Goal: Task Accomplishment & Management: Manage account settings

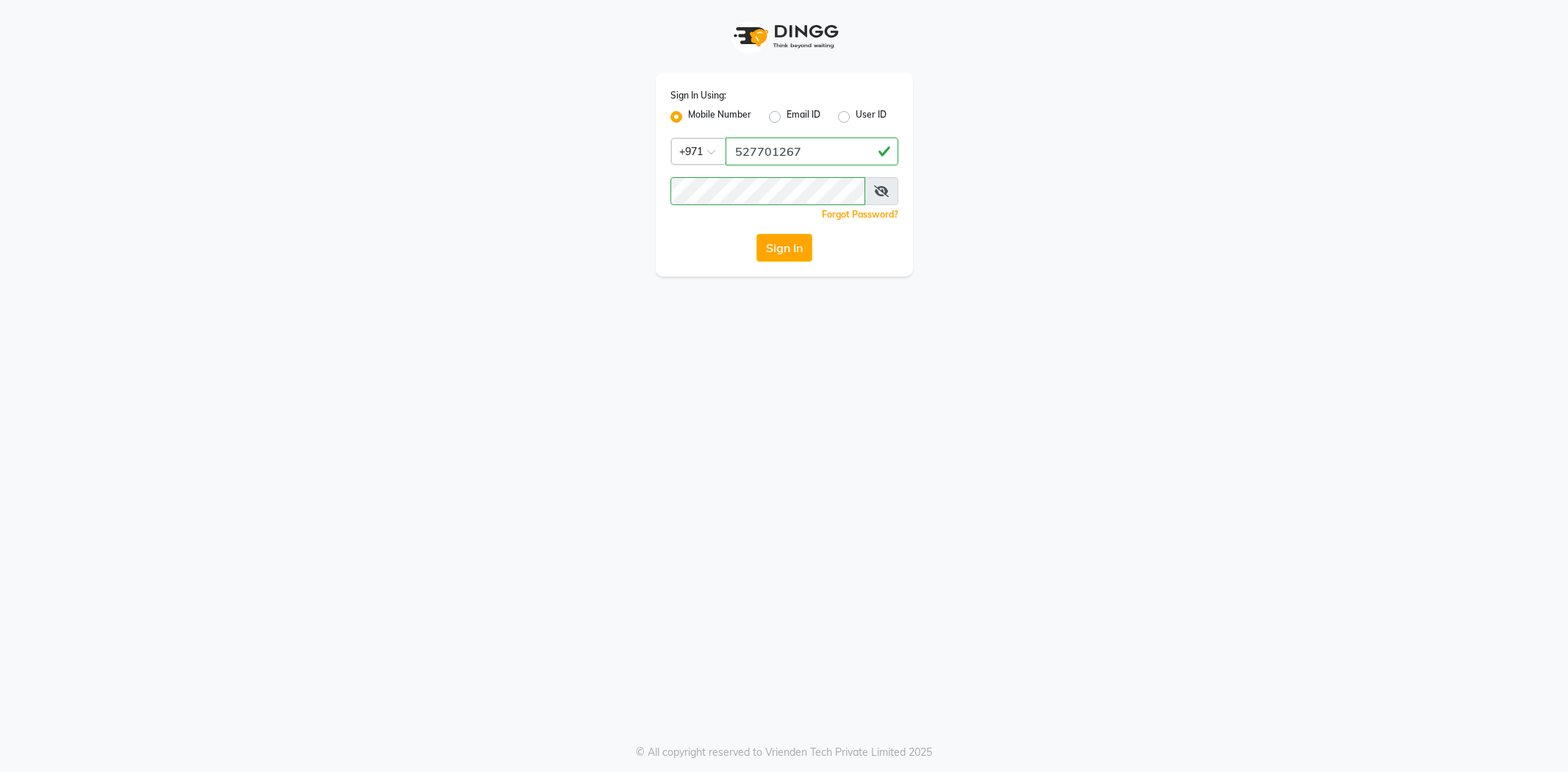
click at [780, 238] on button "Sign In" at bounding box center [784, 248] width 56 height 28
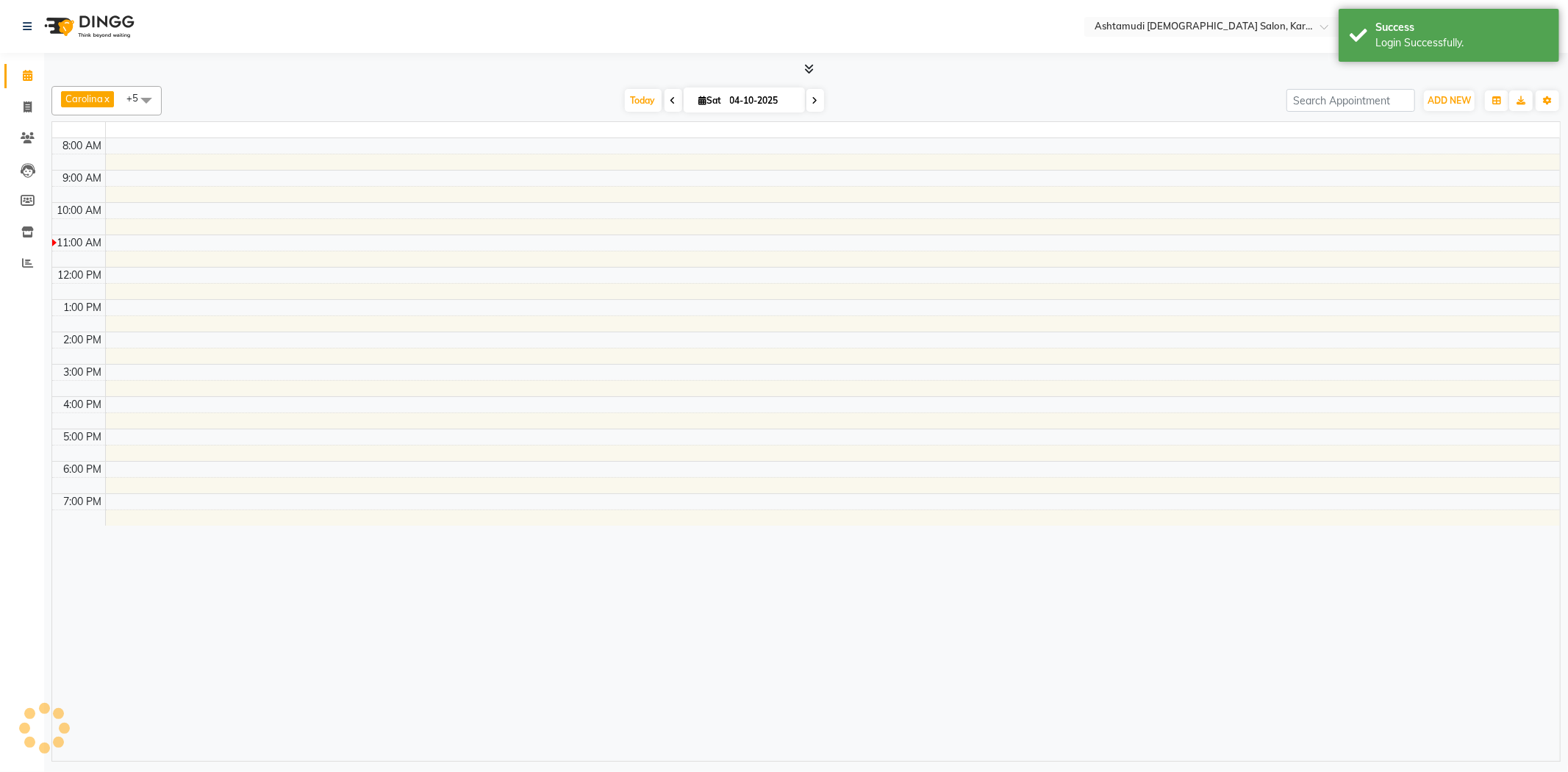
select select "en"
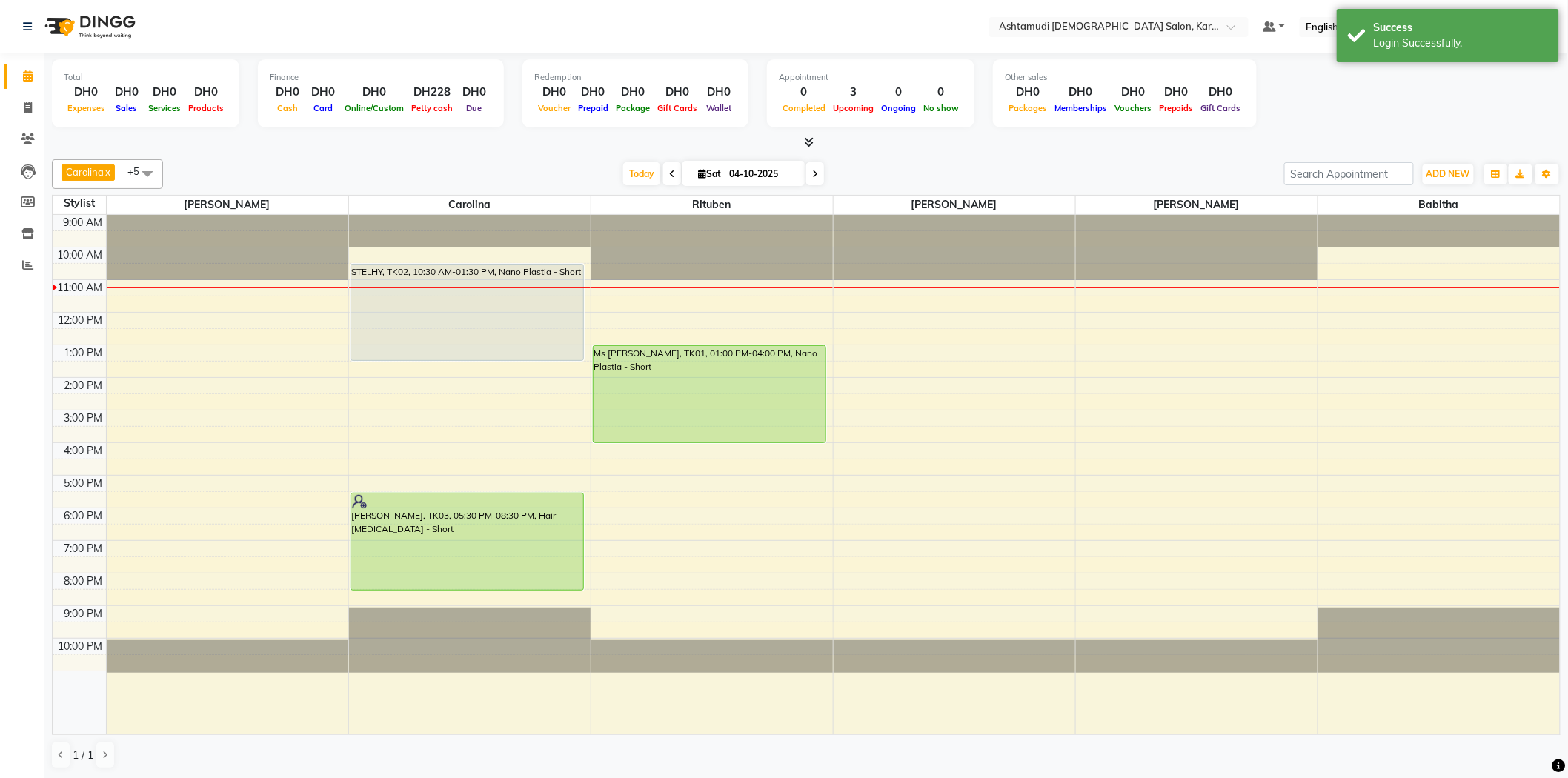
click at [529, 165] on div "Today Sat 04-10-2025" at bounding box center [723, 174] width 1107 height 22
click at [536, 131] on div "Total DH0 Expenses DH0 Sales DH0 Services DH0 Products Finance DH0 Cash DH0 Car…" at bounding box center [806, 101] width 1509 height 97
click at [526, 161] on div "Carolina x [PERSON_NAME] x [PERSON_NAME] x [PERSON_NAME] x [PERSON_NAME] x Ritu…" at bounding box center [806, 174] width 1509 height 30
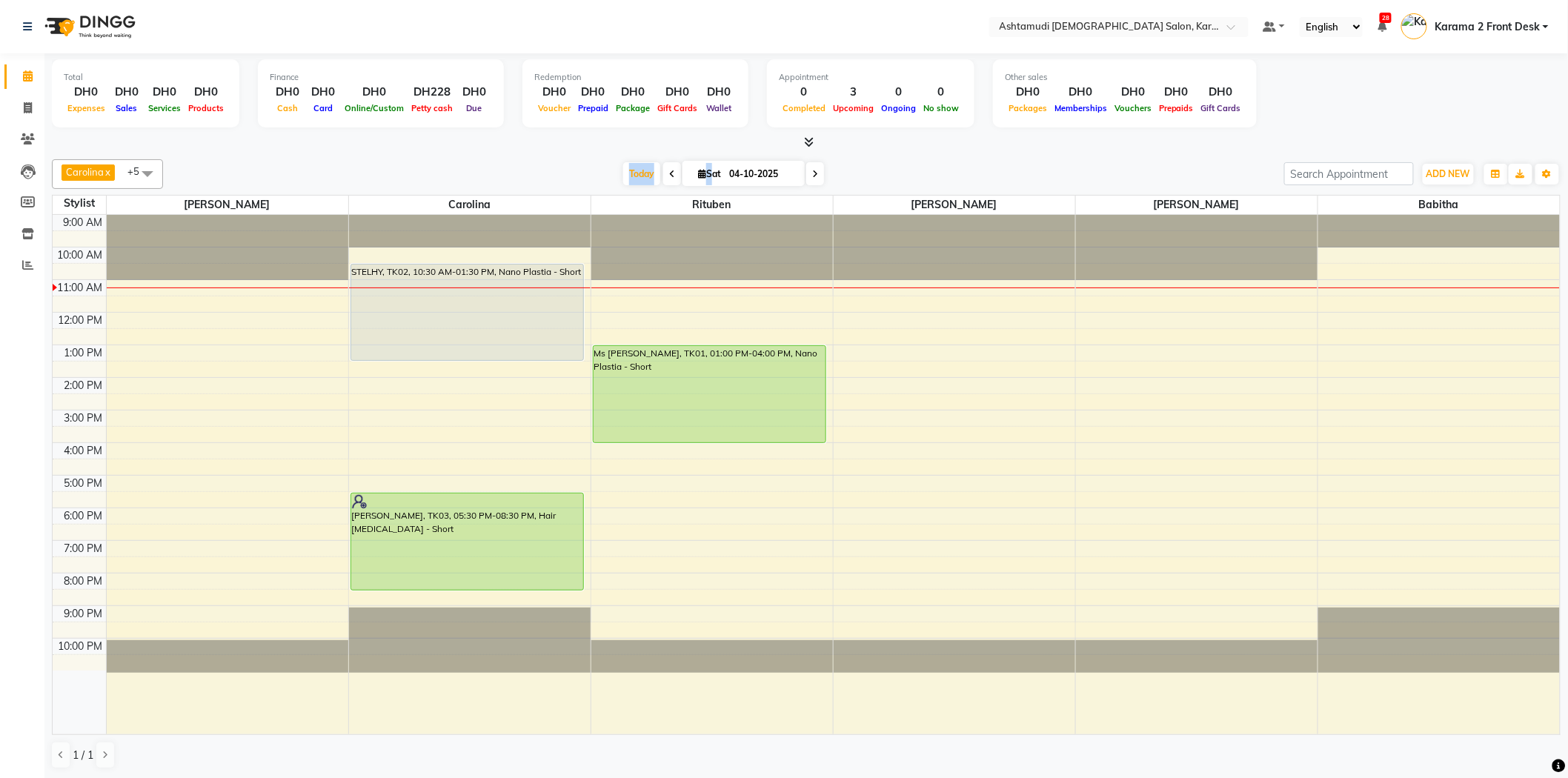
click at [445, 164] on div "[DATE] [DATE]" at bounding box center [723, 174] width 1107 height 22
click at [409, 170] on div "[DATE] [DATE]" at bounding box center [723, 174] width 1107 height 22
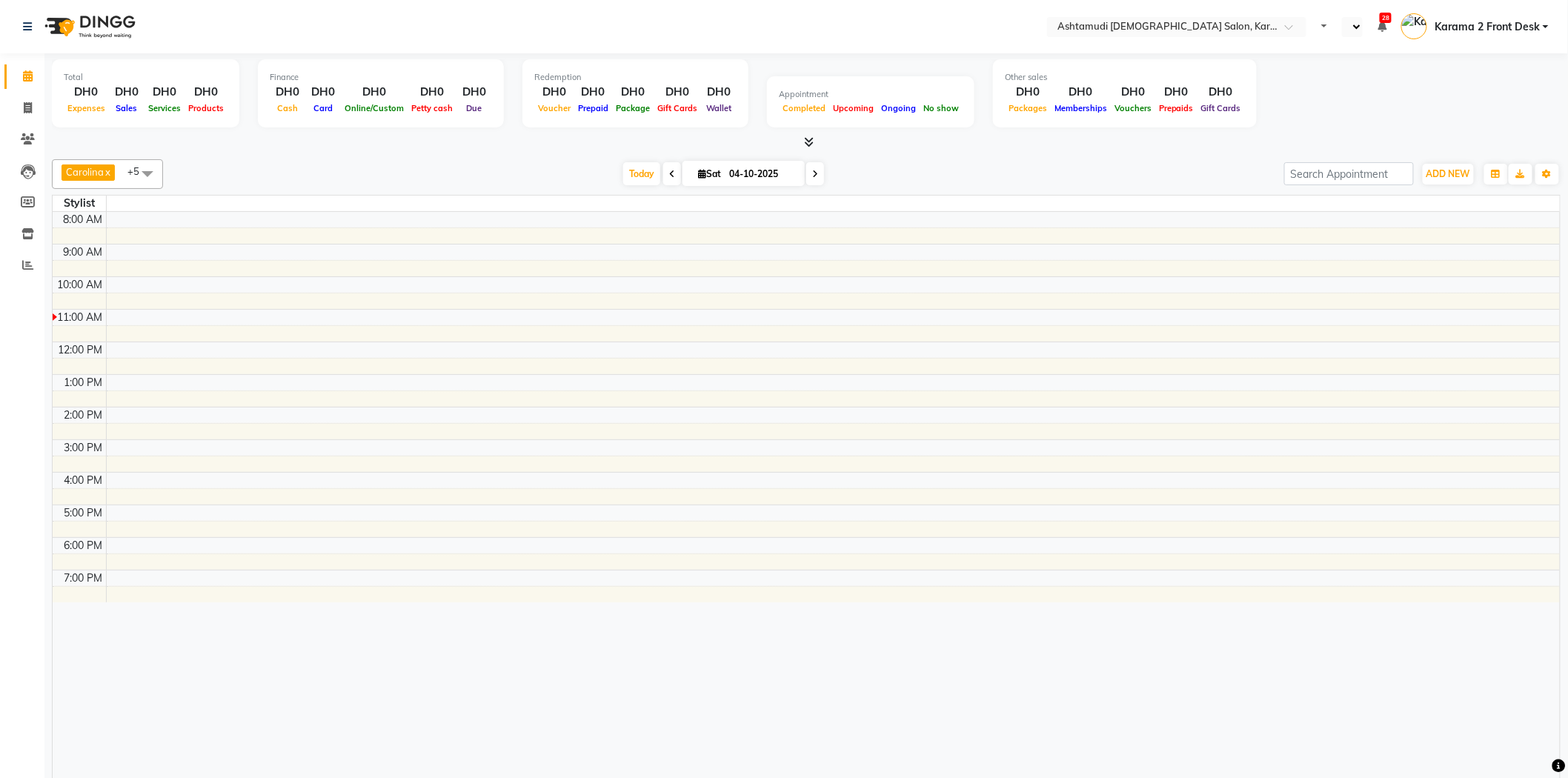
select select "en"
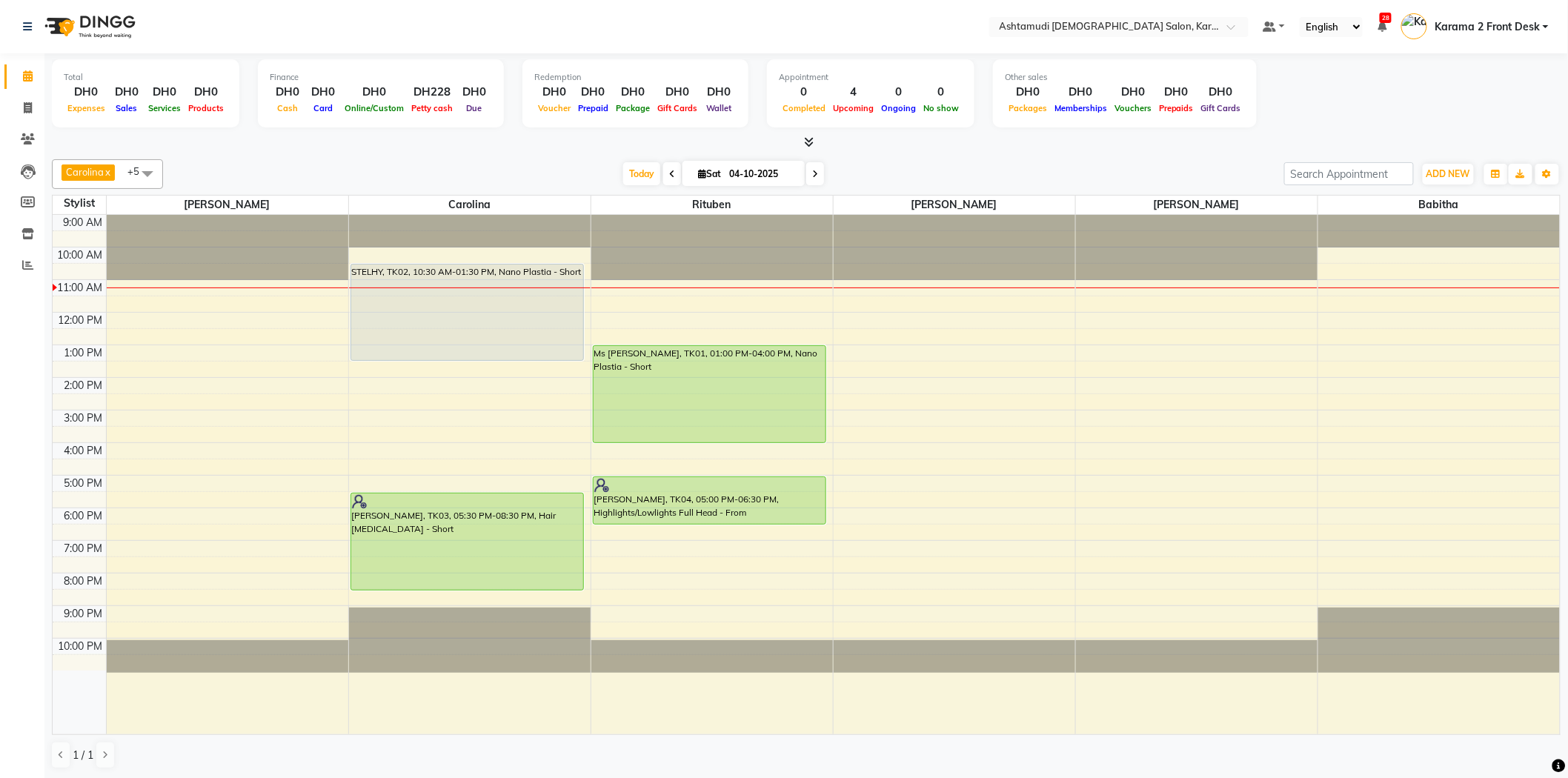
click at [416, 159] on div "Carolina x [PERSON_NAME] x [PERSON_NAME] x [PERSON_NAME] x [PERSON_NAME] x Ritu…" at bounding box center [806, 174] width 1509 height 30
drag, startPoint x: 498, startPoint y: 359, endPoint x: 491, endPoint y: 372, distance: 14.9
click at [491, 372] on div "STELHY, TK02, 10:30 AM-01:30 PM, Nano Plastia - Short [PERSON_NAME], TK03, 05:3…" at bounding box center [470, 475] width 242 height 520
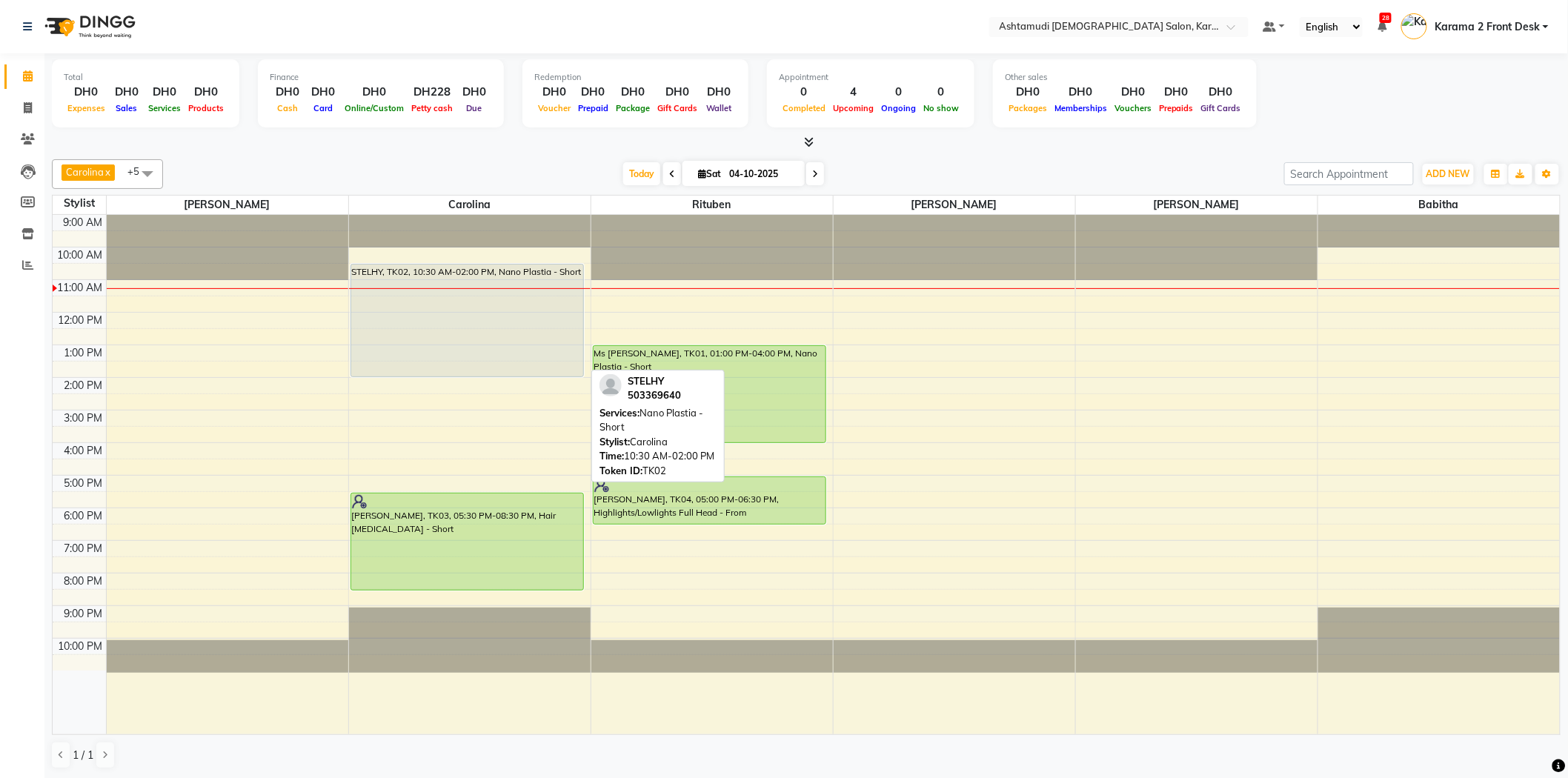
click at [457, 279] on div "STELHY, TK02, 10:30 AM-02:00 PM, Nano Plastia - Short" at bounding box center [467, 321] width 233 height 112
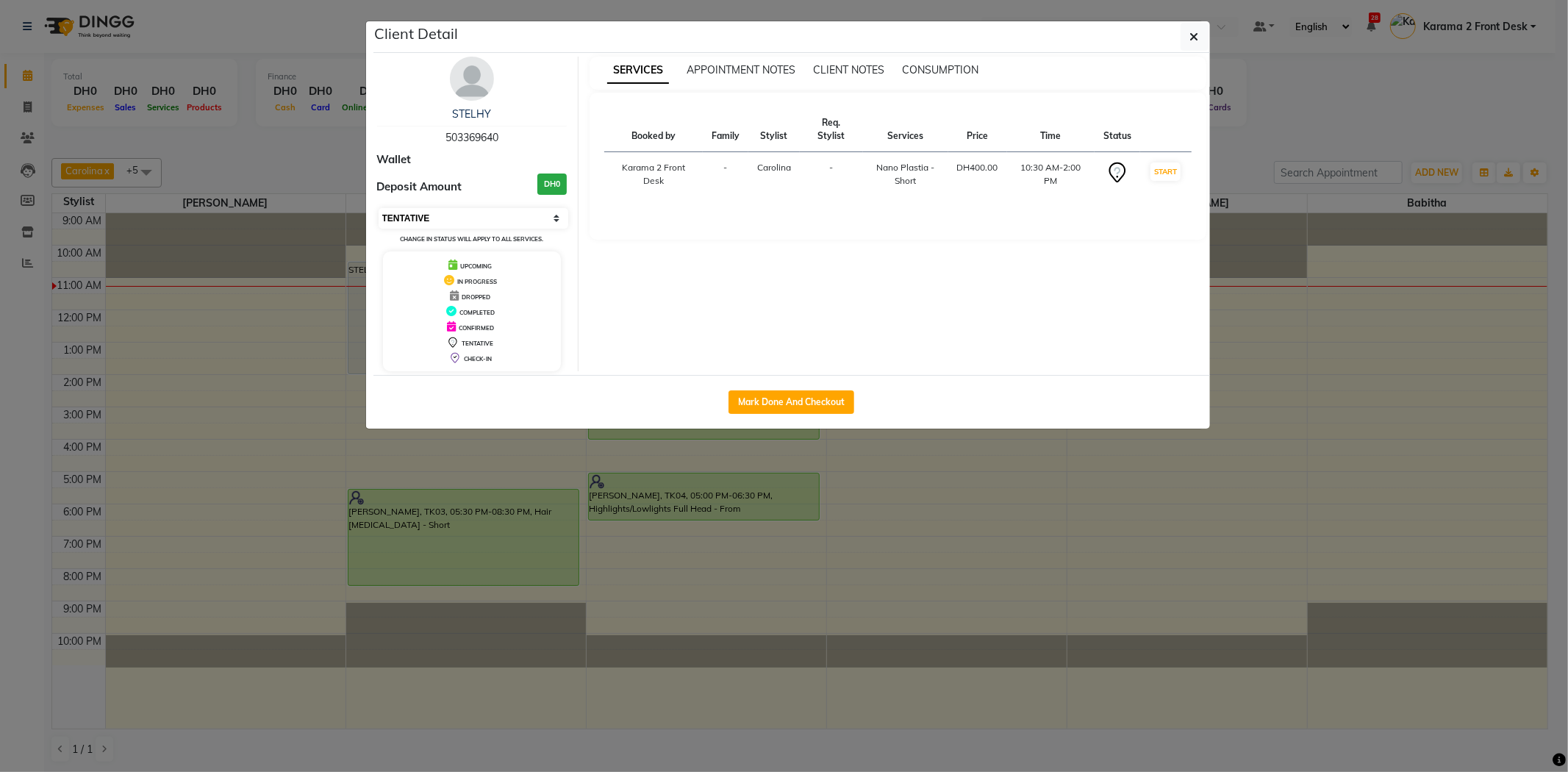
click at [458, 211] on select "Select IN SERVICE CONFIRMED TENTATIVE CHECK IN MARK DONE DROPPED UPCOMING" at bounding box center [474, 218] width 190 height 21
click at [379, 208] on select "Select IN SERVICE CONFIRMED TENTATIVE CHECK IN MARK DONE DROPPED UPCOMING" at bounding box center [474, 218] width 190 height 21
click at [438, 229] on div "Select IN SERVICE CONFIRMED TENTATIVE CHECK IN MARK DONE DROPPED UPCOMING Chang…" at bounding box center [472, 225] width 190 height 39
click at [438, 211] on select "Select IN SERVICE CONFIRMED TENTATIVE CHECK IN MARK DONE DROPPED UPCOMING" at bounding box center [474, 218] width 190 height 21
select select "1"
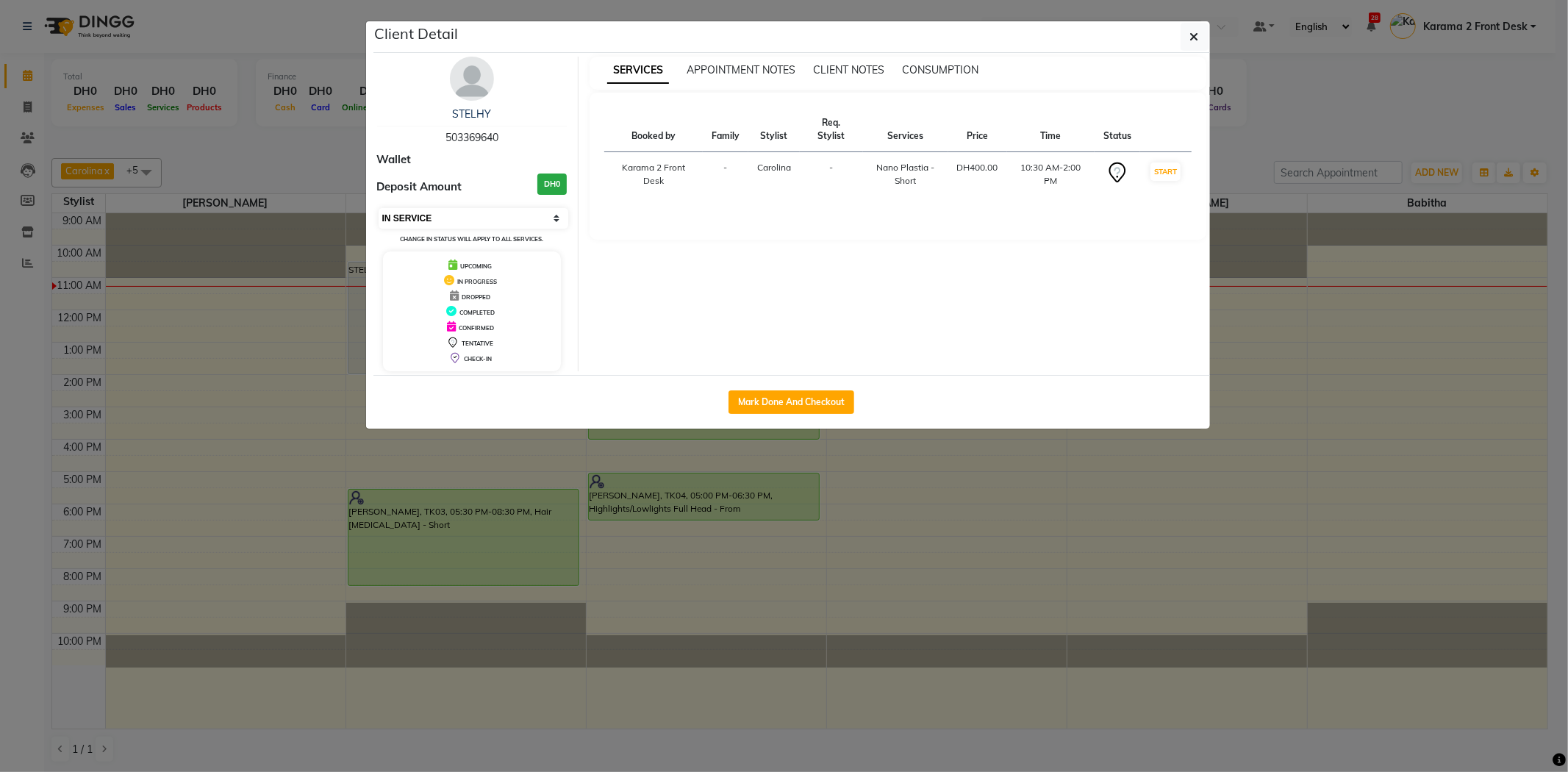
click at [379, 208] on select "Select IN SERVICE CONFIRMED TENTATIVE CHECK IN MARK DONE DROPPED UPCOMING" at bounding box center [474, 218] width 190 height 21
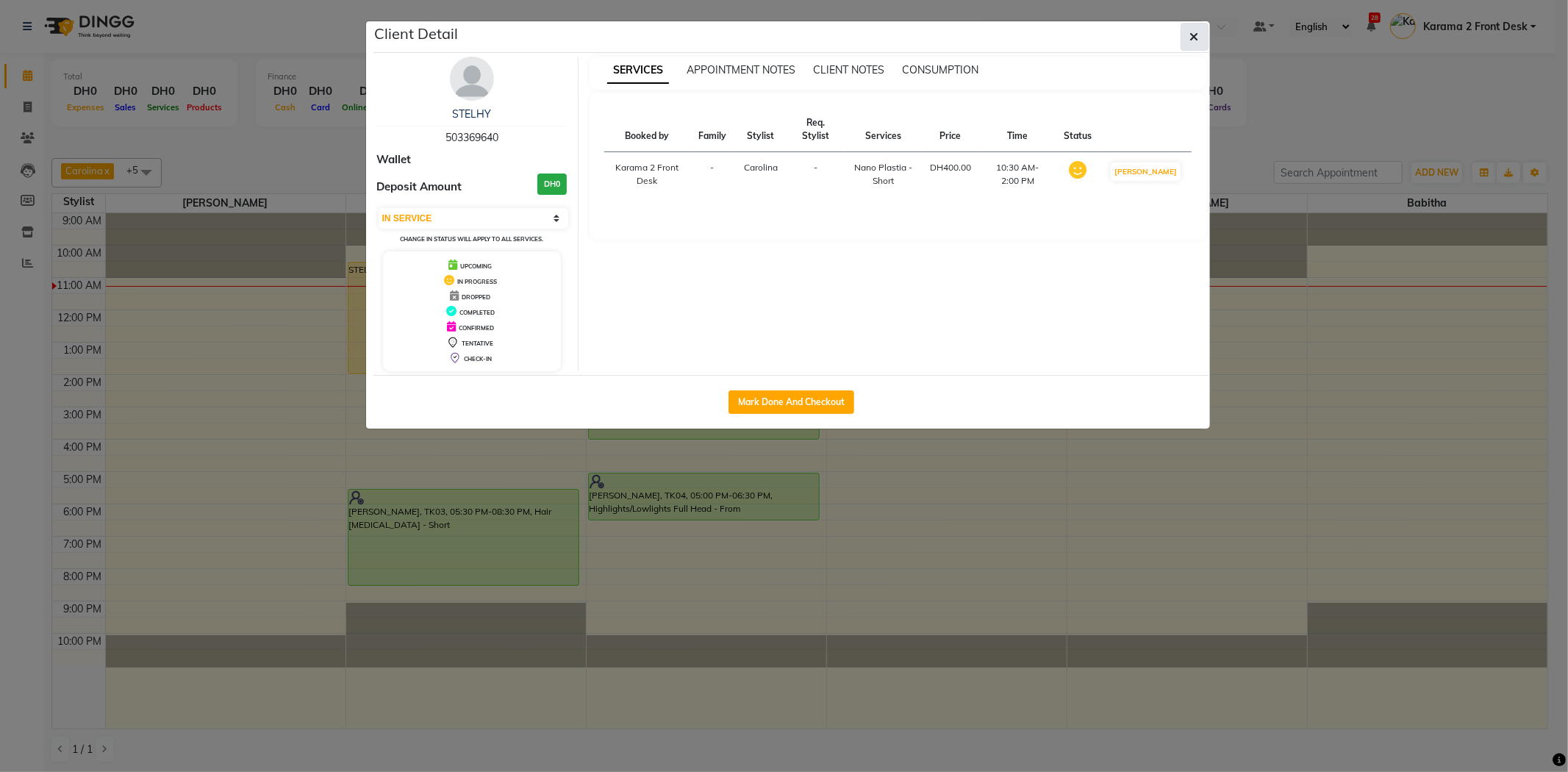
click at [1201, 49] on button "button" at bounding box center [1194, 37] width 28 height 28
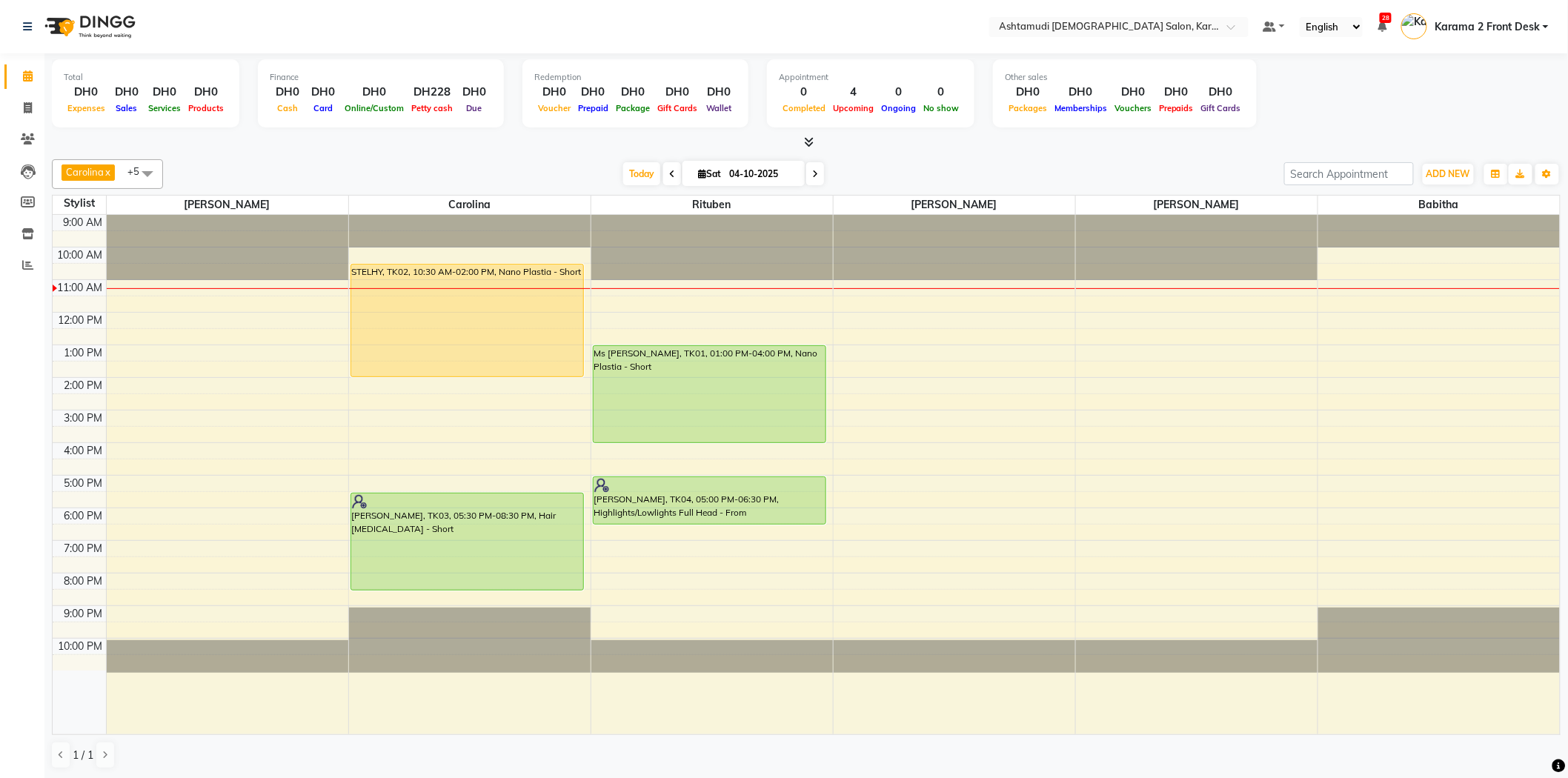
click at [438, 137] on div at bounding box center [806, 143] width 1509 height 16
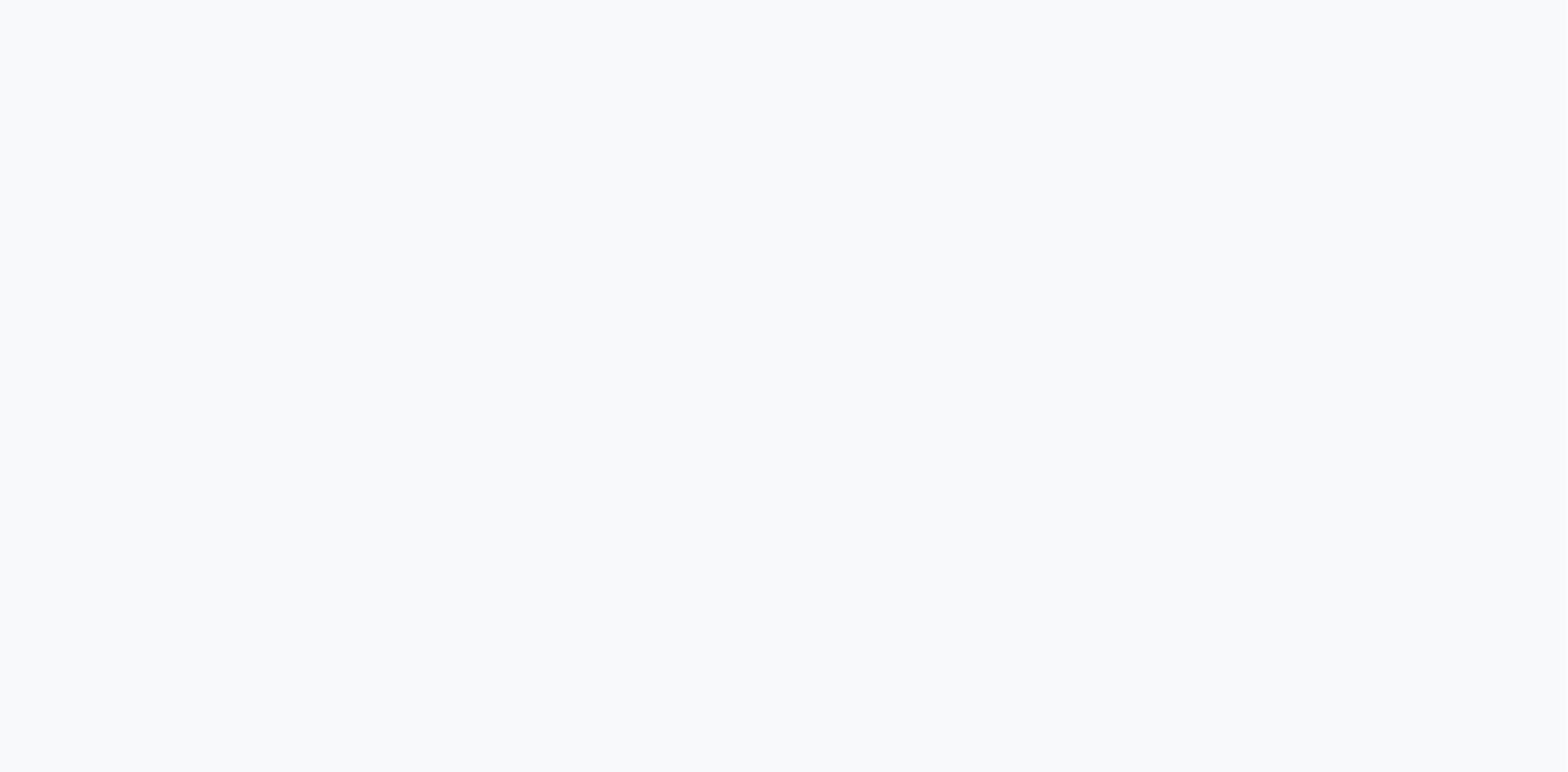
click at [422, 313] on div at bounding box center [784, 386] width 1568 height 772
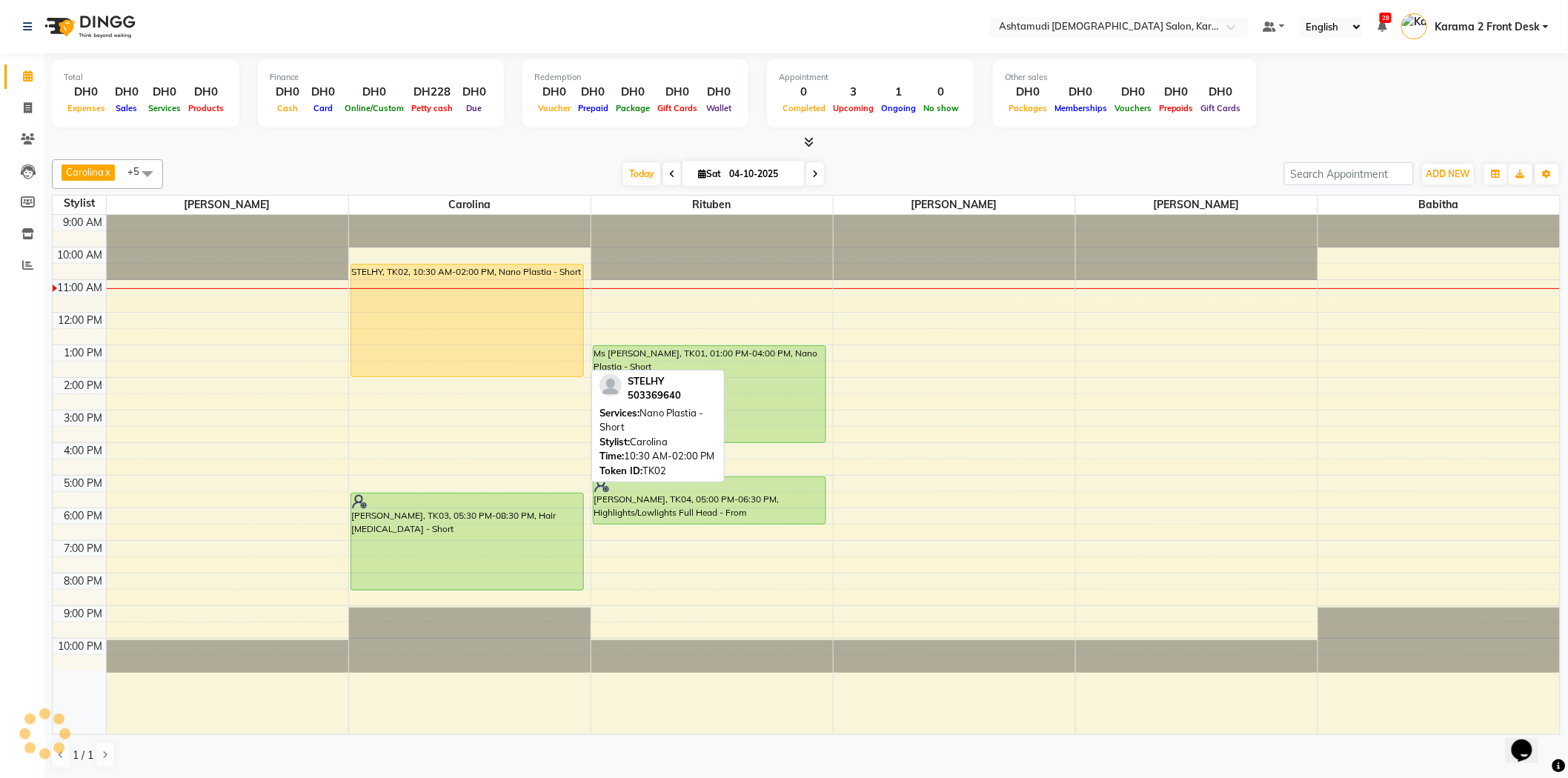
click at [428, 321] on div "STELHY, TK02, 10:30 AM-02:00 PM, Nano Plastia - Short" at bounding box center [467, 321] width 233 height 112
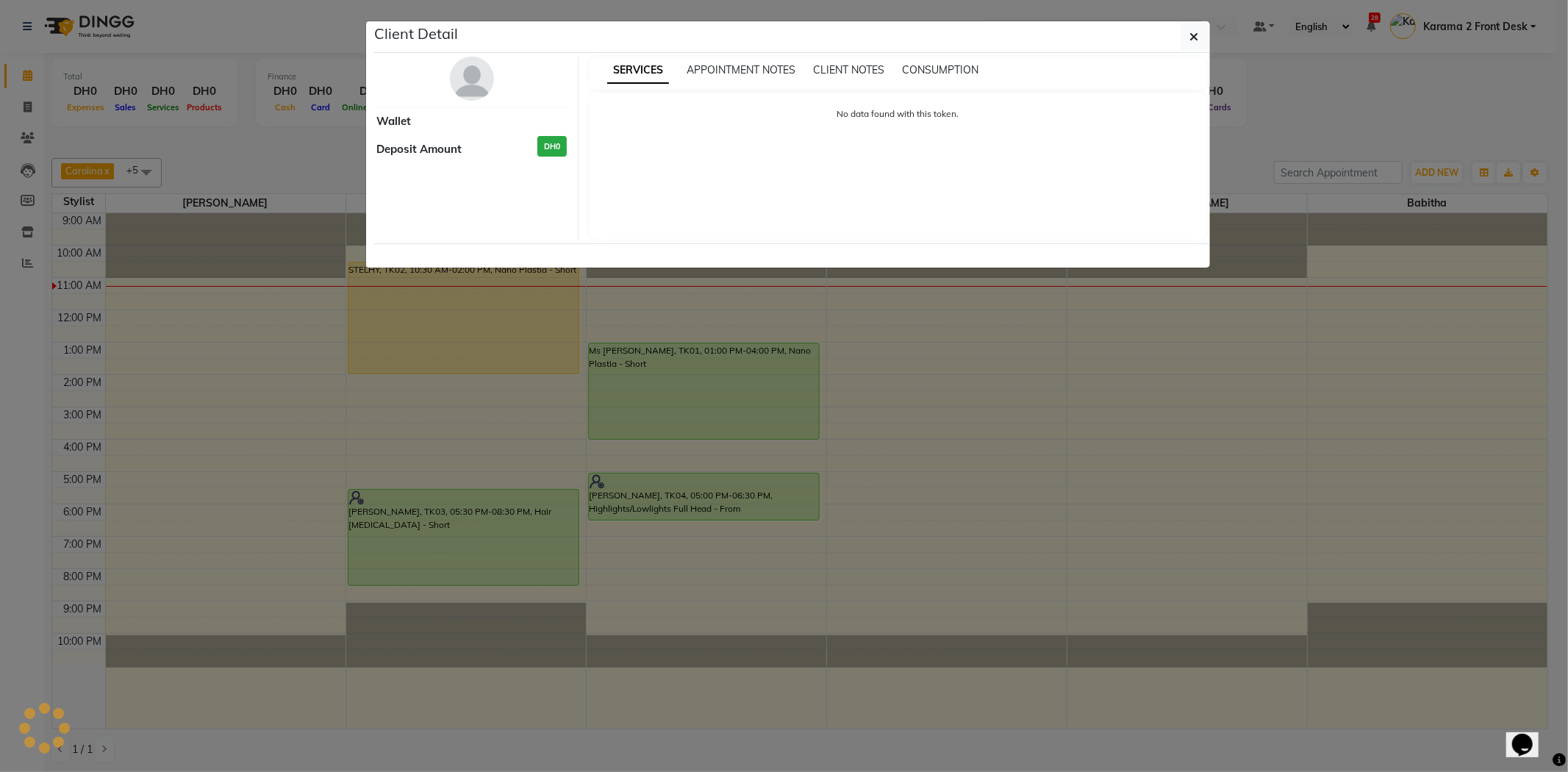
select select "1"
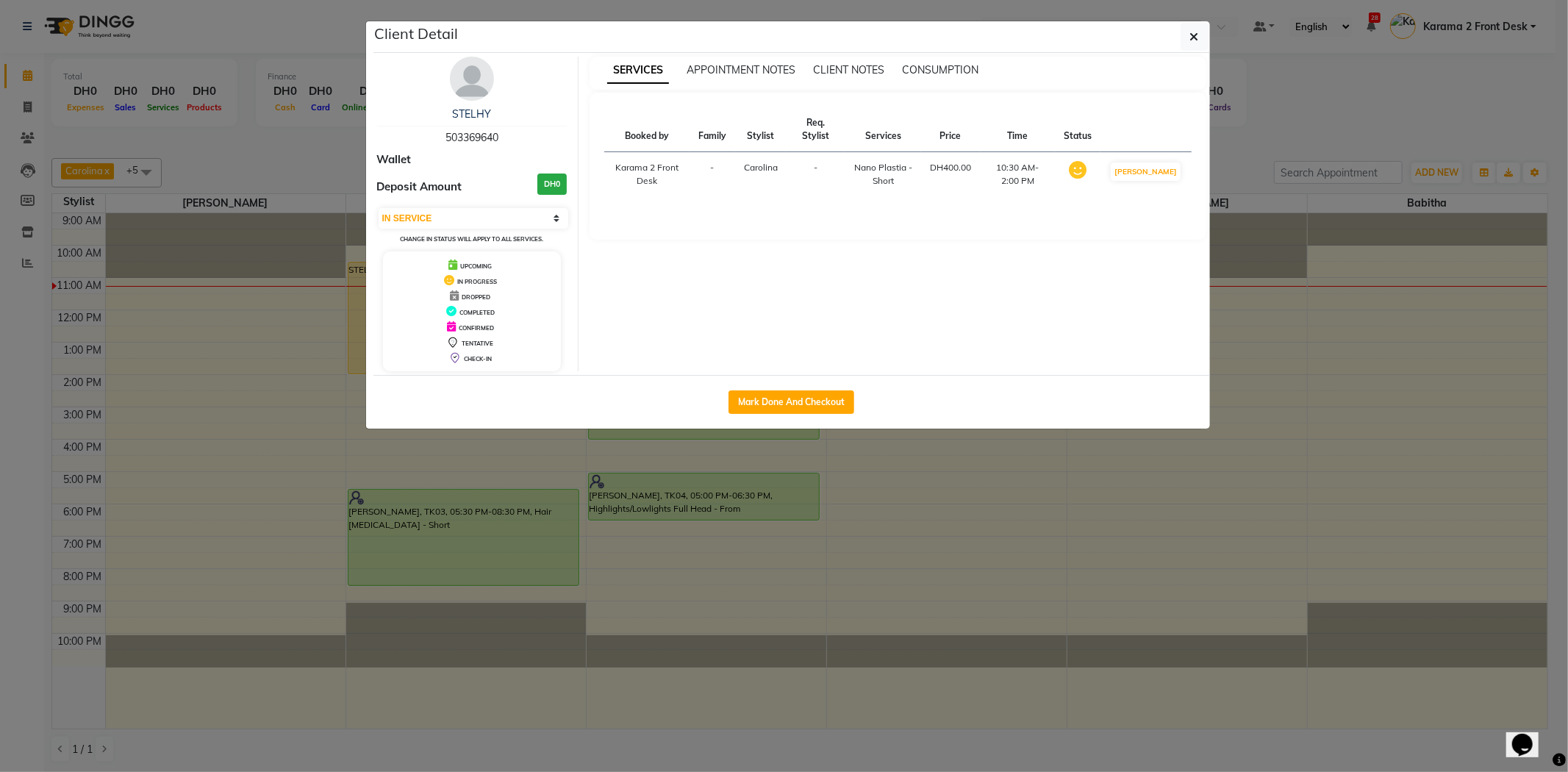
click at [485, 135] on span "503369640" at bounding box center [471, 137] width 53 height 13
copy span "503369640"
drag, startPoint x: 1192, startPoint y: 45, endPoint x: 860, endPoint y: 37, distance: 332.1
click at [1192, 45] on button "button" at bounding box center [1194, 37] width 28 height 28
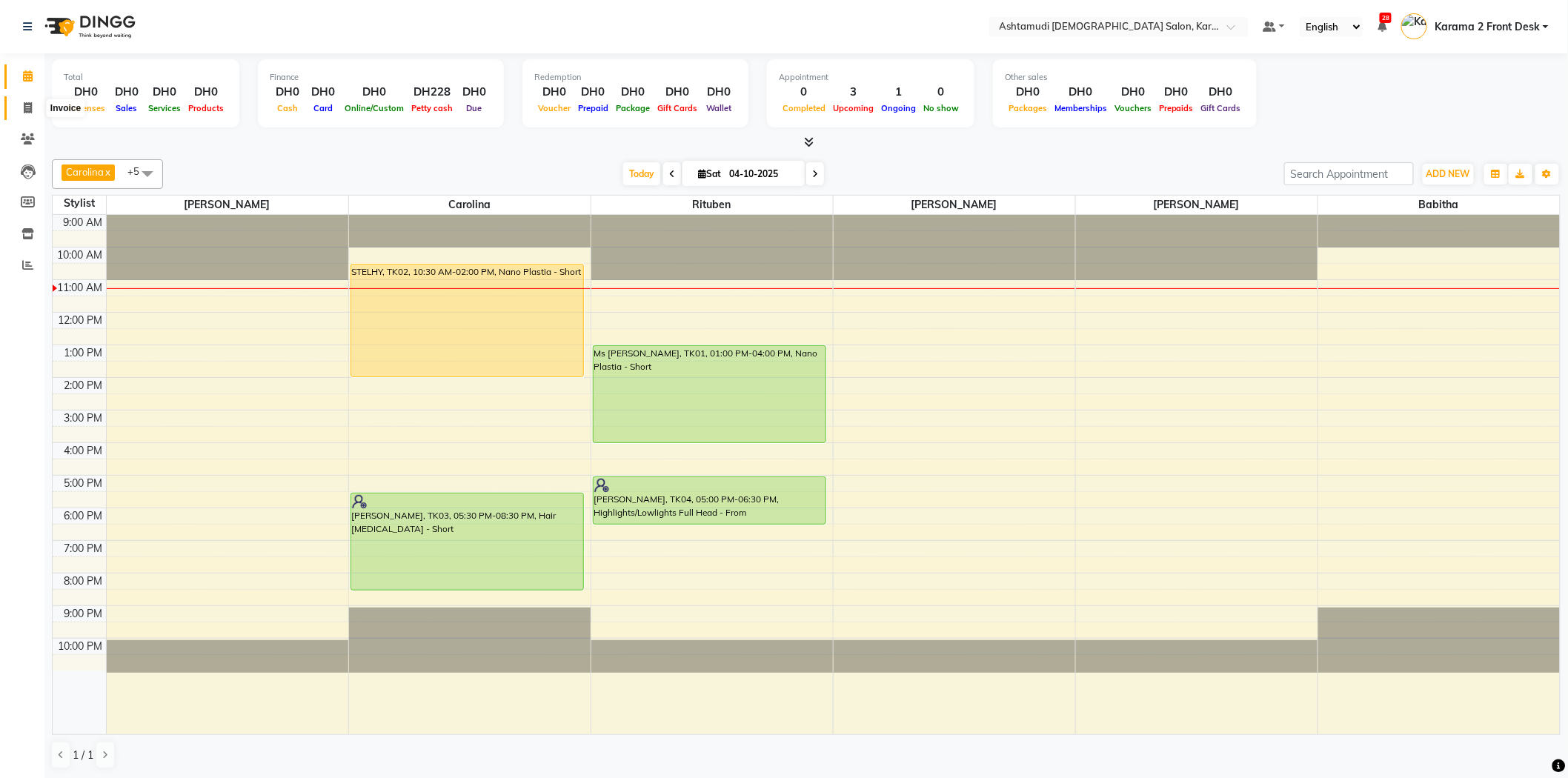
click at [35, 111] on span at bounding box center [28, 108] width 26 height 17
select select "service"
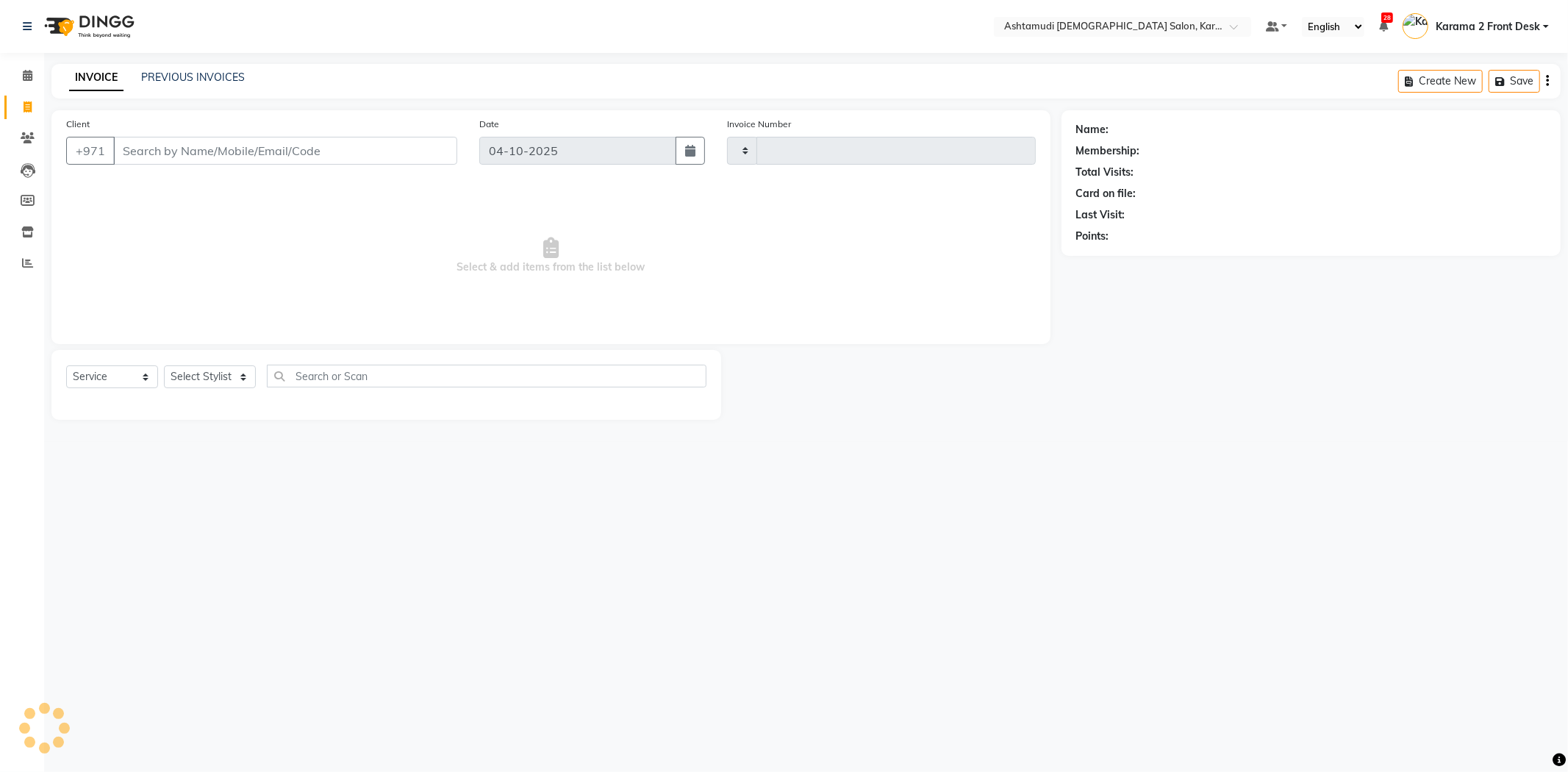
type input "2411"
select select "7424"
click at [23, 79] on span at bounding box center [28, 75] width 26 height 17
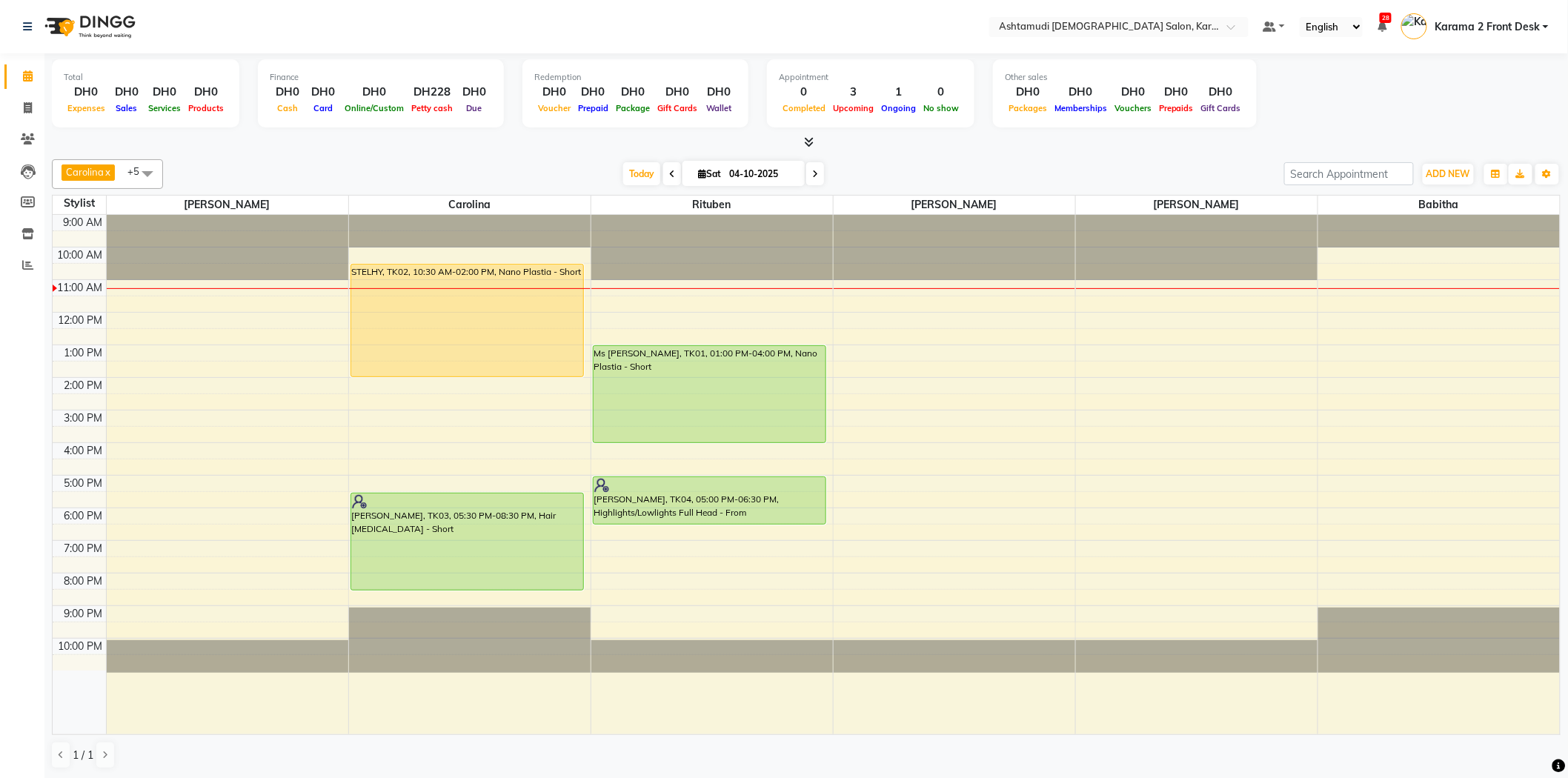
click at [253, 157] on div "Carolina x [PERSON_NAME] x [PERSON_NAME] x [PERSON_NAME] x [PERSON_NAME] x Ritu…" at bounding box center [806, 464] width 1509 height 622
click at [28, 139] on icon at bounding box center [28, 138] width 14 height 11
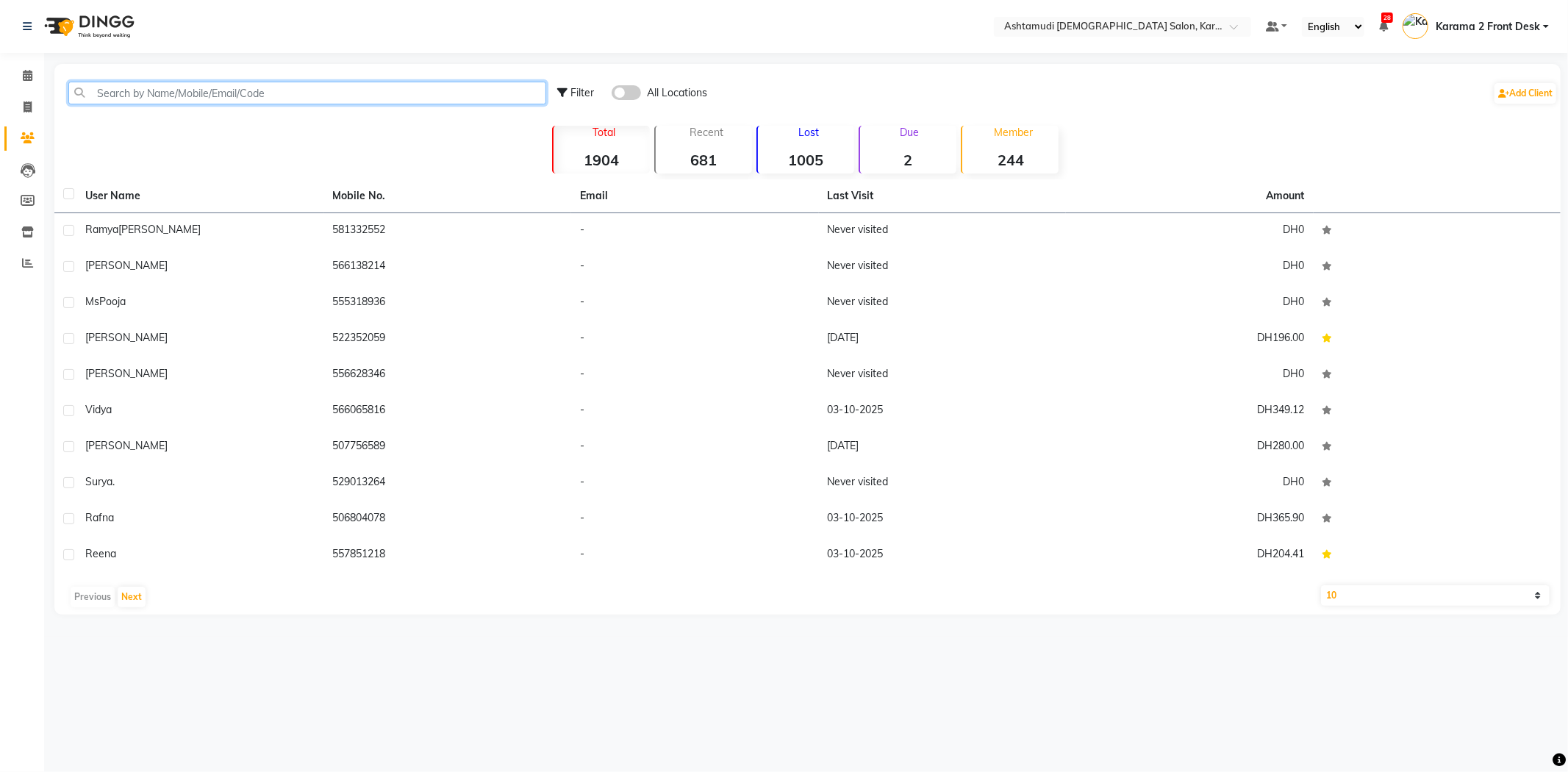
click at [153, 95] on input "text" at bounding box center [307, 92] width 478 height 23
paste input "503369640"
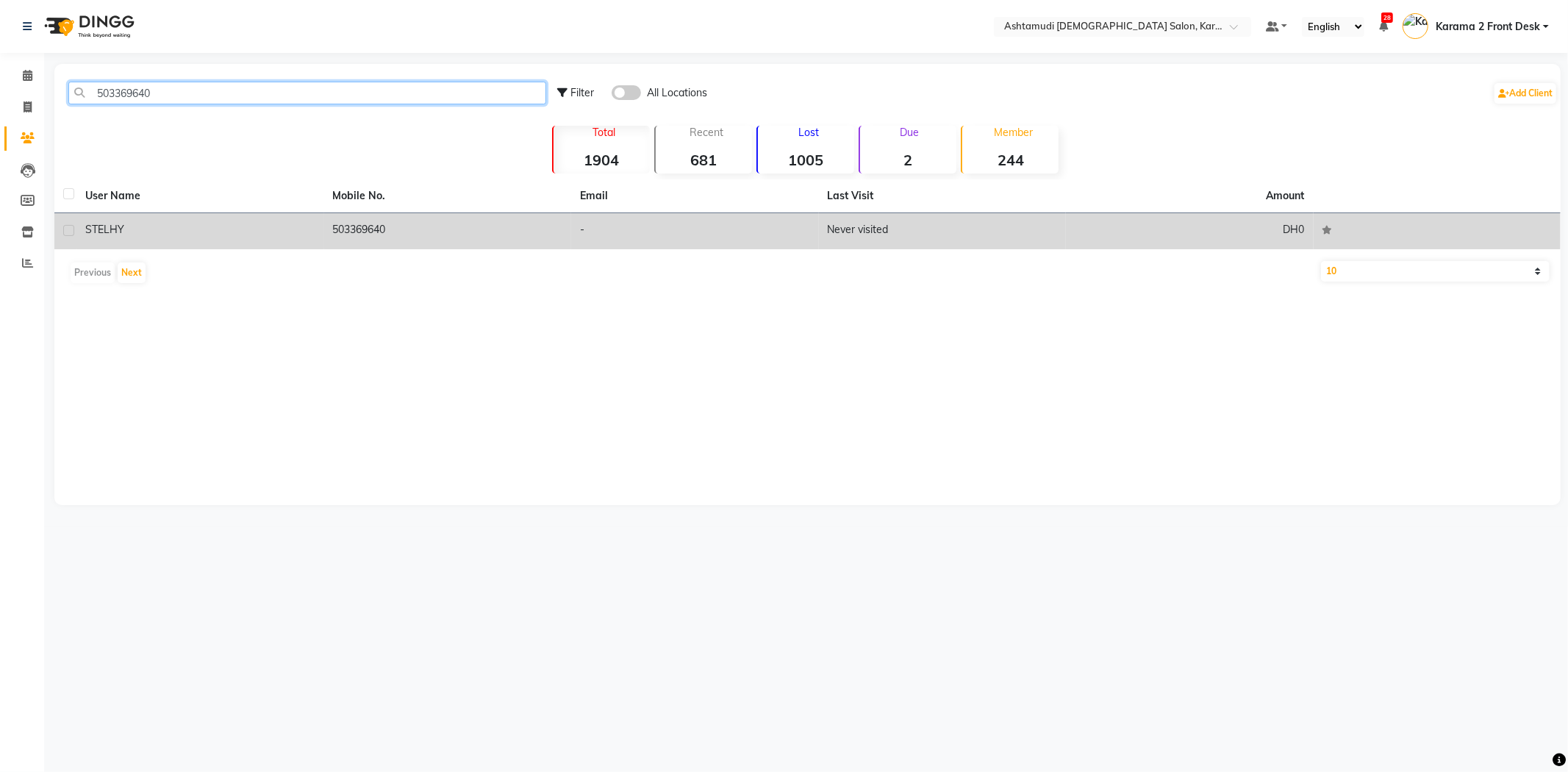
type input "503369640"
click at [214, 237] on div "STELHY" at bounding box center [200, 230] width 230 height 16
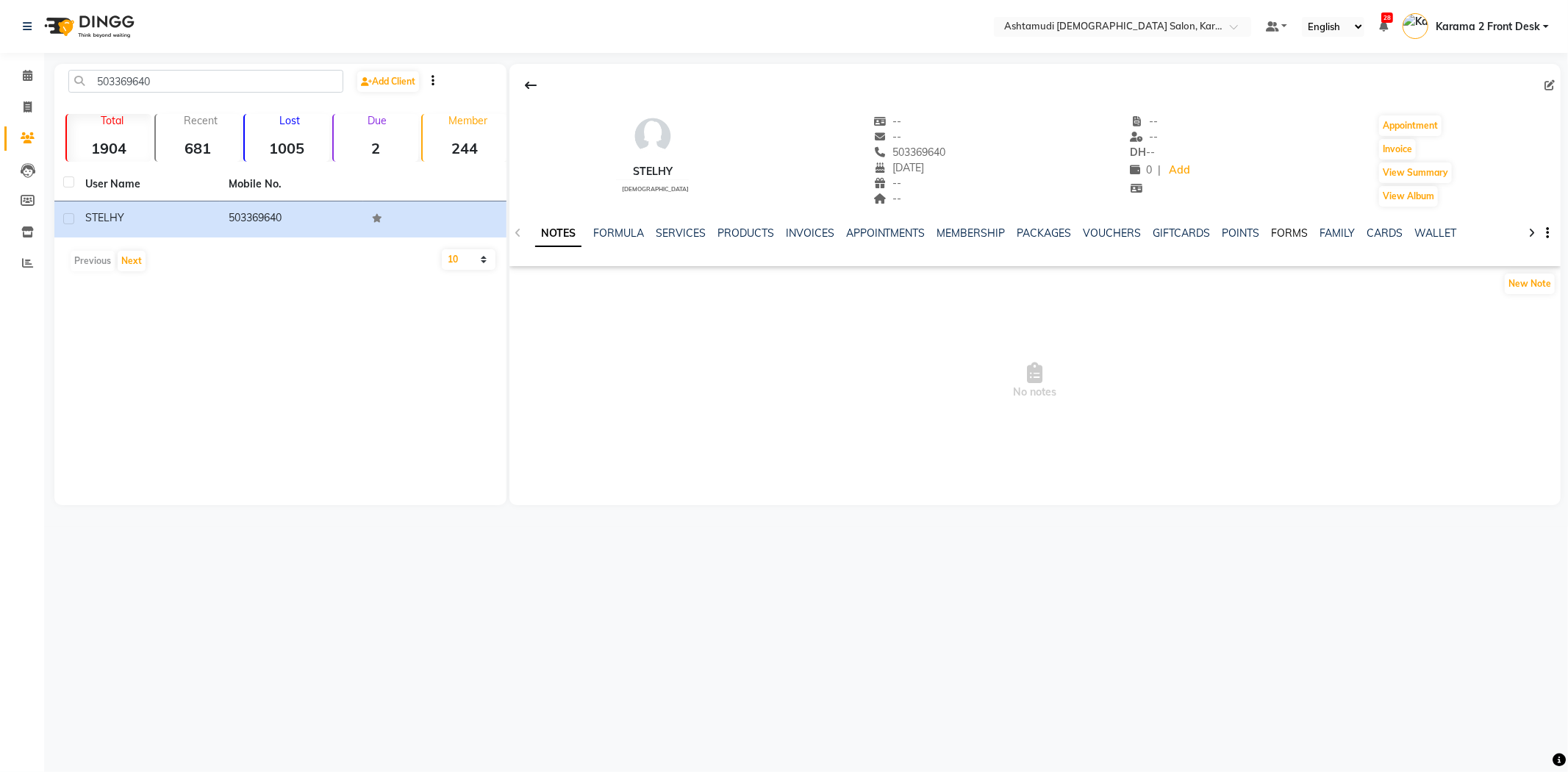
click at [1283, 233] on link "FORMS" at bounding box center [1289, 232] width 37 height 13
click at [575, 280] on button "Request New Form" at bounding box center [562, 283] width 105 height 23
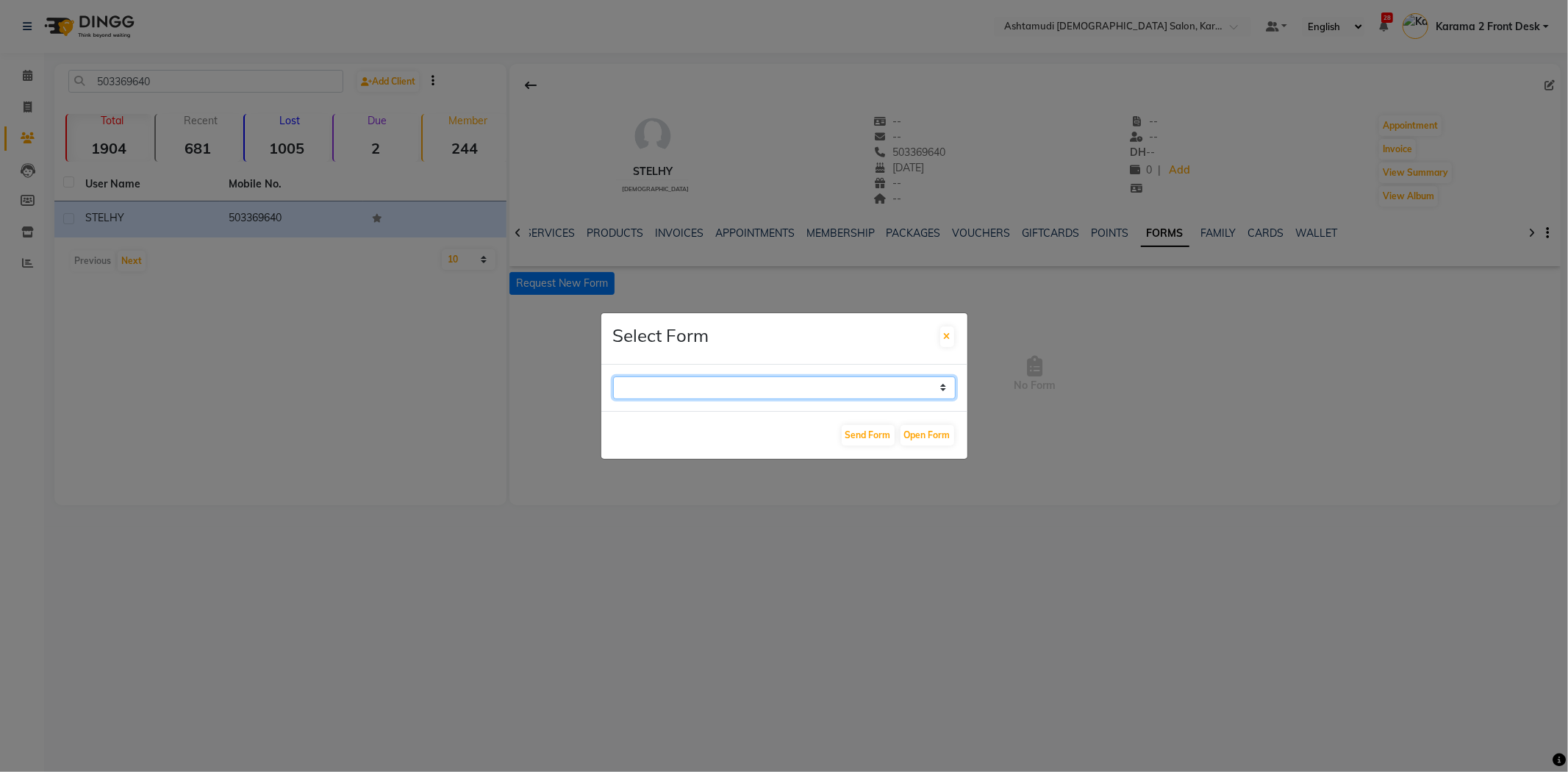
click at [686, 383] on select "WAXING CLIENT CONSULTATION FORM FACIAL-CLIENT CONSULTATION FORM HAIR TREATMENT …" at bounding box center [784, 387] width 342 height 23
select select "263"
click at [613, 376] on select "WAXING CLIENT CONSULTATION FORM FACIAL-CLIENT CONSULTATION FORM HAIR TREATMENT …" at bounding box center [784, 387] width 342 height 23
click at [921, 437] on button "Open Form" at bounding box center [927, 435] width 54 height 21
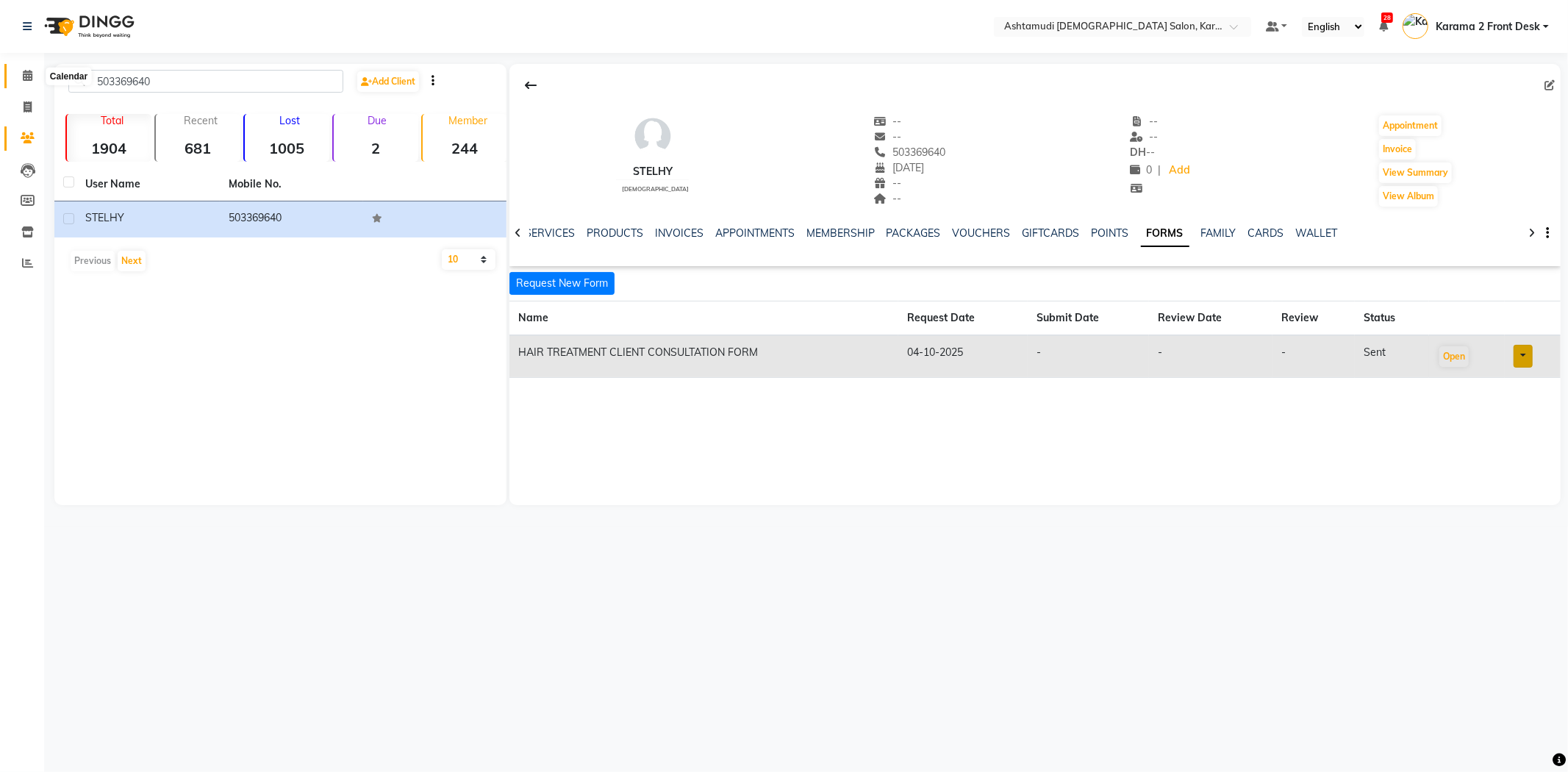
click at [20, 79] on span at bounding box center [28, 75] width 26 height 17
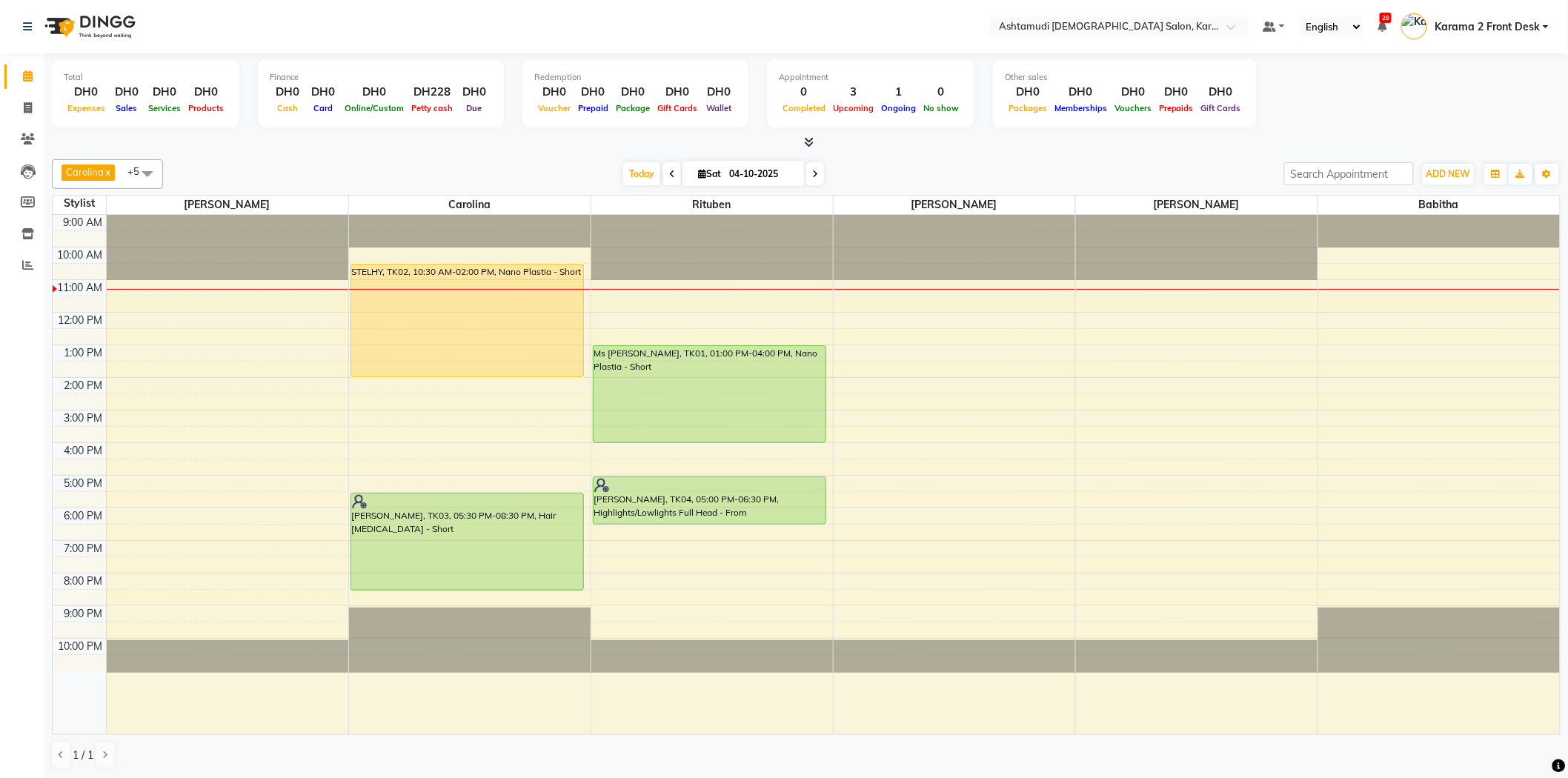
click at [528, 166] on div "[DATE] [DATE]" at bounding box center [723, 174] width 1107 height 22
click at [572, 159] on div "Carolina x Linda x Farsana Begum x Jyothi Krishna x Babitha x Rituben x +5 Sele…" at bounding box center [806, 174] width 1509 height 30
click at [812, 176] on icon at bounding box center [815, 174] width 6 height 9
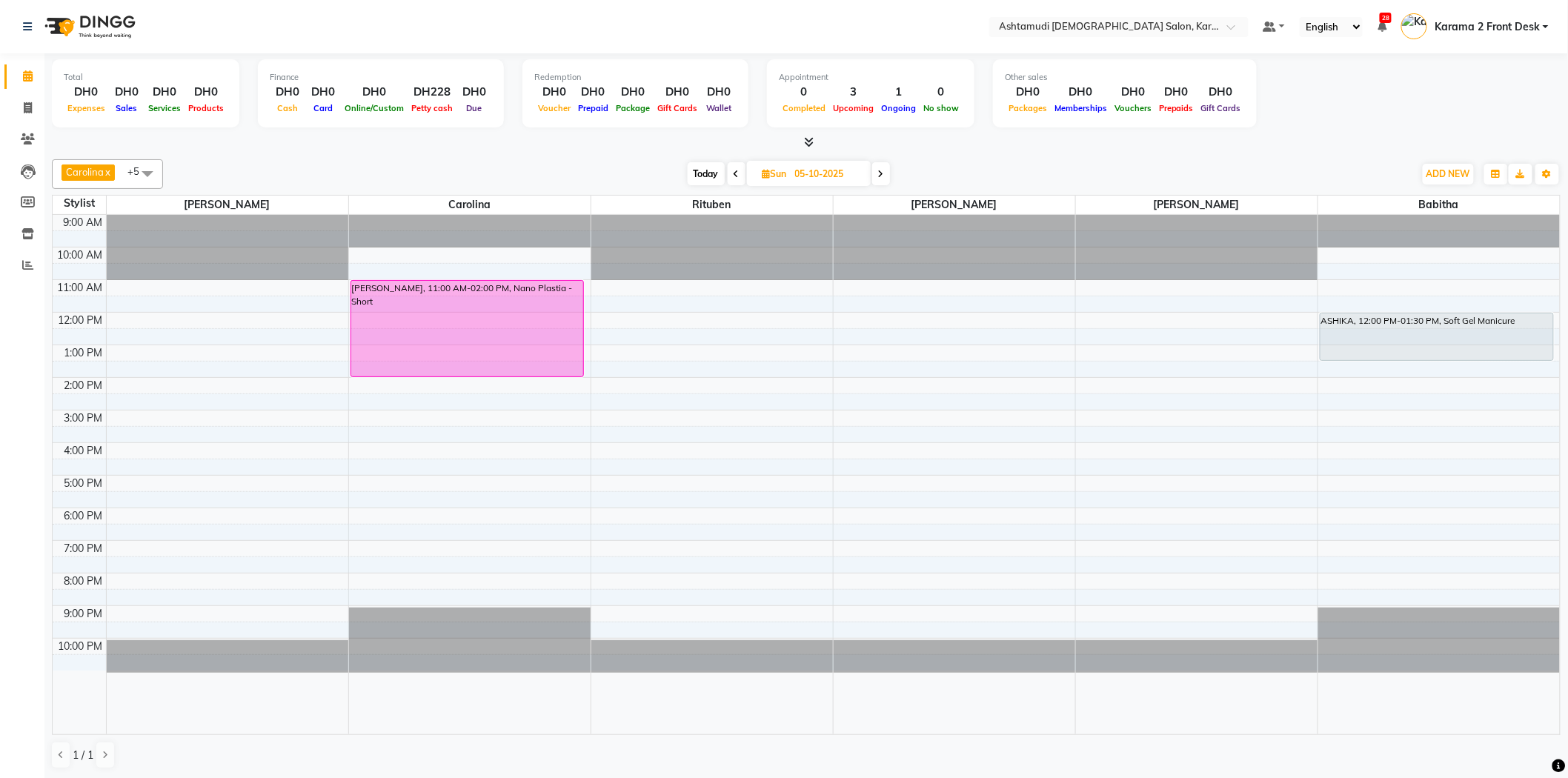
click at [560, 167] on div "Today Sun 05-10-2025" at bounding box center [788, 174] width 1236 height 22
click at [543, 172] on div "Today Sun 05-10-2025" at bounding box center [788, 174] width 1236 height 22
click at [715, 168] on span "Today" at bounding box center [706, 173] width 37 height 23
type input "04-10-2025"
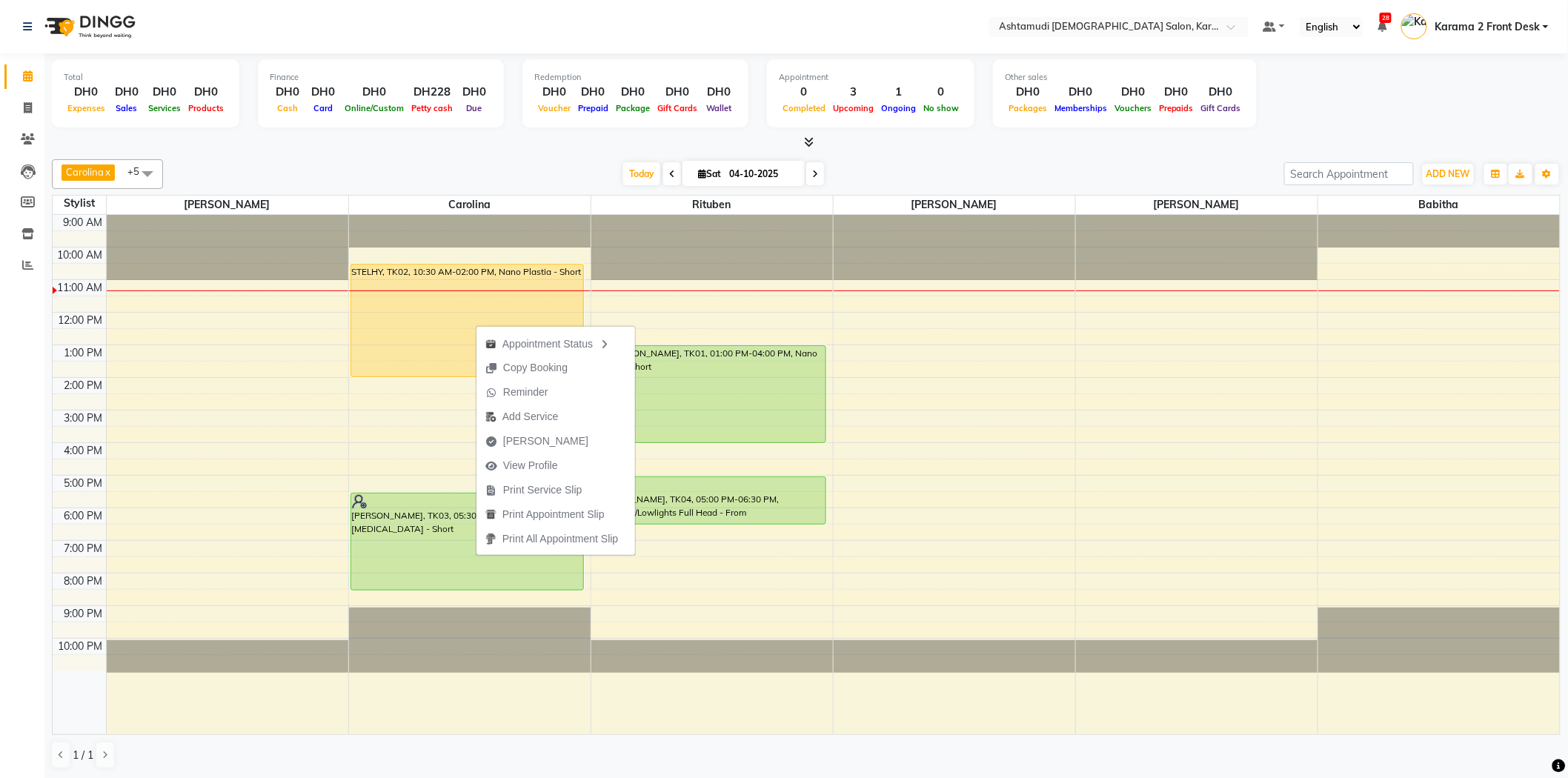
click at [588, 148] on div at bounding box center [806, 143] width 1509 height 16
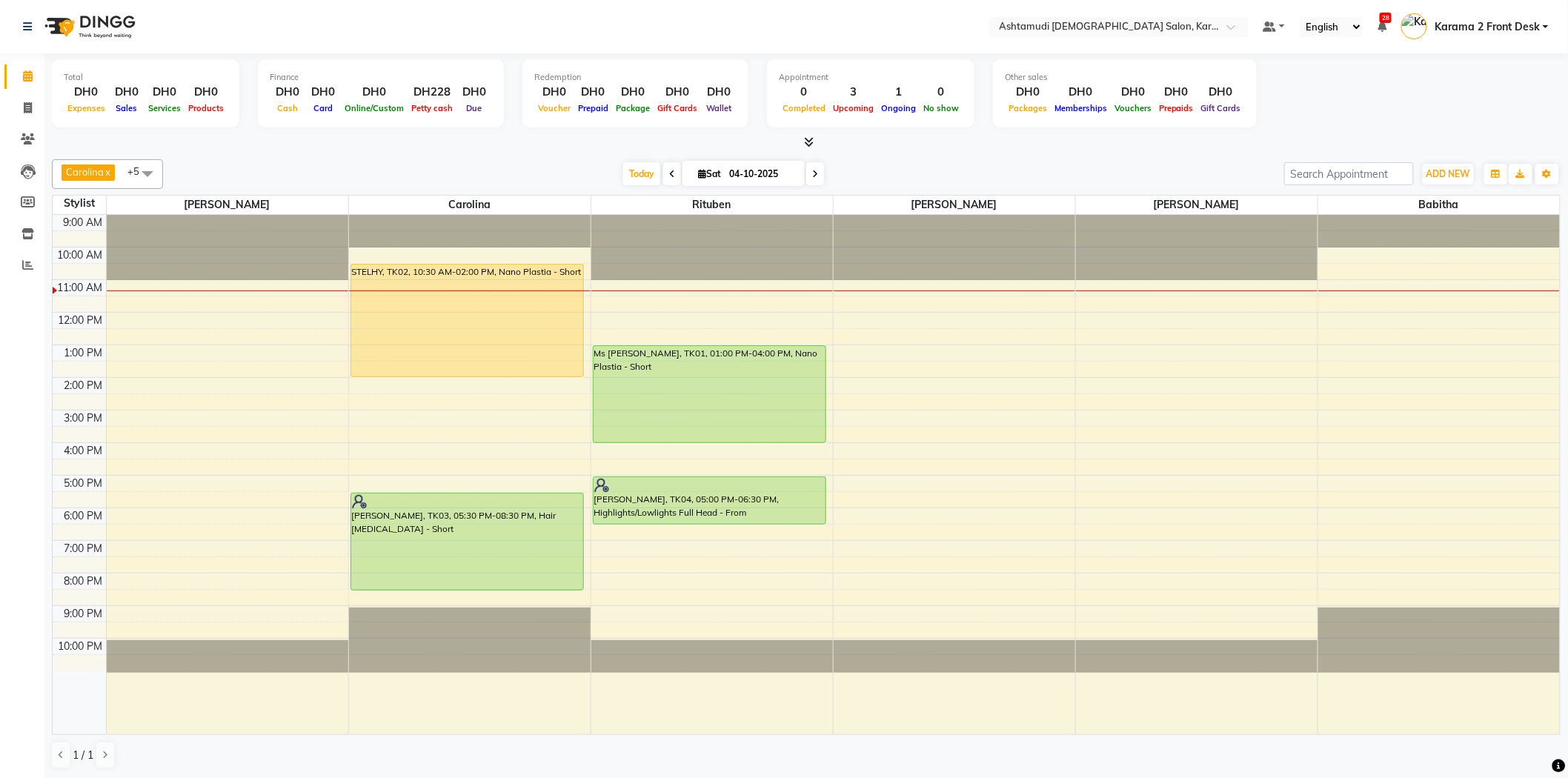
click at [525, 174] on div "Today Sat 04-10-2025" at bounding box center [723, 174] width 1107 height 22
click at [299, 150] on div at bounding box center [806, 143] width 1509 height 16
click at [345, 194] on div "Carolina x Linda x Farsana Begum x Jyothi Krishna x Babitha x Rituben x +5 Sele…" at bounding box center [806, 464] width 1509 height 622
drag, startPoint x: 523, startPoint y: 159, endPoint x: 631, endPoint y: 146, distance: 108.9
click at [524, 159] on div "Carolina x Linda x Farsana Begum x Jyothi Krishna x Babitha x Rituben x +5 Sele…" at bounding box center [806, 174] width 1509 height 30
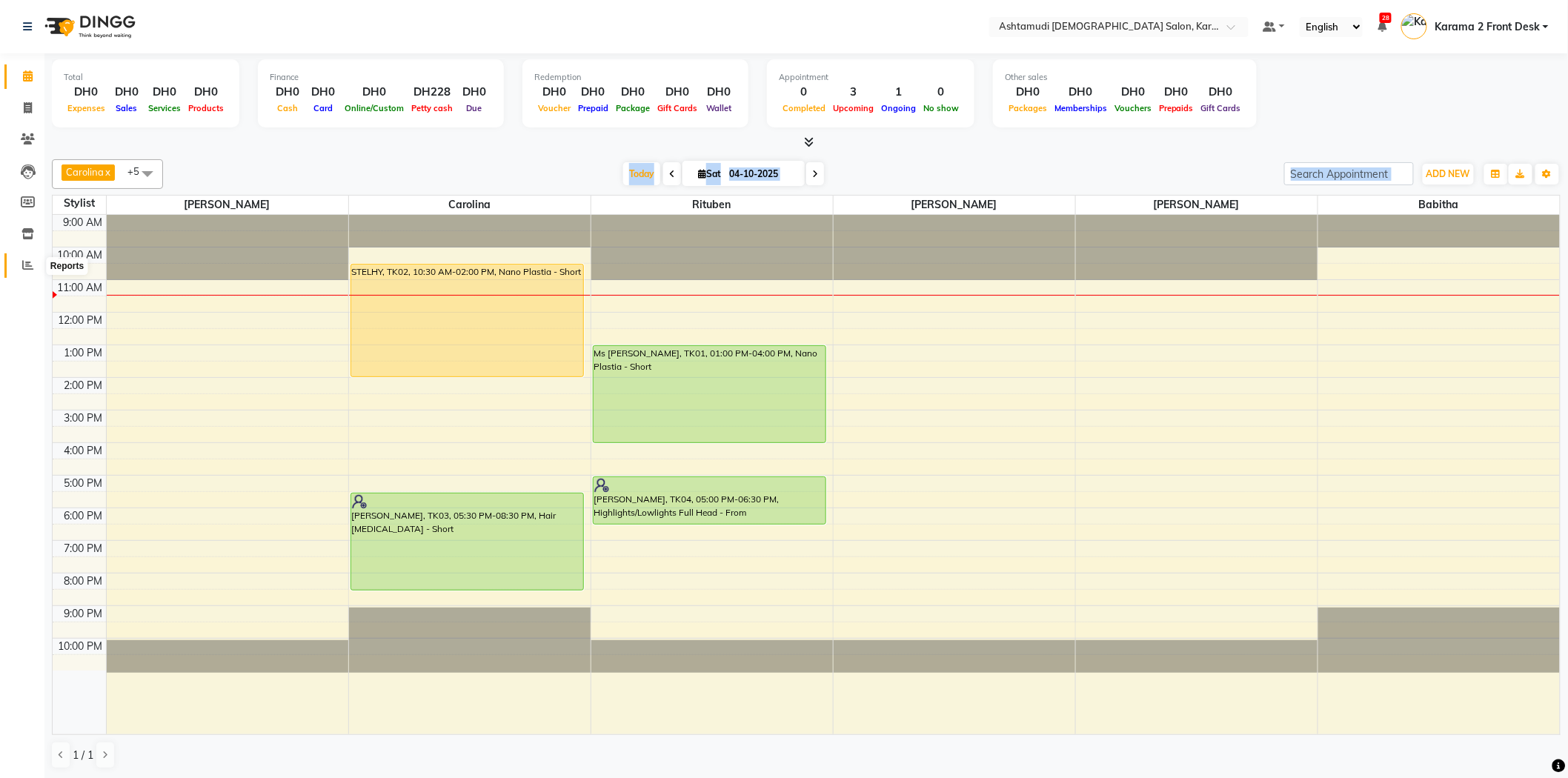
click at [30, 264] on icon at bounding box center [27, 264] width 11 height 11
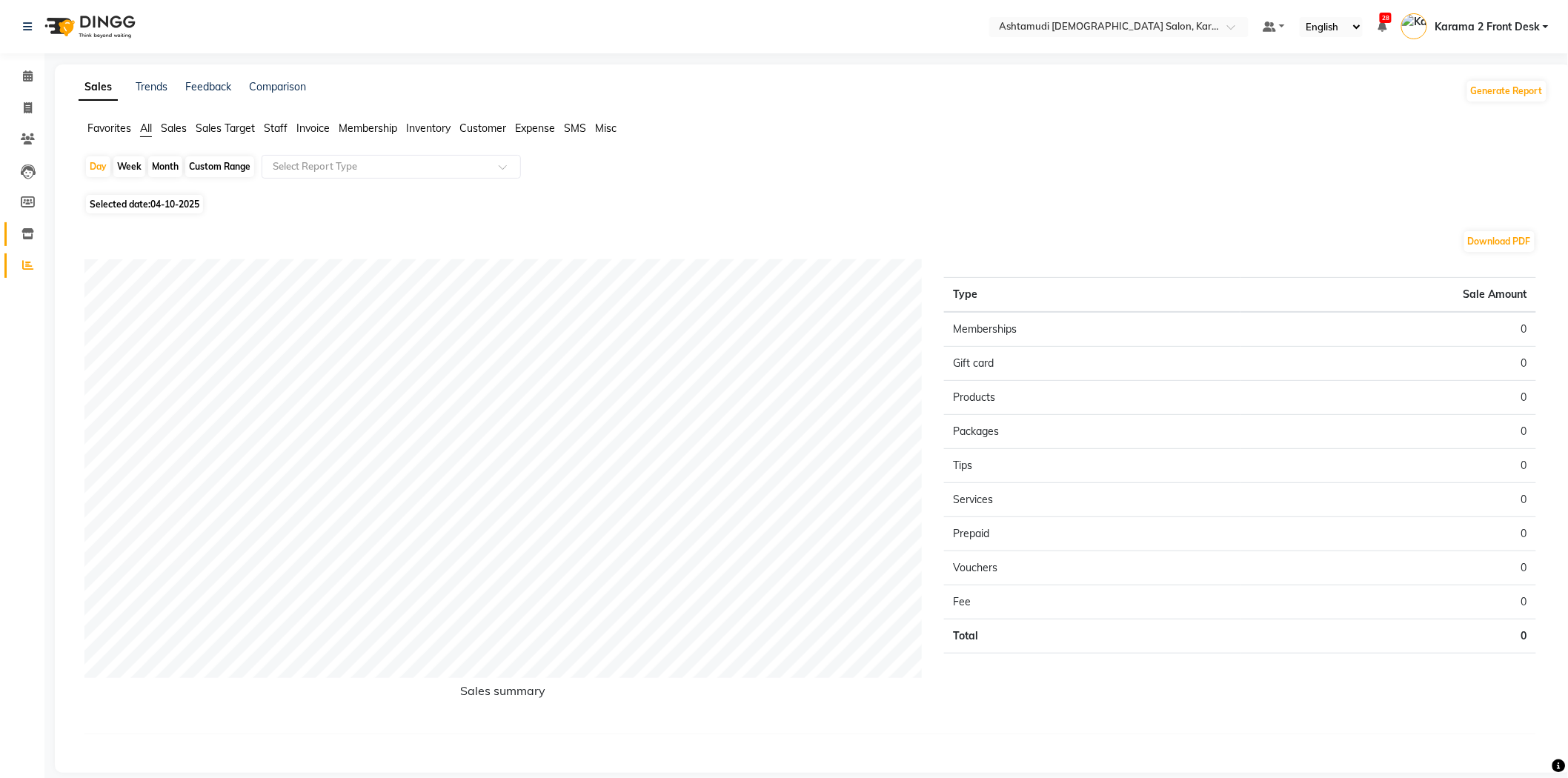
click at [31, 242] on link "Inventory" at bounding box center [22, 234] width 36 height 24
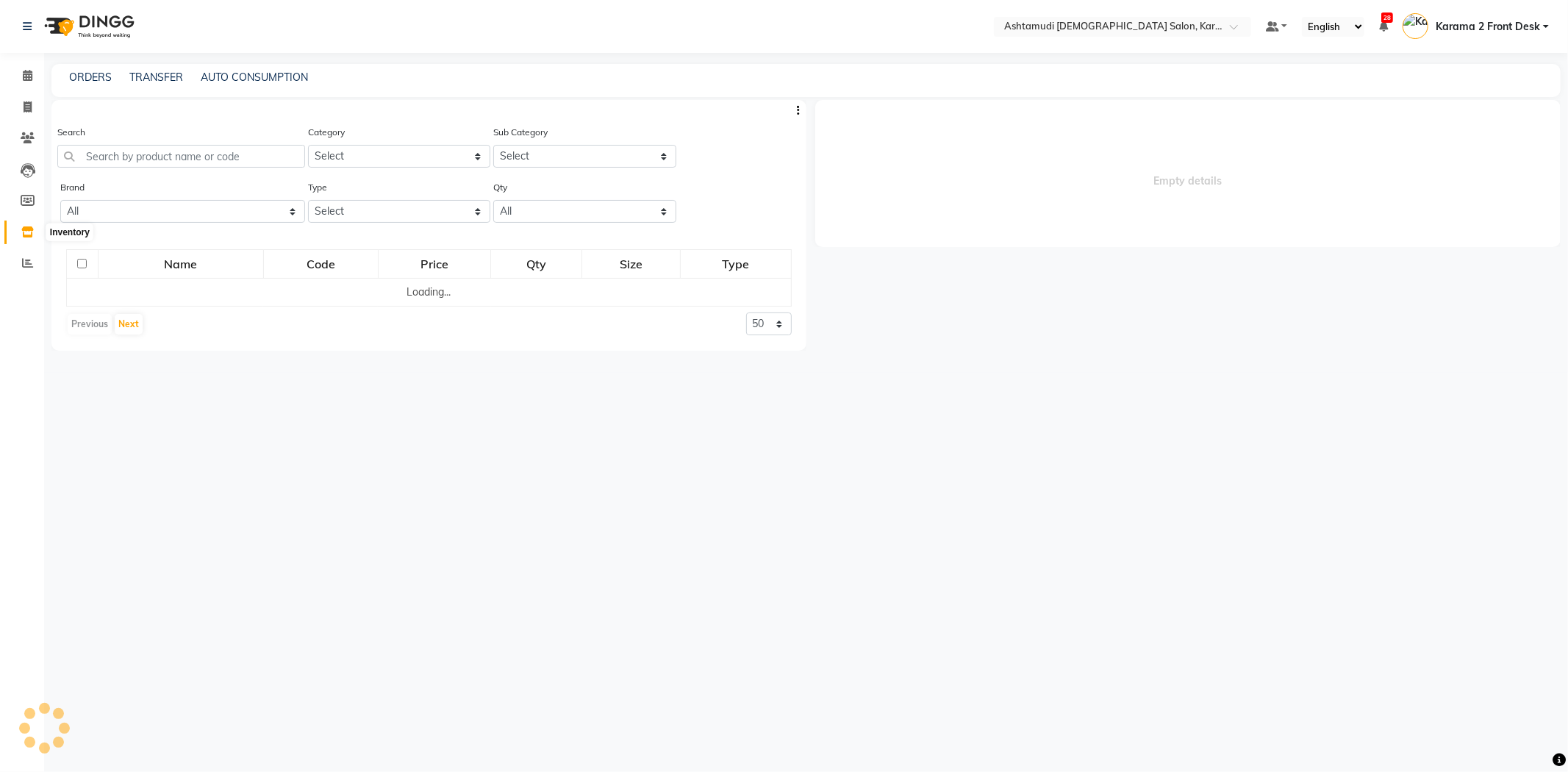
select select
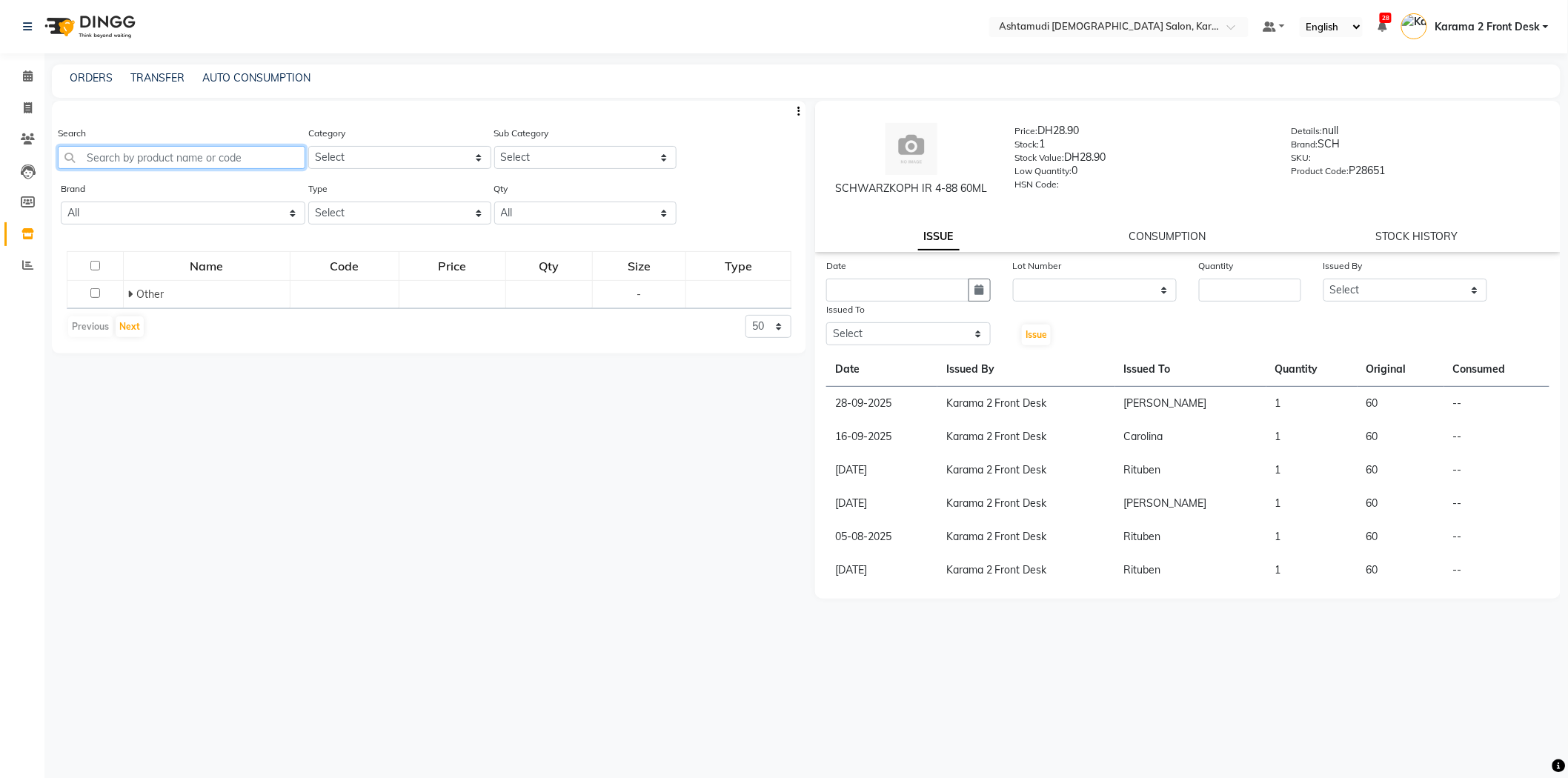
click at [160, 156] on input "text" at bounding box center [182, 157] width 248 height 23
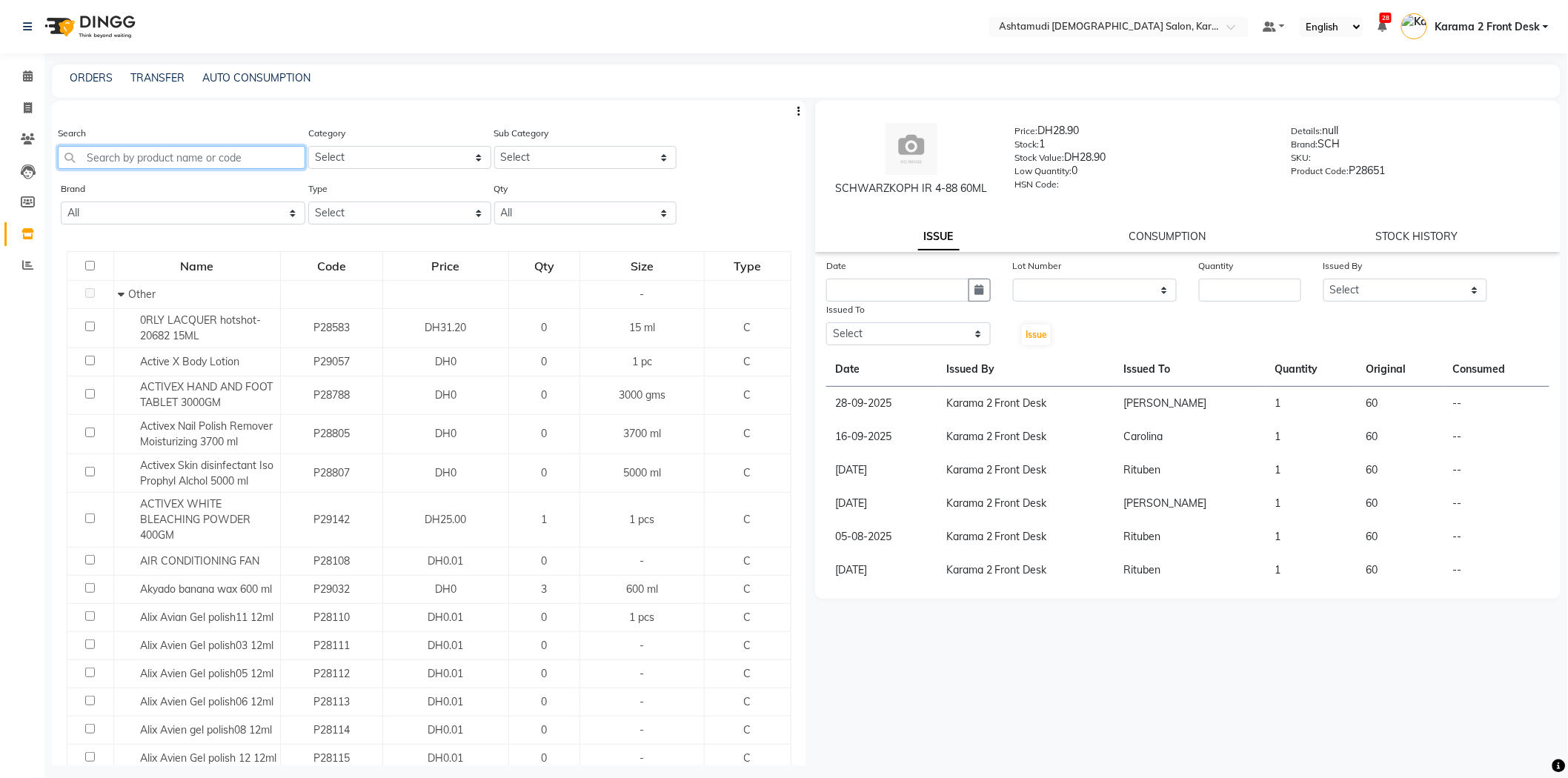
click at [193, 159] on input "text" at bounding box center [182, 157] width 248 height 23
click at [23, 72] on icon at bounding box center [28, 75] width 10 height 11
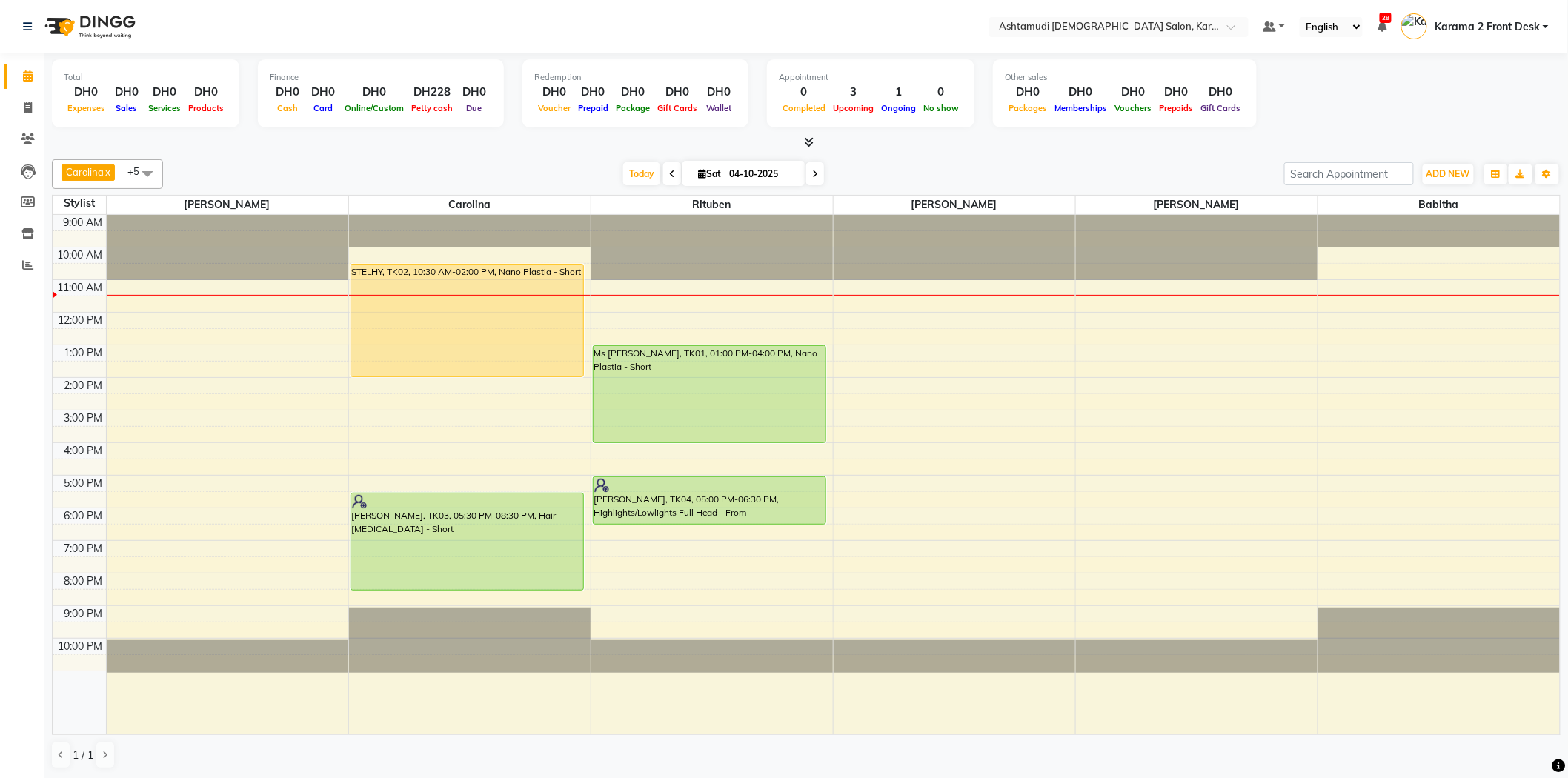
click at [390, 156] on div "Carolina x [PERSON_NAME] x [PERSON_NAME] x [PERSON_NAME] x [PERSON_NAME] x Ritu…" at bounding box center [806, 464] width 1509 height 622
click at [394, 169] on div "[DATE] [DATE]" at bounding box center [723, 174] width 1107 height 22
click at [385, 166] on div "[DATE] [DATE]" at bounding box center [723, 174] width 1107 height 22
click at [539, 154] on div "Carolina x [PERSON_NAME] x [PERSON_NAME] x [PERSON_NAME] x [PERSON_NAME] x Ritu…" at bounding box center [806, 464] width 1509 height 622
click at [580, 150] on div at bounding box center [806, 143] width 1509 height 16
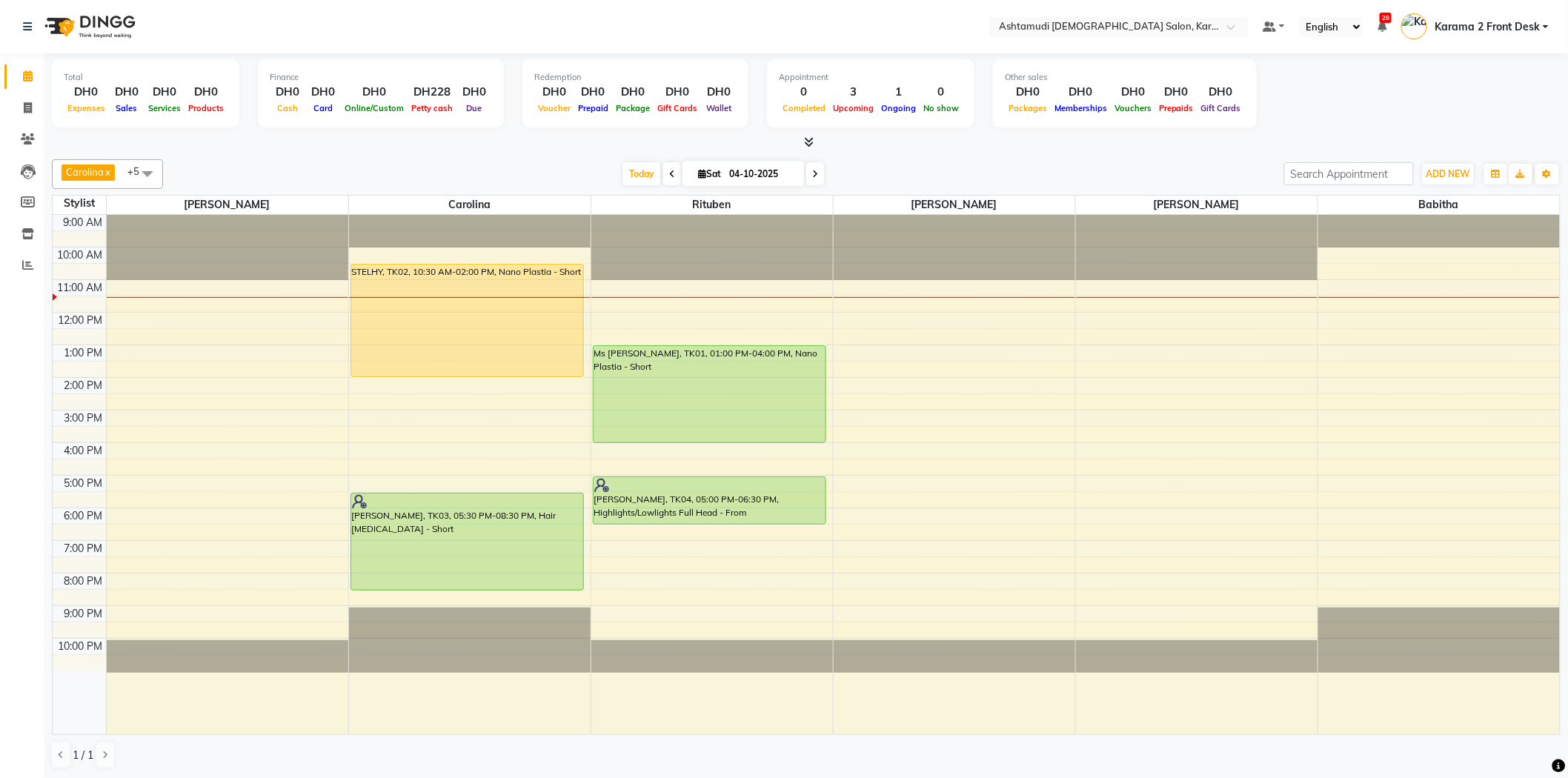
click at [443, 144] on div at bounding box center [806, 143] width 1509 height 16
click at [495, 154] on div "Carolina x [PERSON_NAME] x [PERSON_NAME] x [PERSON_NAME] x [PERSON_NAME] x Ritu…" at bounding box center [806, 464] width 1509 height 622
click at [242, 145] on div at bounding box center [806, 143] width 1509 height 16
click at [341, 172] on div "[DATE] [DATE]" at bounding box center [723, 174] width 1107 height 22
click at [24, 102] on icon at bounding box center [28, 107] width 8 height 11
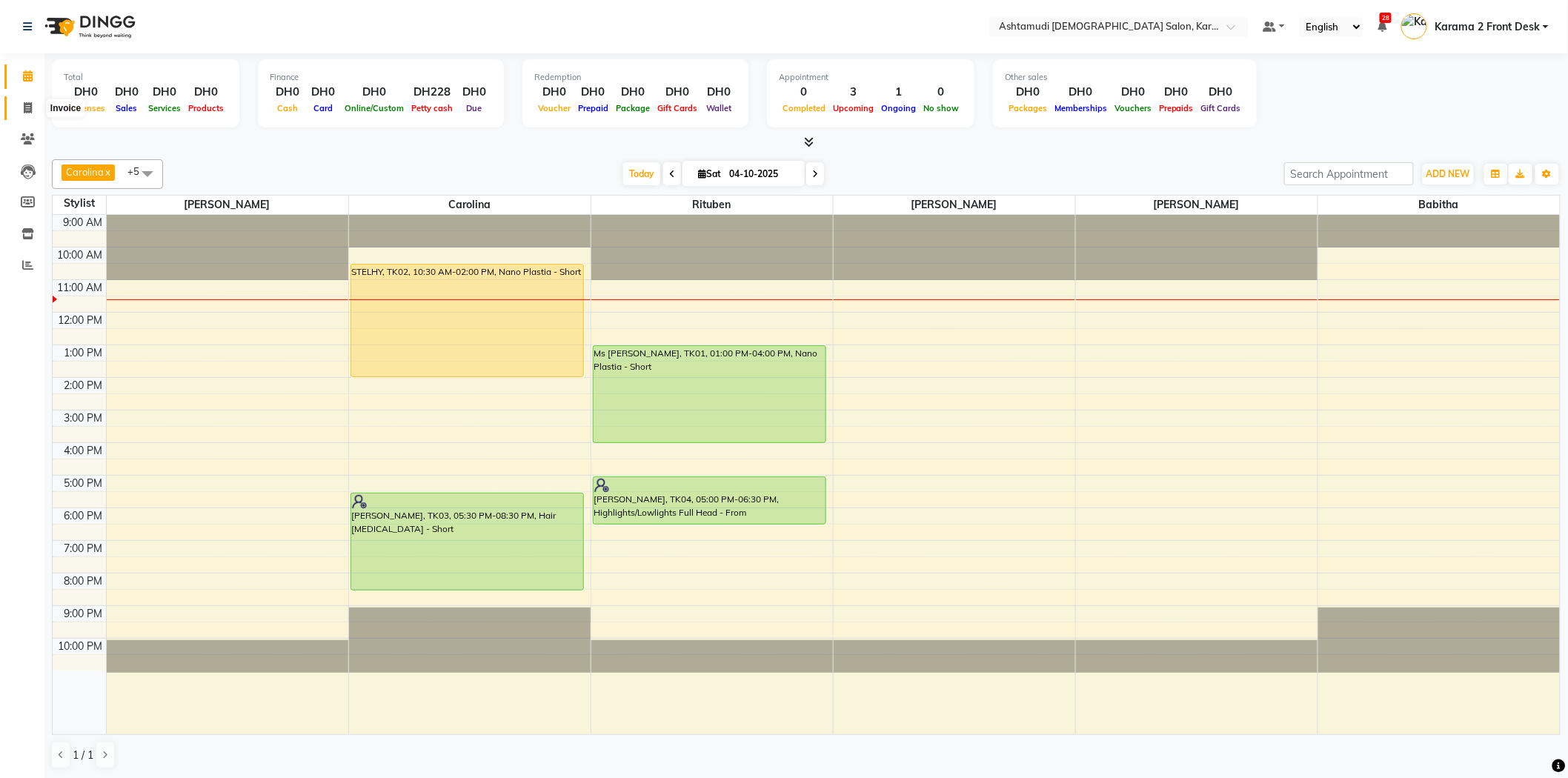
select select "service"
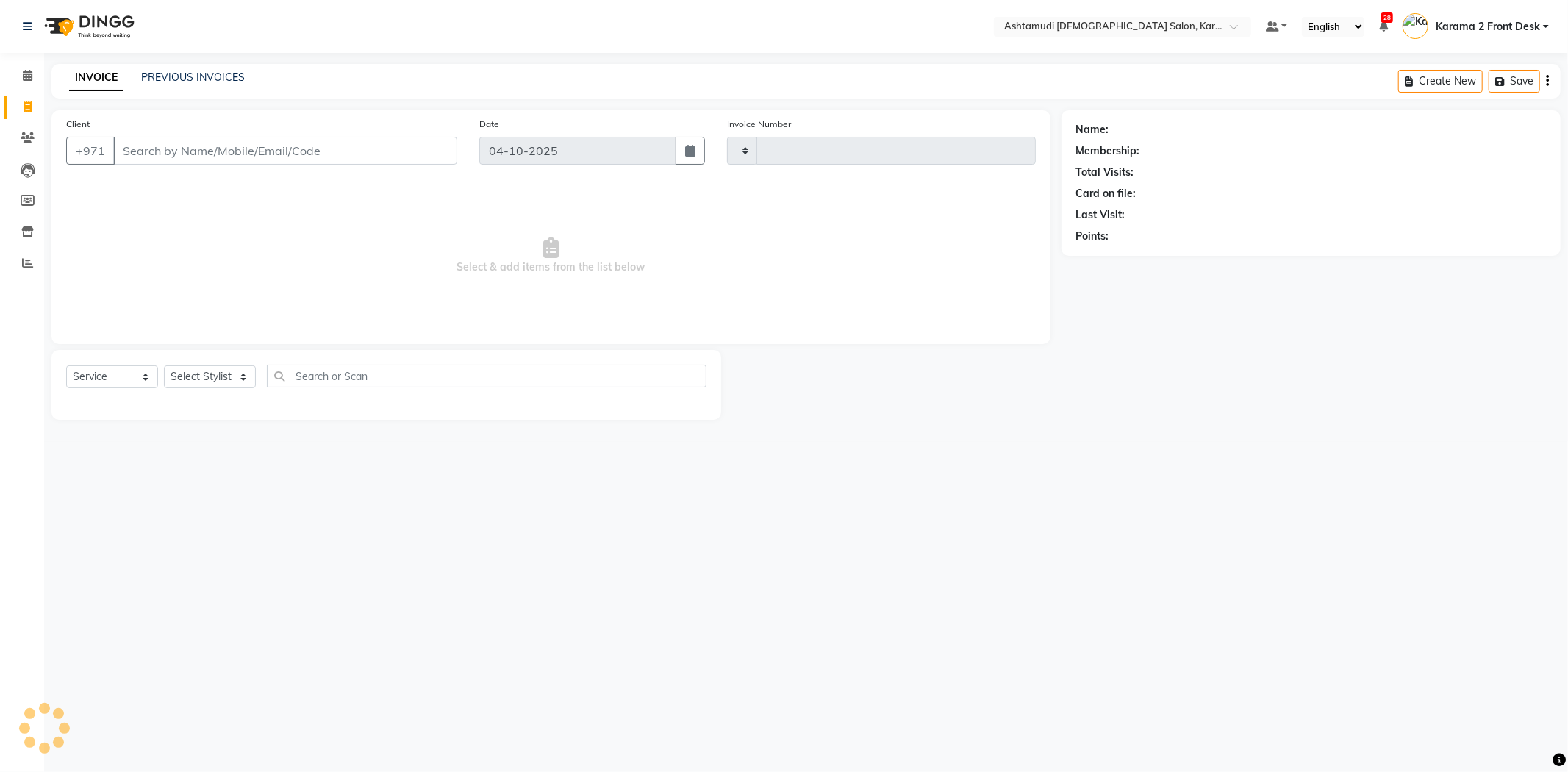
type input "2411"
select select "7424"
click at [150, 143] on input "Client" at bounding box center [285, 151] width 344 height 28
type input "504659587"
click at [424, 141] on button "Add Client" at bounding box center [420, 151] width 75 height 28
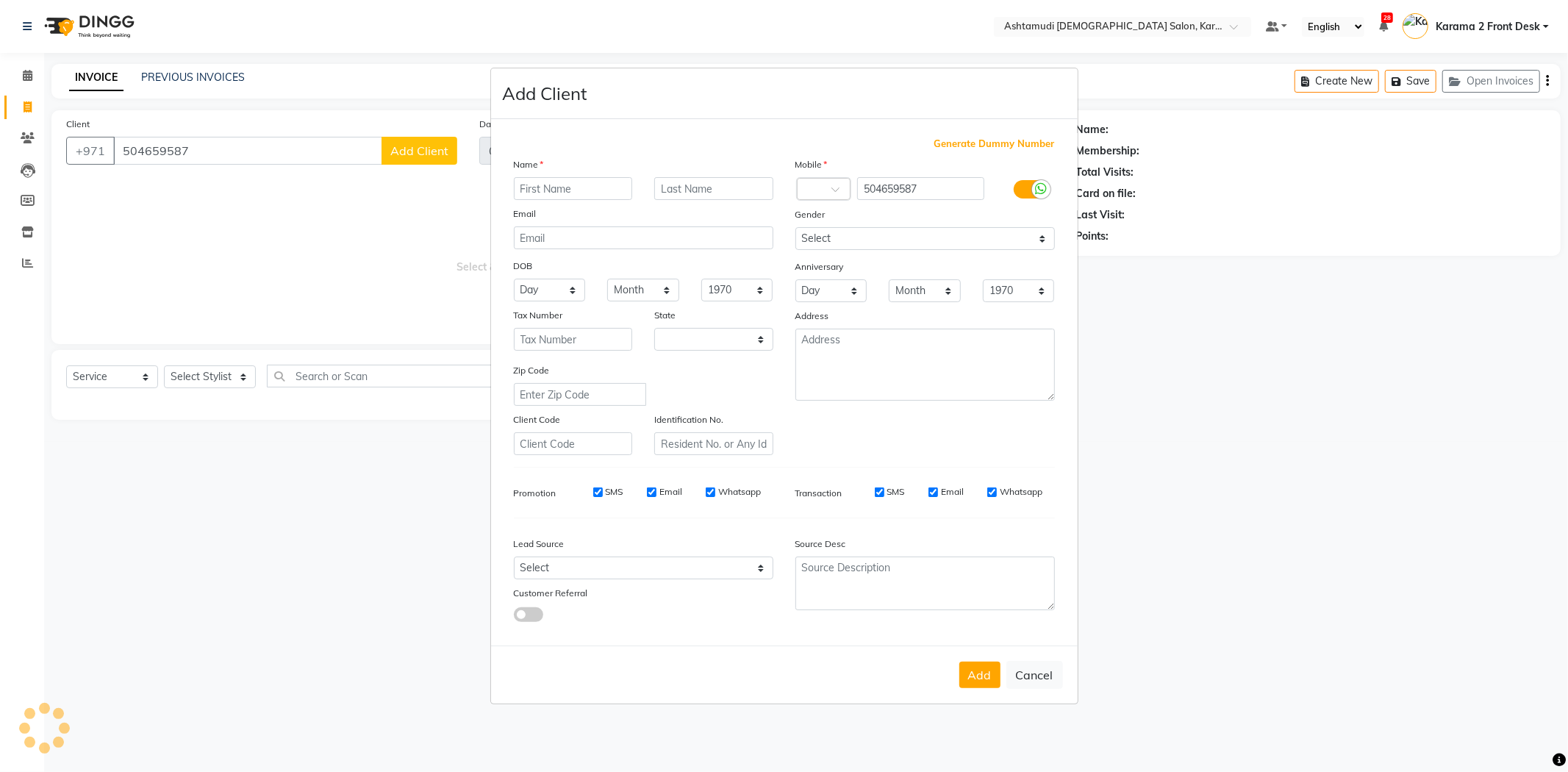
select select "3798"
click at [555, 181] on input "text" at bounding box center [573, 189] width 119 height 23
type input "anu"
click at [822, 240] on select "Select Male Female Other Prefer Not To Say" at bounding box center [925, 238] width 260 height 23
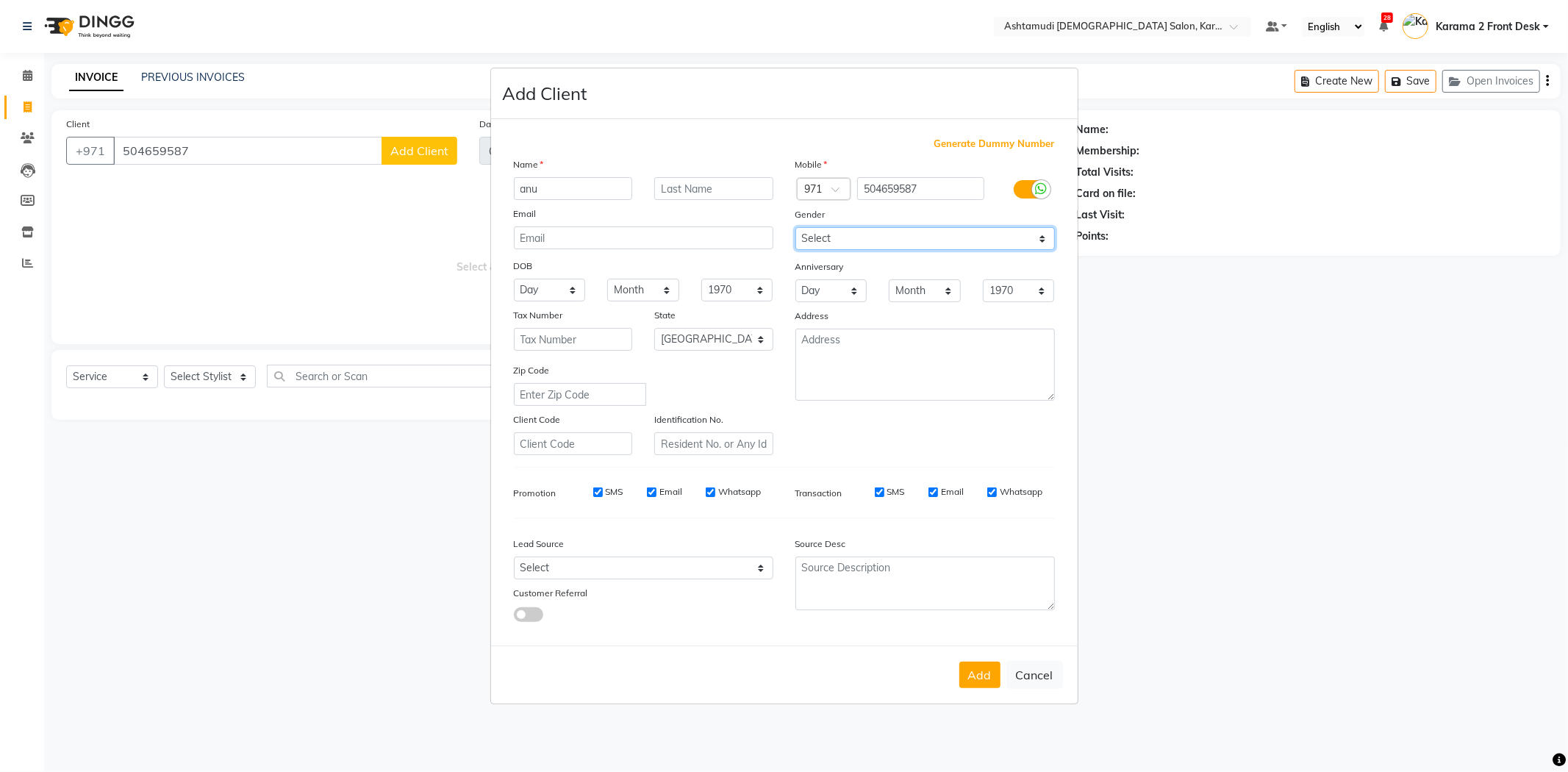
select select "female"
click at [795, 227] on select "Select Male Female Other Prefer Not To Say" at bounding box center [925, 238] width 260 height 23
drag, startPoint x: 538, startPoint y: 278, endPoint x: 538, endPoint y: 287, distance: 9.0
click at [538, 279] on select "Day 01 02 03 04 05 06 07 08 09 10 11 12 13 14 15 16 17 18 19 20 21 22 23 24 25 …" at bounding box center [549, 290] width 72 height 23
click at [981, 673] on button "Add" at bounding box center [980, 675] width 42 height 27
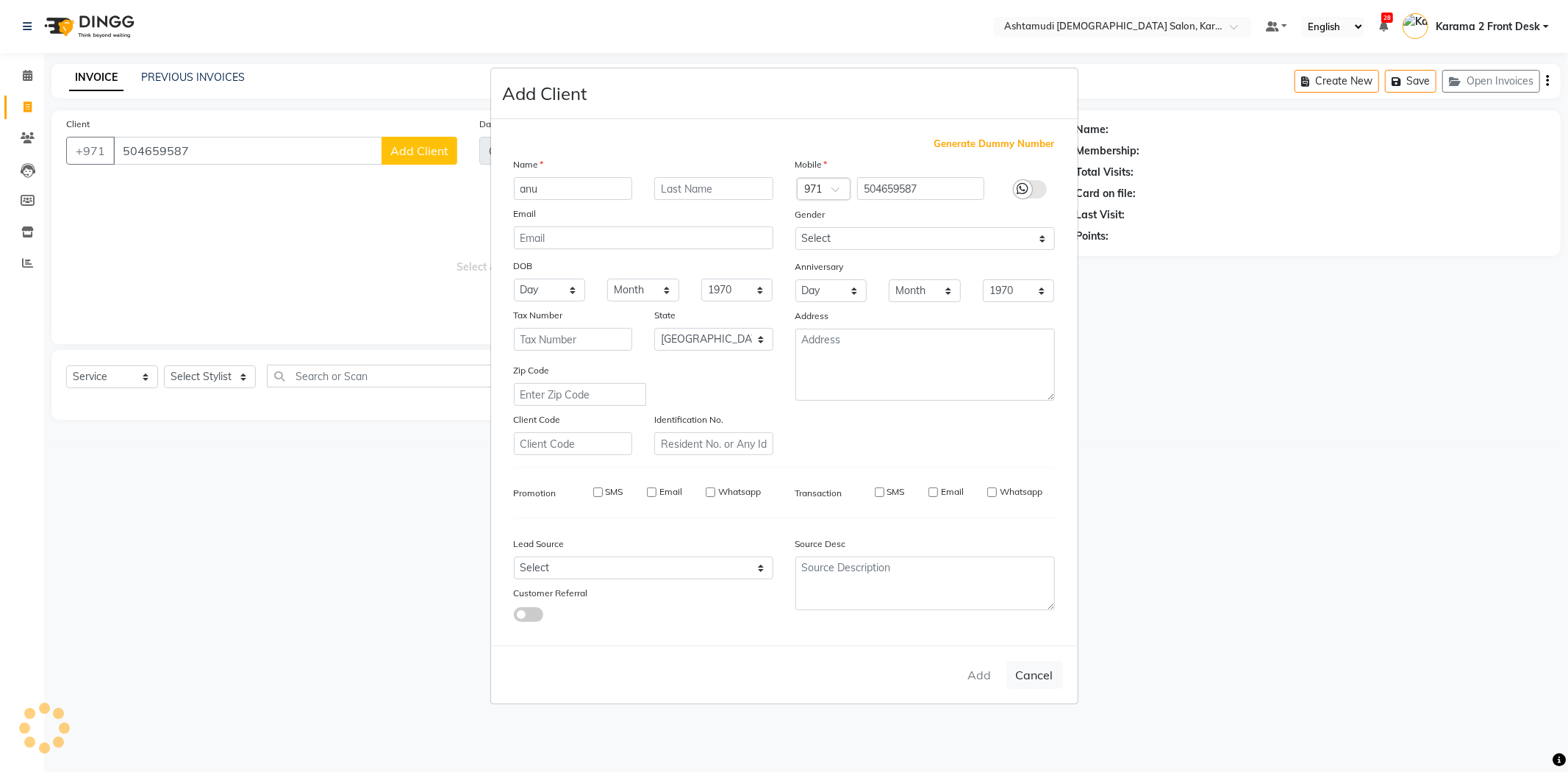
select select
select select "null"
select select
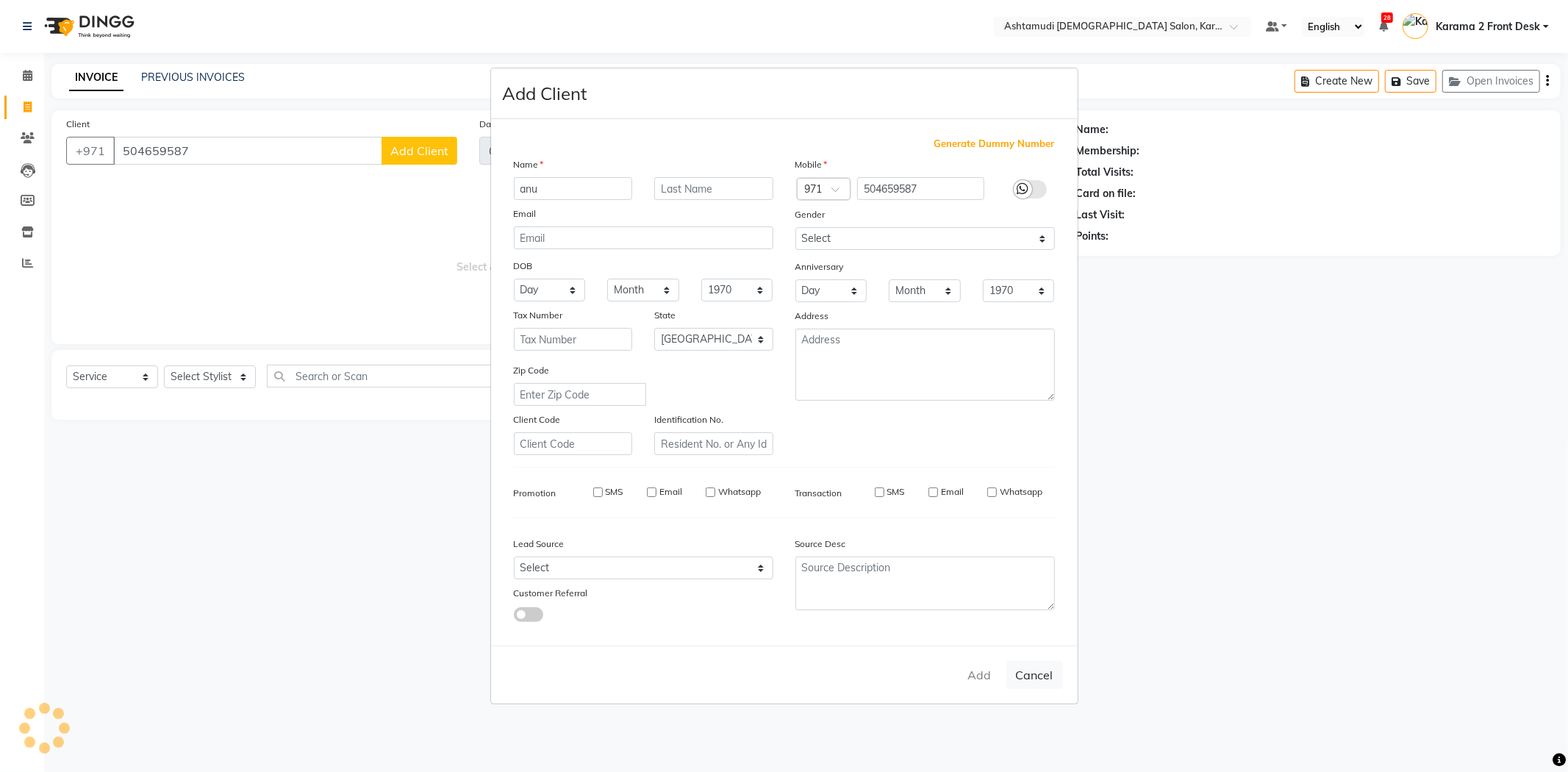
select select
checkbox input "false"
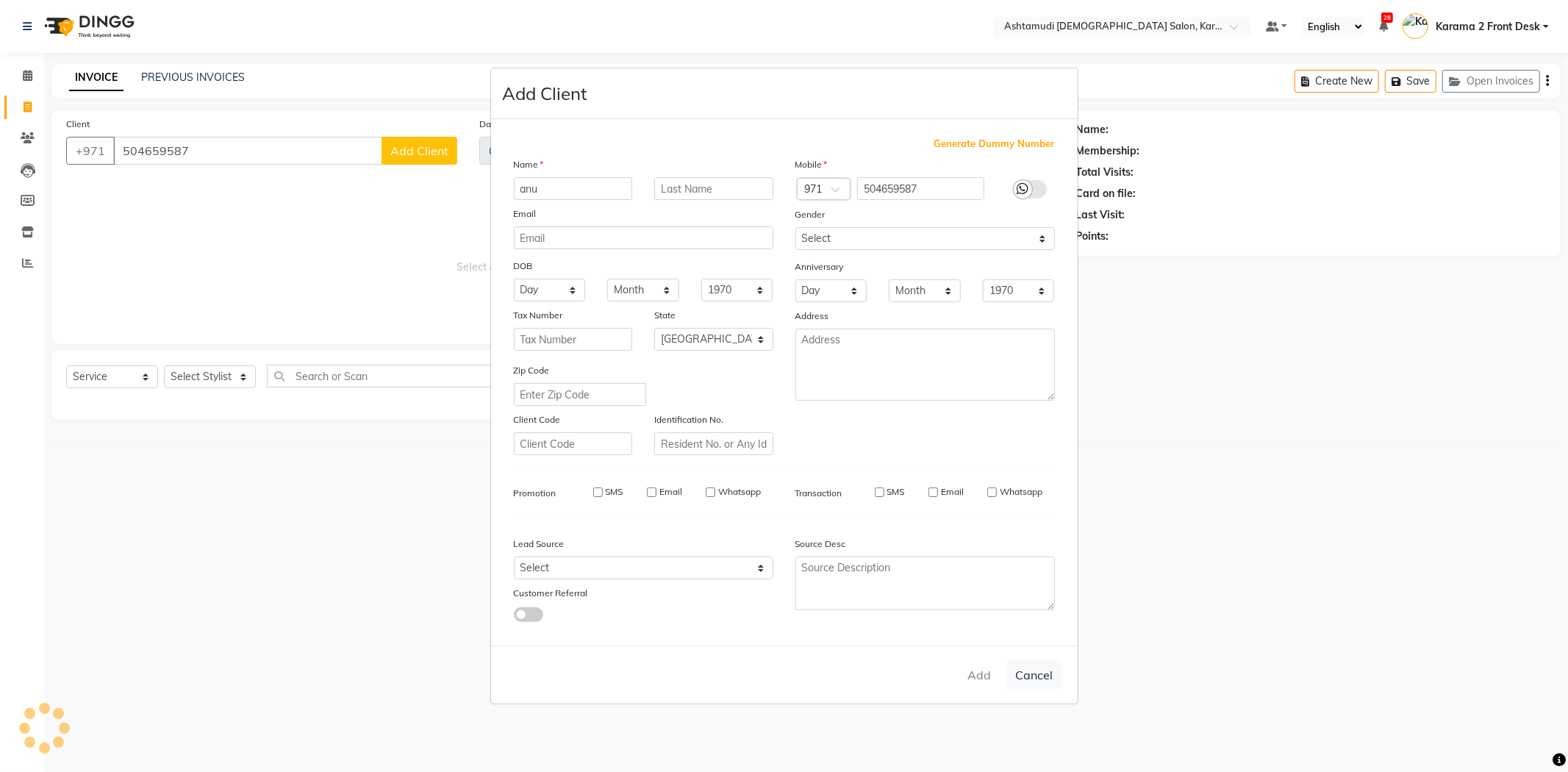
checkbox input "false"
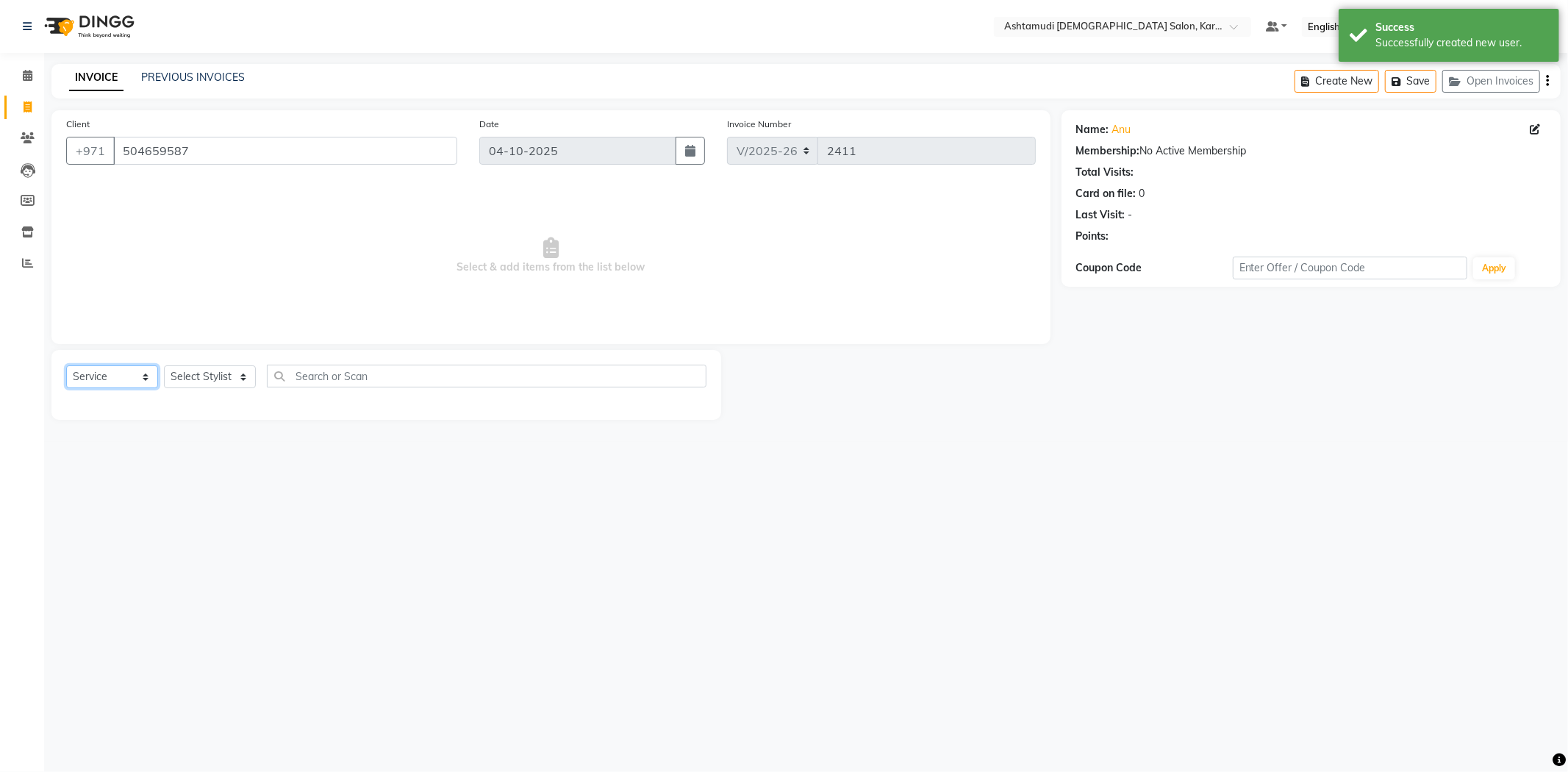
click at [99, 376] on select "Select Service Product Membership Package Voucher Prepaid Gift Card" at bounding box center [112, 376] width 92 height 23
click at [221, 386] on select "Select Stylist Babitha Carolina Farsana Begum Geeta Jyothi Krishna Karama 2 Fro…" at bounding box center [209, 376] width 92 height 23
select select "81433"
click at [164, 366] on select "Select Stylist Babitha Carolina Farsana Begum Geeta Jyothi Krishna Karama 2 Fro…" at bounding box center [209, 376] width 92 height 23
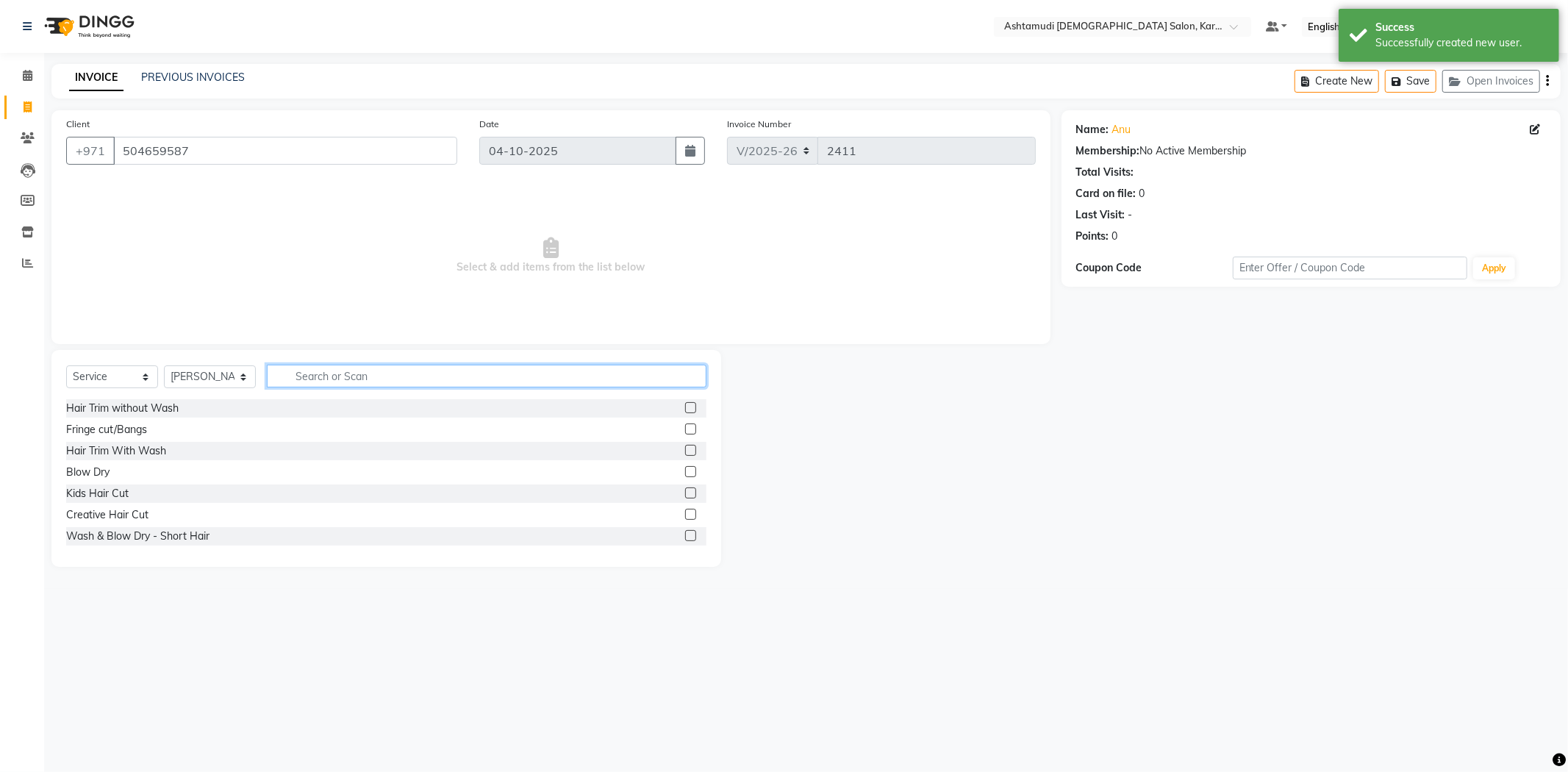
click at [309, 370] on input "text" at bounding box center [486, 376] width 439 height 23
type input "eye"
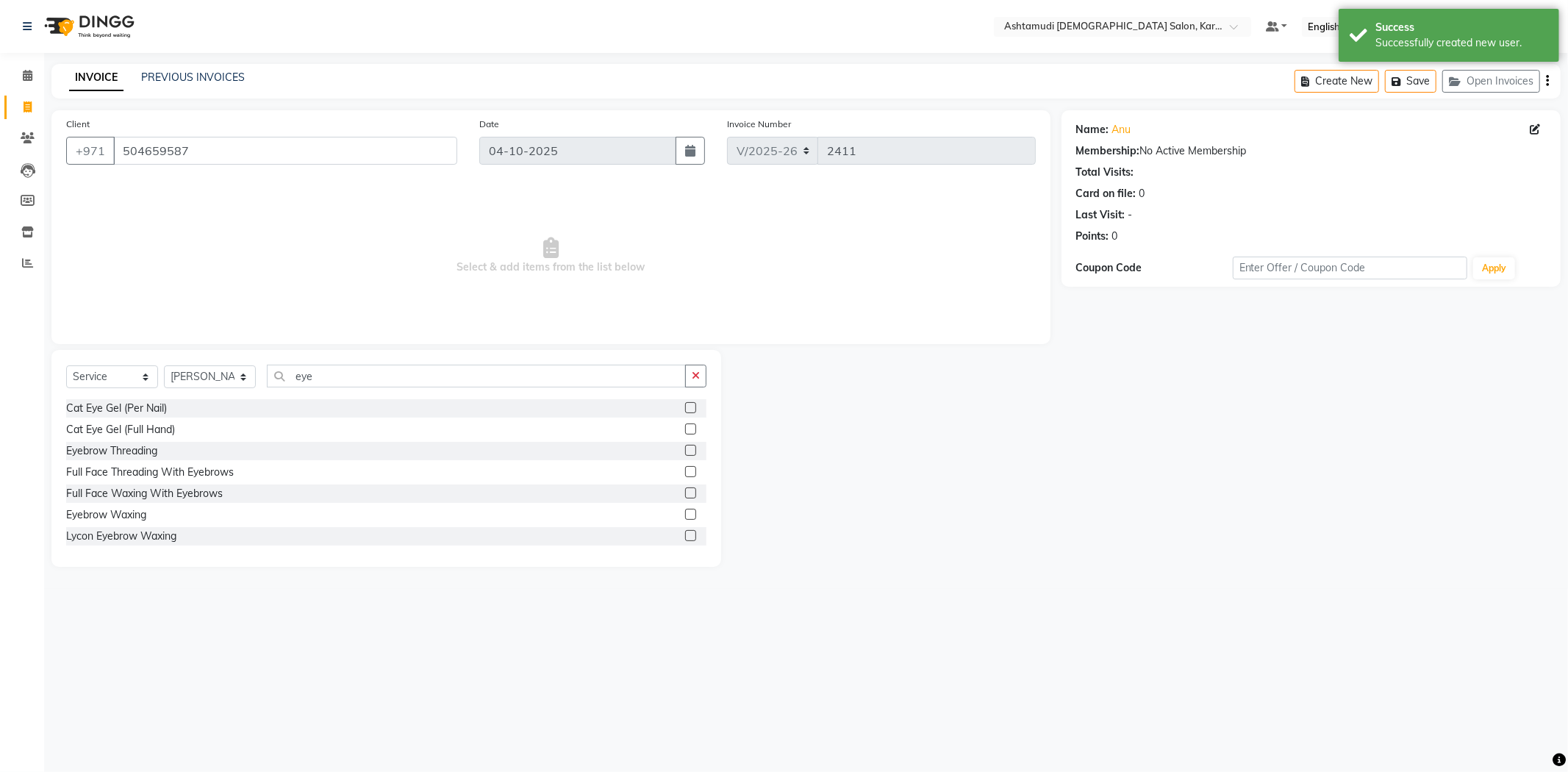
click at [685, 450] on label at bounding box center [690, 450] width 11 height 11
click at [685, 450] on input "checkbox" at bounding box center [690, 451] width 10 height 10
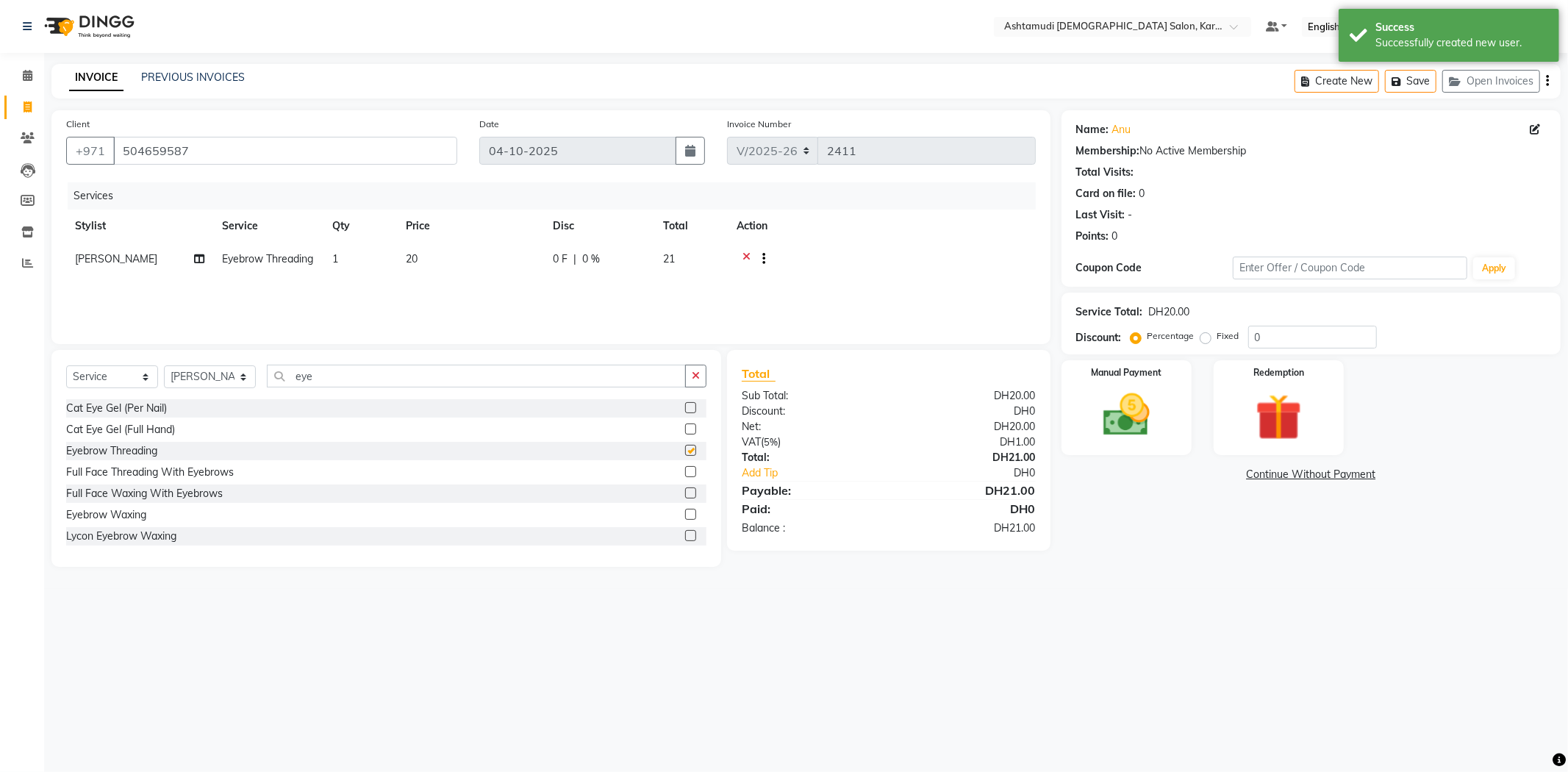
checkbox input "false"
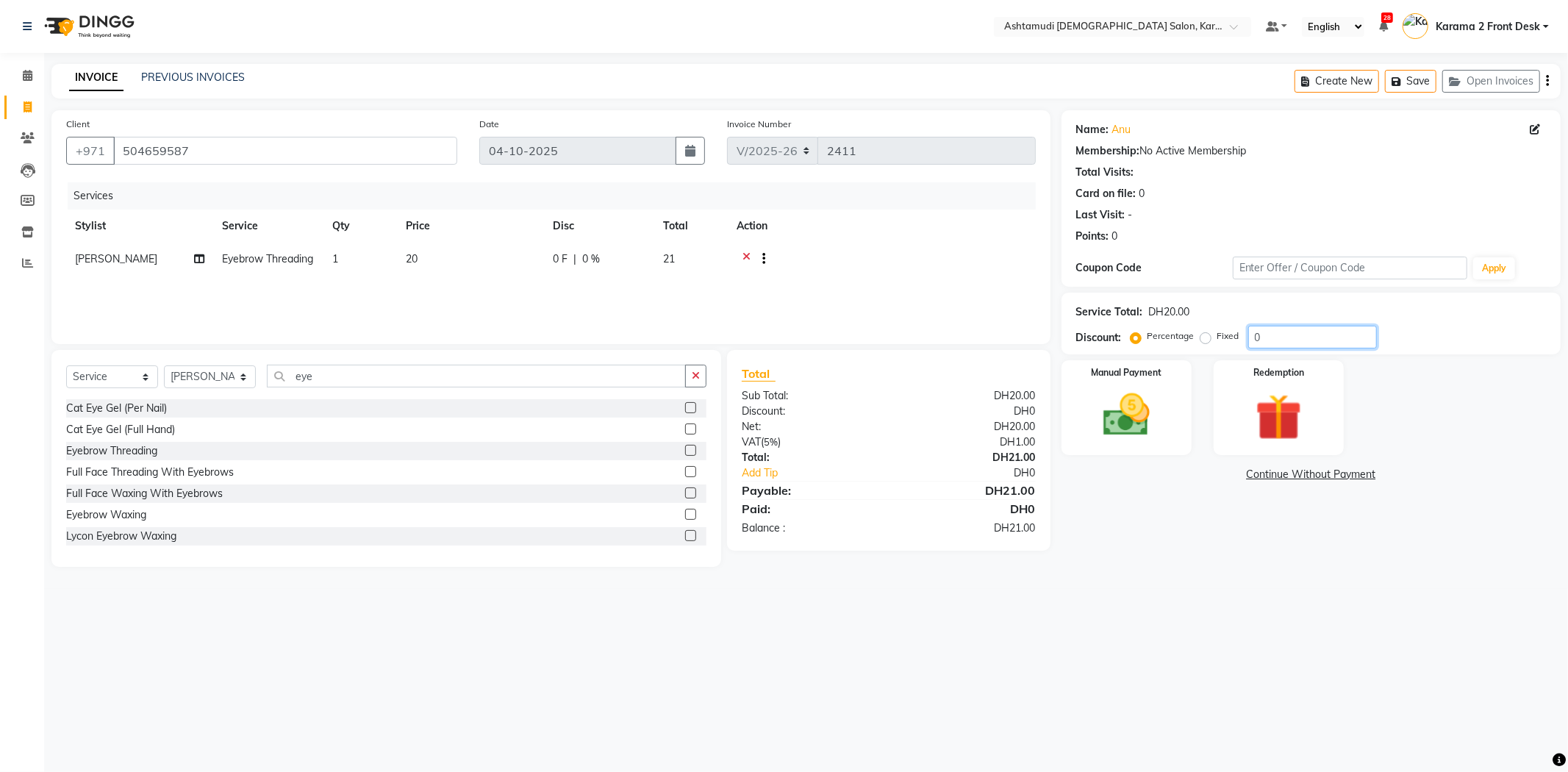
drag, startPoint x: 1348, startPoint y: 333, endPoint x: 1151, endPoint y: 309, distance: 198.5
click at [1151, 309] on div "Service Total: DH20.00 Discount: Percentage Fixed 0" at bounding box center [1311, 323] width 470 height 50
type input "15"
drag, startPoint x: 1108, startPoint y: 417, endPoint x: 1204, endPoint y: 456, distance: 103.6
click at [1110, 416] on img at bounding box center [1127, 415] width 75 height 54
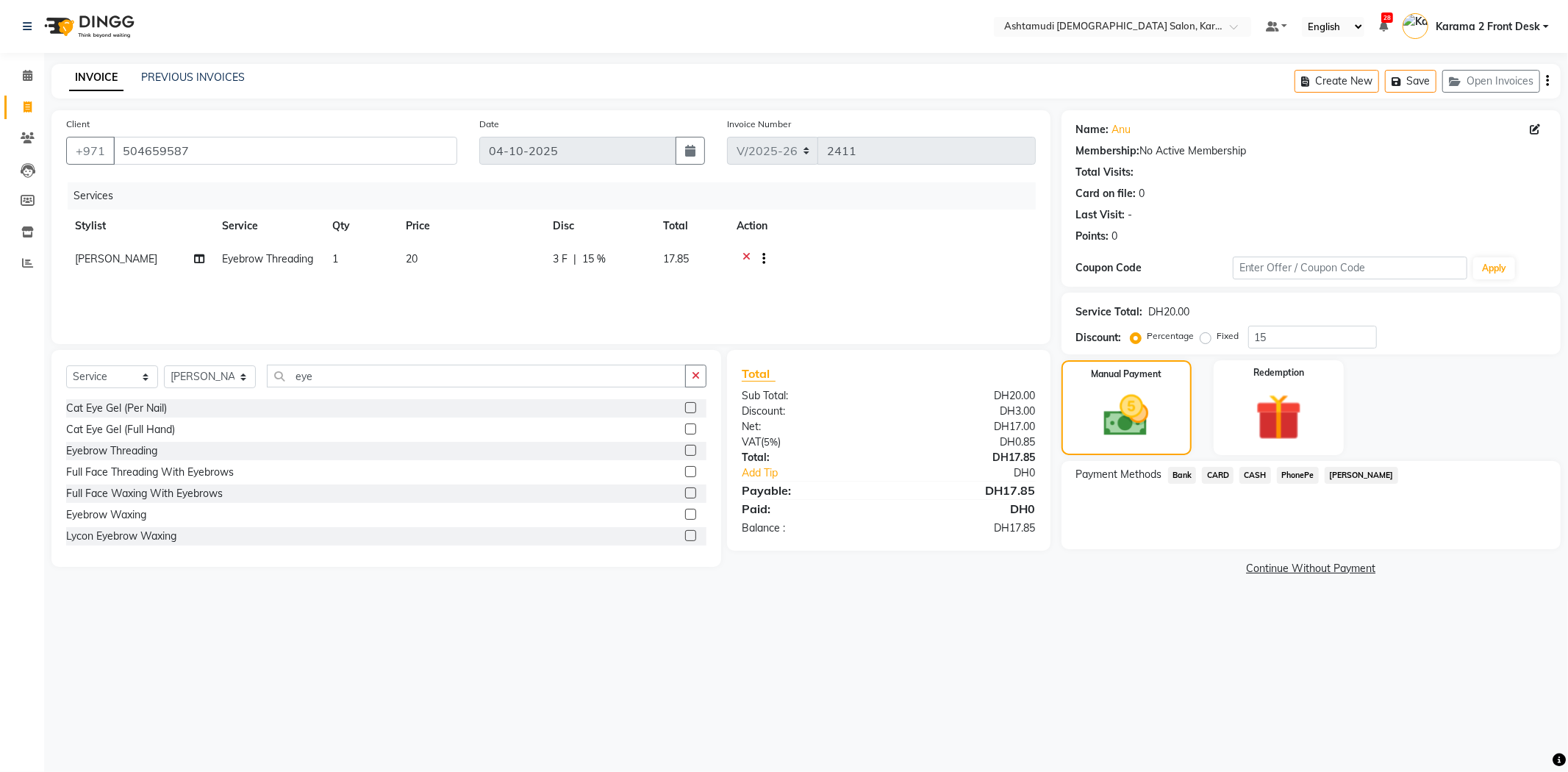
click at [1218, 468] on span "CARD" at bounding box center [1218, 475] width 32 height 17
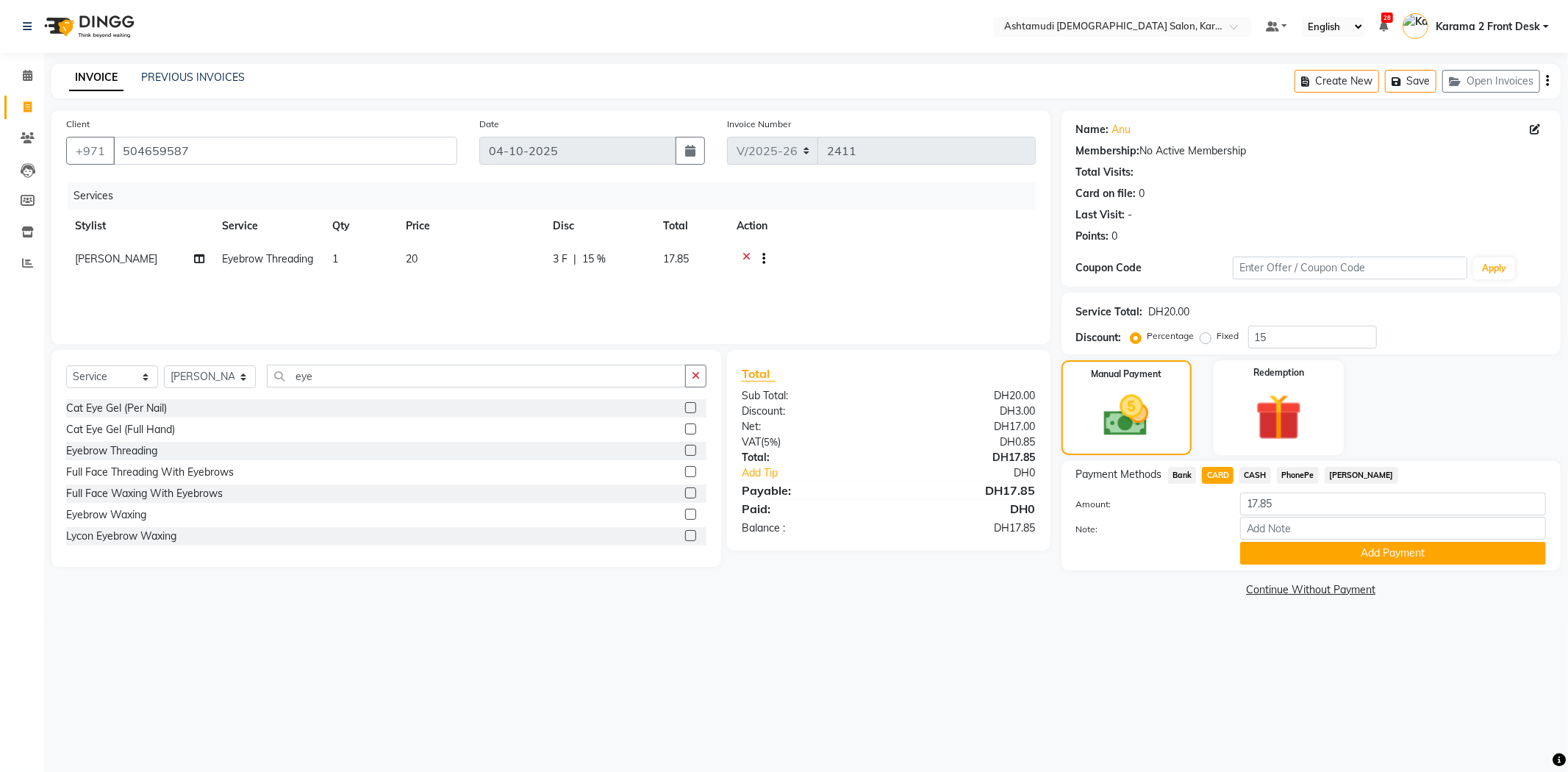
click at [1196, 516] on div "Amount: 17.85" at bounding box center [1311, 505] width 492 height 25
click at [1540, 118] on div "Name: Anu Membership: No Active Membership Total Visits: Card on file: 0 Last V…" at bounding box center [1310, 198] width 499 height 177
click at [1539, 119] on div "Name: Anu Membership: No Active Membership Total Visits: Card on file: 0 Last V…" at bounding box center [1311, 180] width 470 height 128
click at [1535, 126] on icon at bounding box center [1534, 129] width 10 height 10
select select "3798"
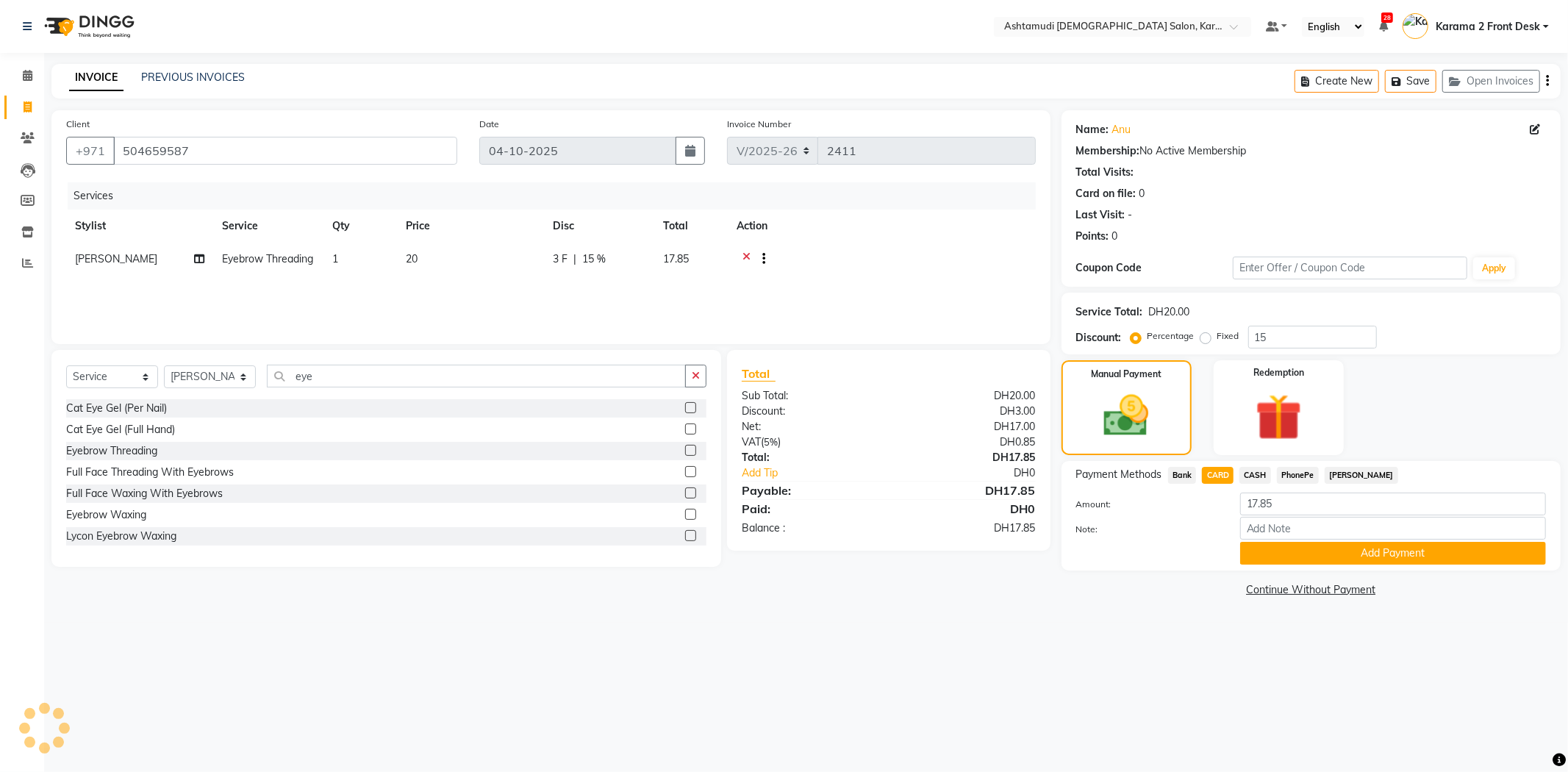
select select "female"
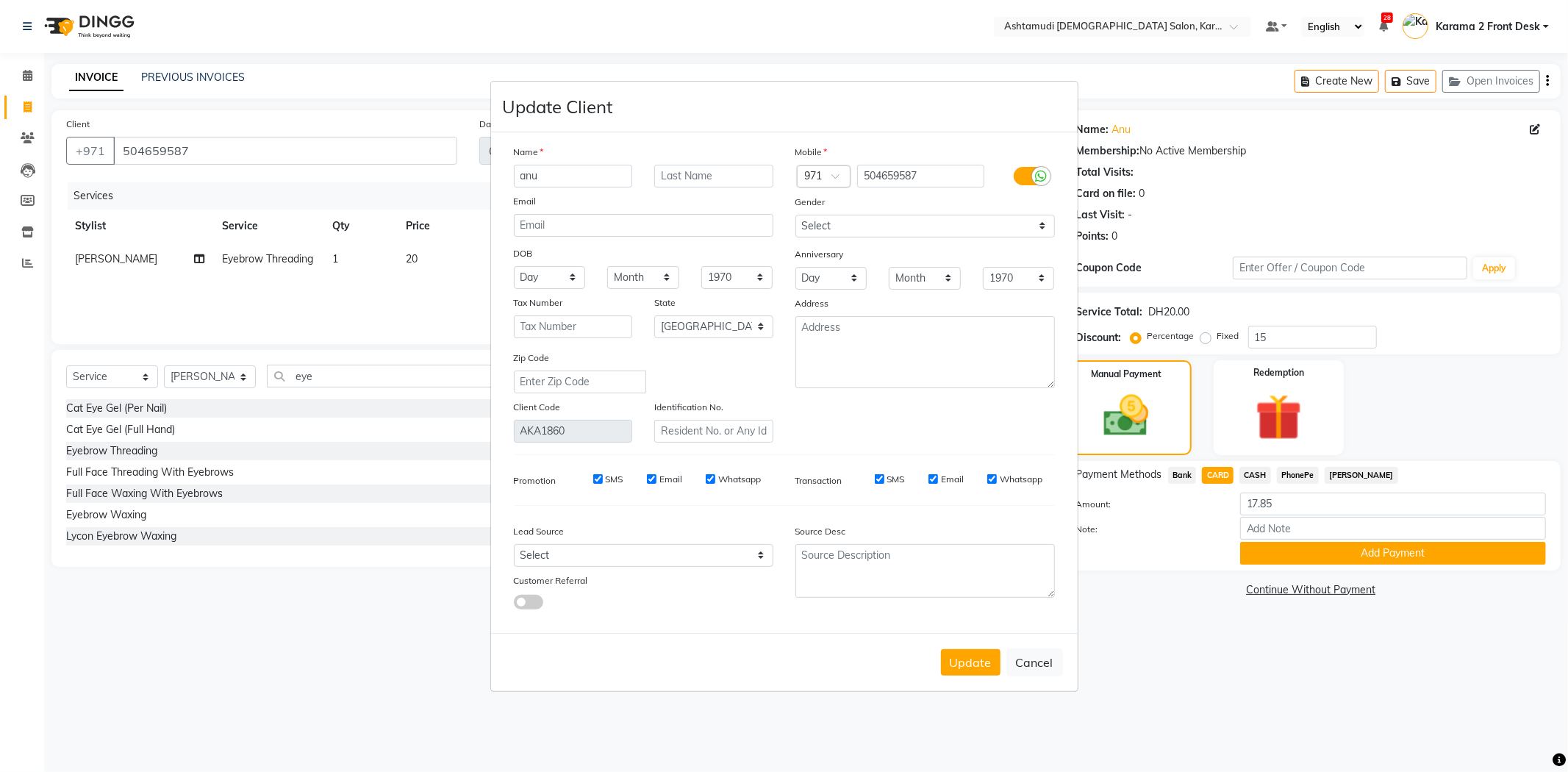
click at [513, 280] on div "Day 01 02 03 04 05 06 07 08 09 10 11 12 13 14 15 16 17 18 19 20 21 22 23 24 25 …" at bounding box center [549, 277] width 94 height 23
click at [525, 277] on select "Day 01 02 03 04 05 06 07 08 09 10 11 12 13 14 15 16 17 18 19 20 21 22 23 24 25 …" at bounding box center [549, 277] width 72 height 23
select select "19"
click at [514, 266] on select "Day 01 02 03 04 05 06 07 08 09 10 11 12 13 14 15 16 17 18 19 20 21 22 23 24 25 …" at bounding box center [549, 277] width 72 height 23
click at [630, 275] on select "Month January February March April May June July August September October Novem…" at bounding box center [643, 277] width 72 height 23
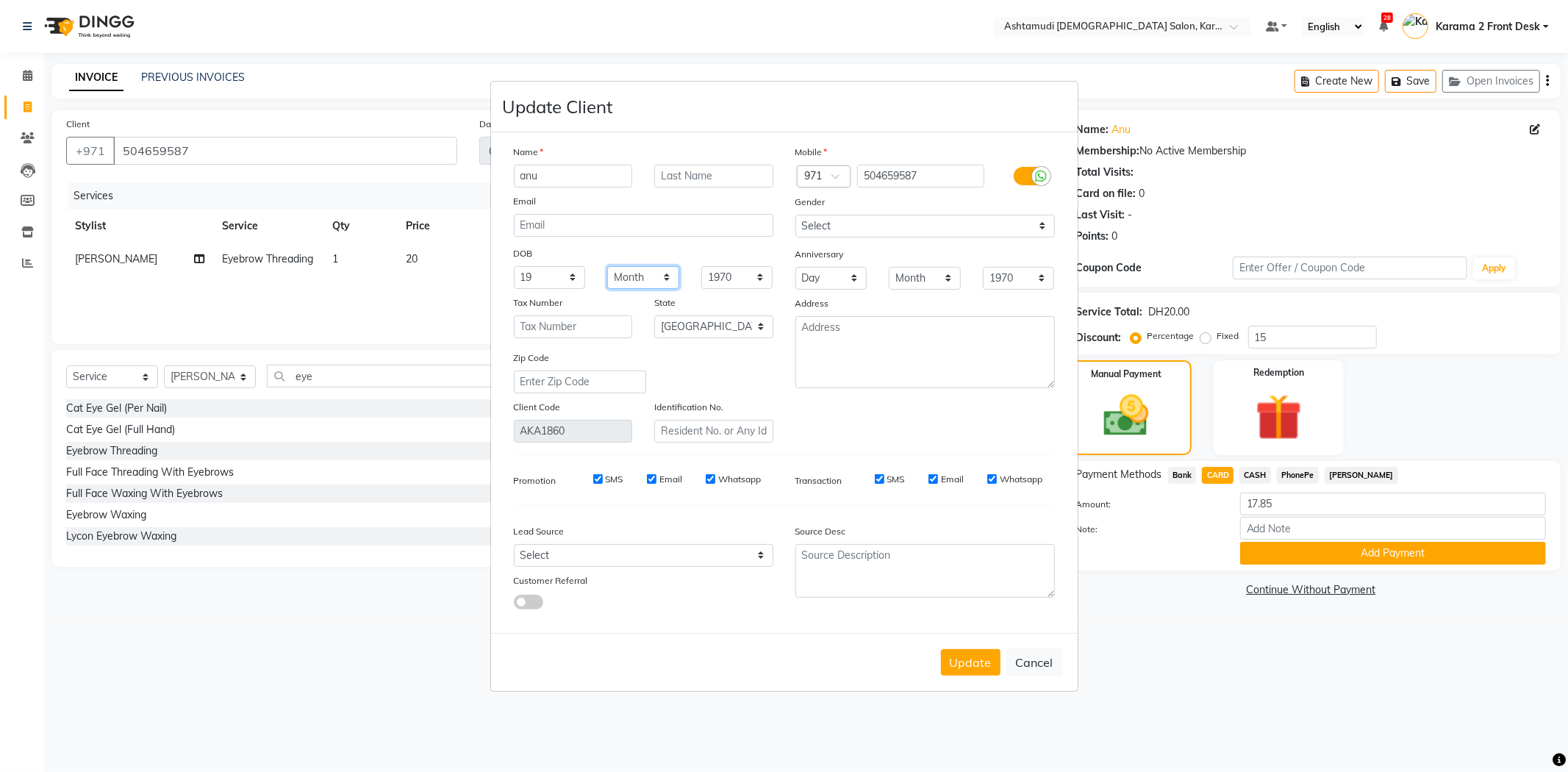
select select "07"
click at [607, 266] on select "Month January February March April May June July August September October Novem…" at bounding box center [643, 277] width 72 height 23
click at [905, 408] on div "Mobile Country Code × 971 504659587 Gender Select Male Female Other Prefer Not …" at bounding box center [925, 293] width 282 height 299
click at [605, 516] on div "Name anu Email DOB Day 01 02 03 04 05 06 07 08 09 10 11 12 13 14 15 16 17 18 19…" at bounding box center [784, 382] width 563 height 477
click at [960, 666] on button "Update" at bounding box center [971, 662] width 60 height 27
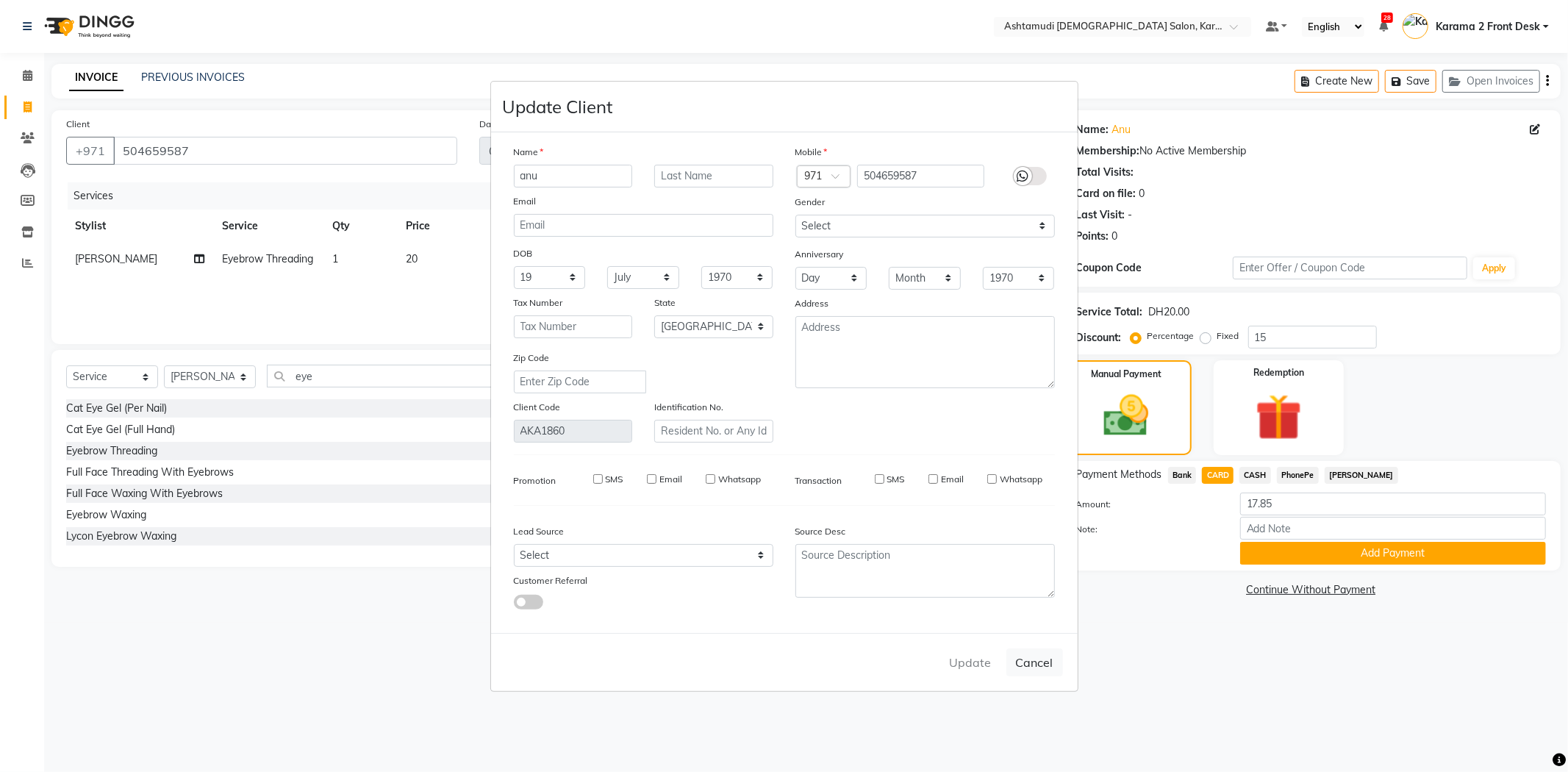
select select
select select "null"
select select
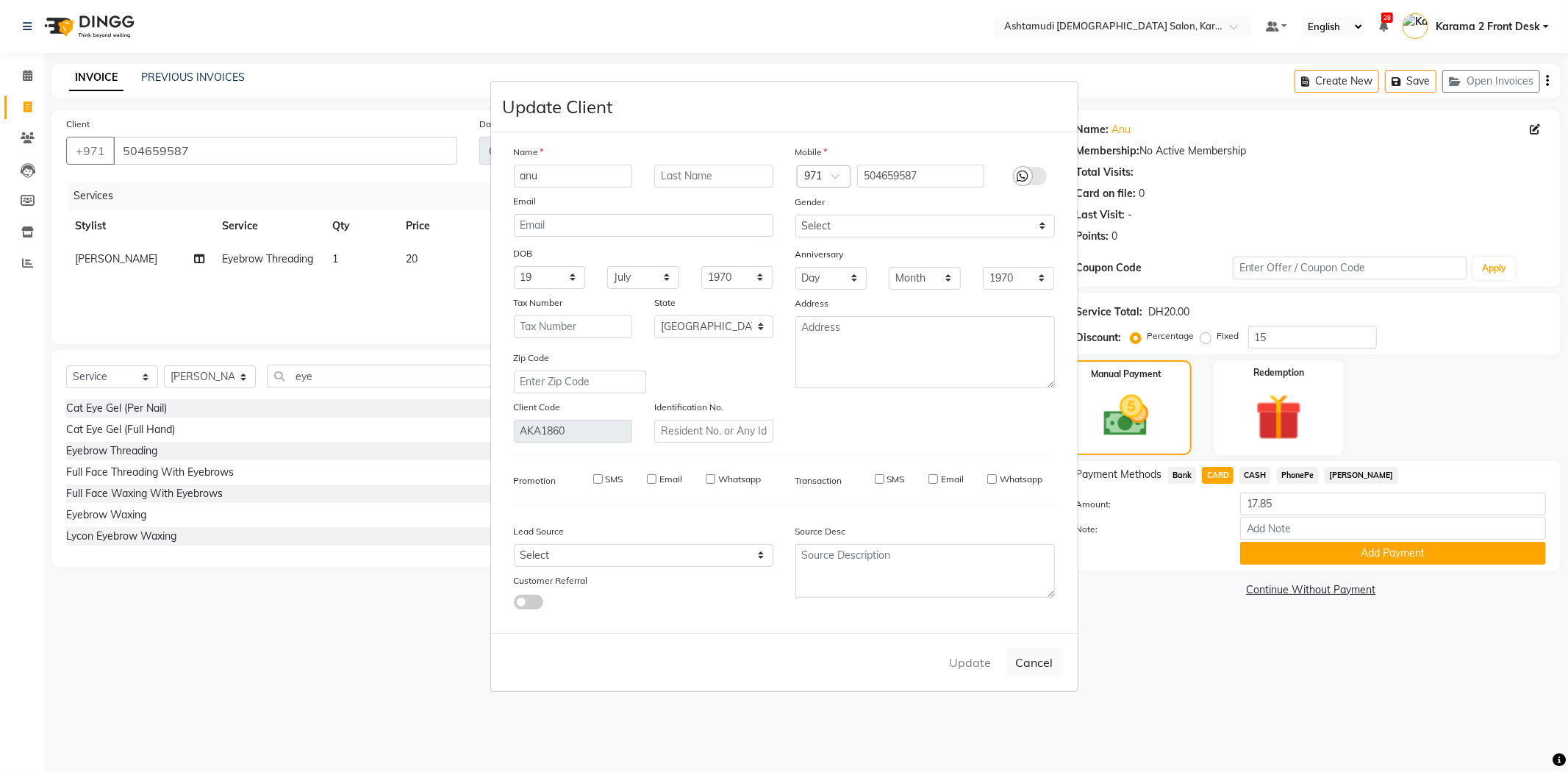
select select
checkbox input "false"
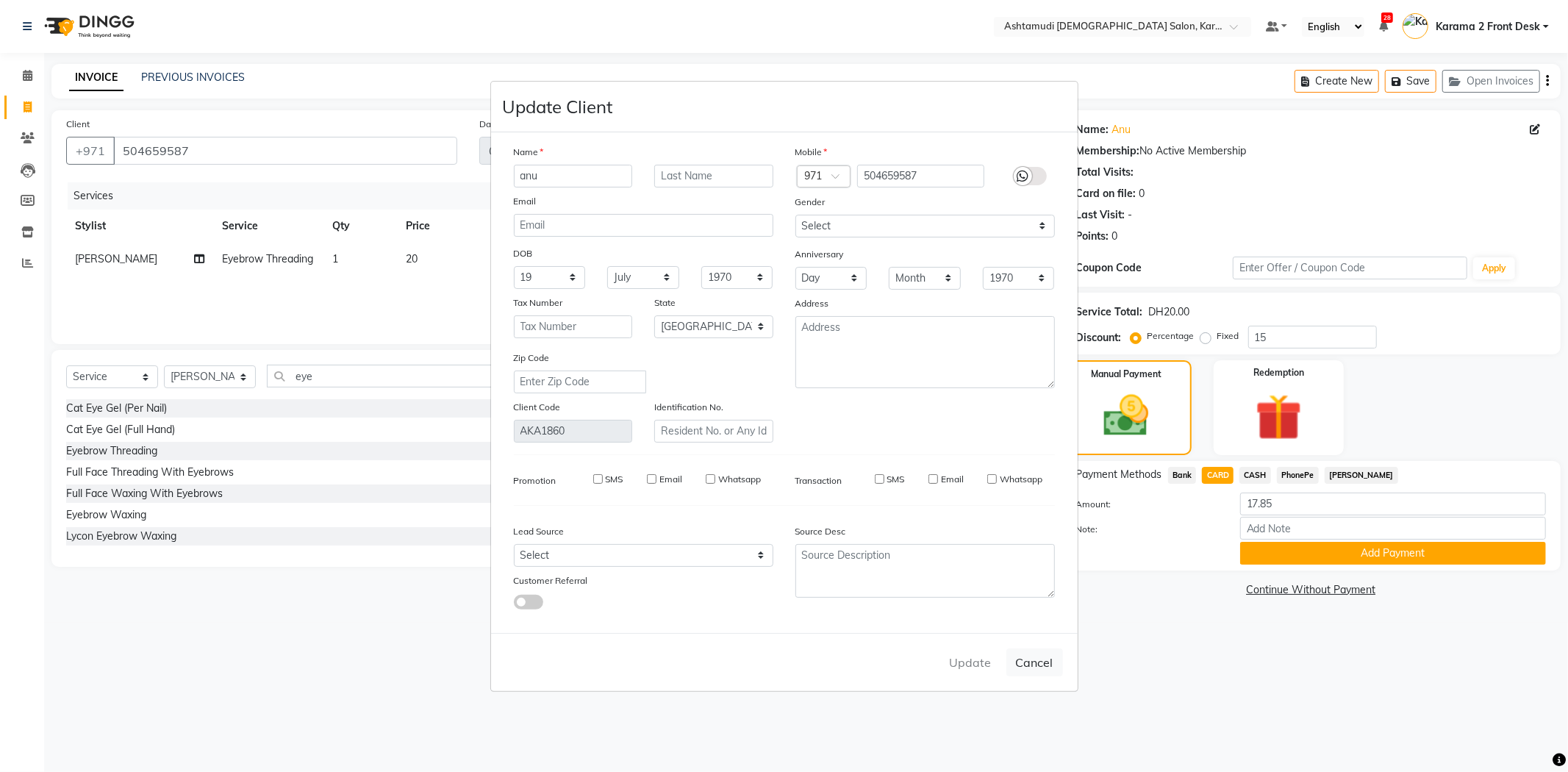
checkbox input "false"
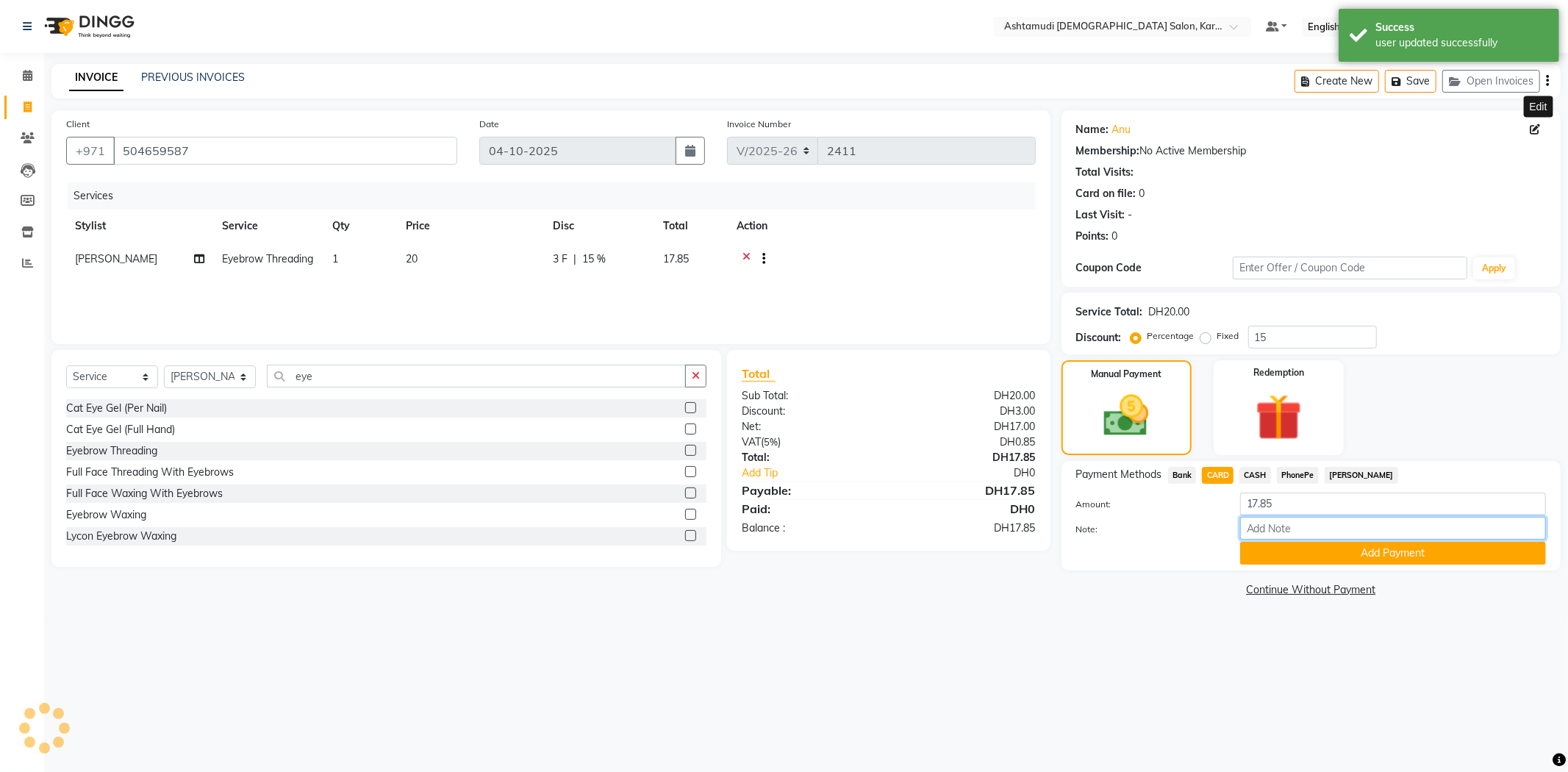
click at [1301, 530] on input "Note:" at bounding box center [1392, 528] width 305 height 23
type input "swathy"
click at [1296, 554] on button "Add Payment" at bounding box center [1392, 553] width 305 height 23
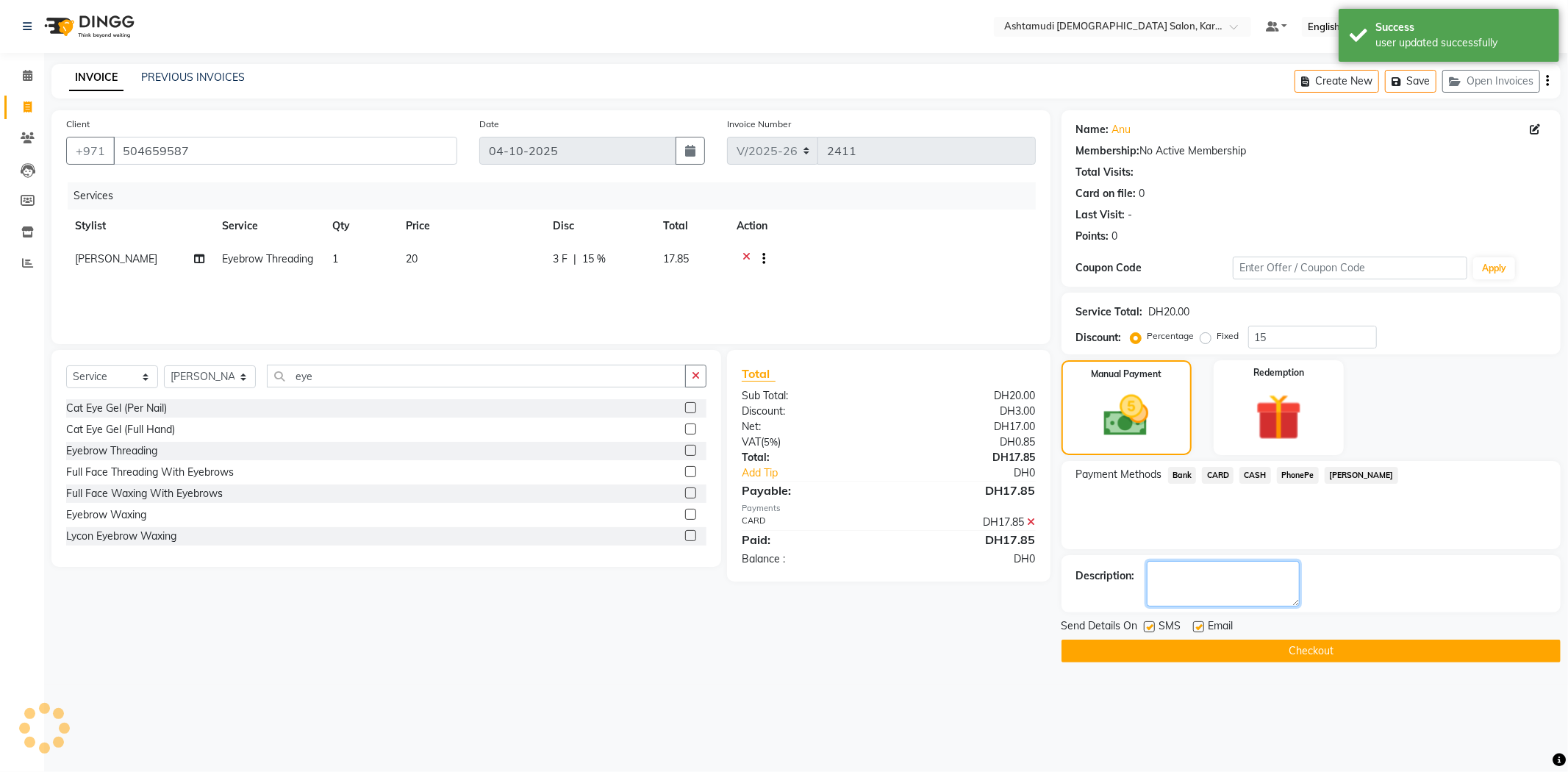
click at [1188, 601] on textarea at bounding box center [1223, 584] width 153 height 46
click at [1144, 628] on label at bounding box center [1148, 626] width 11 height 11
click at [1144, 628] on input "checkbox" at bounding box center [1148, 628] width 10 height 10
checkbox input "false"
click at [1204, 628] on div "Email" at bounding box center [1219, 627] width 53 height 19
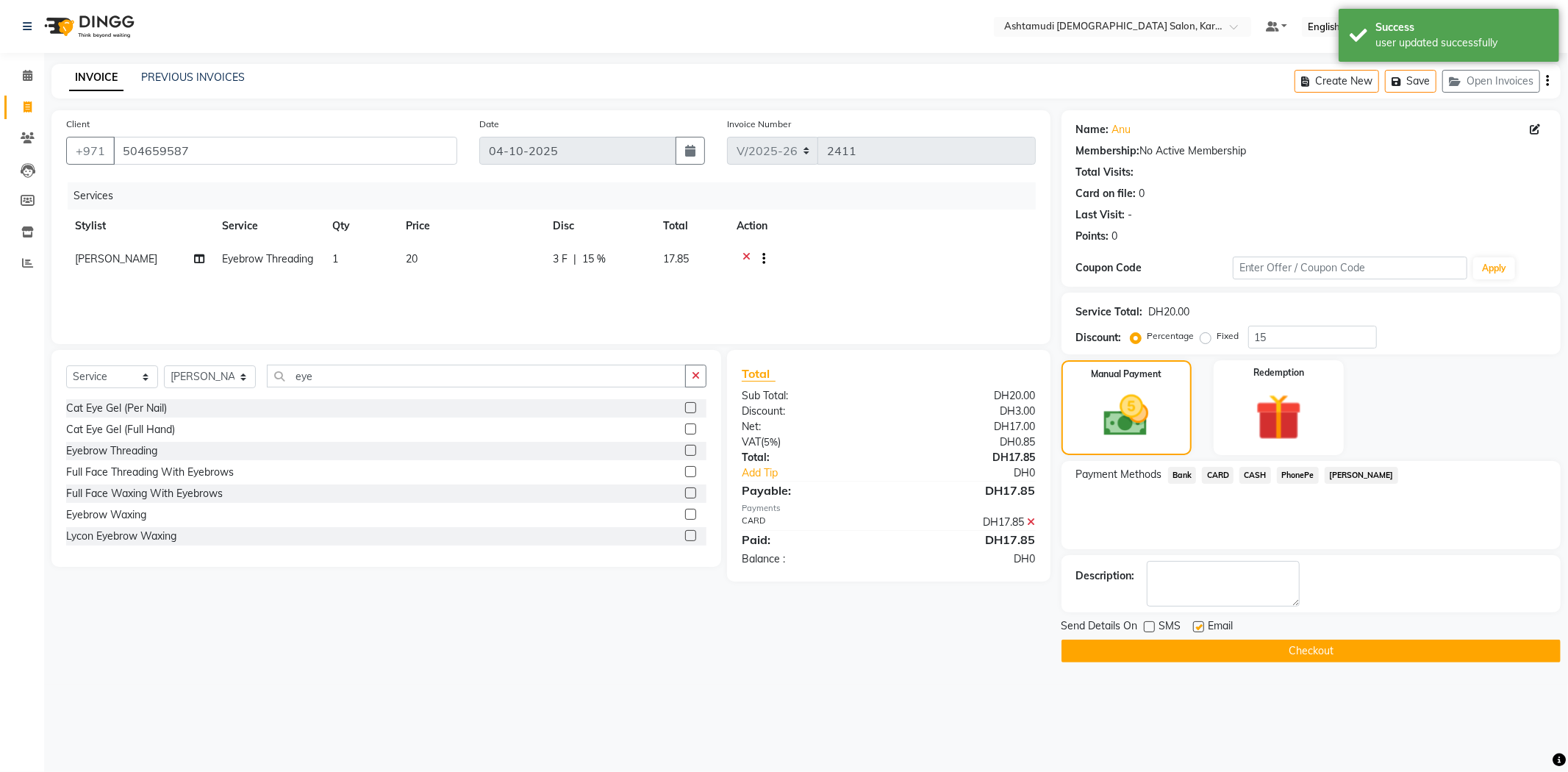
click at [1202, 627] on label at bounding box center [1198, 626] width 11 height 11
click at [1202, 627] on input "checkbox" at bounding box center [1198, 628] width 10 height 10
checkbox input "false"
click at [1217, 595] on textarea at bounding box center [1223, 584] width 153 height 46
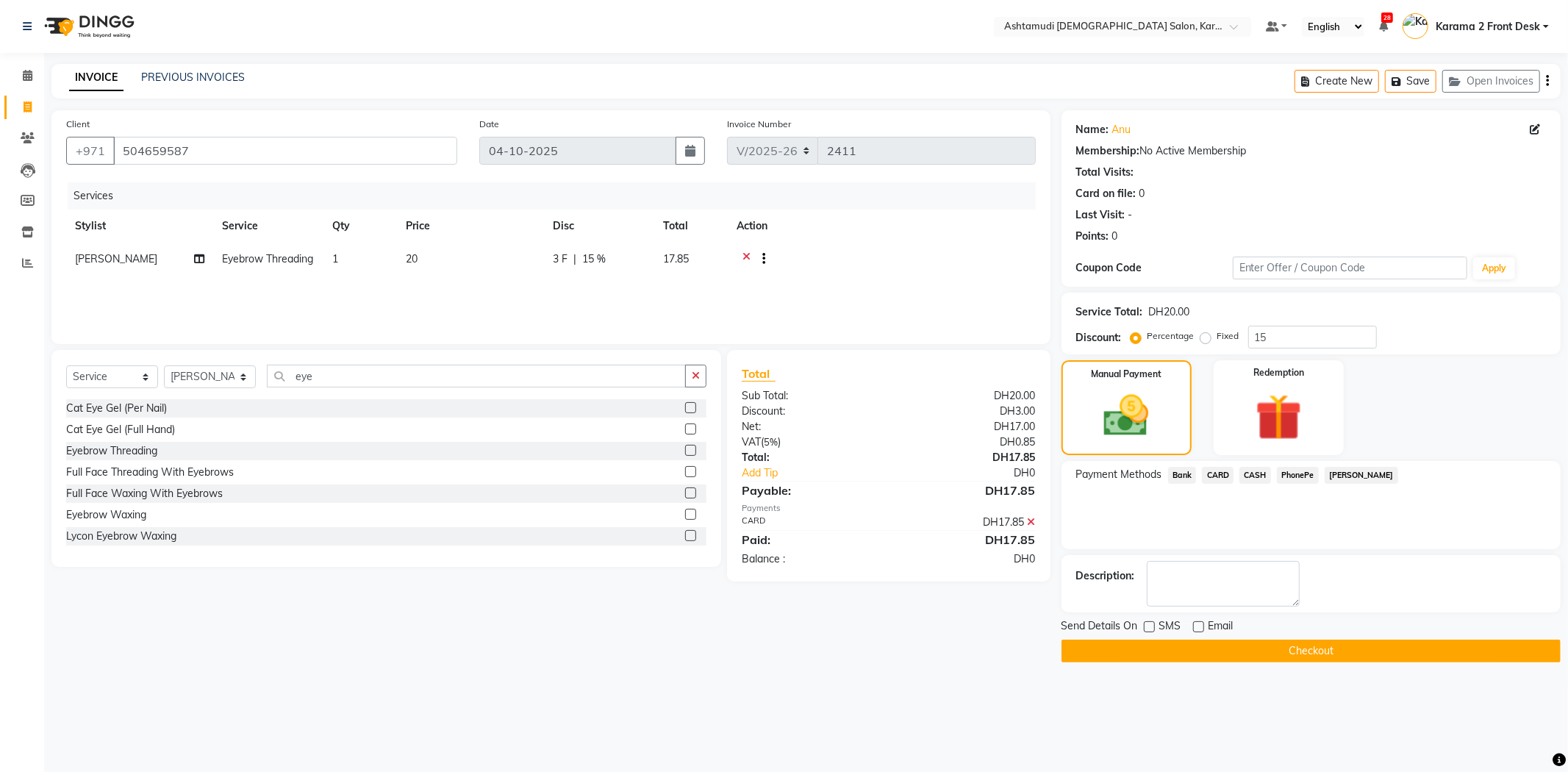
click at [1203, 651] on button "Checkout" at bounding box center [1310, 651] width 499 height 23
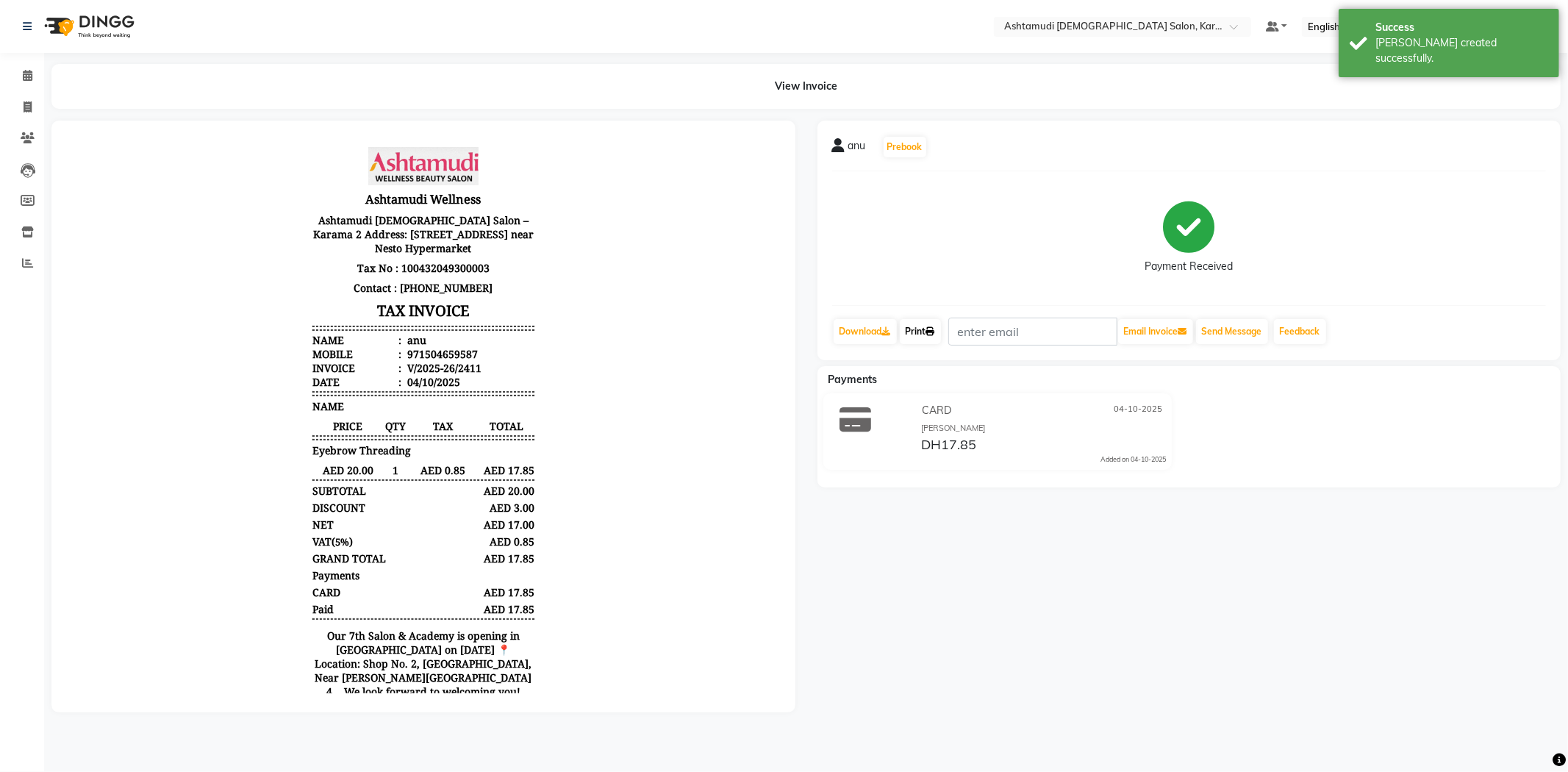
click at [921, 341] on link "Print" at bounding box center [920, 331] width 42 height 25
click at [19, 77] on span at bounding box center [28, 75] width 26 height 17
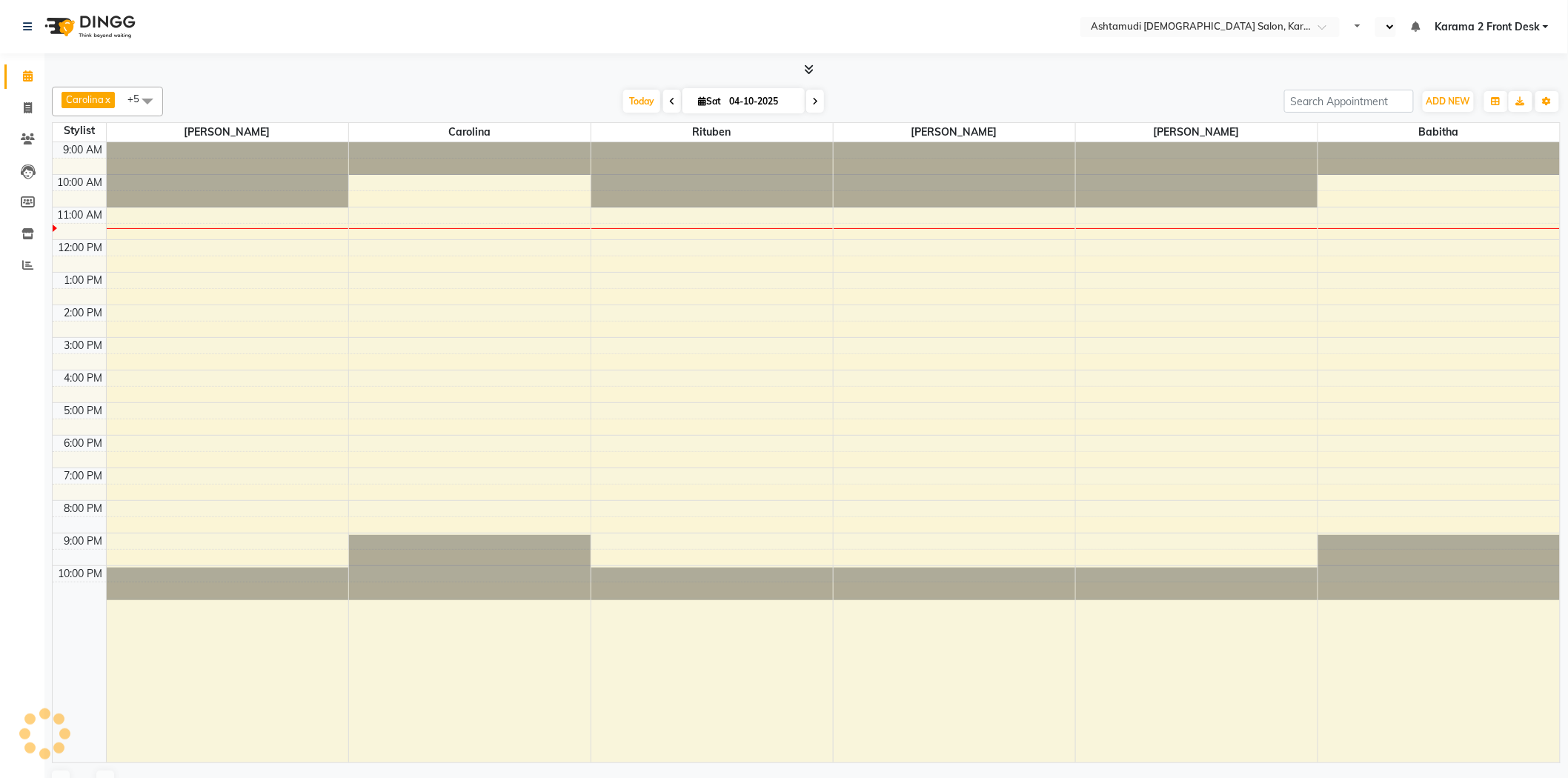
select select "en"
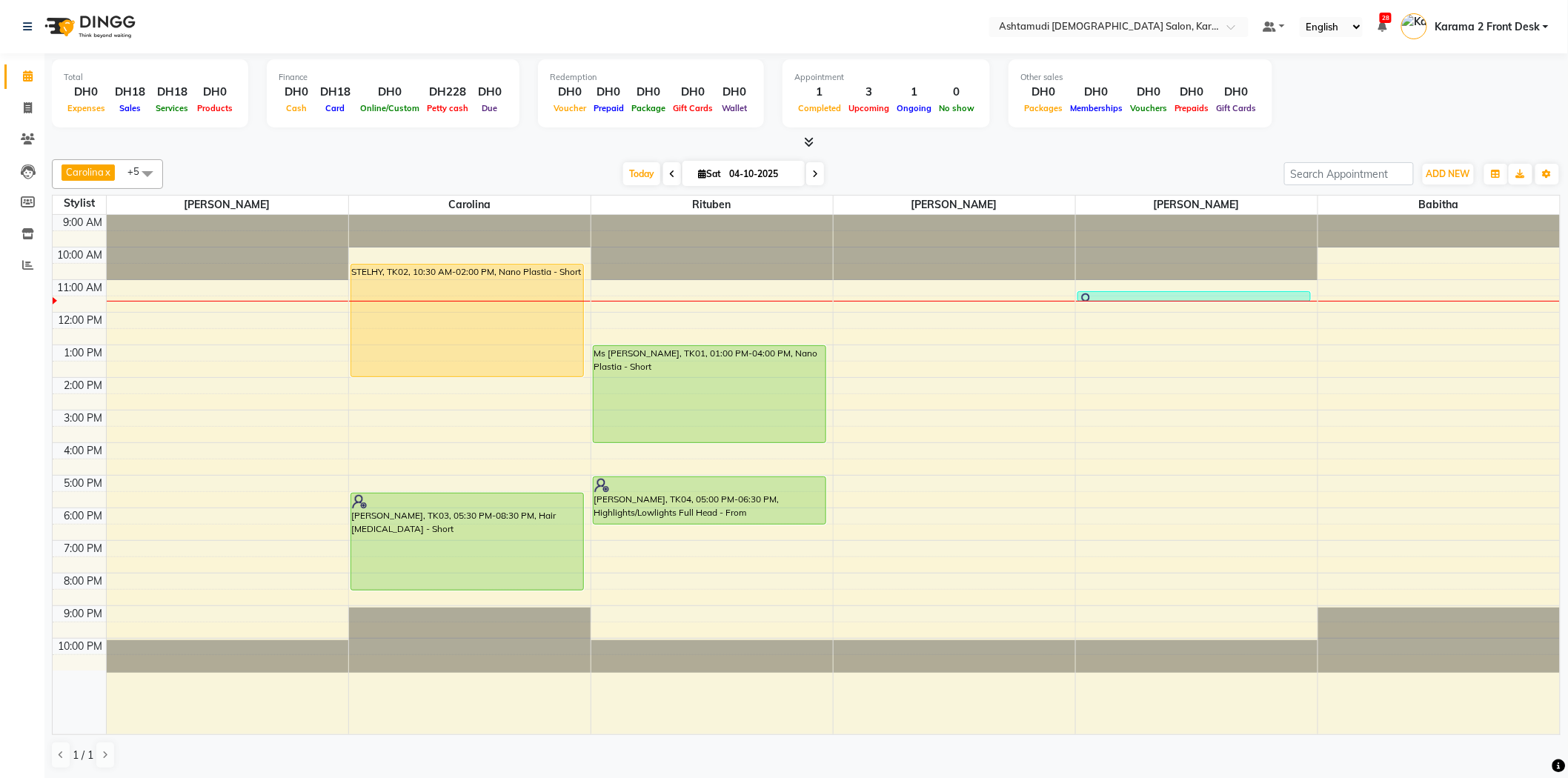
click at [298, 145] on div at bounding box center [806, 143] width 1509 height 16
click at [351, 21] on nav "Select Location × Ashtamudi [DEMOGRAPHIC_DATA] Salon, Karama 2 Default Panel My…" at bounding box center [784, 26] width 1568 height 53
click at [276, 182] on div "[DATE] [DATE]" at bounding box center [723, 174] width 1107 height 22
drag, startPoint x: 27, startPoint y: 102, endPoint x: 52, endPoint y: 114, distance: 27.9
click at [27, 102] on icon at bounding box center [28, 107] width 8 height 11
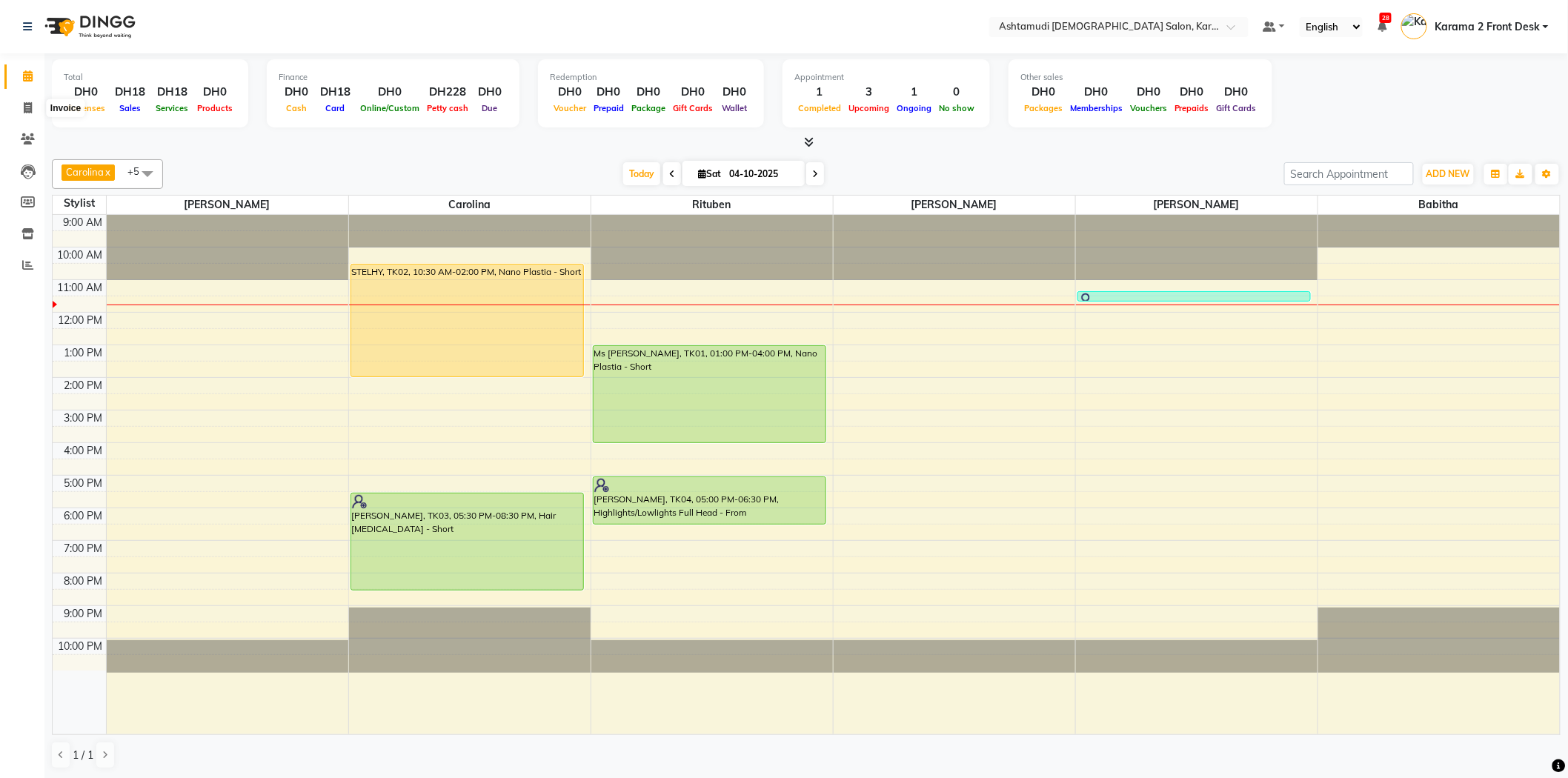
select select "service"
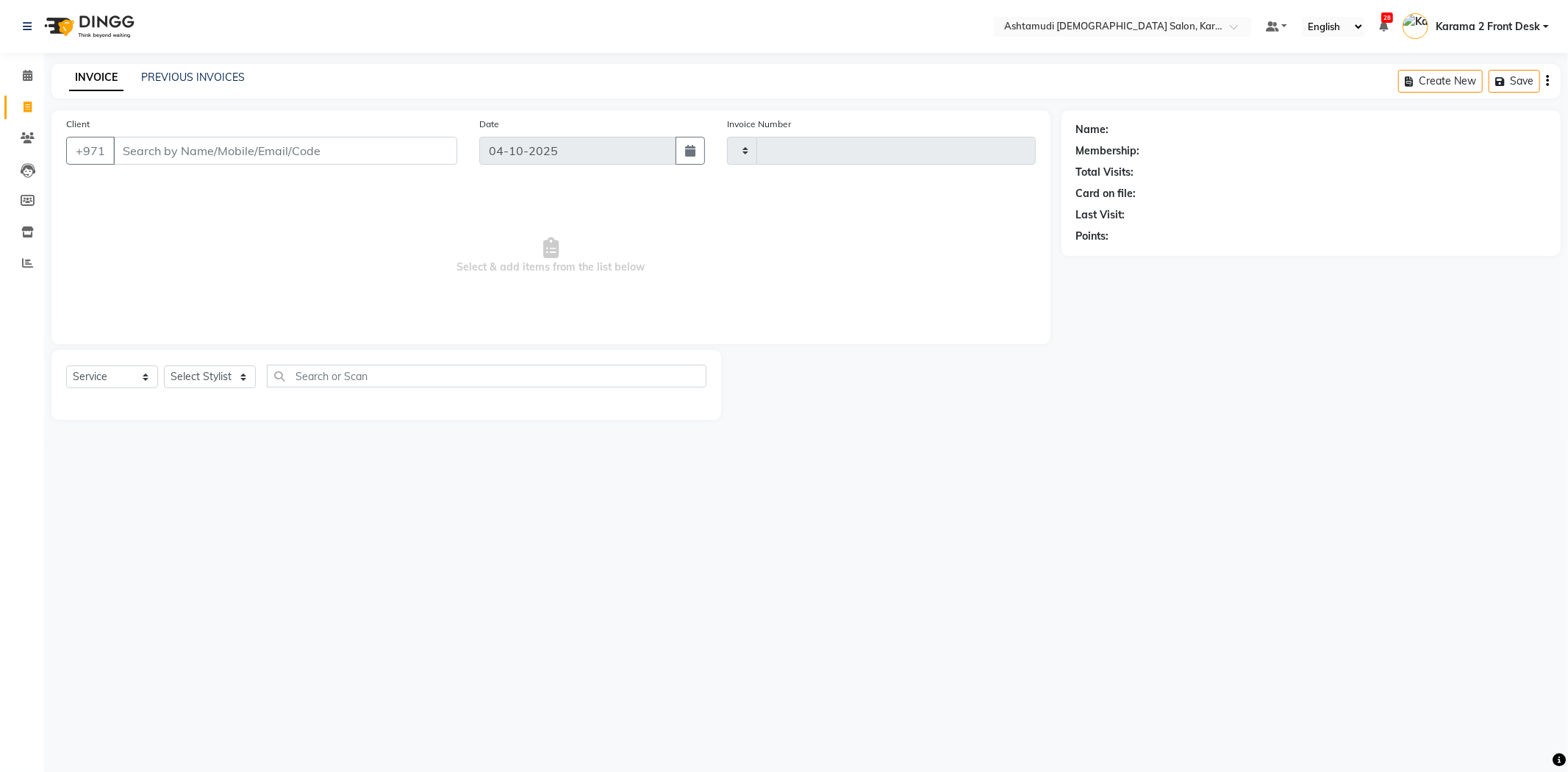
type input "2412"
select select "7424"
drag, startPoint x: 200, startPoint y: 376, endPoint x: 207, endPoint y: 431, distance: 55.4
click at [200, 376] on select "Select Stylist" at bounding box center [209, 376] width 92 height 23
click at [204, 439] on main "INVOICE PREVIOUS INVOICES Create New Save Open Invoices Client +971 Date 04-10-…" at bounding box center [805, 252] width 1523 height 378
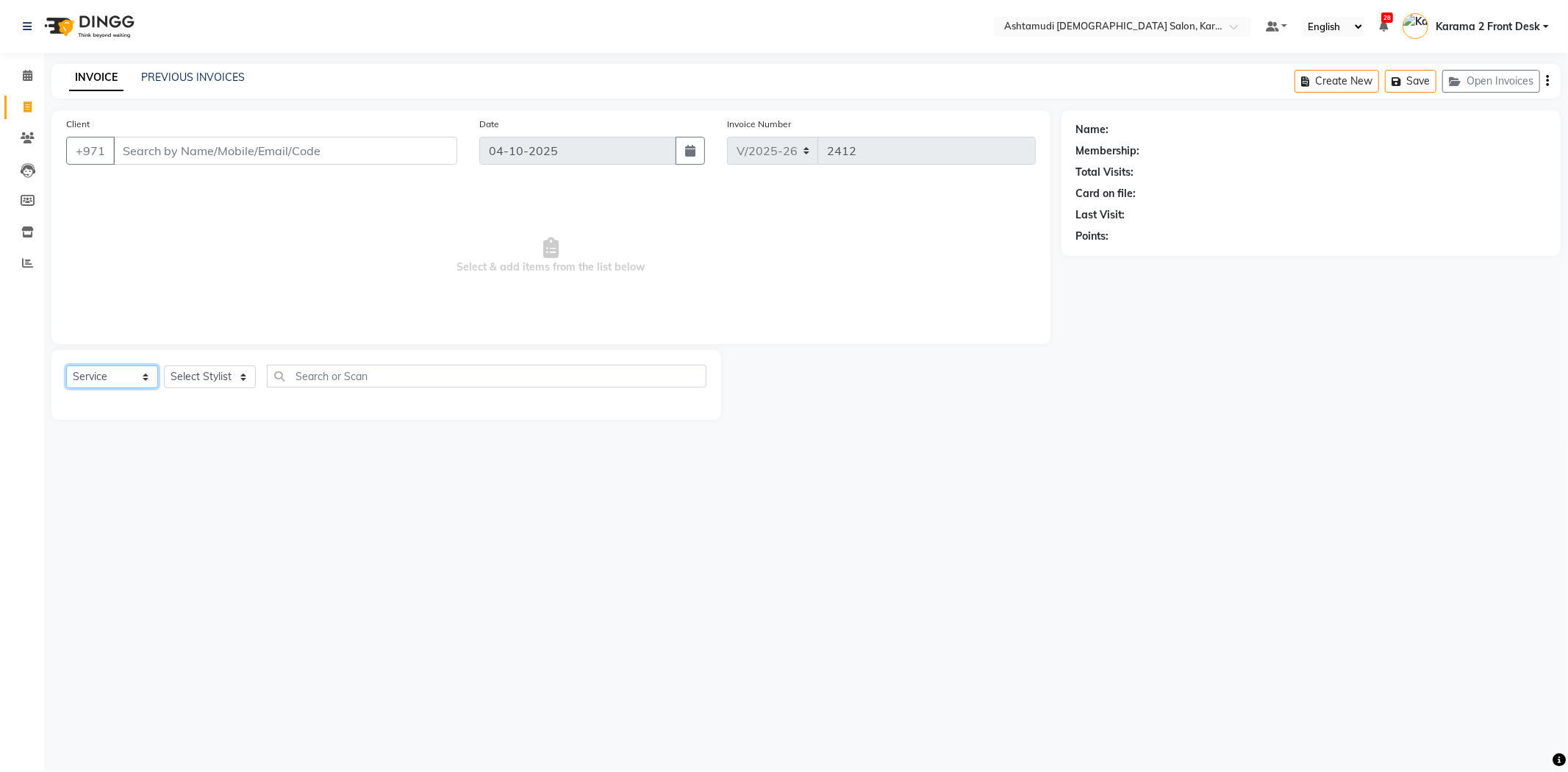
click at [143, 376] on select "Select Service Product Membership Package Voucher Prepaid Gift Card" at bounding box center [112, 376] width 92 height 23
select select "product"
click at [66, 366] on select "Select Service Product Membership Package Voucher Prepaid Gift Card" at bounding box center [112, 376] width 92 height 23
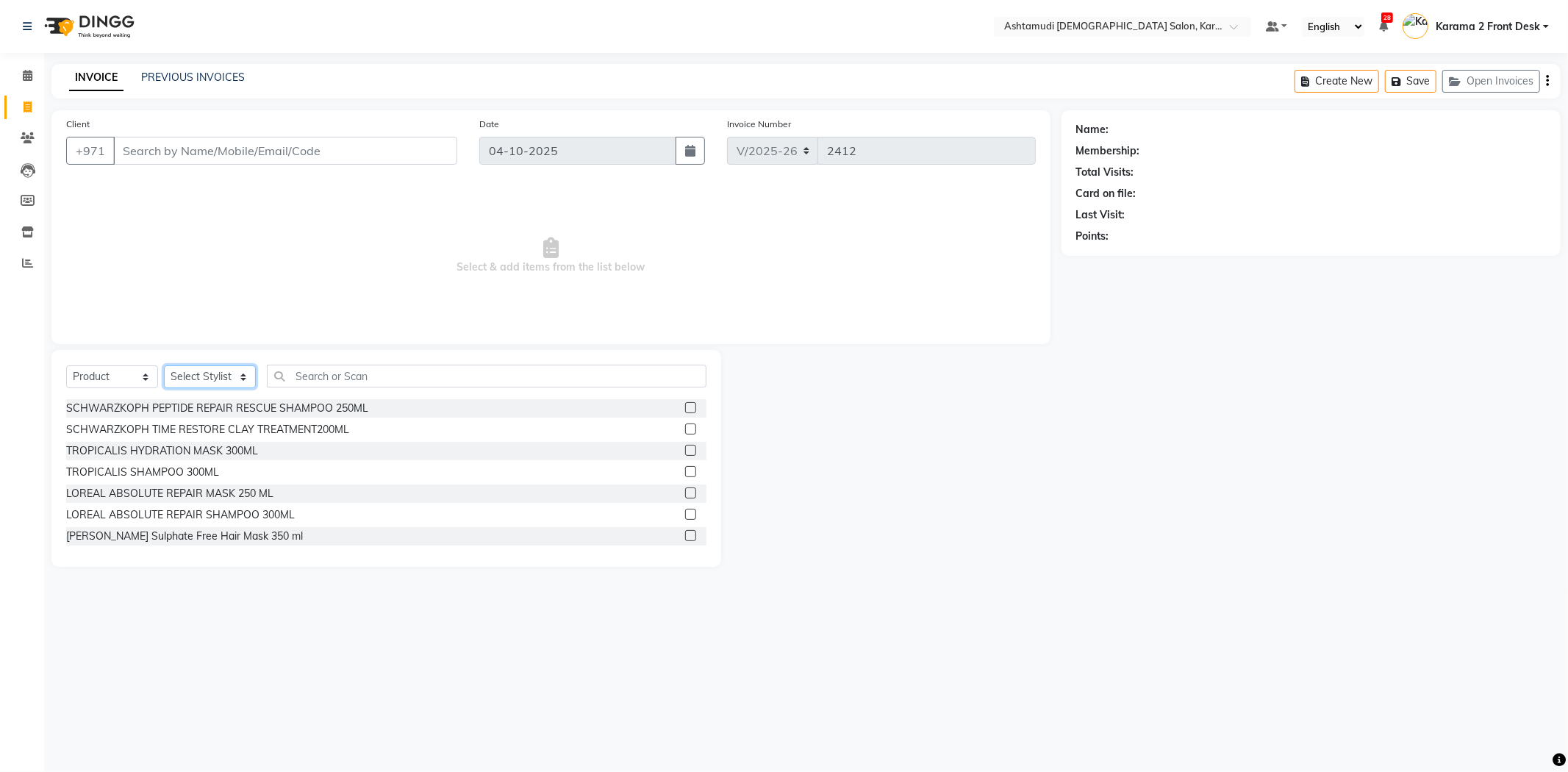
drag, startPoint x: 179, startPoint y: 375, endPoint x: 181, endPoint y: 387, distance: 12.2
click at [179, 375] on select "Select Stylist Babitha Carolina Farsana Begum Geeta Jyothi Krishna Karama 2 Fro…" at bounding box center [209, 376] width 92 height 23
select select "69442"
click at [164, 366] on select "Select Stylist Babitha Carolina Farsana Begum Geeta Jyothi Krishna Karama 2 Fro…" at bounding box center [209, 376] width 92 height 23
drag, startPoint x: 326, startPoint y: 365, endPoint x: 327, endPoint y: 386, distance: 21.0
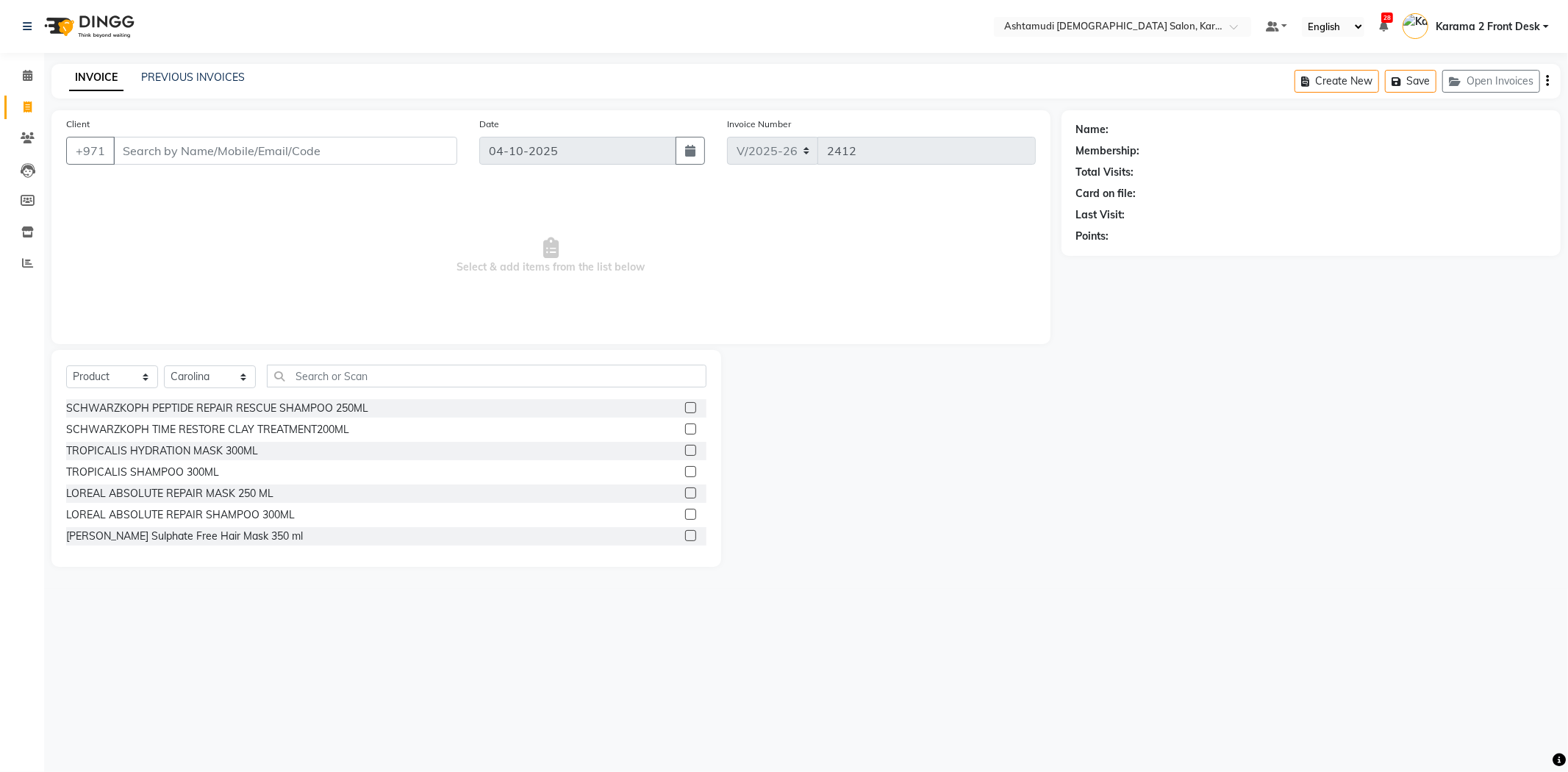
click at [326, 384] on div "Select Service Product Membership Package Voucher Prepaid Gift Card Select Styl…" at bounding box center [386, 458] width 669 height 217
click at [332, 379] on input "text" at bounding box center [486, 376] width 439 height 23
drag, startPoint x: 635, startPoint y: 317, endPoint x: 342, endPoint y: 366, distance: 297.1
click at [325, 374] on input "text" at bounding box center [486, 376] width 439 height 23
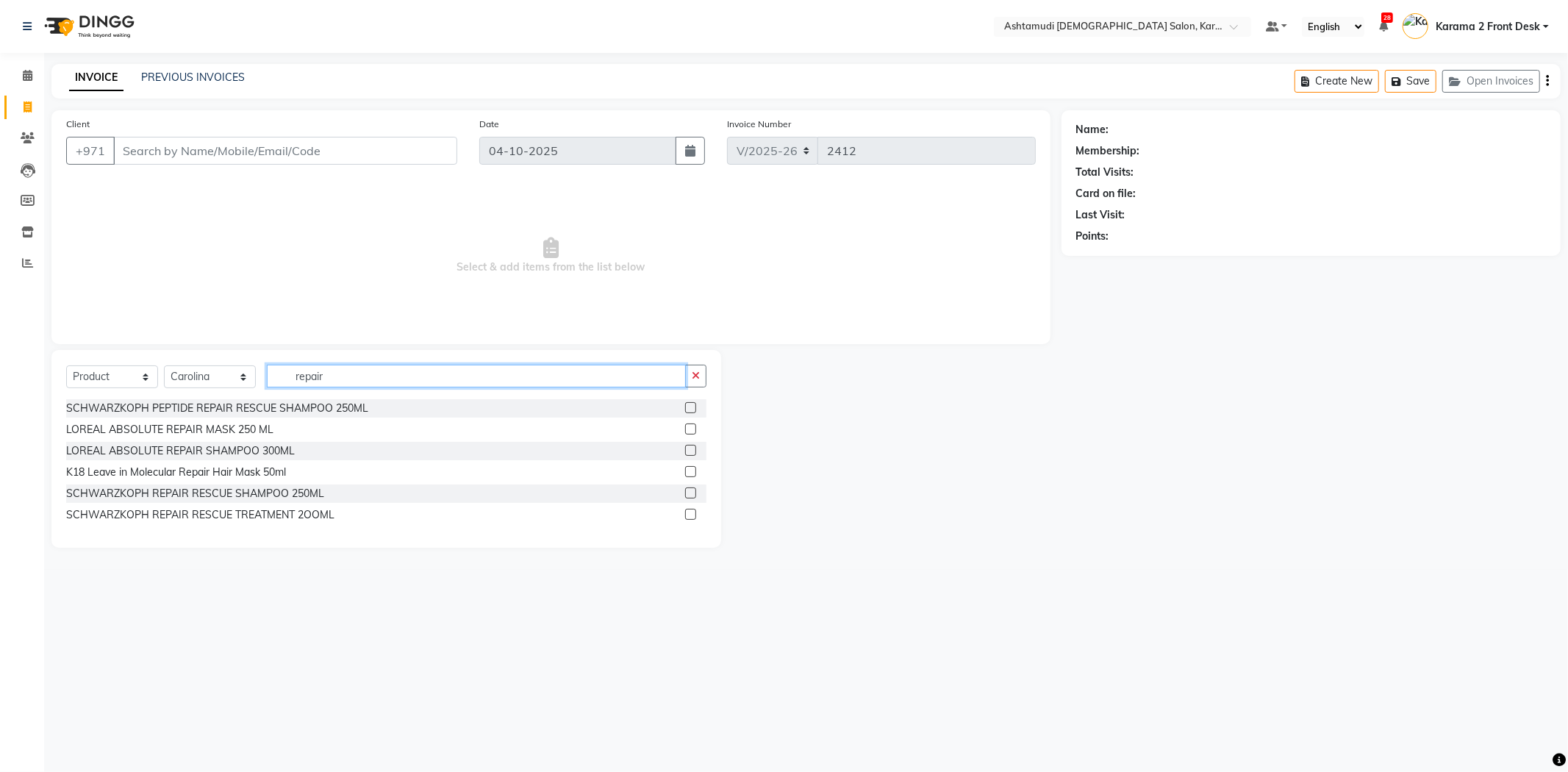
type input "repair"
click at [691, 407] on label at bounding box center [690, 407] width 11 height 11
click at [691, 407] on input "checkbox" at bounding box center [690, 409] width 10 height 10
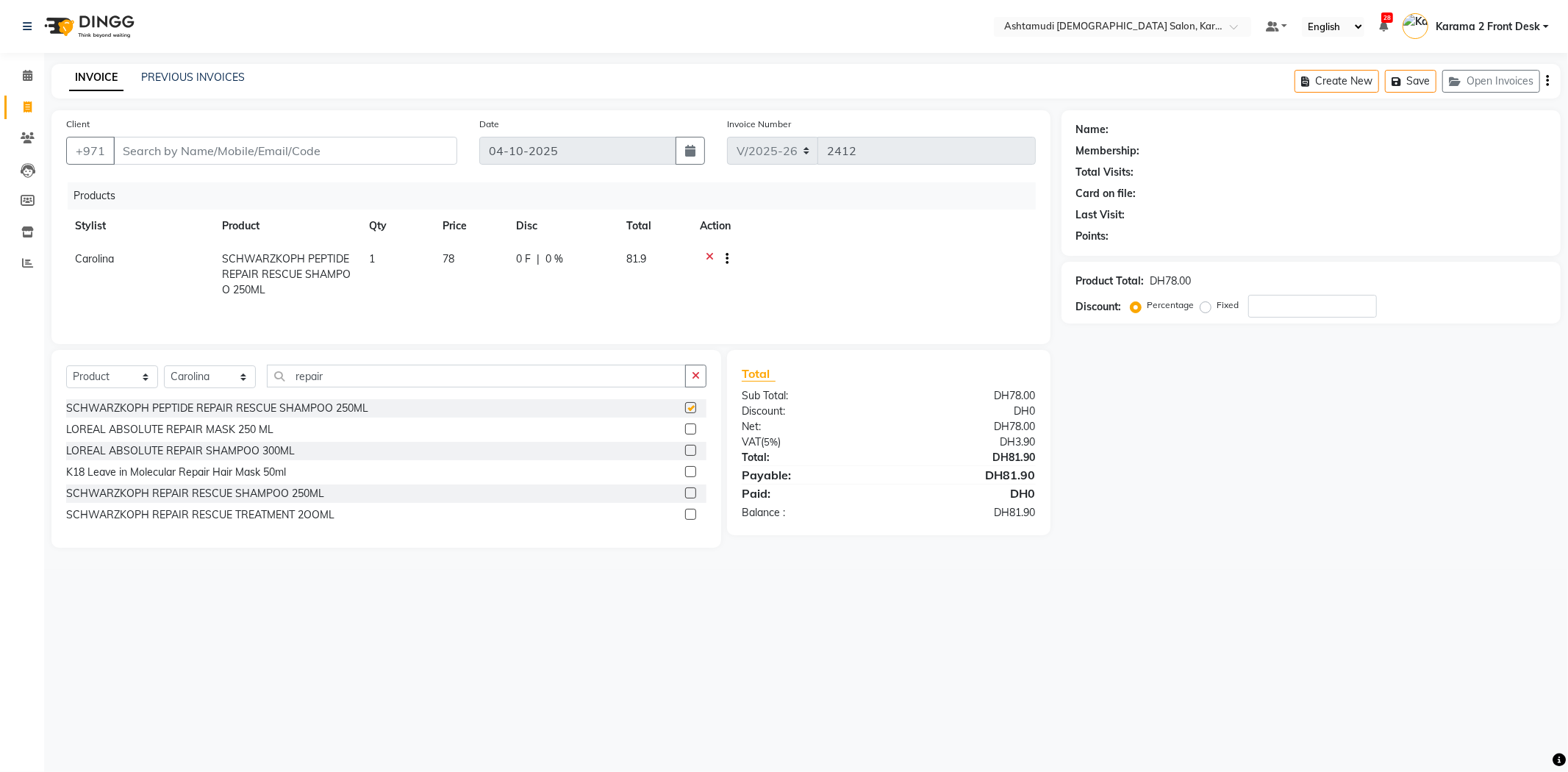
checkbox input "false"
click at [691, 490] on label at bounding box center [690, 492] width 11 height 11
click at [691, 490] on input "checkbox" at bounding box center [690, 494] width 10 height 10
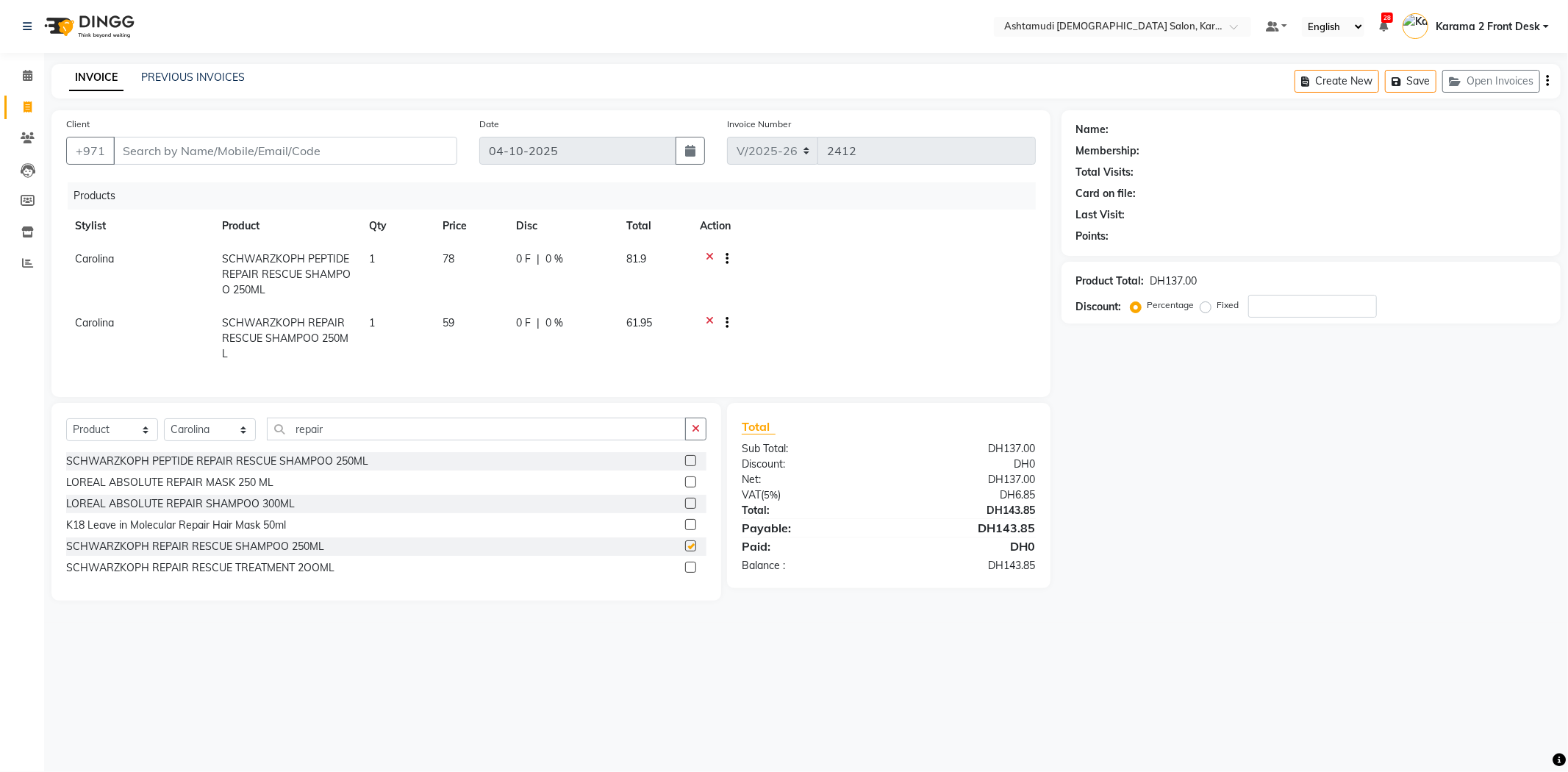
checkbox input "false"
click at [711, 256] on icon at bounding box center [710, 260] width 8 height 19
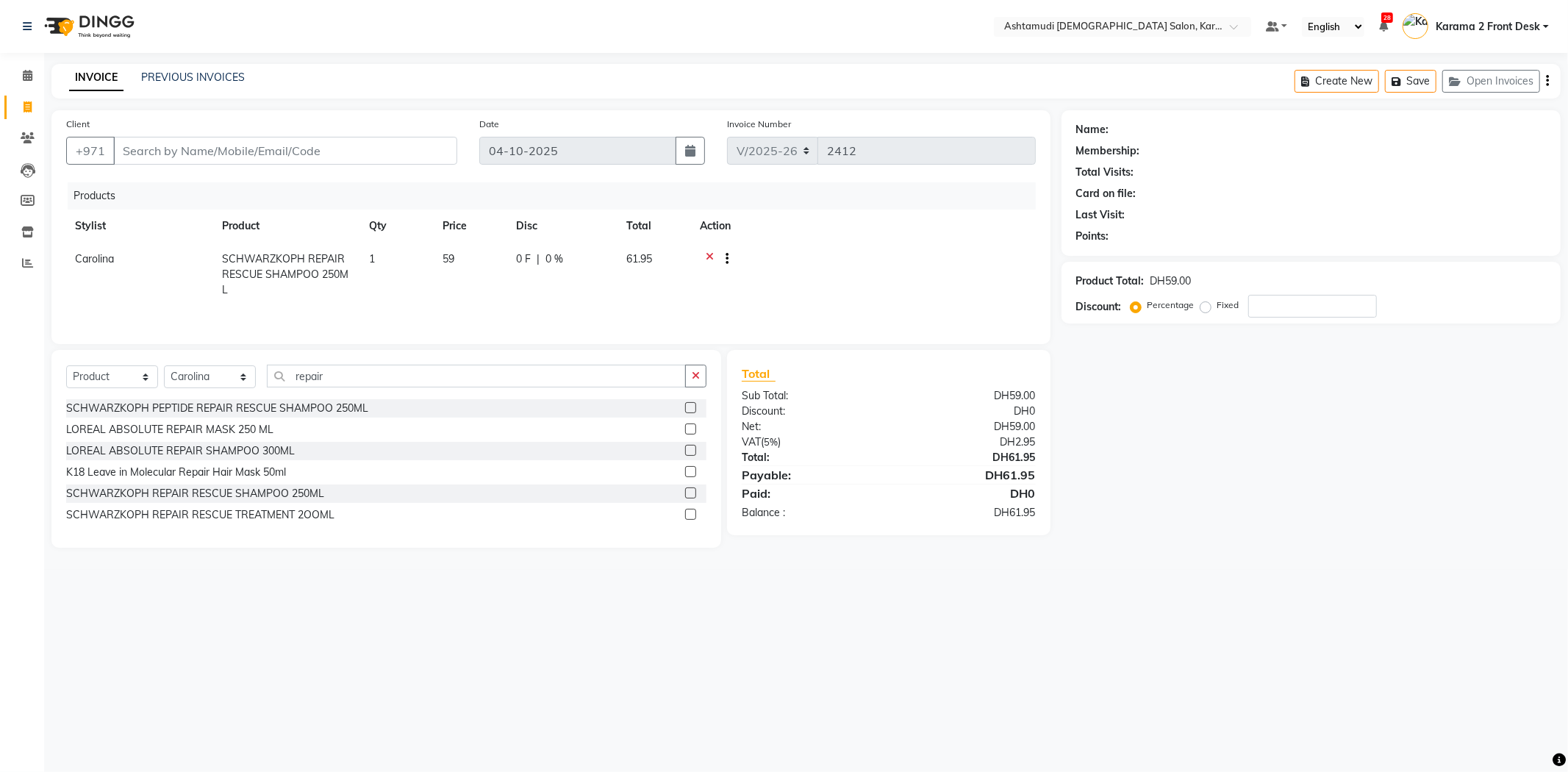
click at [711, 256] on icon at bounding box center [710, 260] width 8 height 19
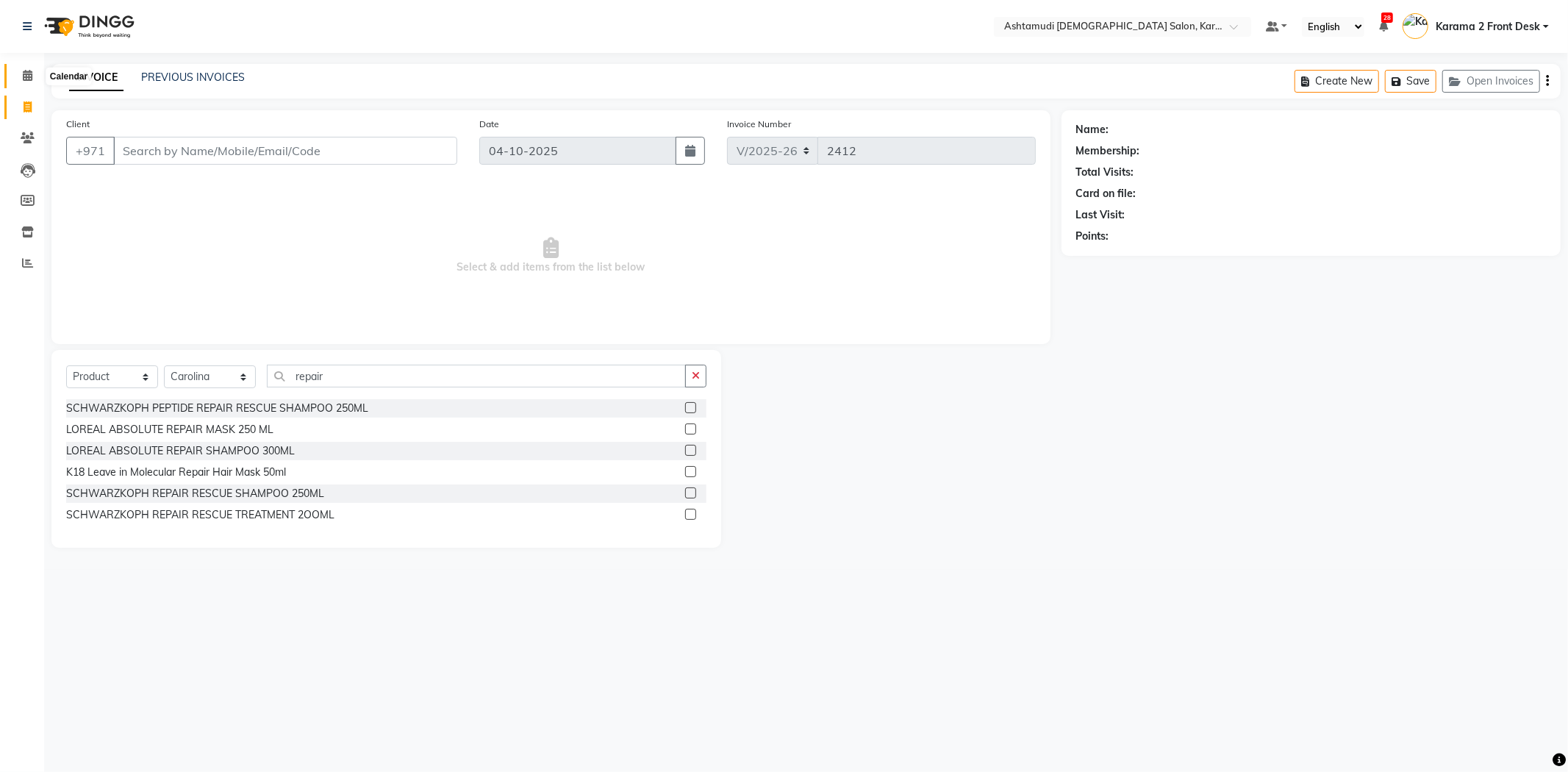
click at [24, 76] on icon at bounding box center [28, 74] width 10 height 11
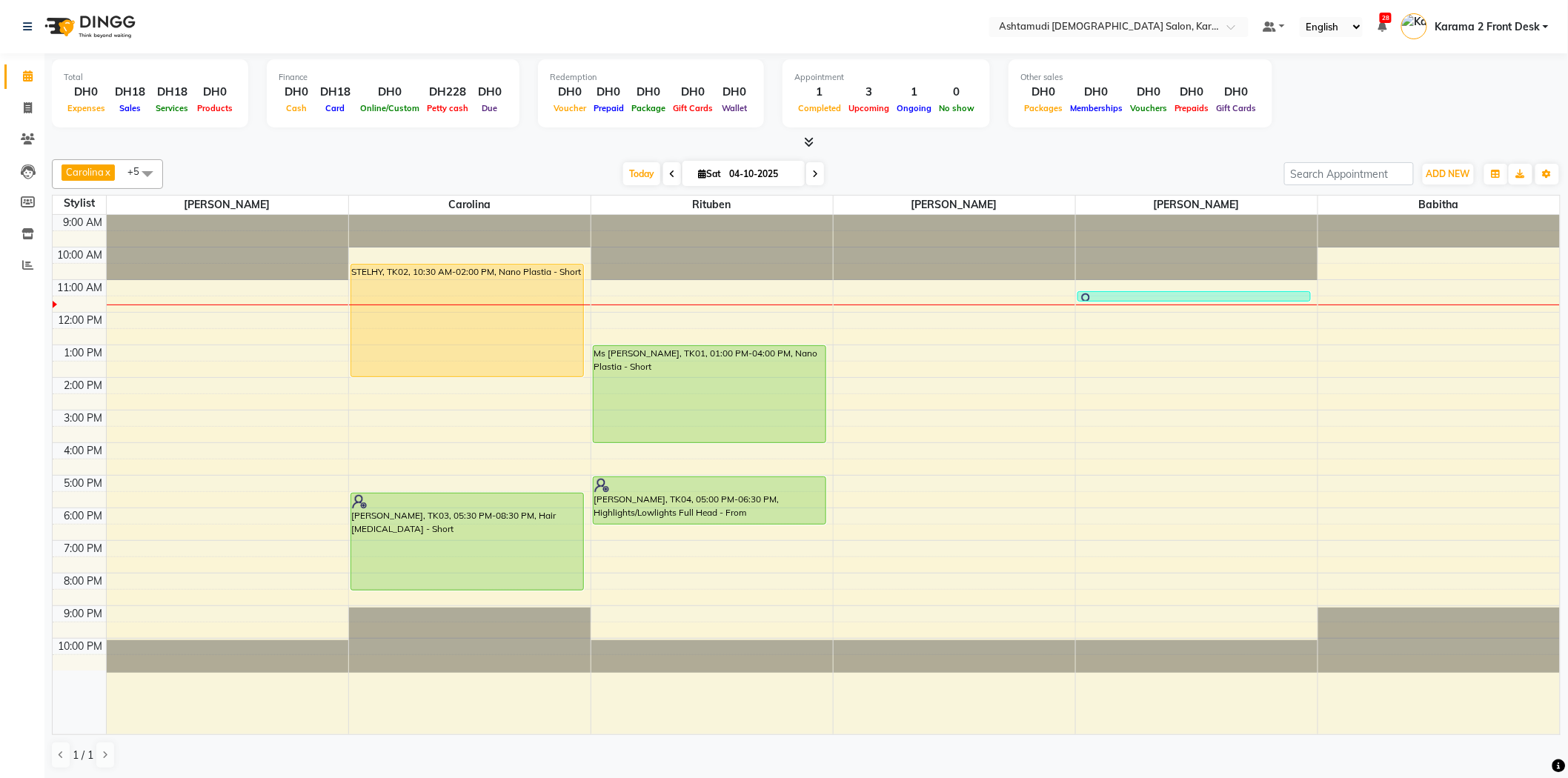
click at [531, 178] on div "[DATE] [DATE]" at bounding box center [723, 174] width 1107 height 22
click at [471, 130] on div "Total DH0 Expenses DH18 Sales DH18 Services DH0 Products Finance DH0 Cash DH18 …" at bounding box center [806, 95] width 1509 height 73
click at [806, 173] on span at bounding box center [815, 173] width 18 height 23
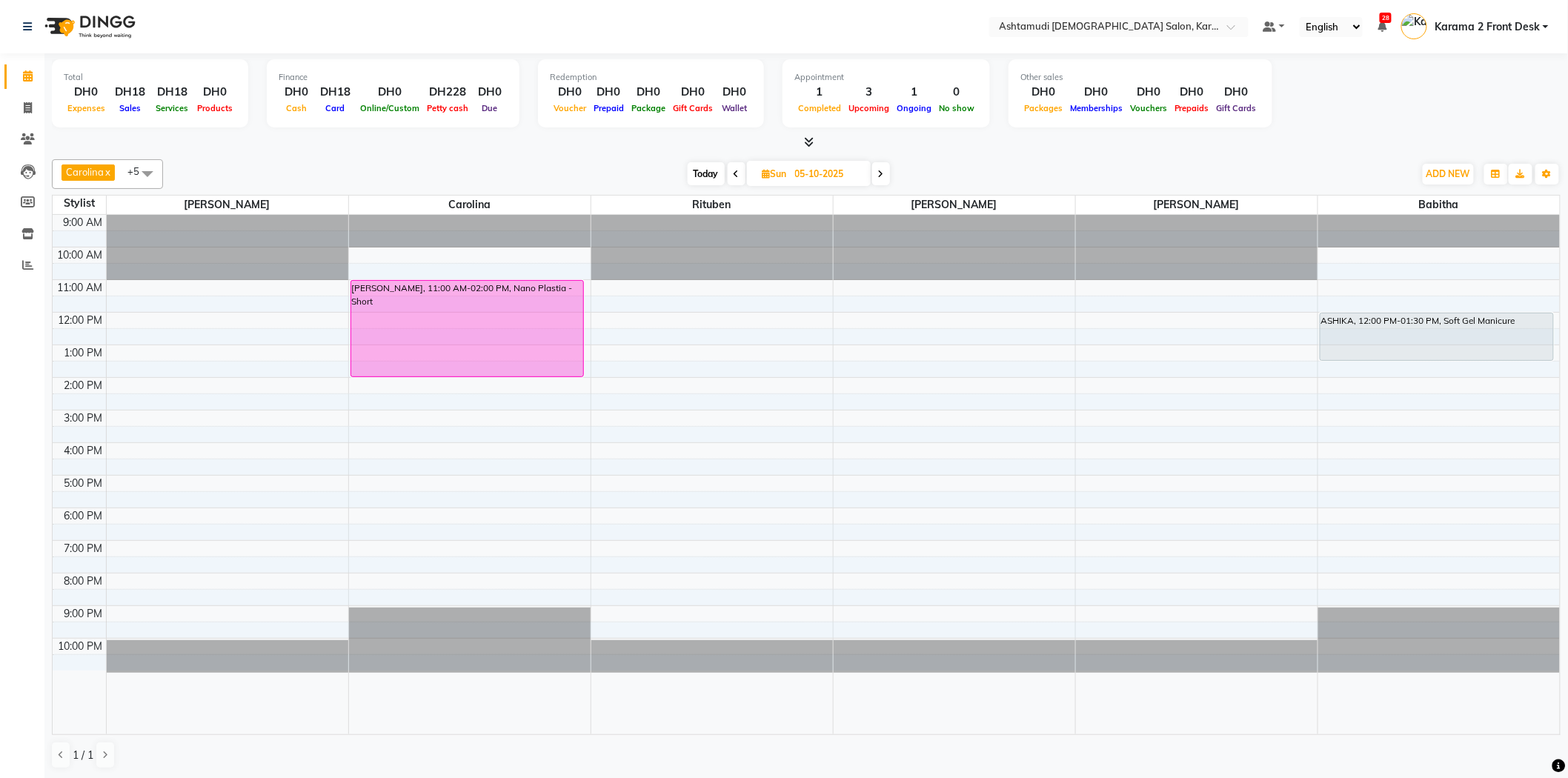
click at [878, 171] on icon at bounding box center [881, 174] width 6 height 9
type input "[DATE]"
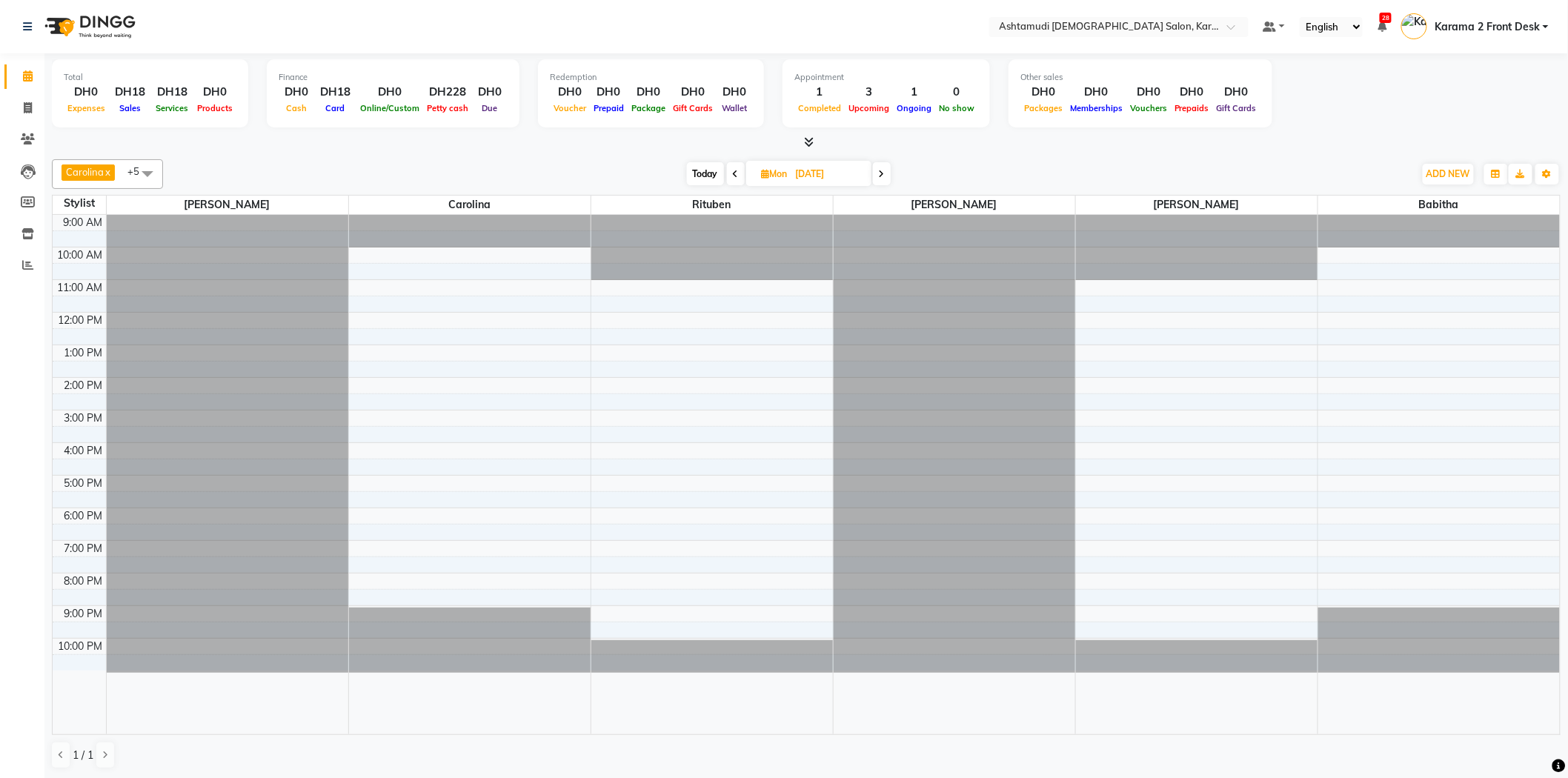
click at [938, 189] on div "Carolina x Linda x Farsana Begum x Jyothi Krishna x Babitha x Rituben x +5 Sele…" at bounding box center [806, 464] width 1509 height 622
click at [249, 150] on div "Total DH0 Expenses DH18 Sales DH18 Services DH0 Products Finance DH0 Cash DH18 …" at bounding box center [806, 416] width 1524 height 726
click at [706, 174] on span "Today" at bounding box center [705, 173] width 37 height 23
type input "04-10-2025"
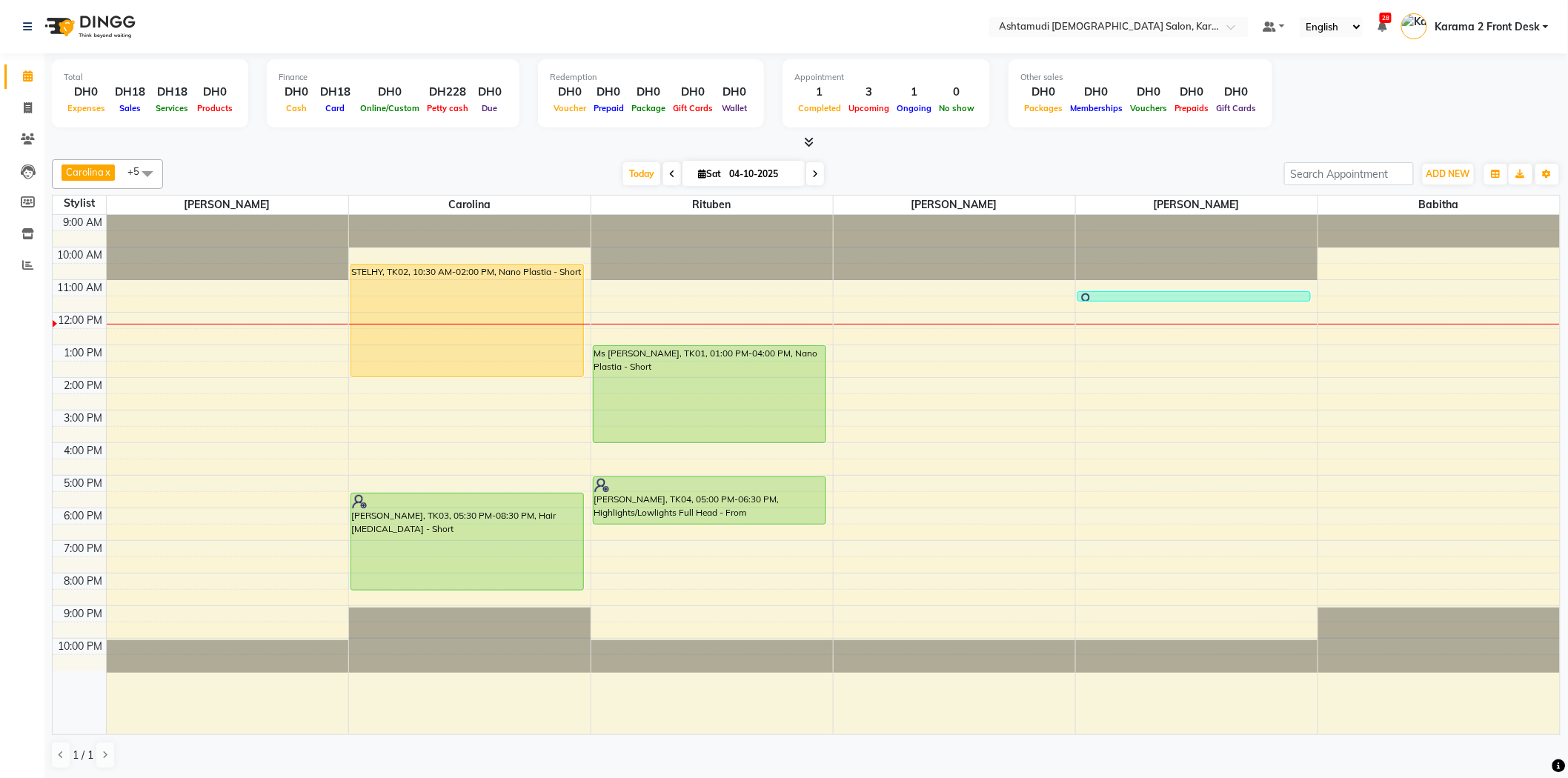
click at [362, 262] on div "9:00 AM 10:00 AM 11:00 AM 12:00 PM 1:00 PM 2:00 PM 3:00 PM 4:00 PM 5:00 PM 6:00…" at bounding box center [807, 475] width 1508 height 520
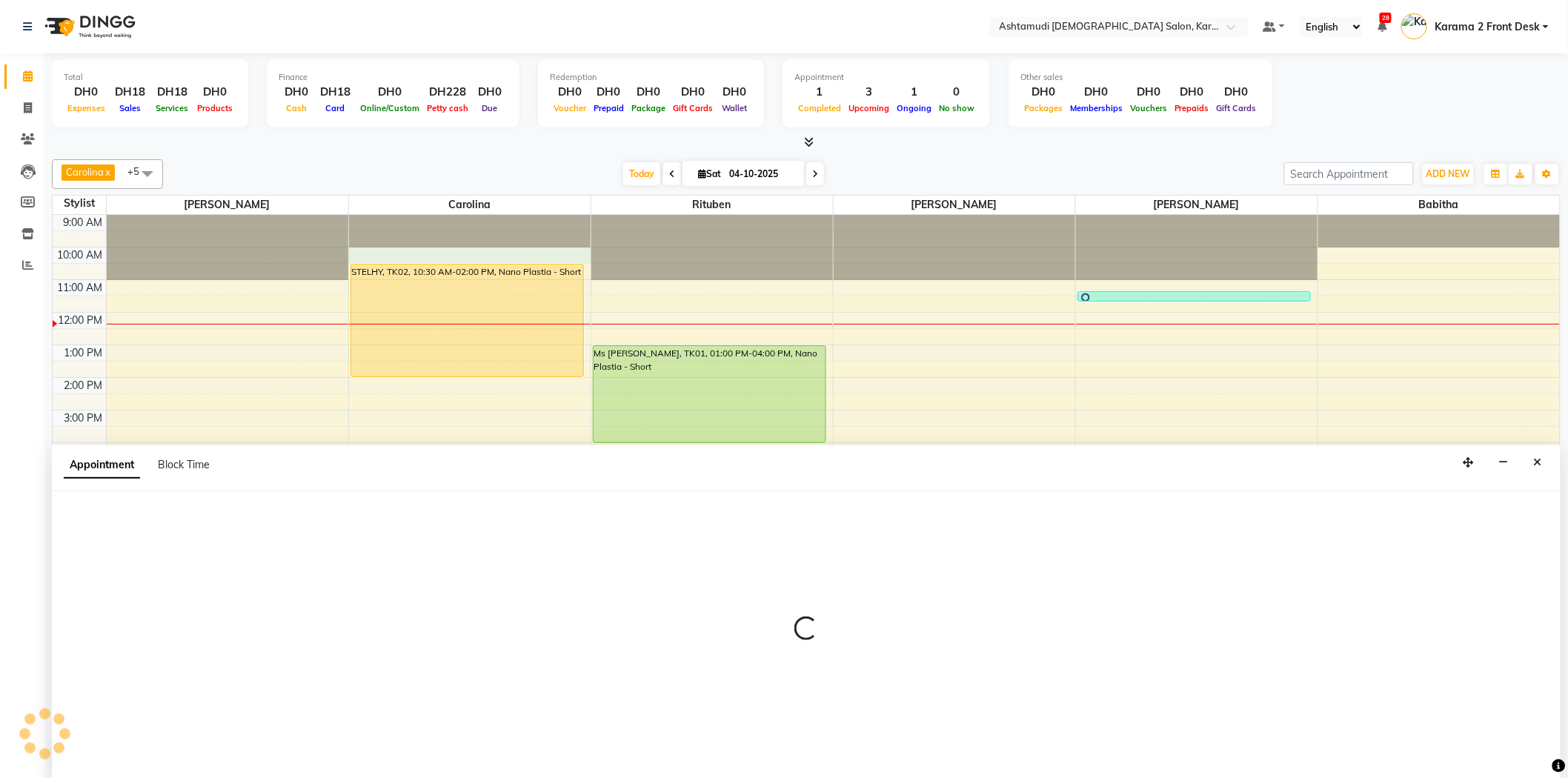
scroll to position [1, 0]
select select "69442"
select select "tentative"
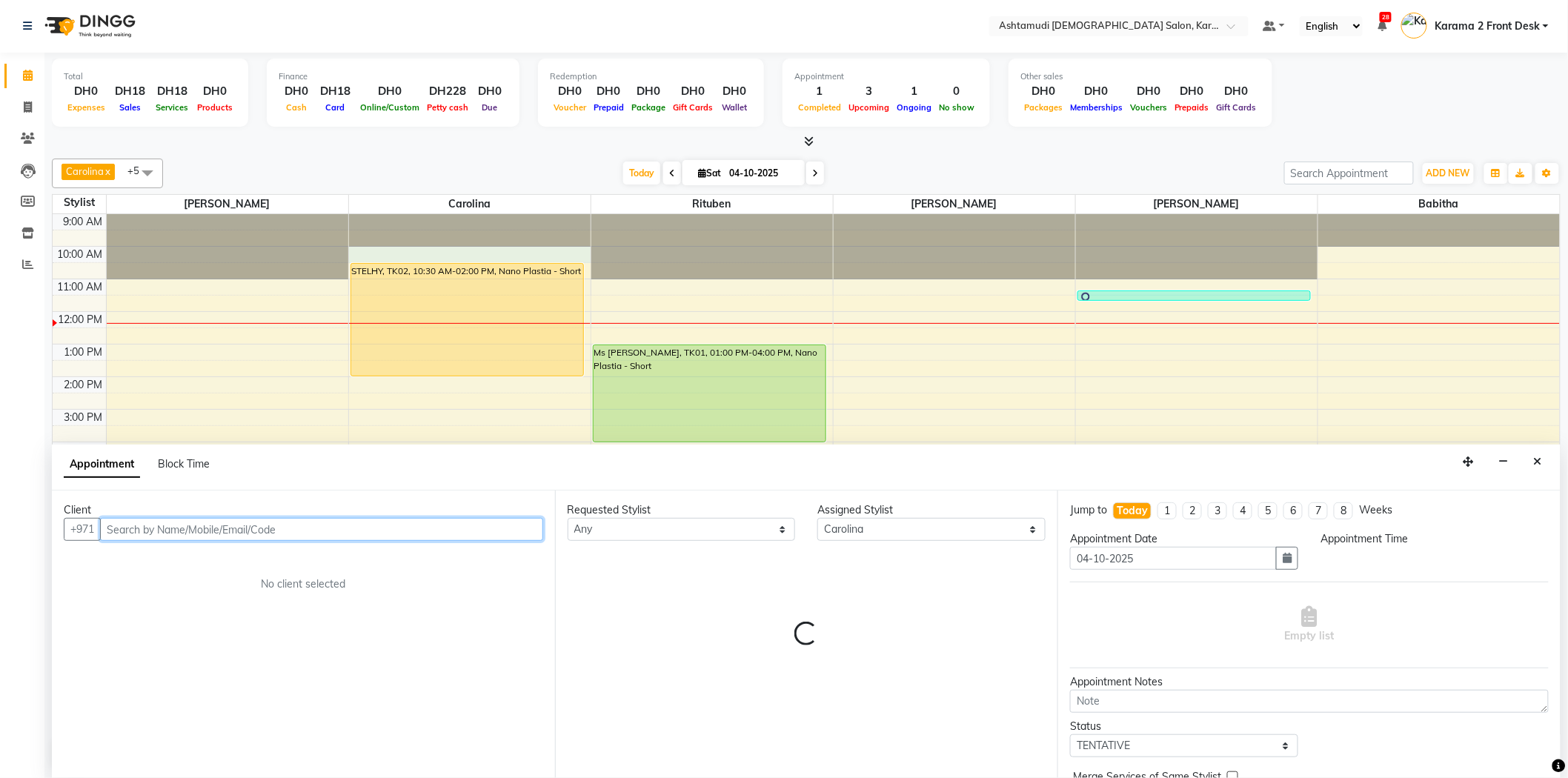
select select "600"
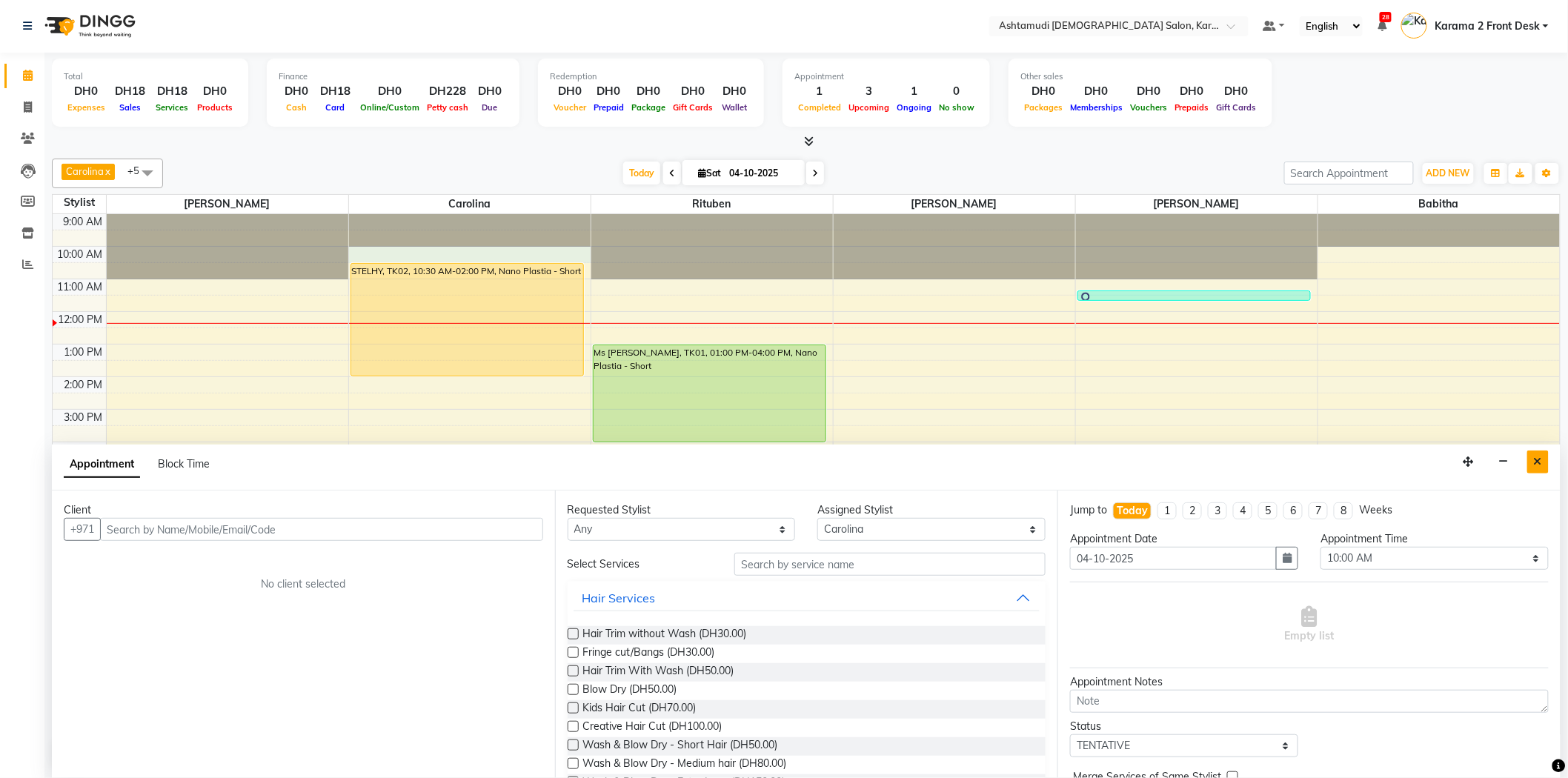
click at [1531, 461] on button "Close" at bounding box center [1538, 462] width 21 height 23
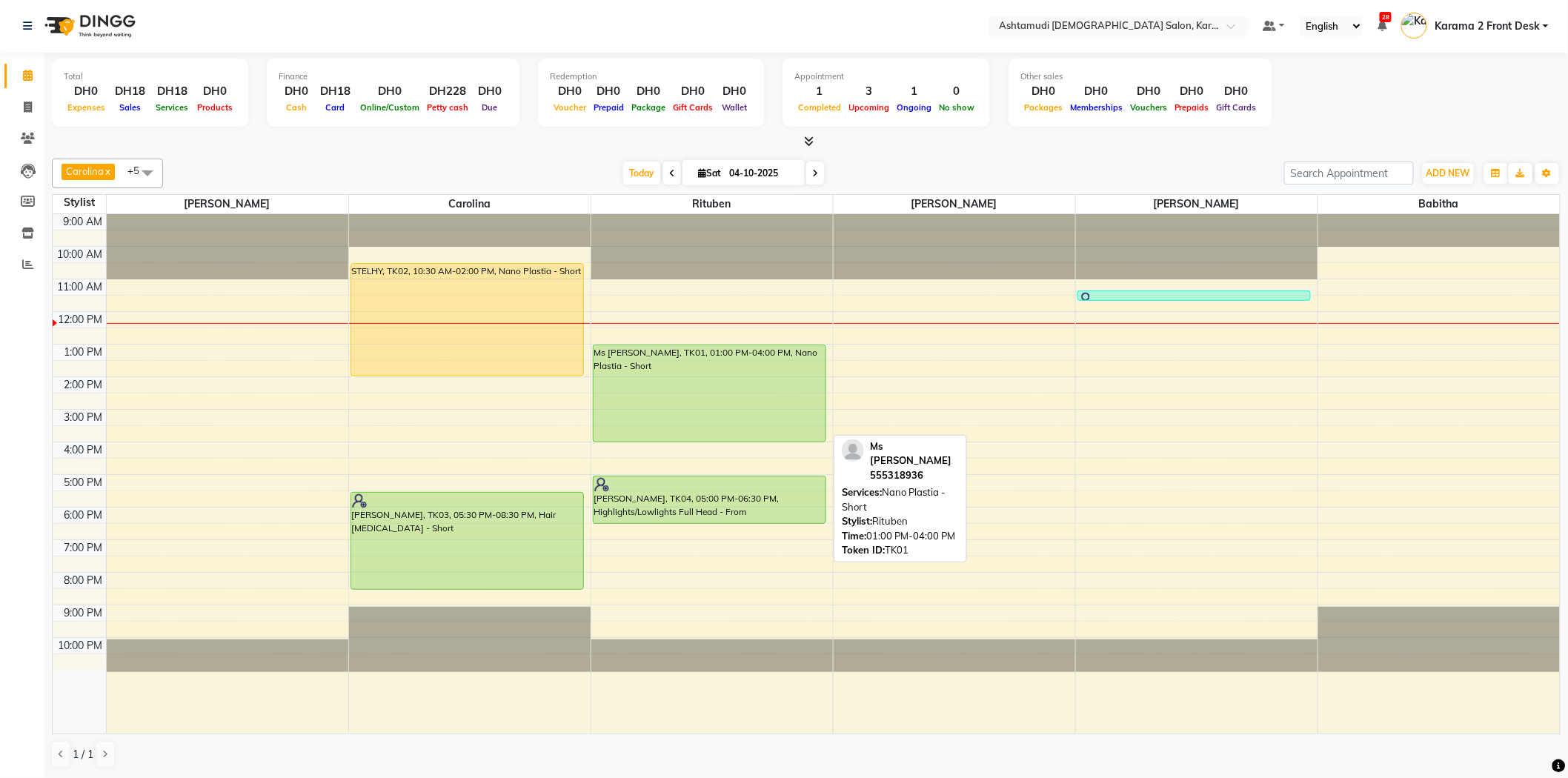
click at [706, 403] on div "Ms [PERSON_NAME], TK01, 01:00 PM-04:00 PM, Nano Plastia - Short" at bounding box center [710, 393] width 233 height 96
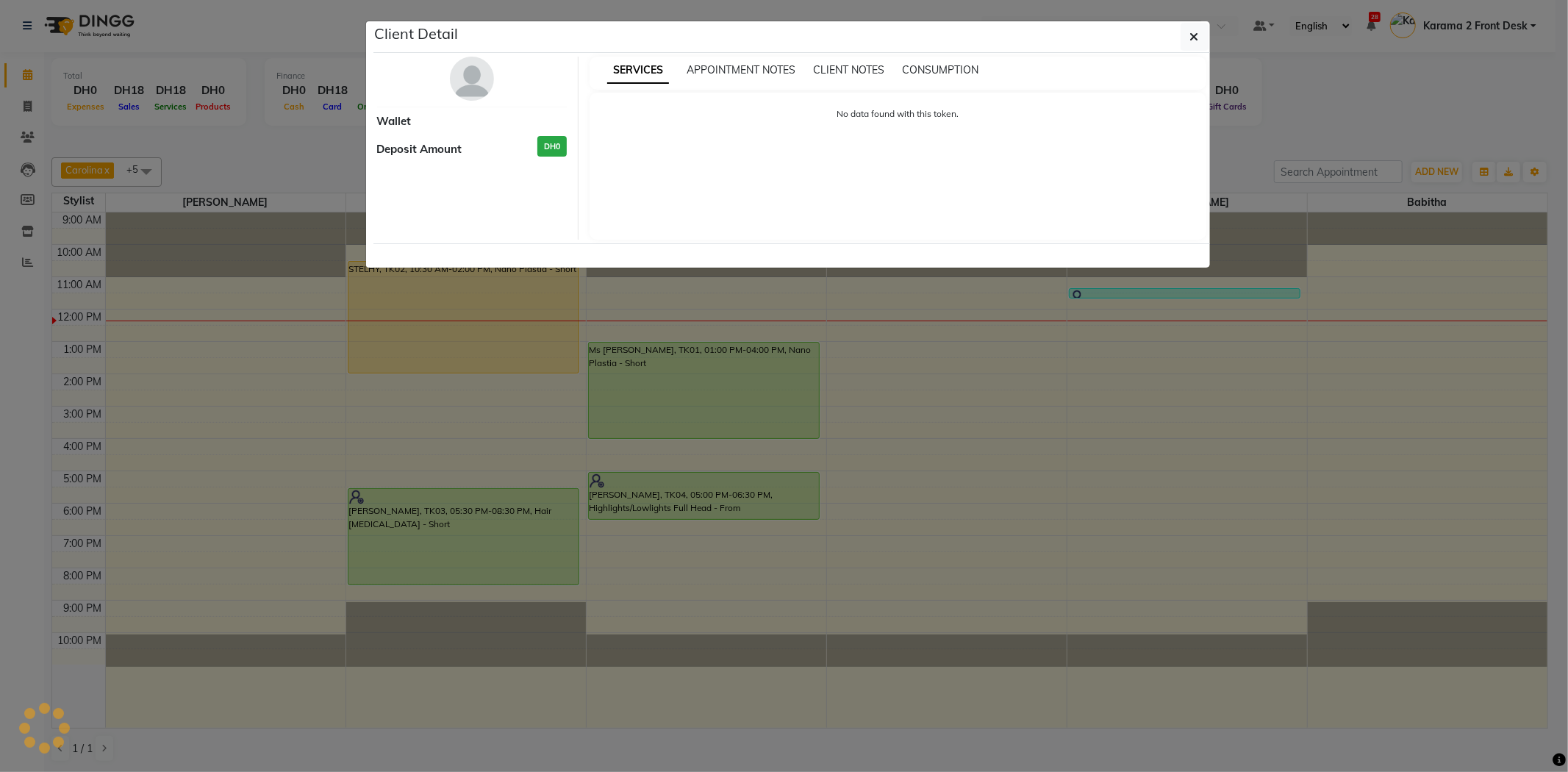
select select "5"
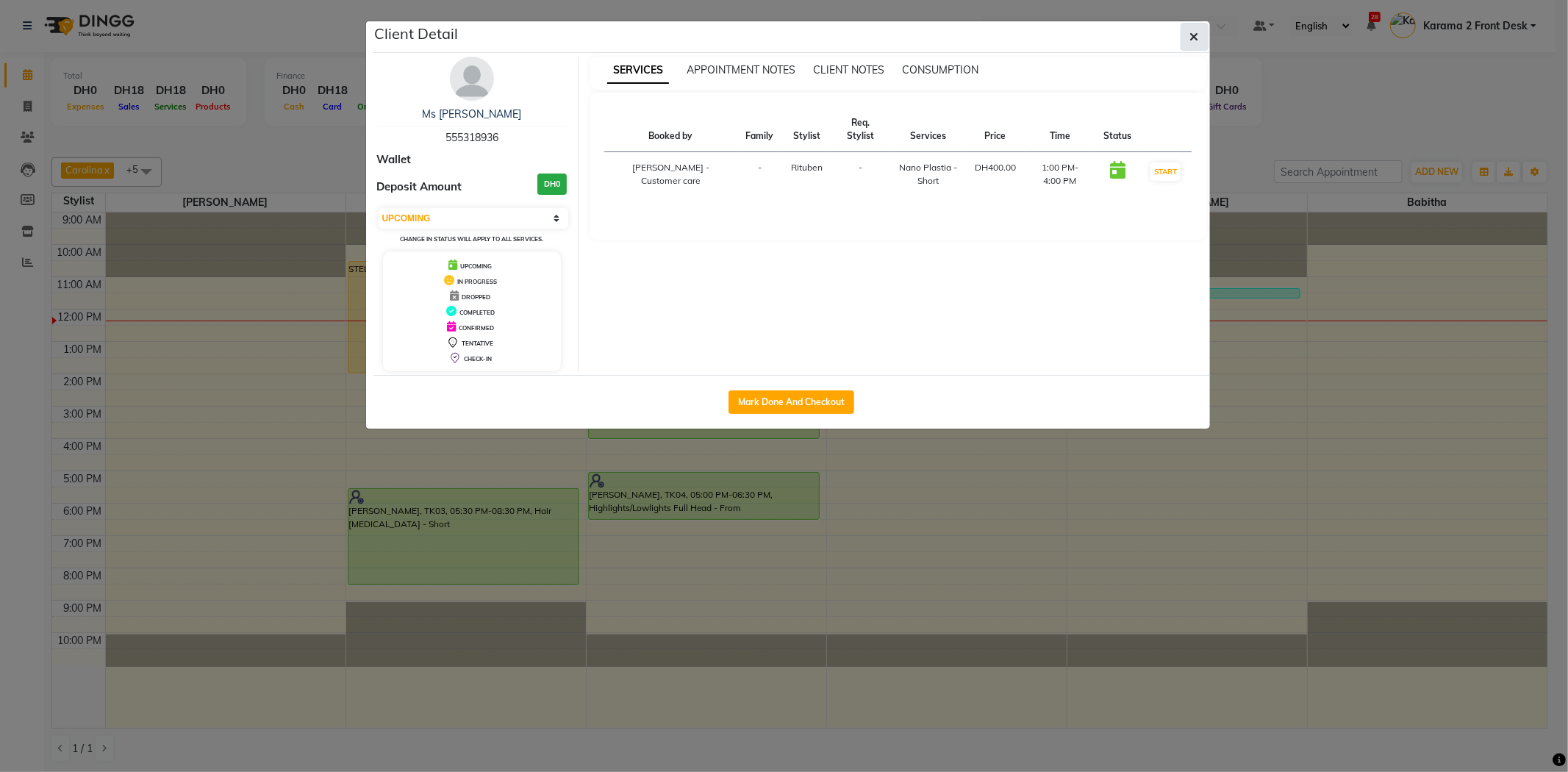
click at [1181, 33] on button "button" at bounding box center [1194, 37] width 28 height 28
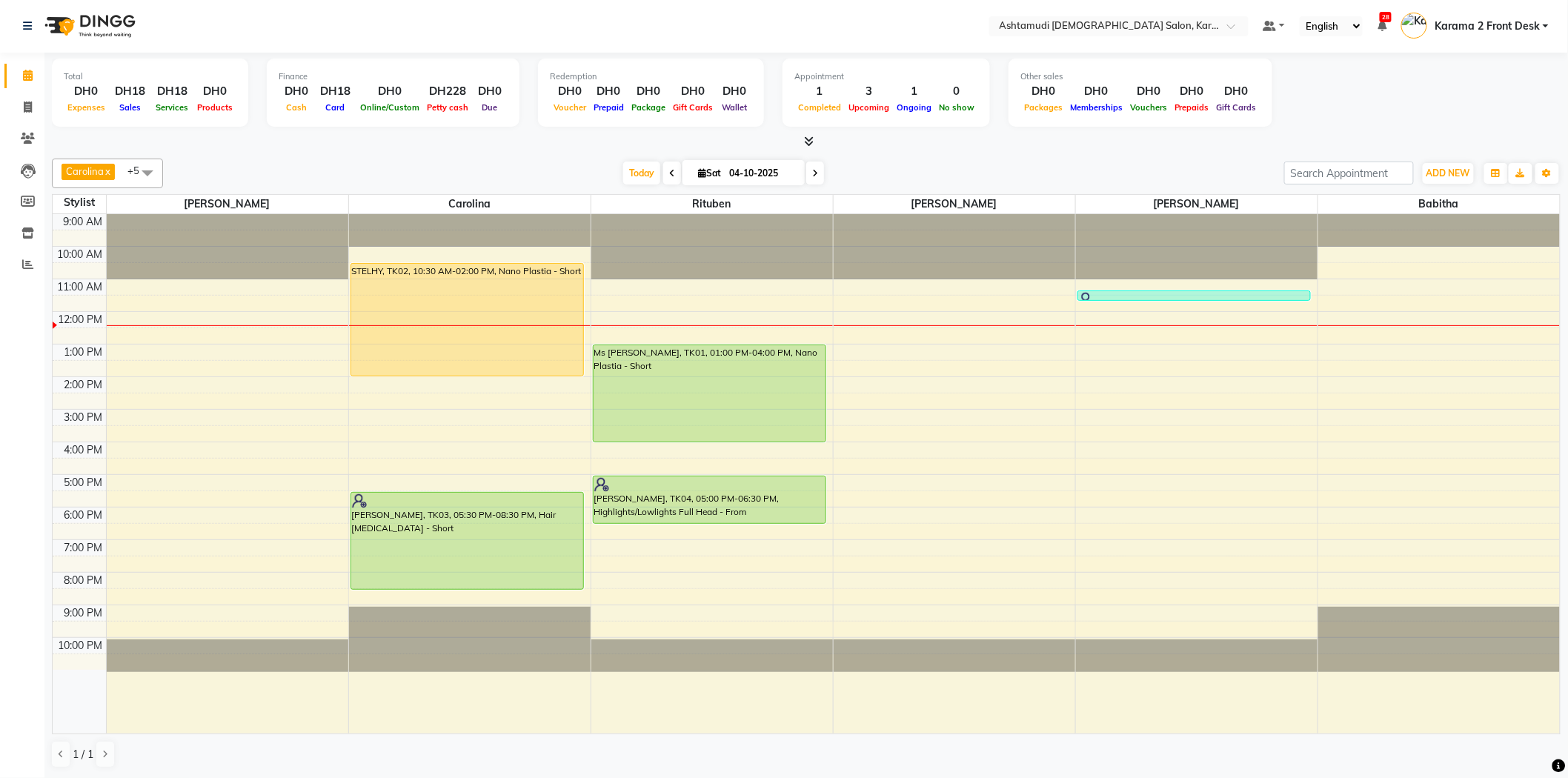
click at [888, 321] on div "9:00 AM 10:00 AM 11:00 AM 12:00 PM 1:00 PM 2:00 PM 3:00 PM 4:00 PM 5:00 PM 6:00…" at bounding box center [807, 474] width 1508 height 520
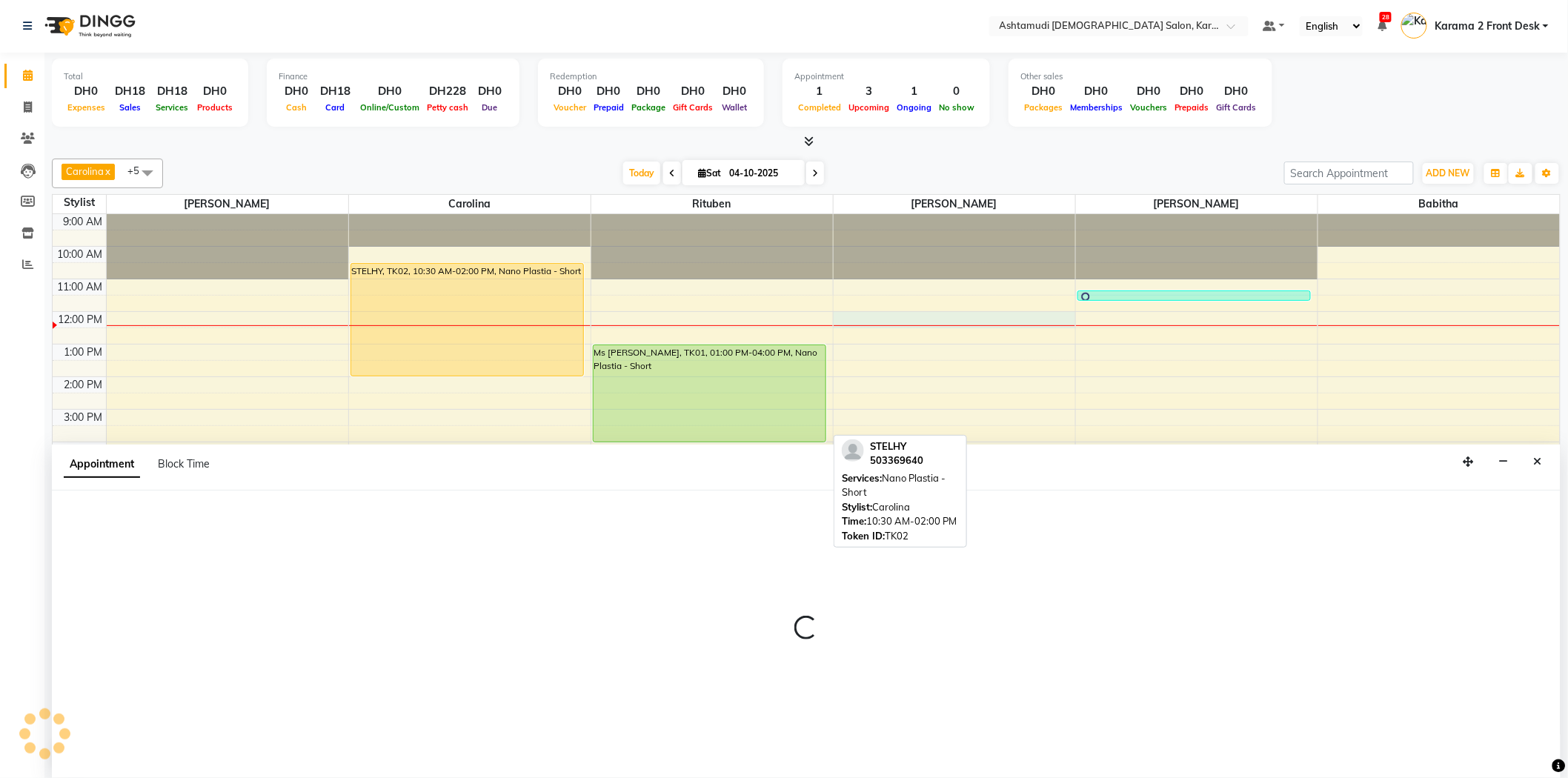
select select "77371"
select select "720"
select select "tentative"
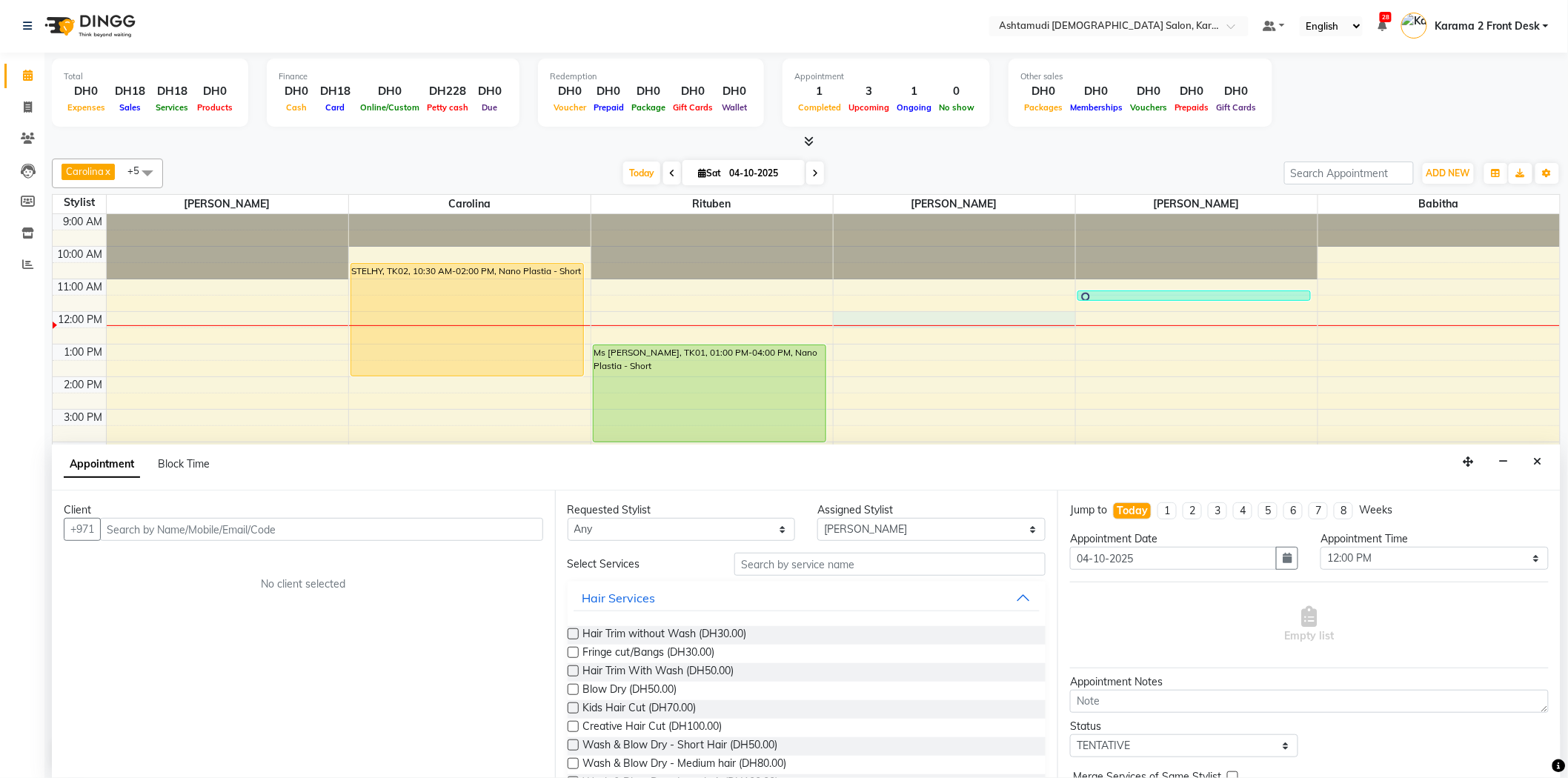
click at [307, 529] on input "text" at bounding box center [321, 529] width 443 height 23
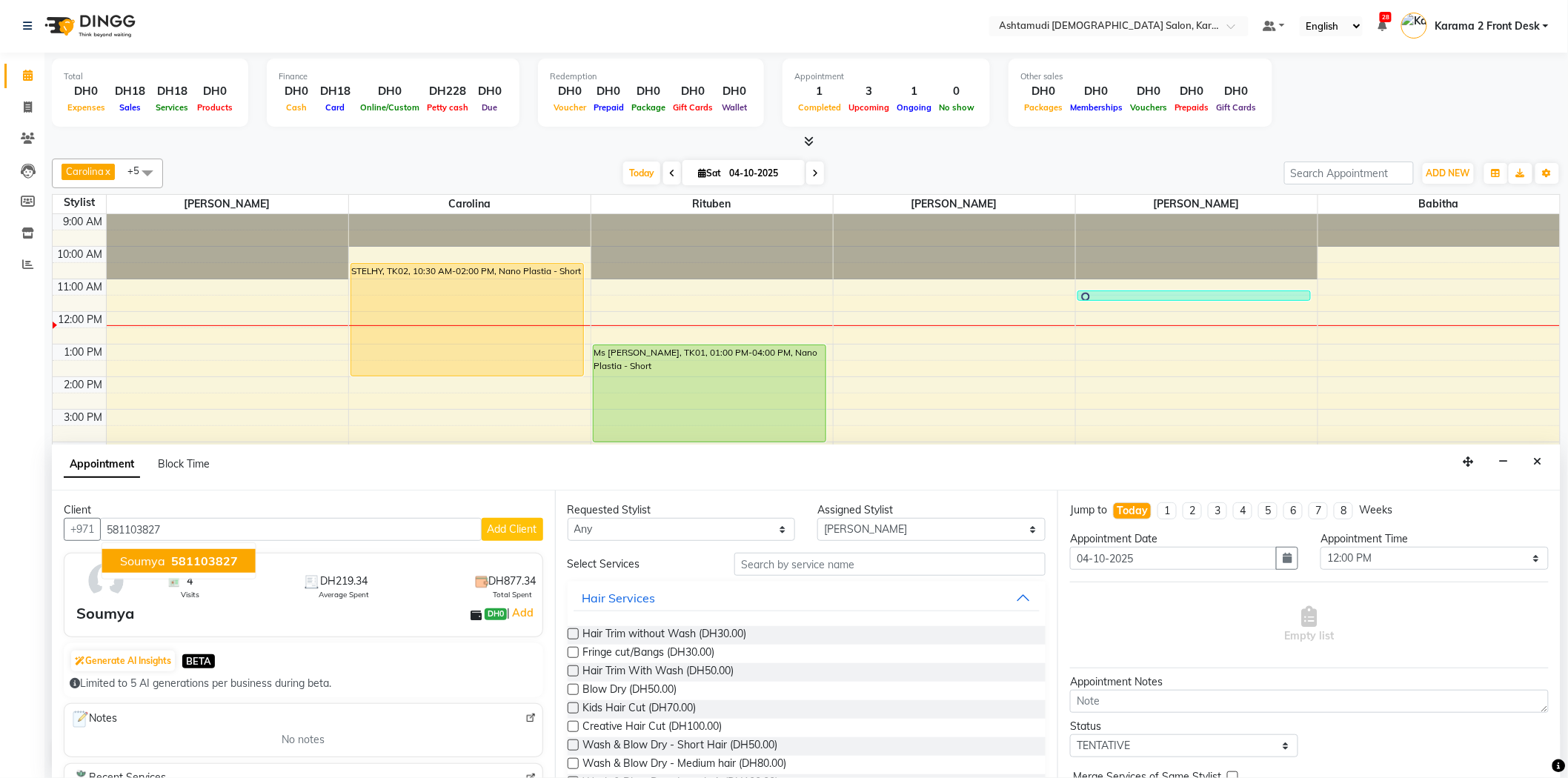
click at [233, 564] on span "581103827" at bounding box center [204, 561] width 67 height 15
type input "581103827"
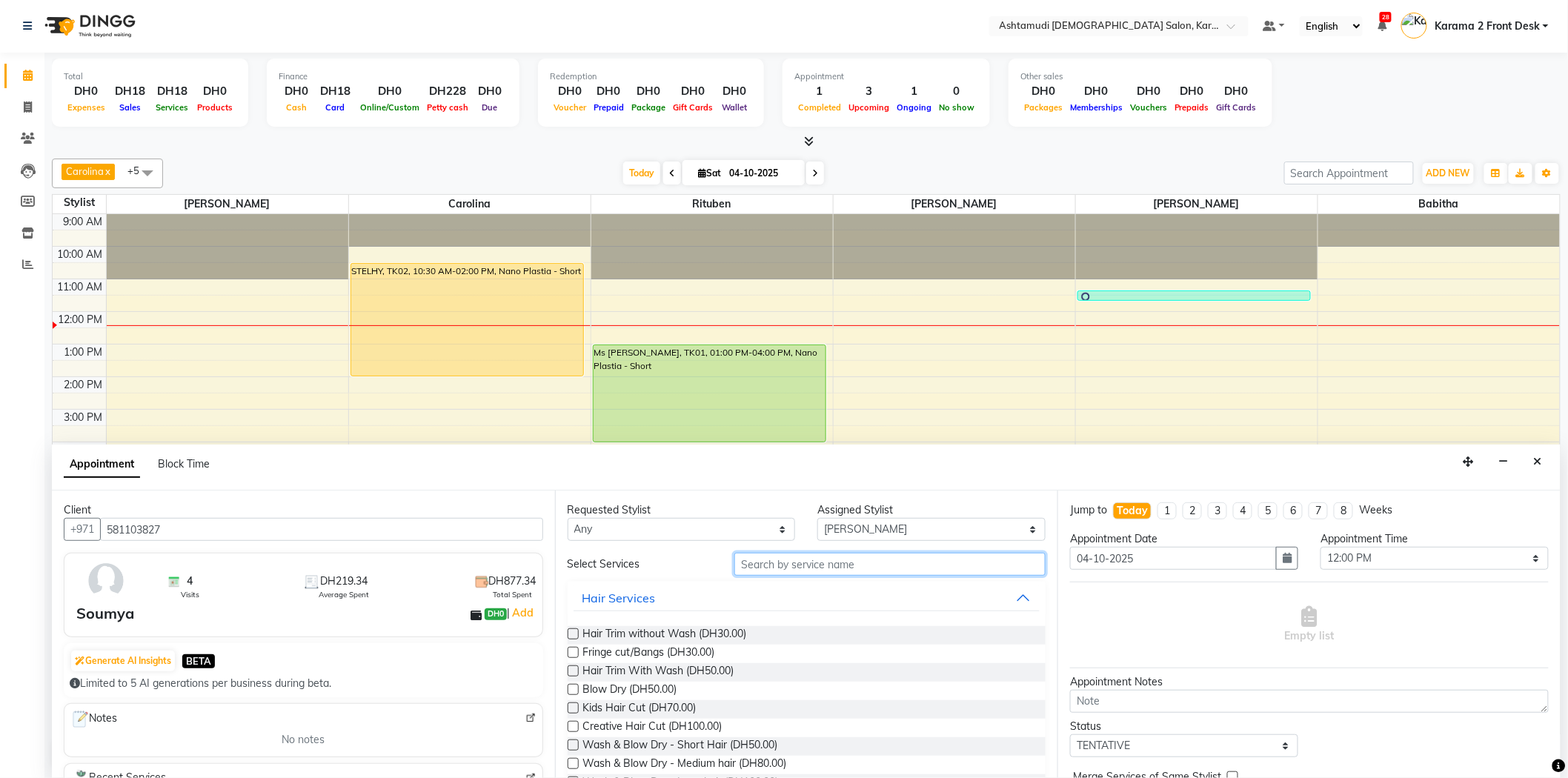
click at [778, 568] on input "text" at bounding box center [889, 564] width 311 height 23
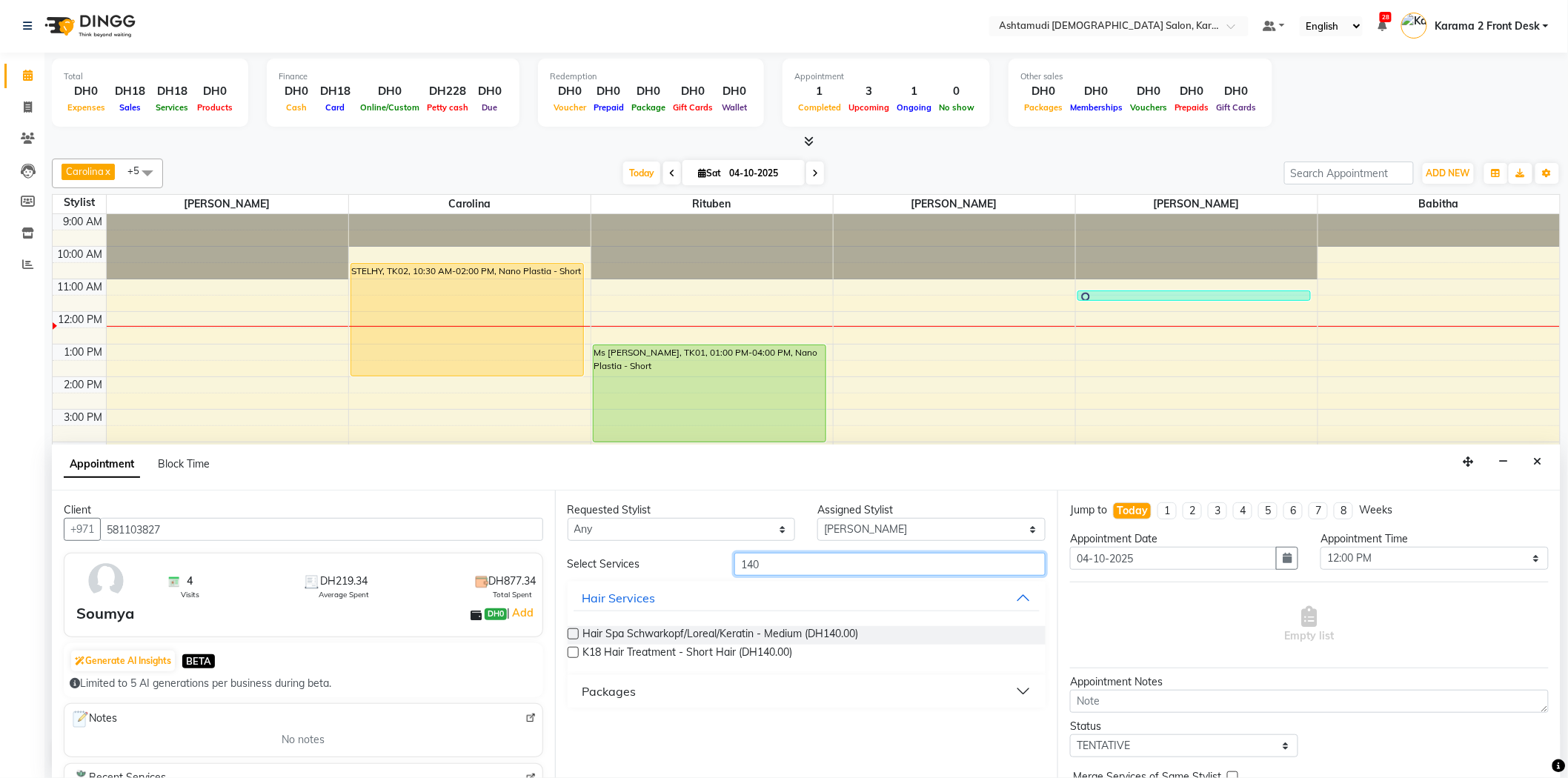
type input "140"
click at [669, 700] on button "Packages" at bounding box center [807, 691] width 467 height 27
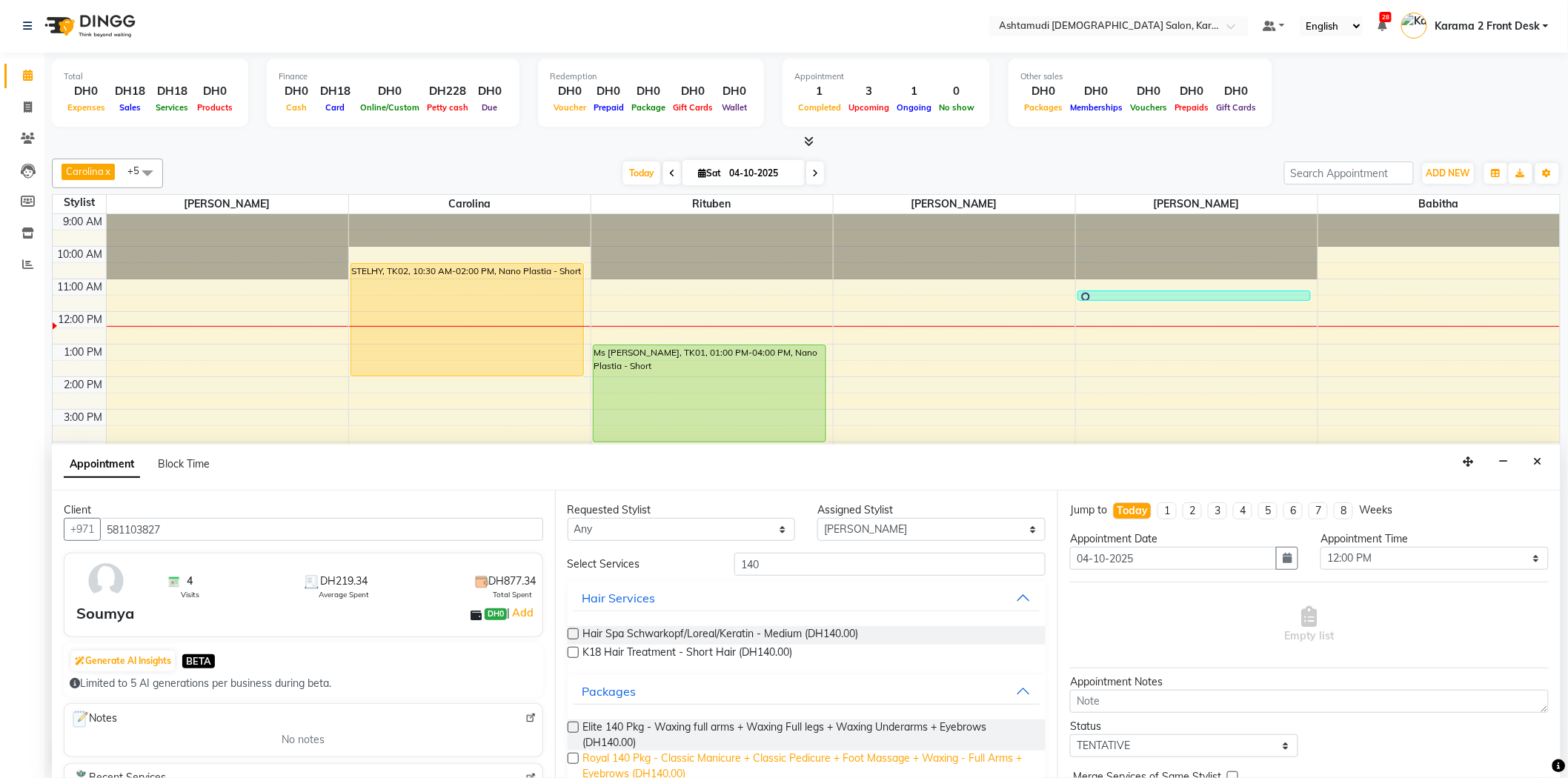
click at [670, 757] on span "Royal 140 Pkg - Classic Manicure + Classic Pedicure + Foot Massage + Waxing - F…" at bounding box center [808, 766] width 451 height 31
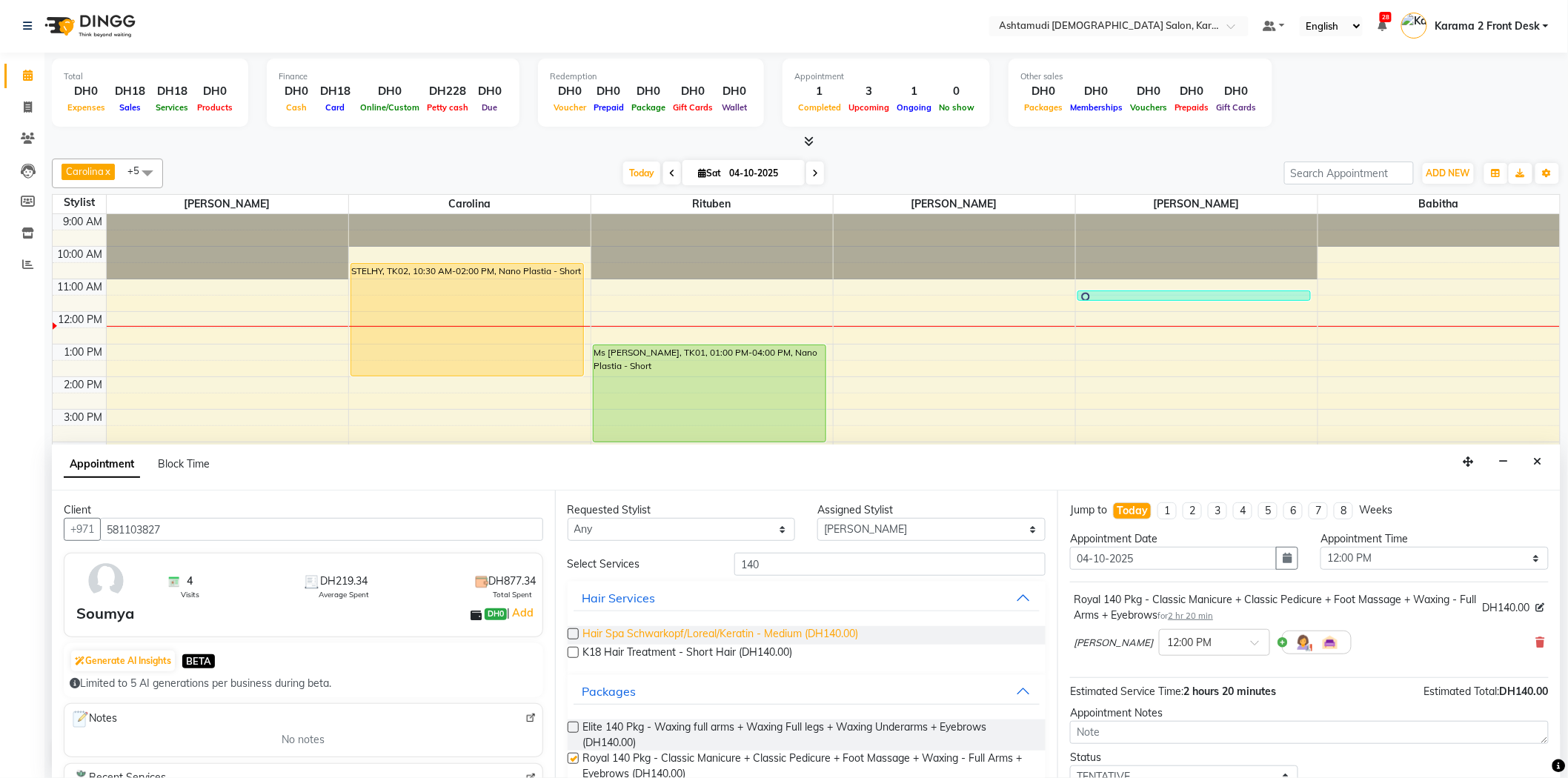
checkbox input "false"
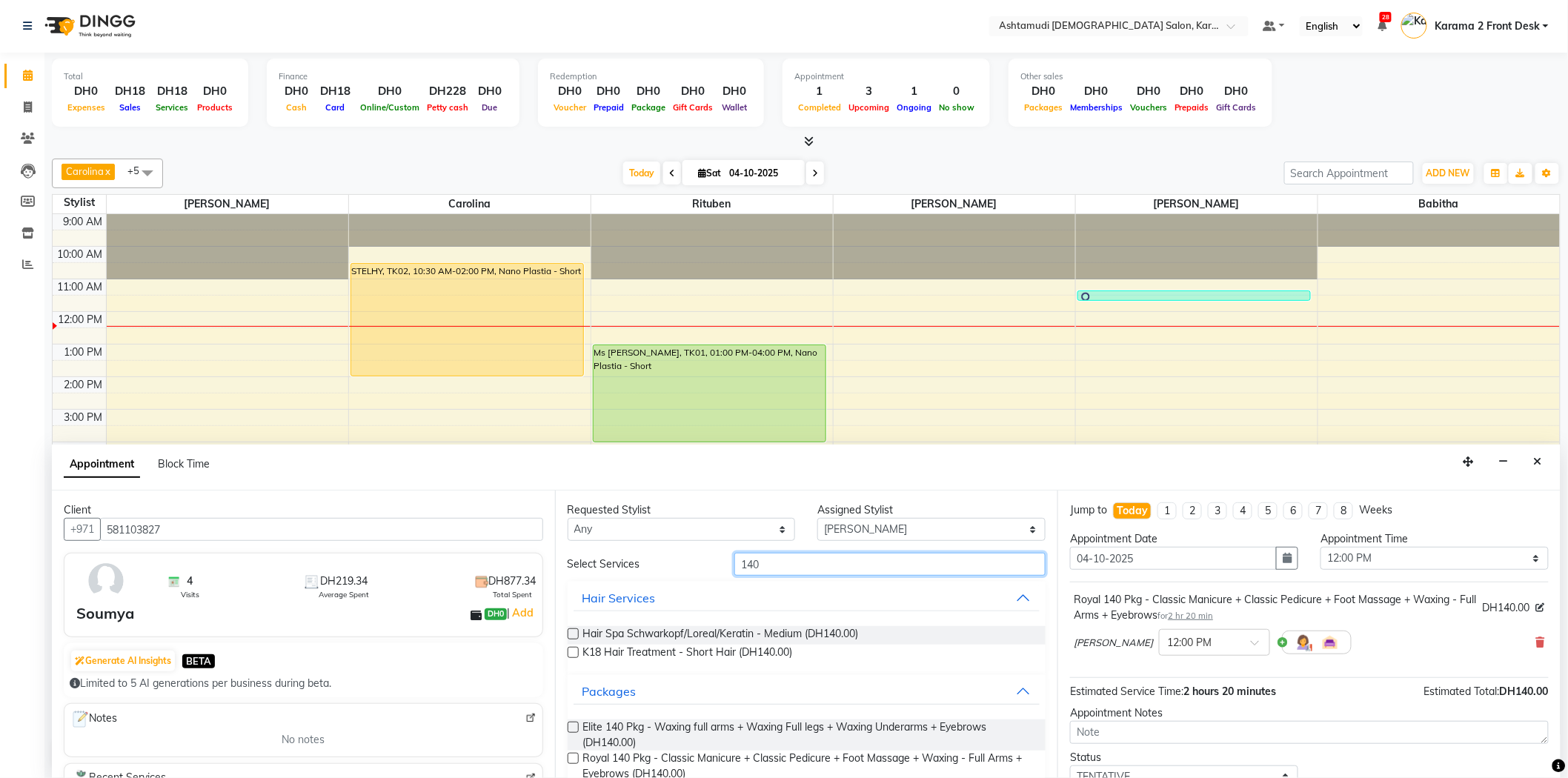
click at [724, 568] on div "140" at bounding box center [890, 564] width 334 height 23
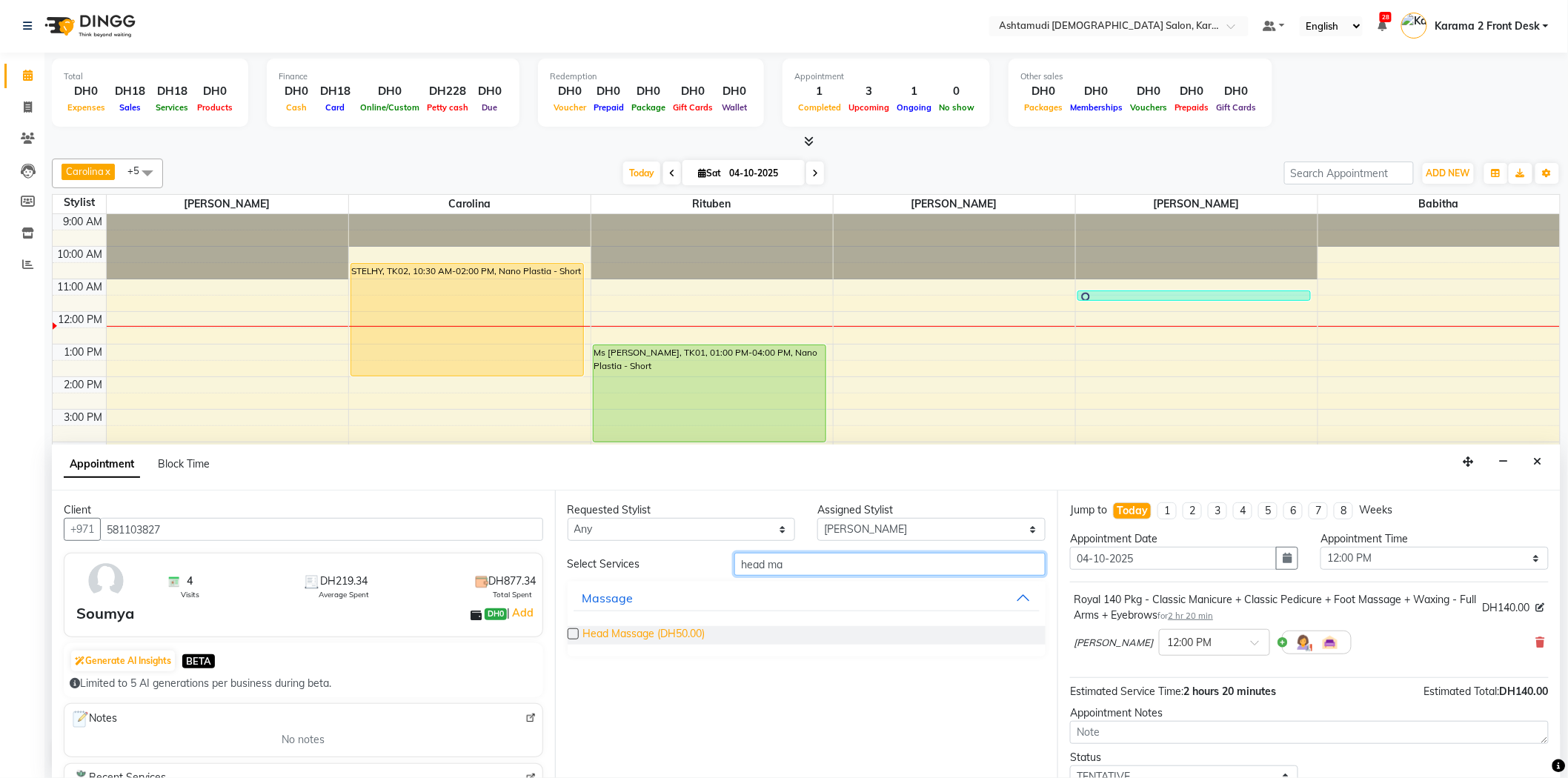
type input "head ma"
click at [694, 626] on span "Head Massage (DH50.00)" at bounding box center [644, 635] width 122 height 19
checkbox input "false"
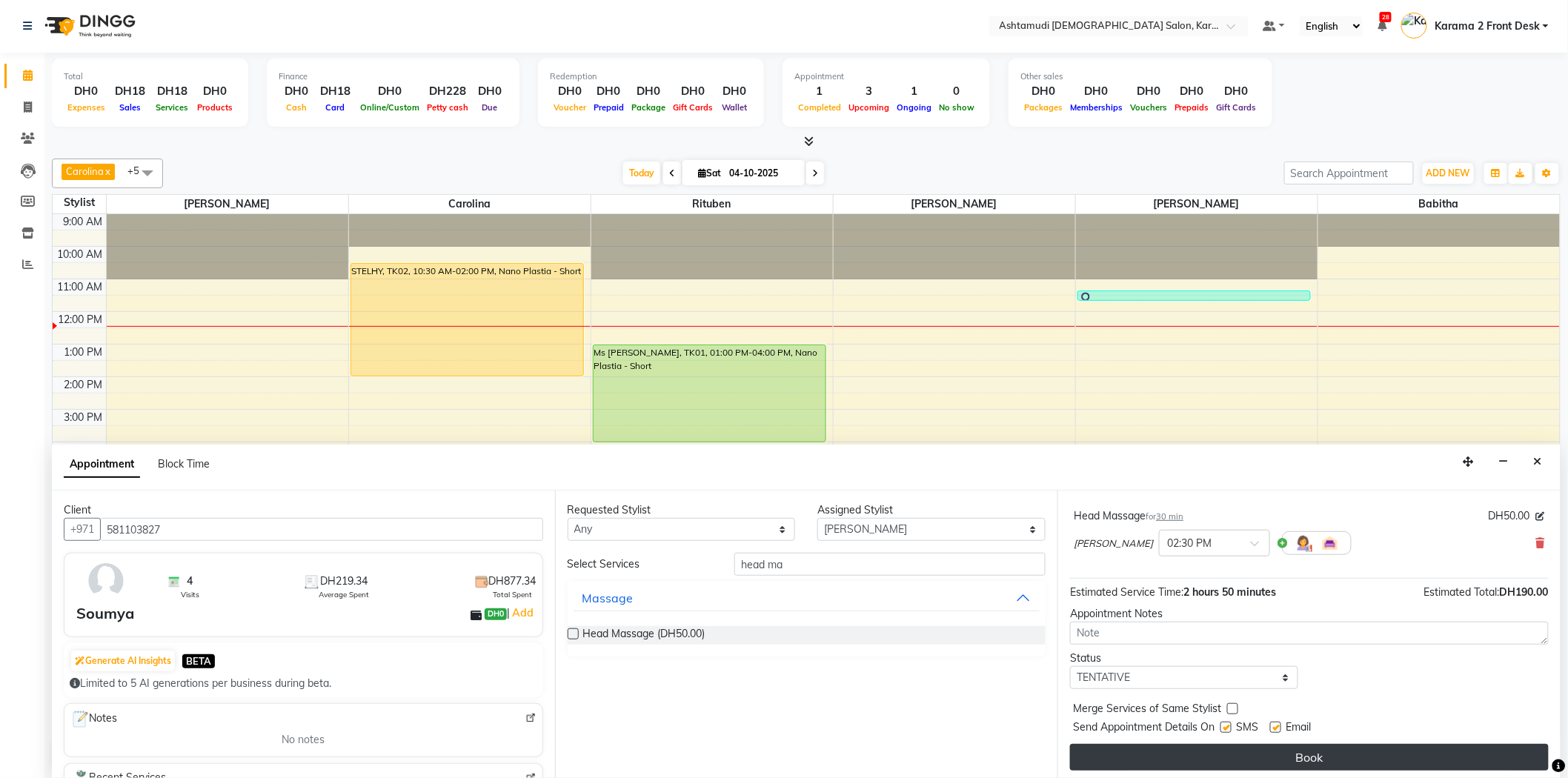
scroll to position [171, 0]
click at [1145, 751] on button "Book" at bounding box center [1309, 753] width 479 height 27
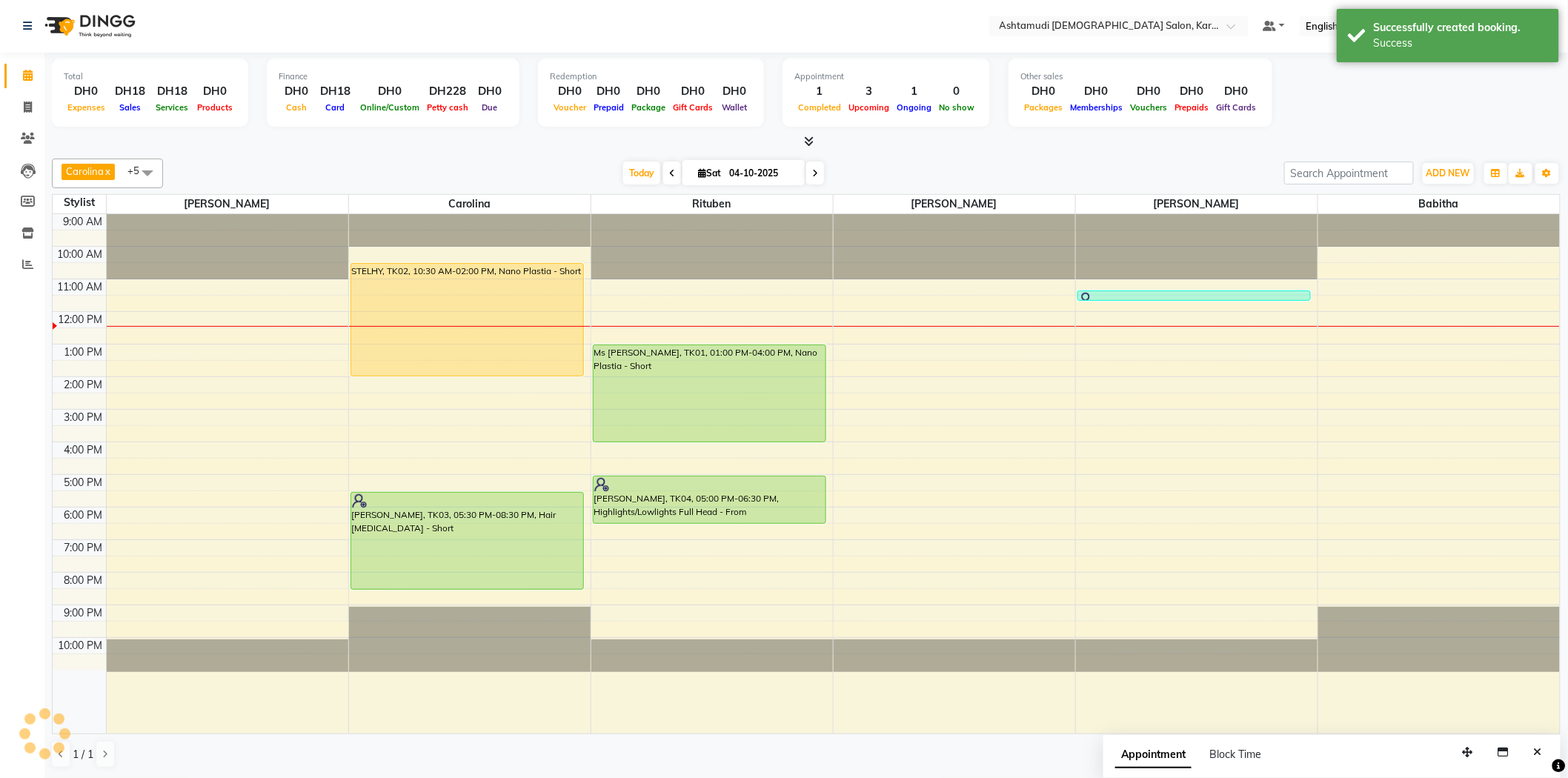
scroll to position [0, 0]
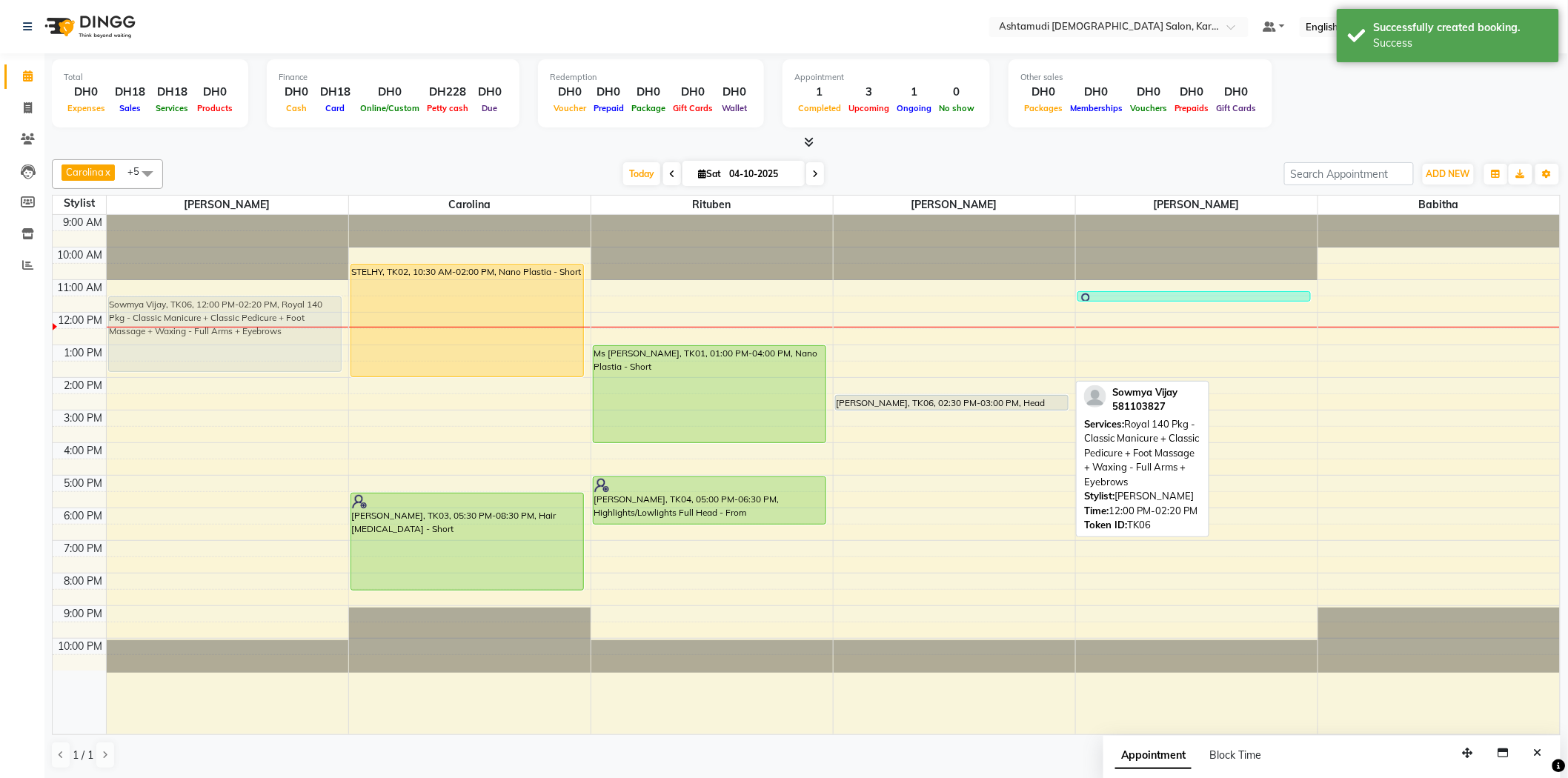
drag, startPoint x: 939, startPoint y: 346, endPoint x: 200, endPoint y: 326, distance: 739.2
click at [191, 325] on tr "Sowmya Vijay, TK06, 12:00 PM-02:20 PM, Royal 140 Pkg - Classic Manicure + Class…" at bounding box center [807, 475] width 1508 height 520
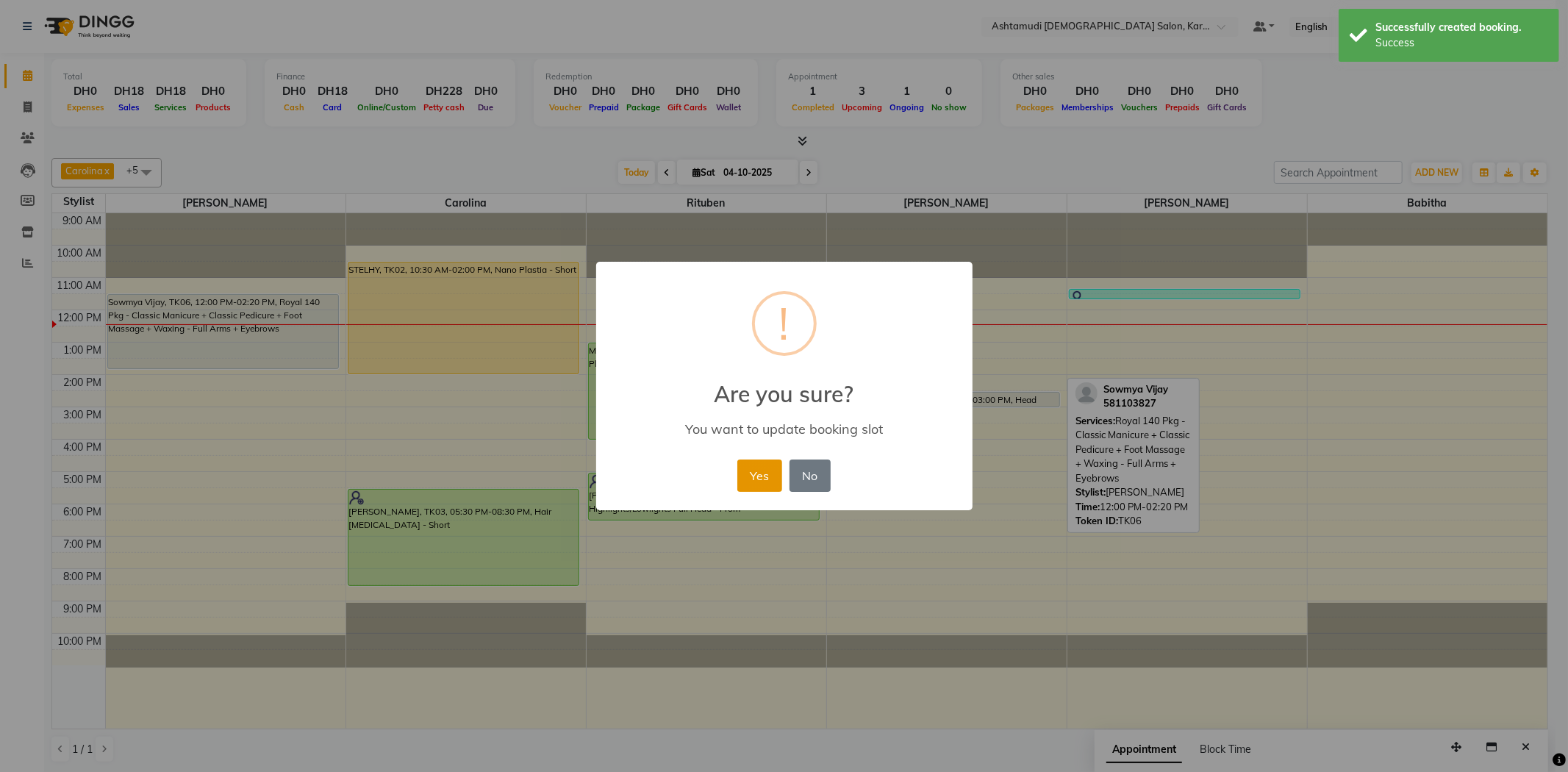
click at [769, 467] on button "Yes" at bounding box center [759, 475] width 45 height 33
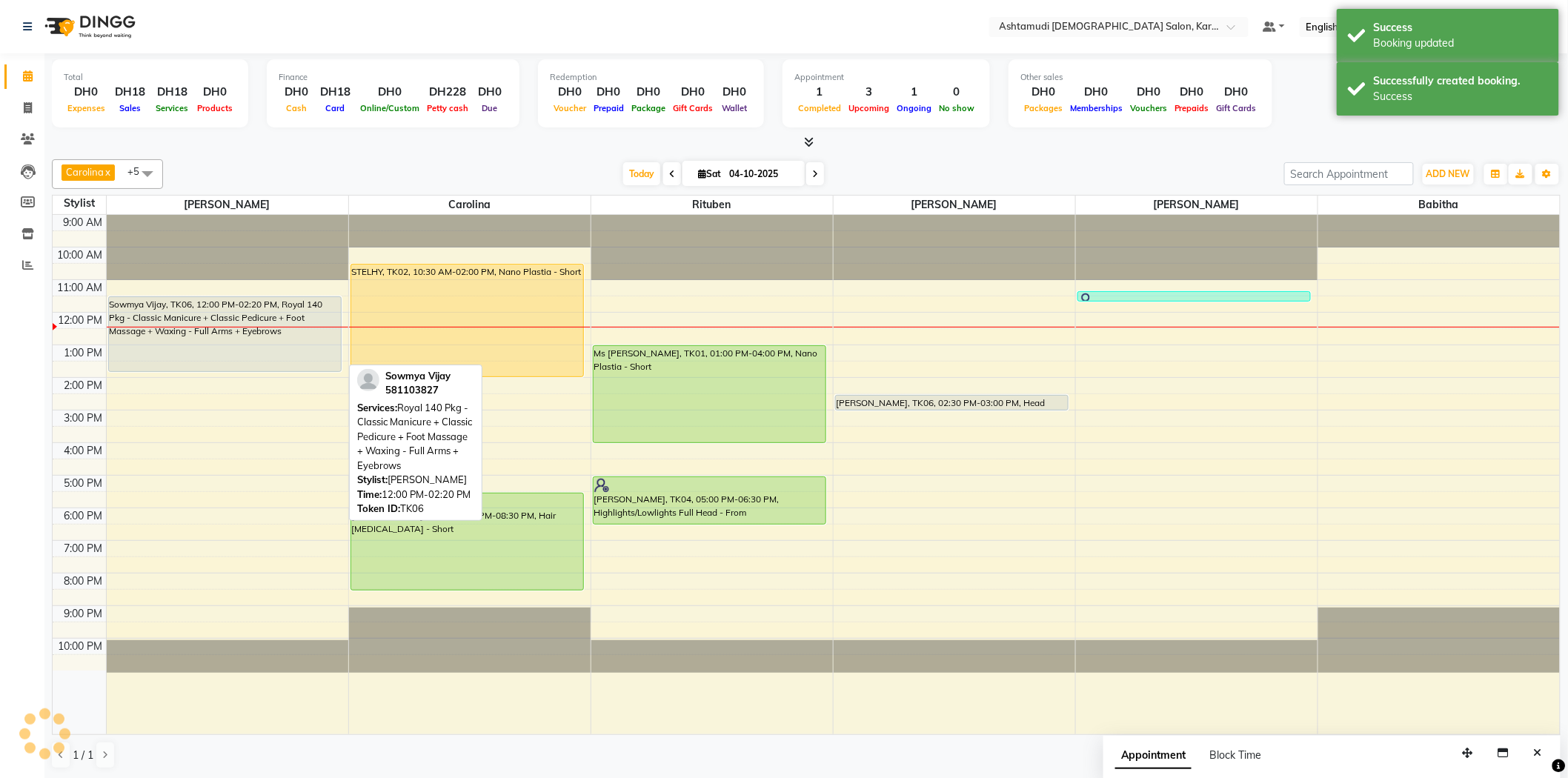
click at [198, 316] on div "Sowmya Vijay, TK06, 12:00 PM-02:20 PM, Royal 140 Pkg - Classic Manicure + Class…" at bounding box center [228, 475] width 242 height 520
click at [228, 311] on div "Sowmya Vijay, TK06, 11:30 AM-01:50 PM, Royal 140 Pkg - Classic Manicure + Class…" at bounding box center [225, 334] width 233 height 74
click at [239, 310] on div "Sowmya Vijay, TK06, 11:30 AM-01:50 PM, Royal 140 Pkg - Classic Manicure + Class…" at bounding box center [225, 334] width 233 height 74
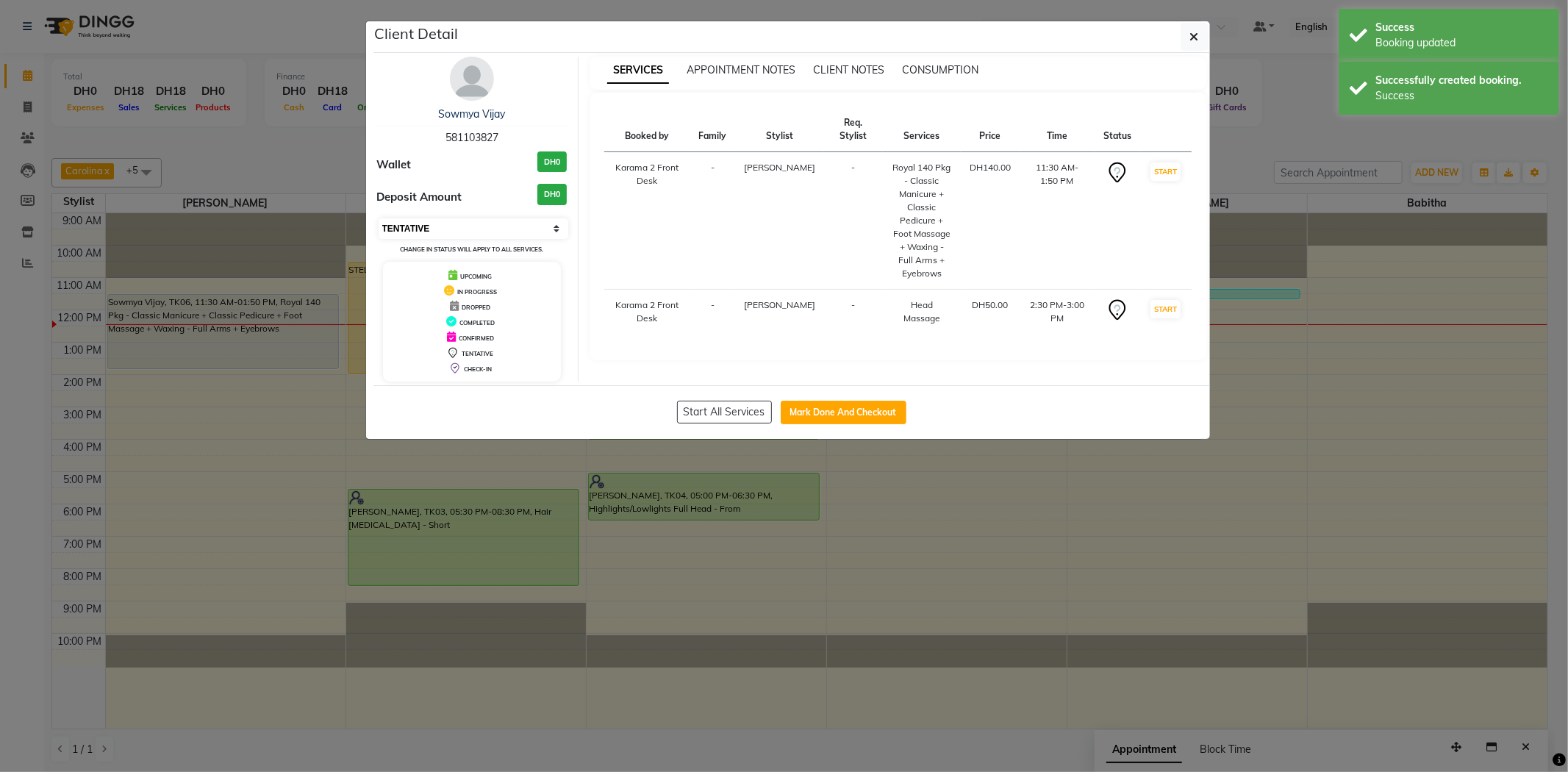
click at [502, 234] on select "Select IN SERVICE CONFIRMED TENTATIVE CHECK IN MARK DONE DROPPED UPCOMING" at bounding box center [474, 228] width 190 height 21
select select "1"
click at [379, 218] on select "Select IN SERVICE CONFIRMED TENTATIVE CHECK IN MARK DONE DROPPED UPCOMING" at bounding box center [474, 228] width 190 height 21
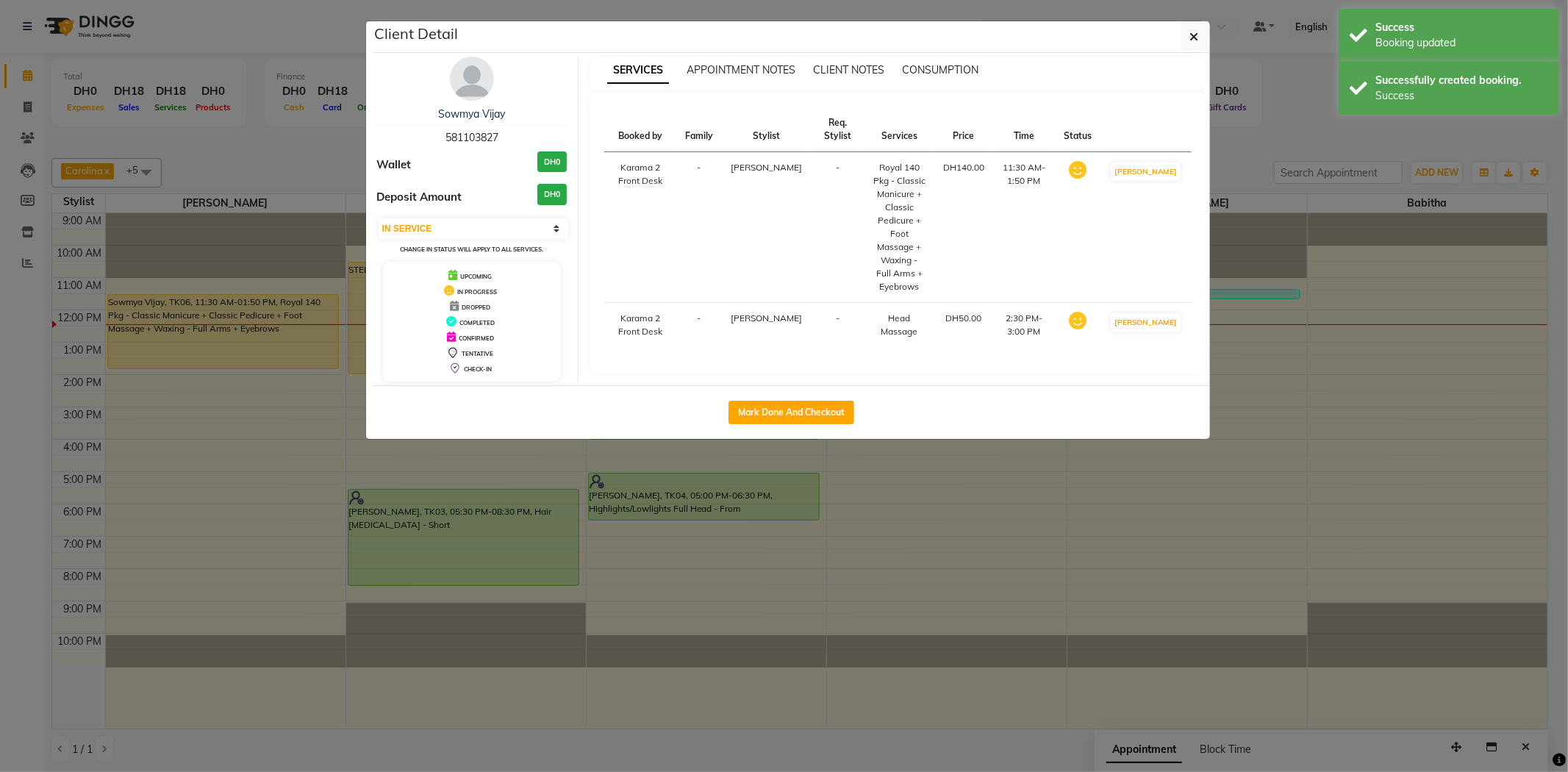
click at [1208, 26] on div "Client Detail" at bounding box center [791, 37] width 836 height 32
drag, startPoint x: 1173, startPoint y: 33, endPoint x: 1189, endPoint y: 39, distance: 17.1
click at [1174, 33] on div "Client Detail" at bounding box center [791, 37] width 836 height 32
click at [1190, 39] on icon "button" at bounding box center [1194, 37] width 9 height 12
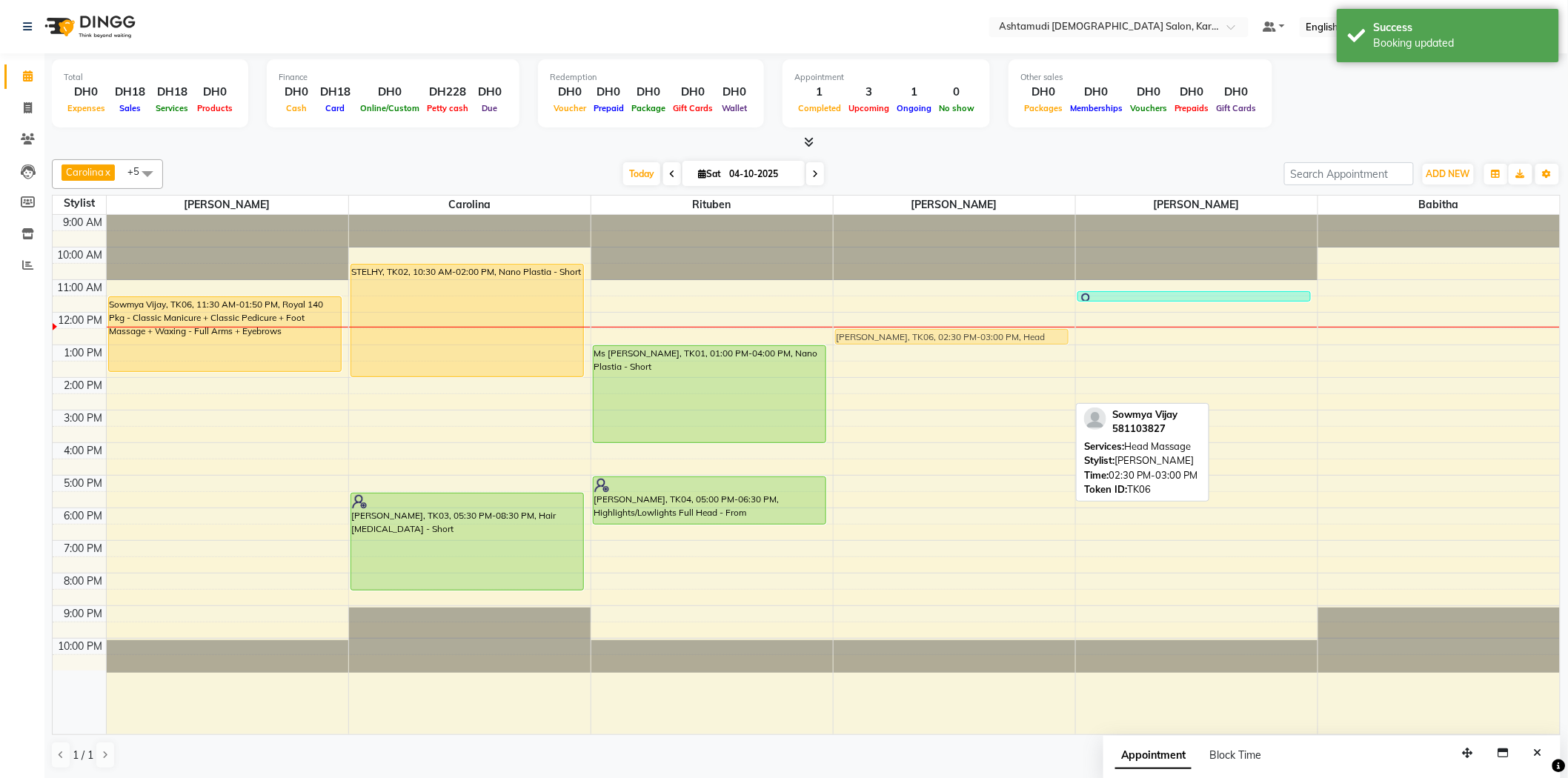
drag, startPoint x: 895, startPoint y: 401, endPoint x: 923, endPoint y: 338, distance: 69.0
click at [923, 338] on div "Sowmya Vijay, TK06, 02:30 PM-03:00 PM, Head Massage Sowmya Vijay, TK06, 02:30 P…" at bounding box center [955, 475] width 242 height 520
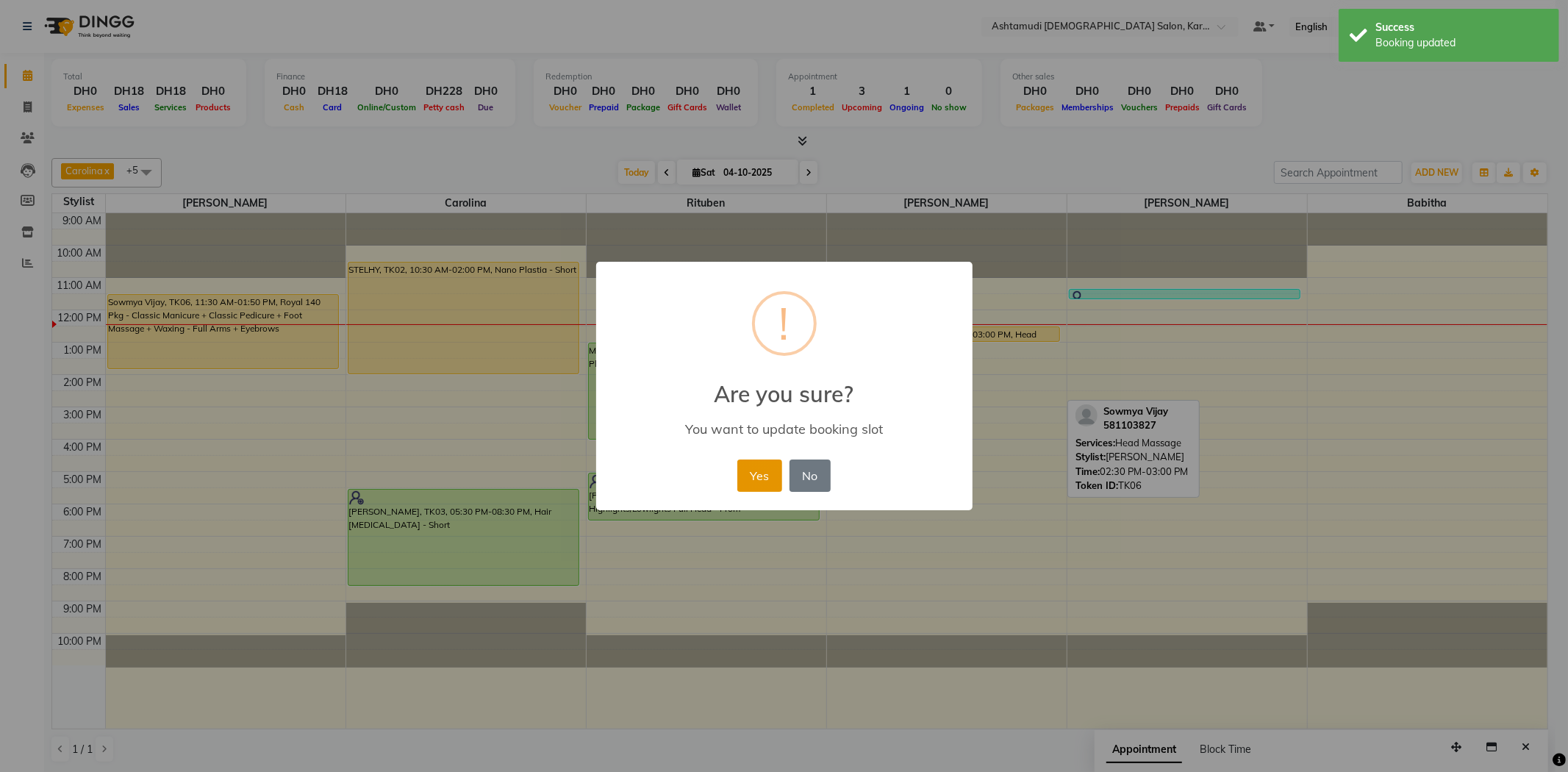
click at [755, 468] on button "Yes" at bounding box center [759, 475] width 45 height 33
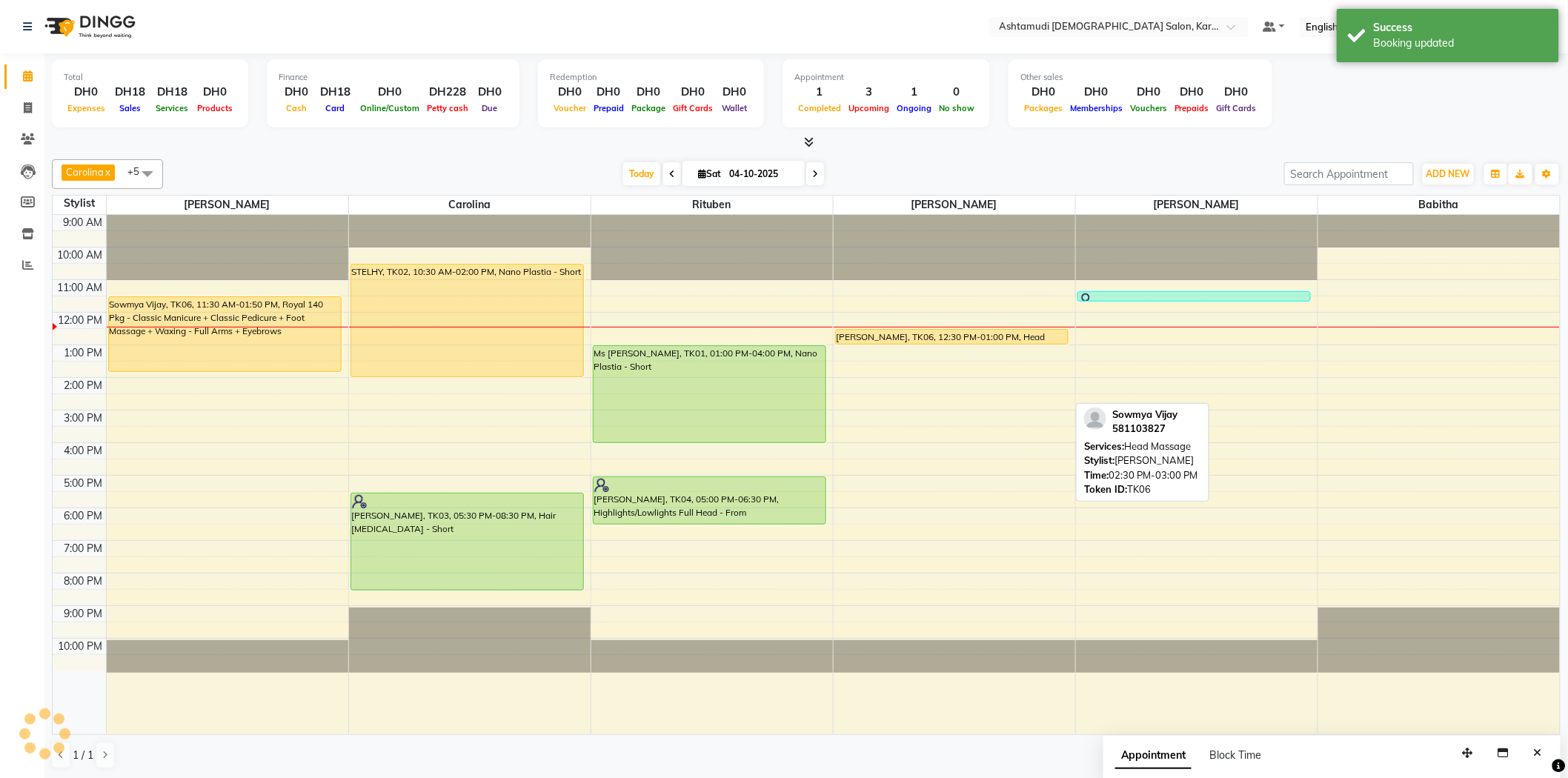
click at [883, 132] on div "Total DH0 Expenses DH18 Sales DH18 Services DH0 Products Finance DH0 Cash DH18 …" at bounding box center [806, 101] width 1509 height 97
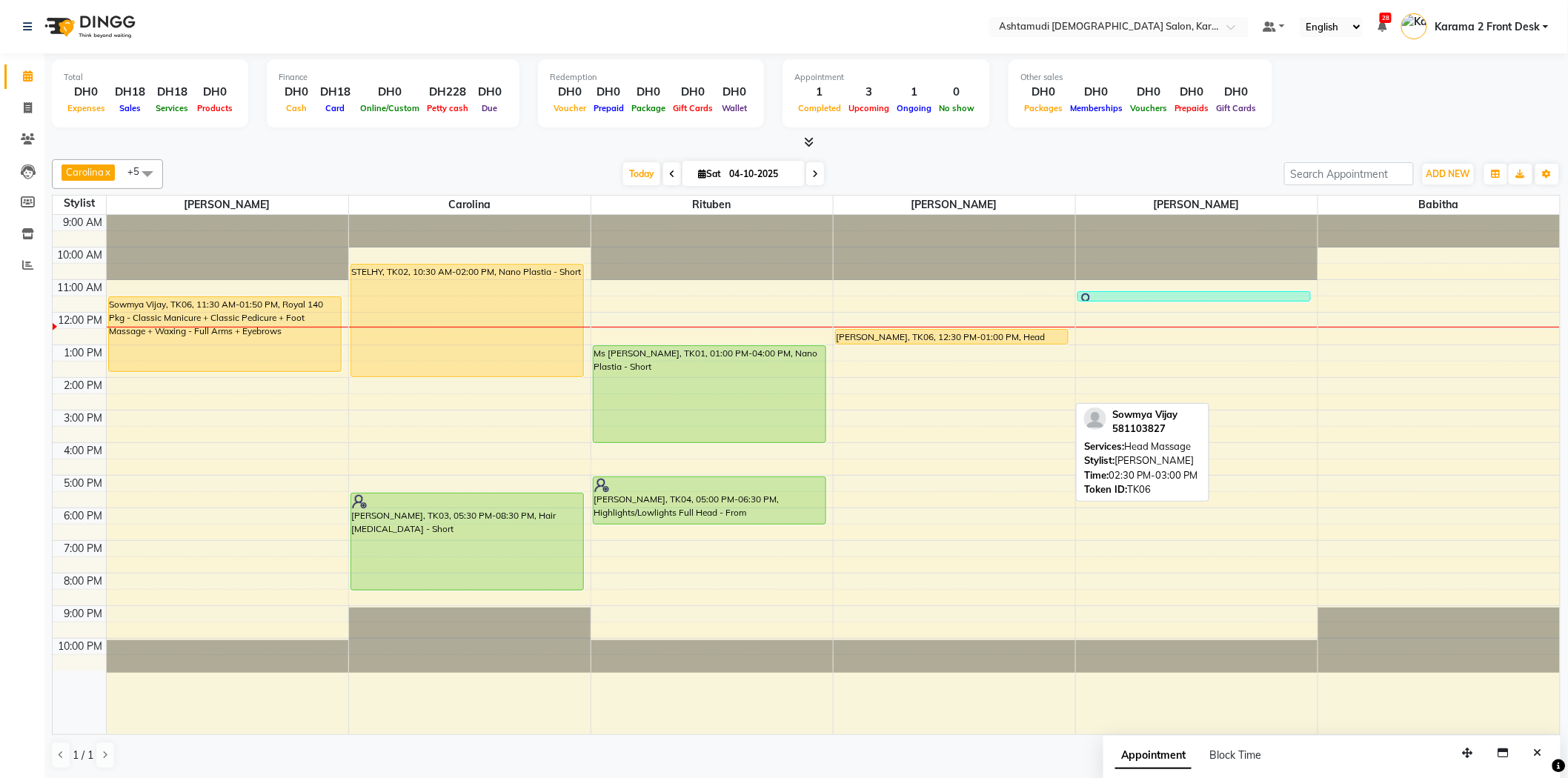
click at [561, 168] on div "[DATE] [DATE]" at bounding box center [723, 174] width 1107 height 22
click at [1023, 163] on div "[DATE] [DATE]" at bounding box center [723, 174] width 1107 height 22
click at [417, 174] on div "[DATE] [DATE]" at bounding box center [723, 174] width 1107 height 22
click at [219, 27] on nav "Select Location × Ashtamudi Ladies Salon, Karama 2 Default Panel My Panel Engli…" at bounding box center [784, 26] width 1568 height 53
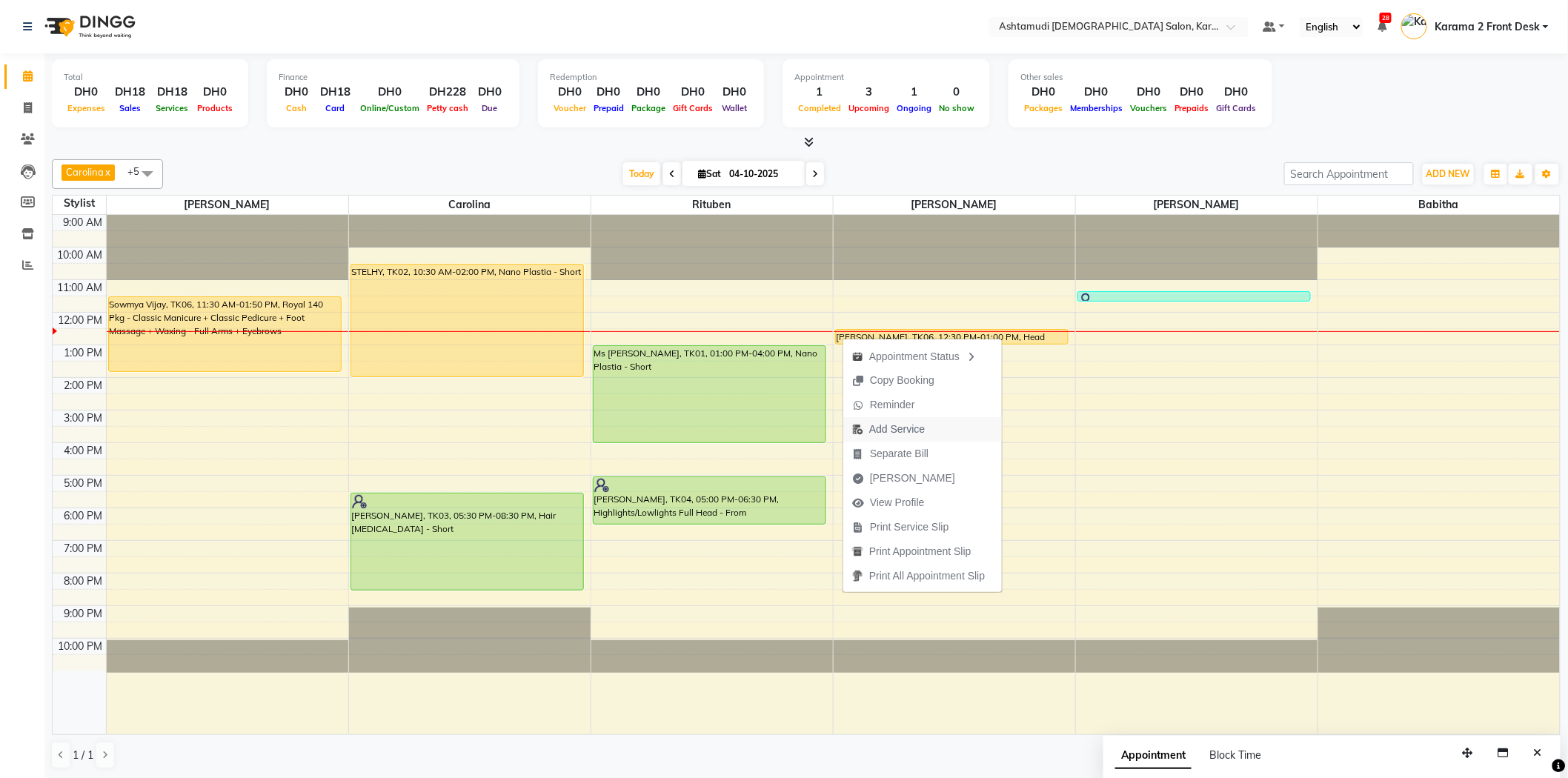
click at [883, 431] on span "Add Service" at bounding box center [897, 430] width 56 height 16
select select "77371"
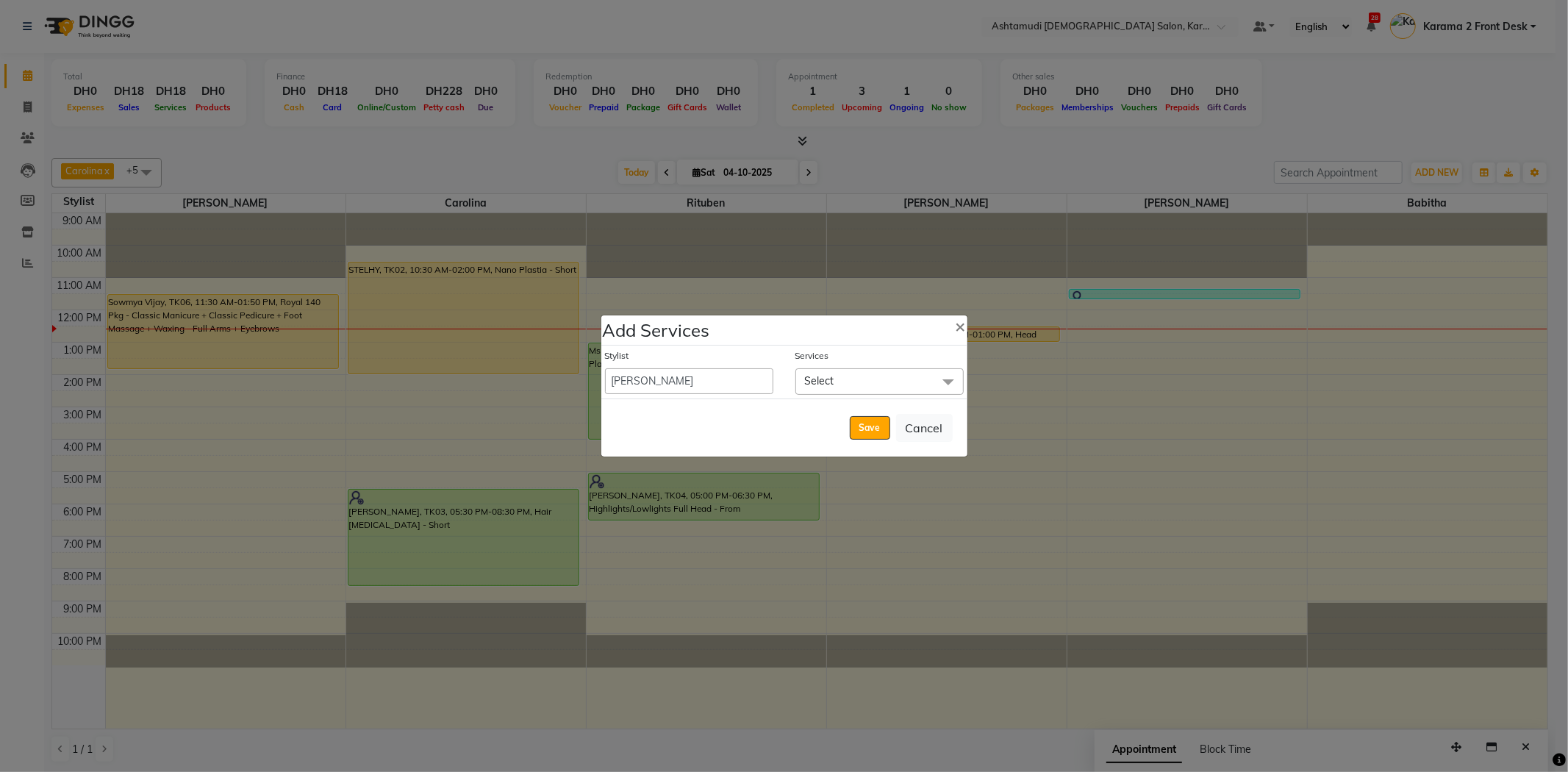
click at [829, 380] on span "Select" at bounding box center [820, 380] width 30 height 13
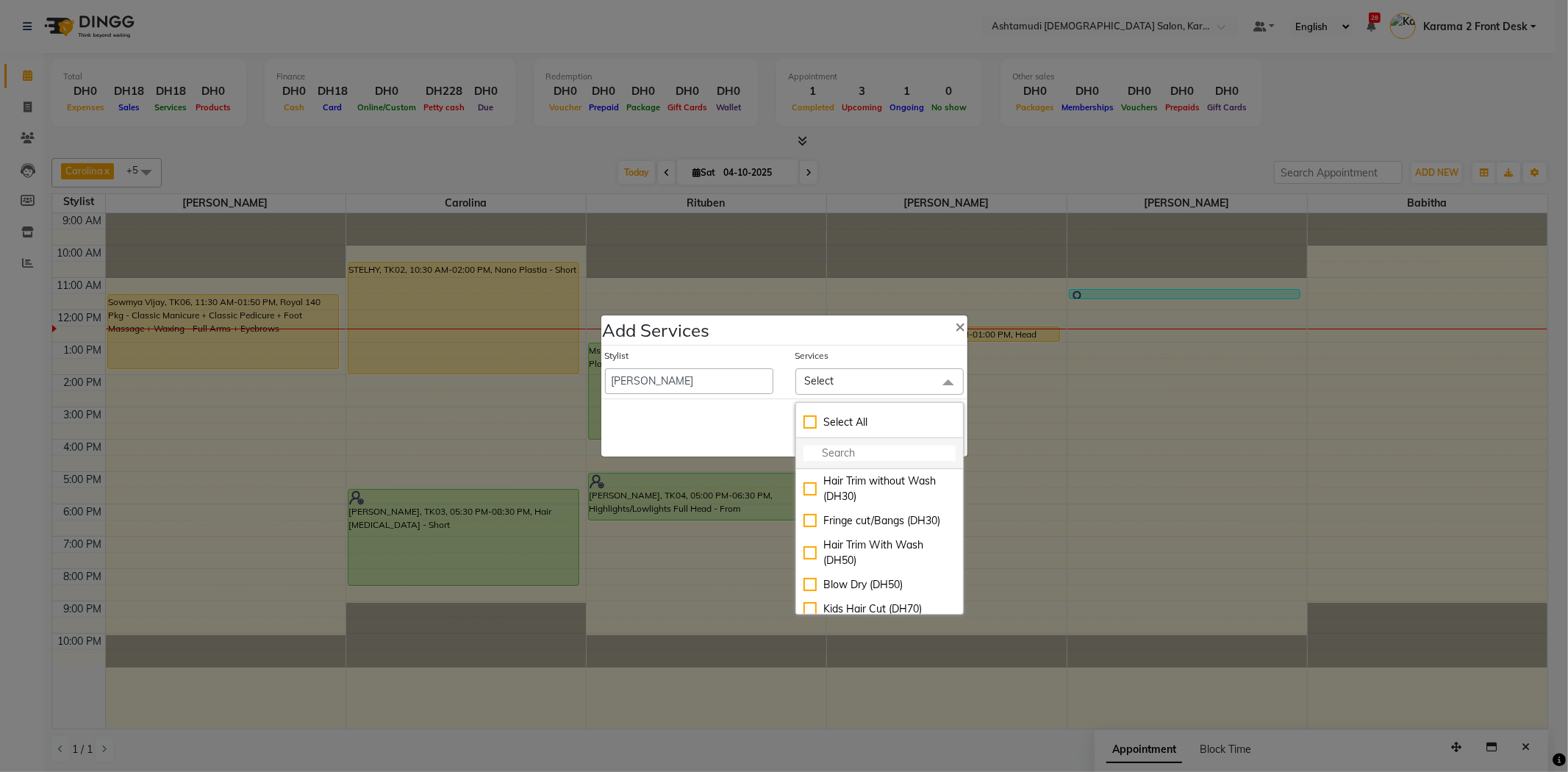
click at [844, 448] on input "multiselect-search" at bounding box center [879, 453] width 152 height 16
type input "de"
click at [828, 493] on div "De-Tan/Face Bleach (DH30)" at bounding box center [879, 488] width 152 height 31
checkbox input "true"
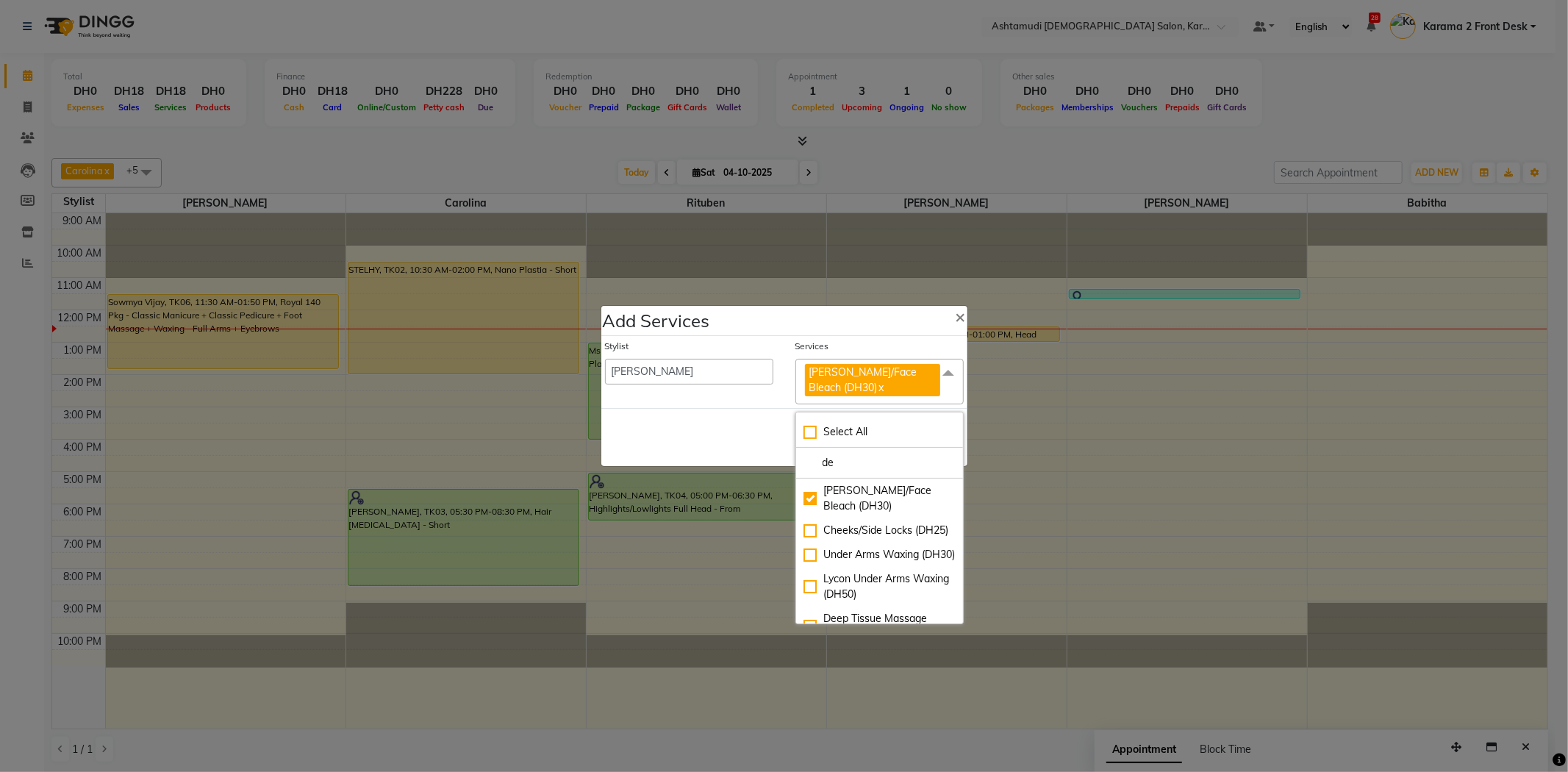
click at [761, 428] on div "Save Cancel" at bounding box center [784, 437] width 366 height 59
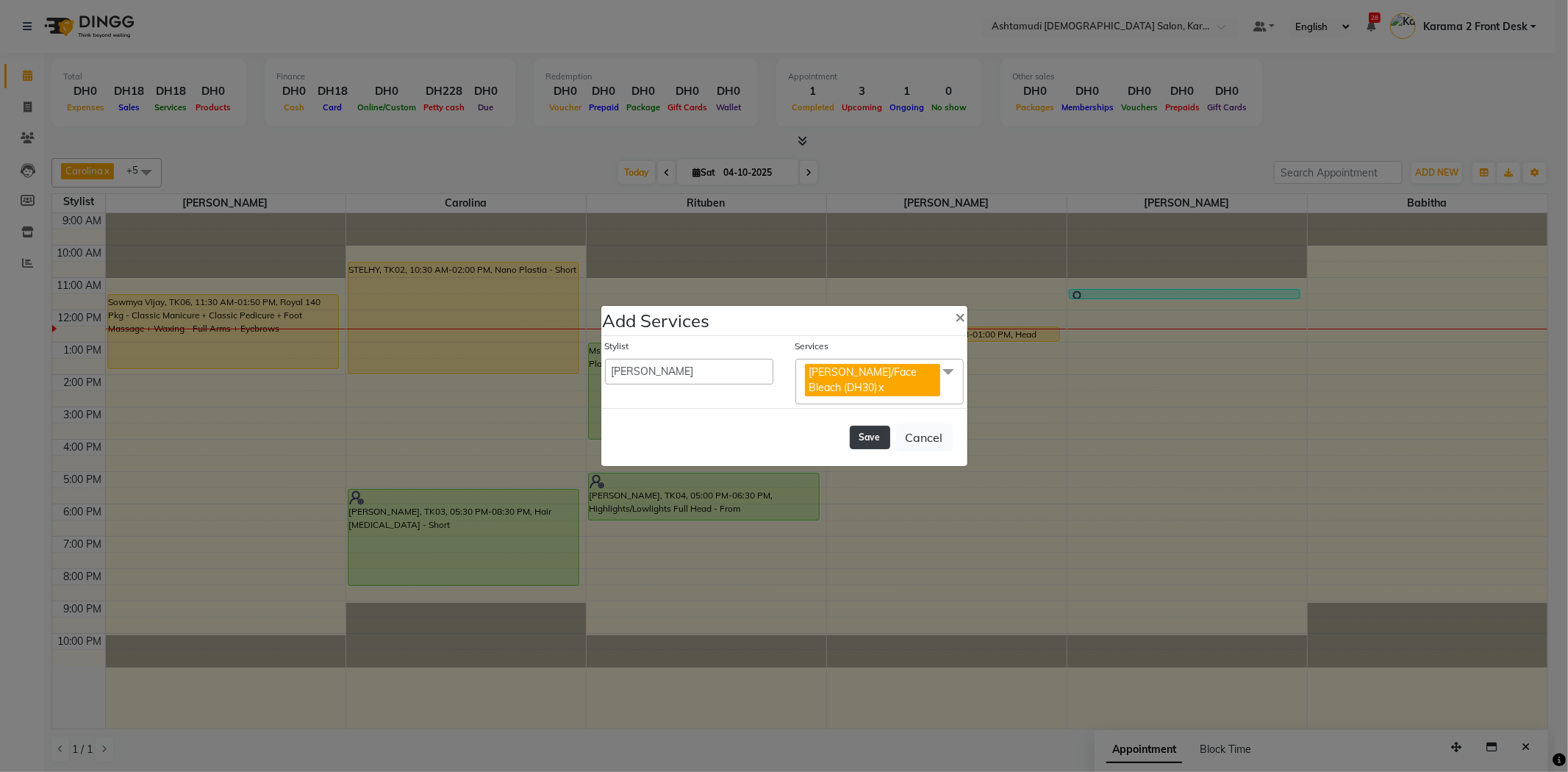
click at [866, 442] on button "Save" at bounding box center [870, 438] width 41 height 24
select select "81973"
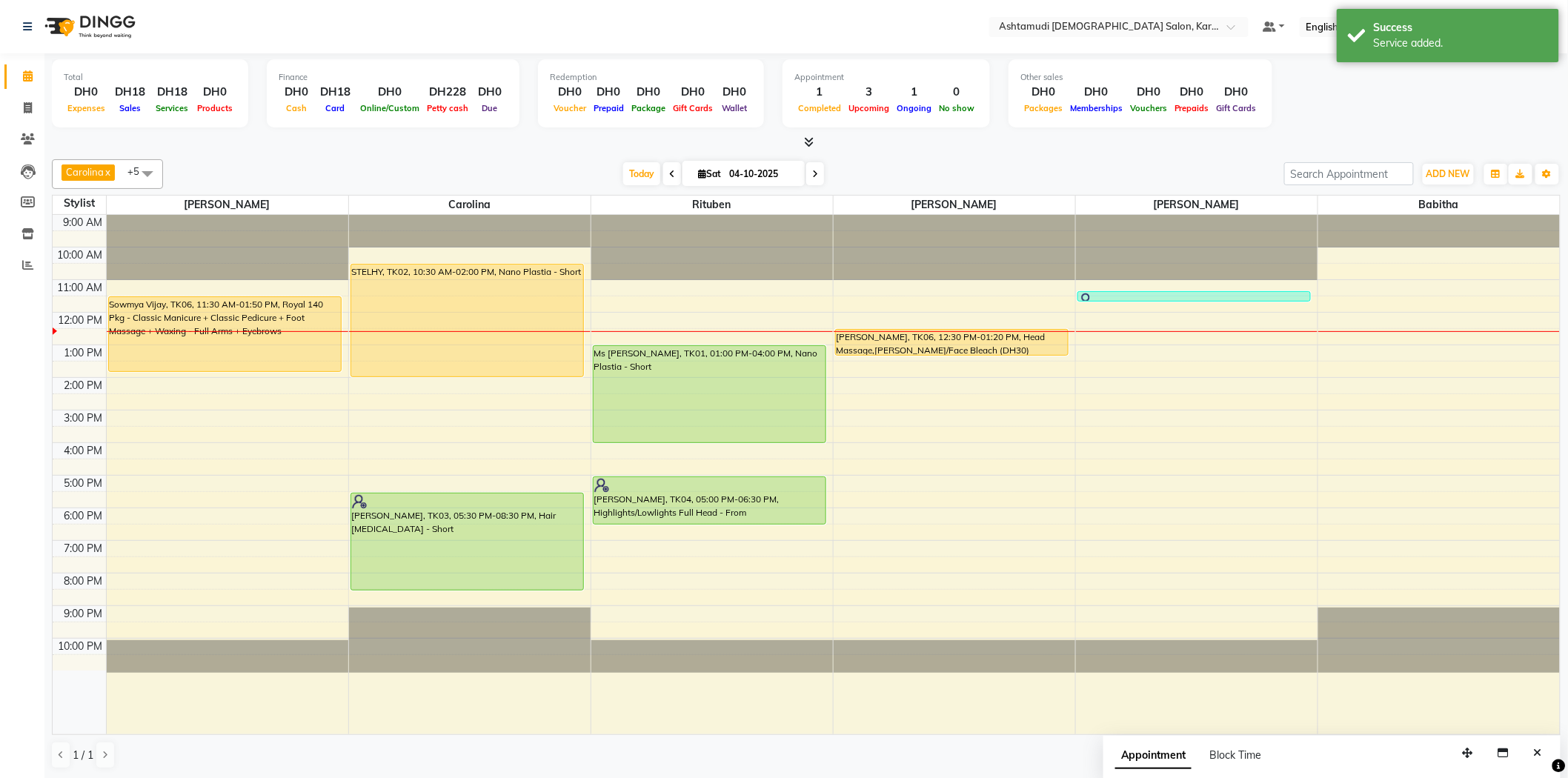
click at [826, 156] on div "Carolina x [PERSON_NAME] x [PERSON_NAME] x [PERSON_NAME] x [PERSON_NAME] x Ritu…" at bounding box center [806, 464] width 1509 height 622
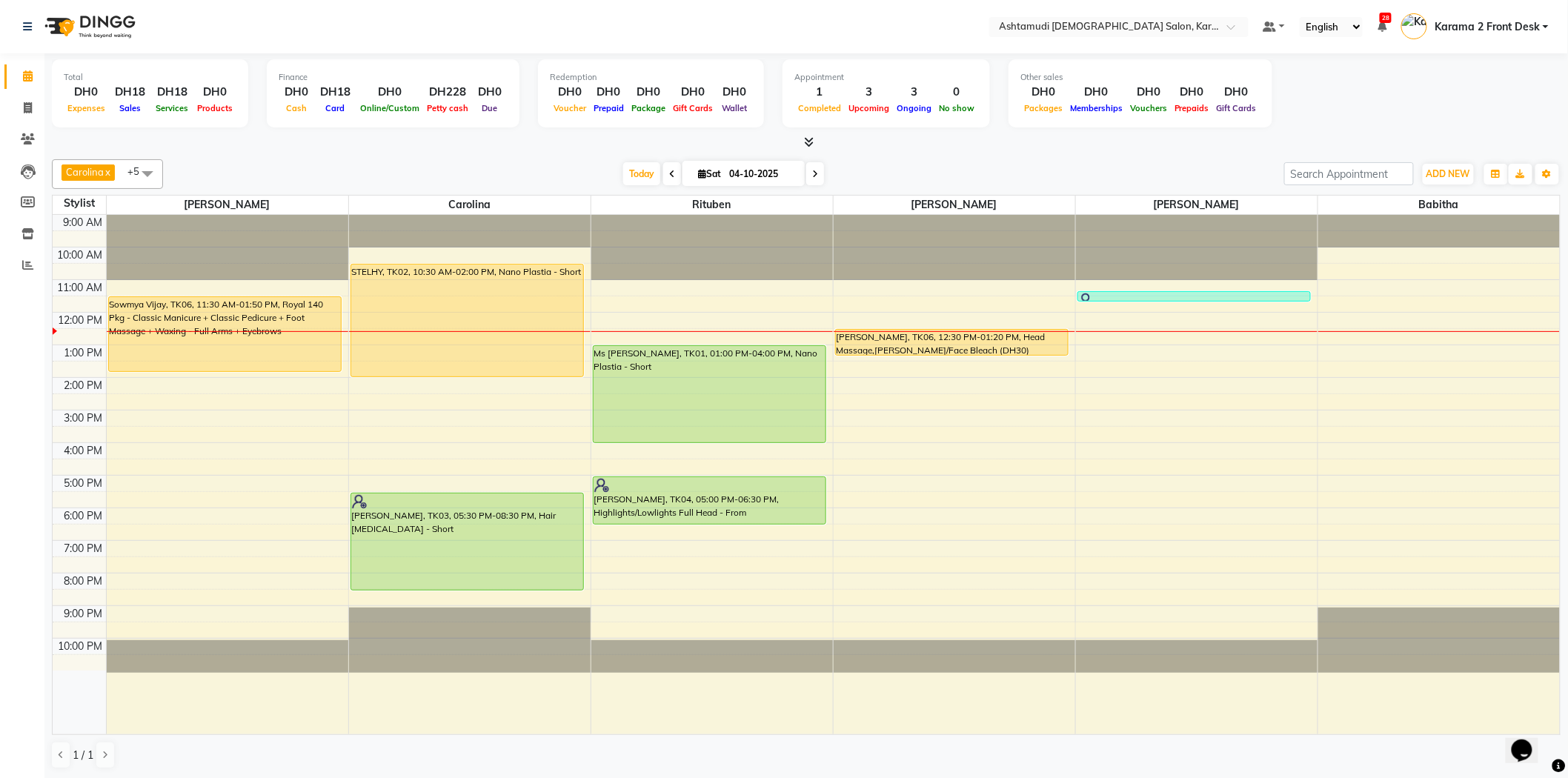
click at [264, 166] on div "[DATE] [DATE]" at bounding box center [723, 174] width 1107 height 22
click at [893, 174] on div "[DATE] [DATE]" at bounding box center [723, 174] width 1107 height 22
click at [517, 164] on div "[DATE] [DATE]" at bounding box center [723, 174] width 1107 height 22
click at [580, 143] on div at bounding box center [806, 143] width 1509 height 16
click at [296, 138] on div at bounding box center [806, 143] width 1509 height 16
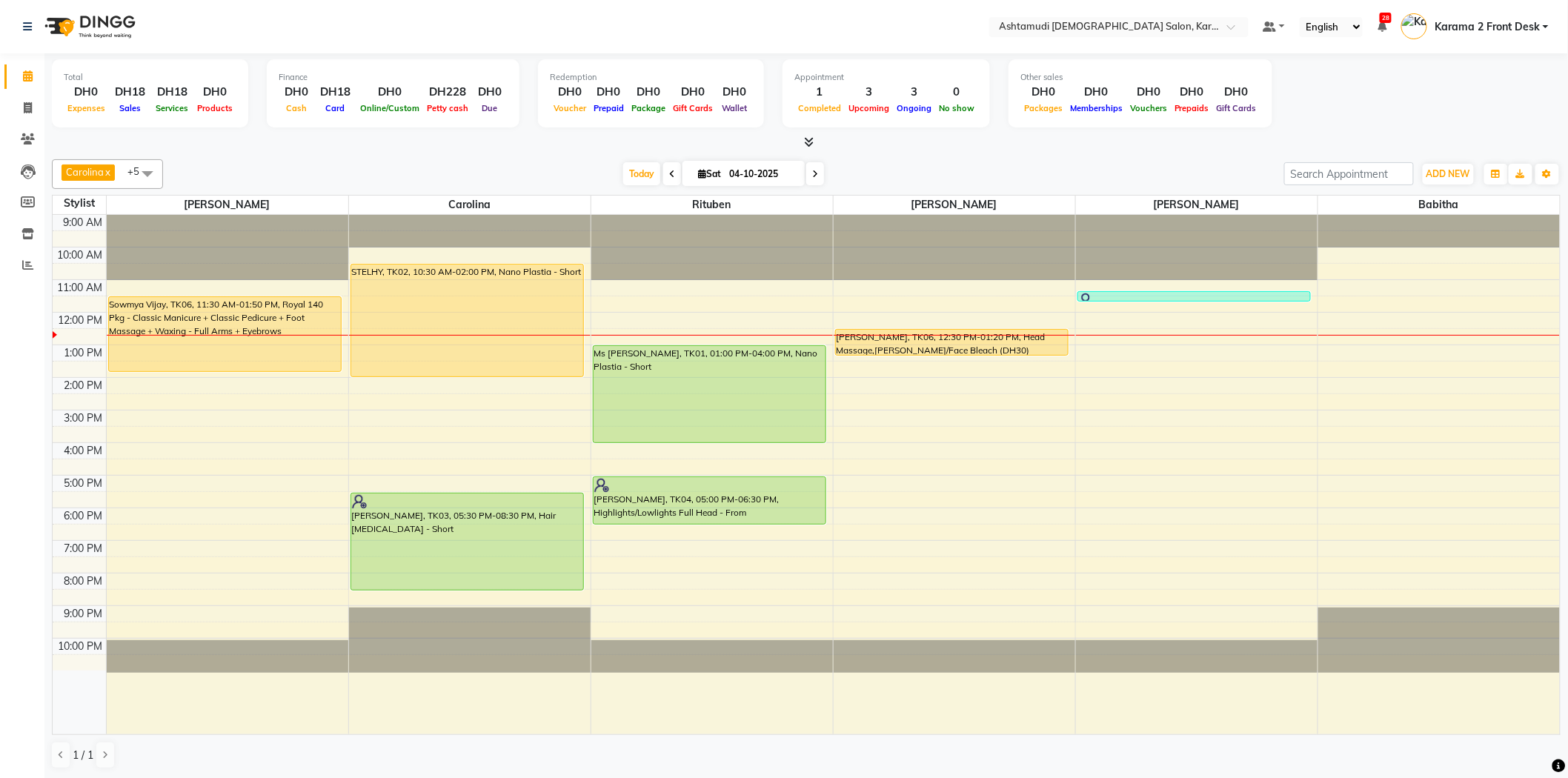
click at [268, 169] on div "[DATE] [DATE]" at bounding box center [723, 174] width 1107 height 22
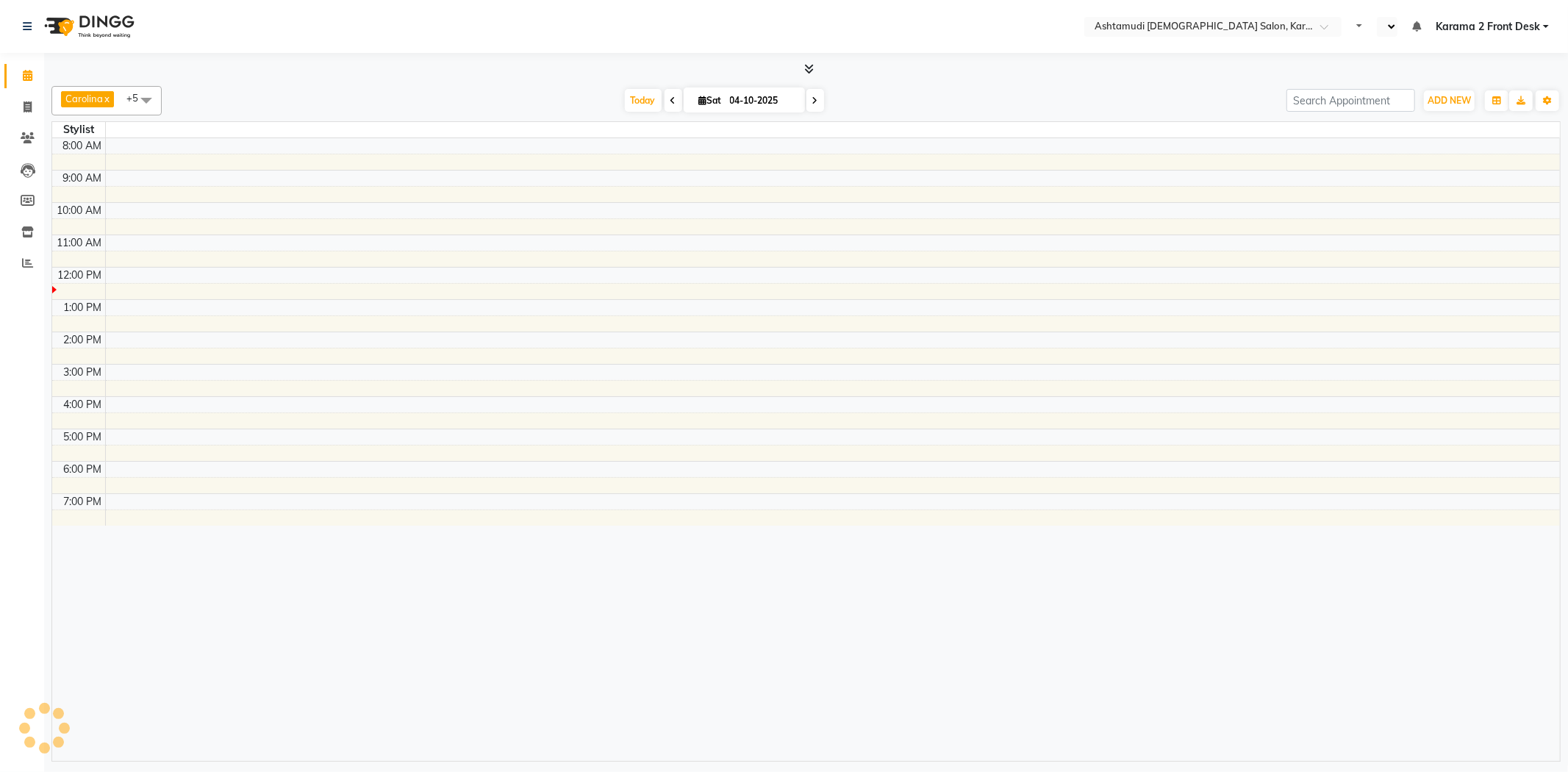
select select "en"
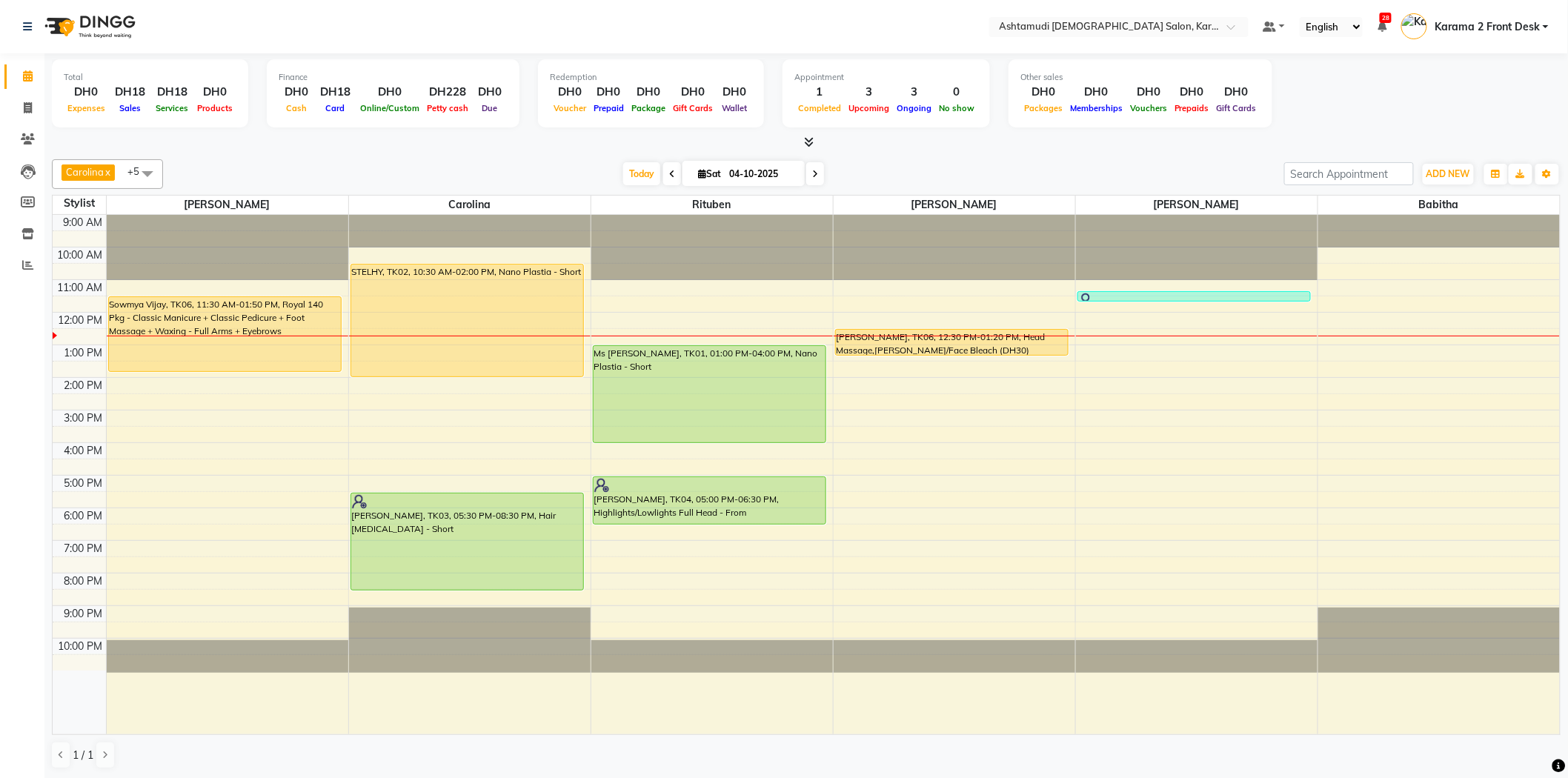
drag, startPoint x: 490, startPoint y: 173, endPoint x: 492, endPoint y: 99, distance: 74.9
click at [491, 163] on div "[DATE] [DATE]" at bounding box center [723, 174] width 1107 height 22
click at [234, 153] on div "Carolina x [PERSON_NAME] x [PERSON_NAME] x [PERSON_NAME] x [PERSON_NAME] x Ritu…" at bounding box center [806, 464] width 1509 height 622
click at [24, 264] on icon at bounding box center [27, 264] width 11 height 11
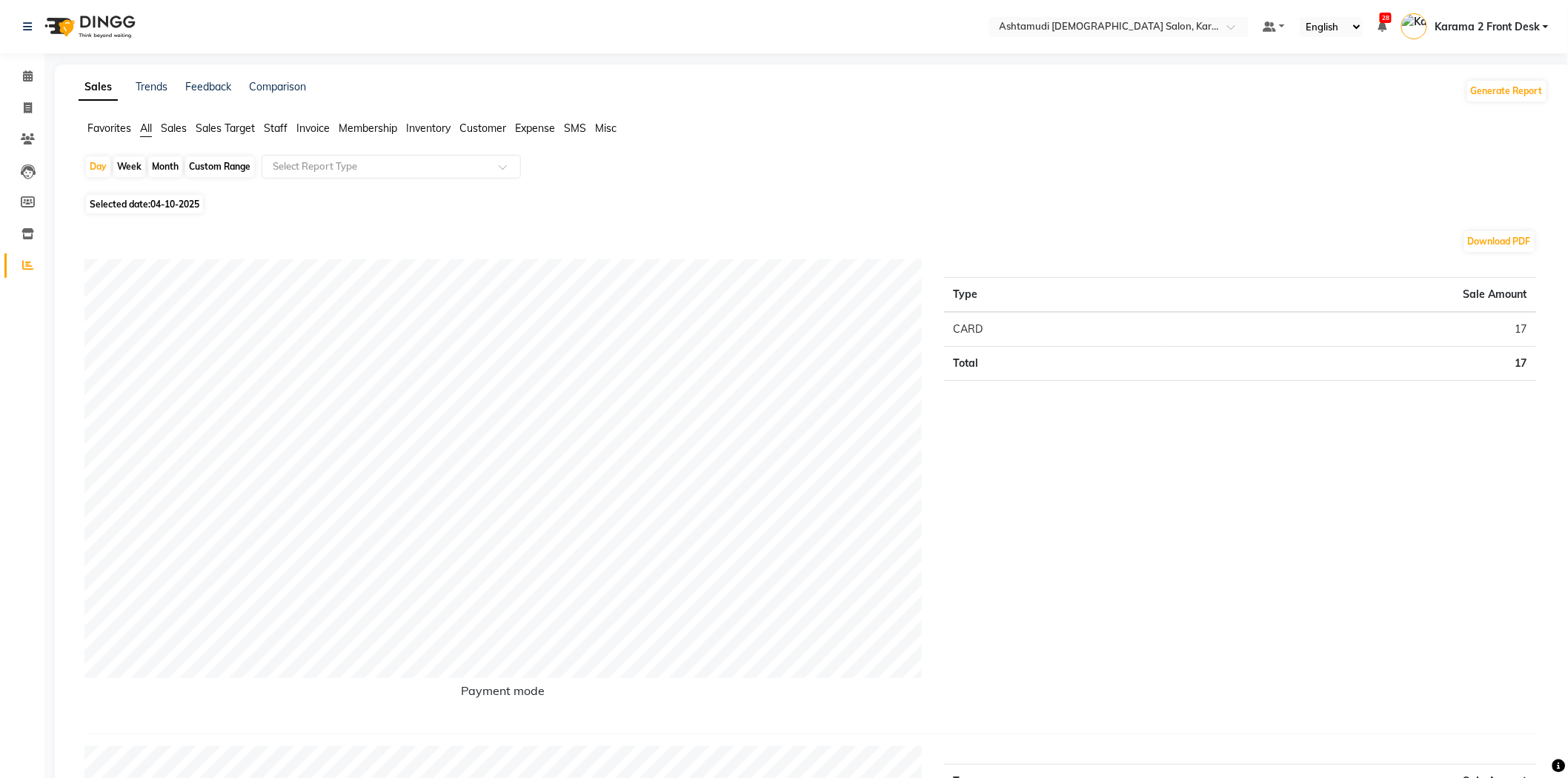
click at [491, 131] on span "Customer" at bounding box center [483, 128] width 47 height 13
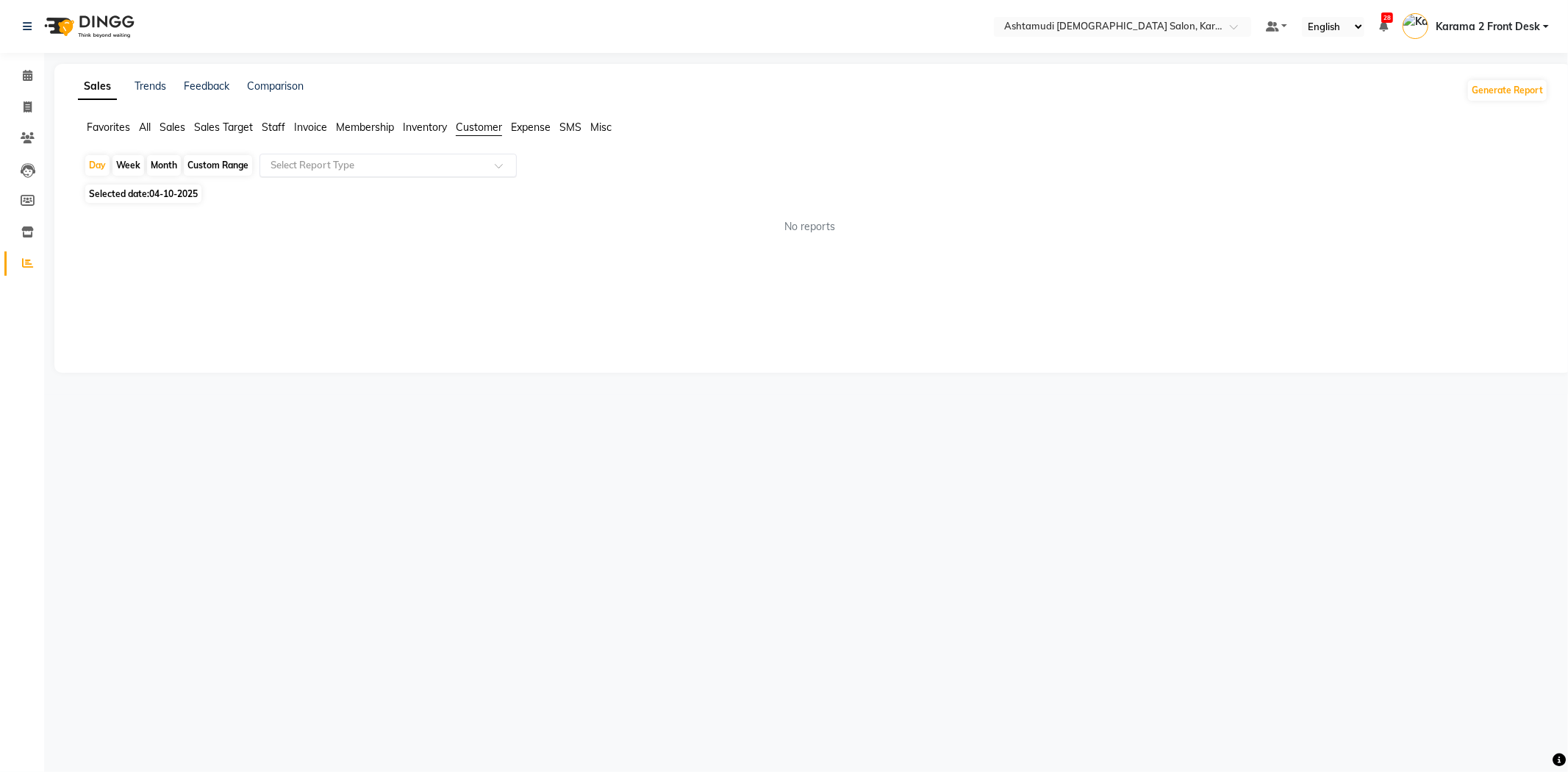
click at [433, 170] on input "text" at bounding box center [373, 165] width 211 height 15
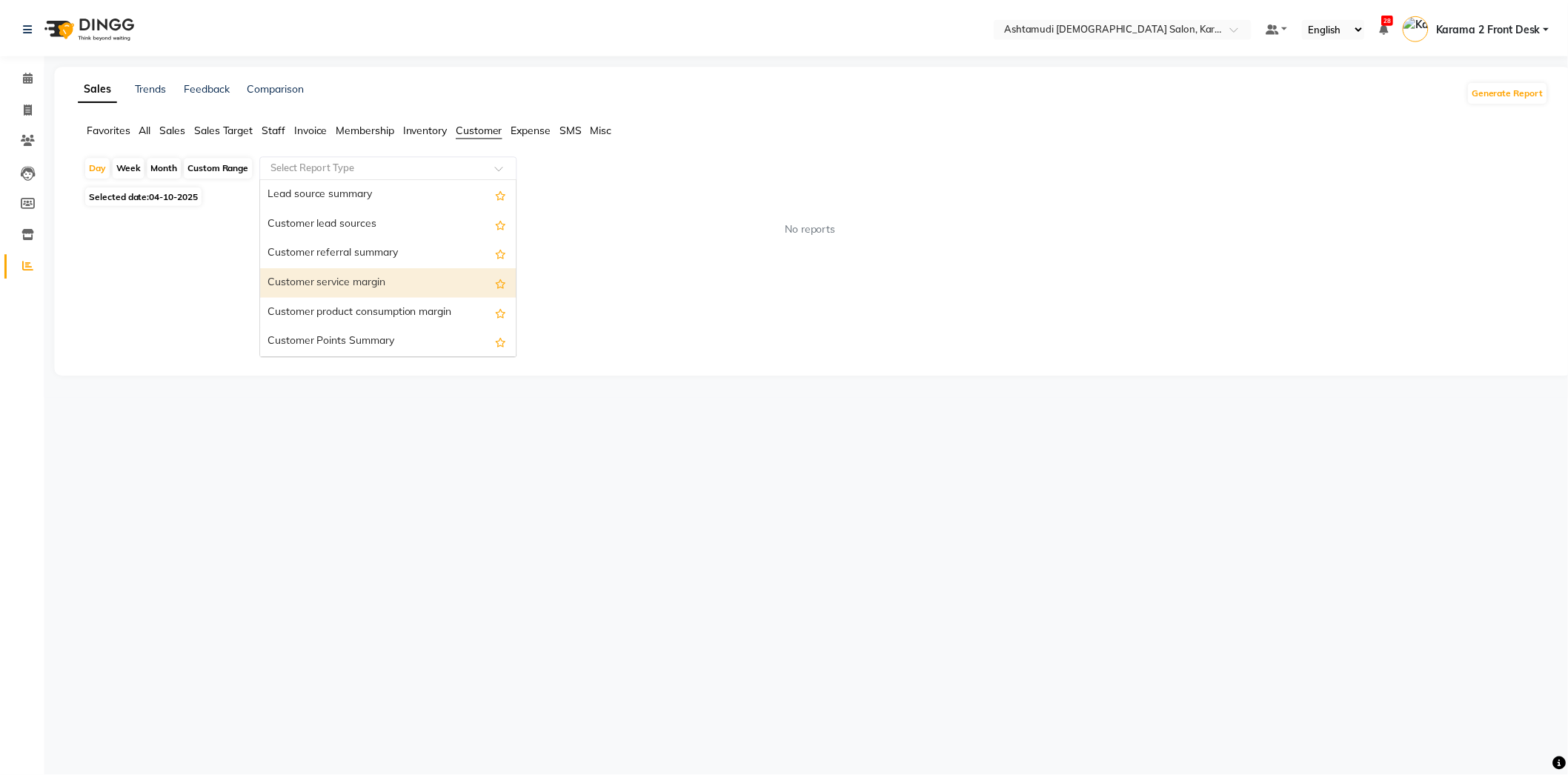
scroll to position [119, 0]
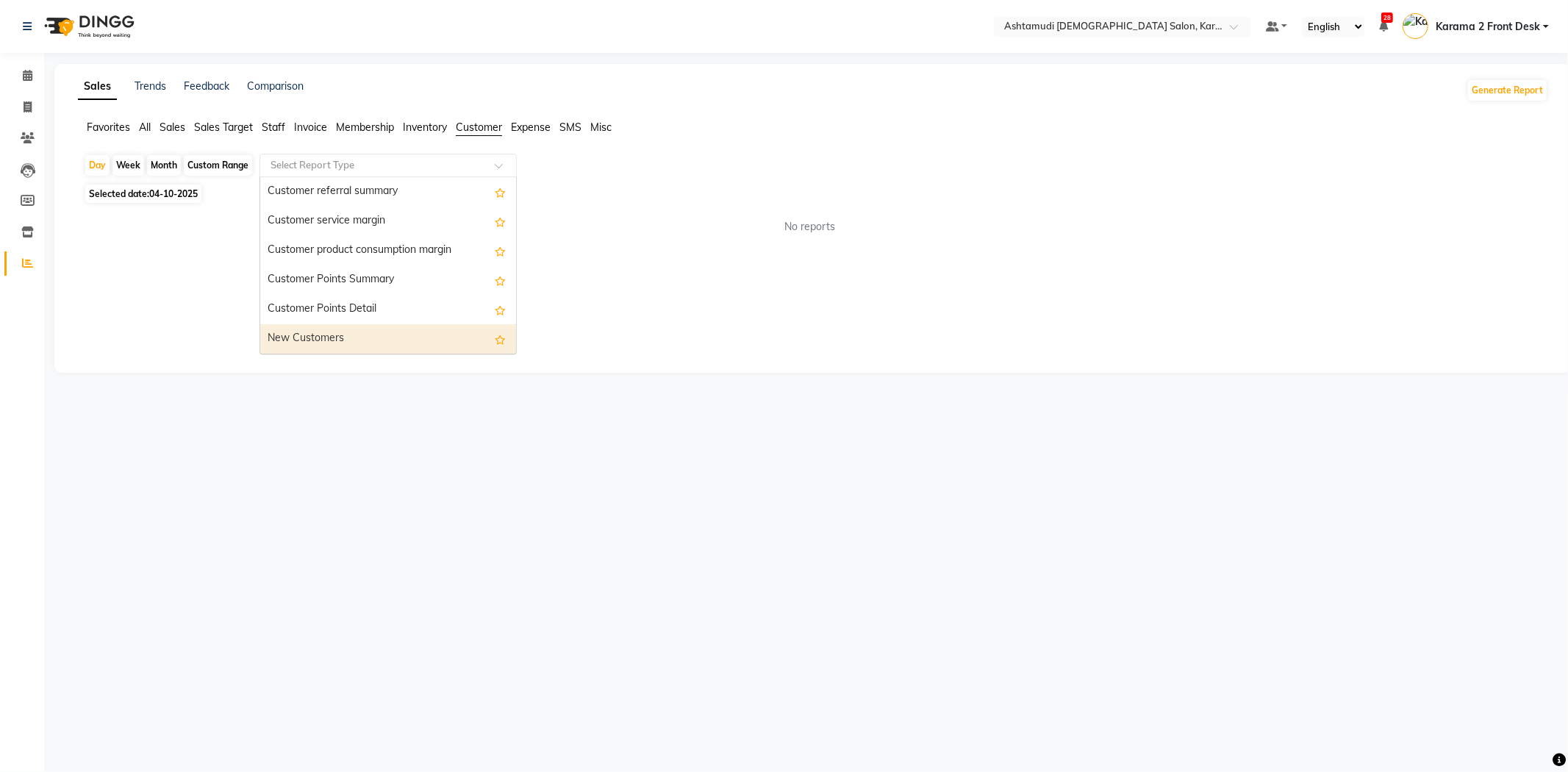
click at [336, 351] on div "New Customers" at bounding box center [388, 339] width 256 height 30
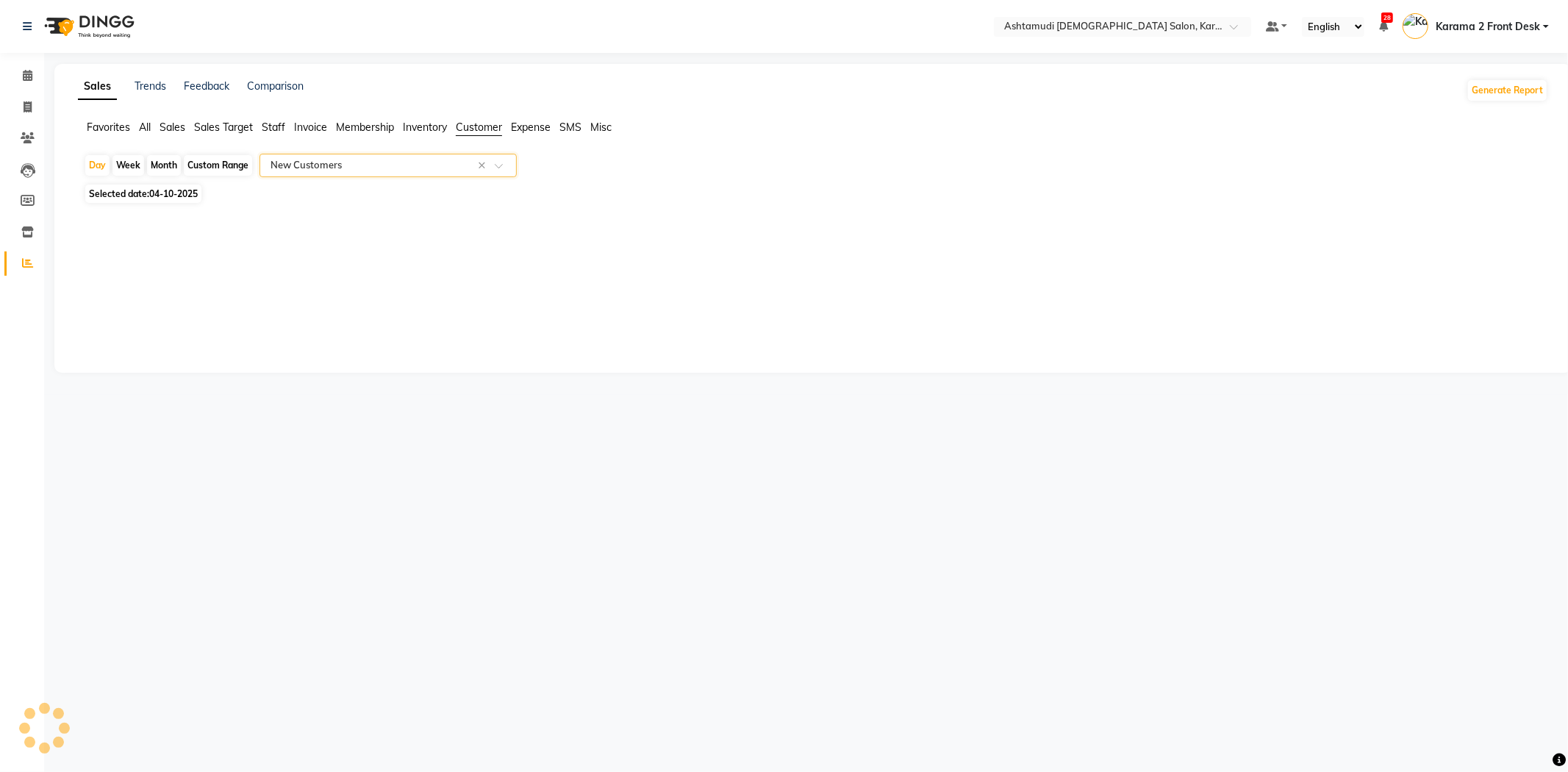
select select "full_report"
select select "csv"
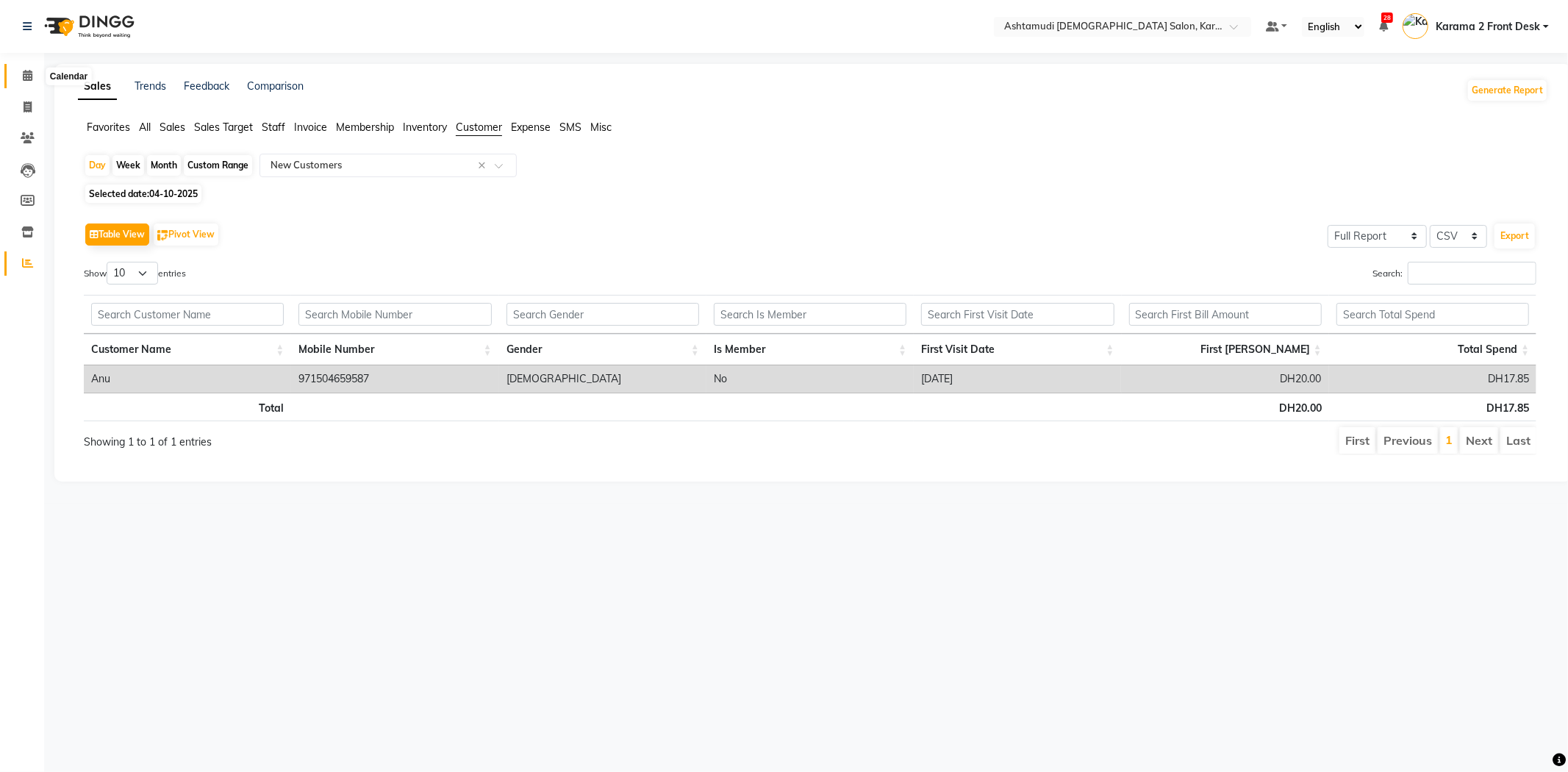
click at [30, 77] on icon at bounding box center [28, 74] width 10 height 11
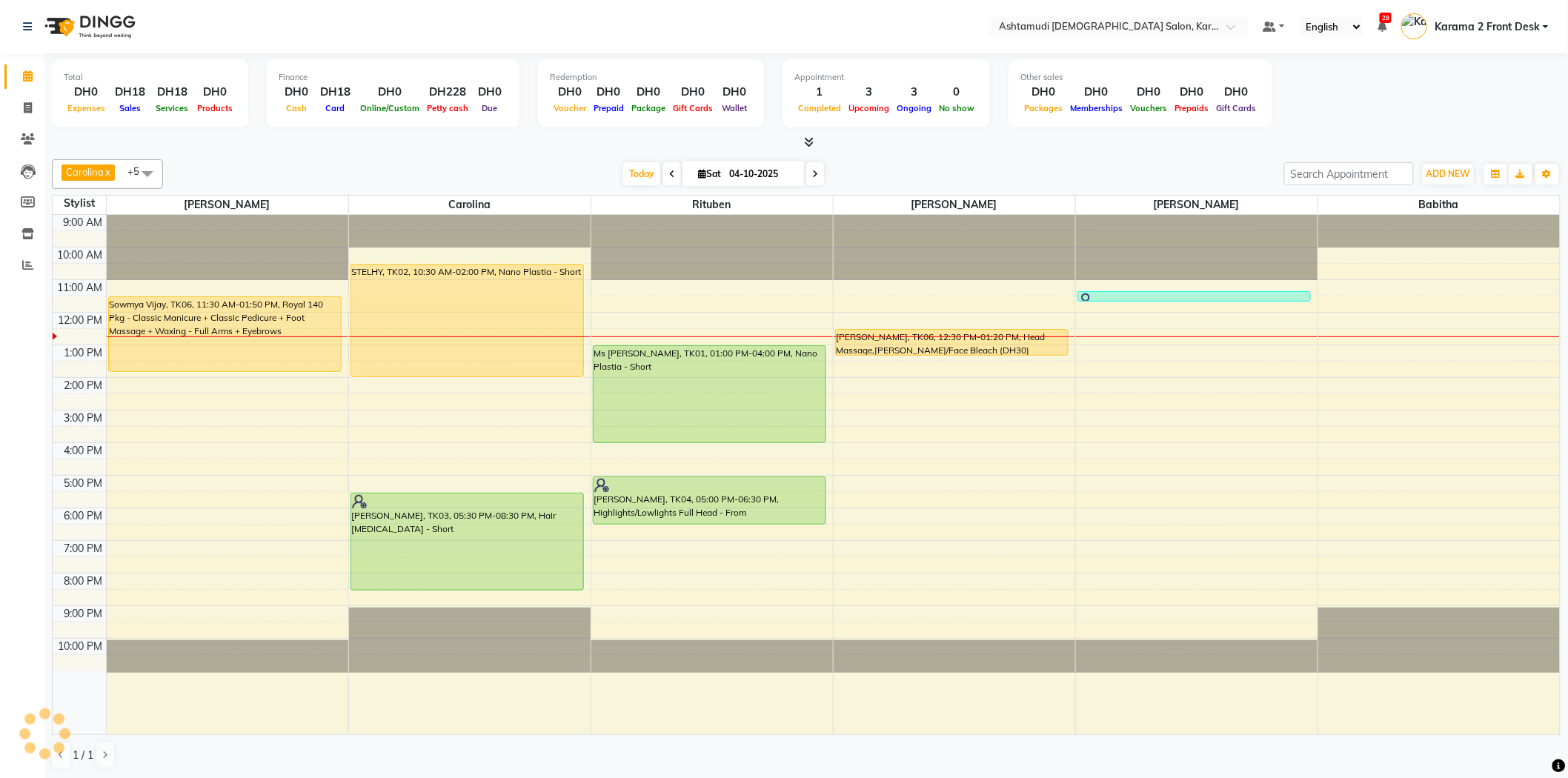
click at [357, 130] on div "Total DH0 Expenses DH18 Sales DH18 Services DH0 Products Finance DH0 Cash DH18 …" at bounding box center [806, 95] width 1509 height 73
click at [542, 167] on div "[DATE] [DATE]" at bounding box center [723, 174] width 1107 height 22
click at [456, 154] on div "Carolina x [PERSON_NAME] x [PERSON_NAME] x [PERSON_NAME] x [PERSON_NAME] x Ritu…" at bounding box center [806, 464] width 1509 height 622
click at [447, 611] on div "STELHY, TK02, 10:30 AM-02:00 PM, Nano Plastia - Short [PERSON_NAME], TK03, 05:3…" at bounding box center [470, 475] width 242 height 520
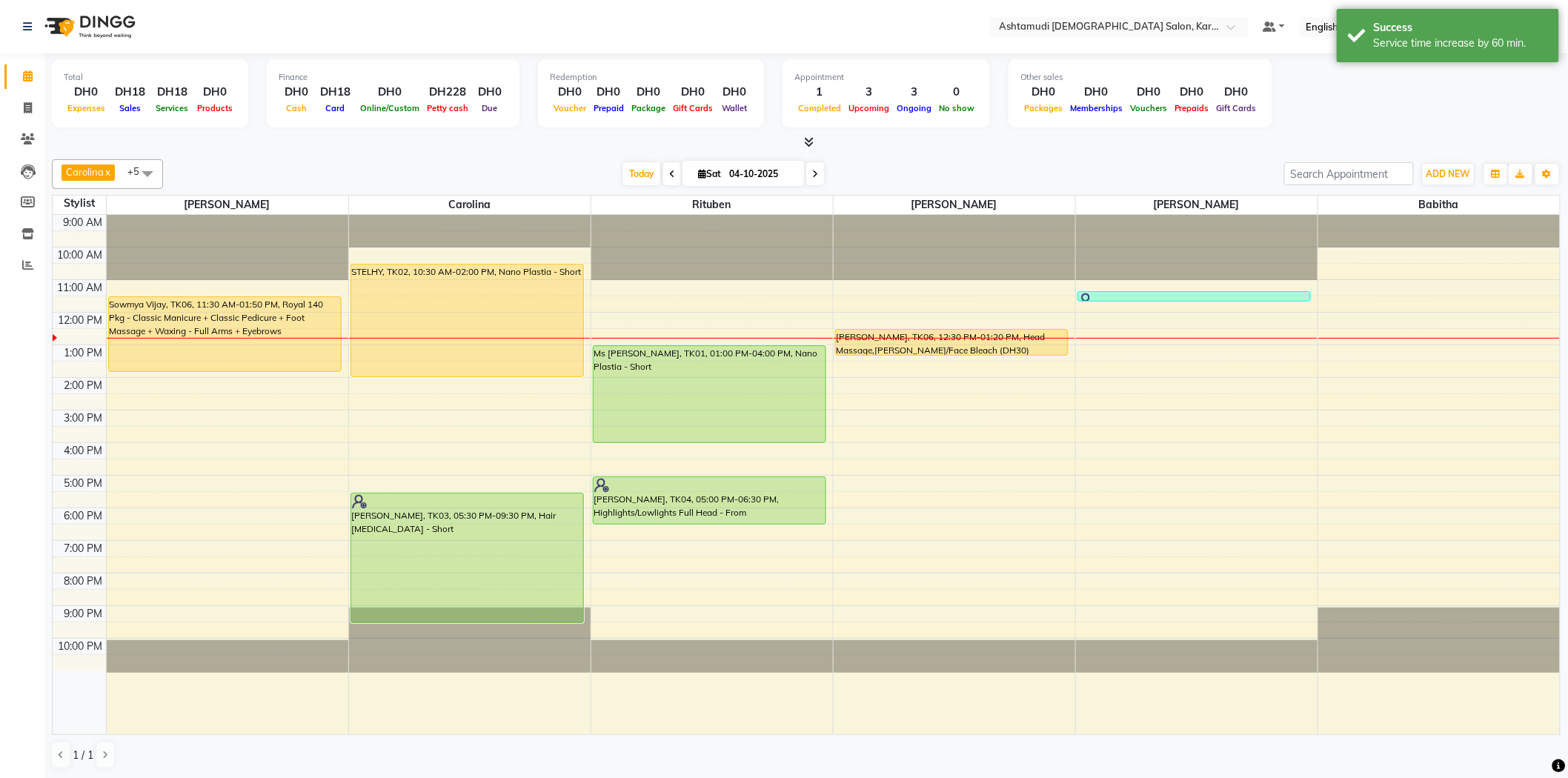
click at [397, 141] on div at bounding box center [806, 143] width 1509 height 16
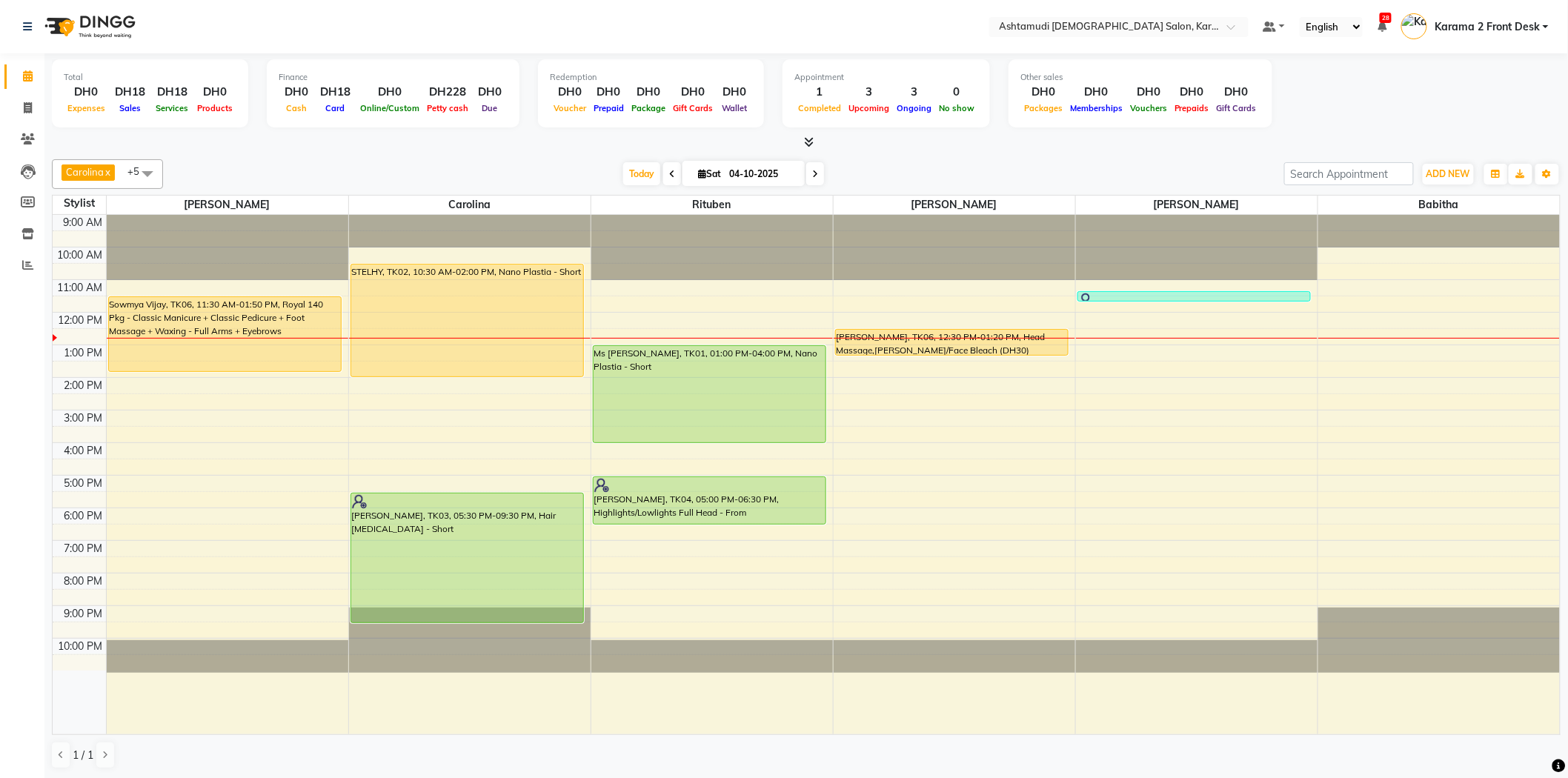
click at [541, 159] on div "Carolina x [PERSON_NAME] x [PERSON_NAME] x [PERSON_NAME] x [PERSON_NAME] x Ritu…" at bounding box center [806, 174] width 1509 height 30
click at [669, 175] on icon at bounding box center [672, 174] width 6 height 9
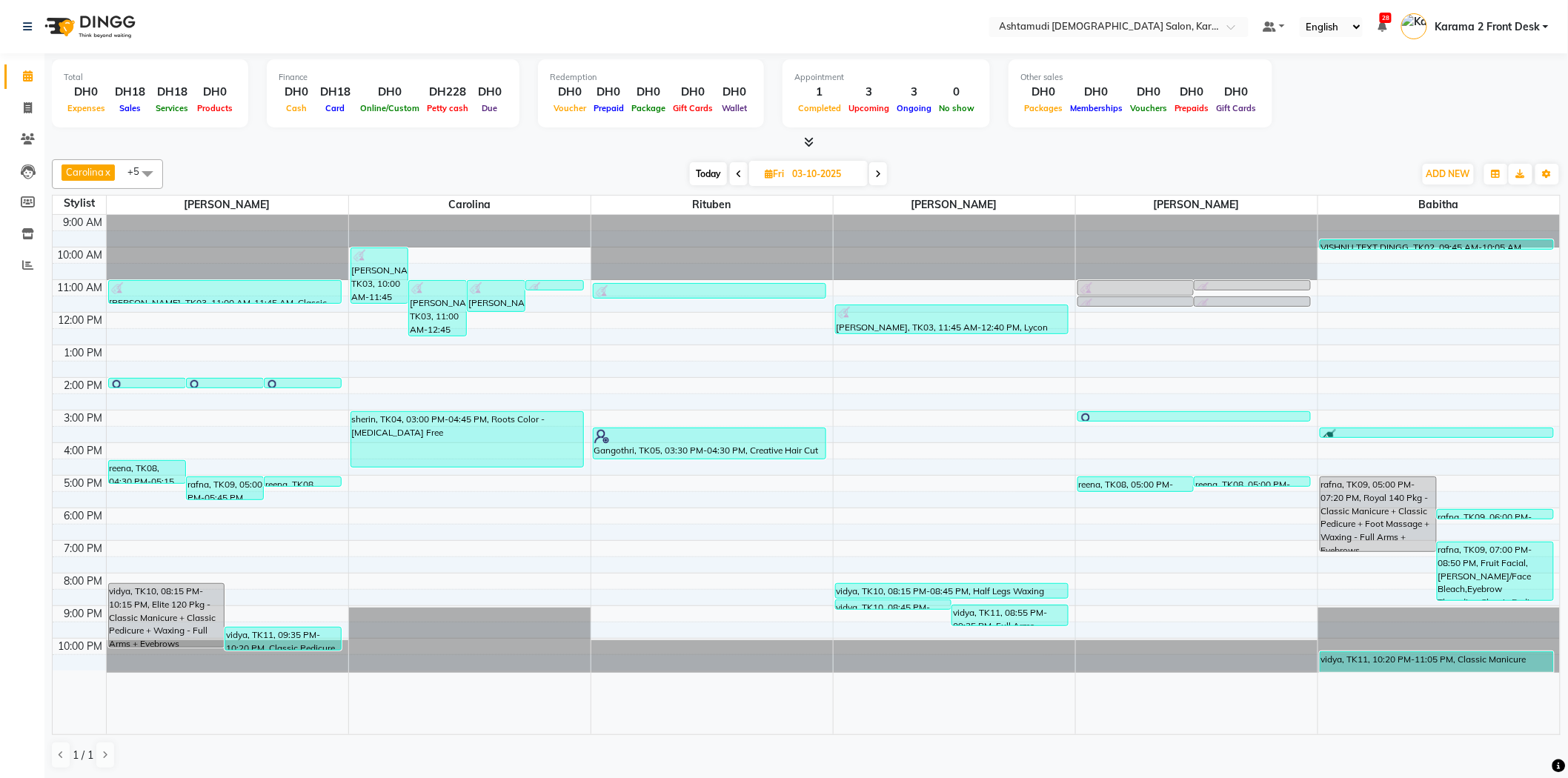
click at [709, 176] on span "Today" at bounding box center [708, 173] width 37 height 23
type input "04-10-2025"
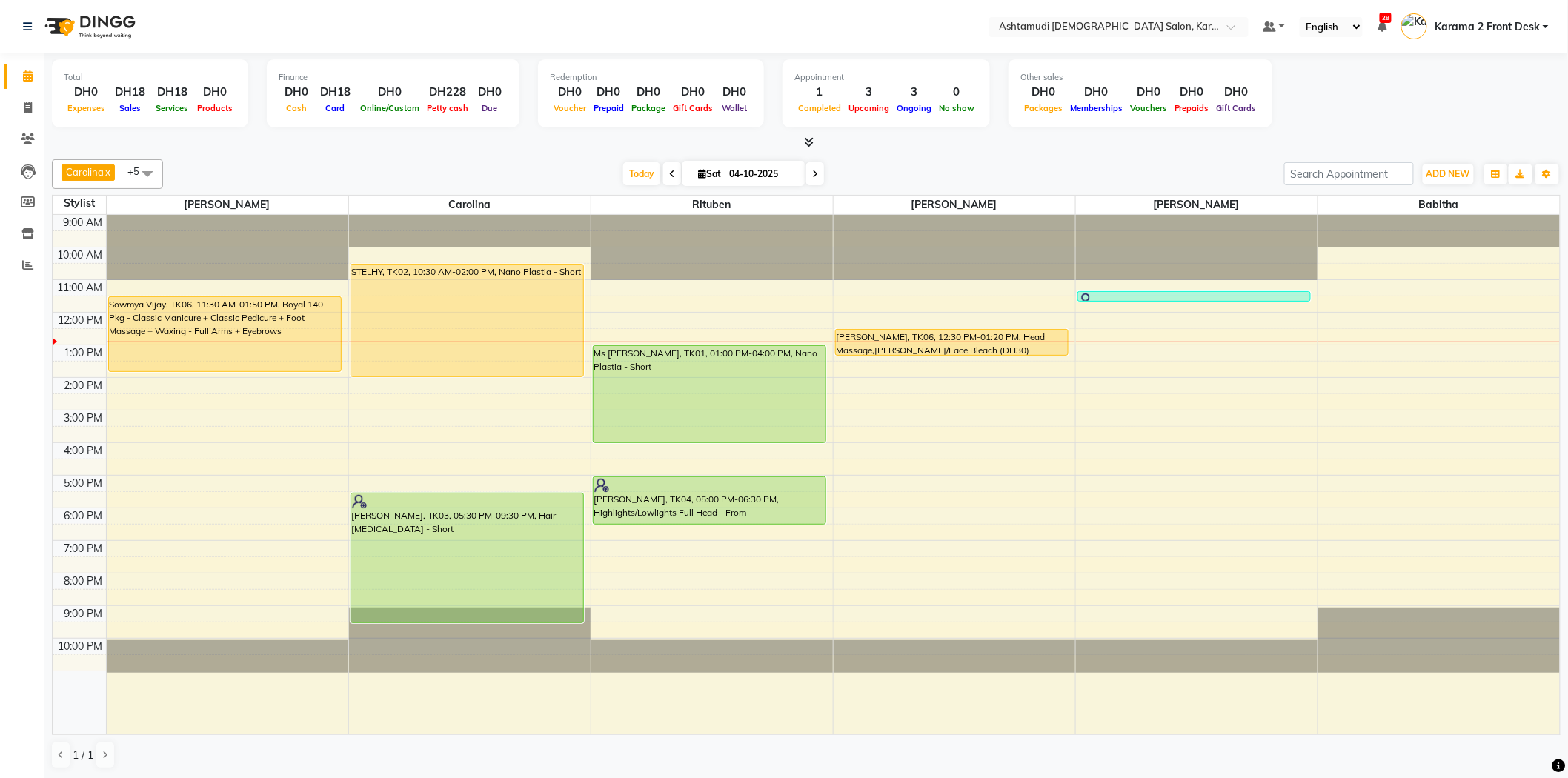
click at [488, 163] on div "[DATE] [DATE]" at bounding box center [723, 174] width 1107 height 22
click at [405, 120] on div "Finance DH0 Cash DH18 Card DH0 Online/Custom DH228 Petty cash DH0 Due" at bounding box center [393, 93] width 253 height 68
click at [202, 160] on div "Carolina x Linda x Farsana Begum x Jyothi Krishna x Babitha x Rituben x +5 Sele…" at bounding box center [806, 174] width 1509 height 30
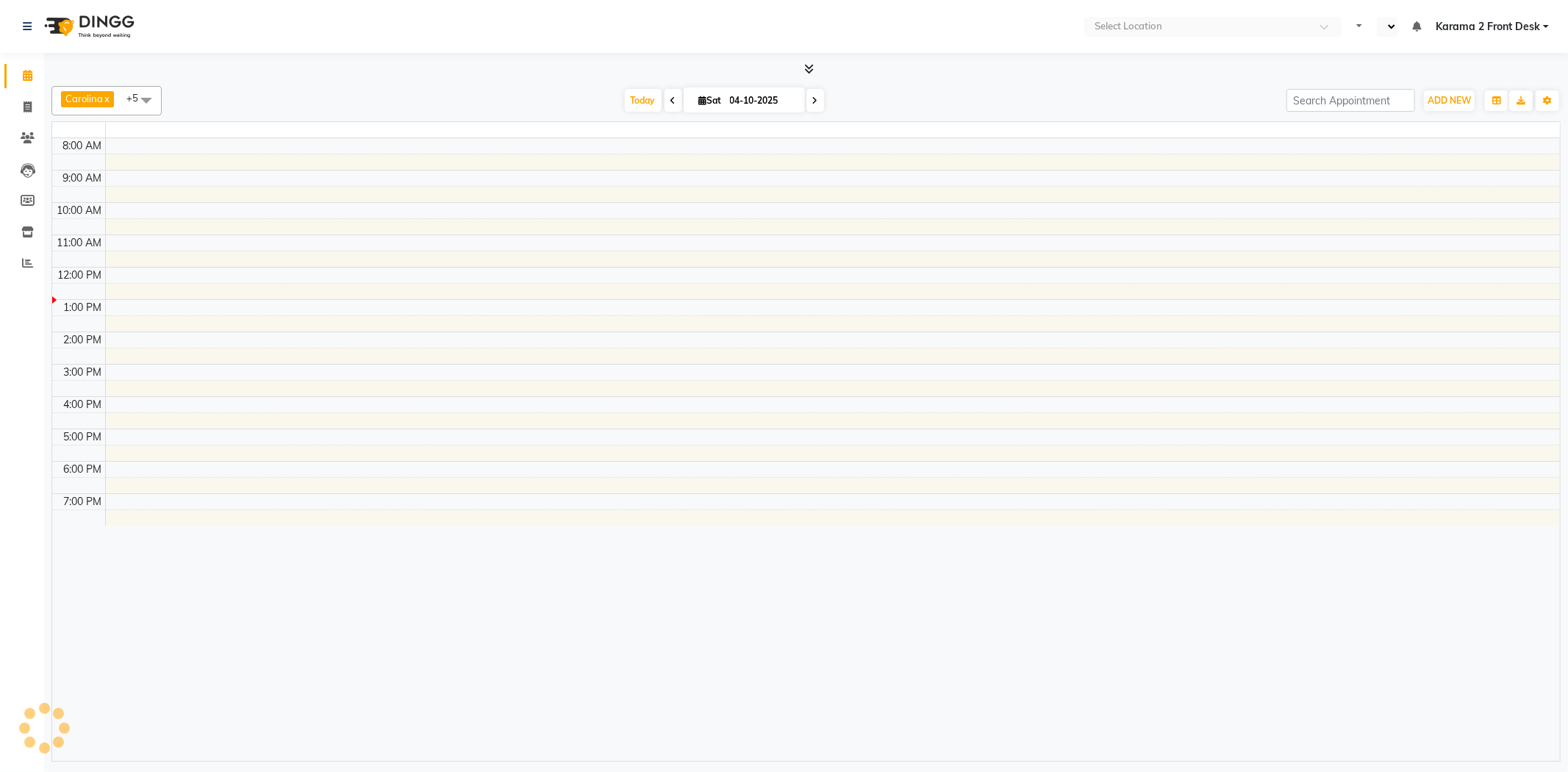
select select "en"
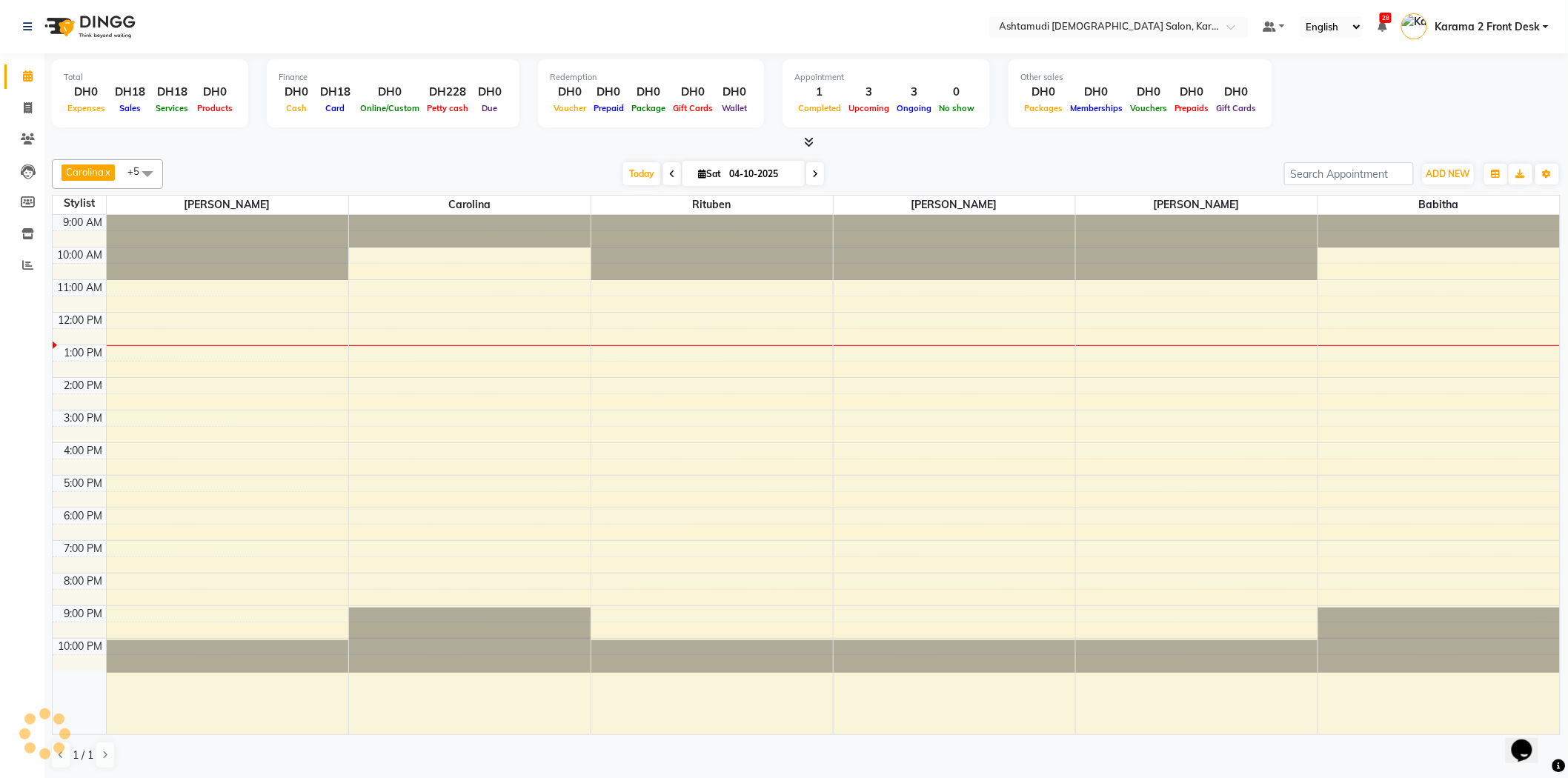
click at [478, 173] on div "[DATE] [DATE]" at bounding box center [723, 174] width 1107 height 22
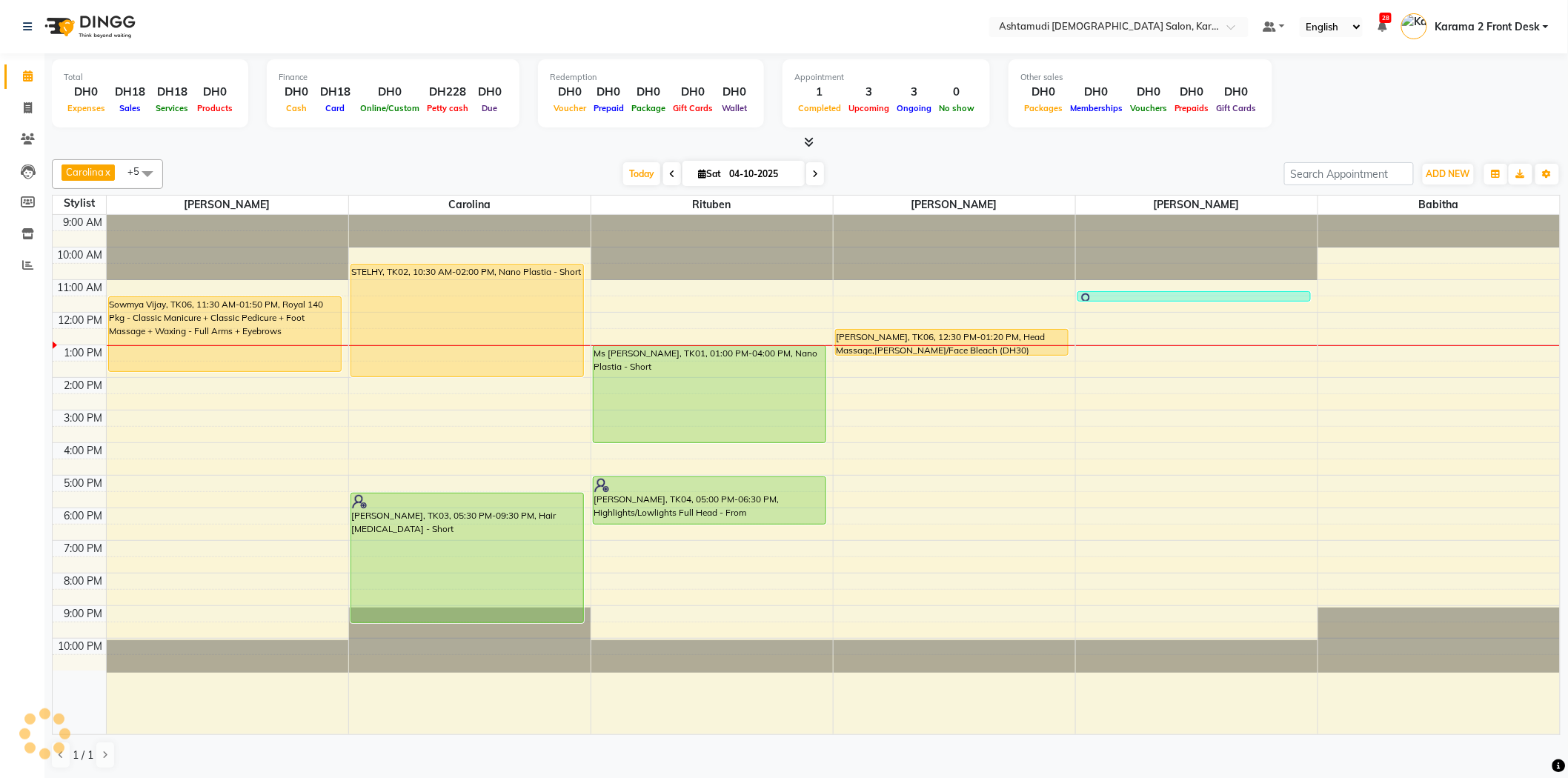
click at [513, 139] on div at bounding box center [806, 143] width 1509 height 16
click at [239, 13] on nav "Select Location × Ashtamudi [DEMOGRAPHIC_DATA] Salon, Karama 2 Default Panel My…" at bounding box center [784, 26] width 1568 height 53
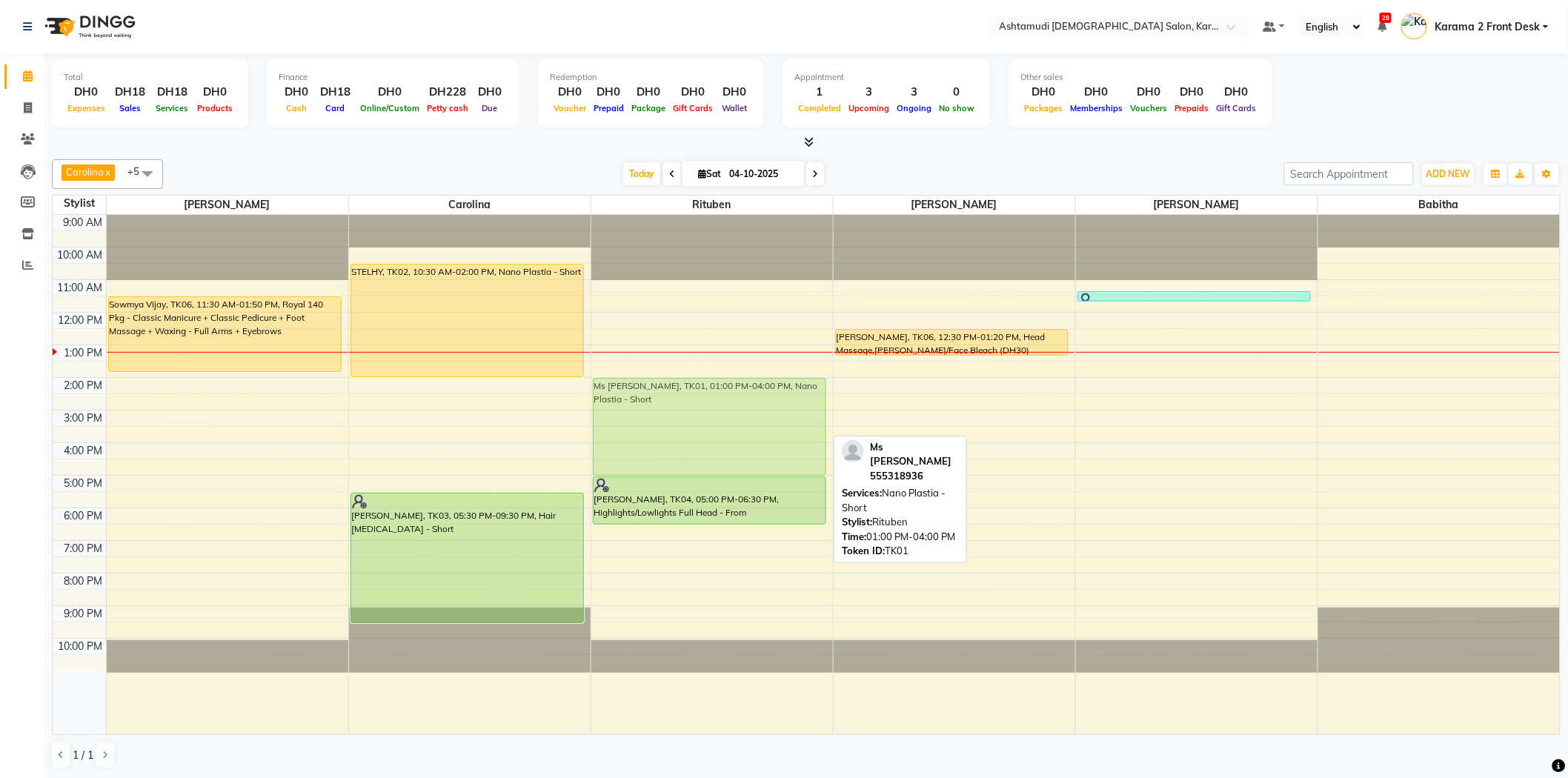
drag, startPoint x: 631, startPoint y: 350, endPoint x: 631, endPoint y: 384, distance: 34.1
click at [631, 384] on div "Ms Pooja, TK01, 01:00 PM-04:00 PM, Nano Plastia - Short Ramya Raj, TK04, 05:00 …" at bounding box center [712, 475] width 242 height 520
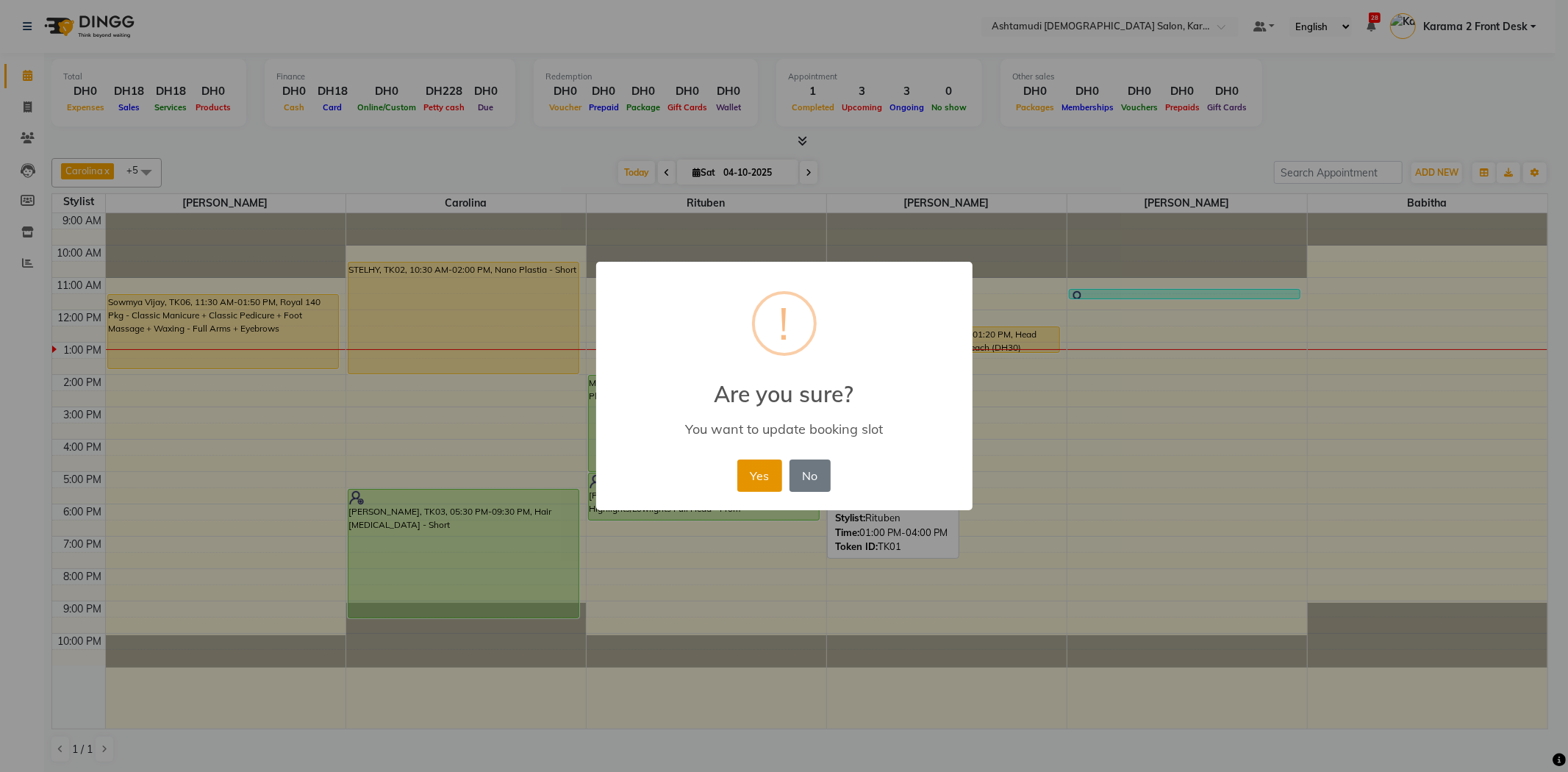
click at [768, 467] on button "Yes" at bounding box center [759, 475] width 45 height 33
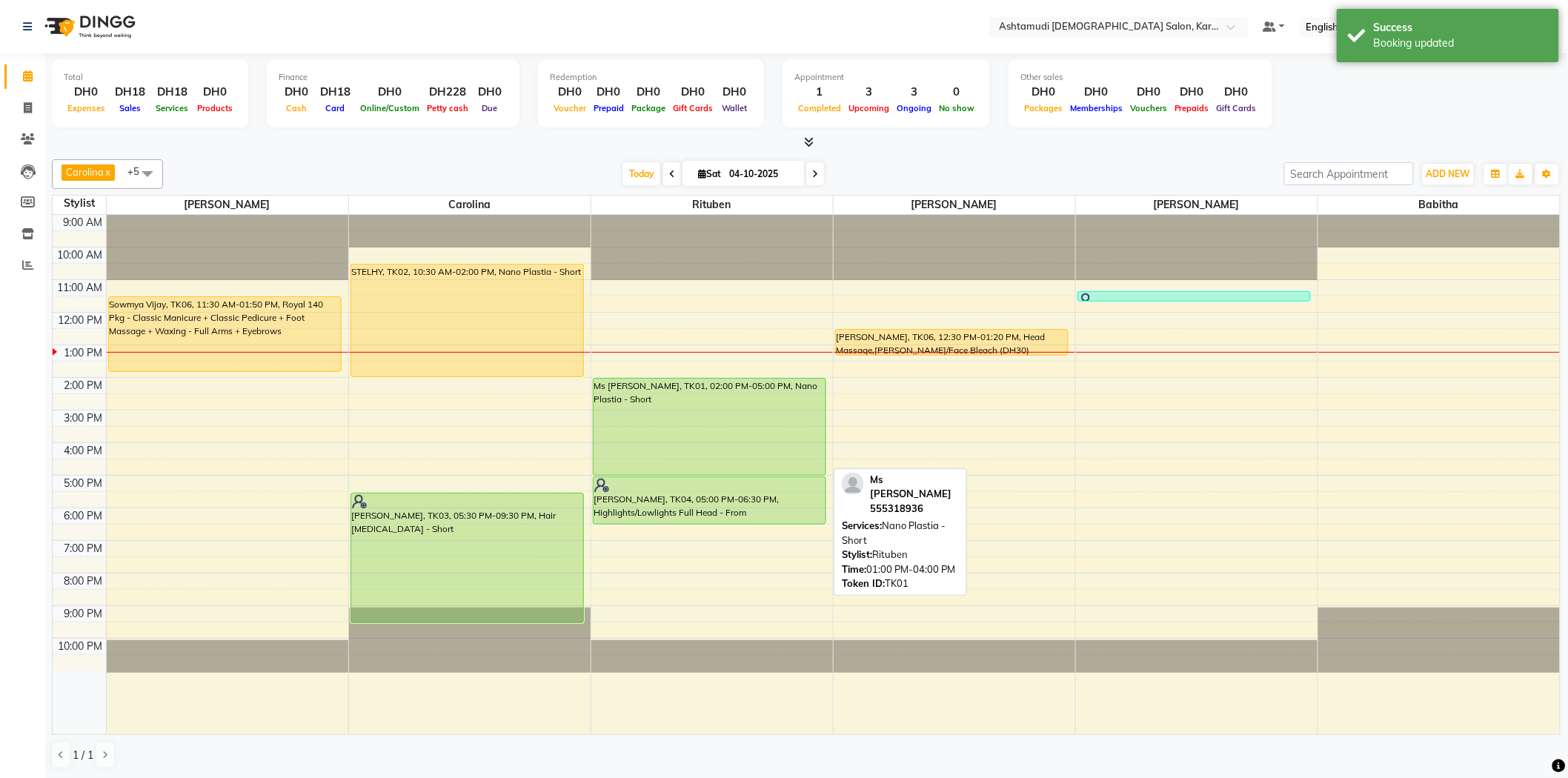
drag, startPoint x: 646, startPoint y: 474, endPoint x: 653, endPoint y: 464, distance: 12.3
click at [653, 464] on div "Ms Pooja, TK01, 02:00 PM-05:00 PM, Nano Plastia - Short Ramya Raj, TK04, 05:00 …" at bounding box center [712, 475] width 242 height 520
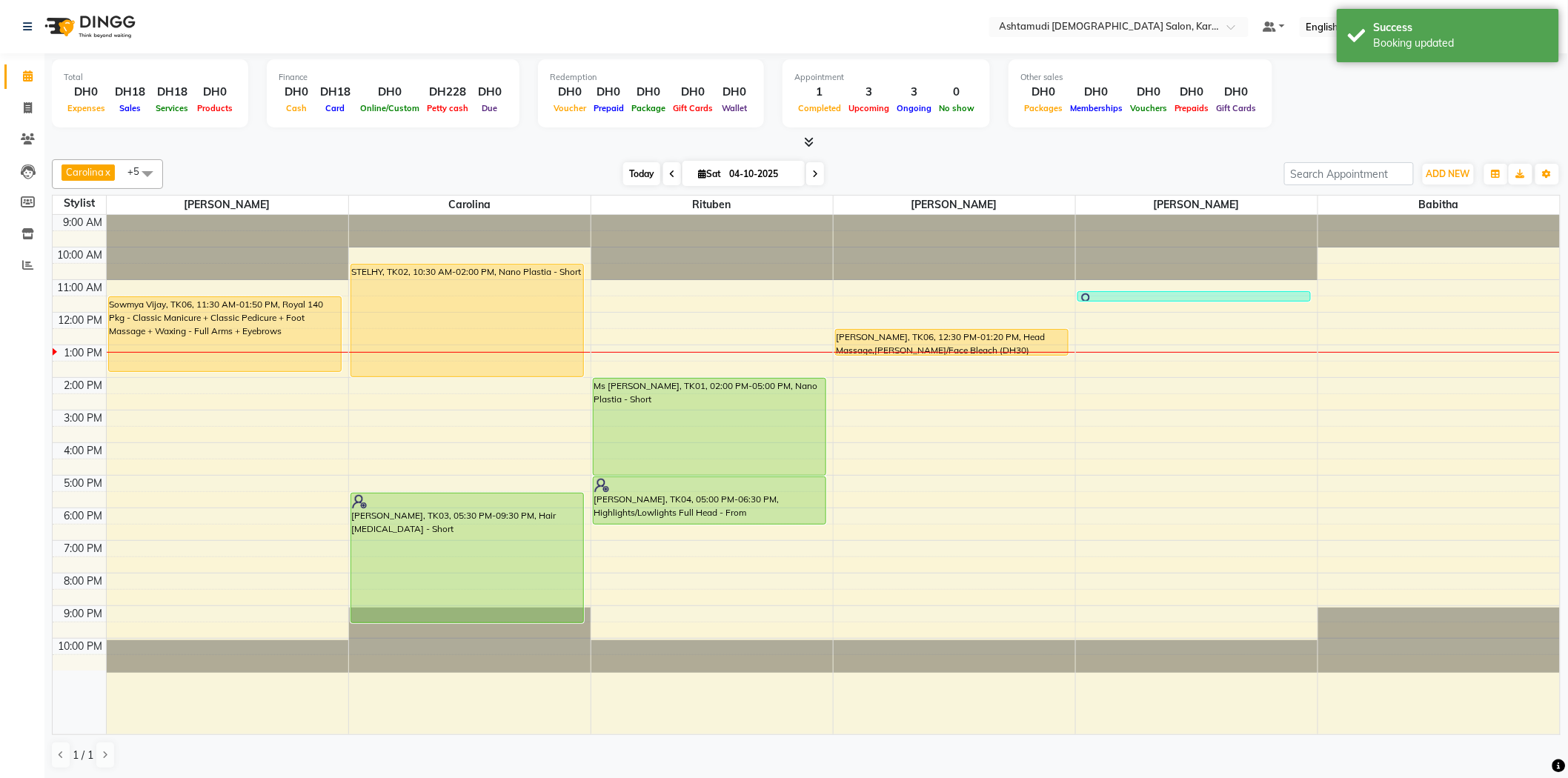
click at [623, 168] on span "Today" at bounding box center [641, 173] width 37 height 23
click at [575, 156] on div "Carolina x Linda x Farsana Begum x Jyothi Krishna x Babitha x Rituben x +5 Sele…" at bounding box center [806, 464] width 1509 height 622
click at [628, 180] on span "Today" at bounding box center [641, 173] width 37 height 23
click at [522, 173] on div "[DATE] [DATE]" at bounding box center [723, 174] width 1107 height 22
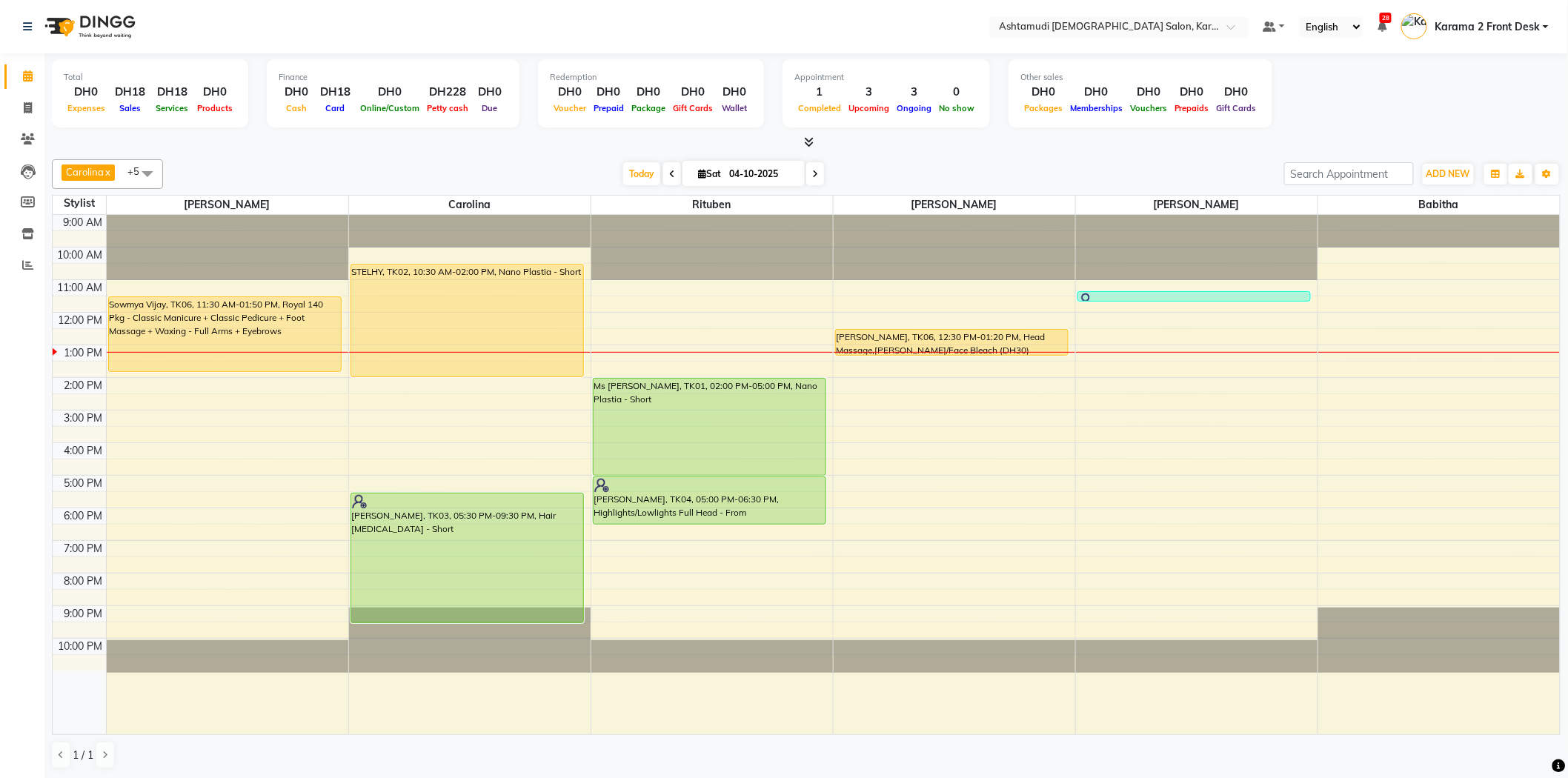
click at [497, 154] on div "Carolina x Linda x Farsana Begum x Jyothi Krishna x Babitha x Rituben x +5 Sele…" at bounding box center [806, 464] width 1509 height 622
click at [618, 151] on div "Total DH0 Expenses DH18 Sales DH18 Services DH0 Products Finance DH0 Cash DH18 …" at bounding box center [806, 416] width 1524 height 726
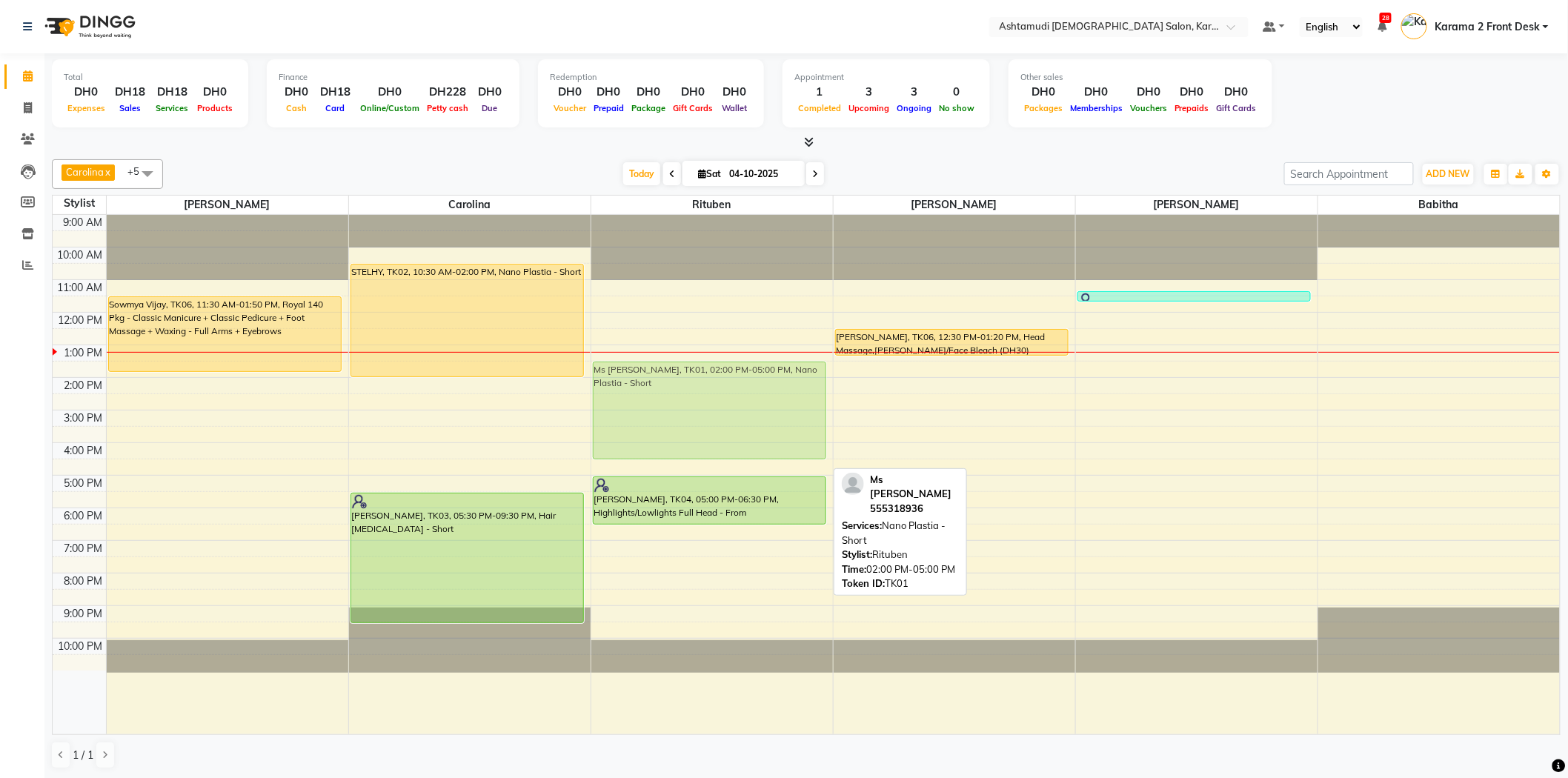
drag, startPoint x: 608, startPoint y: 389, endPoint x: 608, endPoint y: 374, distance: 15.6
click at [608, 374] on div "Ms Pooja, TK01, 02:00 PM-05:00 PM, Nano Plastia - Short Ramya Raj, TK04, 05:00 …" at bounding box center [712, 475] width 242 height 520
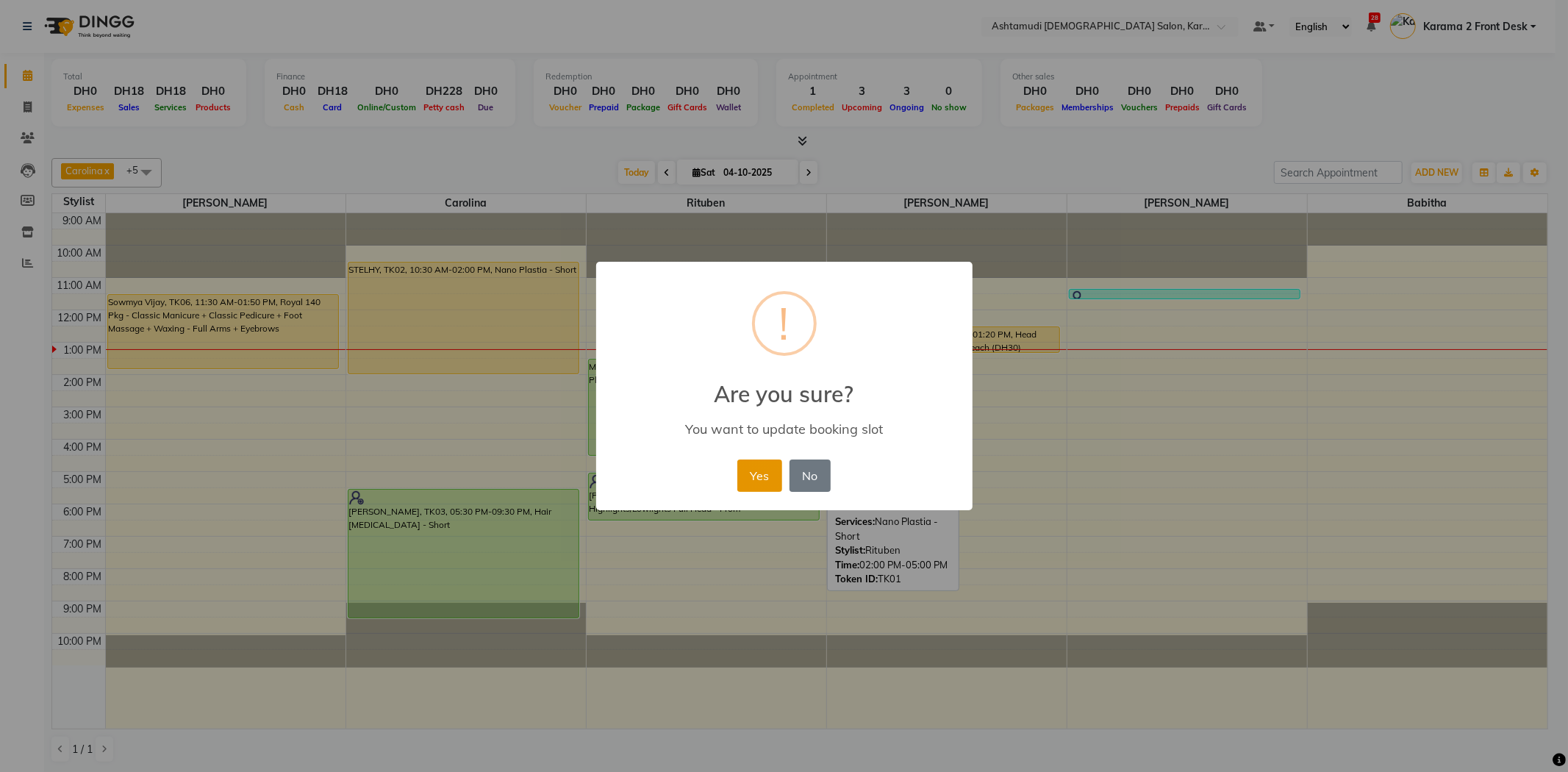
click at [751, 466] on button "Yes" at bounding box center [759, 475] width 45 height 33
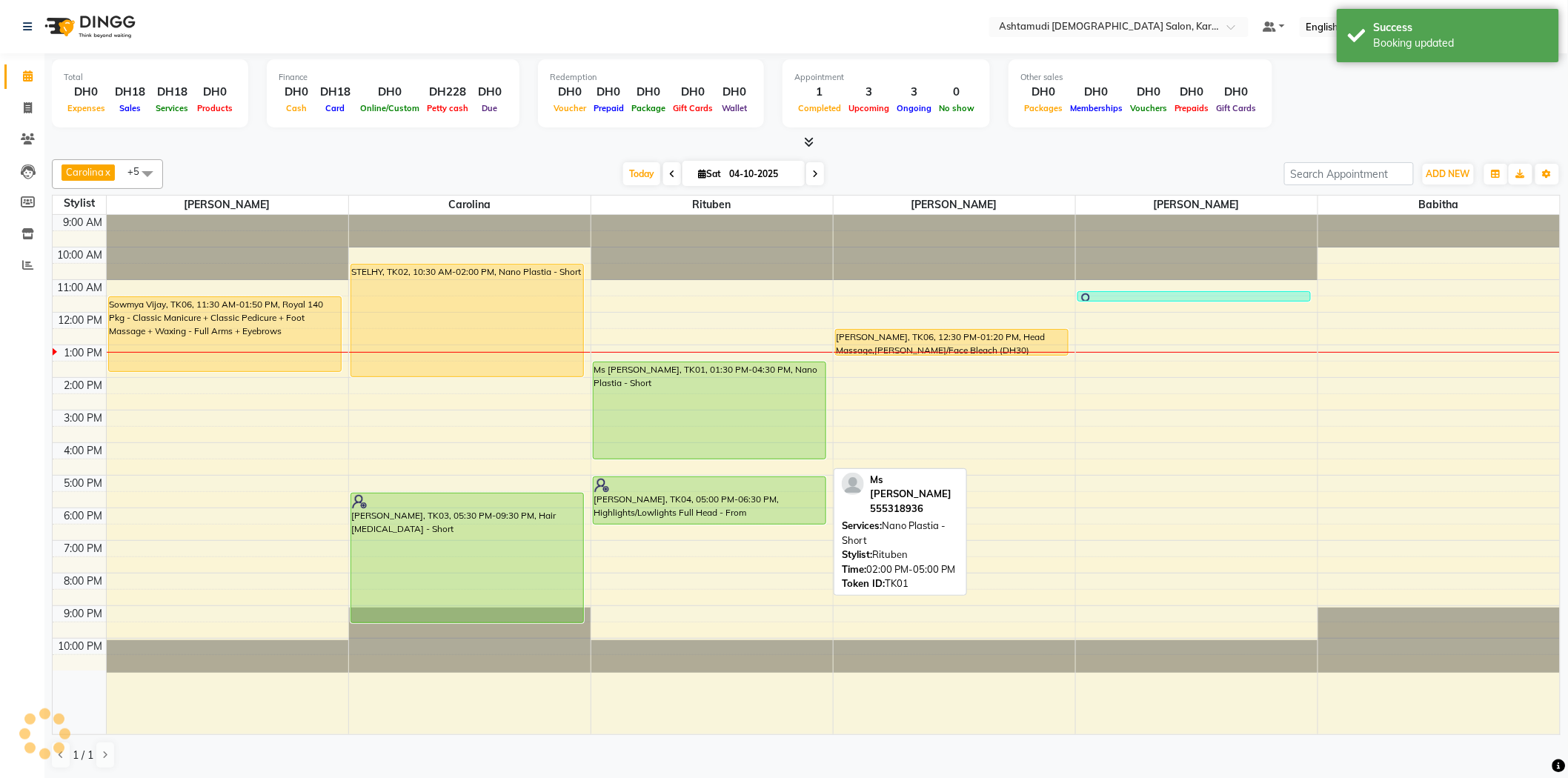
click at [841, 179] on div "[DATE] [DATE]" at bounding box center [723, 174] width 1107 height 22
click at [841, 153] on div "Carolina x Linda x Farsana Begum x Jyothi Krishna x Babitha x Rituben x +5 Sele…" at bounding box center [806, 464] width 1509 height 622
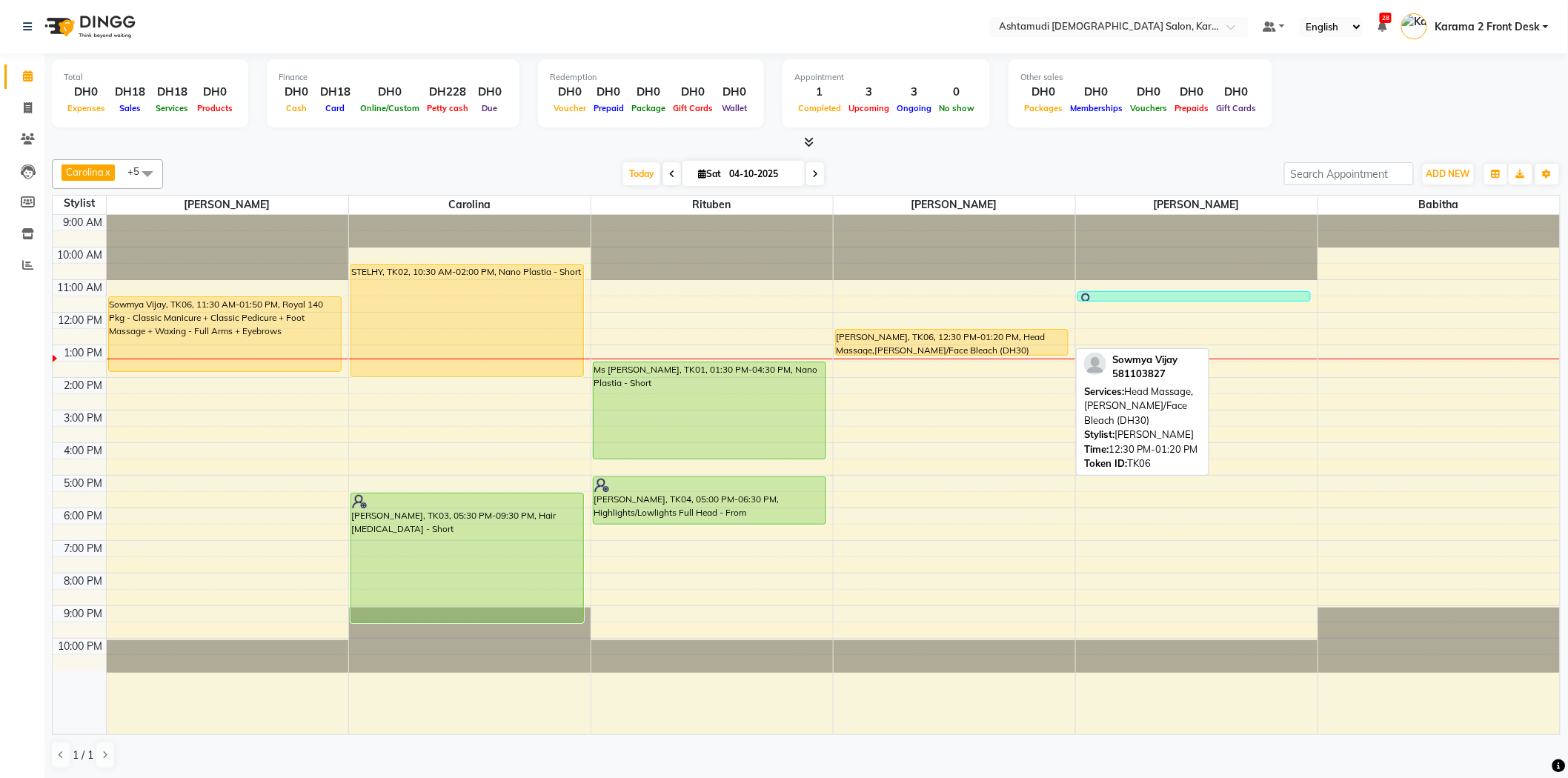
click at [989, 334] on div "[PERSON_NAME], TK06, 12:30 PM-01:20 PM, Head Massage,[PERSON_NAME]/Face Bleach …" at bounding box center [952, 342] width 233 height 25
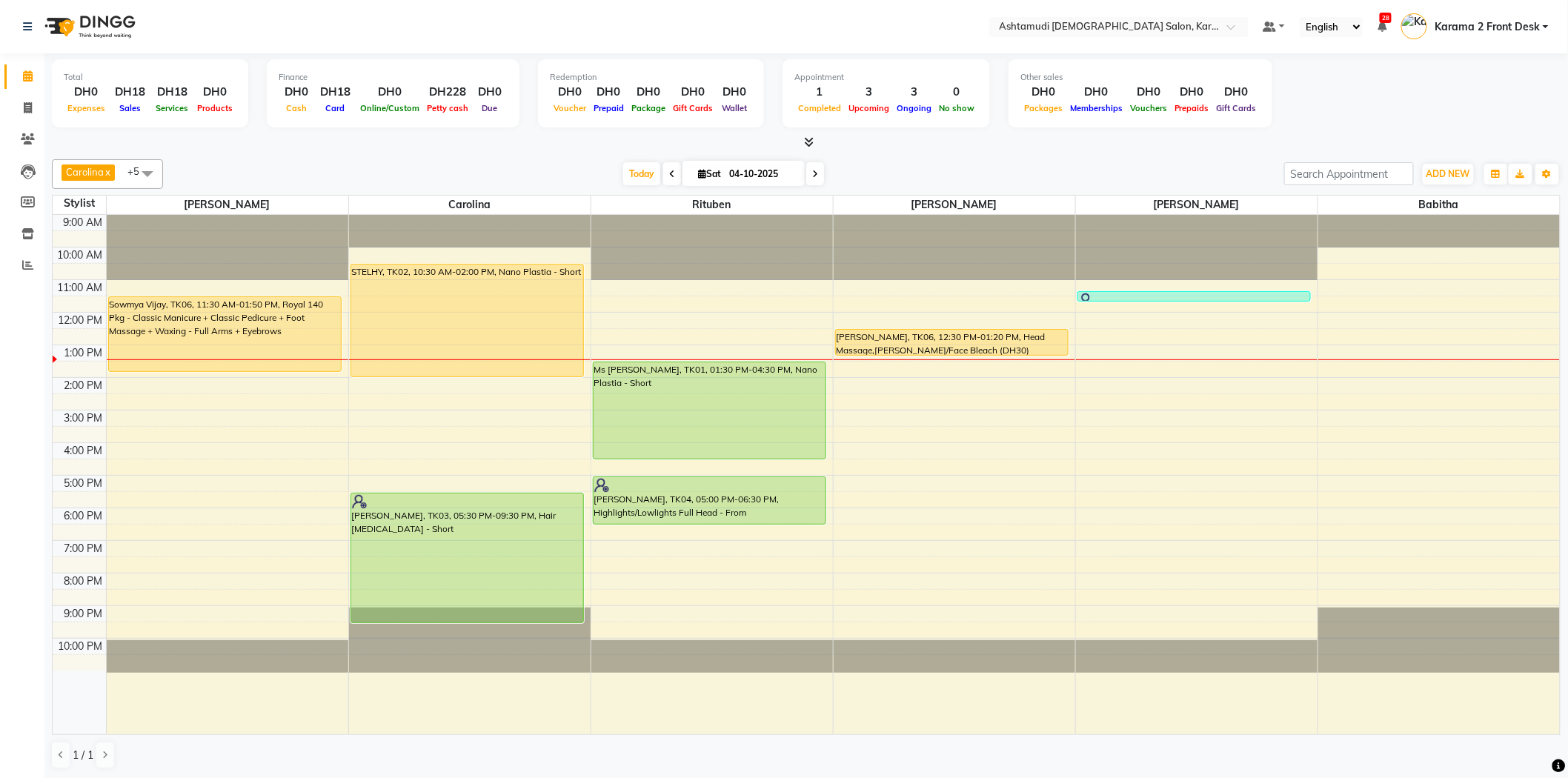
click at [268, 157] on div "Carolina x [PERSON_NAME] x [PERSON_NAME] x [PERSON_NAME] x [PERSON_NAME] x Ritu…" at bounding box center [806, 464] width 1509 height 622
drag, startPoint x: 331, startPoint y: 13, endPoint x: 325, endPoint y: 2, distance: 12.3
click at [331, 13] on nav "Select Location × Ashtamudi [DEMOGRAPHIC_DATA] Salon, Karama 2 Default Panel My…" at bounding box center [784, 26] width 1568 height 53
click at [439, 165] on div "[DATE] [DATE]" at bounding box center [723, 174] width 1107 height 22
click at [328, 132] on div "Total DH0 Expenses DH18 Sales DH18 Services DH0 Products Finance DH0 Cash DH18 …" at bounding box center [806, 101] width 1509 height 97
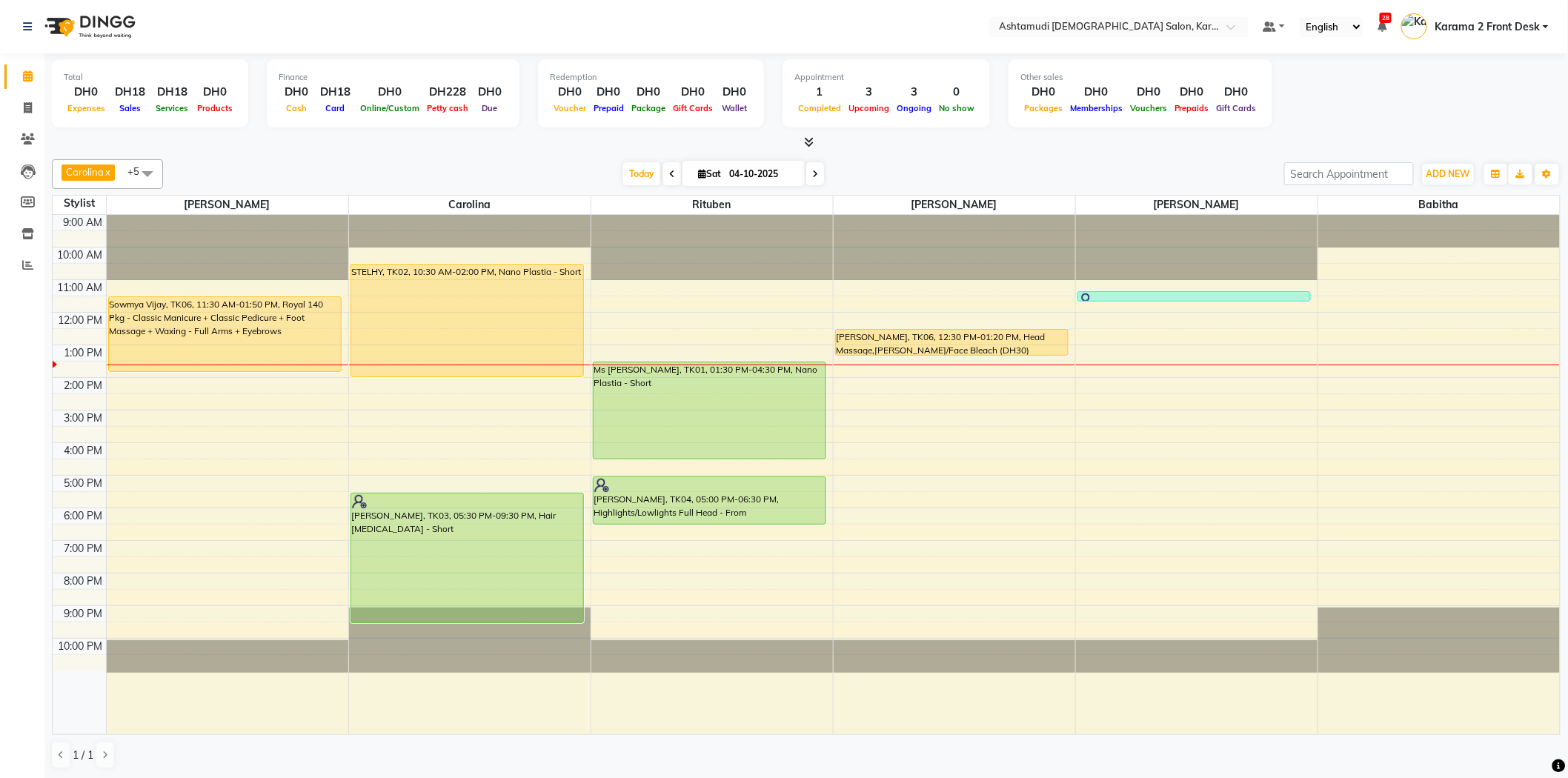
click at [222, 19] on nav "Select Location × Ashtamudi [DEMOGRAPHIC_DATA] Salon, Karama 2 Default Panel My…" at bounding box center [784, 26] width 1568 height 53
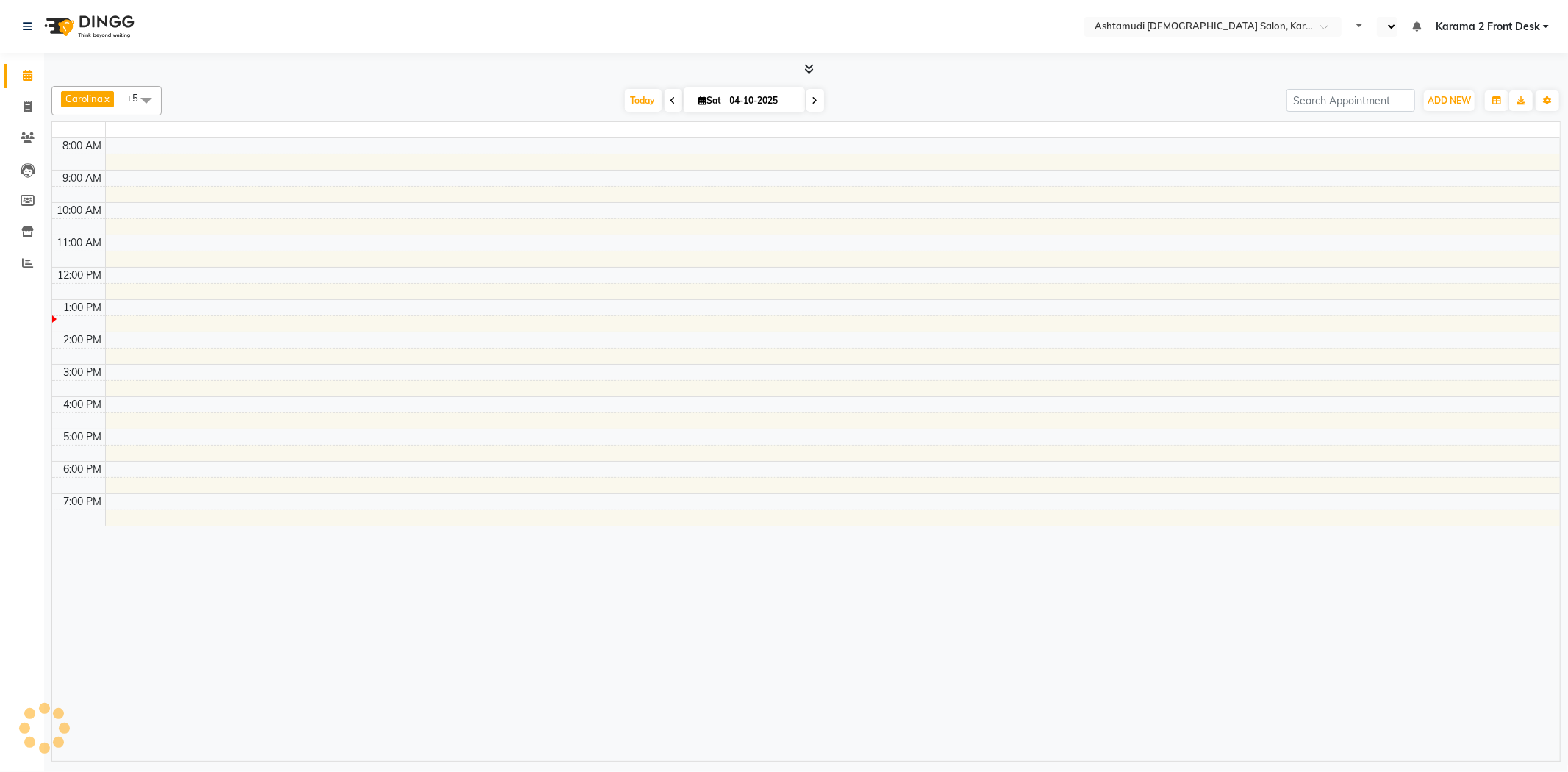
select select "en"
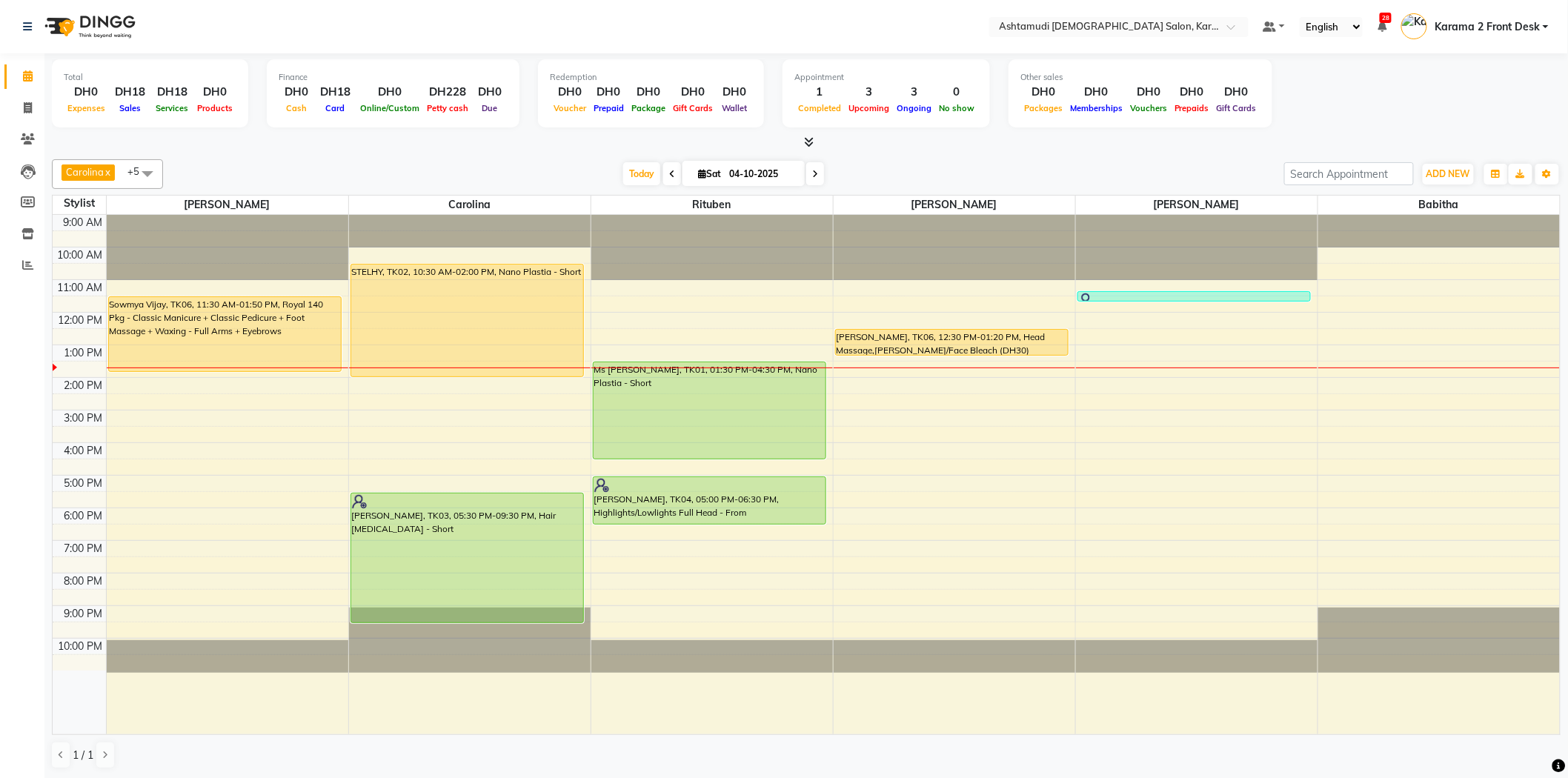
drag, startPoint x: 442, startPoint y: 149, endPoint x: 312, endPoint y: 153, distance: 130.5
click at [442, 149] on div at bounding box center [806, 143] width 1509 height 16
click at [24, 279] on li "Reports" at bounding box center [22, 266] width 44 height 32
click at [26, 272] on span at bounding box center [28, 265] width 26 height 17
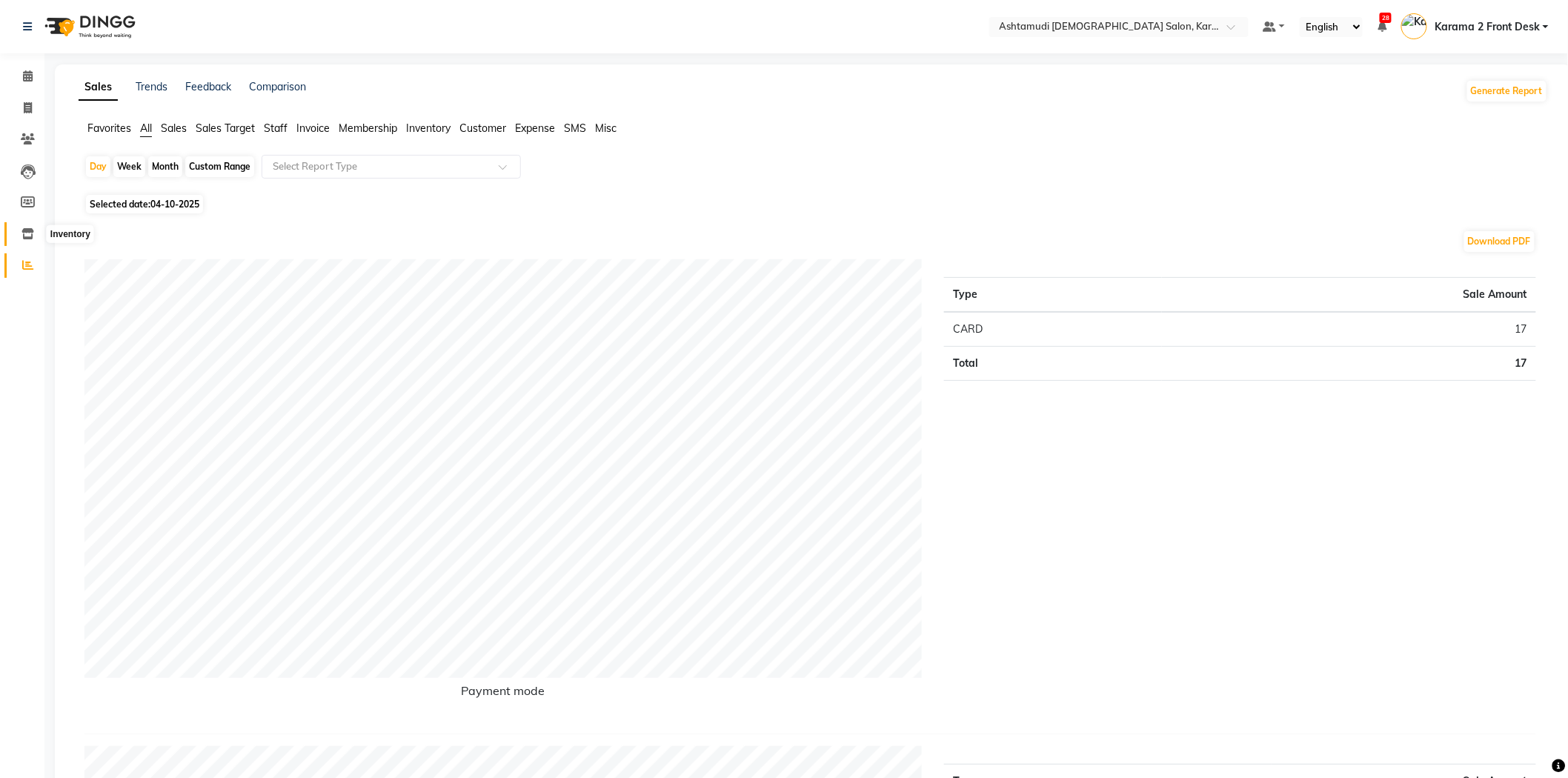
click at [19, 238] on span at bounding box center [28, 234] width 26 height 17
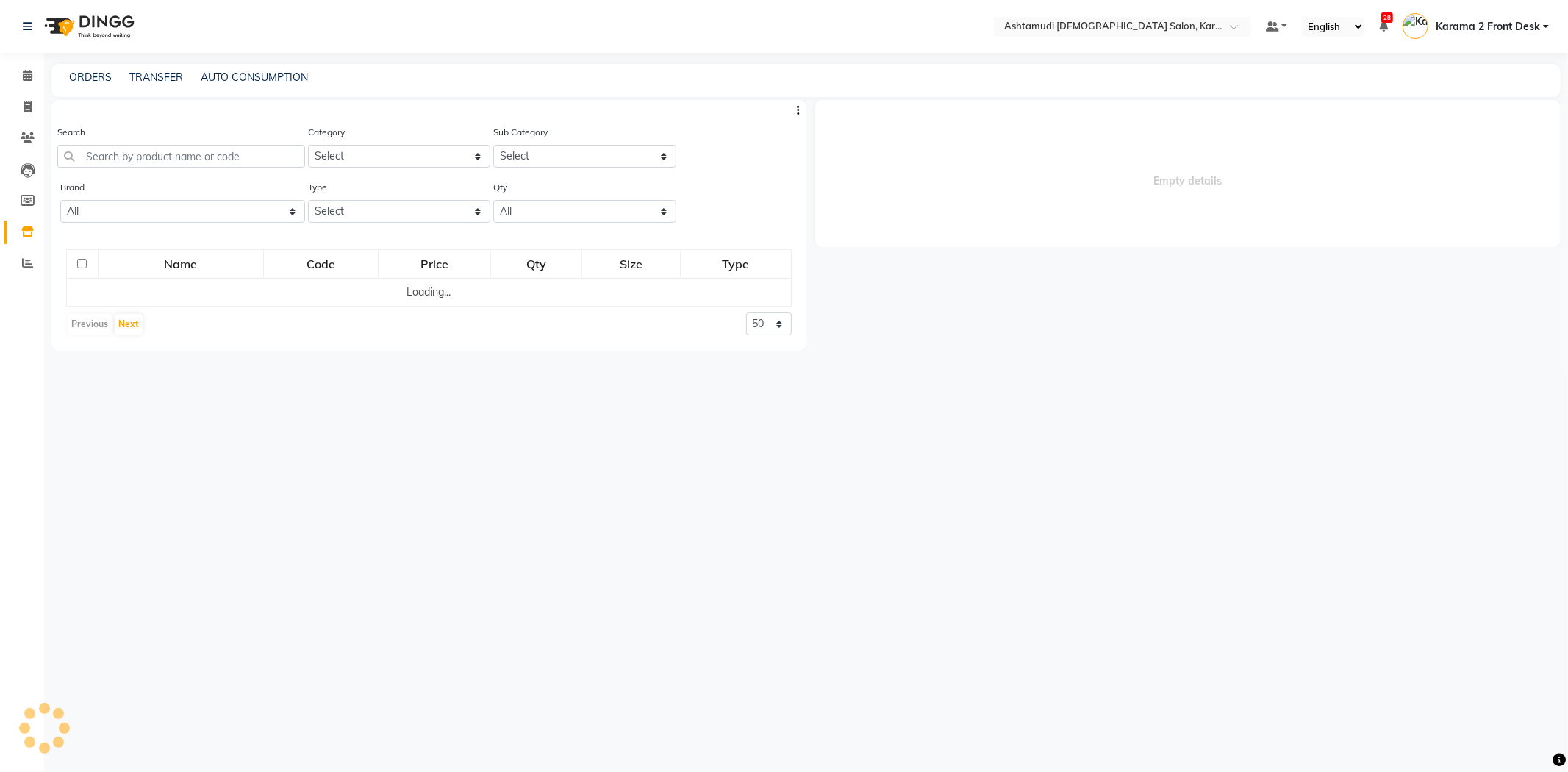
select select
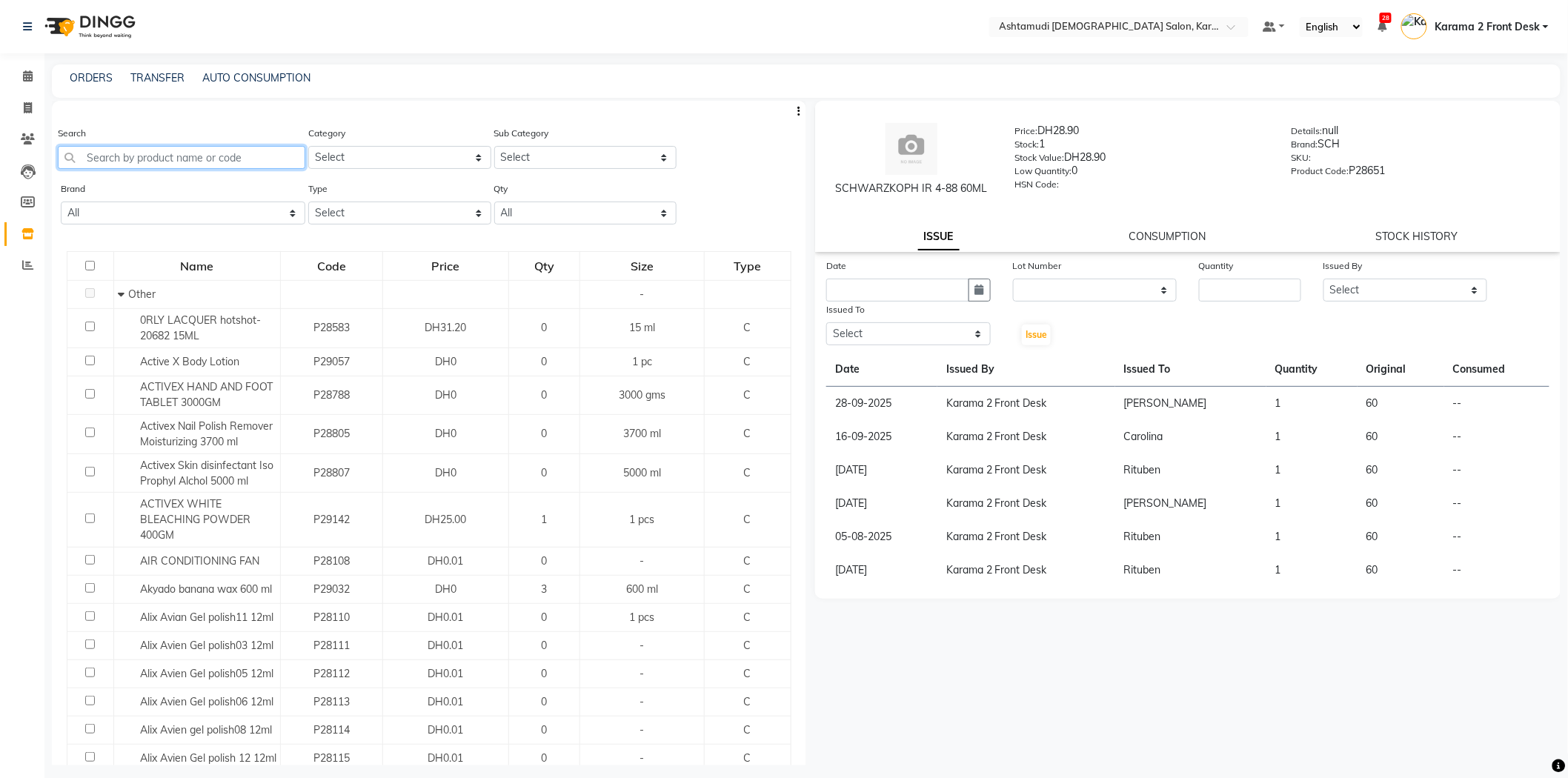
click at [108, 156] on input "text" at bounding box center [182, 157] width 248 height 23
click at [99, 156] on input "text" at bounding box center [182, 157] width 248 height 23
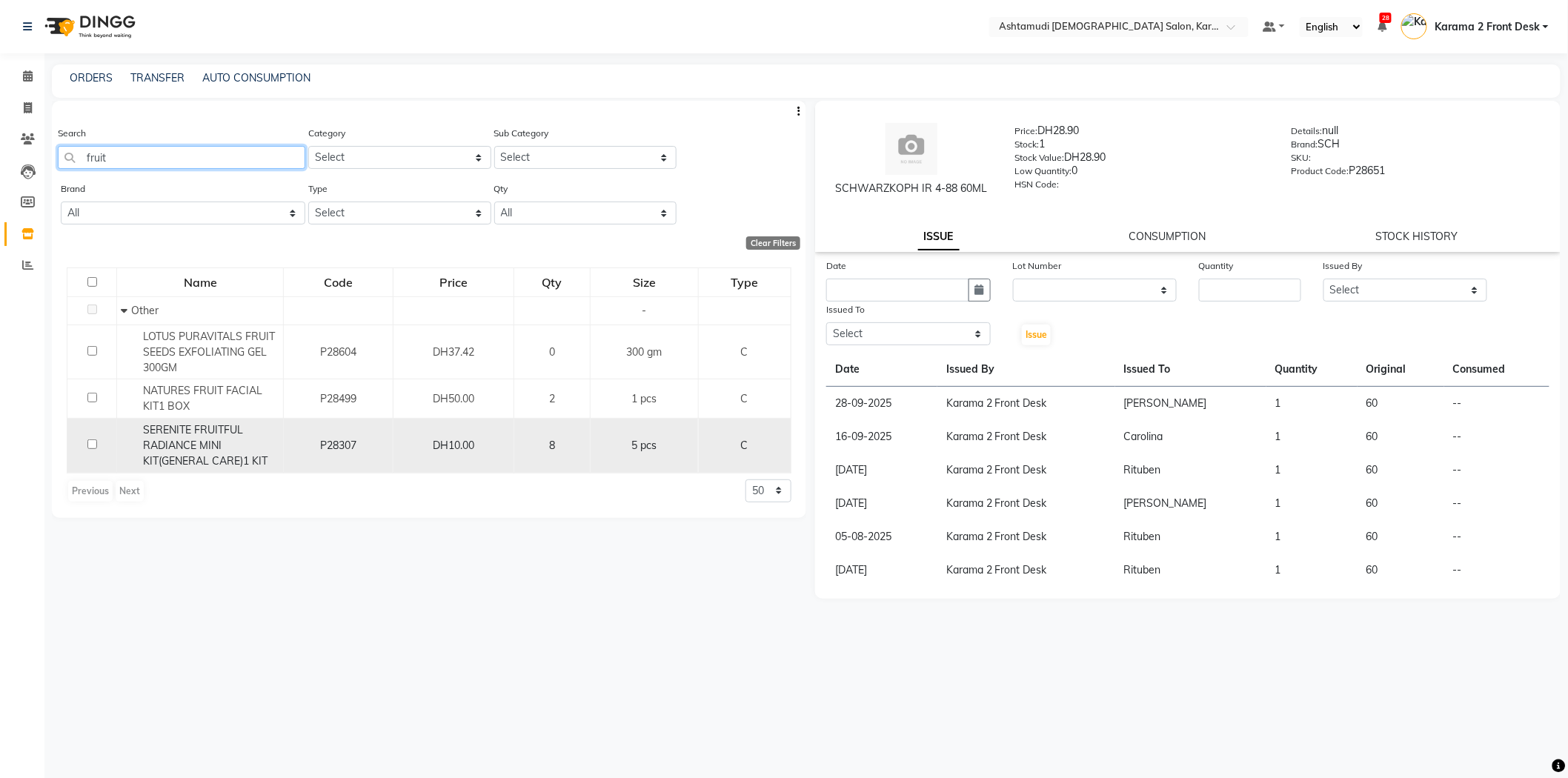
type input "fruit"
click at [175, 436] on span "SERENITE FRUITFUL RADIANCE MINI KIT(GENERAL CARE)1 KIT" at bounding box center [205, 445] width 125 height 44
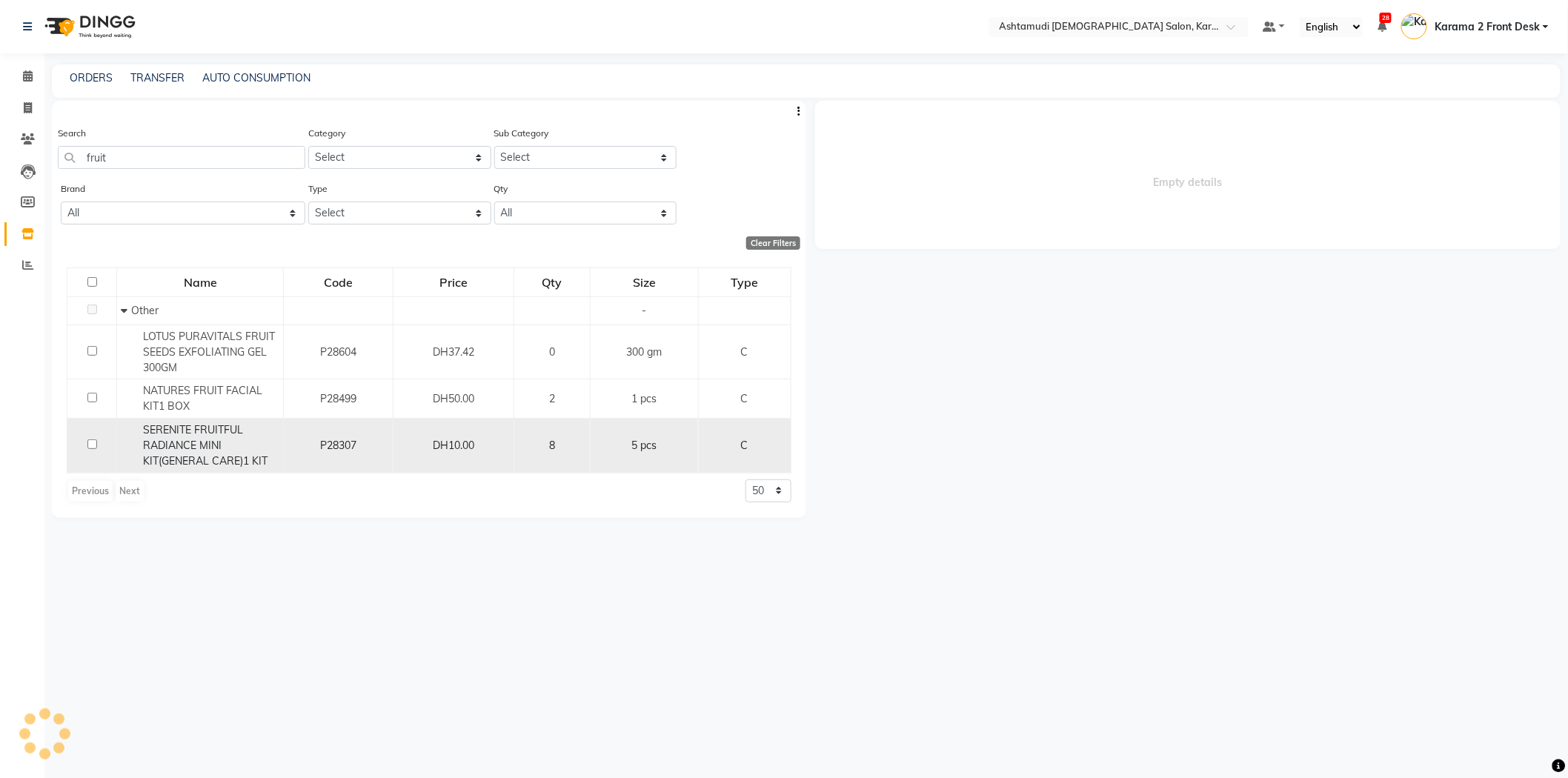
select select
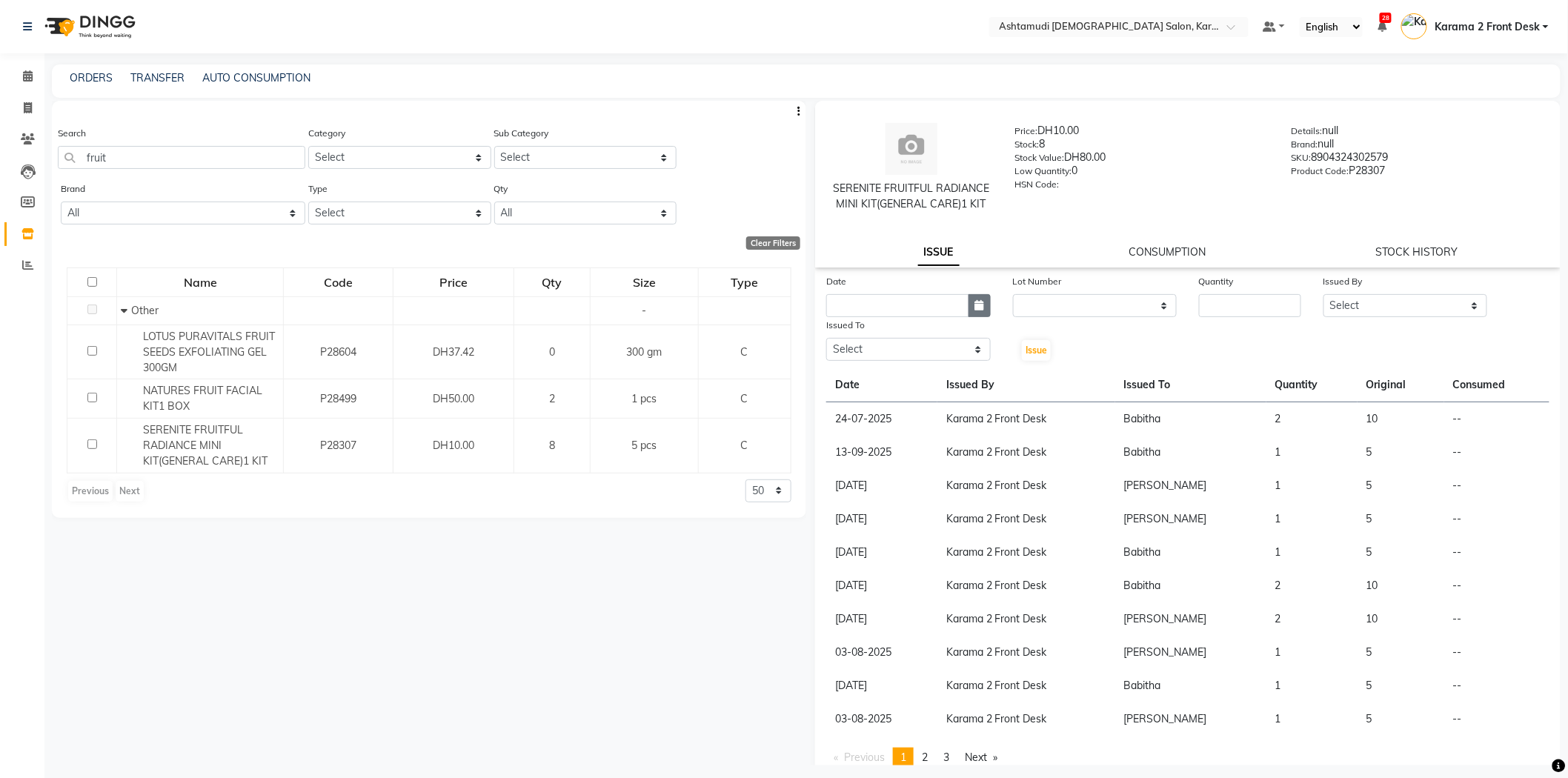
click at [975, 312] on button "button" at bounding box center [980, 305] width 22 height 23
select select "10"
select select "2025"
click at [863, 381] on div "30" at bounding box center [866, 383] width 24 height 24
type input "30-09-2025"
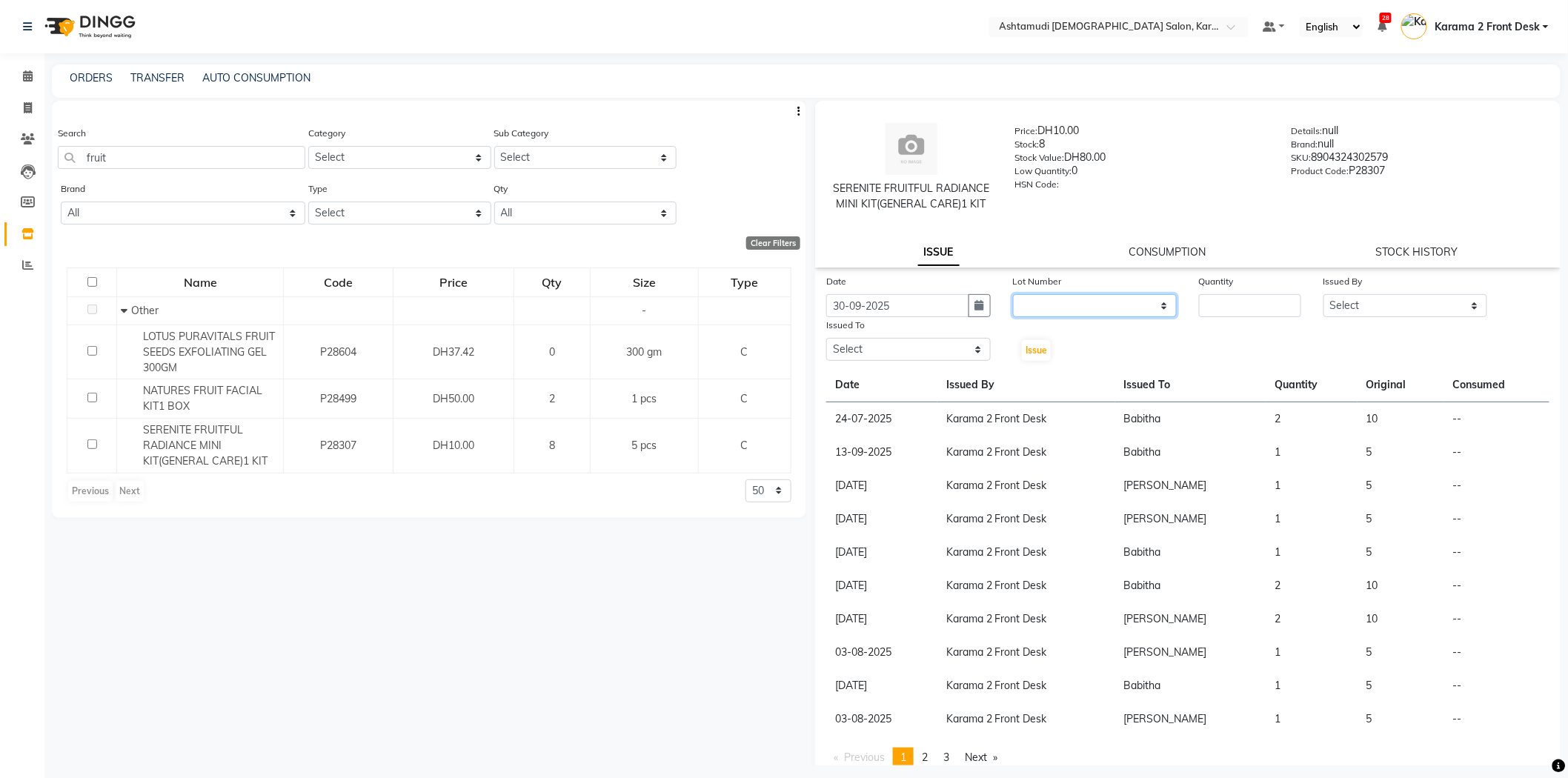
drag, startPoint x: 1045, startPoint y: 307, endPoint x: 1041, endPoint y: 316, distance: 9.9
click at [1045, 306] on select "None" at bounding box center [1095, 305] width 165 height 23
select select "0: null"
click at [1013, 294] on select "None" at bounding box center [1095, 305] width 165 height 23
click at [1199, 305] on input "number" at bounding box center [1250, 305] width 102 height 23
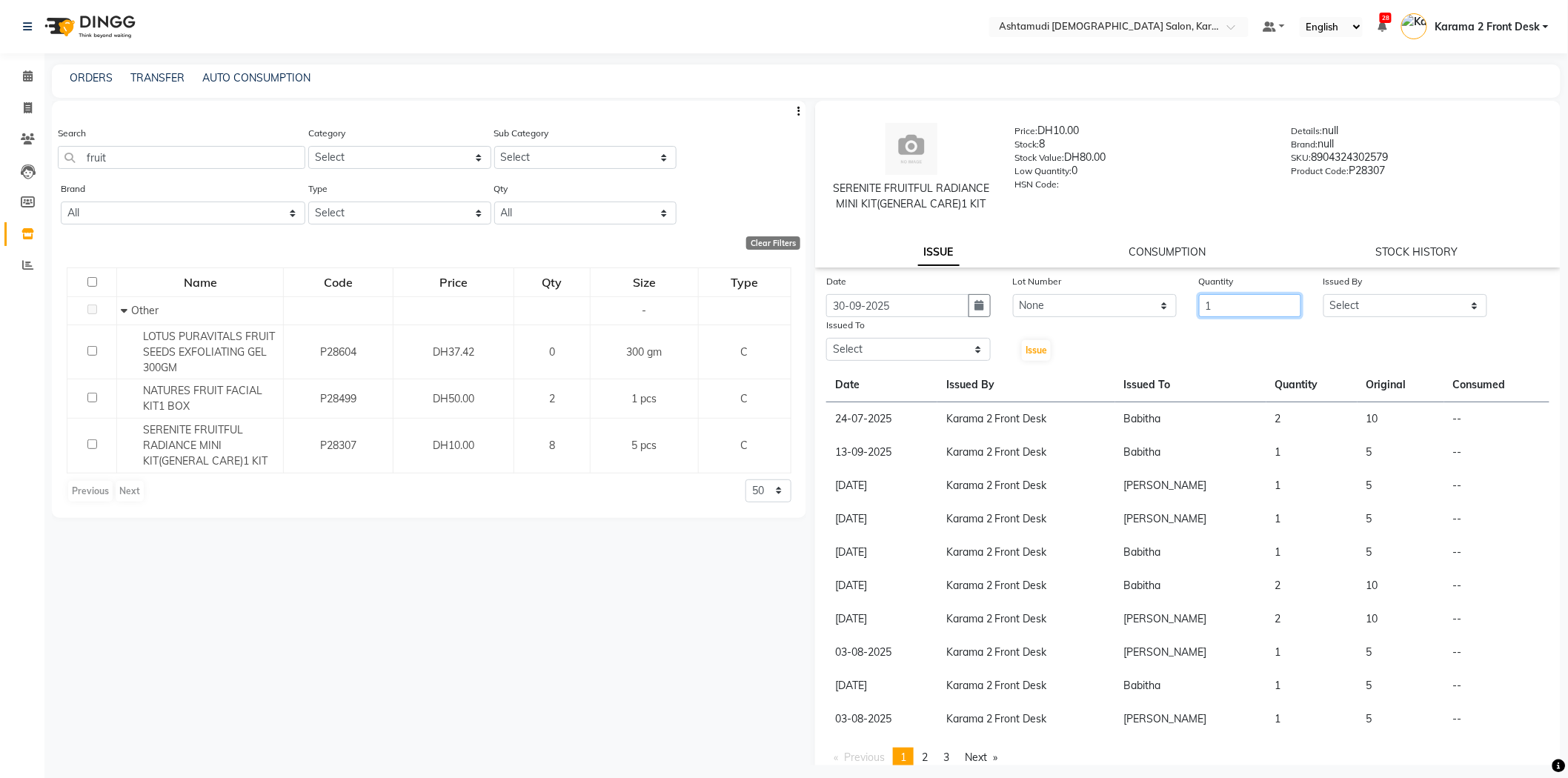
type input "1"
drag, startPoint x: 1373, startPoint y: 308, endPoint x: 1369, endPoint y: 315, distance: 8.6
click at [1369, 315] on select "Select Babitha Carolina [PERSON_NAME] [PERSON_NAME] 2 Front Desk [PERSON_NAME] …" at bounding box center [1406, 305] width 165 height 23
select select "64935"
click at [1324, 294] on select "Select Babitha Carolina [PERSON_NAME] [PERSON_NAME] 2 Front Desk [PERSON_NAME] …" at bounding box center [1406, 305] width 165 height 23
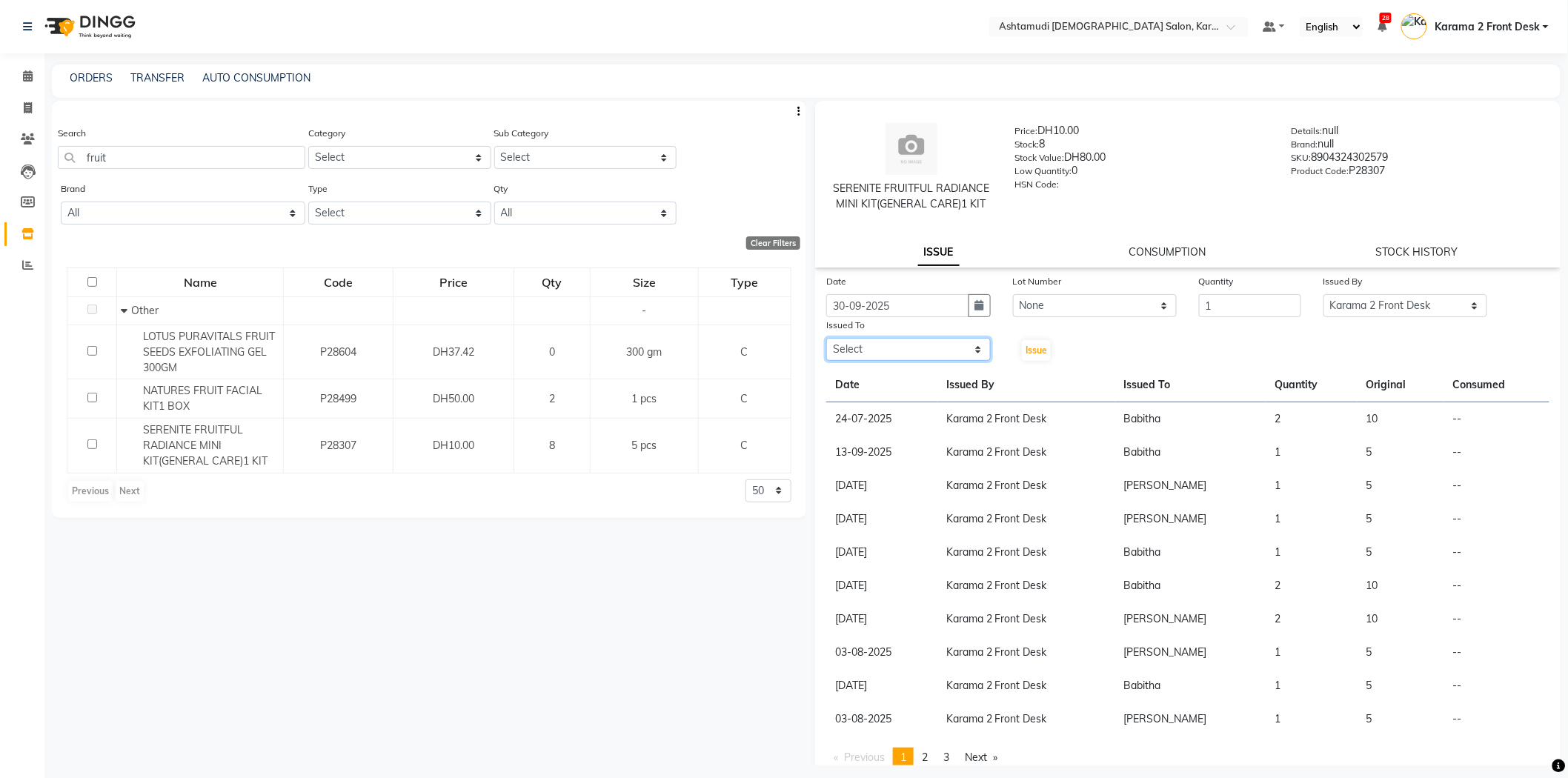
drag, startPoint x: 971, startPoint y: 337, endPoint x: 972, endPoint y: 346, distance: 9.0
click at [971, 338] on select "Select Babitha Carolina [PERSON_NAME] [PERSON_NAME] 2 Front Desk [PERSON_NAME] …" at bounding box center [908, 349] width 165 height 23
select select "81973"
click at [826, 338] on select "Select Babitha Carolina Farsana Begum Geeta Jyothi Krishna Karama 2 Front Desk …" at bounding box center [908, 349] width 165 height 23
click at [1041, 339] on div "Issue" at bounding box center [1033, 339] width 62 height 45
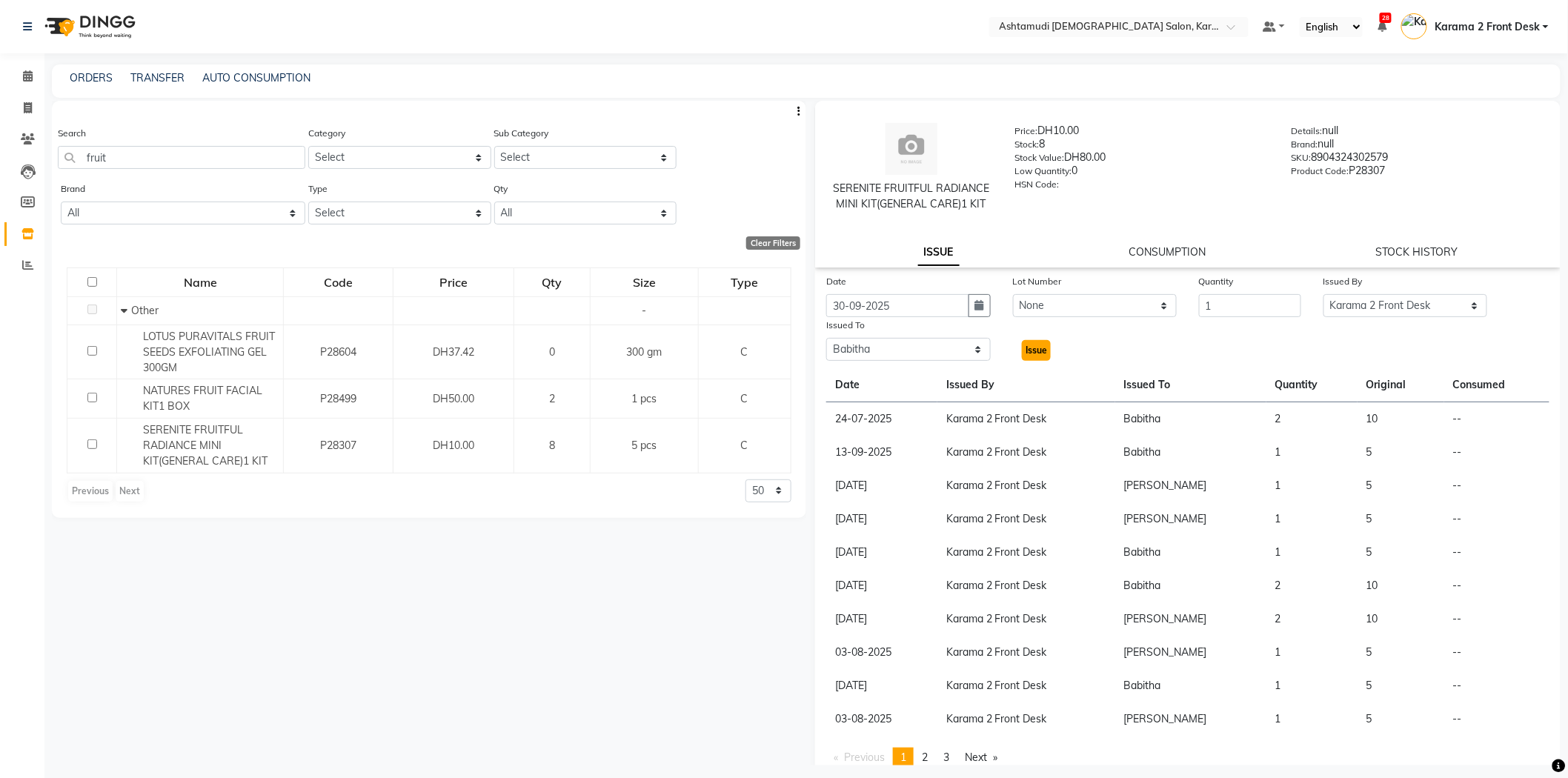
click at [1034, 342] on button "Issue" at bounding box center [1036, 350] width 29 height 21
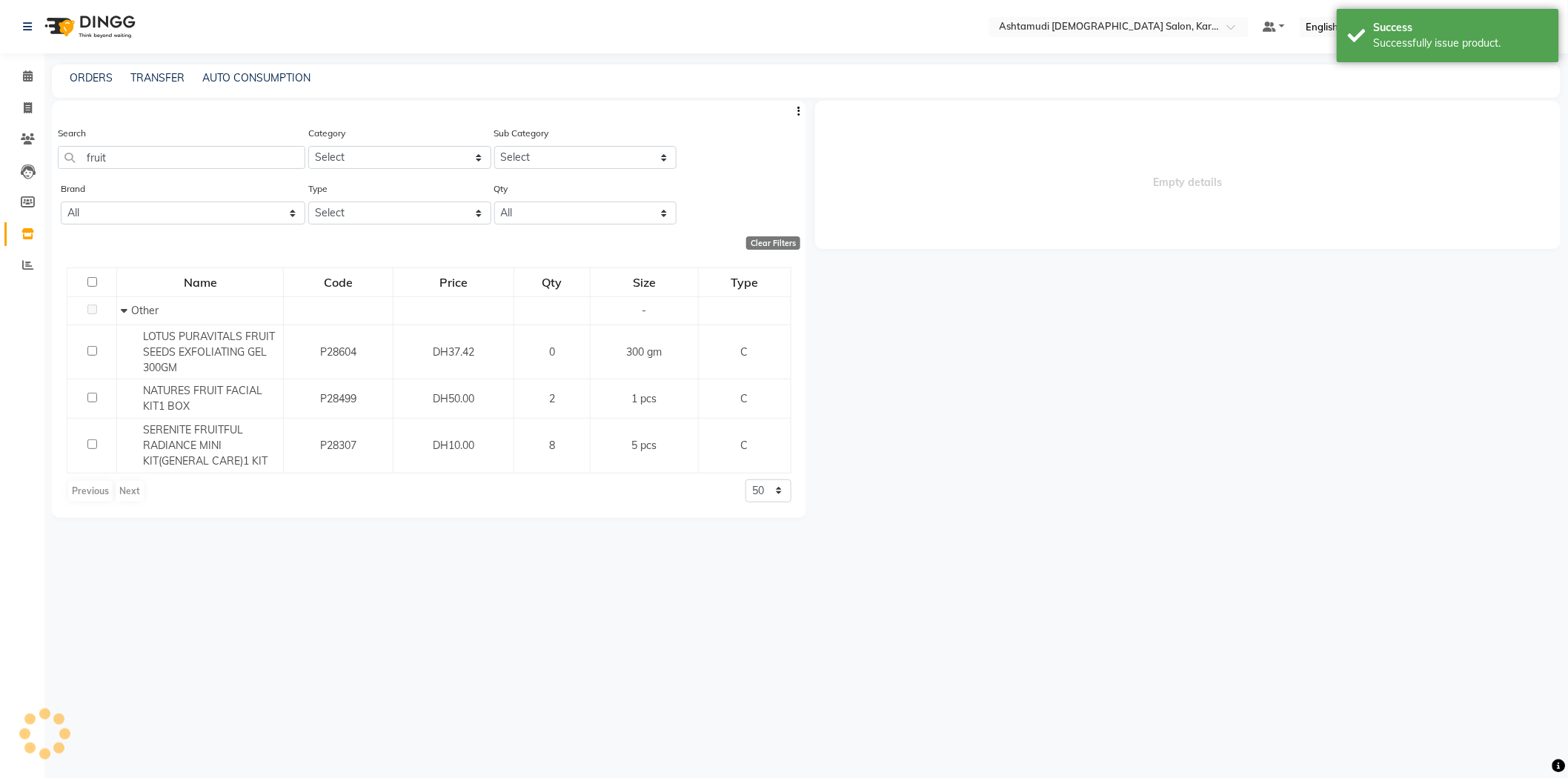
select select
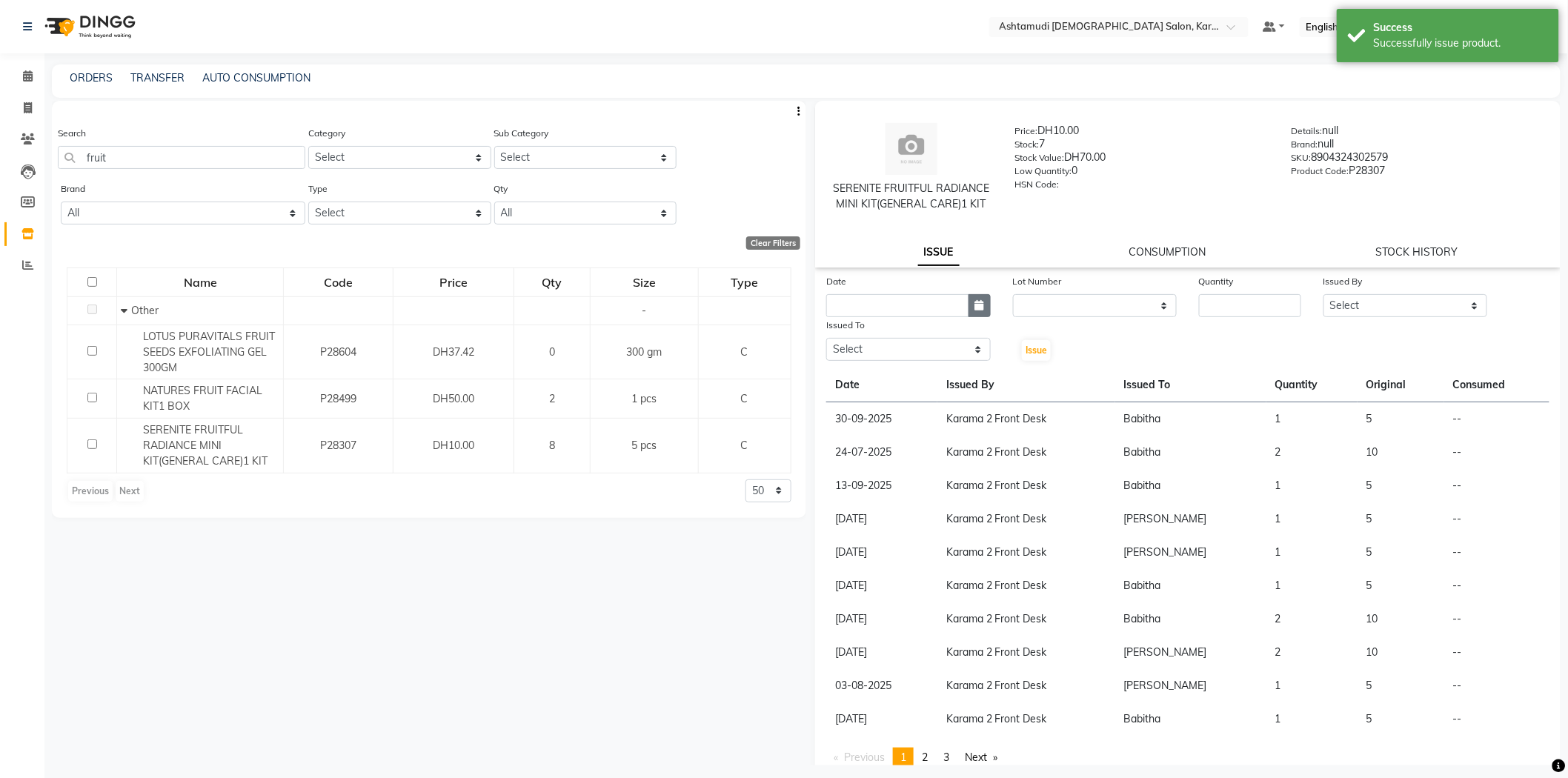
click at [980, 299] on button "button" at bounding box center [980, 305] width 22 height 23
select select "10"
select select "2025"
click at [878, 388] on div "1" at bounding box center [890, 383] width 24 height 24
type input "01-10-2025"
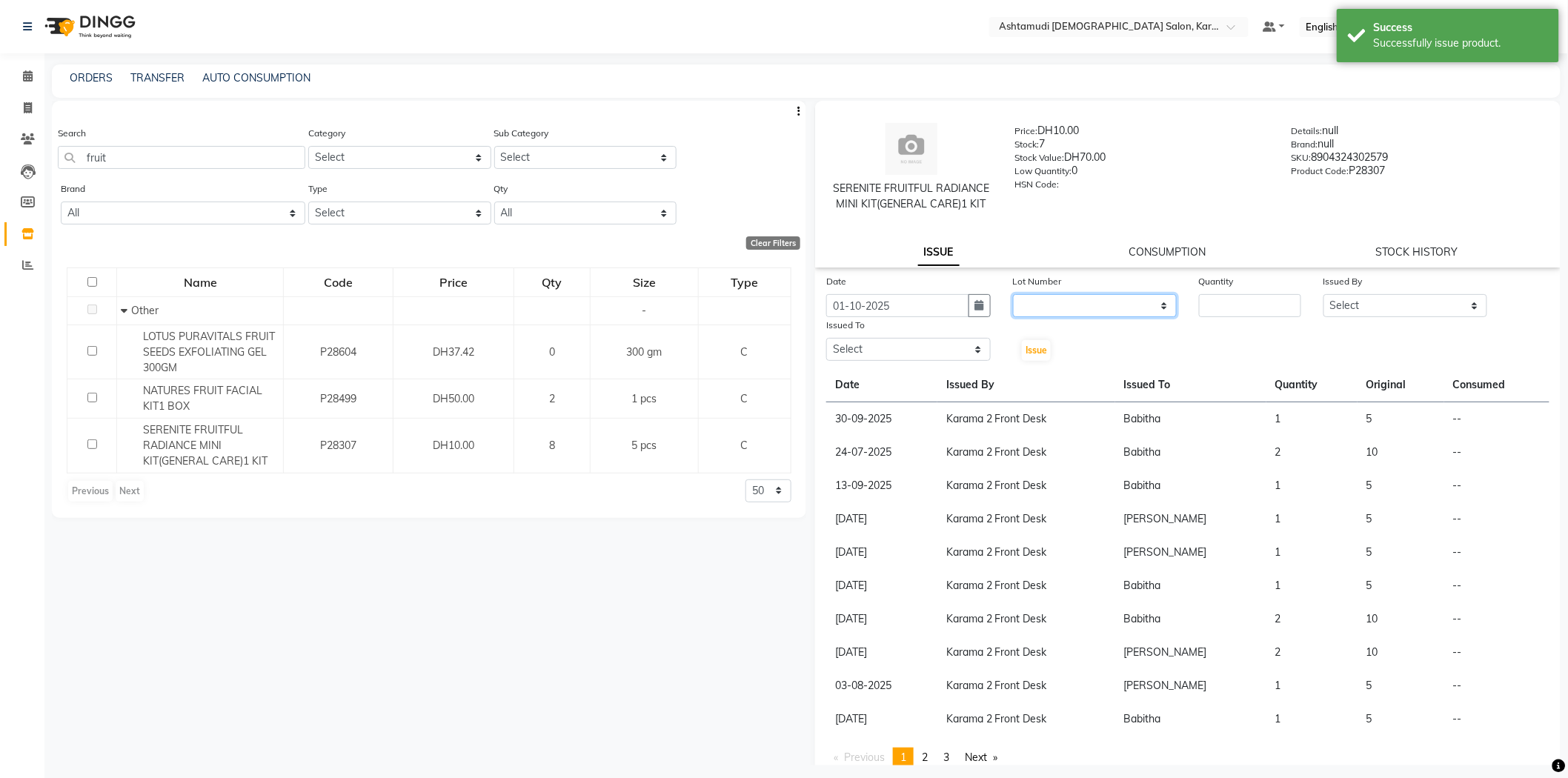
click at [1034, 302] on select "None" at bounding box center [1095, 305] width 165 height 23
select select "0: null"
click at [1013, 294] on select "None" at bounding box center [1095, 305] width 165 height 23
click at [1210, 304] on input "number" at bounding box center [1250, 305] width 102 height 23
type input "1"
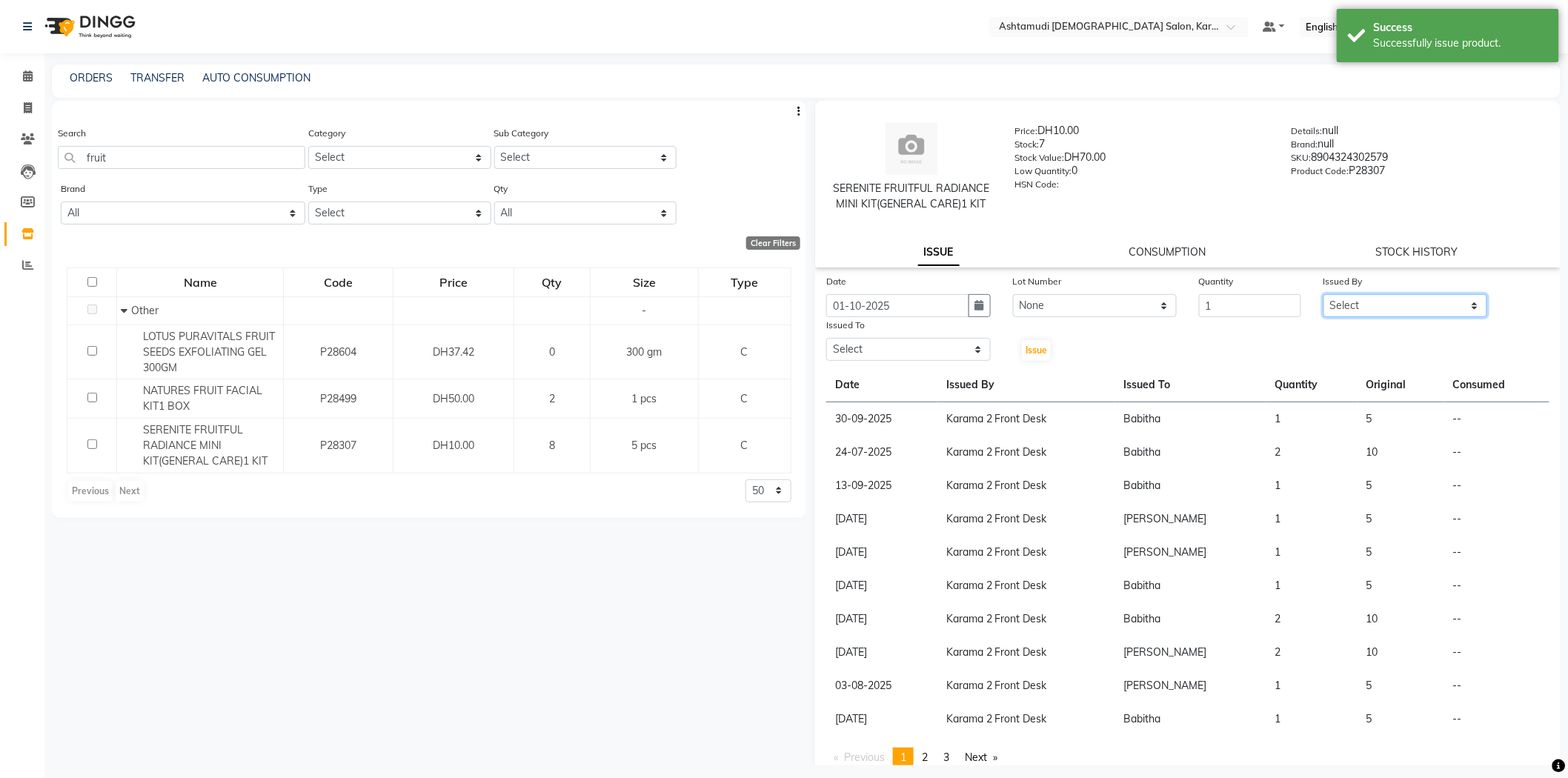
click at [1430, 305] on select "Select Babitha Carolina Farsana Begum Geeta Jyothi Krishna Karama 2 Front Desk …" at bounding box center [1406, 305] width 165 height 23
select select "64935"
click at [1324, 294] on select "Select Babitha Carolina Farsana Begum Geeta Jyothi Krishna Karama 2 Front Desk …" at bounding box center [1406, 305] width 165 height 23
click at [891, 358] on select "Select Babitha Carolina Farsana Begum Geeta Jyothi Krishna Karama 2 Front Desk …" at bounding box center [908, 349] width 165 height 23
drag, startPoint x: 1120, startPoint y: 336, endPoint x: 858, endPoint y: 287, distance: 266.2
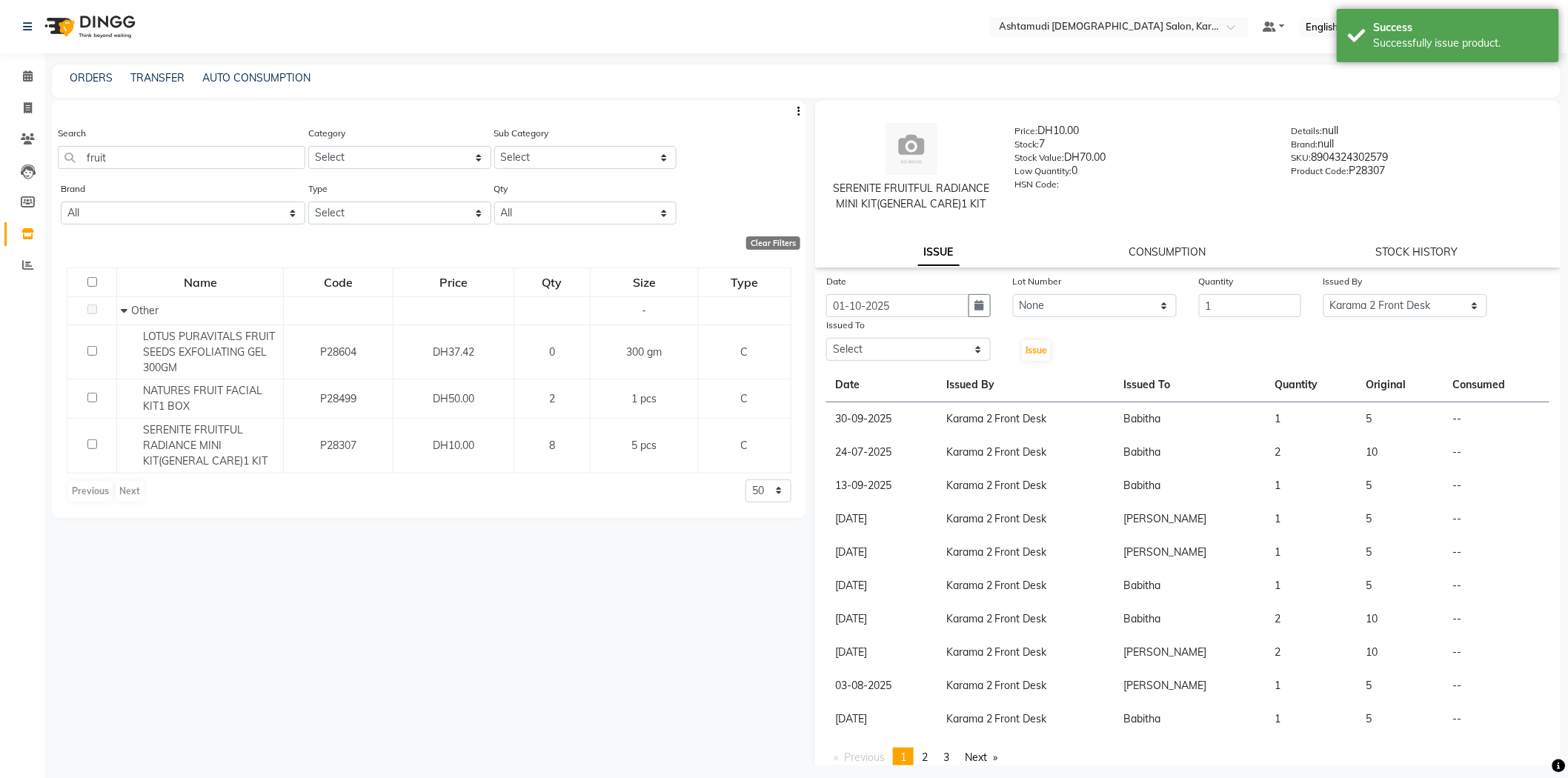
click at [1098, 334] on div "Date 01-10-2025 Lot Number None Quantity 1 Issued By Select Babitha Carolina Fa…" at bounding box center [1188, 317] width 746 height 89
drag, startPoint x: 176, startPoint y: 151, endPoint x: 42, endPoint y: 165, distance: 134.8
click at [42, 165] on app-home "Select Location × Ashtamudi Ladies Salon, Karama 2 Default Panel My Panel Engli…" at bounding box center [784, 394] width 1568 height 788
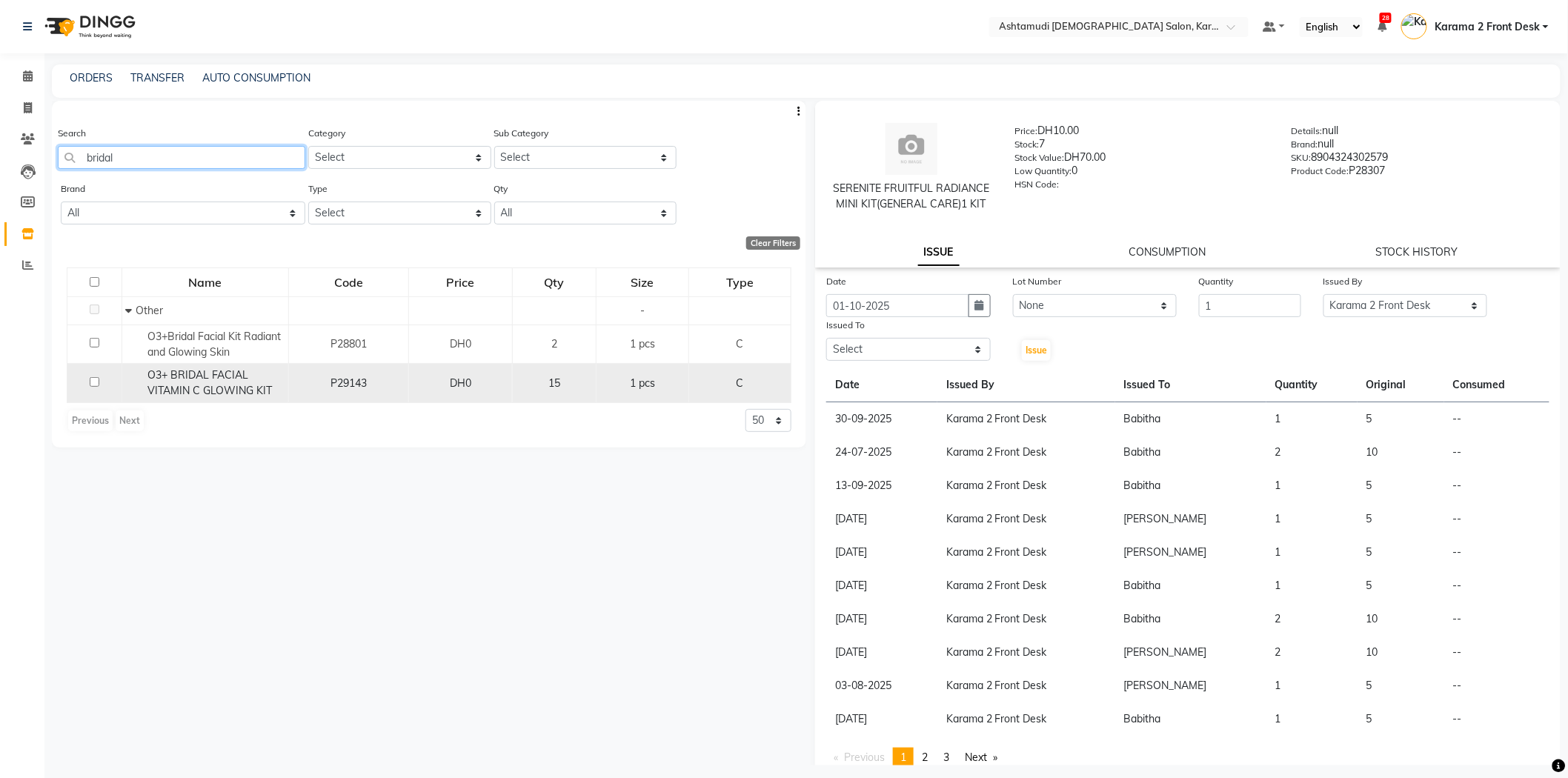
type input "bridal"
click at [245, 373] on span "O3+ BRIDAL FACIAL VITAMIN C GLOWING KIT" at bounding box center [210, 382] width 125 height 29
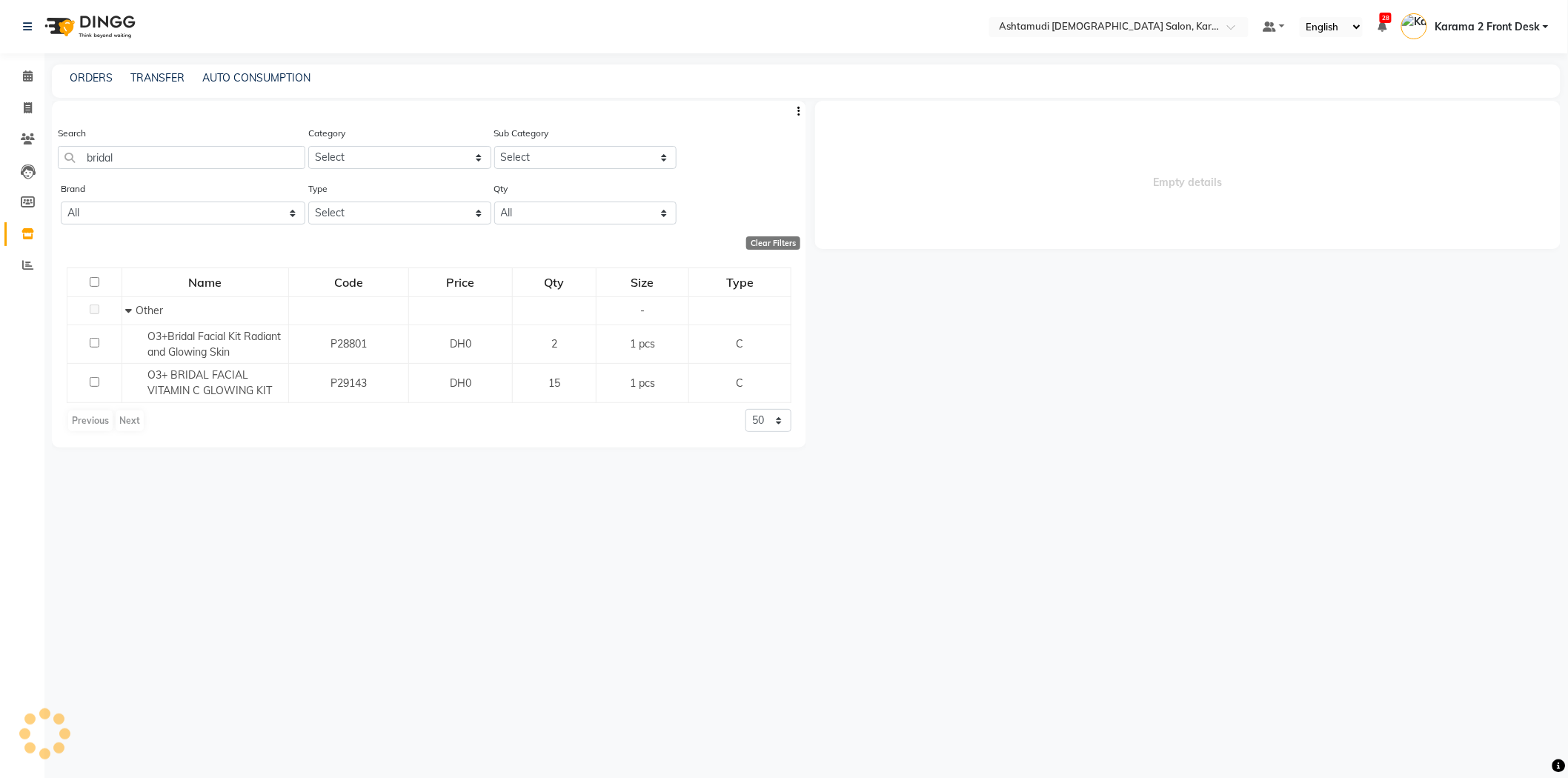
select select
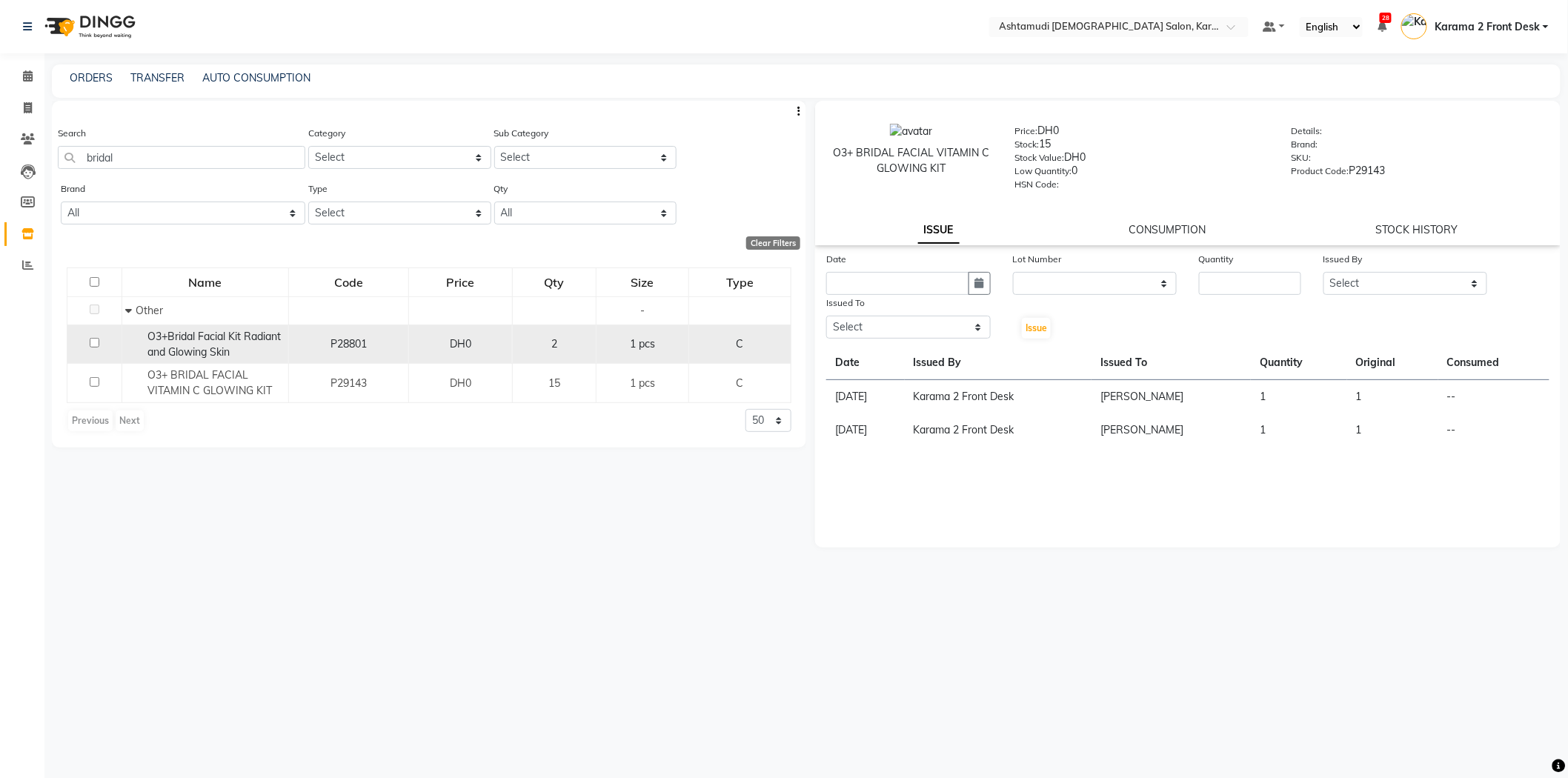
click at [225, 353] on span "O3+Bridal Facial Kit Radiant and Glowing Skin" at bounding box center [214, 344] width 133 height 29
select select
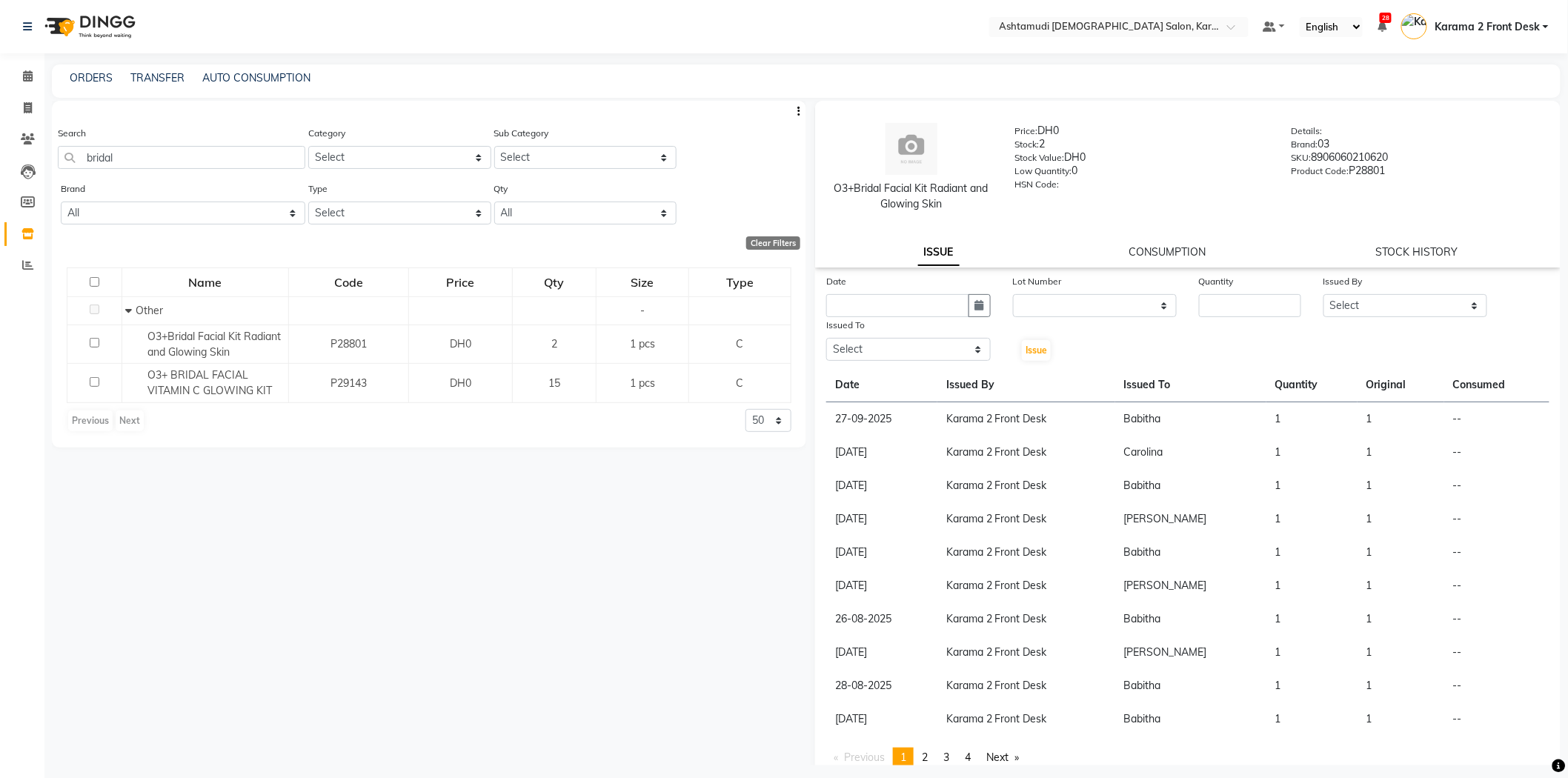
click at [779, 176] on div "Search bridal Category Select Hair Skin Makeup Personal Care Appliances Beard W…" at bounding box center [429, 153] width 755 height 56
drag, startPoint x: 27, startPoint y: 75, endPoint x: 38, endPoint y: 42, distance: 34.5
click at [27, 75] on icon at bounding box center [28, 75] width 10 height 11
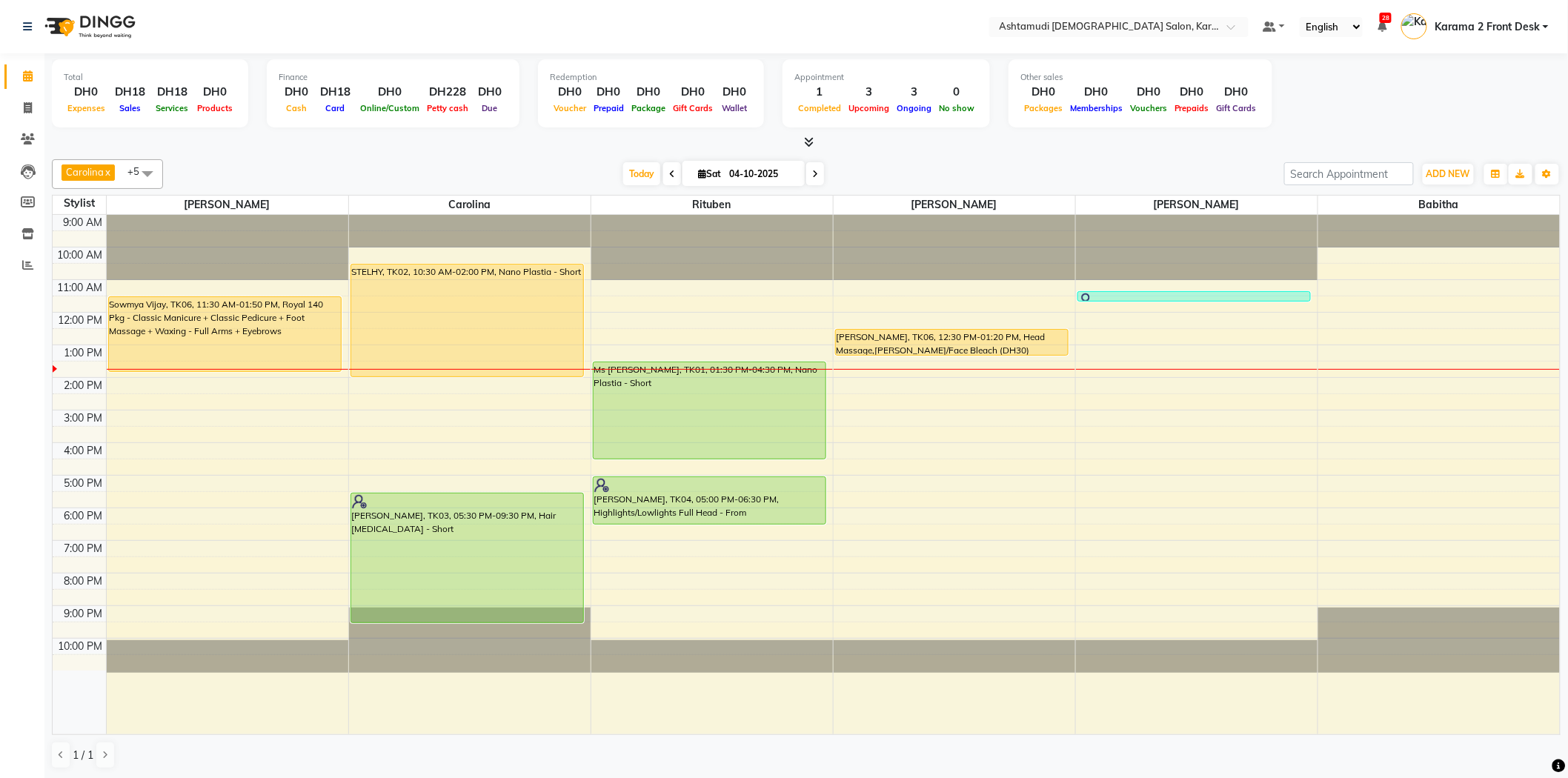
click at [348, 184] on div "[DATE] [DATE]" at bounding box center [723, 174] width 1107 height 22
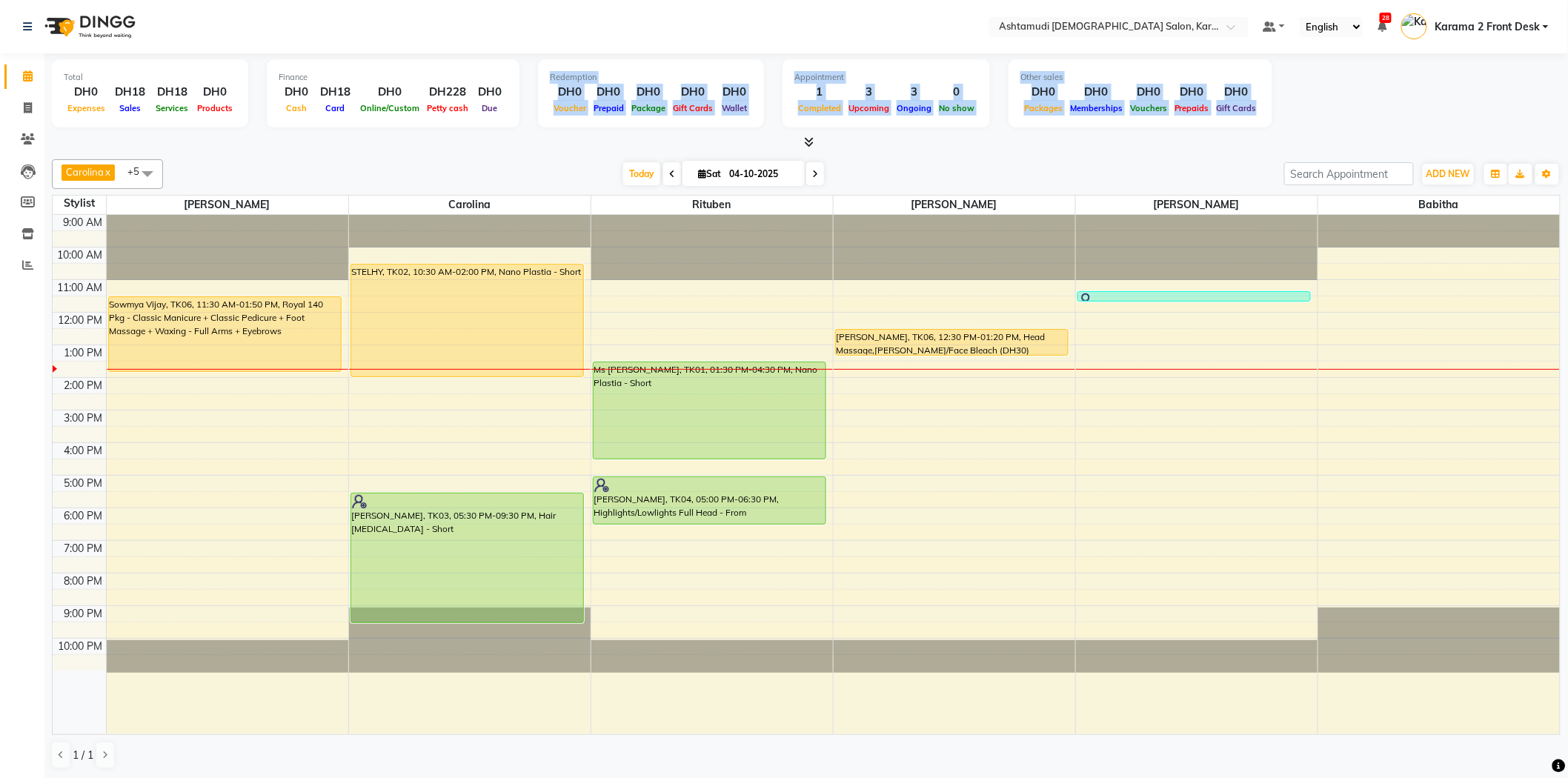
drag, startPoint x: 442, startPoint y: 130, endPoint x: 122, endPoint y: 222, distance: 332.4
click at [417, 134] on div "Total DH0 Expenses DH18 Sales DH18 Services DH0 Products Finance DH0 Cash DH18 …" at bounding box center [806, 101] width 1509 height 97
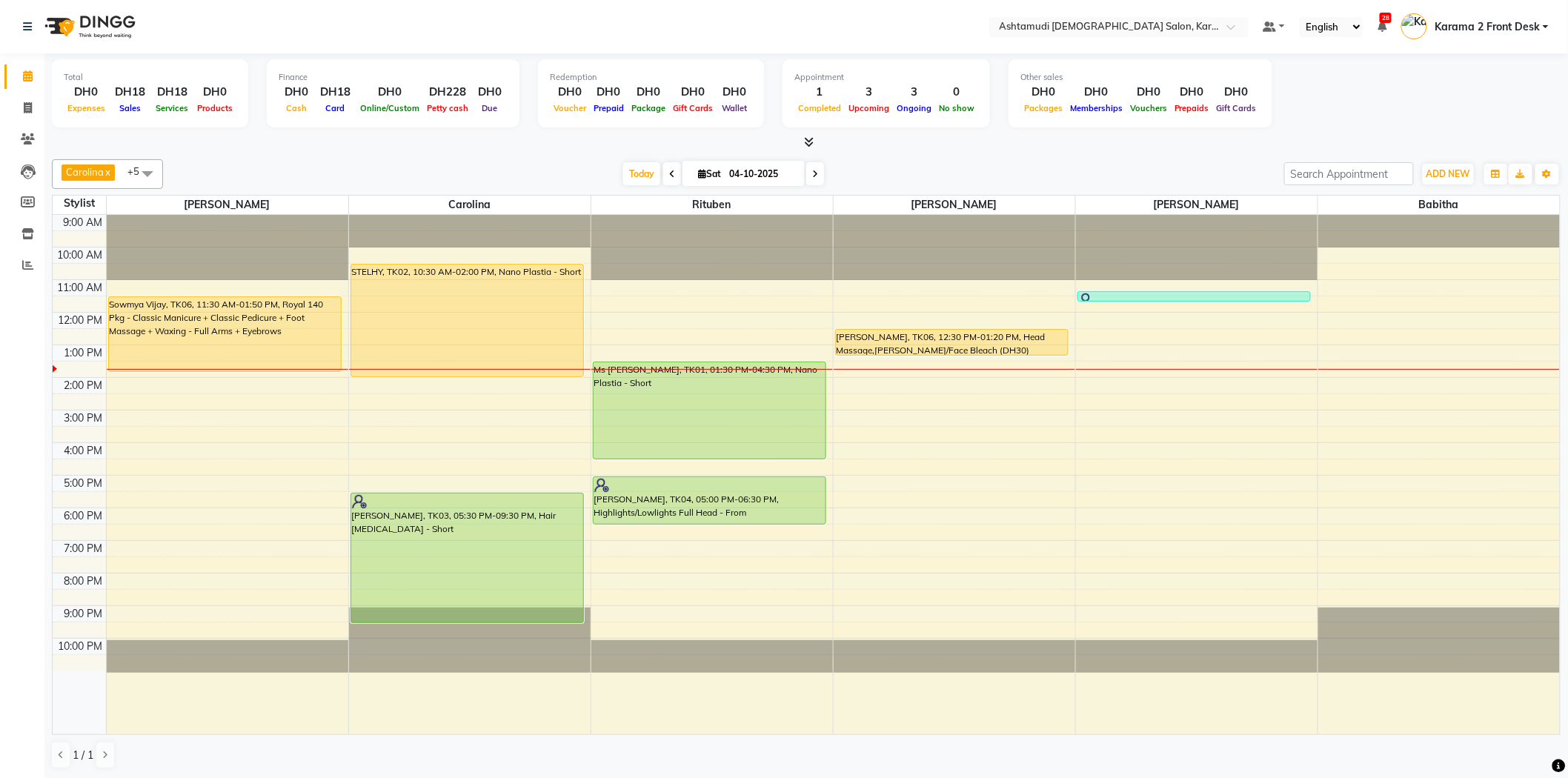
click at [173, 182] on div "[DATE] [DATE]" at bounding box center [723, 174] width 1107 height 22
drag, startPoint x: 18, startPoint y: 276, endPoint x: 33, endPoint y: 274, distance: 15.6
click at [18, 276] on link "Reports" at bounding box center [22, 265] width 36 height 24
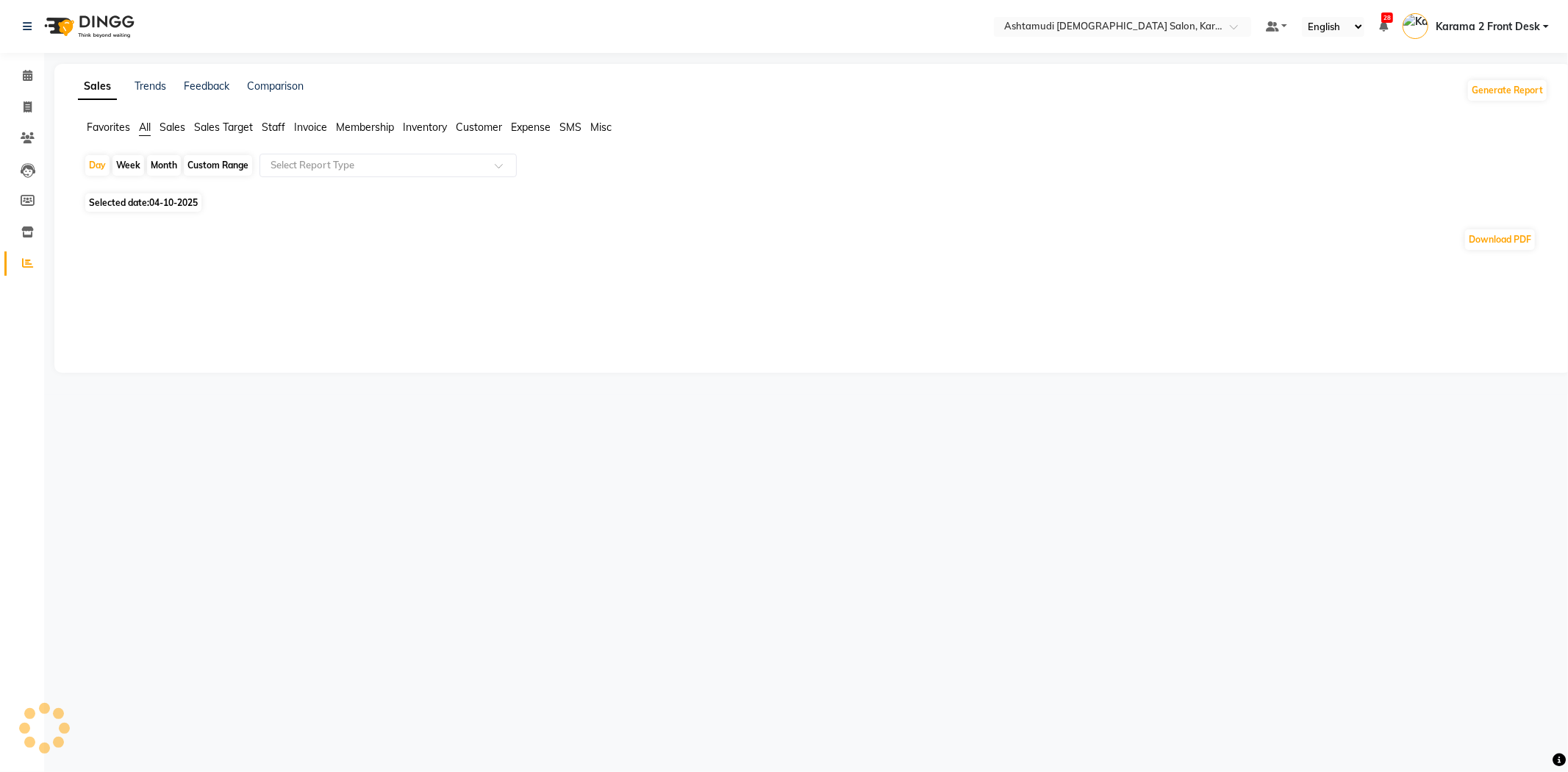
click at [182, 124] on span "Sales" at bounding box center [173, 127] width 26 height 13
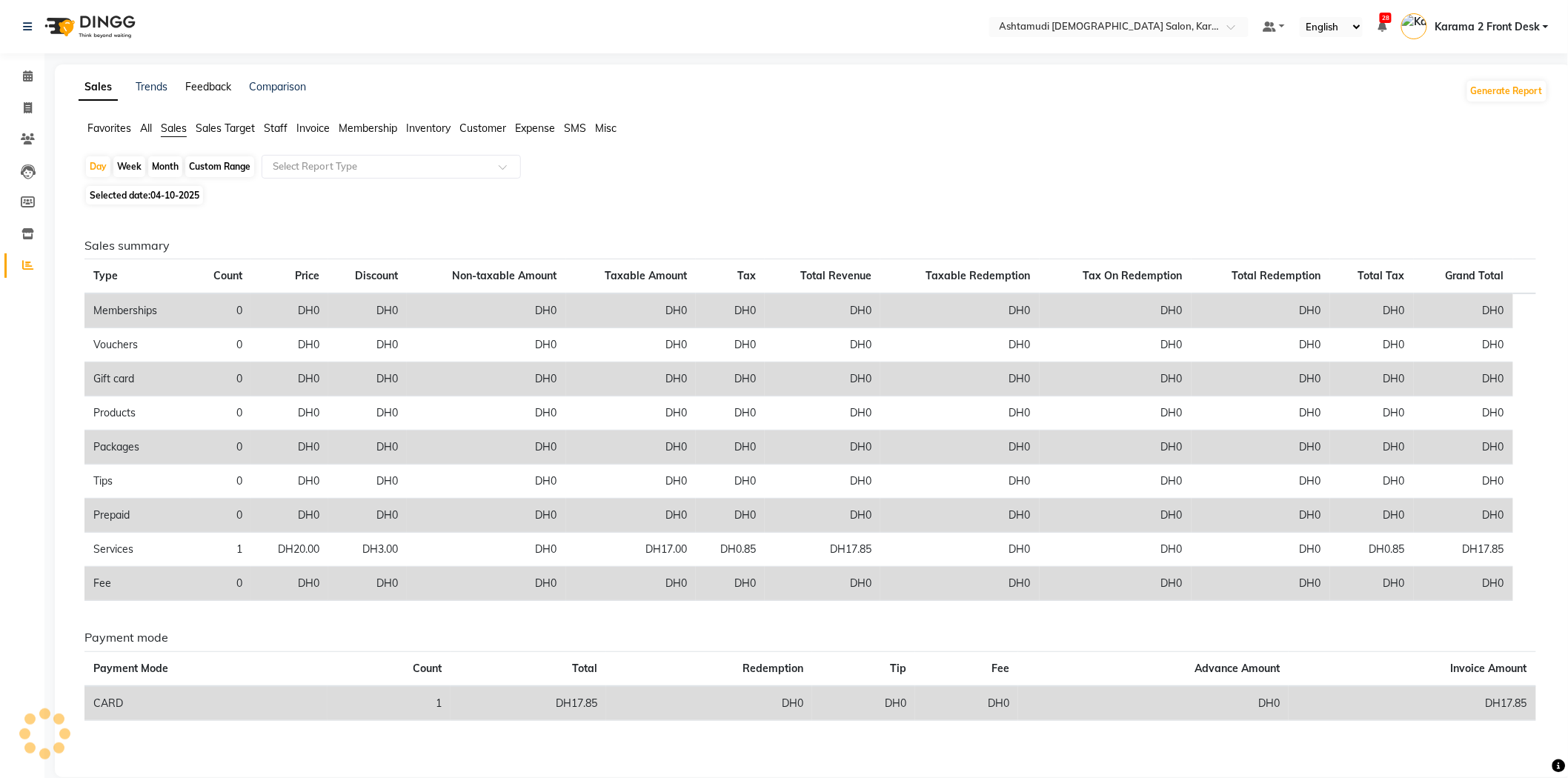
click at [189, 82] on link "Feedback" at bounding box center [208, 86] width 46 height 13
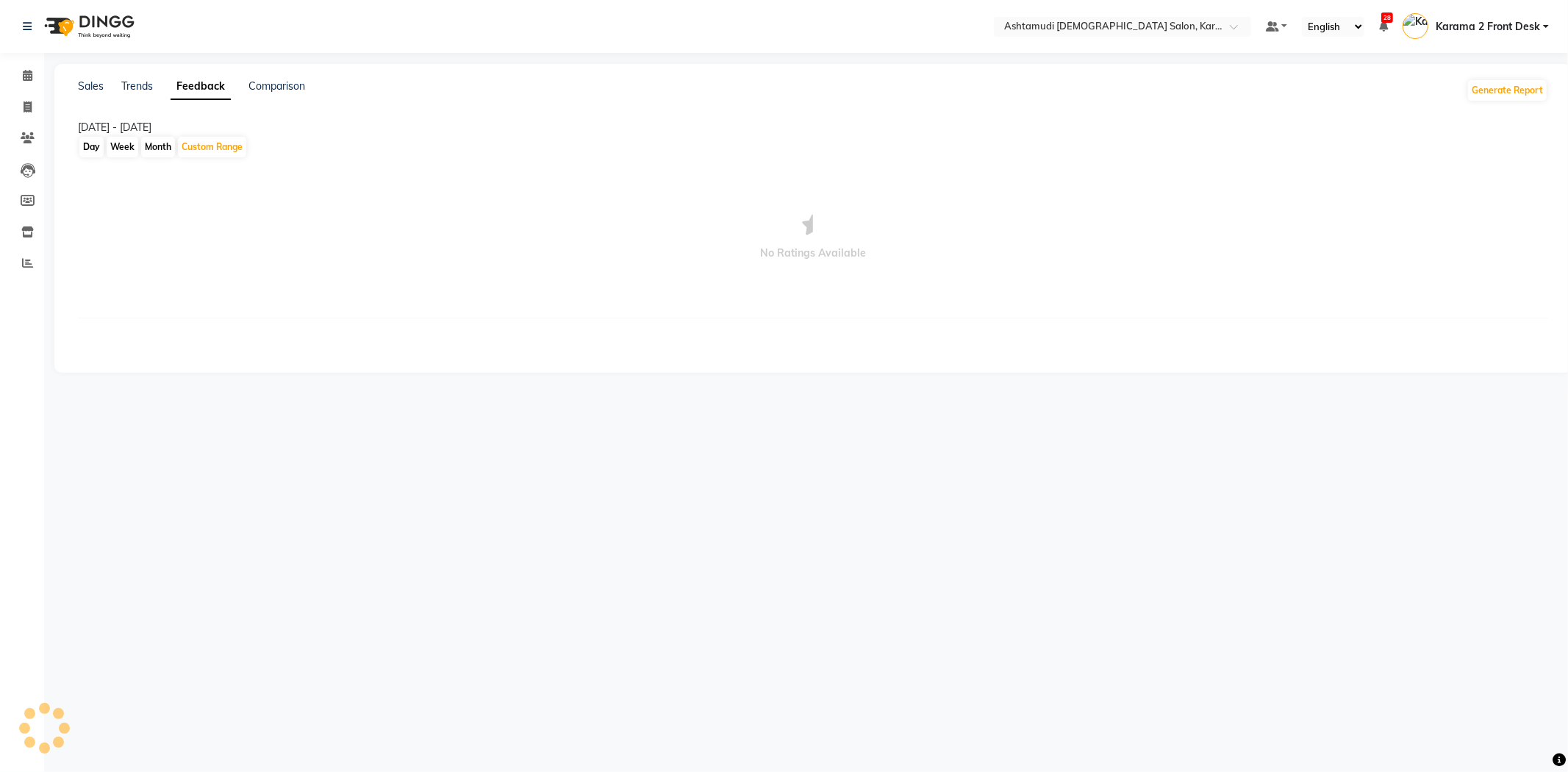
click at [92, 77] on div "Sales Trends Feedback Comparison Generate Report 01-10-2025 - 04-10-2025 Day We…" at bounding box center [813, 217] width 1517 height 309
click at [329, 129] on div "01-10-2025 - 04-10-2025" at bounding box center [813, 128] width 1470 height 16
click at [263, 85] on link "Comparison" at bounding box center [277, 85] width 57 height 13
select select "single_date"
select select "single_date_dash"
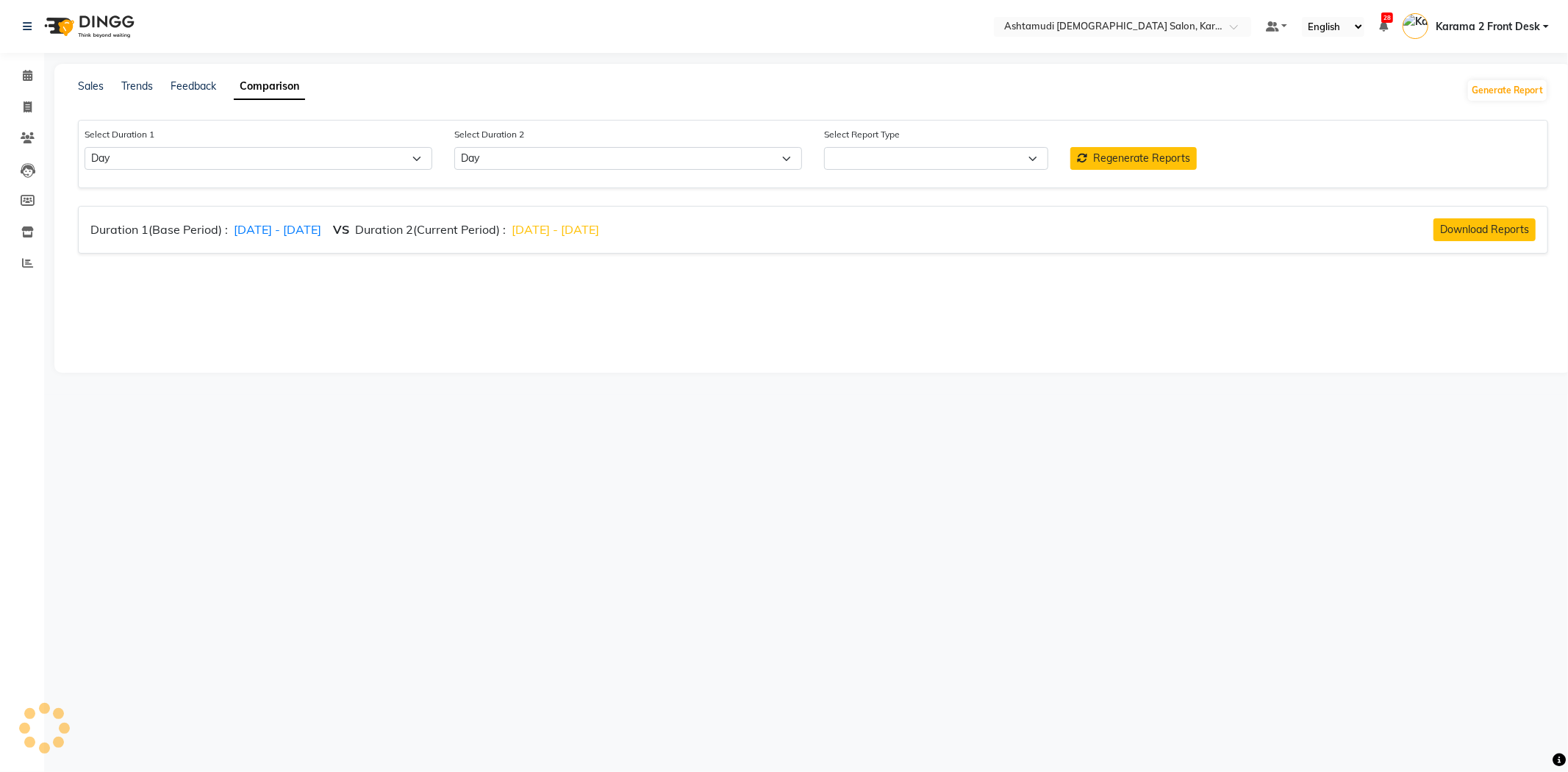
select select "comparison_report"
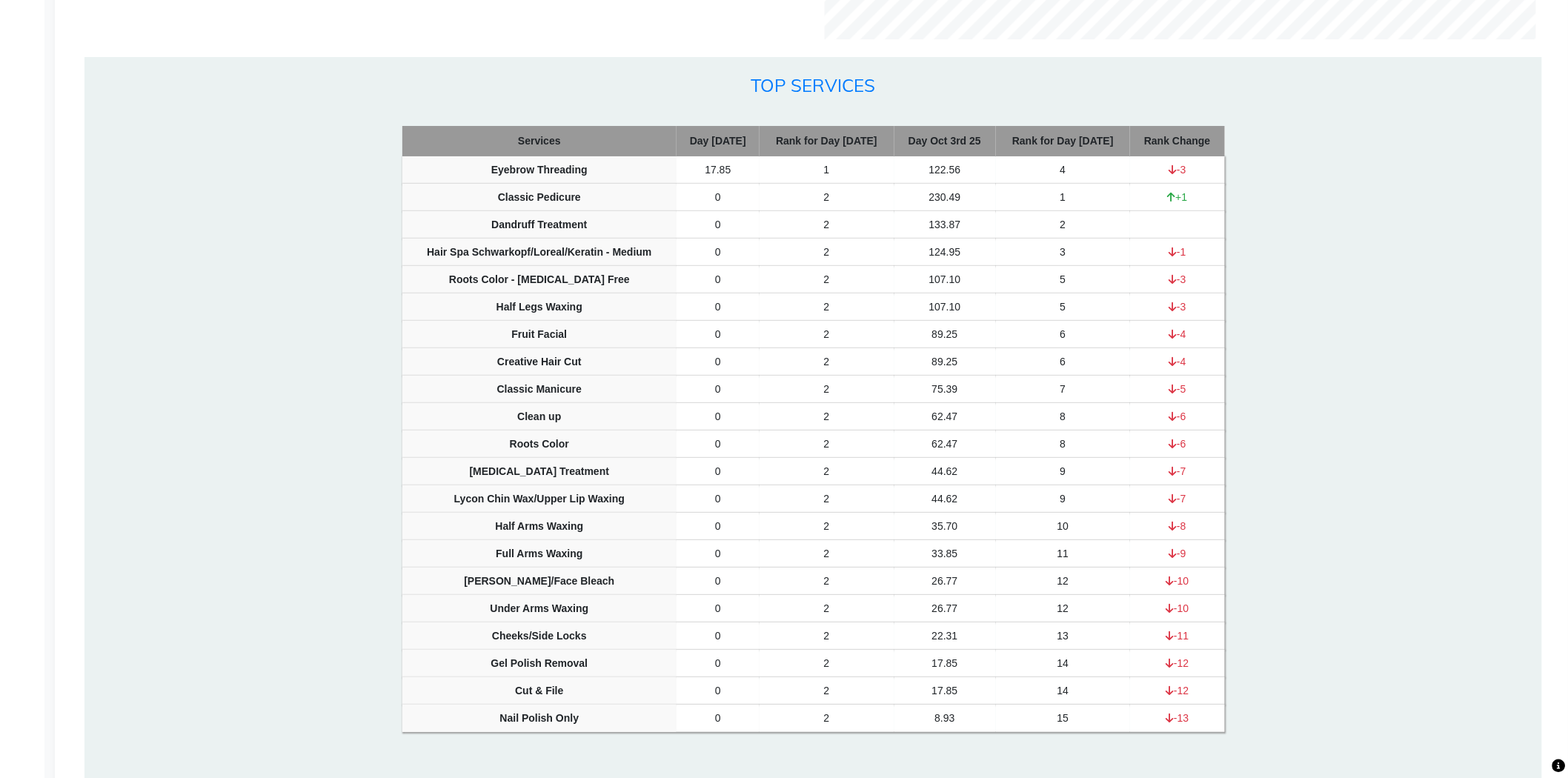
scroll to position [2306, 0]
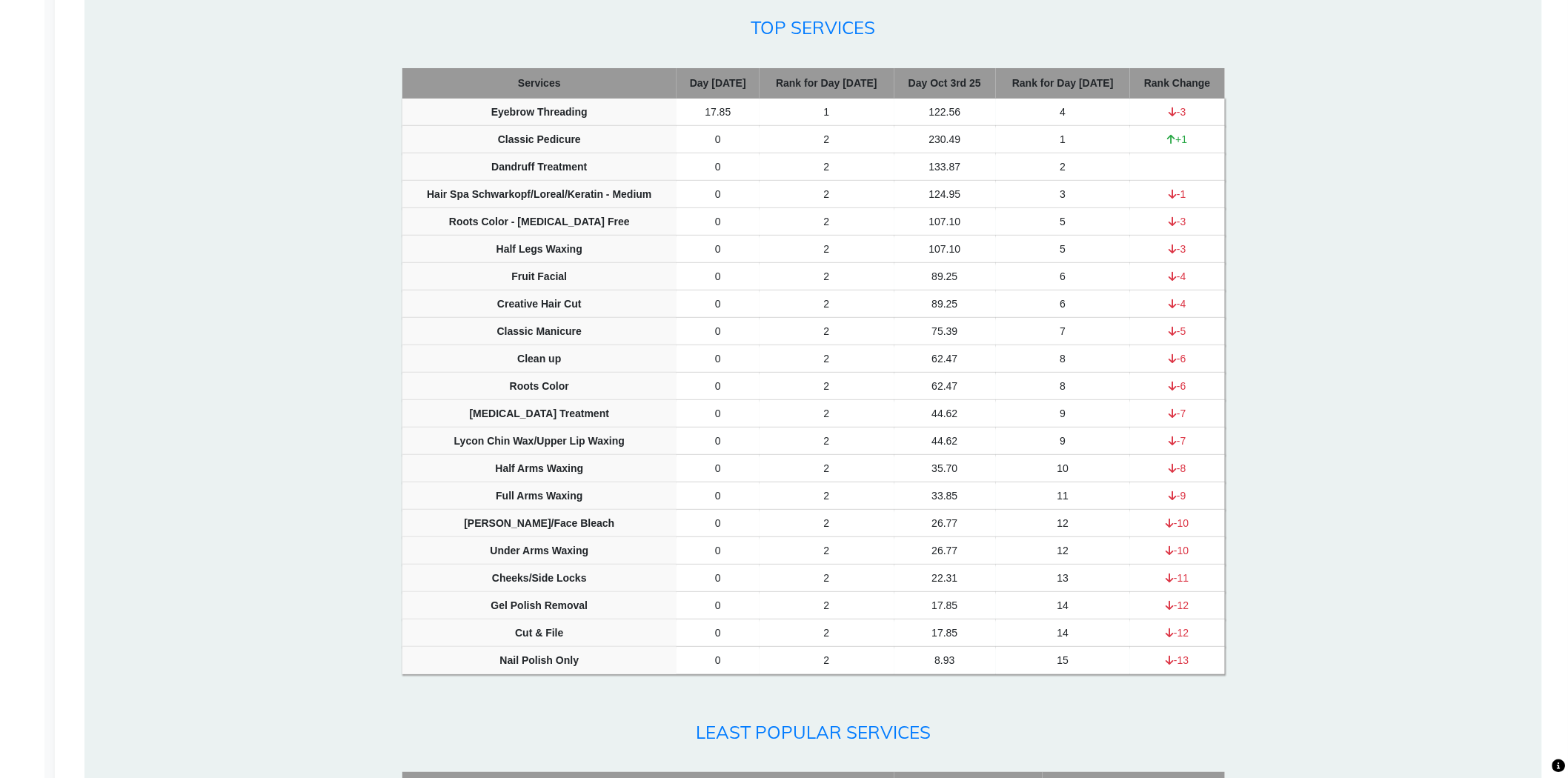
click at [1175, 132] on td "+1" at bounding box center [1177, 139] width 94 height 27
click at [1181, 114] on span "-3" at bounding box center [1177, 112] width 17 height 12
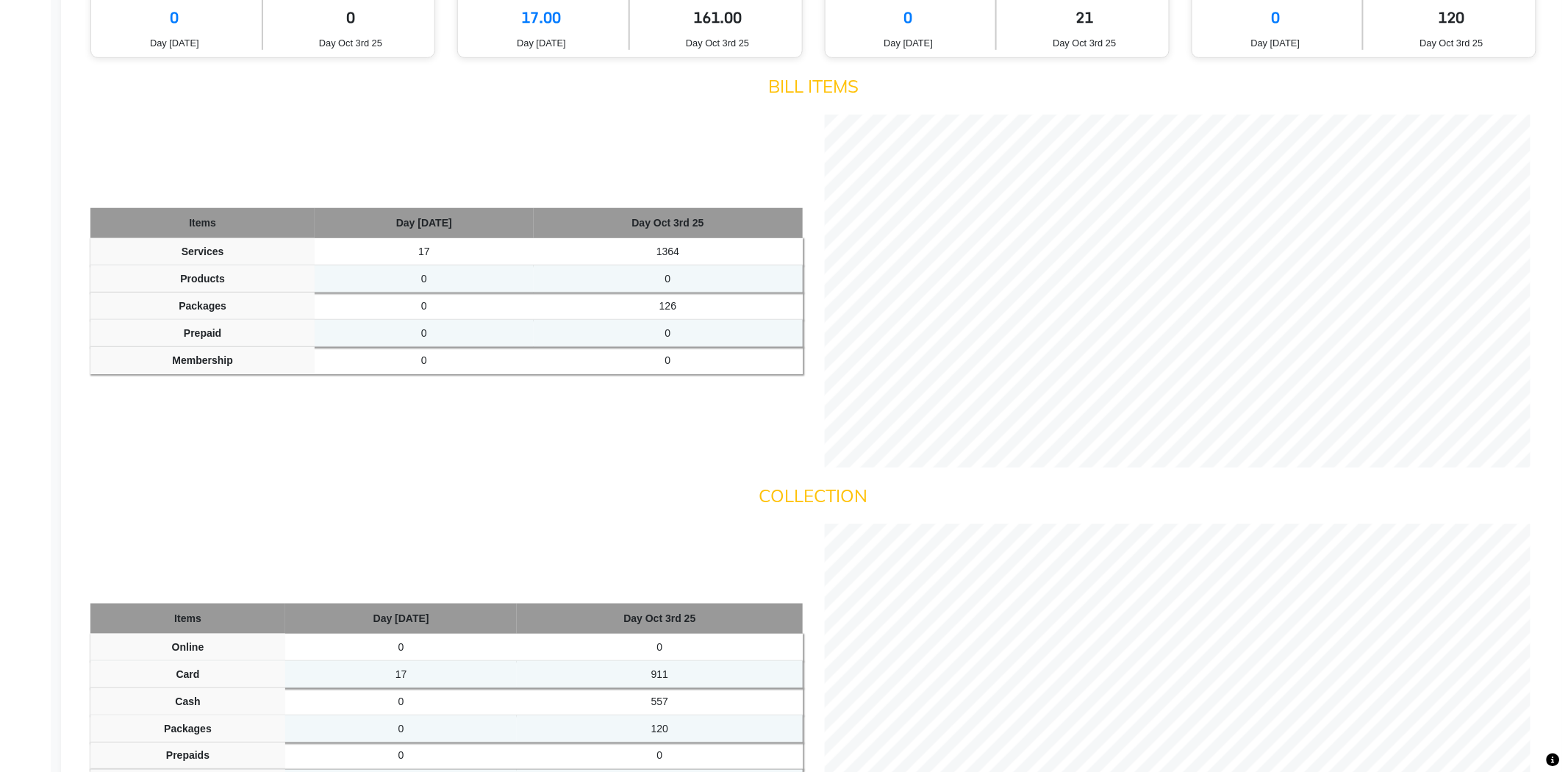
scroll to position [0, 0]
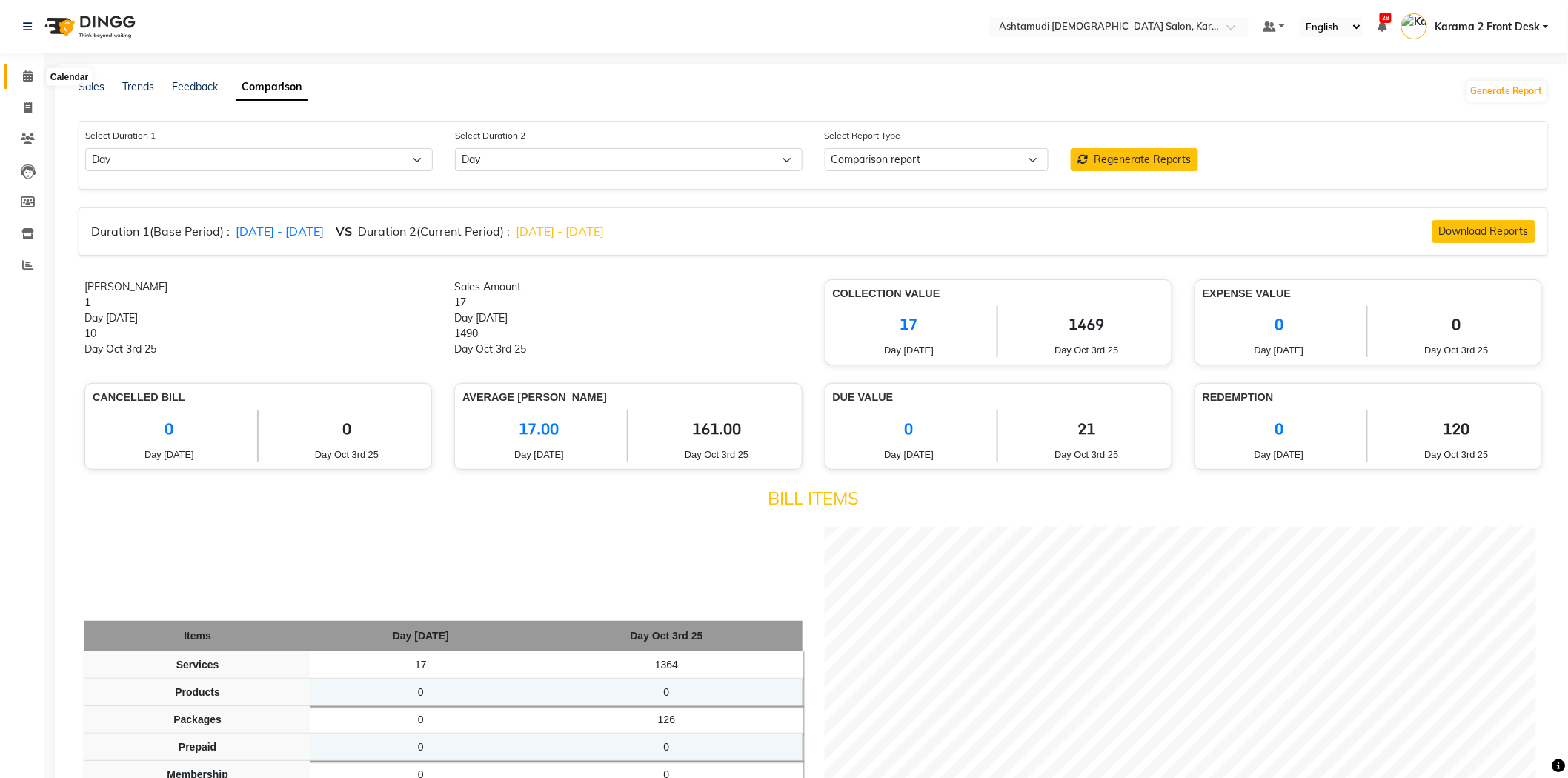
click at [32, 76] on span at bounding box center [28, 76] width 26 height 17
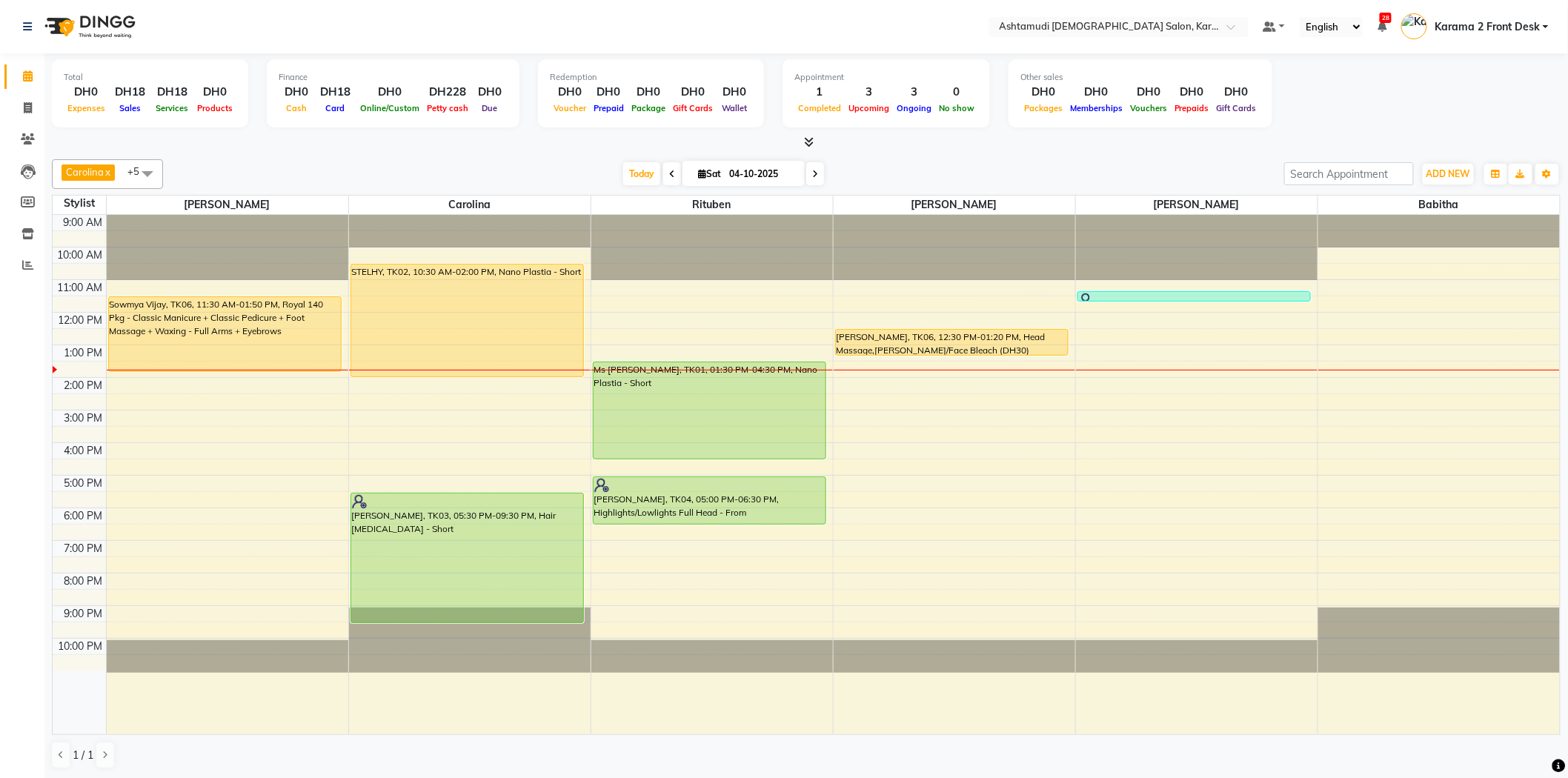
click at [231, 49] on nav "Select Location × Ashtamudi Ladies Salon, Karama 2 Default Panel My Panel Engli…" at bounding box center [784, 26] width 1568 height 53
click at [282, 149] on div at bounding box center [806, 143] width 1509 height 16
click at [383, 153] on div "Carolina x Linda x Farsana Begum x Jyothi Krishna x Babitha x Rituben x +5 Sele…" at bounding box center [806, 464] width 1509 height 622
click at [453, 135] on div at bounding box center [806, 143] width 1509 height 16
click at [382, 149] on div at bounding box center [806, 143] width 1509 height 16
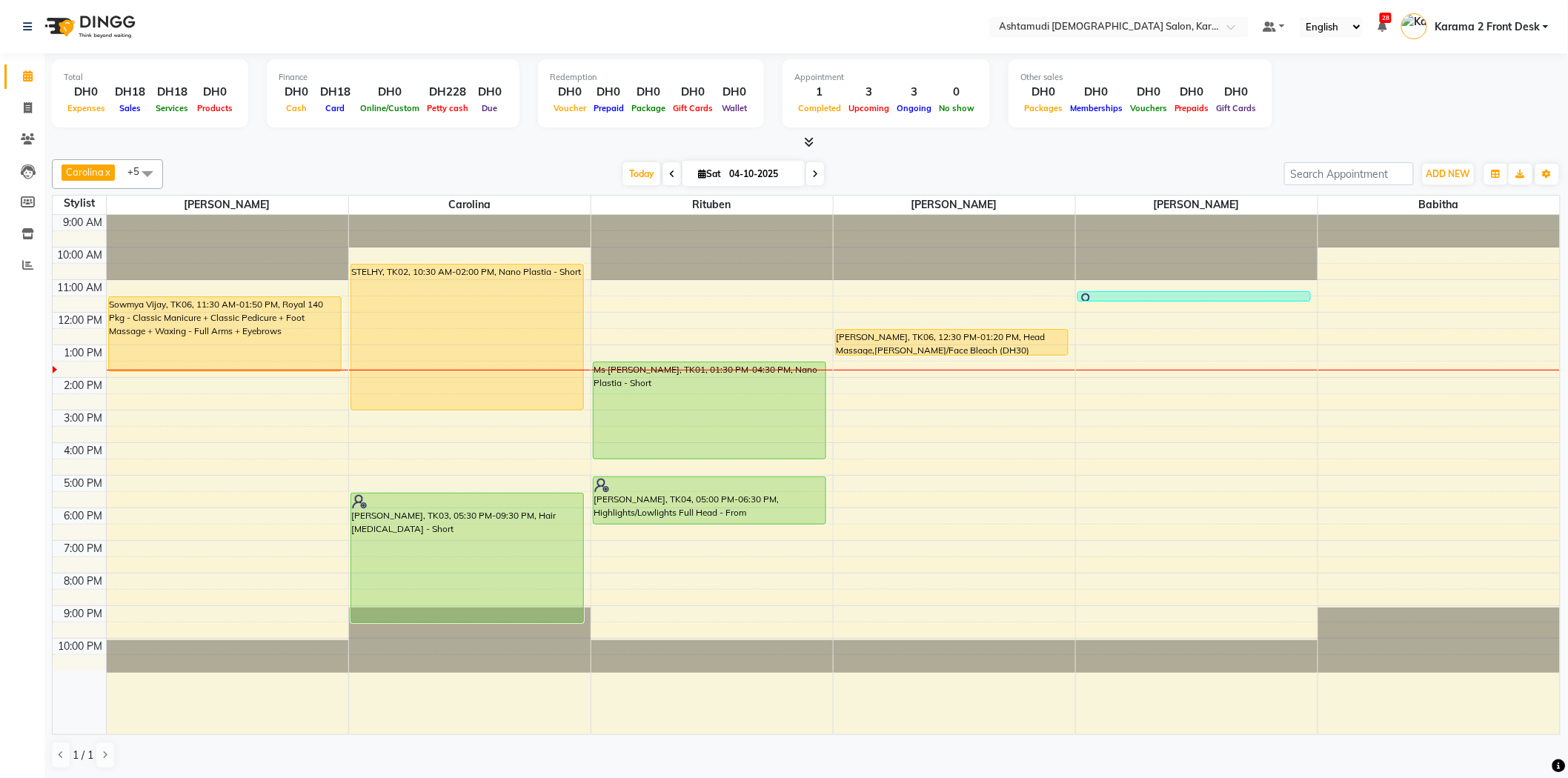
drag, startPoint x: 382, startPoint y: 374, endPoint x: 382, endPoint y: 408, distance: 34.8
click at [382, 408] on div "STELHY, TK02, 10:30 AM-02:00 PM, Nano Plastia - Short gopika, TK03, 05:30 PM-09…" at bounding box center [470, 475] width 242 height 520
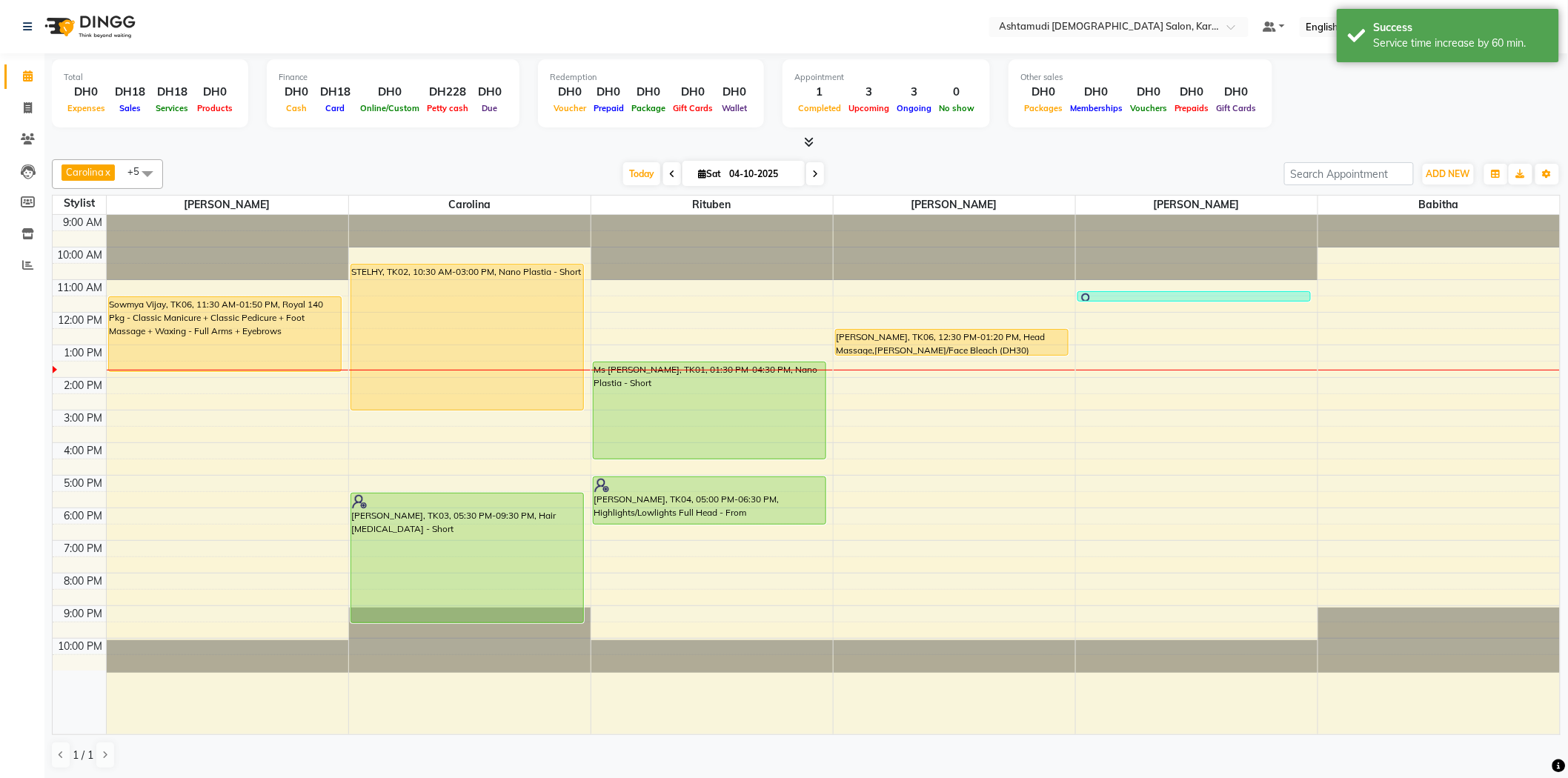
click at [359, 159] on div "Carolina x Linda x Farsana Begum x Jyothi Krishna x Babitha x Rituben x +5 Sele…" at bounding box center [806, 464] width 1509 height 622
click at [552, 142] on div at bounding box center [806, 143] width 1509 height 16
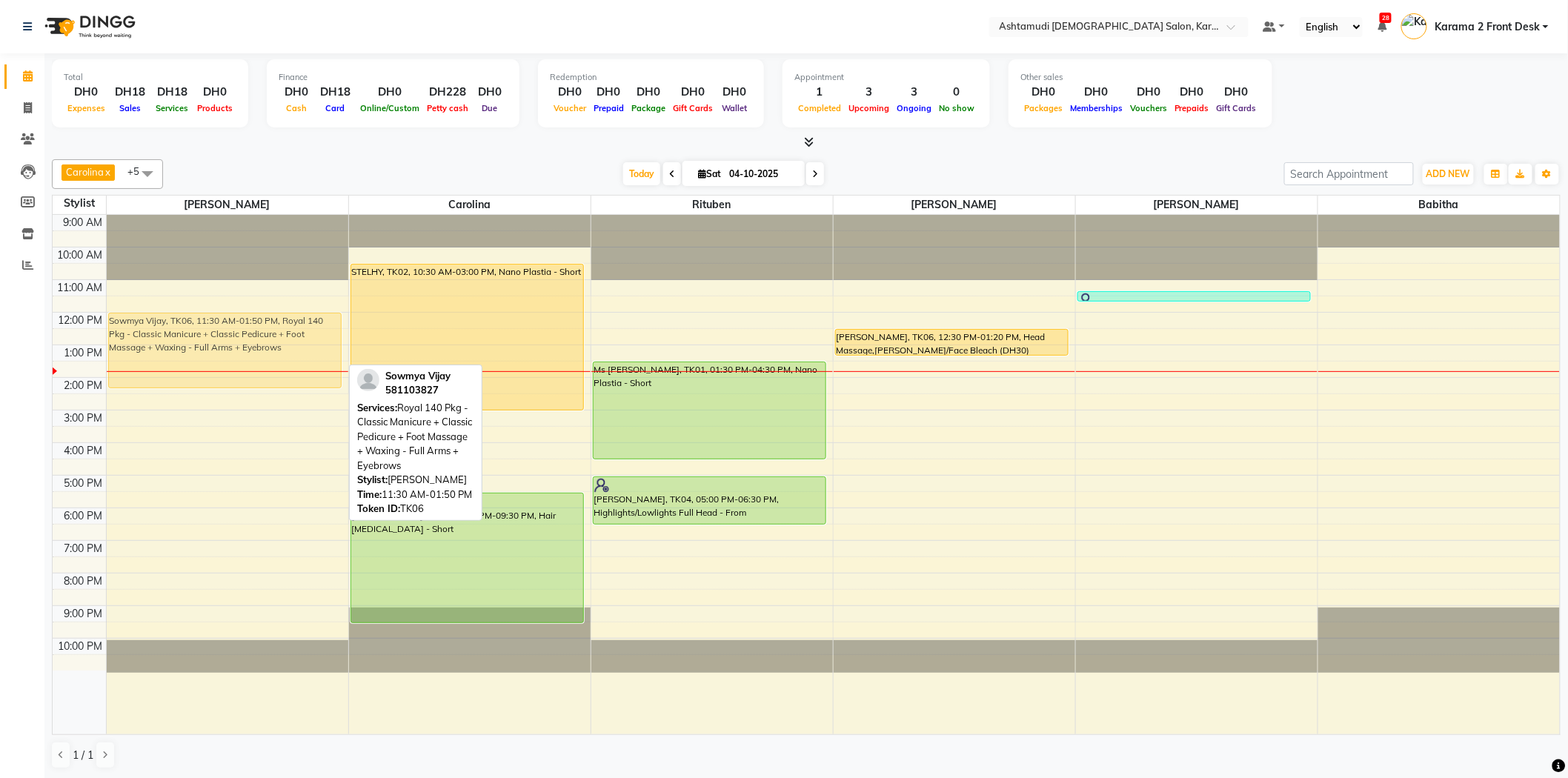
drag, startPoint x: 236, startPoint y: 351, endPoint x: 235, endPoint y: 371, distance: 20.8
click at [235, 372] on div "Sowmya Vijay, TK06, 11:30 AM-01:50 PM, Royal 140 Pkg - Classic Manicure + Class…" at bounding box center [228, 475] width 242 height 520
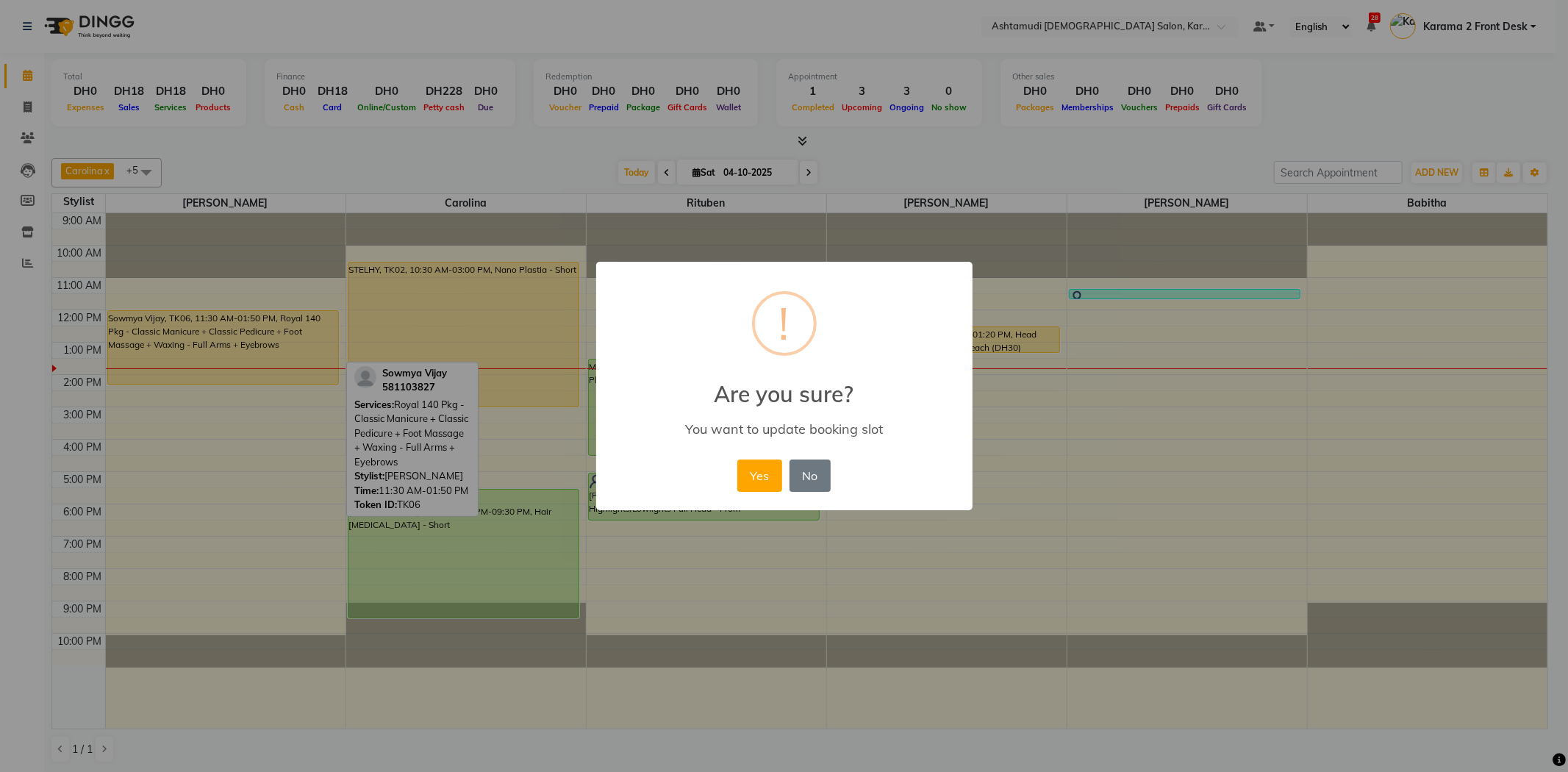
click at [771, 468] on button "Yes" at bounding box center [759, 475] width 45 height 33
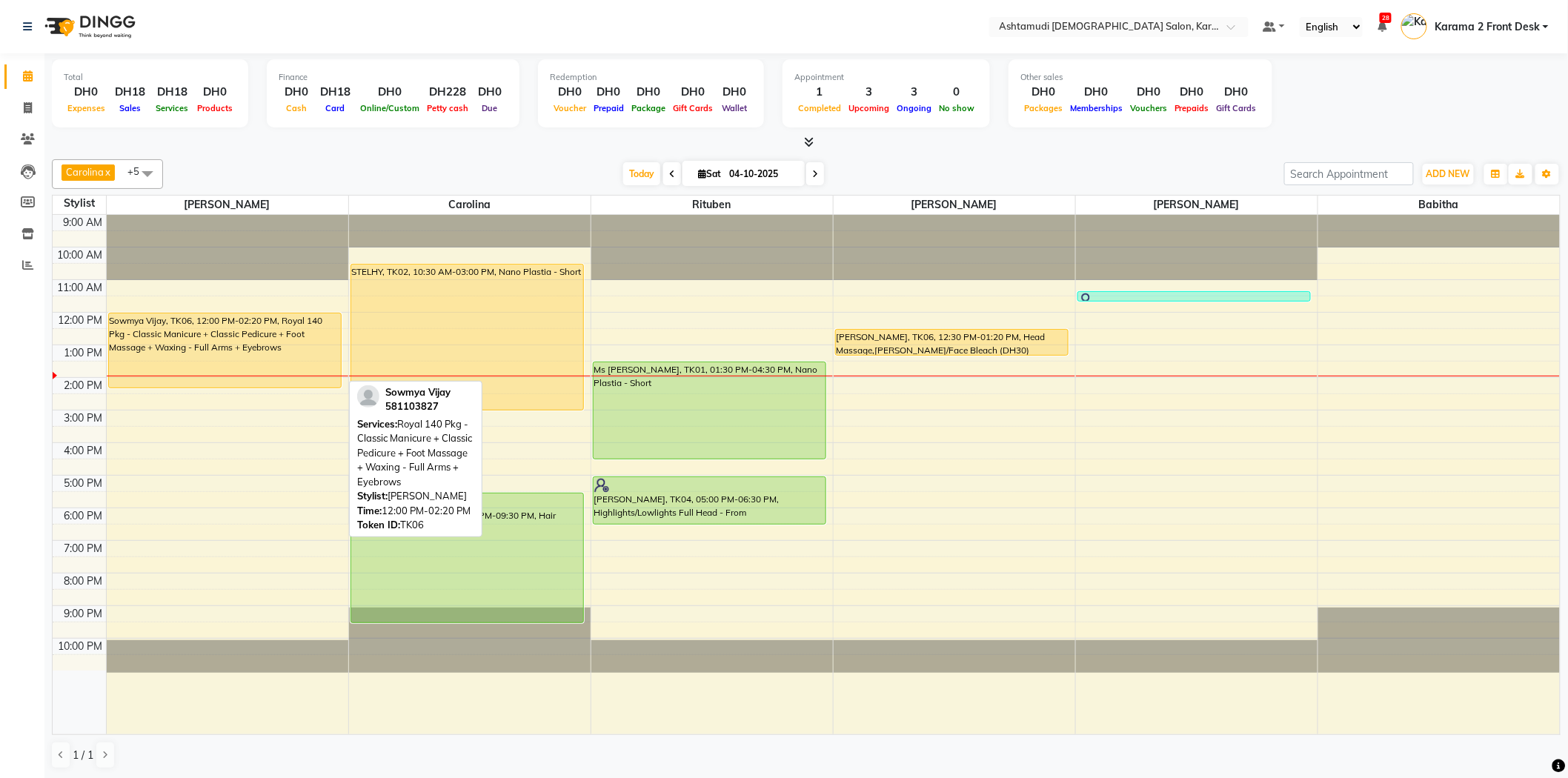
click at [230, 322] on div "Sowmya Vijay, TK06, 12:00 PM-02:20 PM, Royal 140 Pkg - Classic Manicure + Class…" at bounding box center [225, 351] width 233 height 74
click at [231, 334] on div "Sowmya Vijay, TK06, 12:00 PM-02:20 PM, Royal 140 Pkg - Classic Manicure + Class…" at bounding box center [225, 351] width 233 height 74
select select "1"
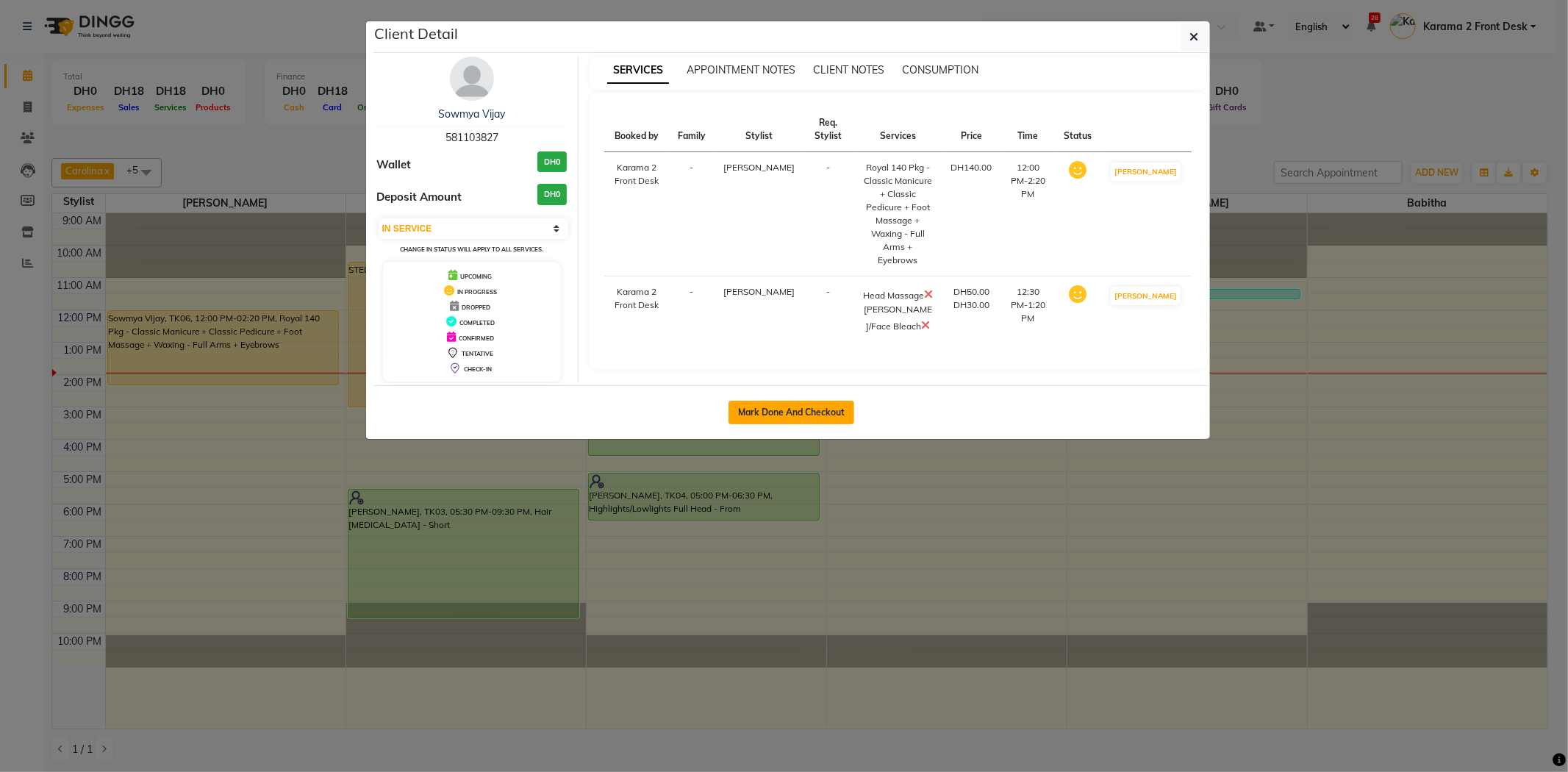
click at [775, 425] on button "Mark Done And Checkout" at bounding box center [790, 413] width 126 height 24
select select "service"
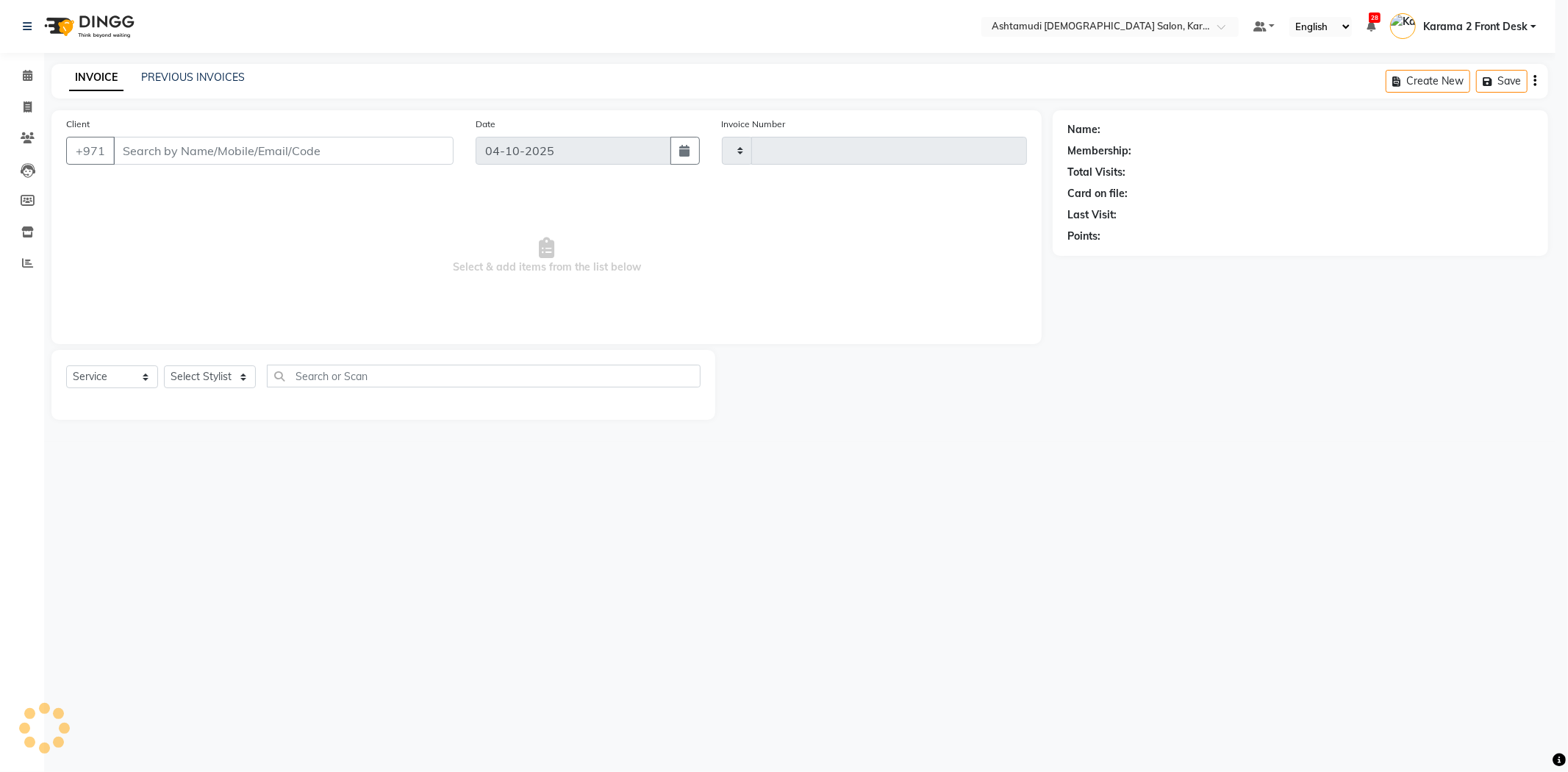
type input "2412"
select select "7424"
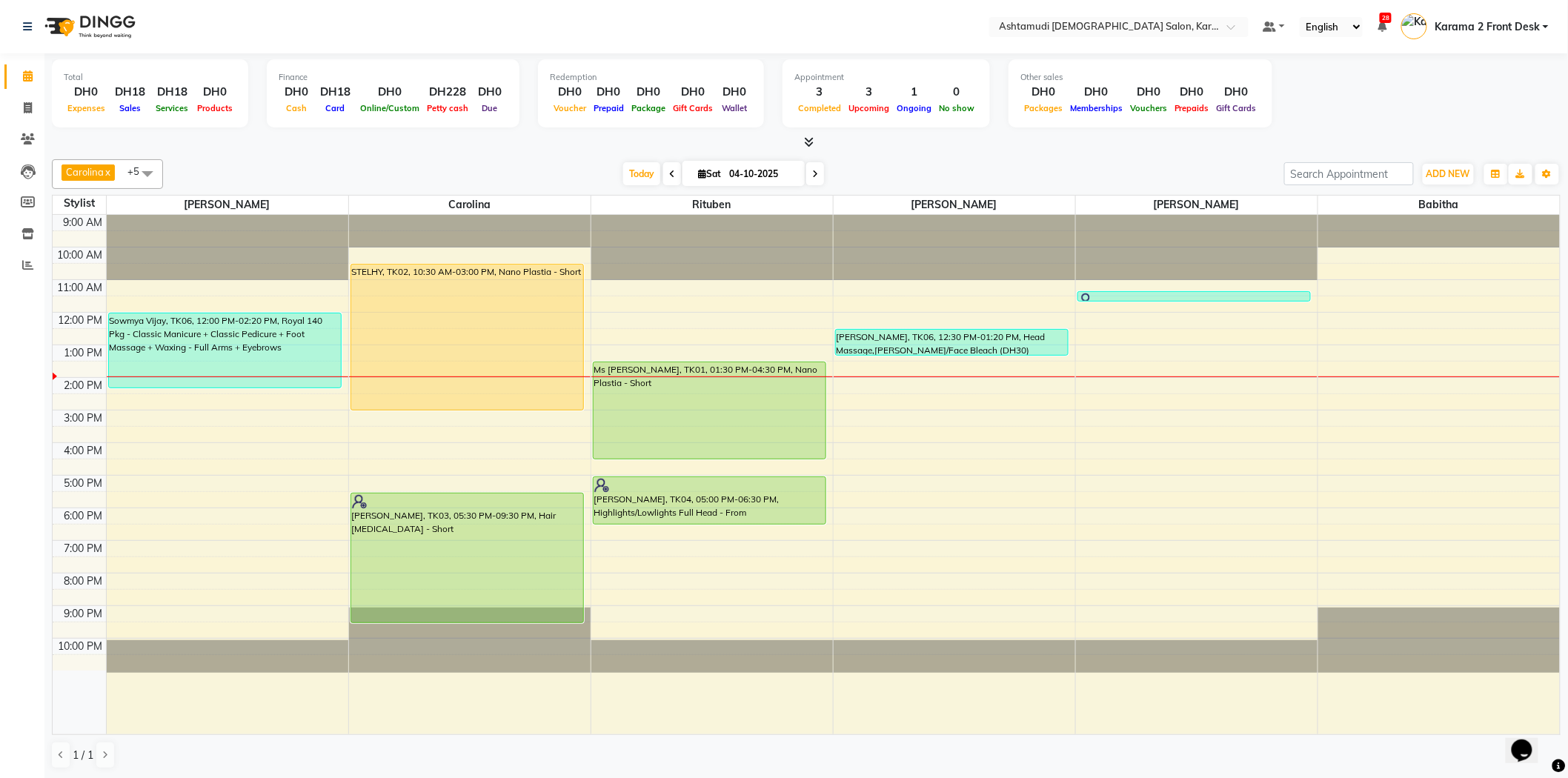
click at [269, 170] on div "[DATE] [DATE]" at bounding box center [723, 174] width 1107 height 22
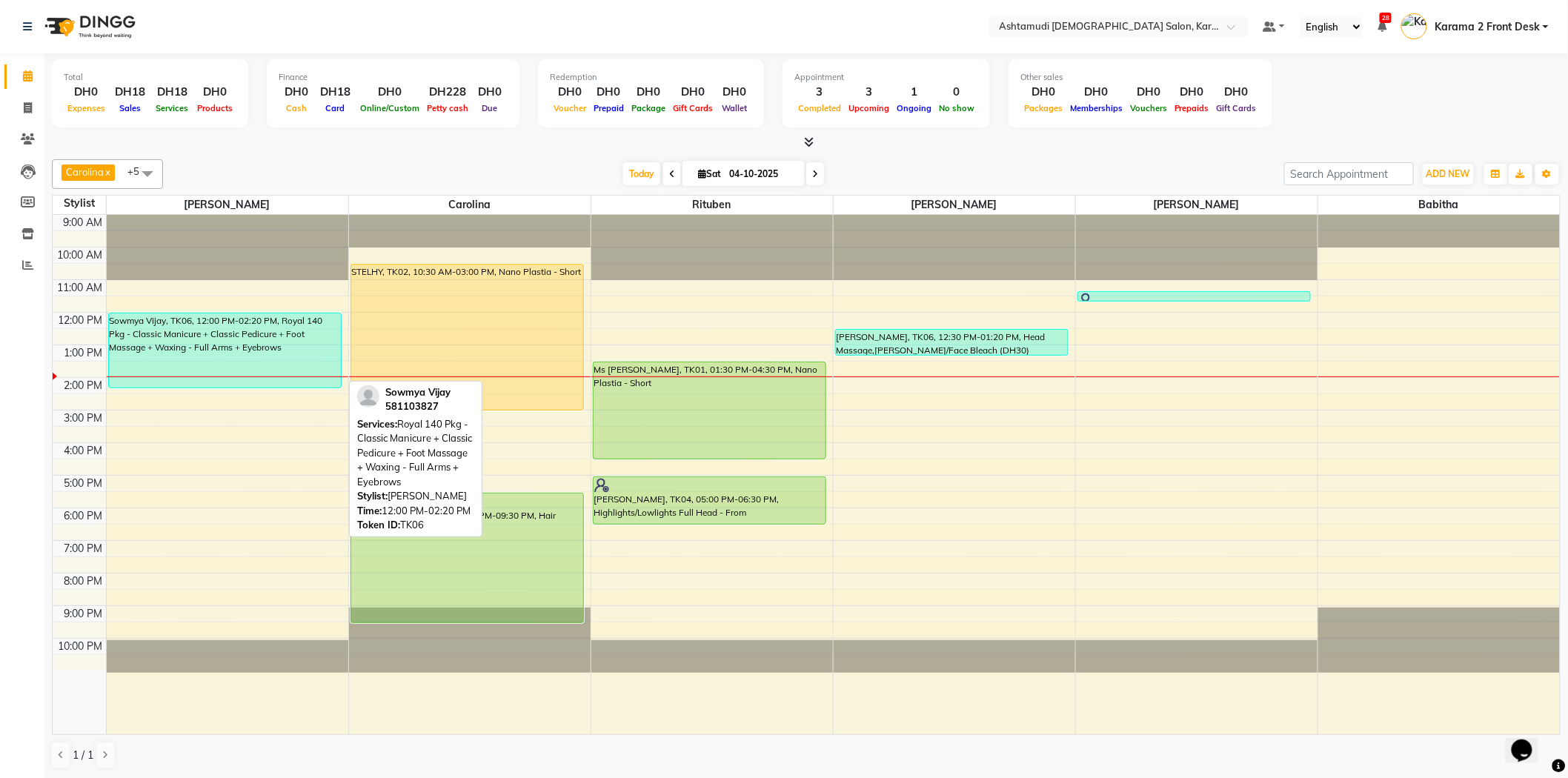
click at [196, 357] on div "Sowmya Vijay, TK06, 12:00 PM-02:20 PM, Royal 140 Pkg - Classic Manicure + Class…" at bounding box center [225, 351] width 233 height 74
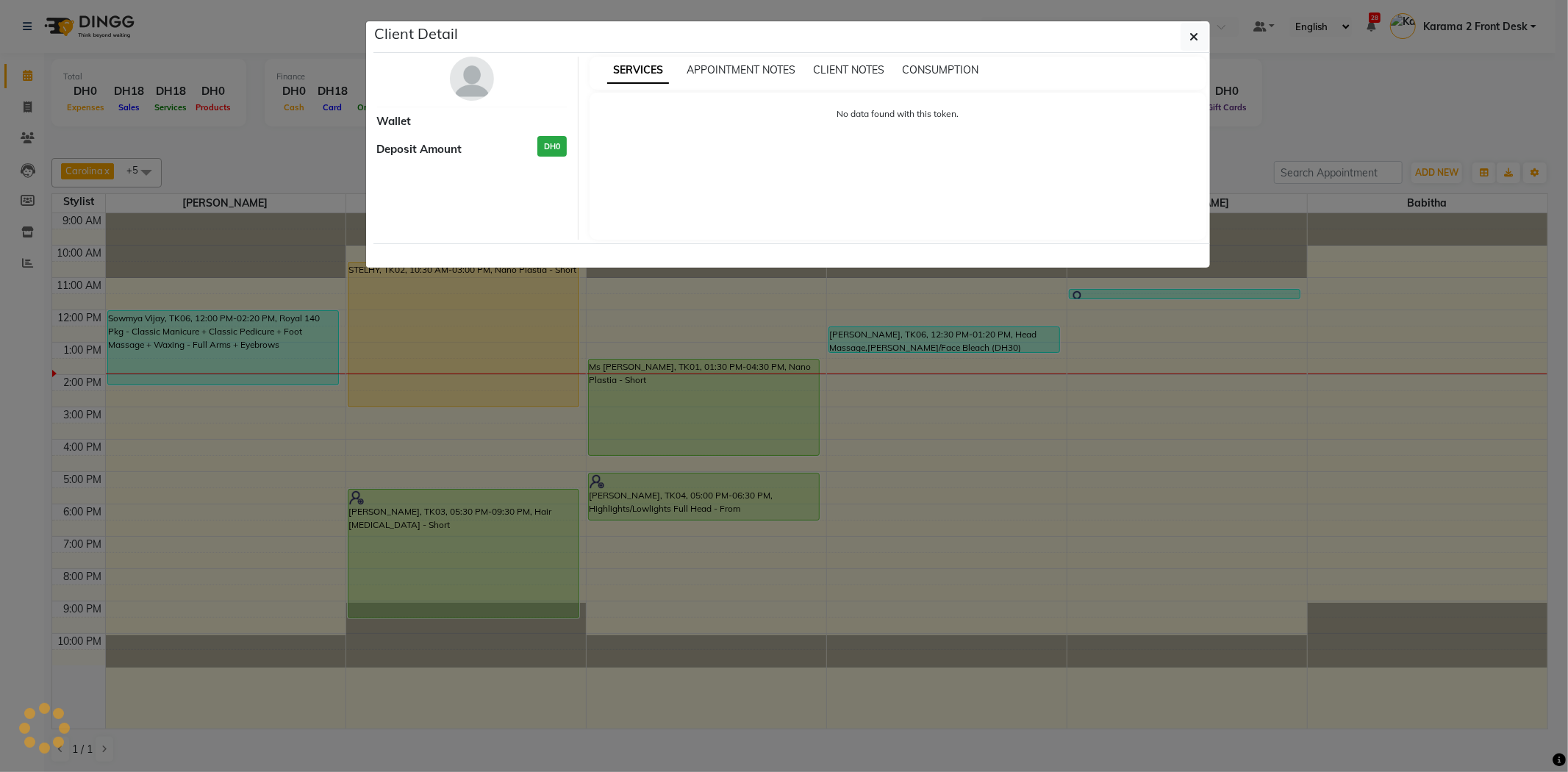
select select "3"
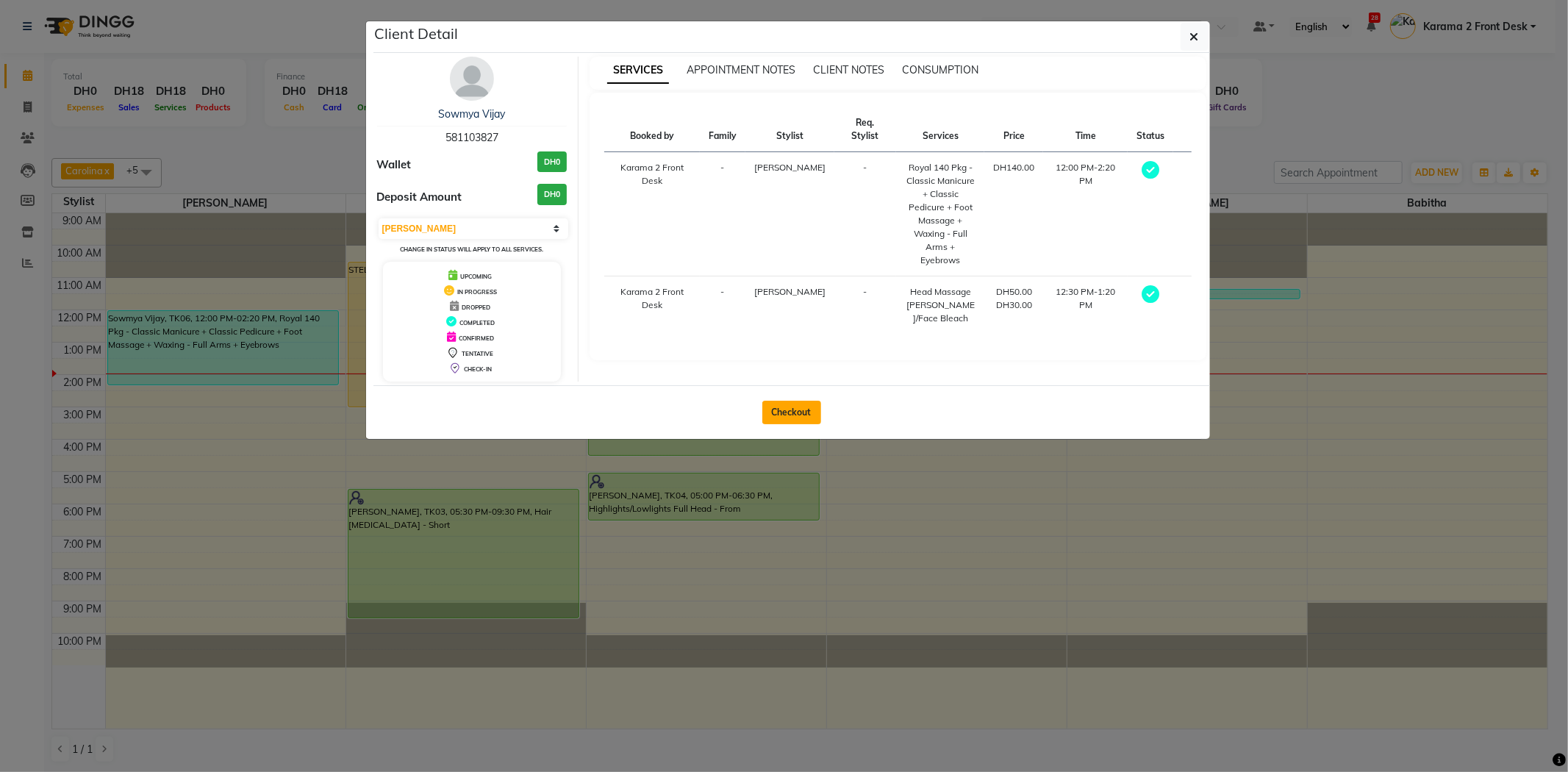
click at [798, 401] on button "Checkout" at bounding box center [791, 413] width 59 height 24
select select "7424"
select select "service"
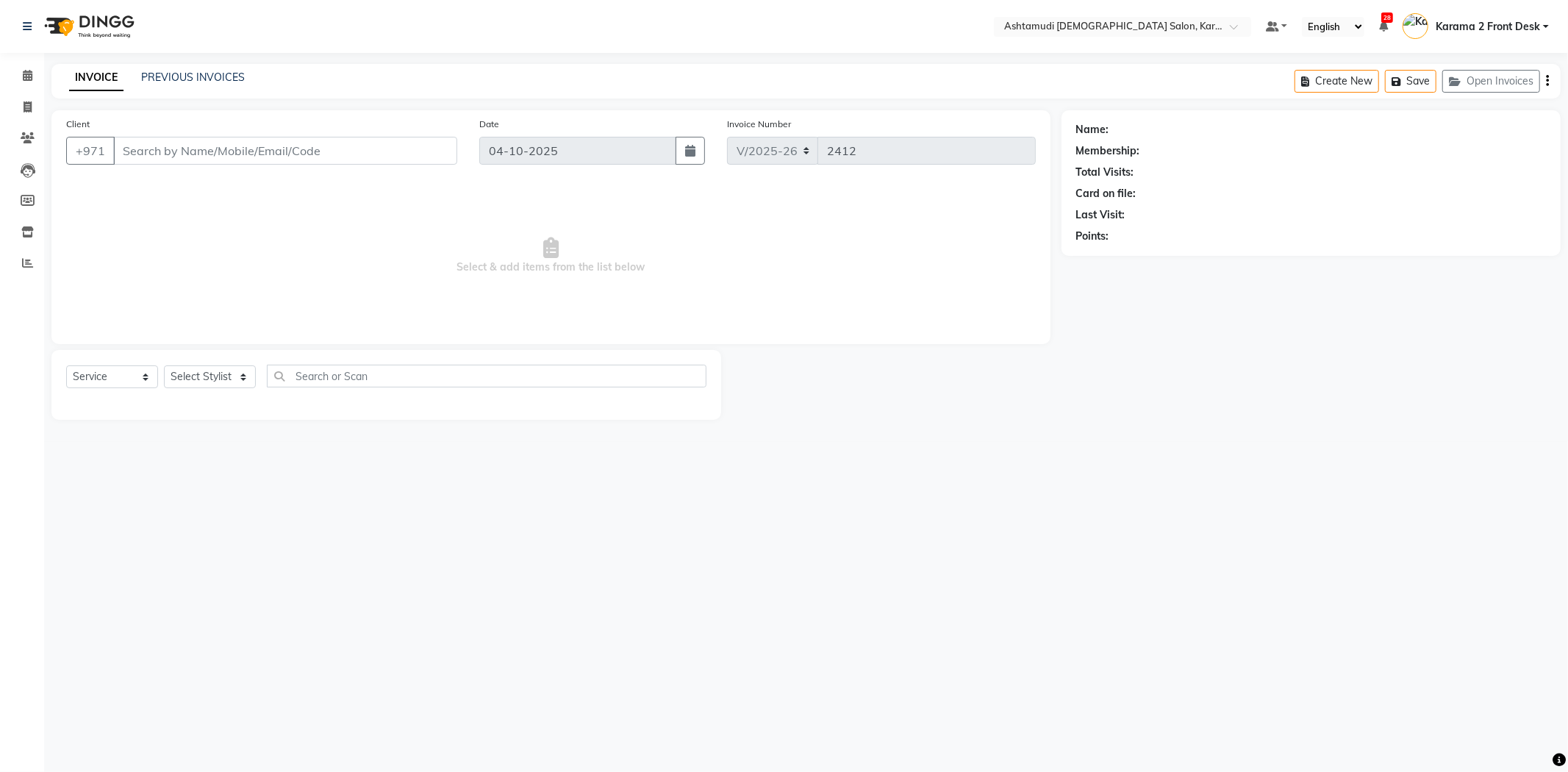
type input "581103827"
select select "64957"
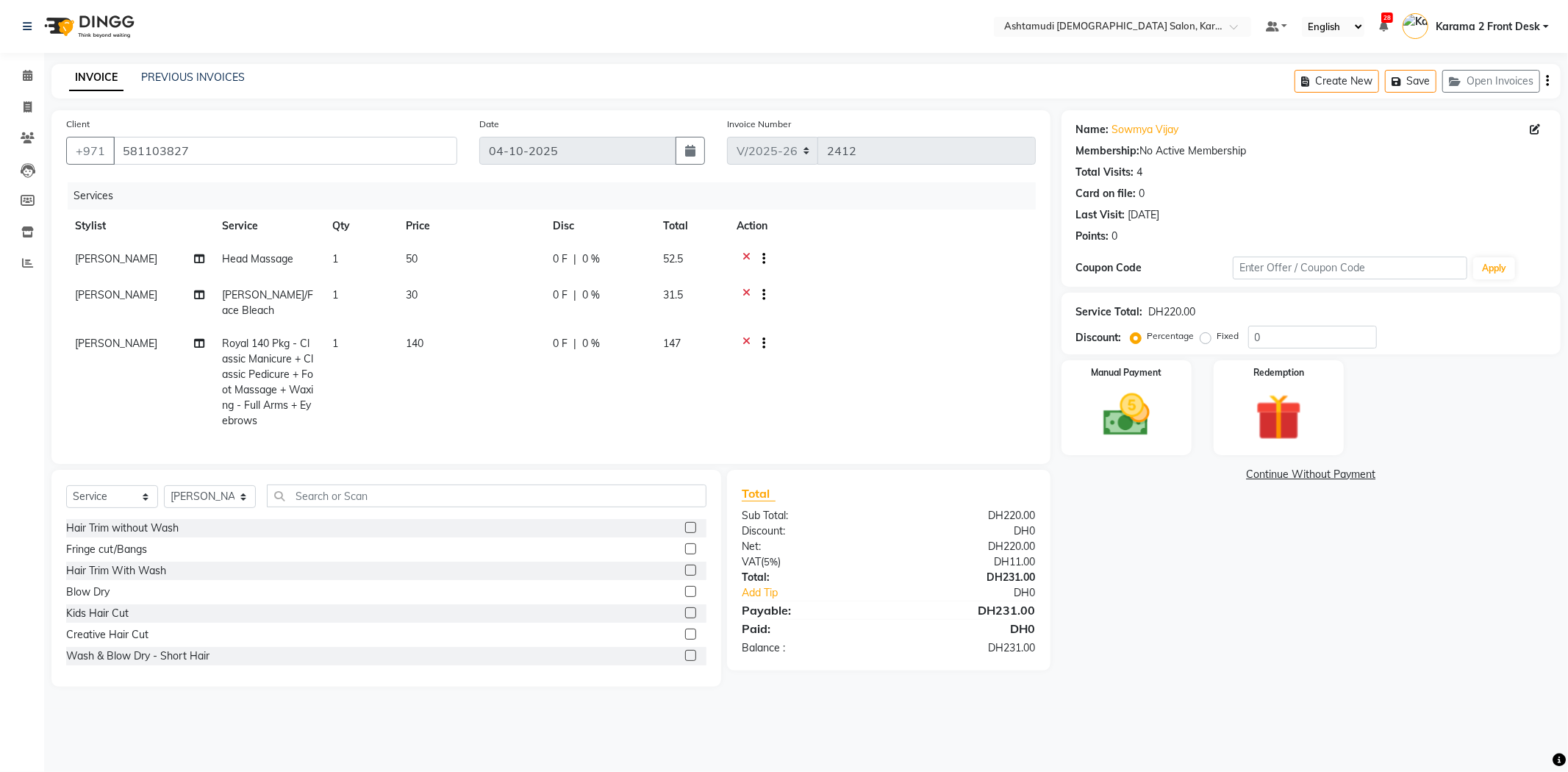
click at [744, 336] on icon at bounding box center [747, 345] width 8 height 19
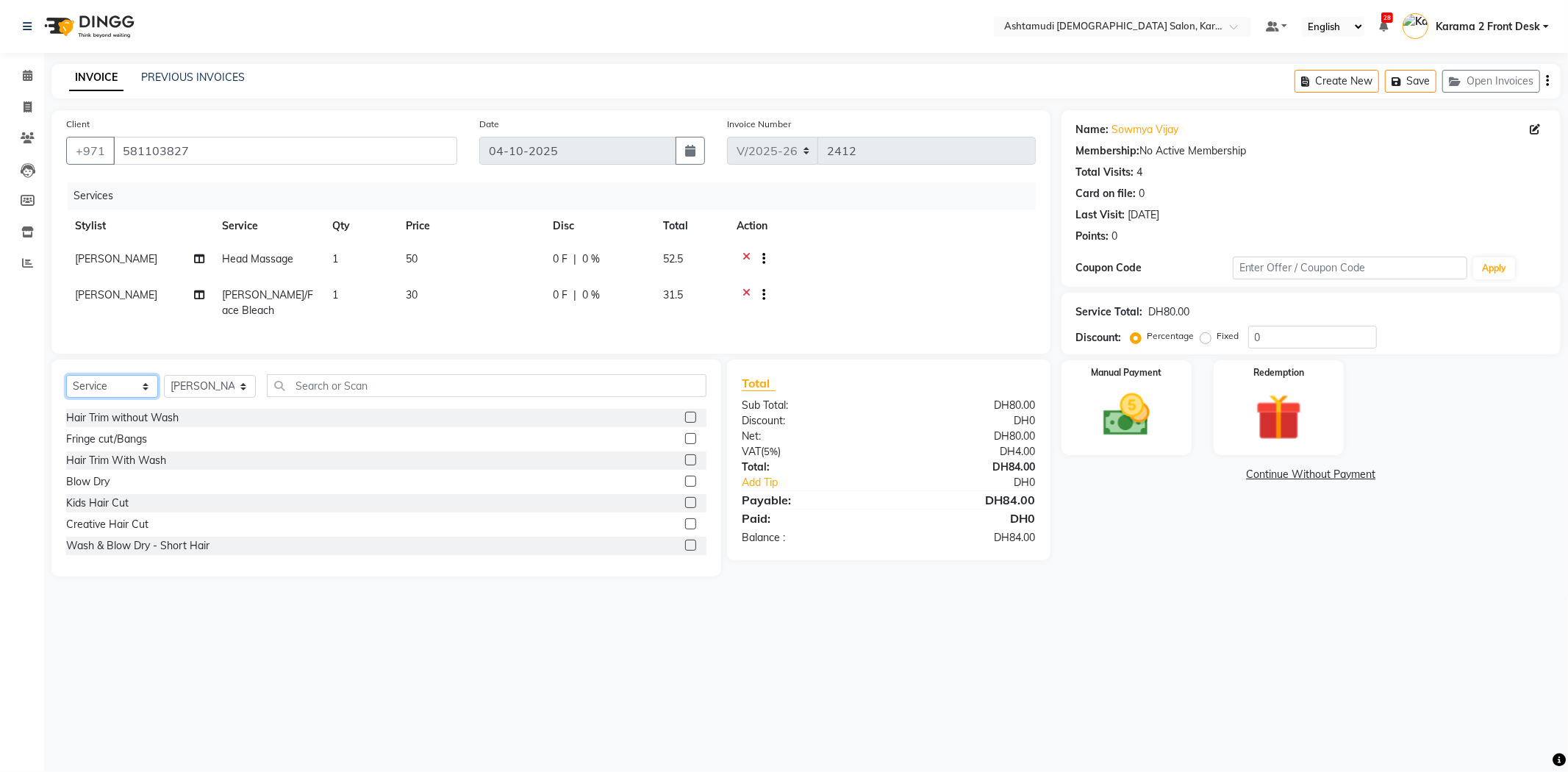
click at [103, 391] on select "Select Service Product Membership Package Voucher Prepaid Gift Card" at bounding box center [112, 386] width 92 height 23
select select "package"
click at [66, 388] on select "Select Service Product Membership Package Voucher Prepaid Gift Card" at bounding box center [112, 386] width 92 height 23
click at [306, 394] on input "text" at bounding box center [486, 385] width 439 height 23
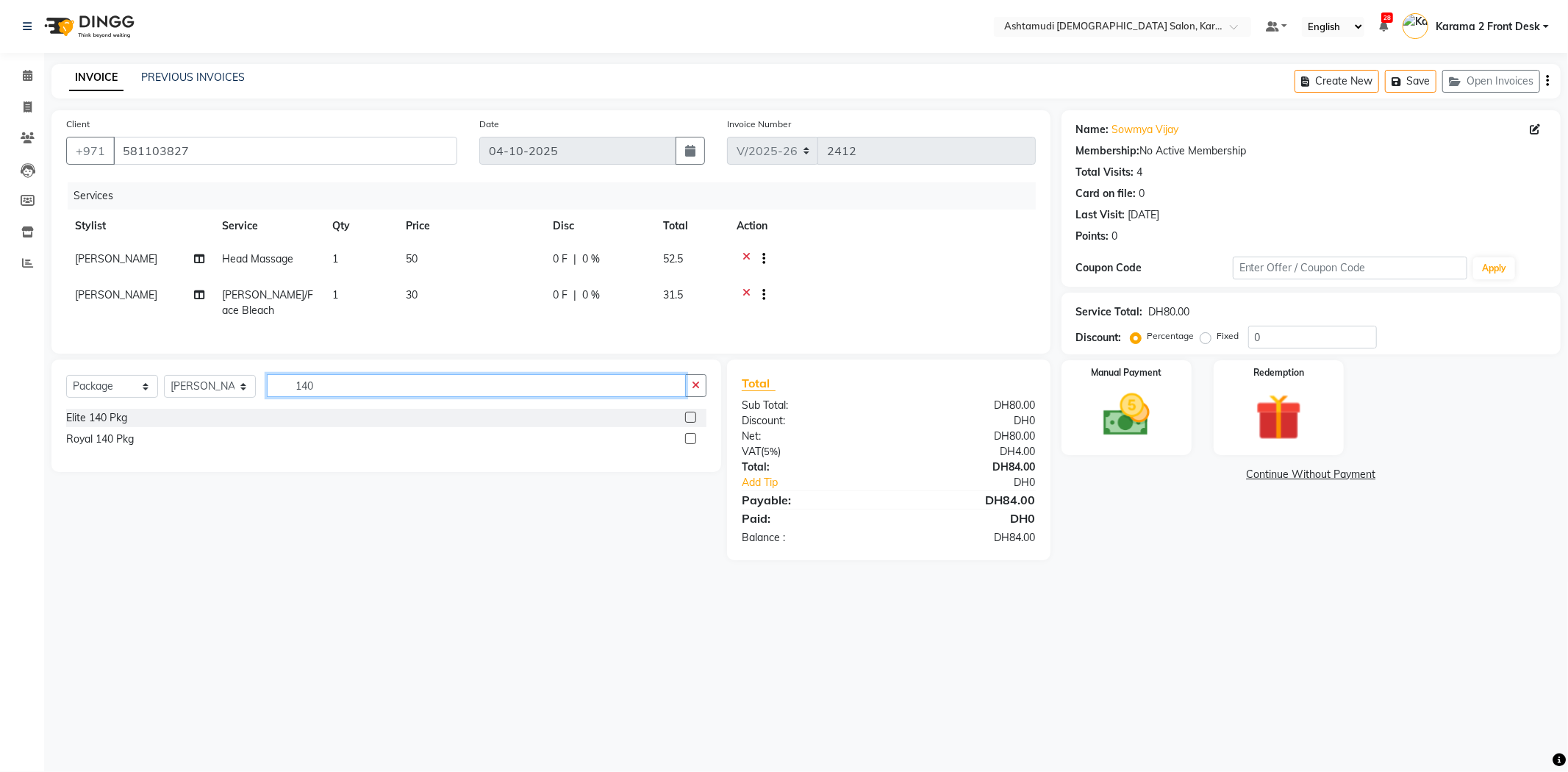
type input "140"
click at [688, 445] on label at bounding box center [690, 439] width 11 height 11
click at [688, 445] on input "checkbox" at bounding box center [690, 440] width 10 height 10
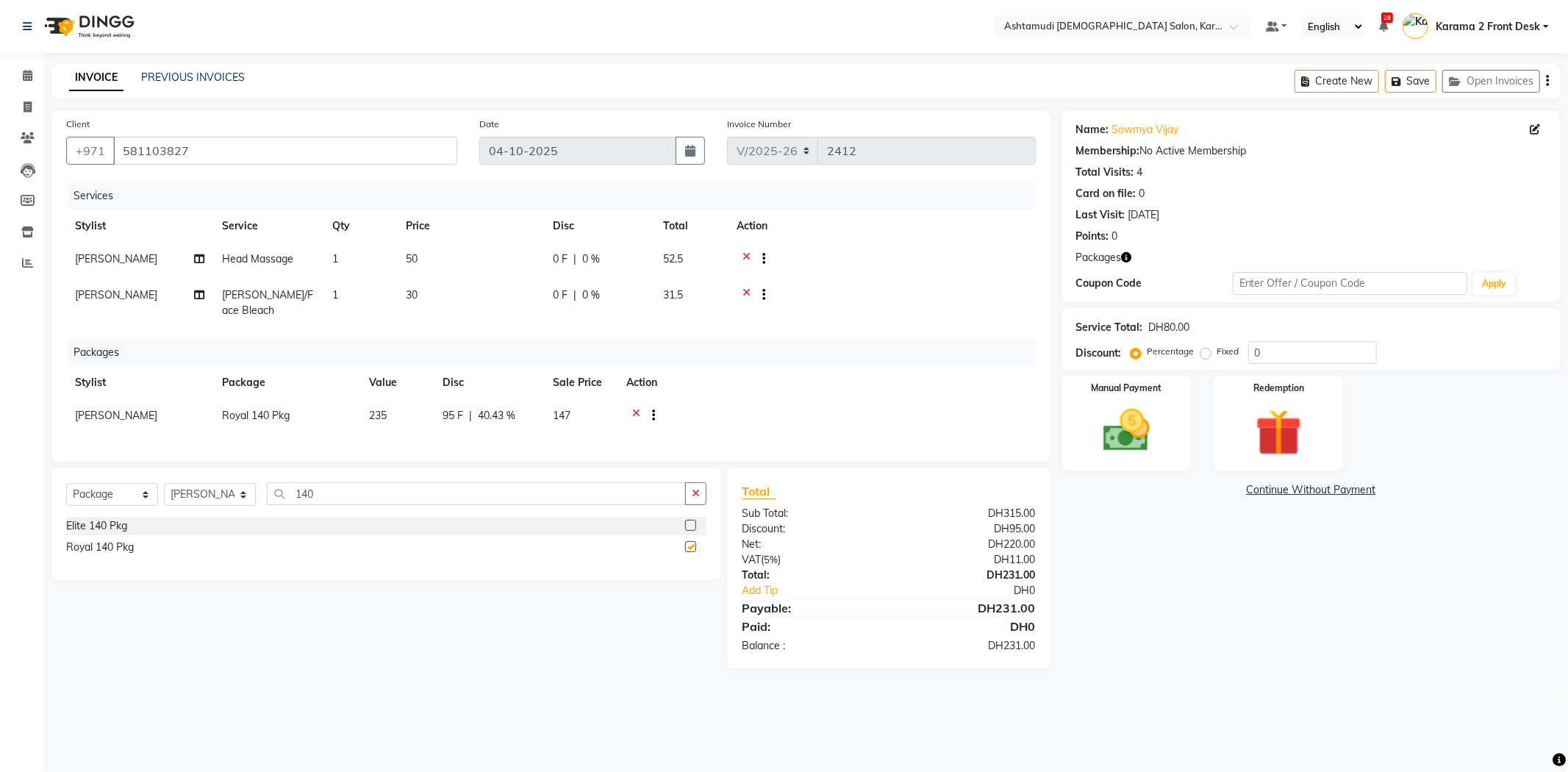
checkbox input "false"
click at [1003, 275] on td at bounding box center [882, 261] width 308 height 36
drag, startPoint x: 1262, startPoint y: 348, endPoint x: 1200, endPoint y: 345, distance: 62.1
click at [1200, 351] on div "Percentage Fixed 0" at bounding box center [1255, 352] width 243 height 23
type input "15"
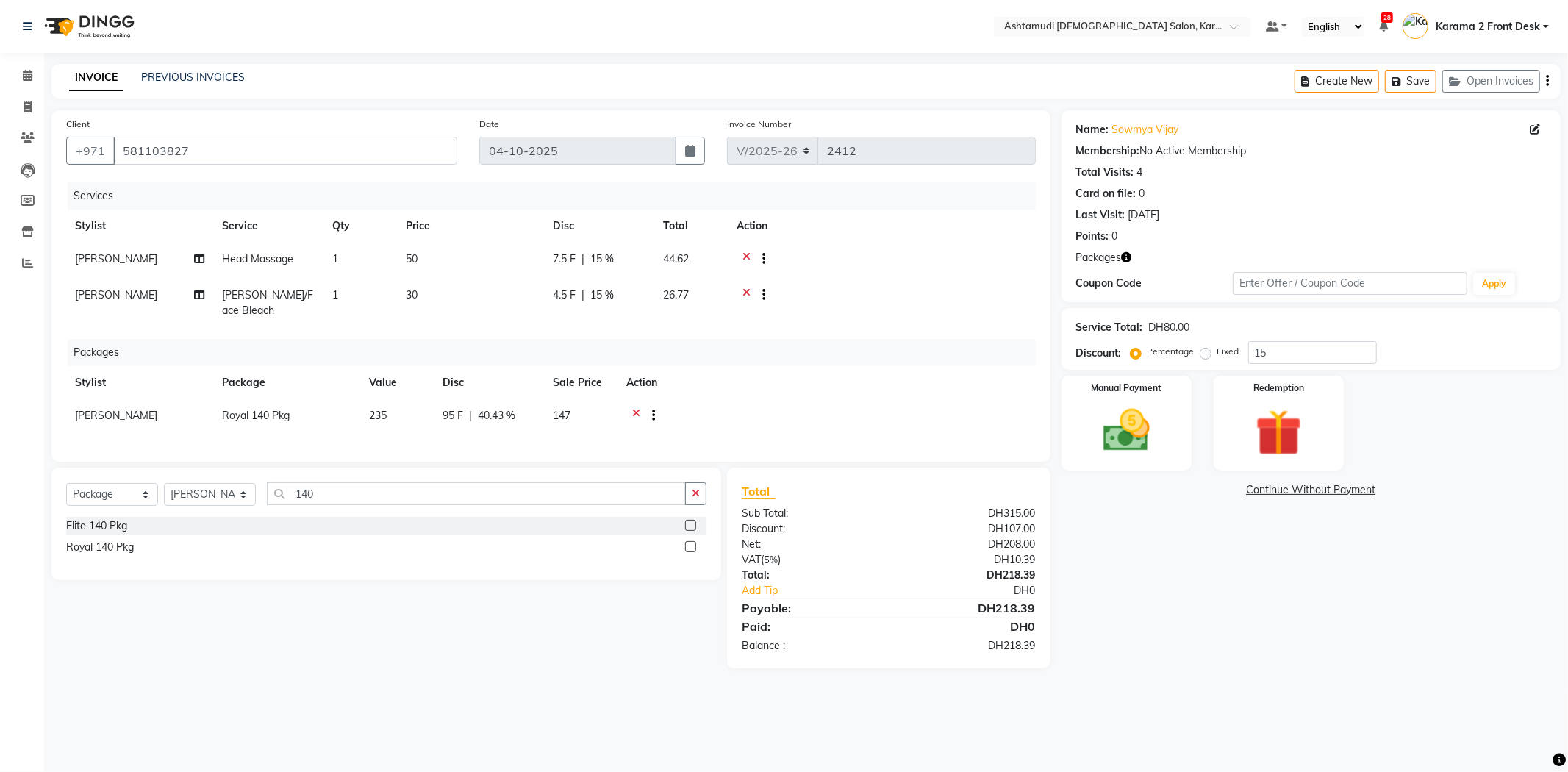
click at [976, 305] on div at bounding box center [882, 297] width 291 height 19
click at [1183, 508] on div "Name: [PERSON_NAME] Membership: No Active Membership Total Visits: 4 Card on fi…" at bounding box center [1316, 389] width 510 height 559
click at [1164, 442] on img at bounding box center [1126, 431] width 78 height 56
click at [1220, 484] on span "CARD" at bounding box center [1218, 490] width 32 height 17
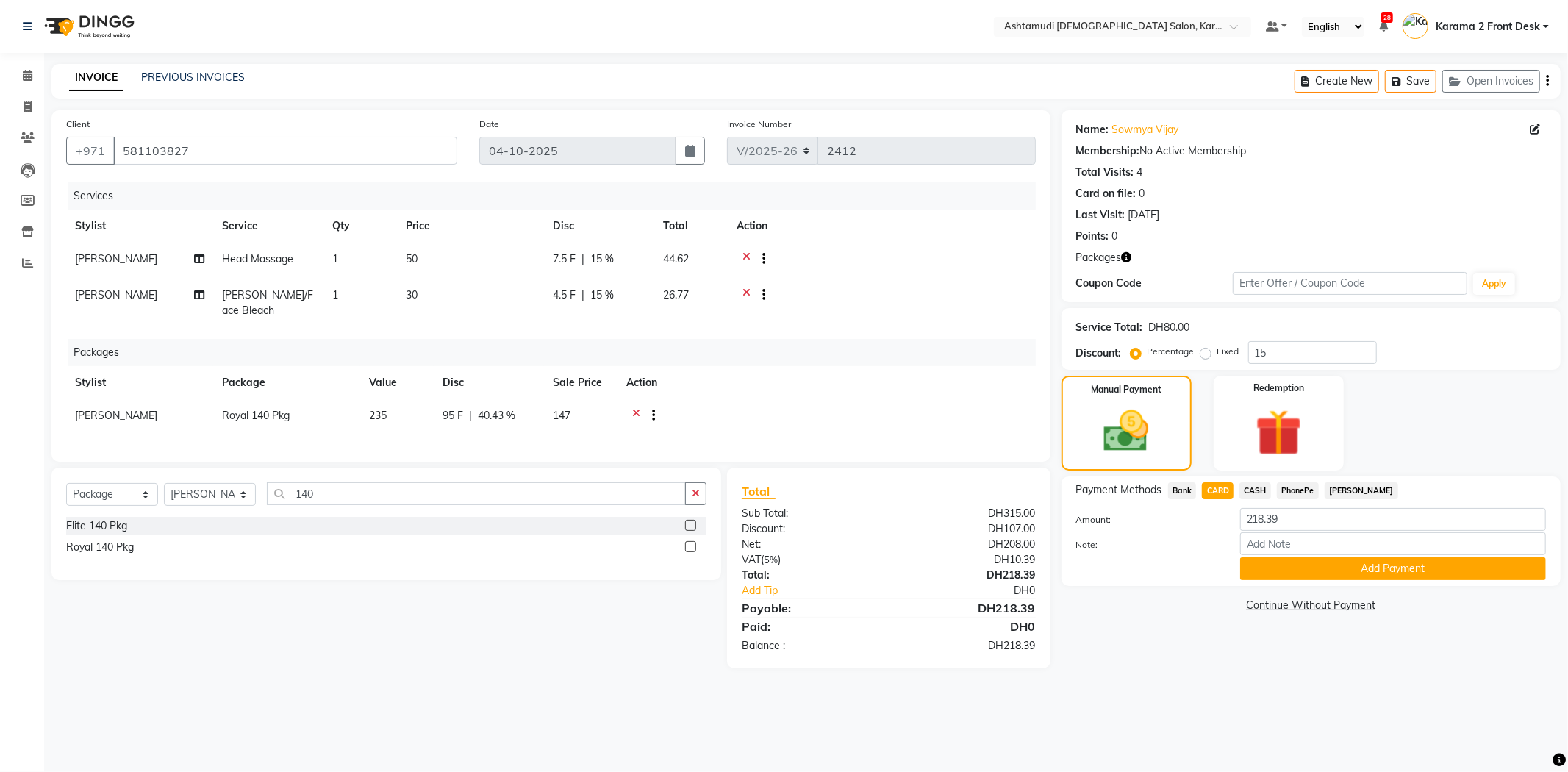
click at [1194, 541] on label "Note:" at bounding box center [1146, 545] width 164 height 13
click at [1240, 541] on input "Note:" at bounding box center [1392, 544] width 305 height 23
click at [86, 414] on span "[PERSON_NAME]" at bounding box center [116, 415] width 82 height 13
select select "64957"
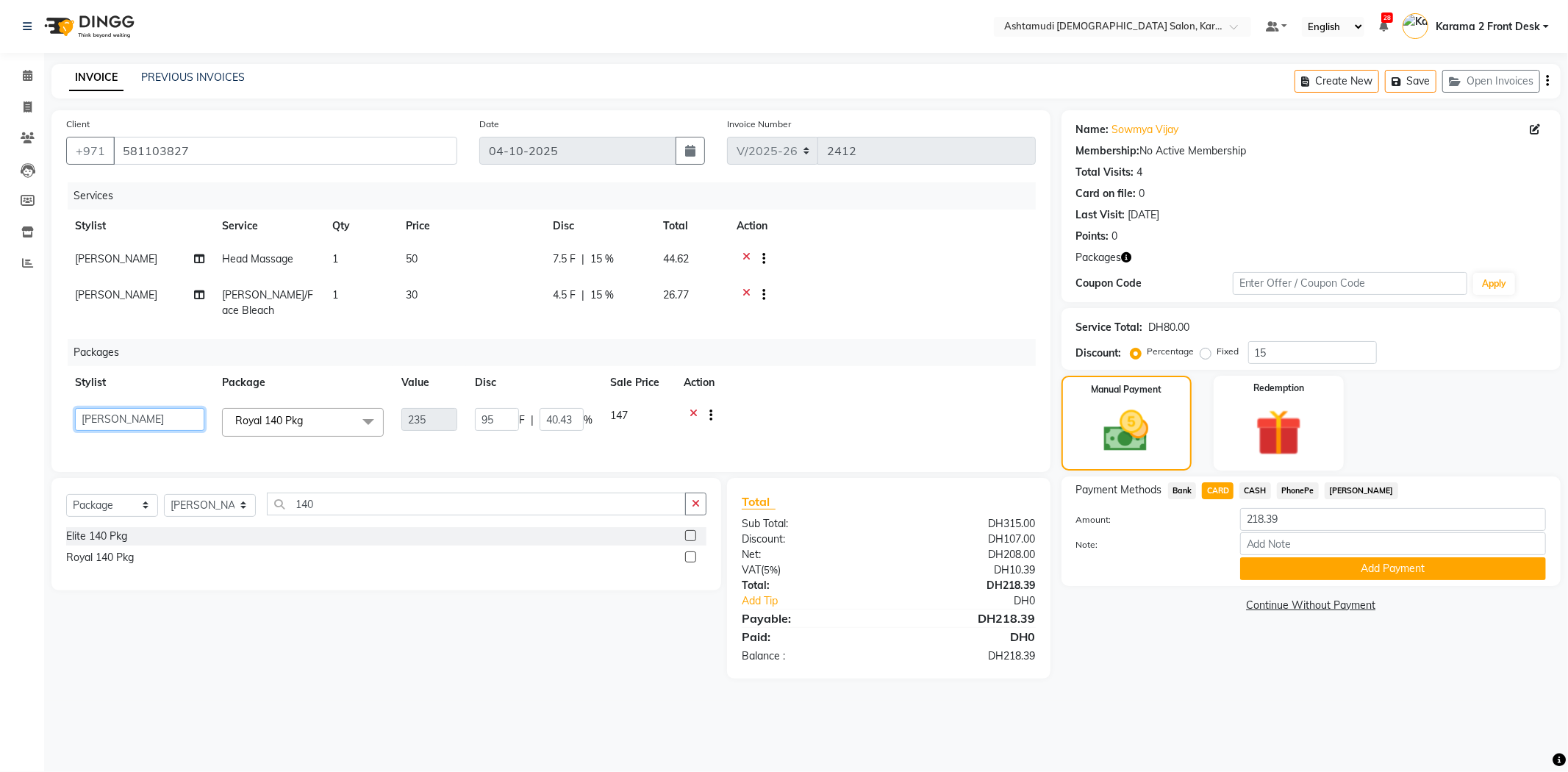
click at [86, 414] on select "Babitha Carolina [PERSON_NAME] Geeta [PERSON_NAME] Karama 2 Front Desk [PERSON_…" at bounding box center [140, 419] width 129 height 23
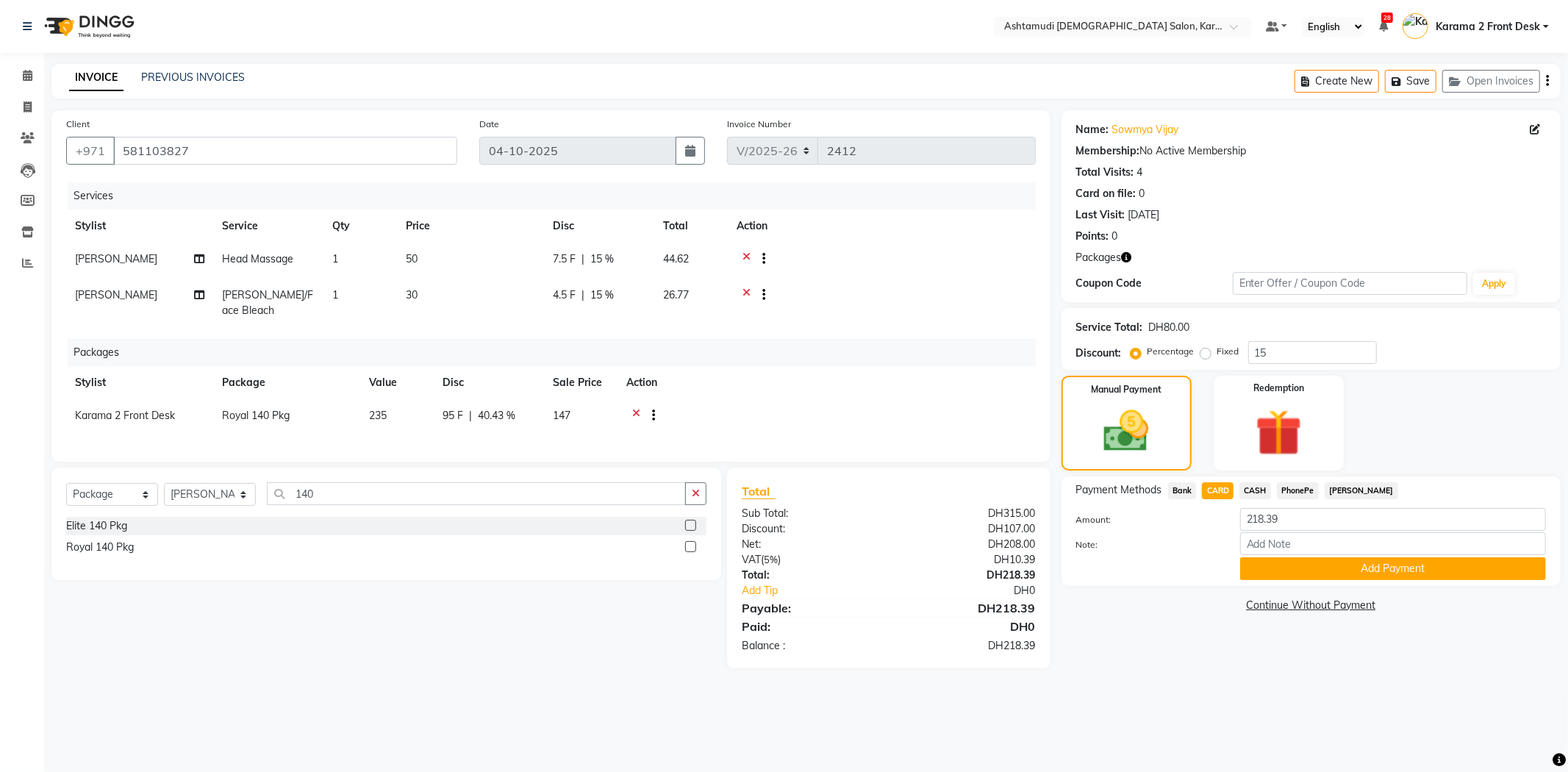
click at [871, 346] on div "Packages" at bounding box center [556, 352] width 979 height 27
click at [1279, 542] on input "Note:" at bounding box center [1392, 544] width 305 height 23
type input "[PERSON_NAME]"
click at [1290, 565] on button "Add Payment" at bounding box center [1392, 569] width 305 height 23
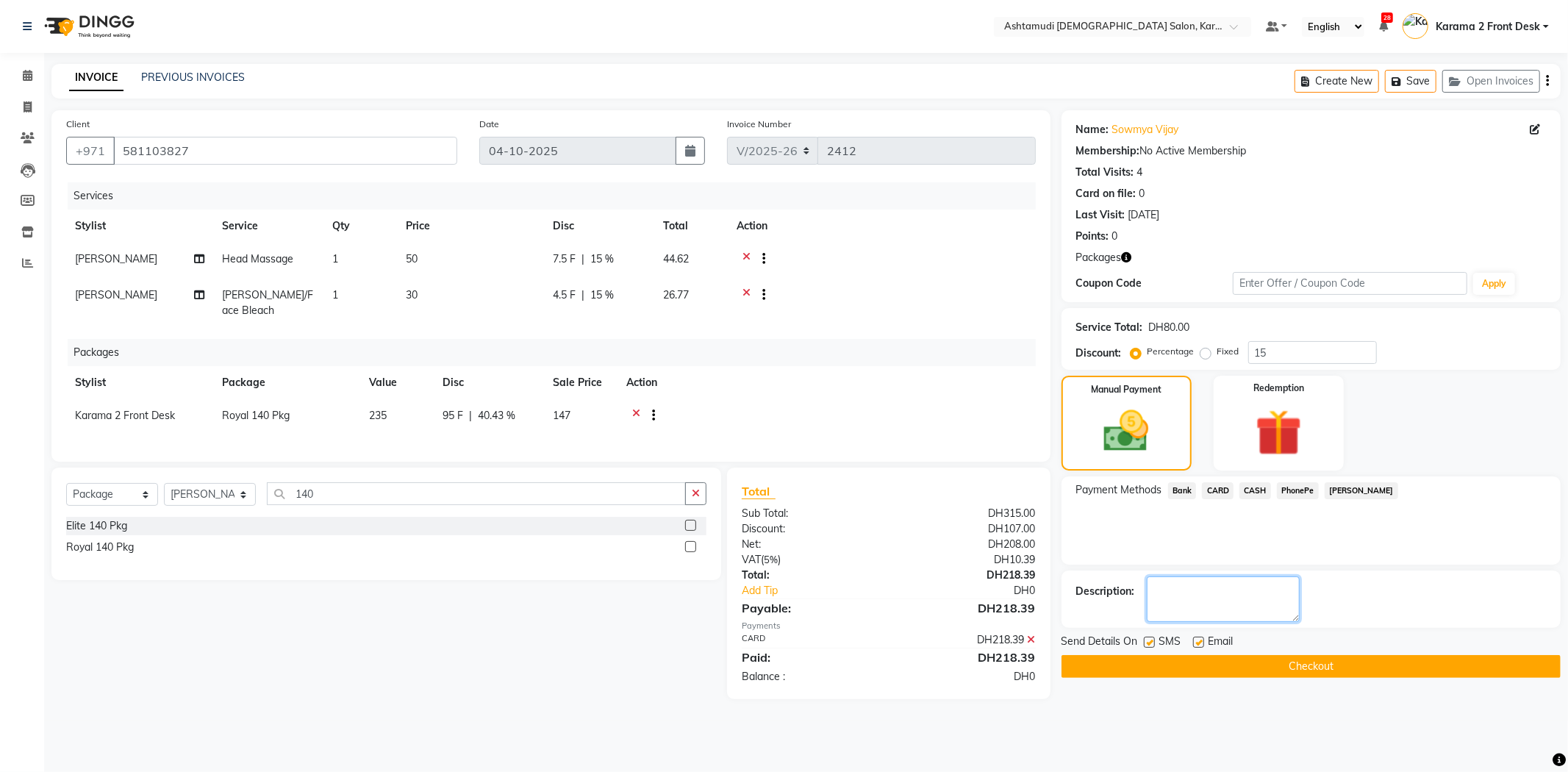
drag, startPoint x: 1210, startPoint y: 603, endPoint x: 1138, endPoint y: 636, distance: 79.2
click at [1207, 604] on textarea at bounding box center [1223, 599] width 153 height 46
click at [1148, 644] on label at bounding box center [1148, 642] width 11 height 11
click at [1148, 644] on input "checkbox" at bounding box center [1148, 643] width 10 height 10
checkbox input "false"
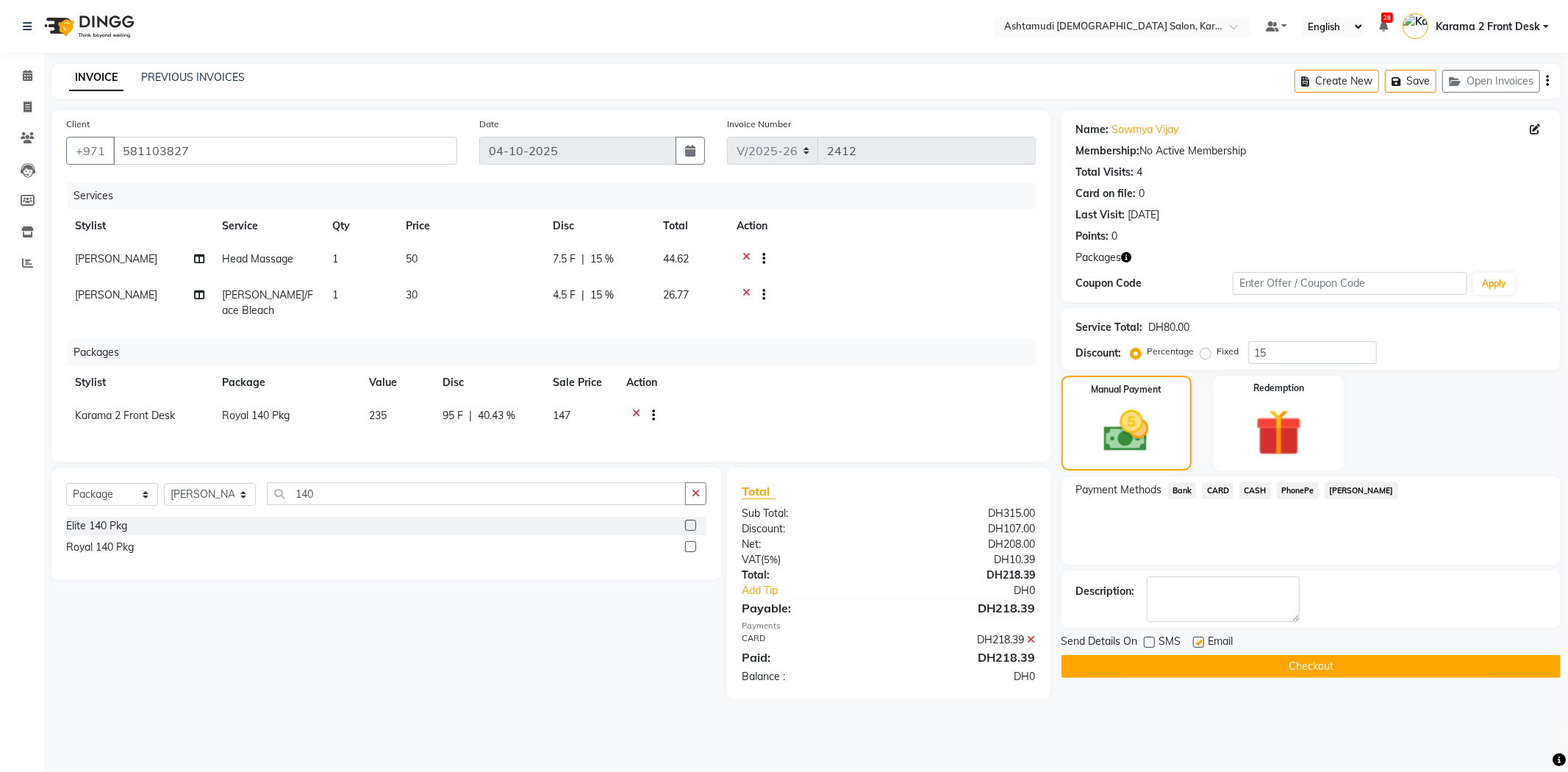
click at [1199, 644] on label at bounding box center [1198, 642] width 11 height 11
click at [1199, 644] on input "checkbox" at bounding box center [1198, 643] width 10 height 10
checkbox input "false"
click at [952, 504] on div "Total Sub Total: DH315.00 Discount: DH107.00 Net: DH208.00 VAT ( 5% ) DH10.39 T…" at bounding box center [889, 582] width 323 height 231
click at [1001, 535] on div "Total Sub Total: DH315.00 Discount: DH107.00 Net: DH208.00 VAT ( 5% ) DH10.39 T…" at bounding box center [889, 583] width 294 height 202
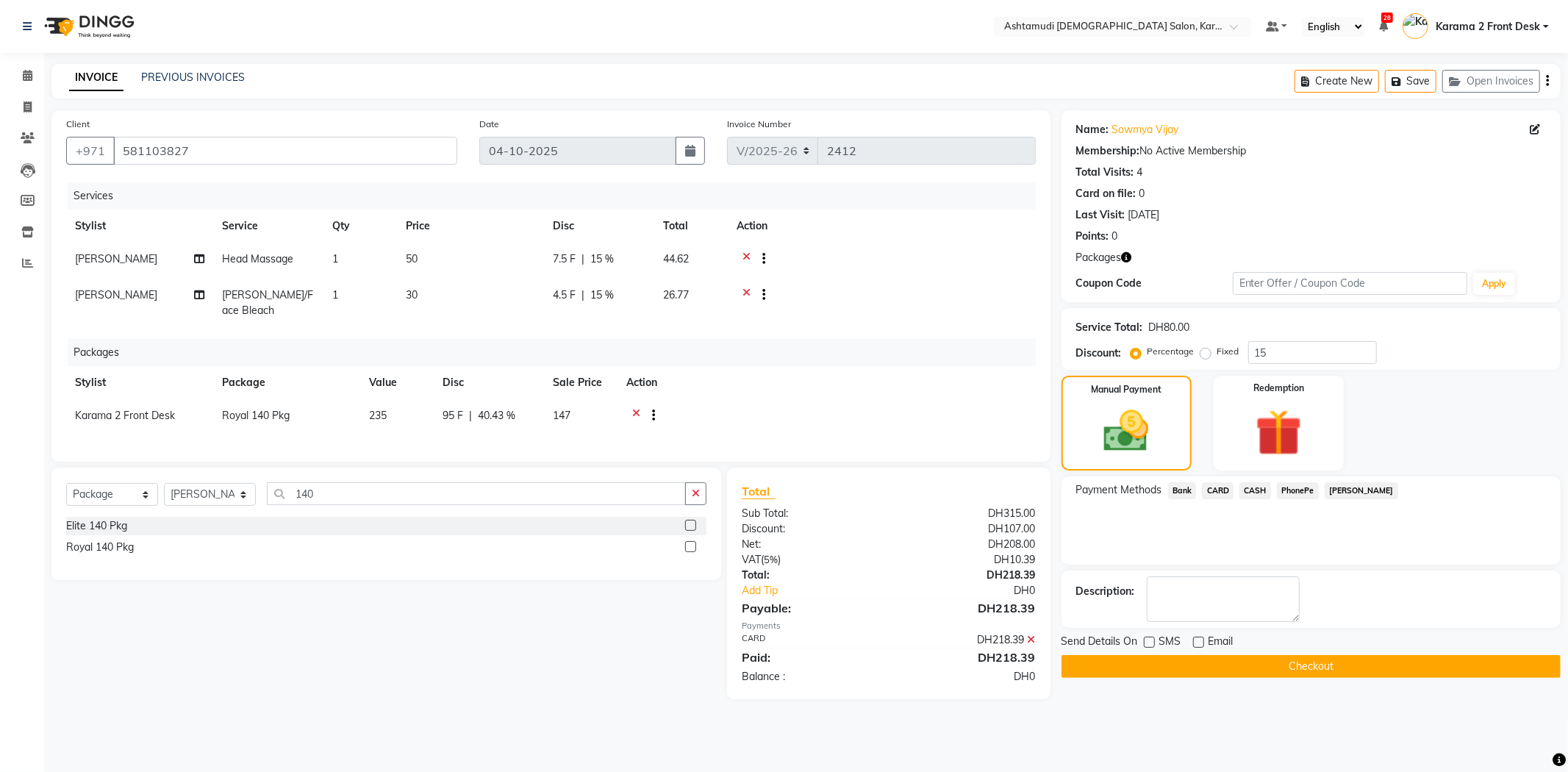
click at [1149, 642] on label at bounding box center [1148, 642] width 11 height 11
click at [1149, 642] on input "checkbox" at bounding box center [1148, 643] width 10 height 10
checkbox input "true"
click at [1193, 638] on label at bounding box center [1198, 642] width 11 height 11
click at [1193, 638] on input "checkbox" at bounding box center [1198, 643] width 10 height 10
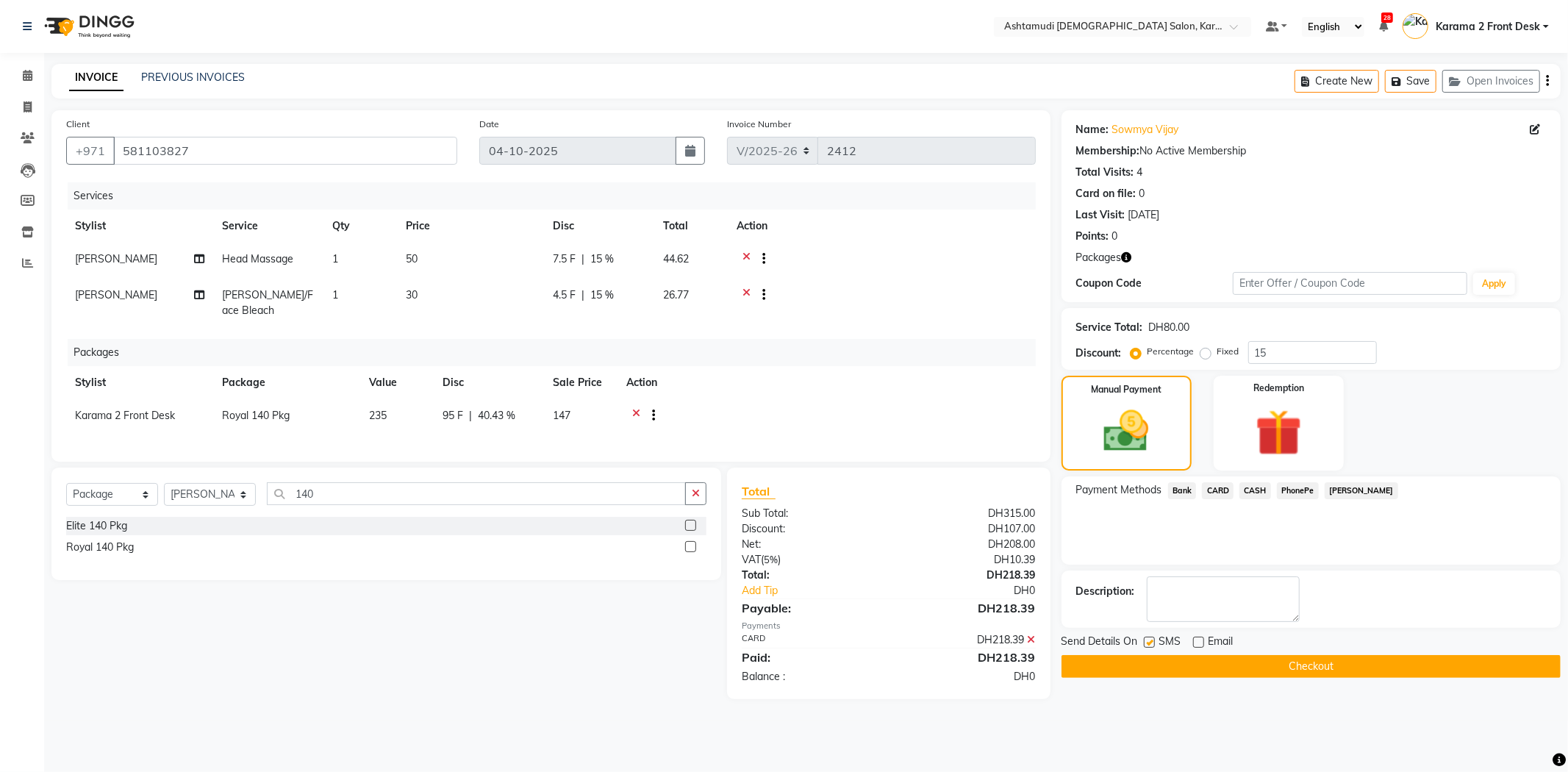
checkbox input "true"
click at [1200, 607] on textarea at bounding box center [1223, 599] width 153 height 46
click at [1208, 671] on button "Checkout" at bounding box center [1310, 666] width 499 height 23
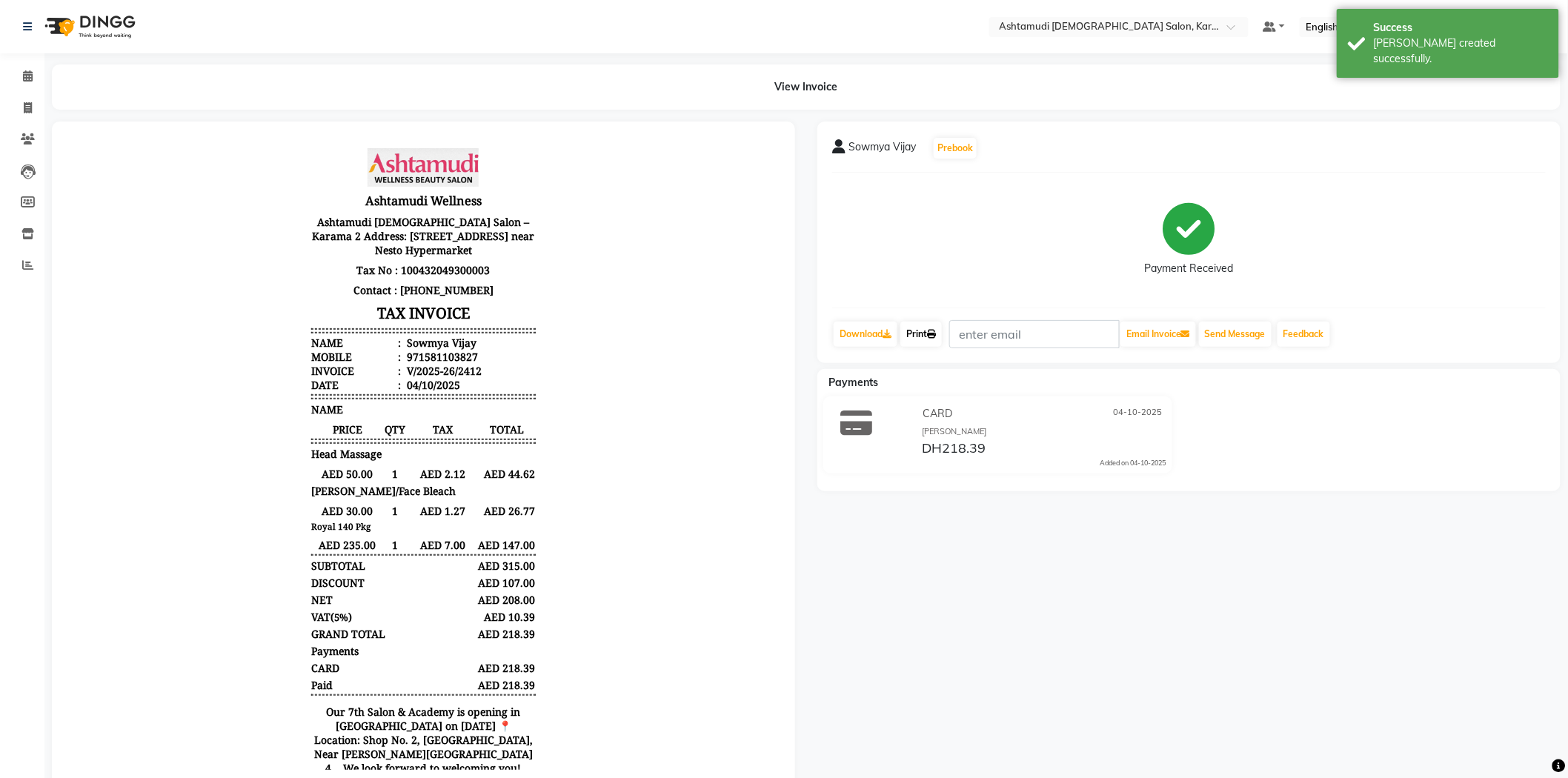
click at [915, 322] on link "Print" at bounding box center [922, 334] width 42 height 25
click at [36, 78] on span at bounding box center [28, 76] width 26 height 17
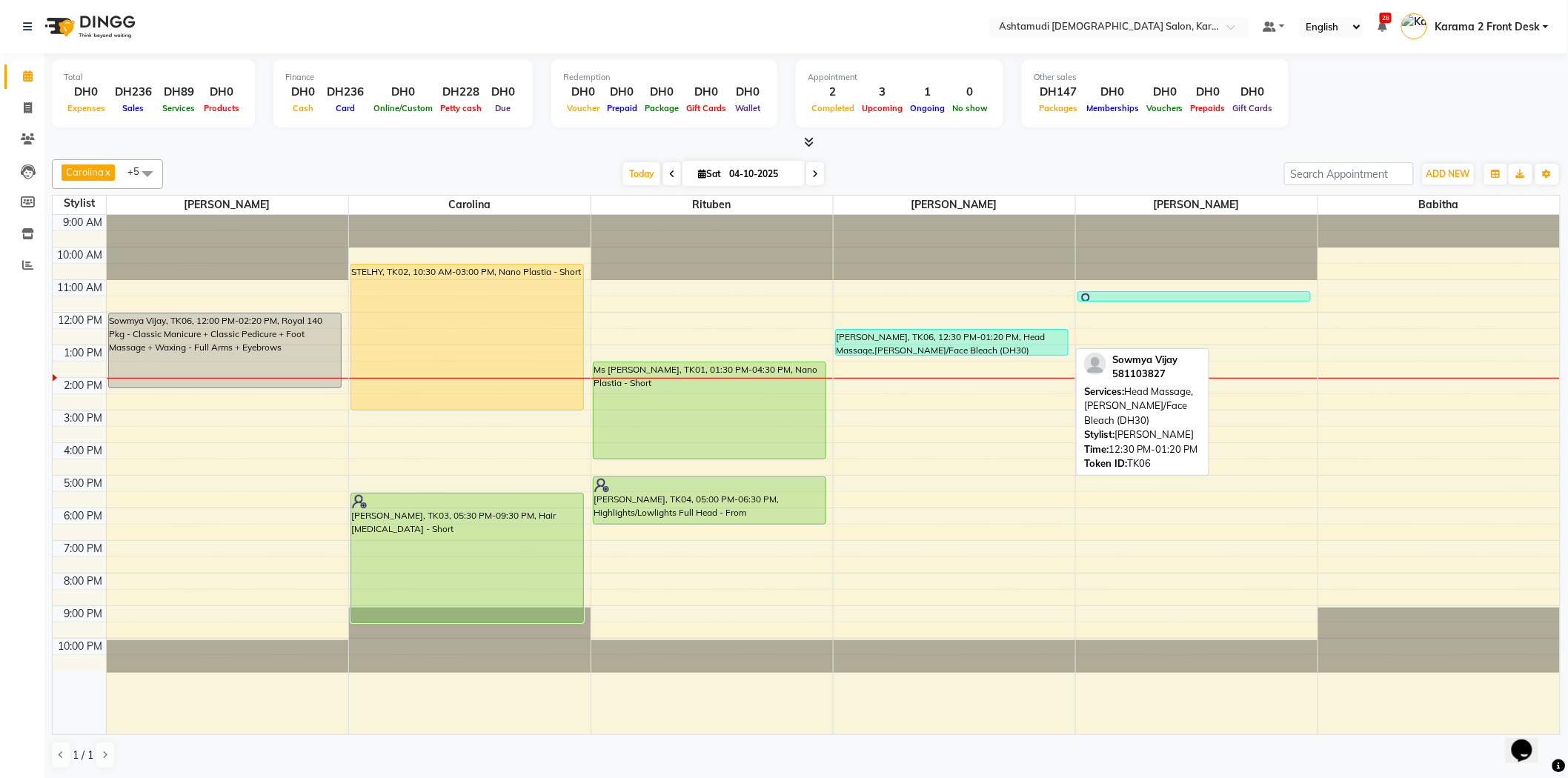
click at [895, 335] on div "[PERSON_NAME], TK06, 12:30 PM-01:20 PM, Head Massage,[PERSON_NAME]/Face Bleach …" at bounding box center [952, 342] width 233 height 25
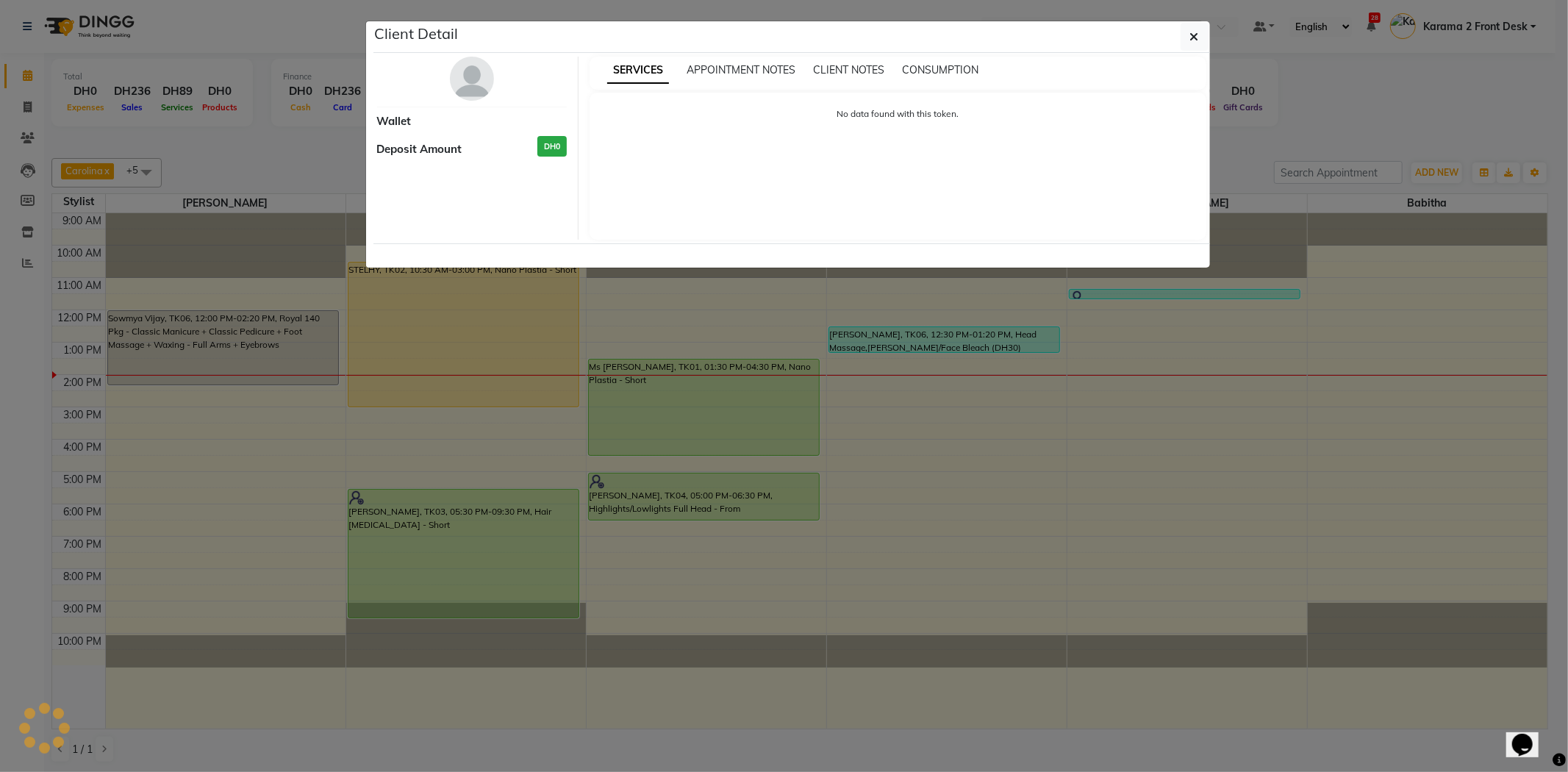
select select "3"
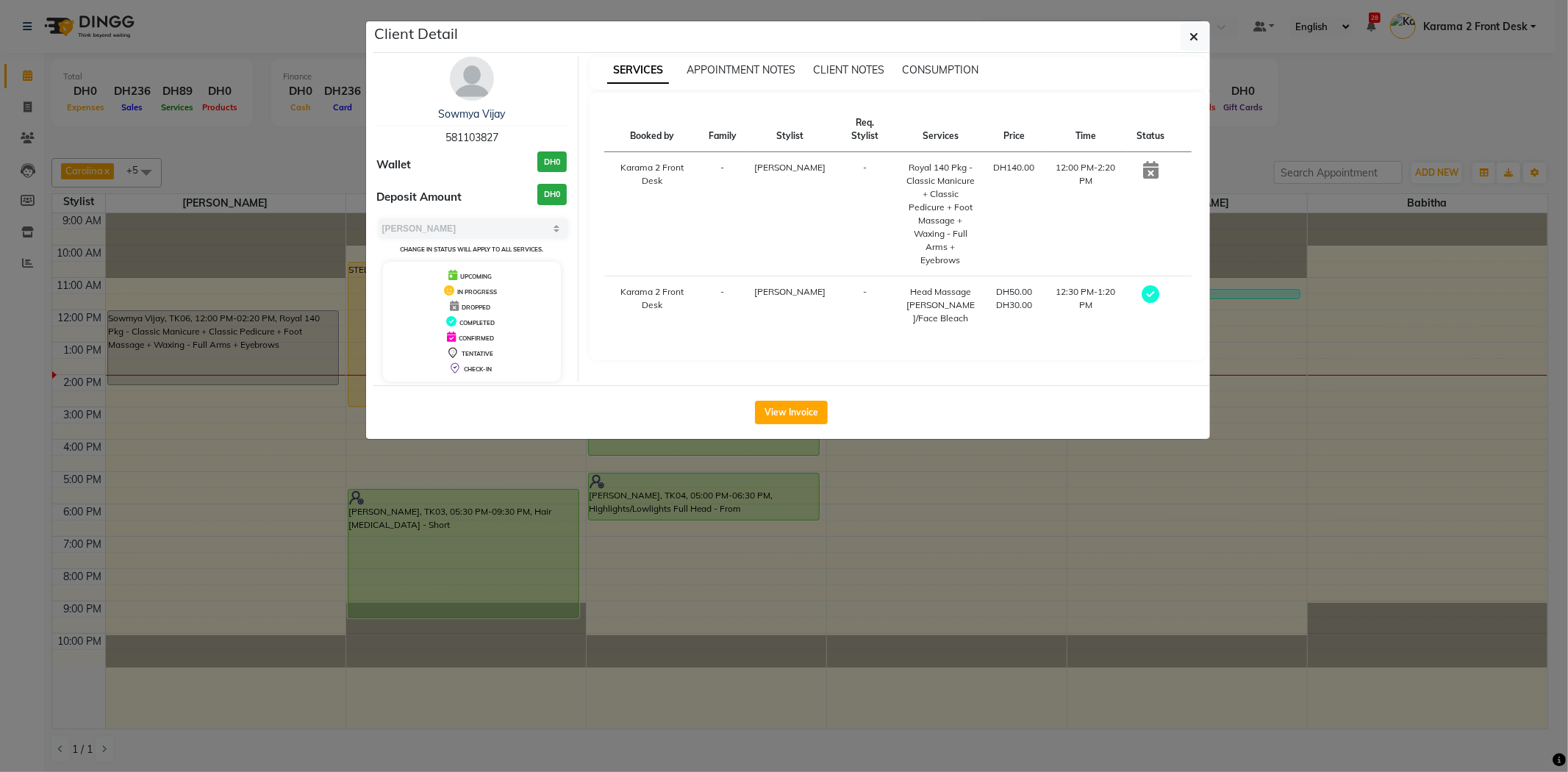
click at [468, 133] on span "581103827" at bounding box center [471, 137] width 53 height 13
copy span "581103827"
click at [1181, 40] on button "button" at bounding box center [1194, 37] width 28 height 28
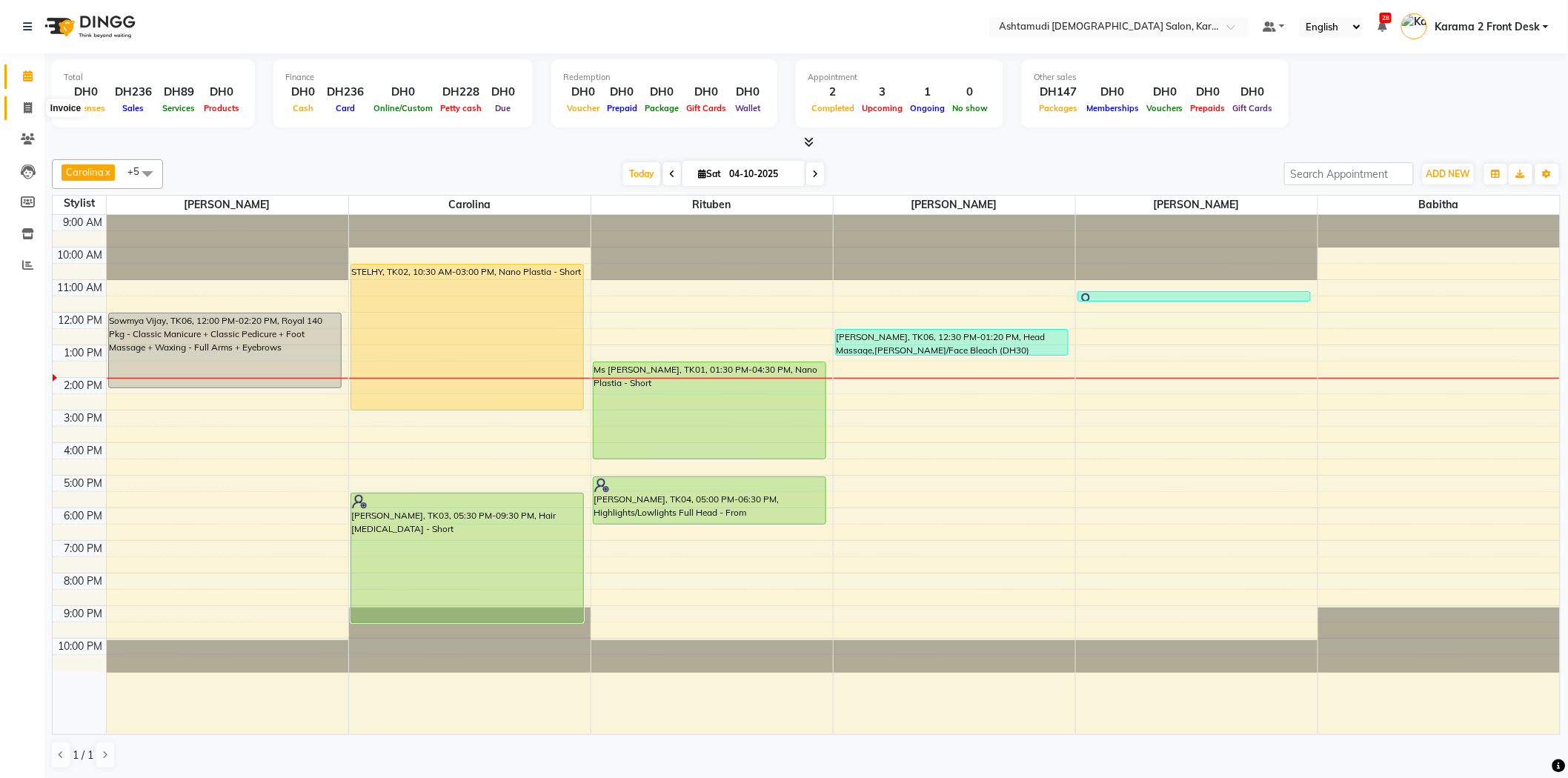
click at [33, 100] on span at bounding box center [28, 108] width 26 height 17
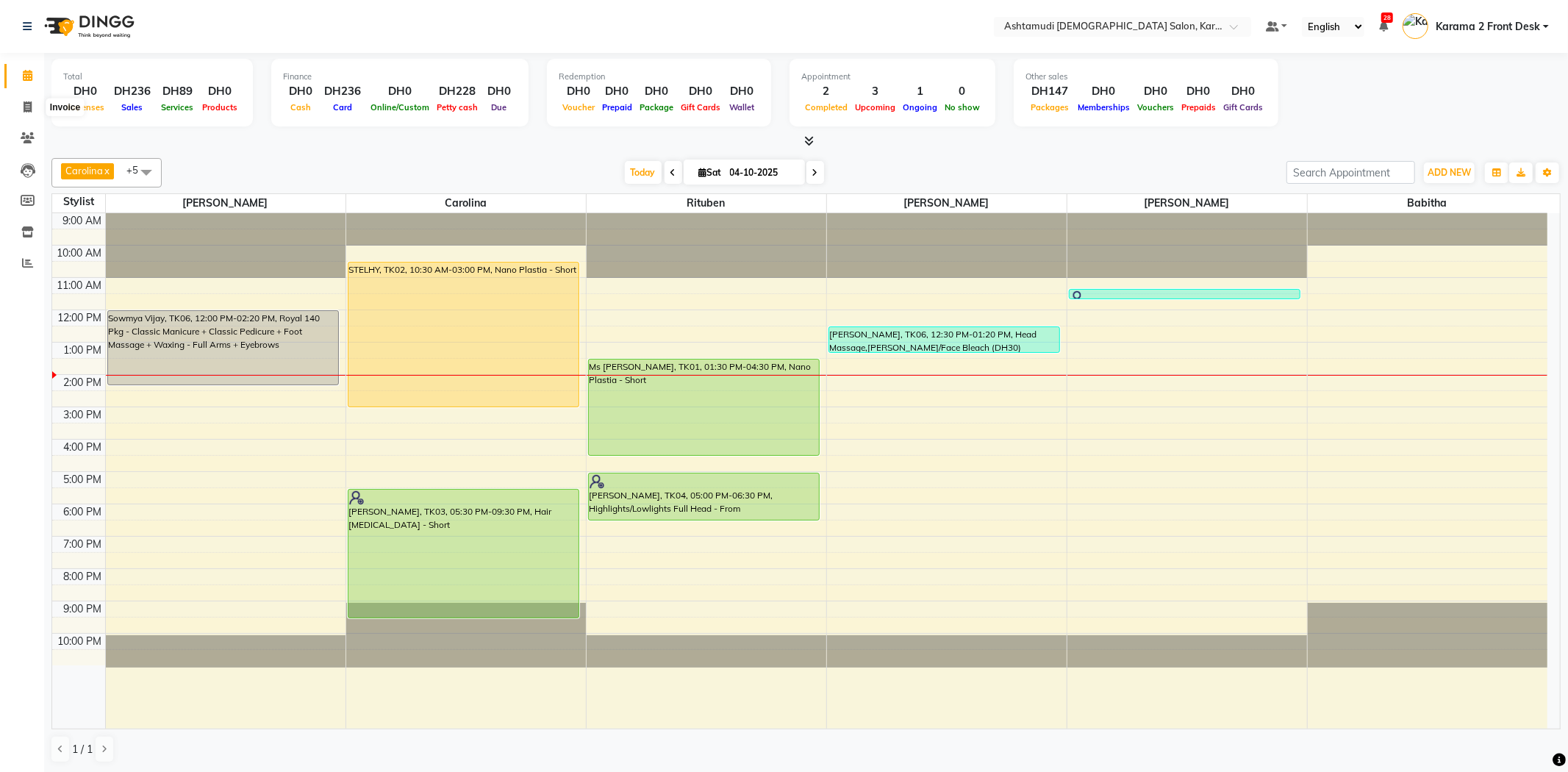
select select "7424"
select select "service"
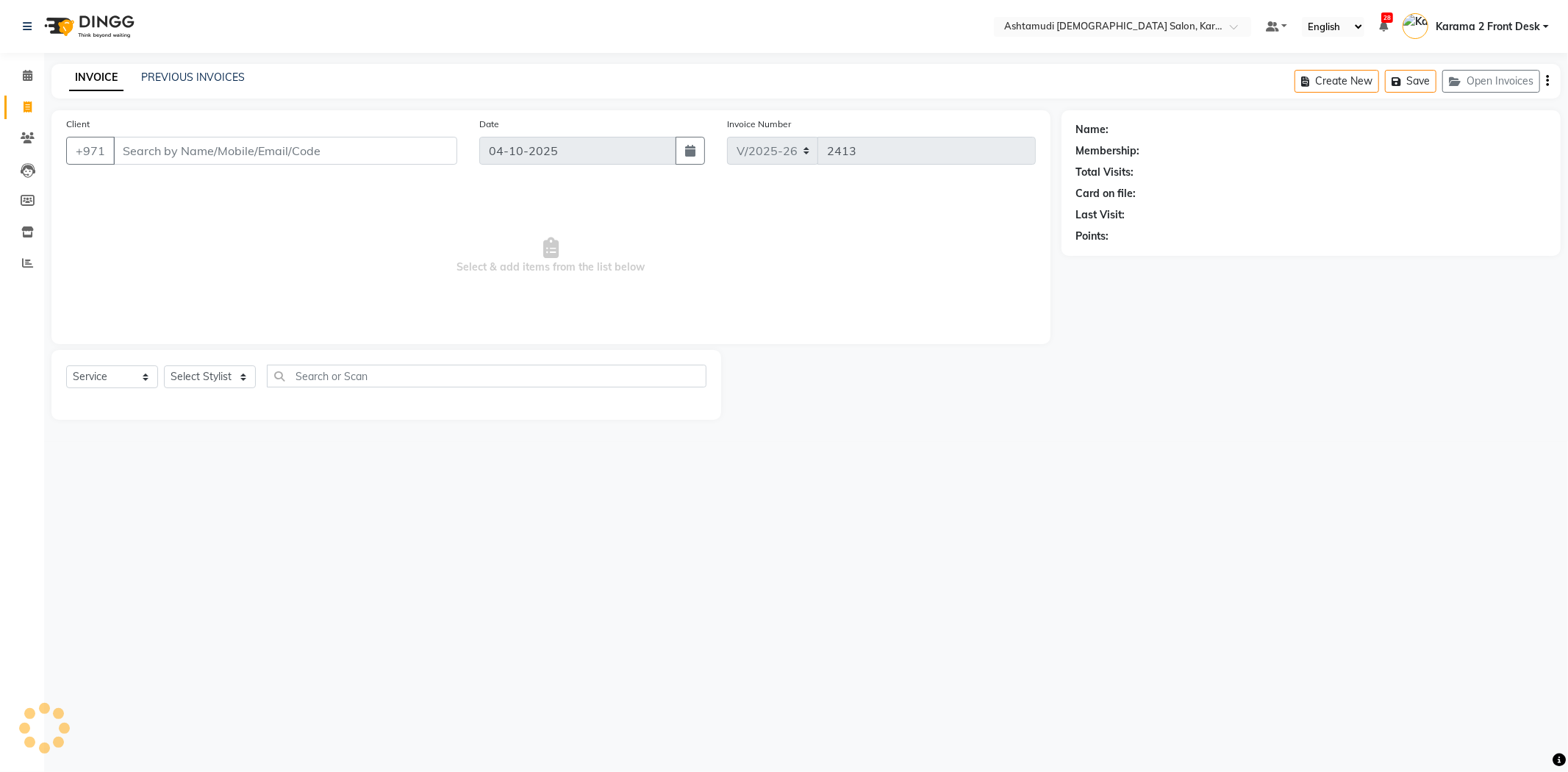
click at [144, 147] on input "Client" at bounding box center [285, 151] width 344 height 28
type input "581103827"
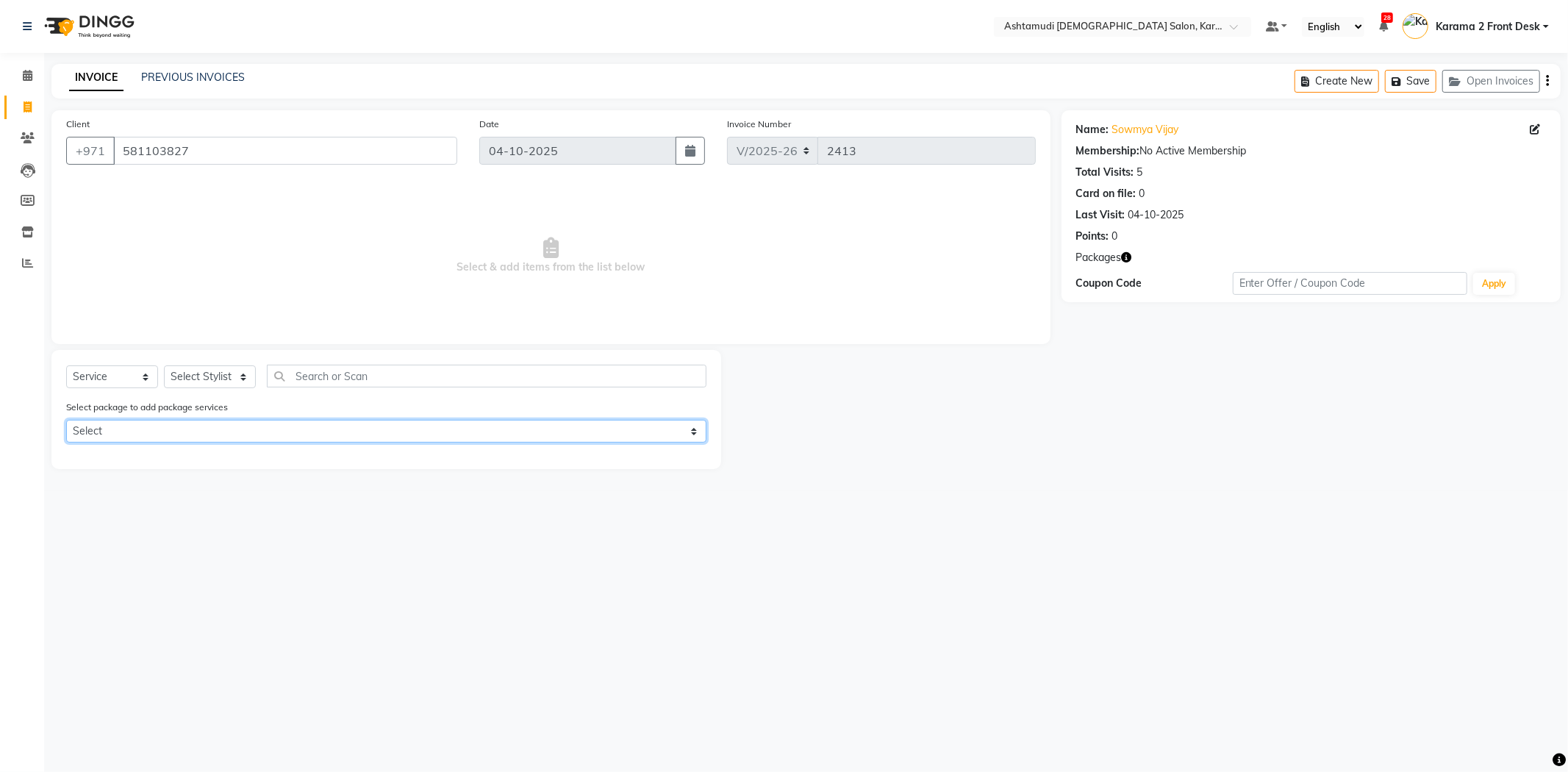
click at [172, 436] on select "Select Royal 140 Pkg" at bounding box center [387, 431] width 641 height 23
select select "1: Object"
click at [66, 420] on select "Select Royal 140 Pkg" at bounding box center [387, 431] width 641 height 23
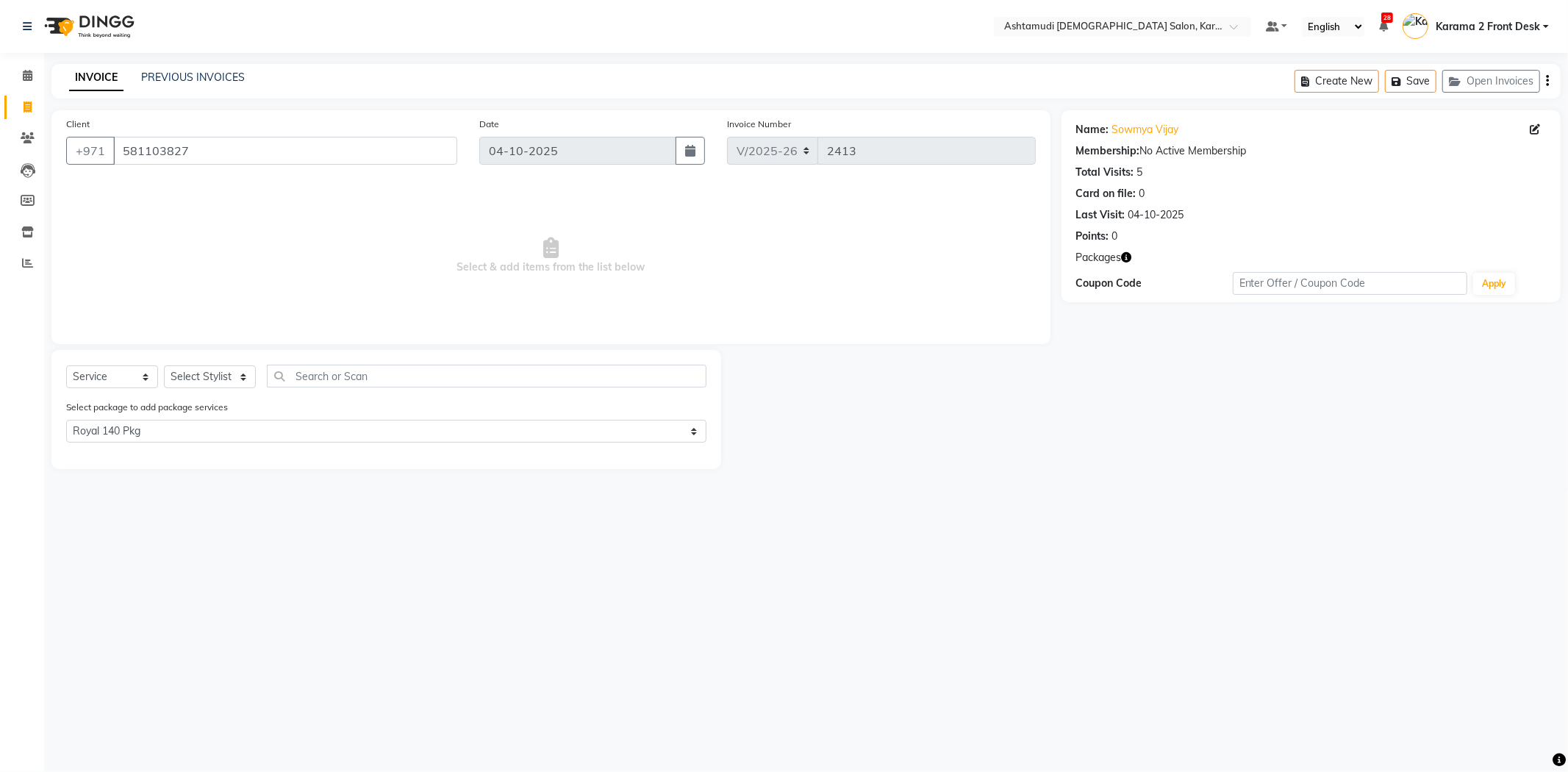
click at [229, 380] on div "Select Service Product Membership Package Voucher Prepaid Gift Card Select Styl…" at bounding box center [387, 382] width 641 height 35
drag, startPoint x: 206, startPoint y: 380, endPoint x: 129, endPoint y: 331, distance: 91.3
click at [206, 379] on select "Select Stylist Babitha Carolina Farsana Begum Geeta Jyothi Krishna Karama 2 Fro…" at bounding box center [209, 376] width 92 height 23
select select "64957"
click at [164, 366] on select "Select Stylist Babitha Carolina Farsana Begum Geeta Jyothi Krishna Karama 2 Fro…" at bounding box center [209, 376] width 92 height 23
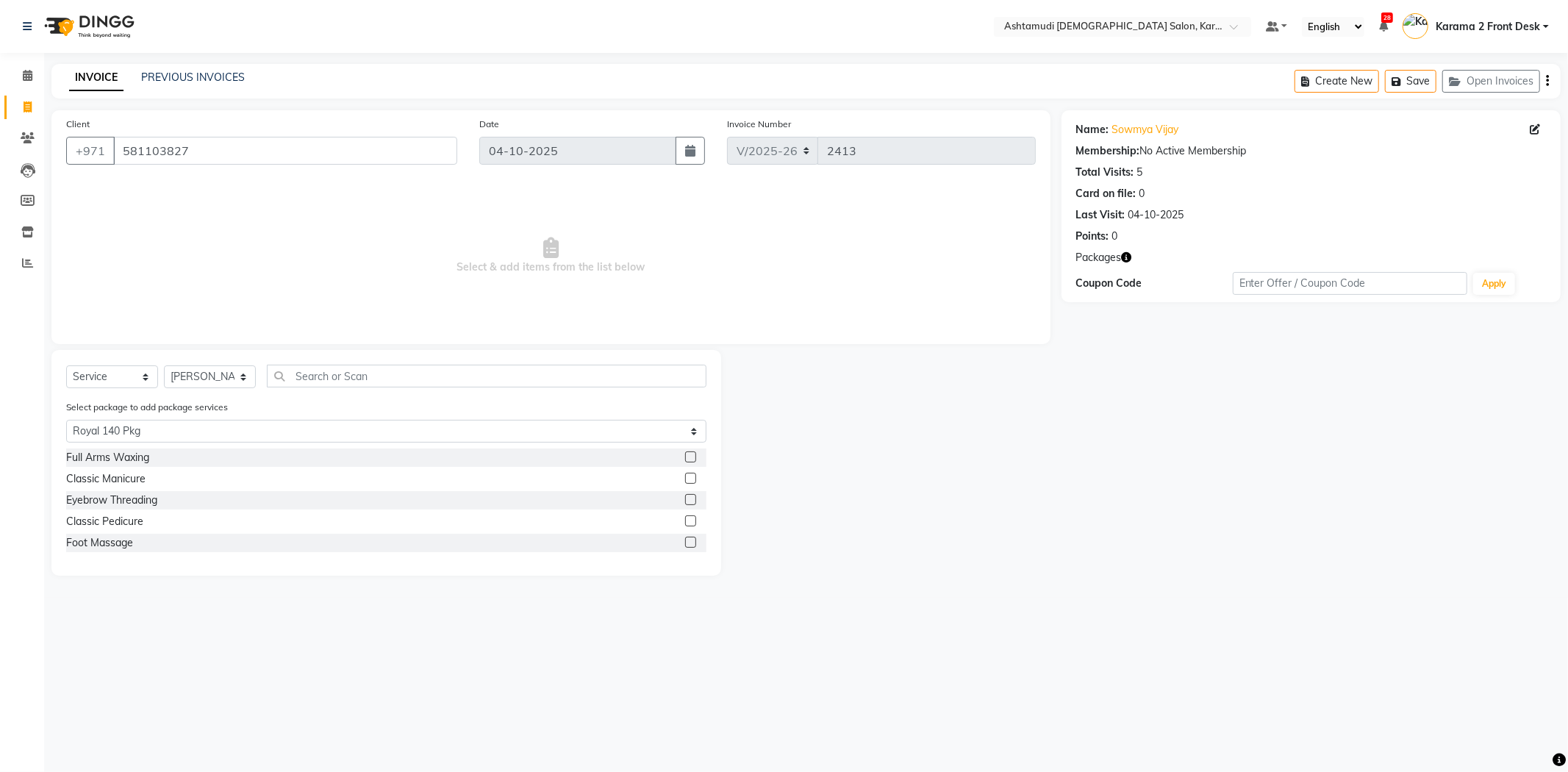
click at [686, 522] on label at bounding box center [690, 521] width 11 height 11
click at [686, 522] on input "checkbox" at bounding box center [690, 522] width 10 height 10
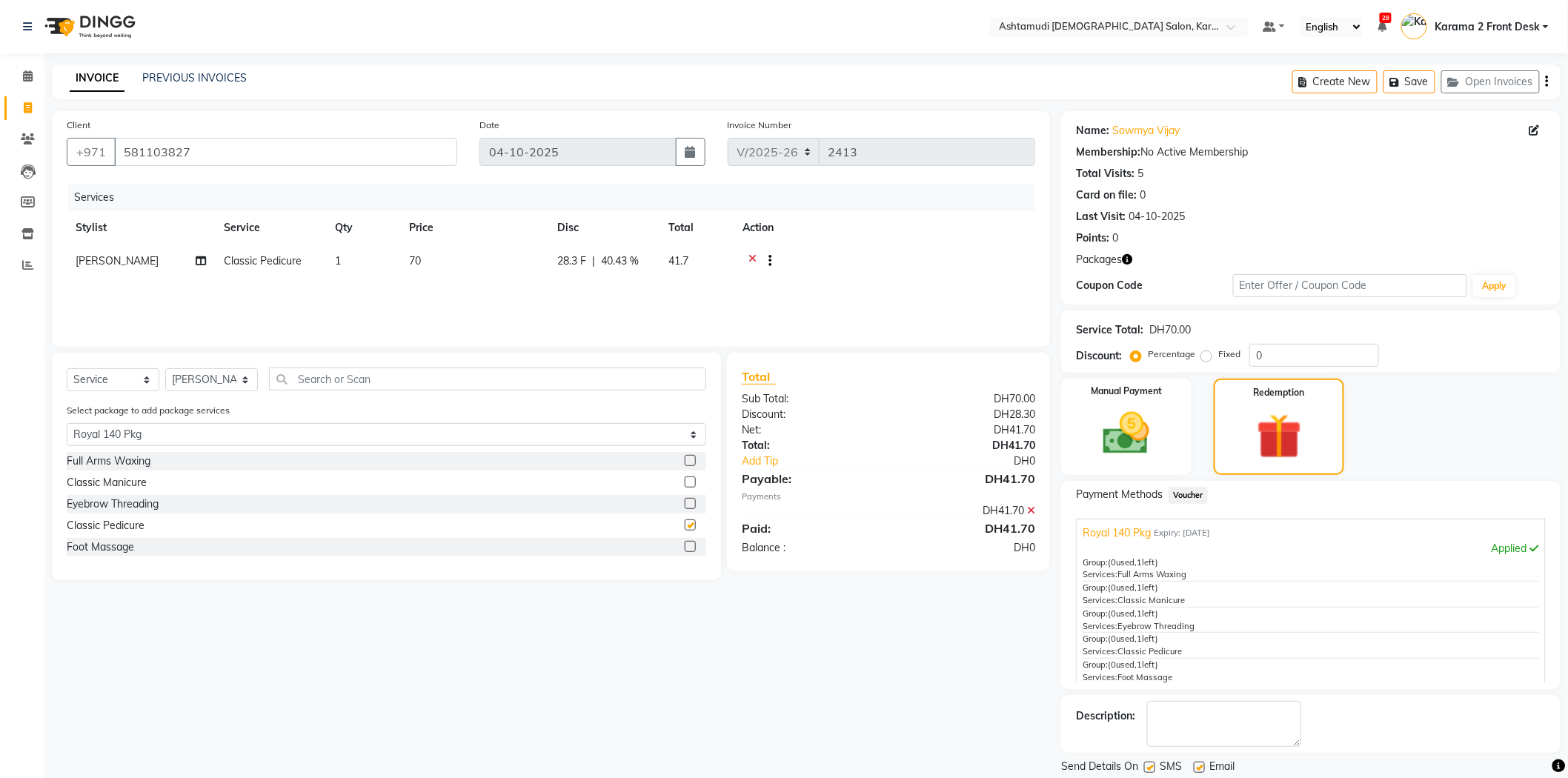
checkbox input "false"
click at [694, 549] on label at bounding box center [690, 546] width 11 height 11
click at [694, 549] on input "checkbox" at bounding box center [690, 548] width 10 height 10
checkbox input "false"
click at [211, 382] on select "Select Stylist Babitha Carolina Farsana Begum Geeta Jyothi Krishna Karama 2 Fro…" at bounding box center [211, 379] width 93 height 23
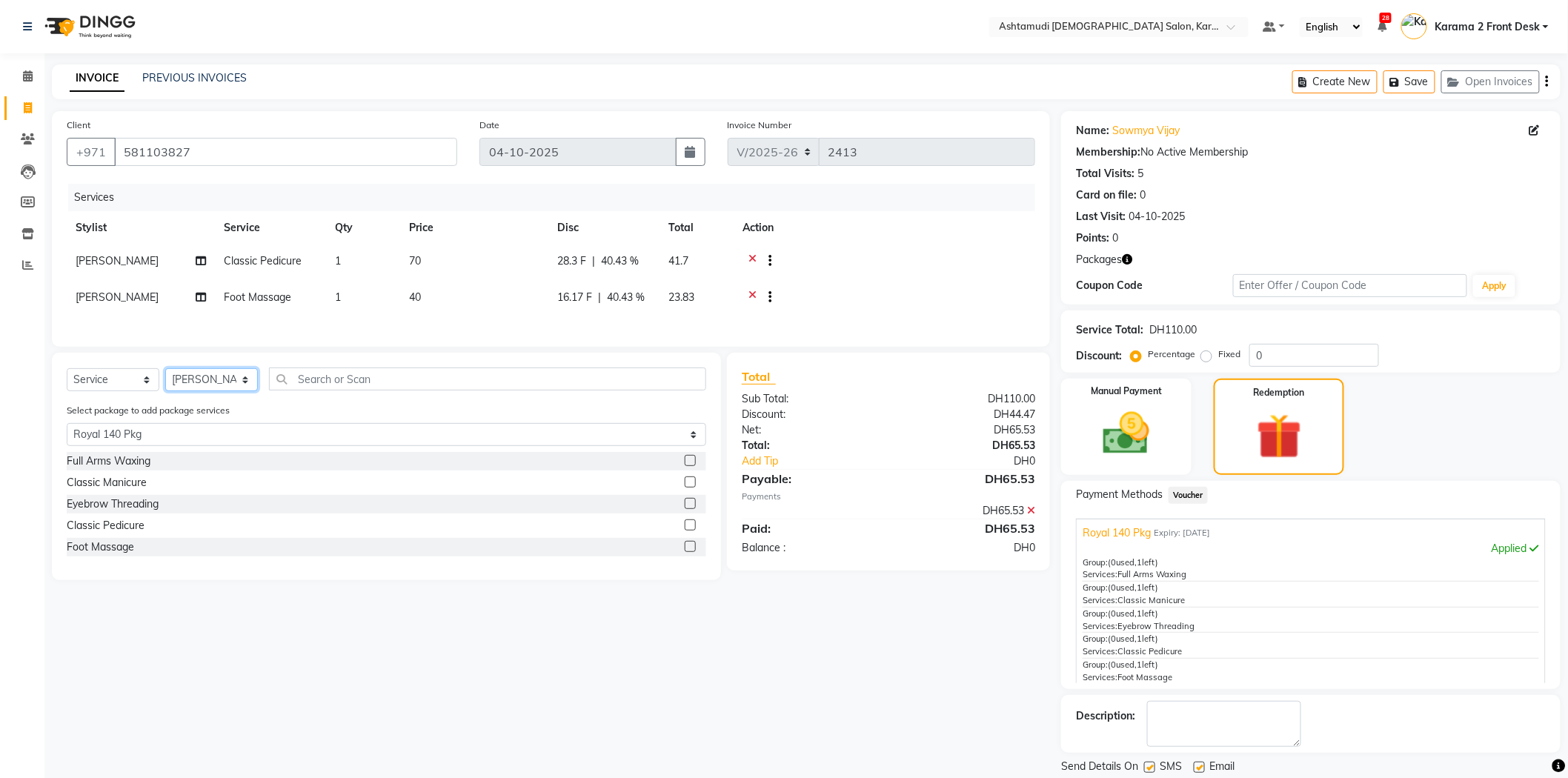
select select "81973"
click at [165, 378] on select "Select Stylist Babitha Carolina Farsana Begum Geeta Jyothi Krishna Karama 2 Fro…" at bounding box center [211, 379] width 93 height 23
click at [688, 487] on label at bounding box center [690, 482] width 11 height 11
click at [688, 487] on input "checkbox" at bounding box center [690, 483] width 10 height 10
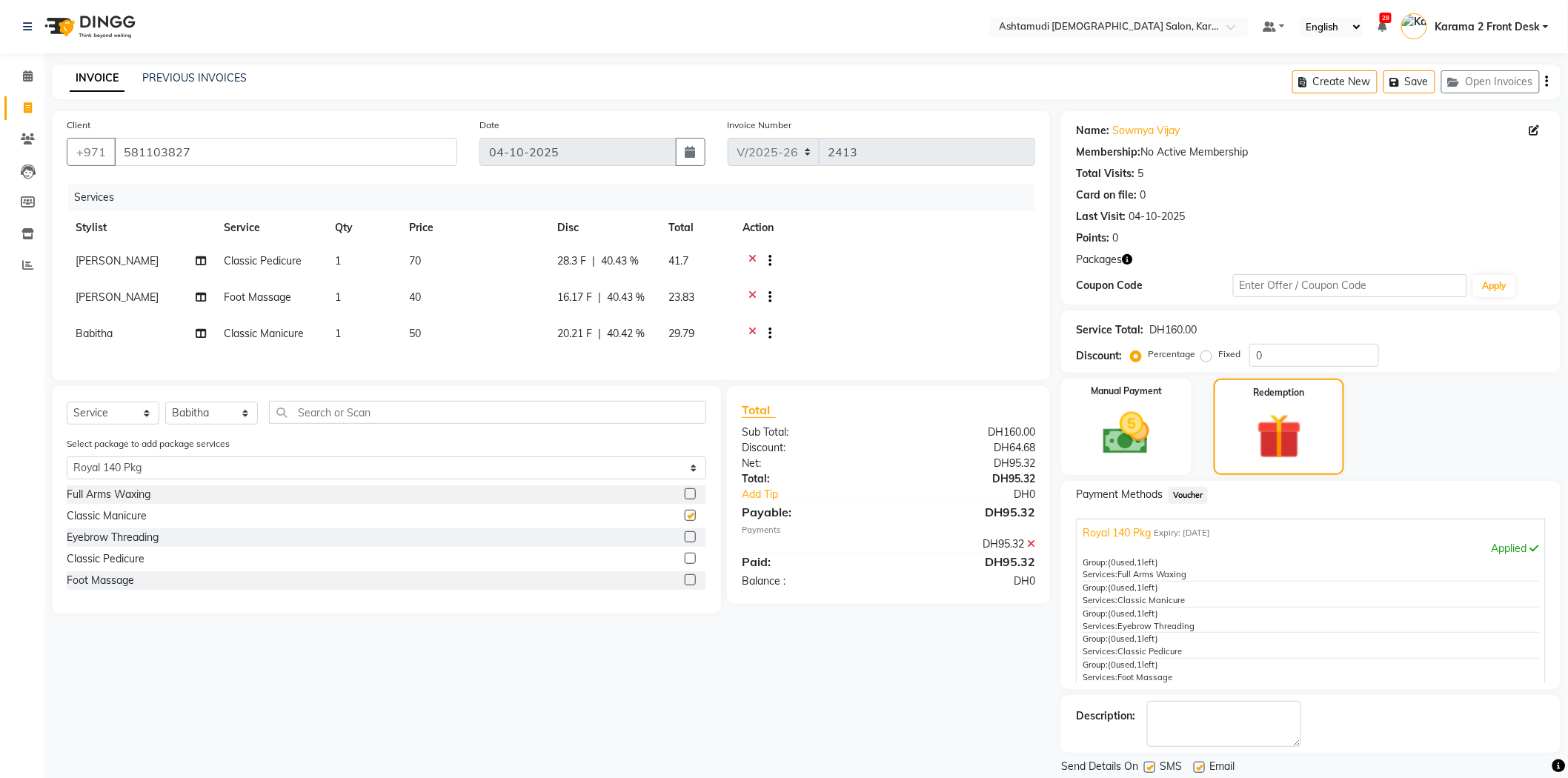
checkbox input "false"
click at [186, 425] on select "Select Stylist Babitha Carolina Farsana Begum Geeta Jyothi Krishna Karama 2 Fro…" at bounding box center [211, 413] width 93 height 23
select select "77371"
click at [165, 414] on select "Select Stylist Babitha Carolina Farsana Begum Geeta Jyothi Krishna Karama 2 Fro…" at bounding box center [211, 413] width 93 height 23
click at [692, 543] on label at bounding box center [690, 536] width 11 height 11
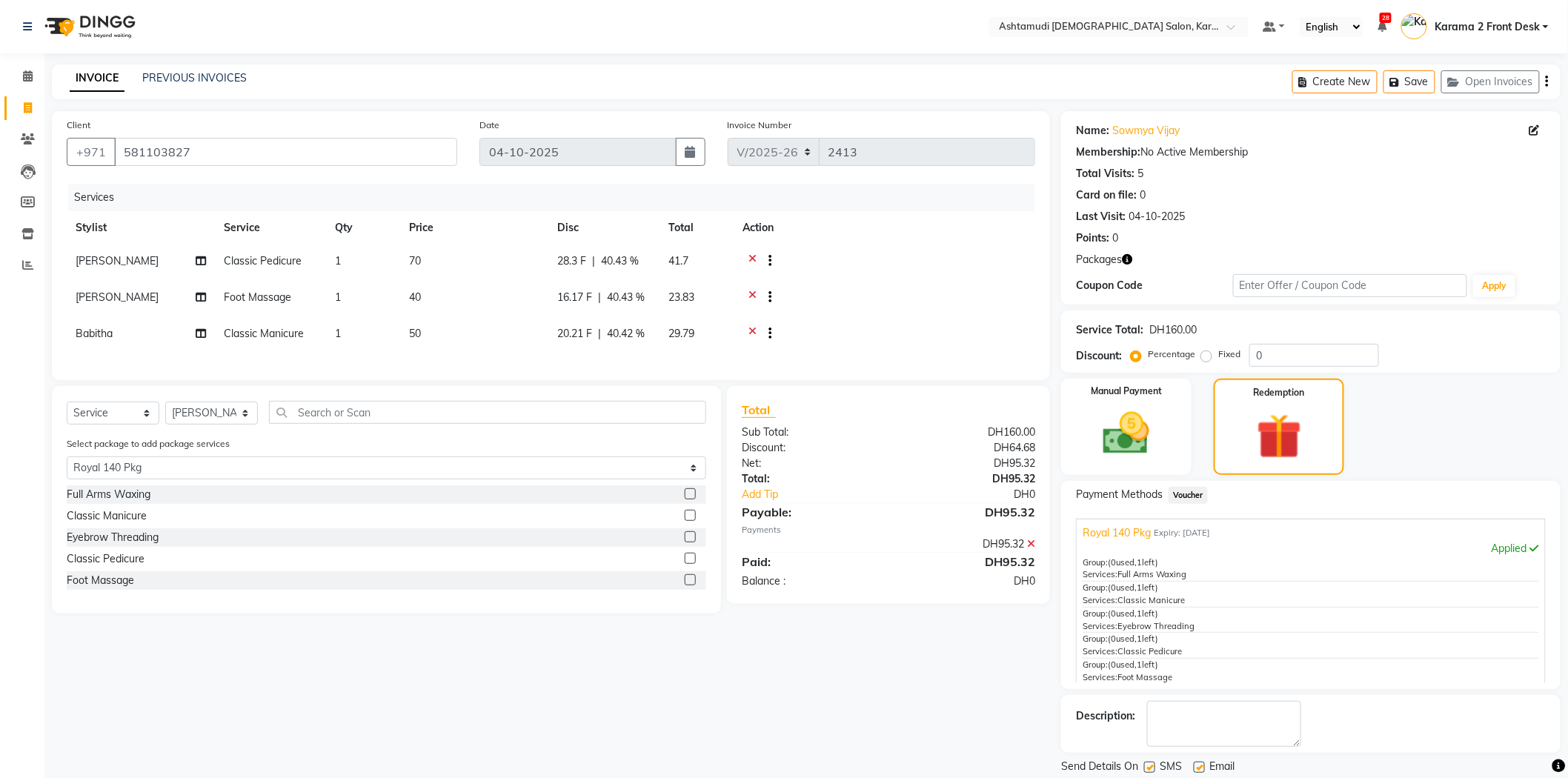
click at [692, 543] on input "checkbox" at bounding box center [690, 538] width 10 height 10
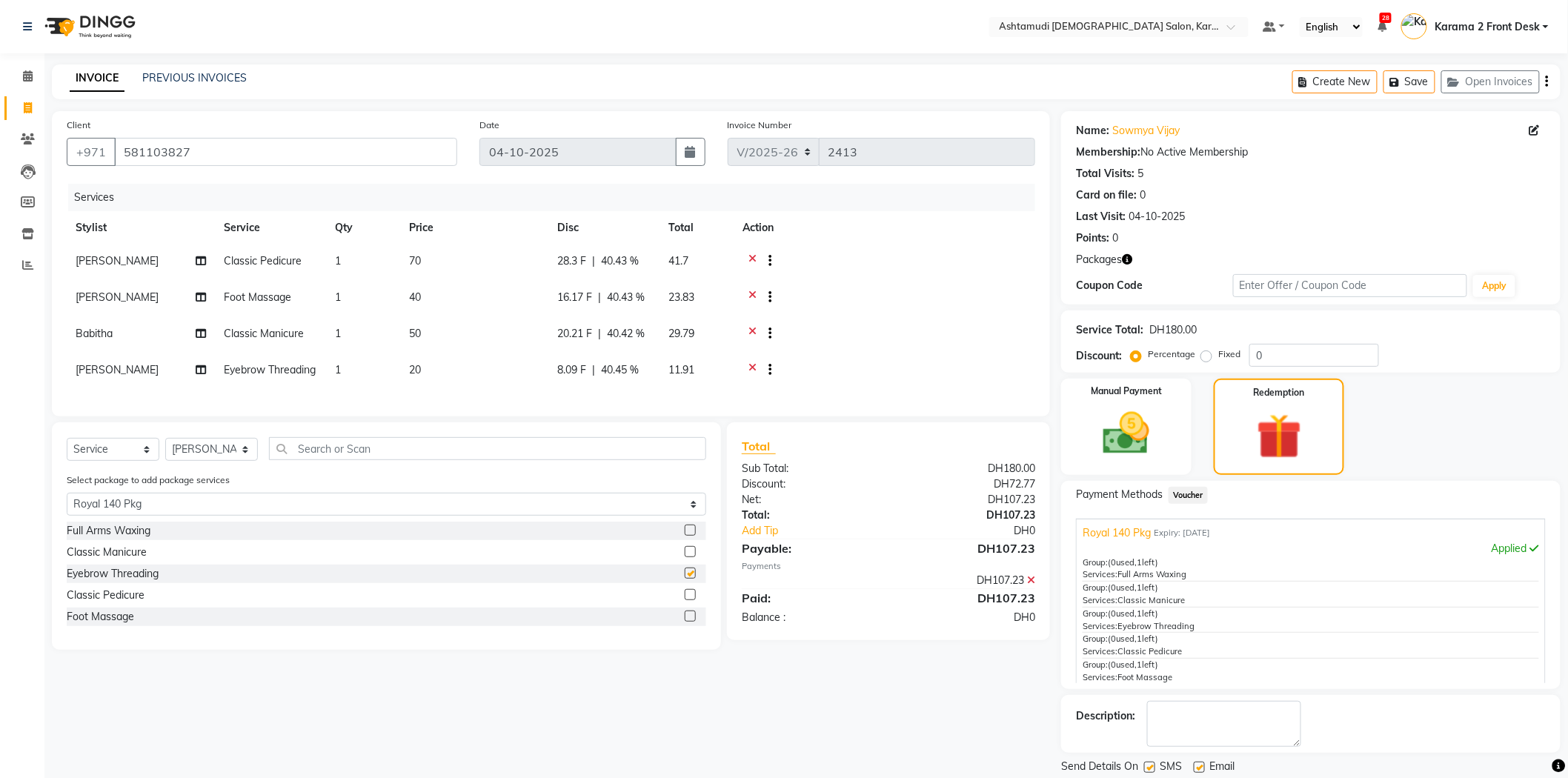
checkbox input "false"
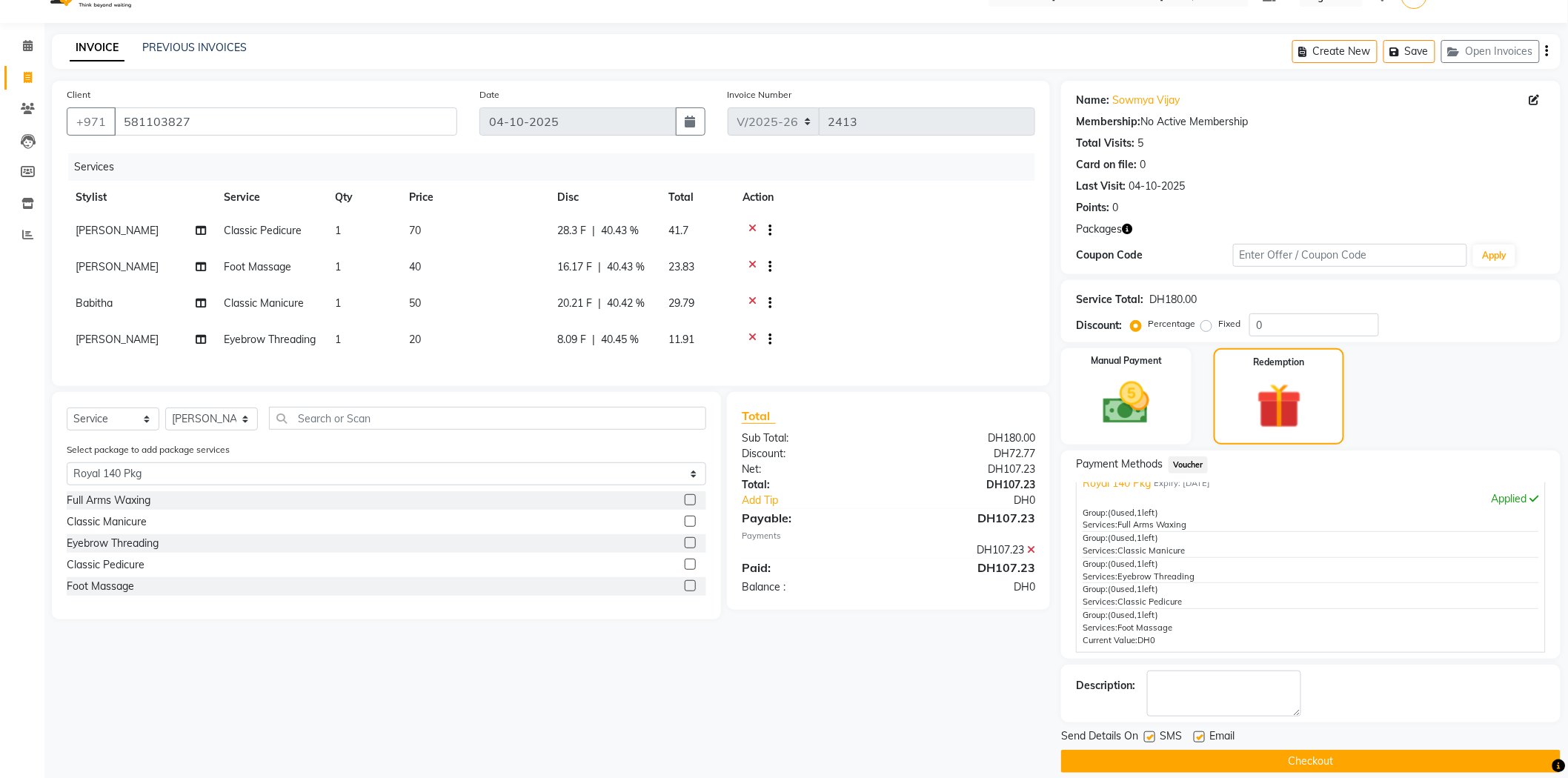
scroll to position [47, 0]
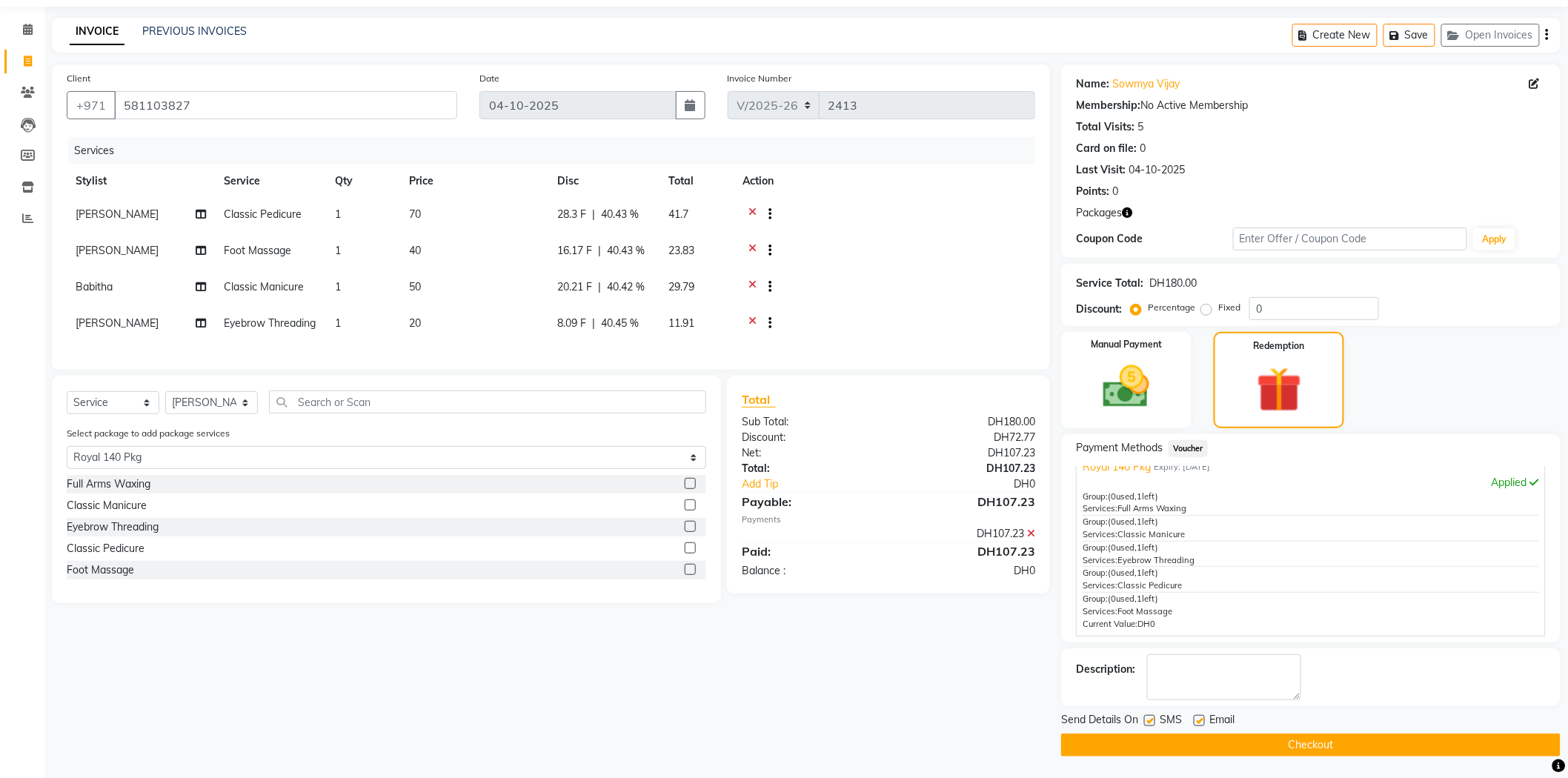
click at [1150, 715] on label at bounding box center [1149, 720] width 11 height 11
click at [1150, 717] on input "checkbox" at bounding box center [1149, 722] width 10 height 10
checkbox input "false"
click at [1198, 719] on label at bounding box center [1199, 720] width 11 height 11
click at [1198, 719] on input "checkbox" at bounding box center [1199, 722] width 10 height 10
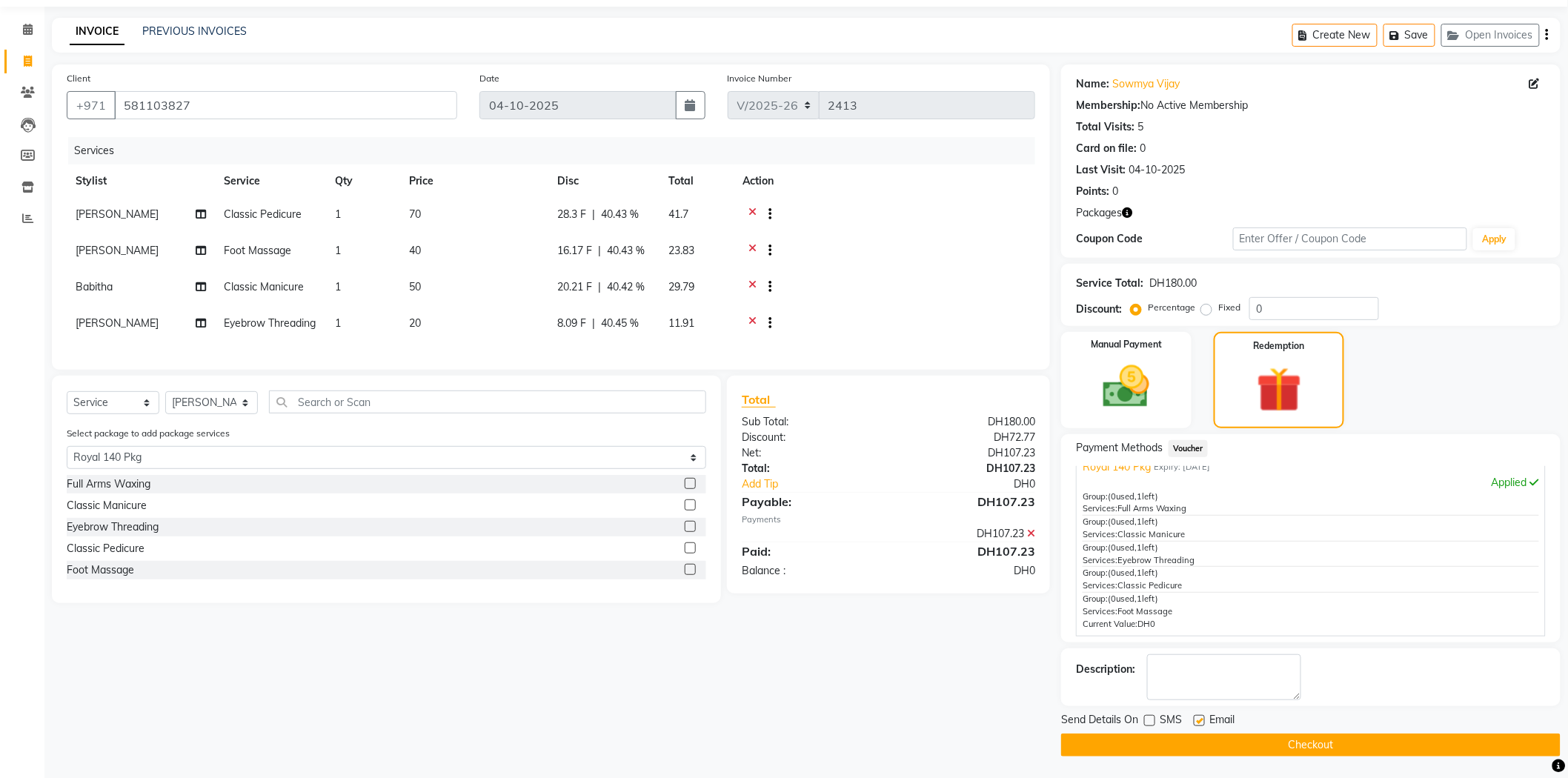
checkbox input "false"
click at [1220, 678] on textarea at bounding box center [1224, 677] width 154 height 46
click at [1218, 734] on button "Checkout" at bounding box center [1311, 745] width 500 height 23
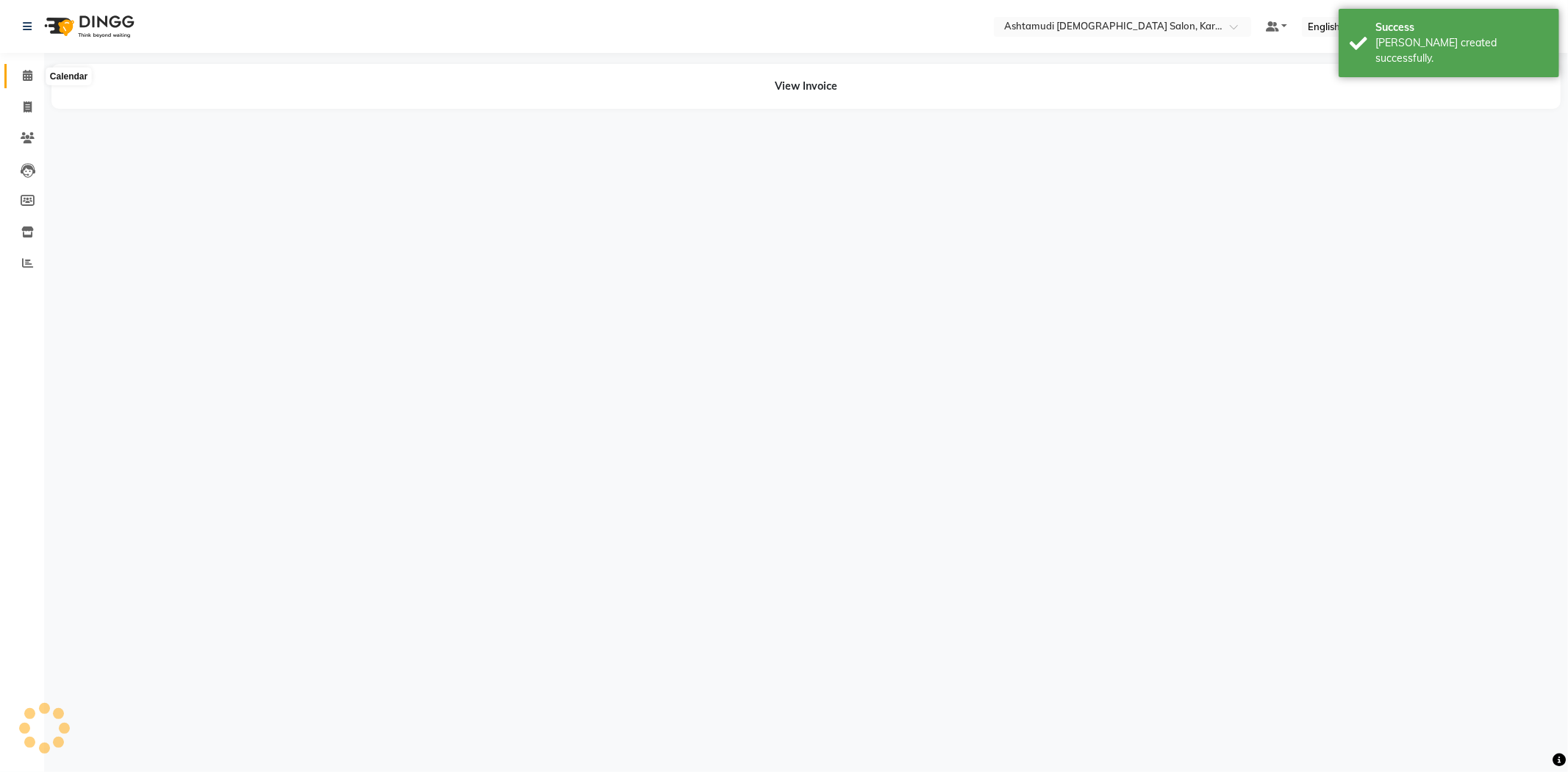
click at [24, 78] on icon at bounding box center [28, 74] width 10 height 11
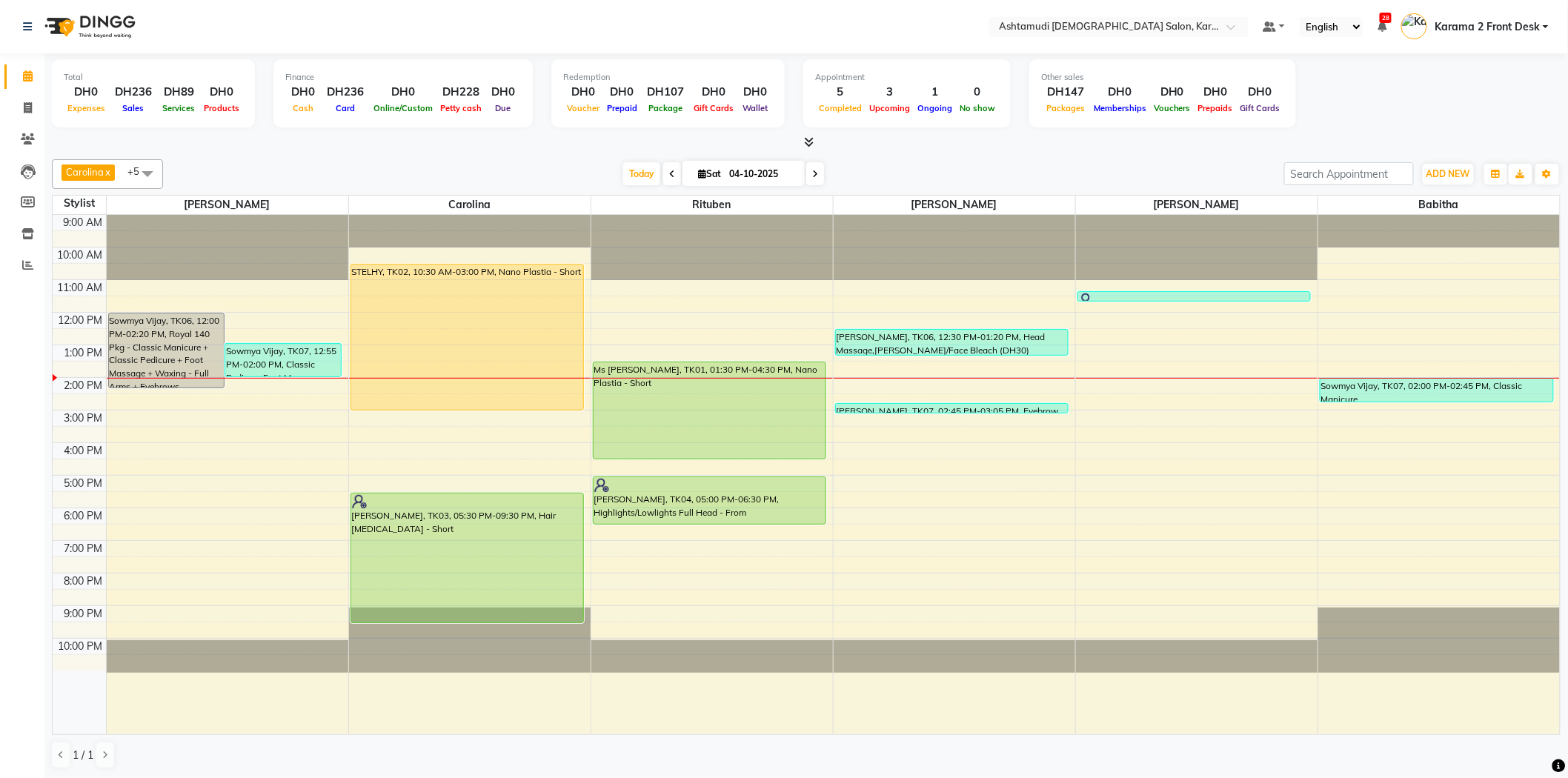
click at [517, 178] on div "[DATE] [DATE]" at bounding box center [723, 174] width 1107 height 22
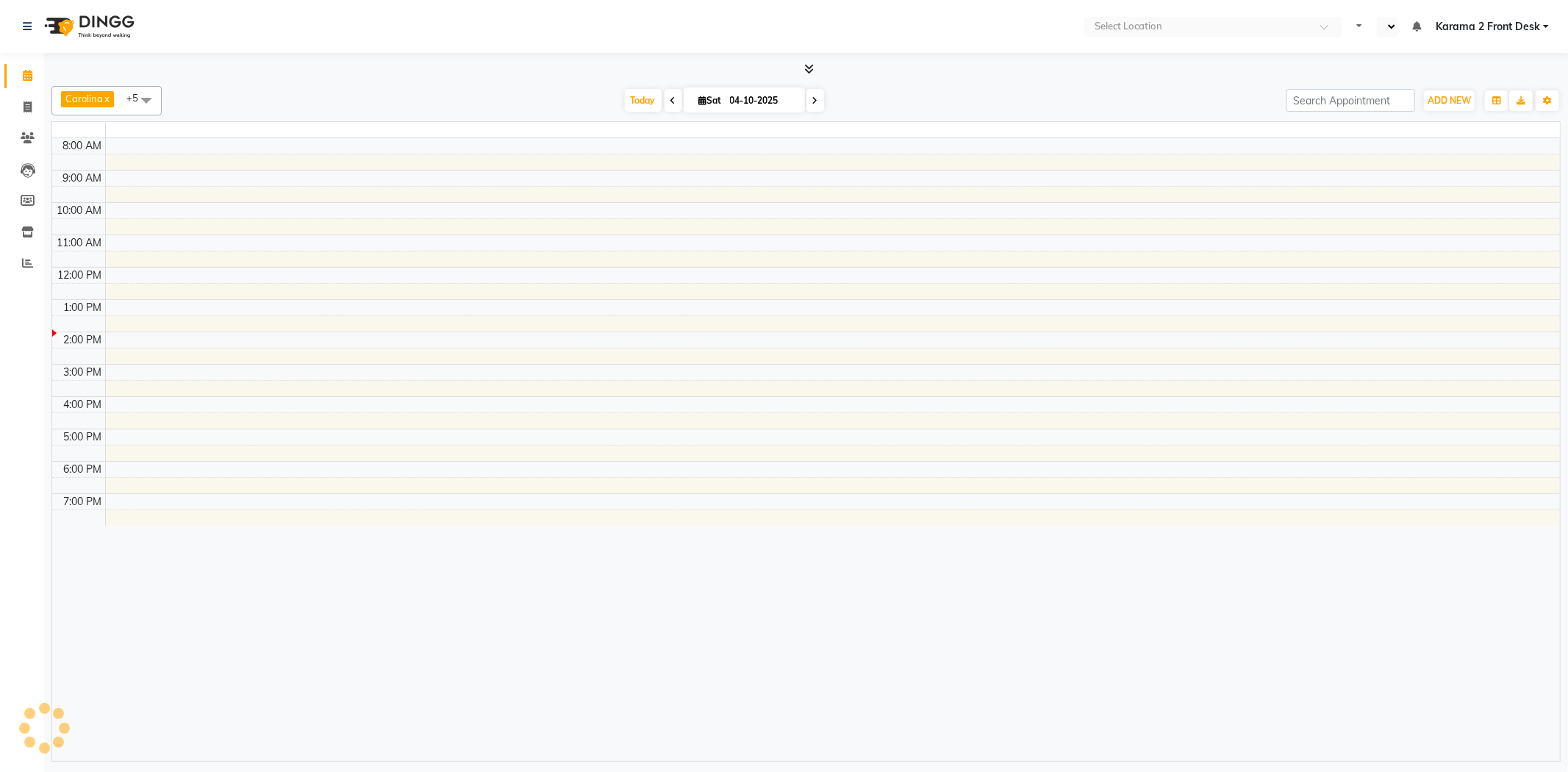
select select "en"
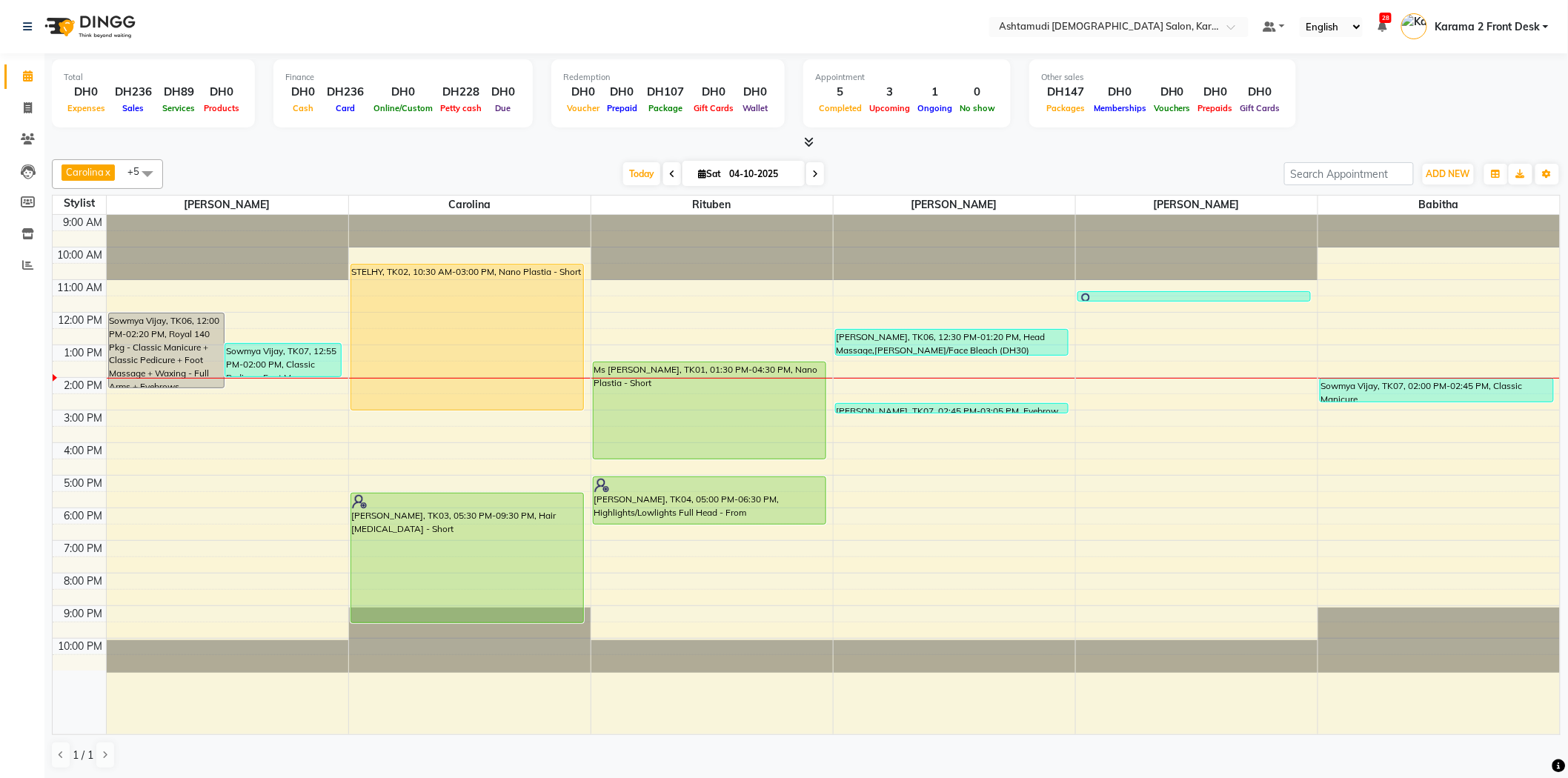
click at [206, 153] on div "Carolina x [PERSON_NAME] x [PERSON_NAME] x [PERSON_NAME] x [PERSON_NAME] x Ritu…" at bounding box center [806, 464] width 1509 height 622
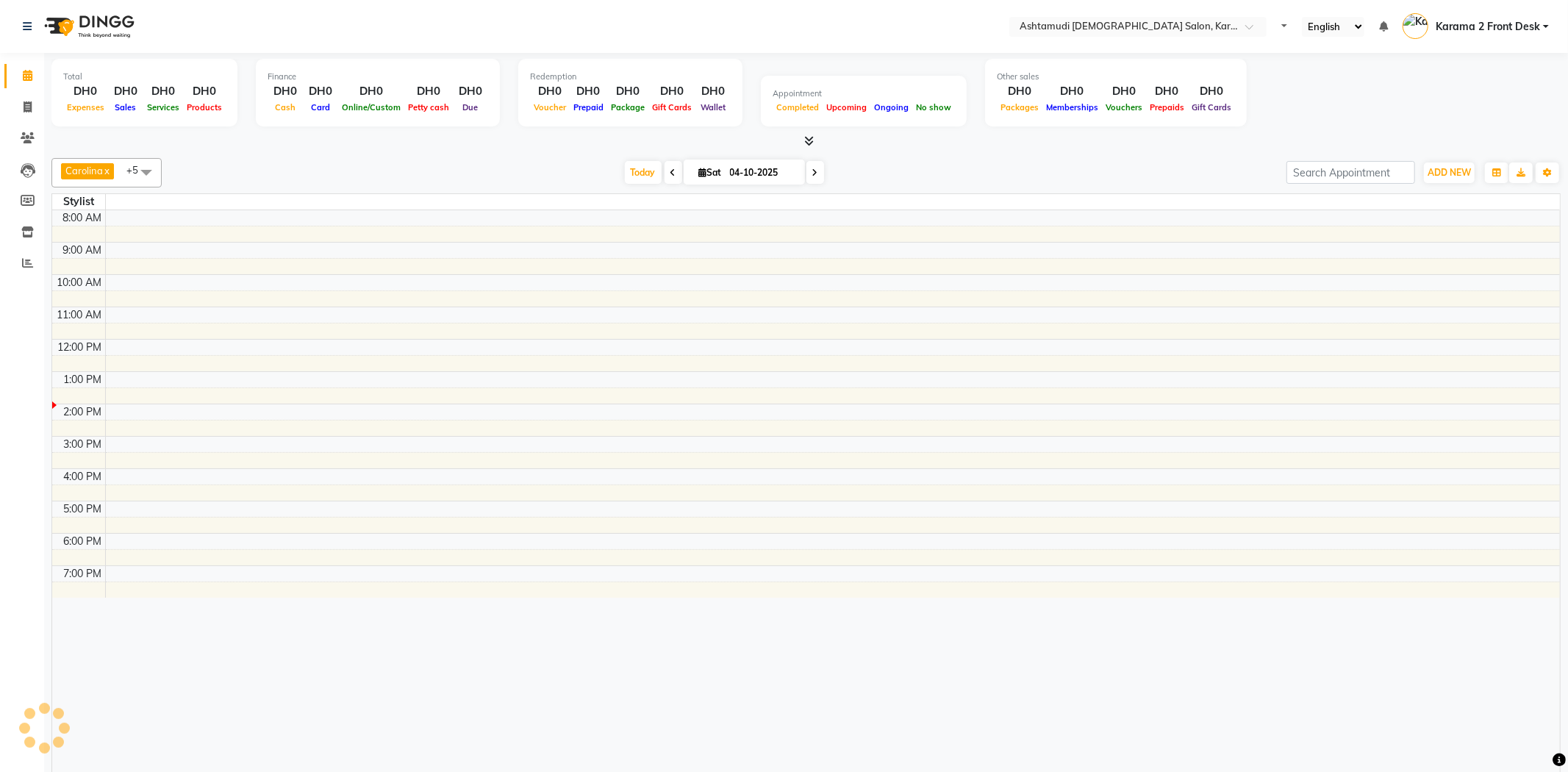
select select "en"
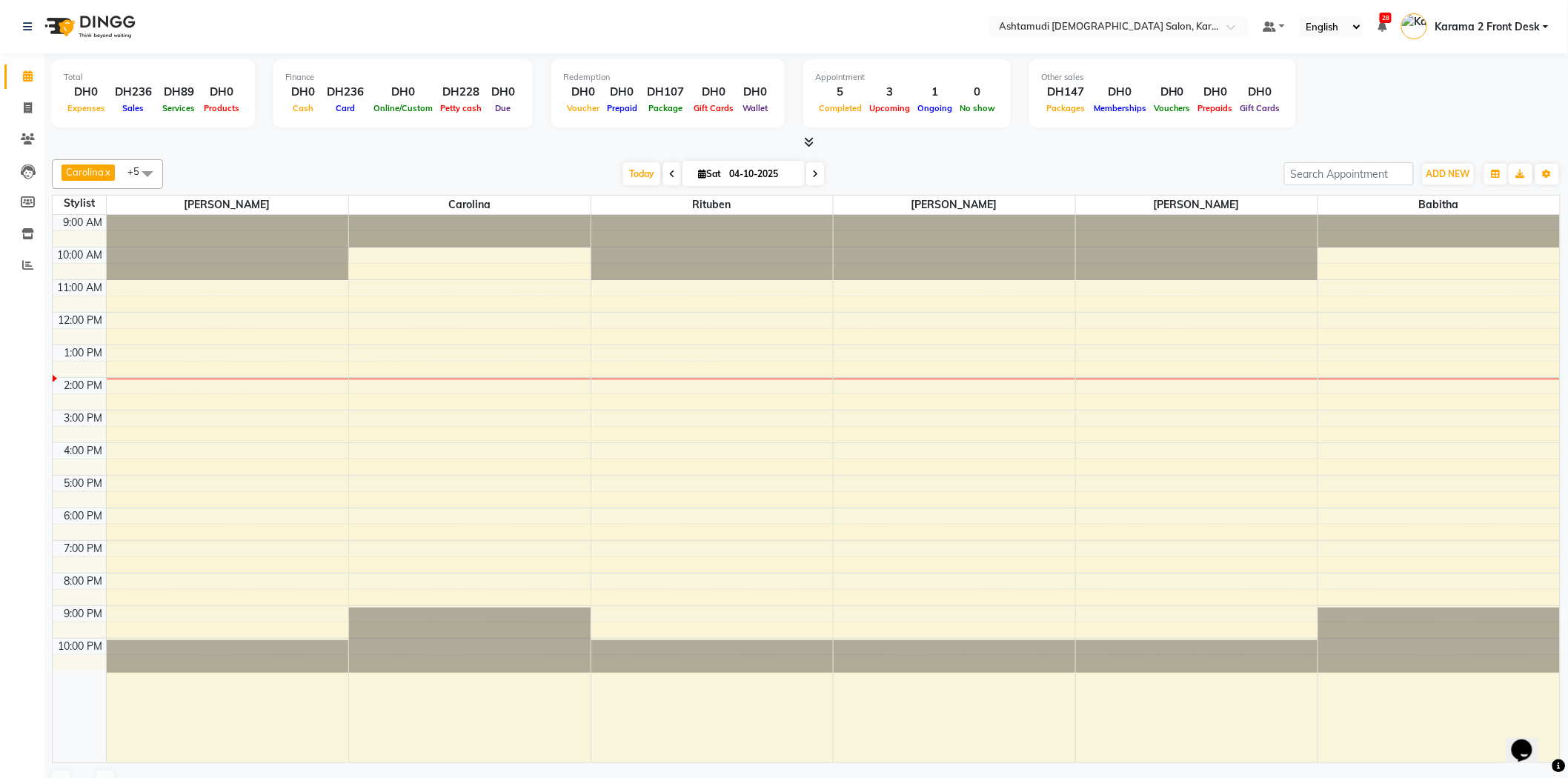
click at [1001, 157] on div "Carolina x Linda x Farsana Begum x Jyothi Krishna x Babitha x Rituben x +5 Sele…" at bounding box center [806, 478] width 1509 height 650
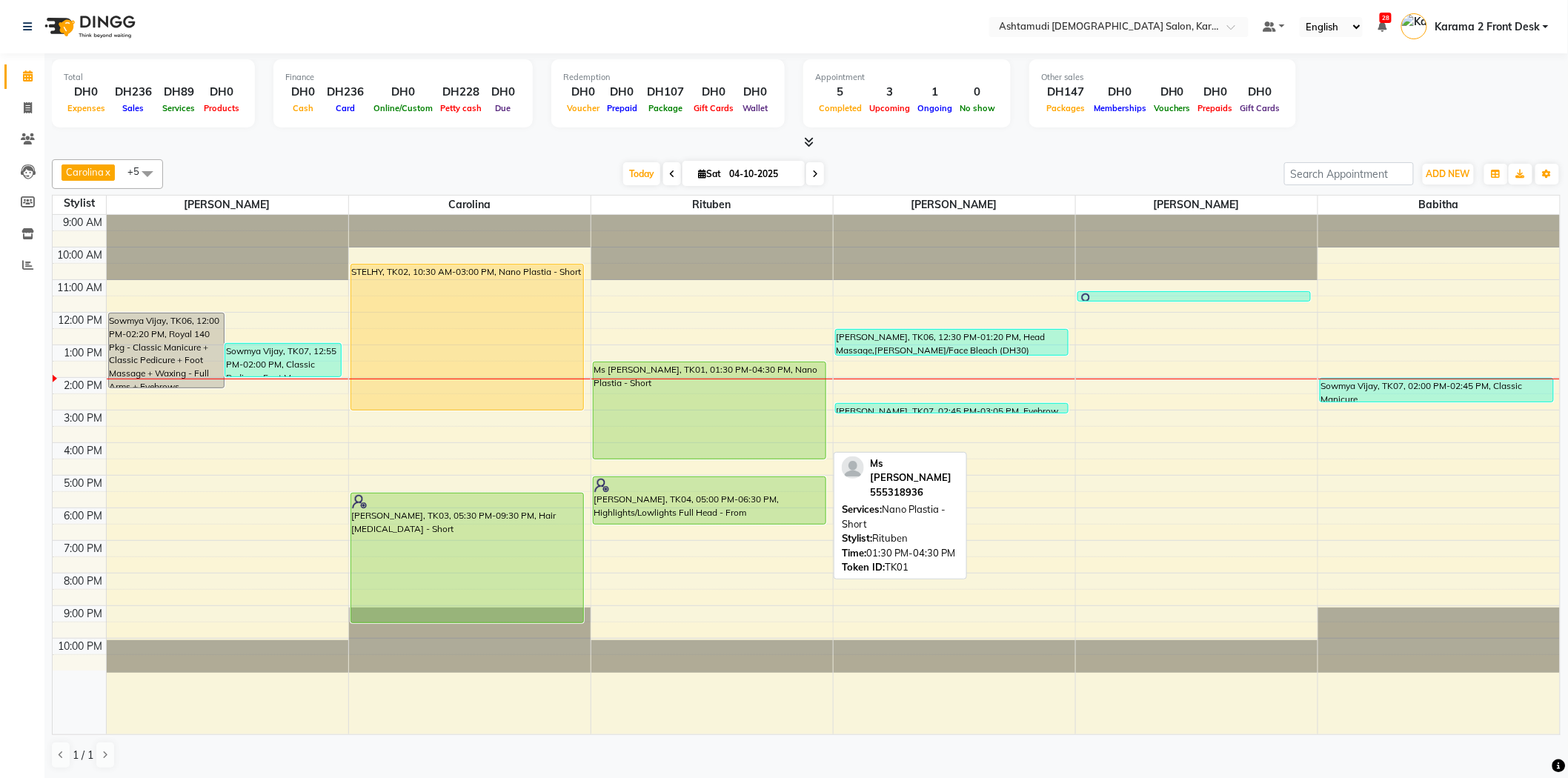
click at [608, 400] on div "Ms Pooja, TK01, 01:30 PM-04:30 PM, Nano Plastia - Short" at bounding box center [710, 410] width 233 height 96
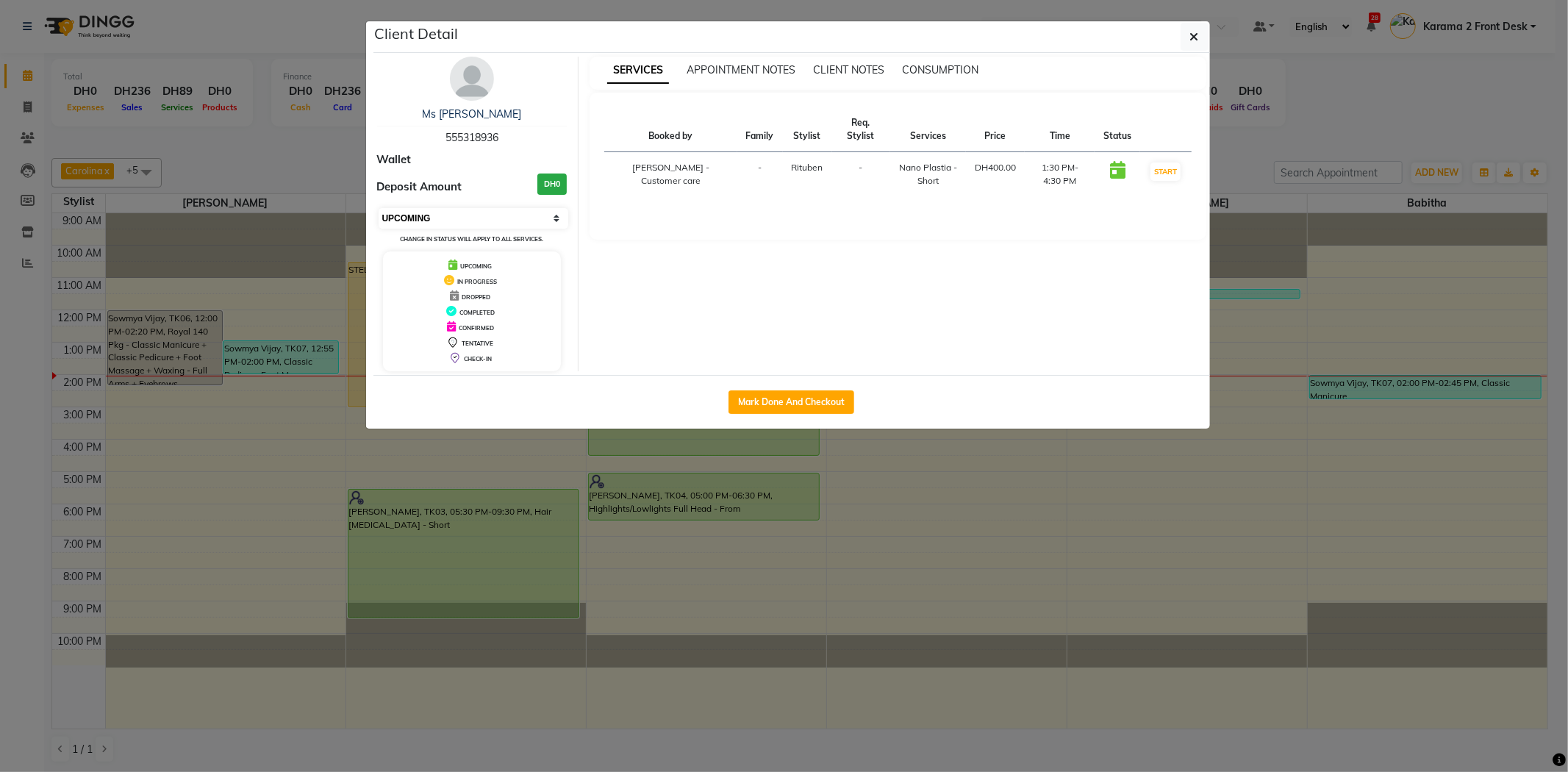
click at [487, 223] on select "Select IN SERVICE CONFIRMED TENTATIVE CHECK IN MARK DONE DROPPED UPCOMING" at bounding box center [474, 218] width 190 height 21
select select "1"
click at [379, 208] on select "Select IN SERVICE CONFIRMED TENTATIVE CHECK IN MARK DONE DROPPED UPCOMING" at bounding box center [474, 218] width 190 height 21
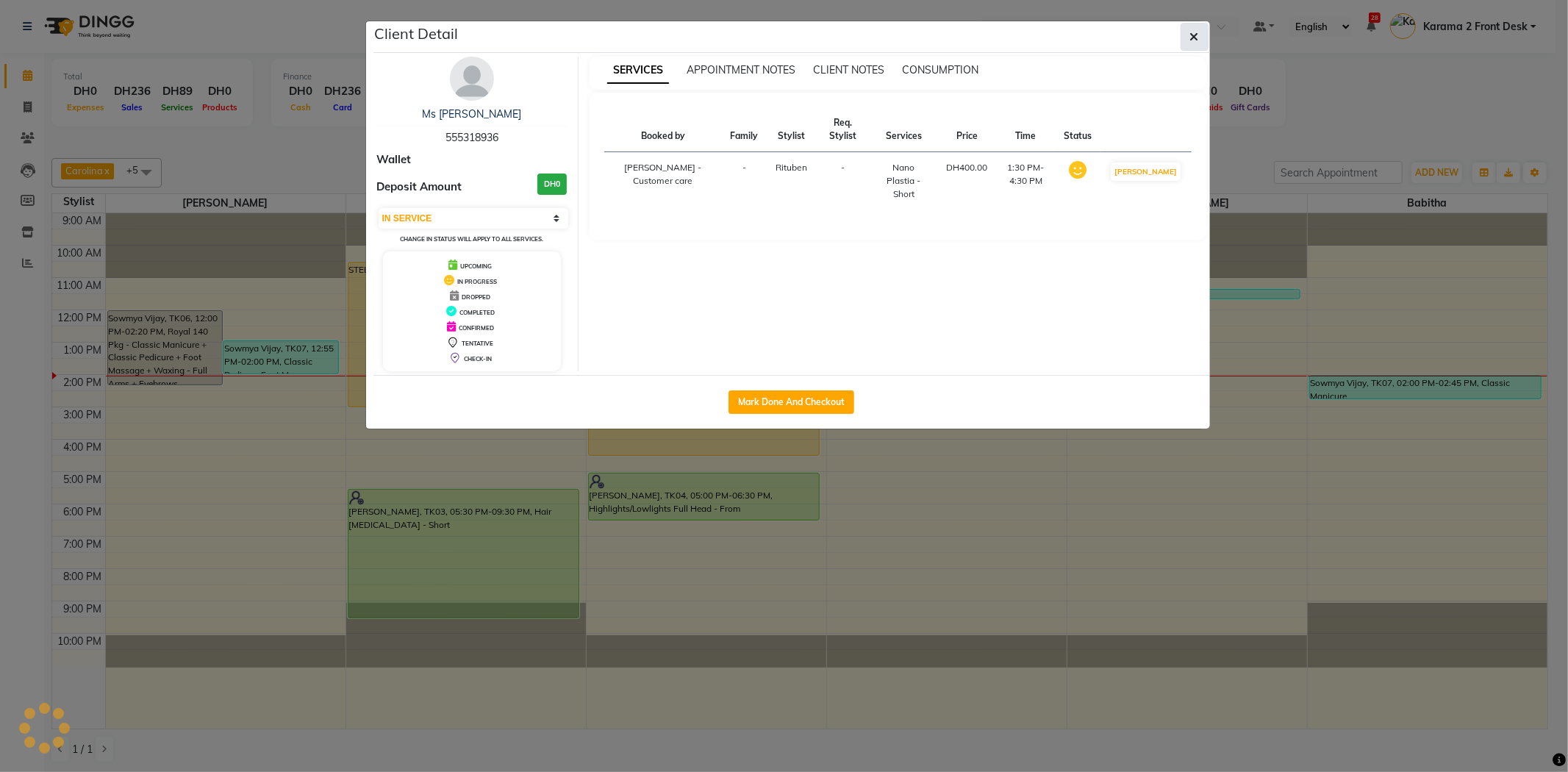
click at [1194, 33] on icon "button" at bounding box center [1194, 37] width 9 height 12
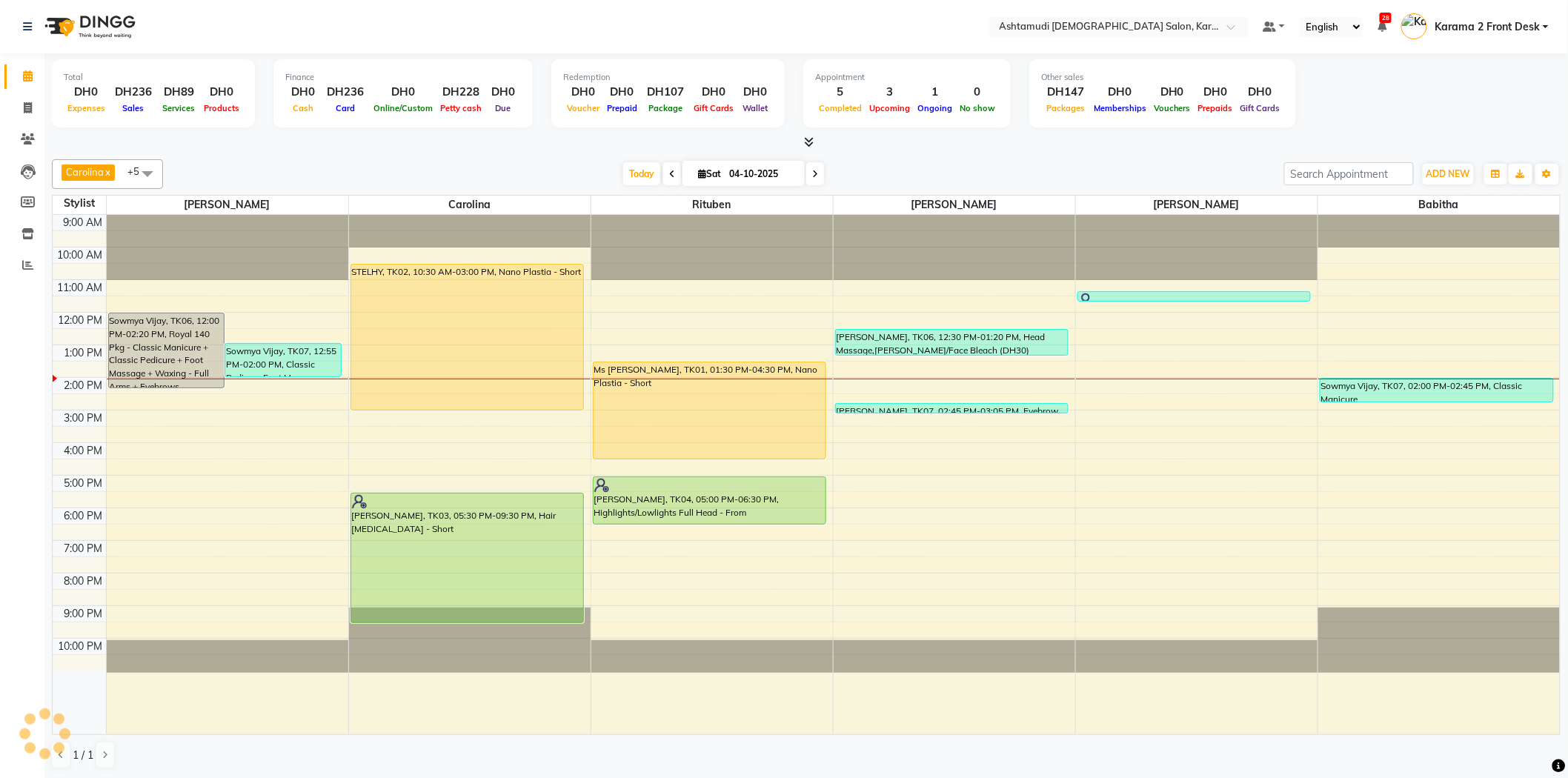
click at [391, 159] on div "Carolina x Linda x Farsana Begum x Jyothi Krishna x Babitha x Rituben x +5 Sele…" at bounding box center [806, 174] width 1509 height 30
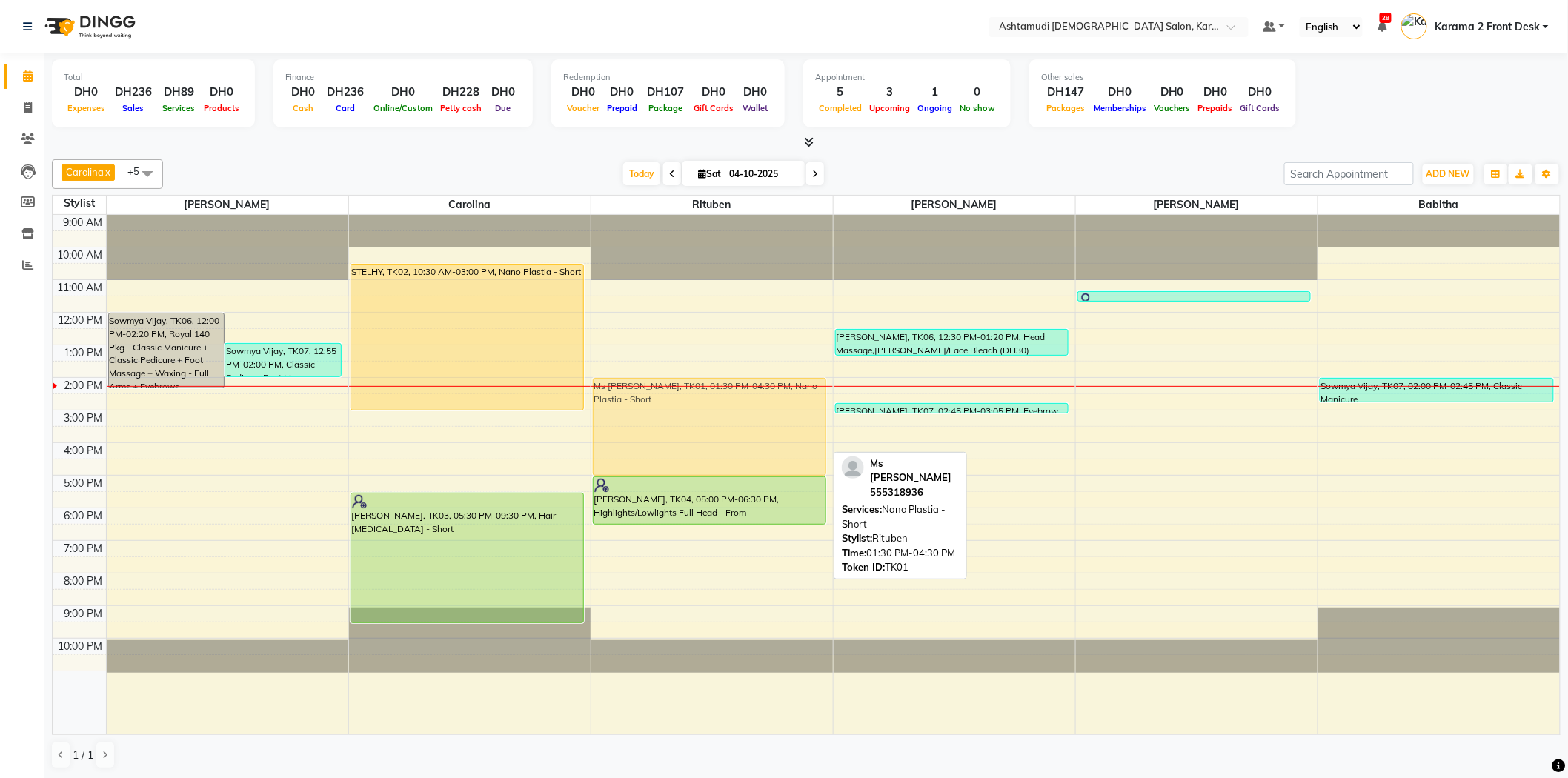
drag, startPoint x: 629, startPoint y: 378, endPoint x: 626, endPoint y: 397, distance: 19.5
click at [626, 397] on div "Ms Pooja, TK01, 01:30 PM-04:30 PM, Nano Plastia - Short Ramya Raj, TK04, 05:00 …" at bounding box center [712, 475] width 242 height 520
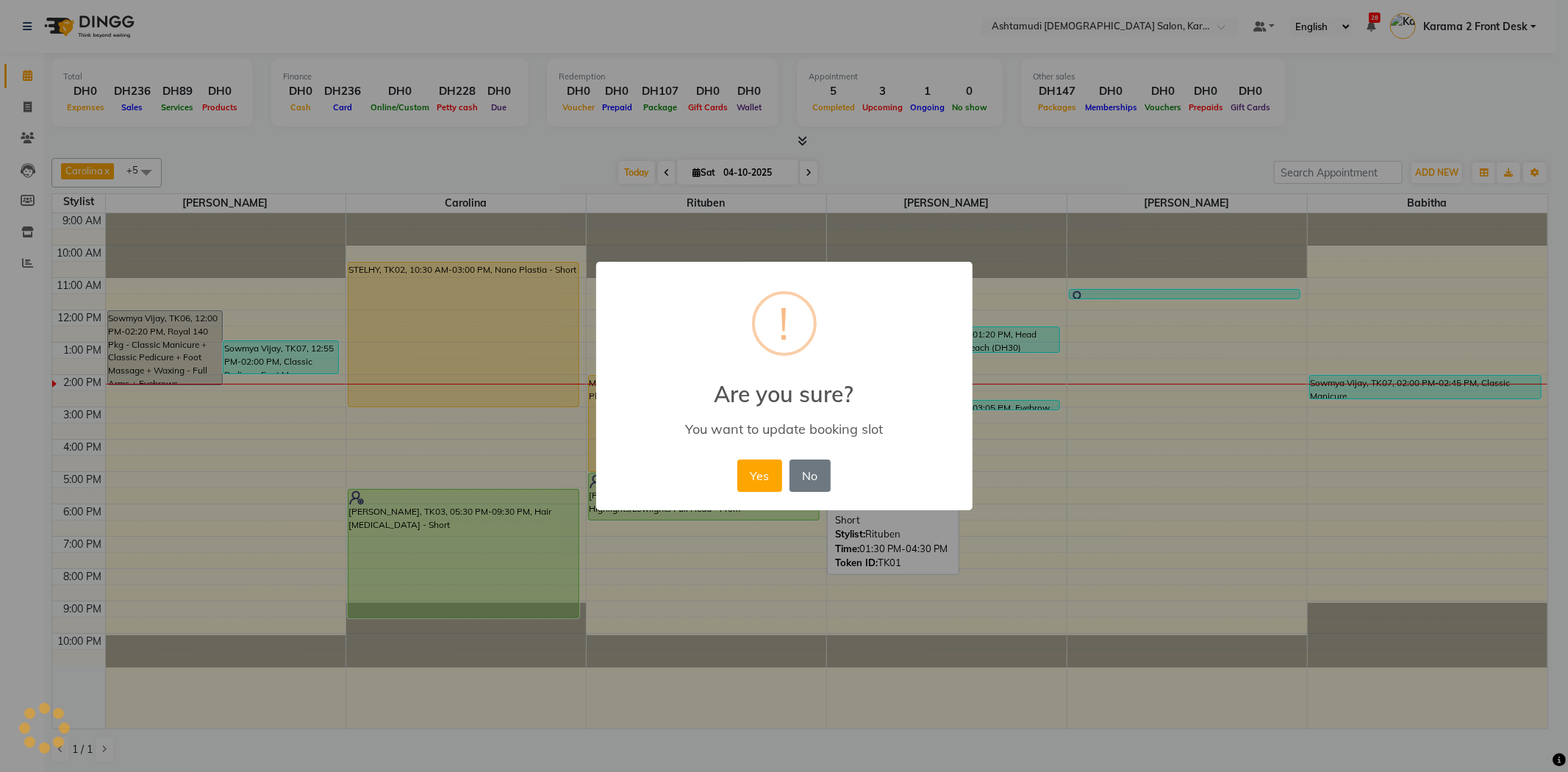
drag, startPoint x: 746, startPoint y: 468, endPoint x: 716, endPoint y: 453, distance: 33.5
click at [747, 468] on button "Yes" at bounding box center [759, 475] width 45 height 33
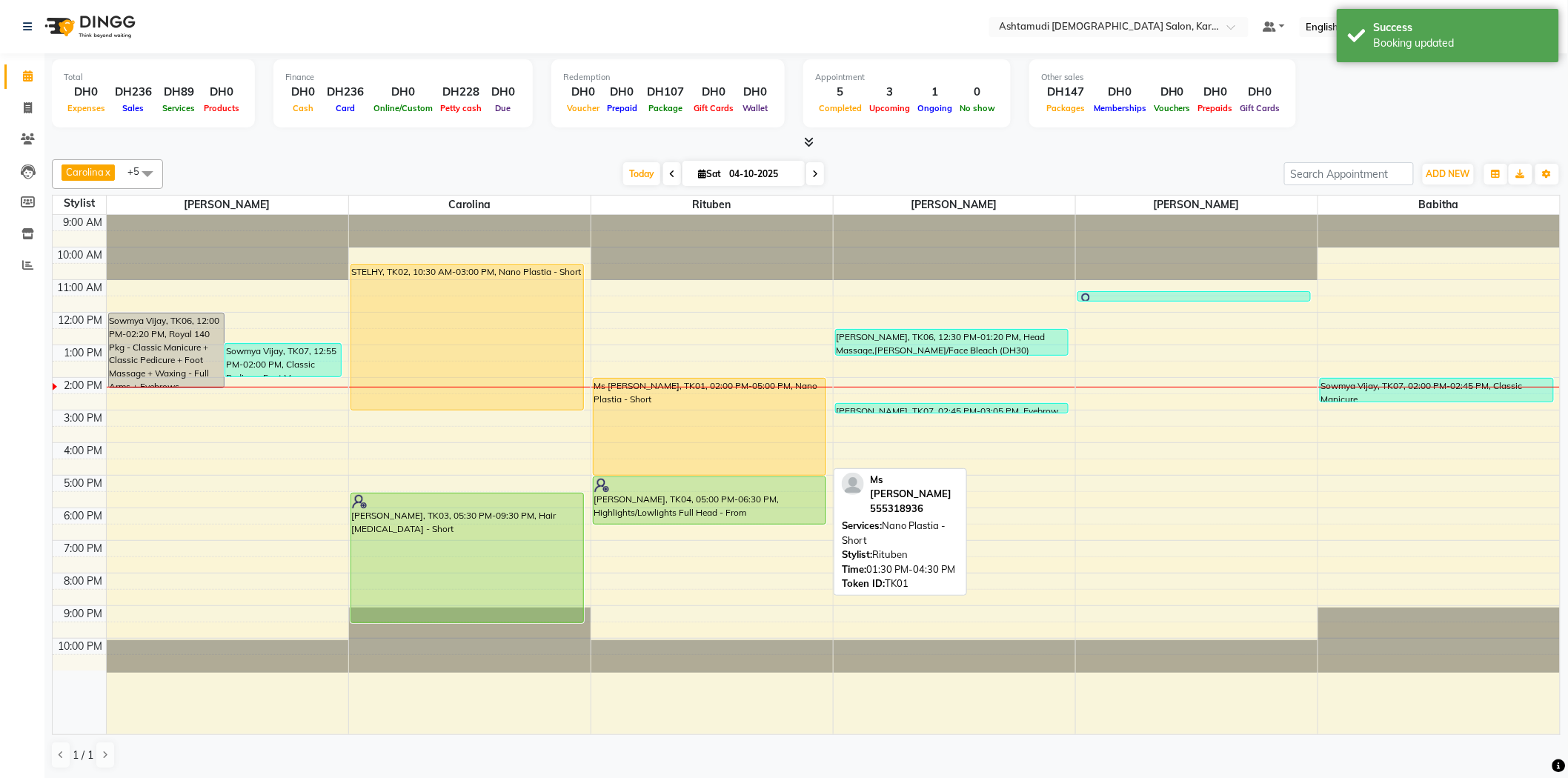
drag, startPoint x: 649, startPoint y: 474, endPoint x: 654, endPoint y: 469, distance: 7.9
click at [649, 472] on div "Ms Pooja, TK01, 02:00 PM-05:00 PM, Nano Plastia - Short Ramya Raj, TK04, 05:00 …" at bounding box center [712, 475] width 242 height 520
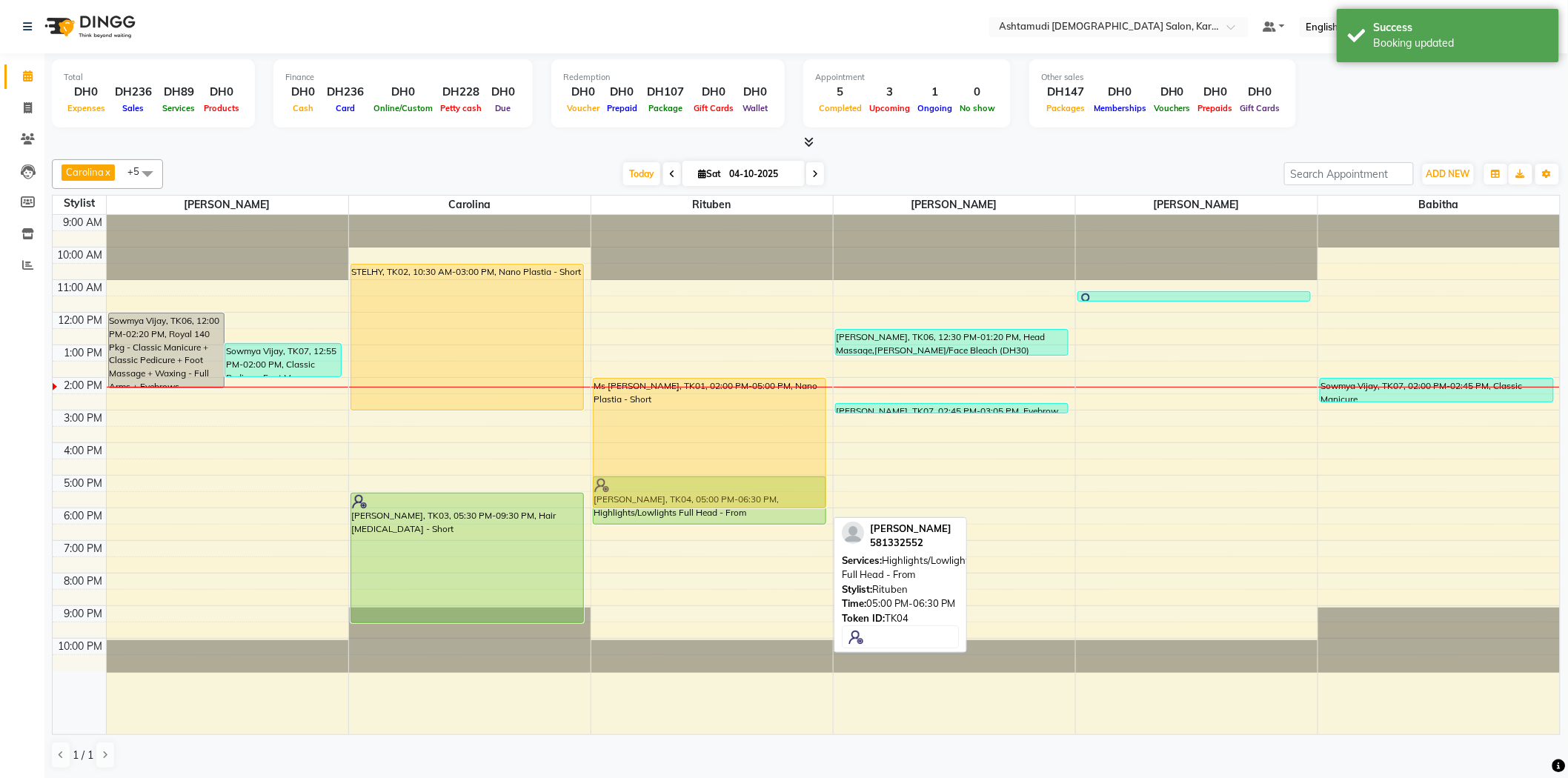
drag, startPoint x: 762, startPoint y: 471, endPoint x: 758, endPoint y: 498, distance: 26.9
click at [758, 498] on div "Ms Pooja, TK01, 02:00 PM-05:00 PM, Nano Plastia - Short Ramya Raj, TK04, 05:00 …" at bounding box center [712, 475] width 242 height 520
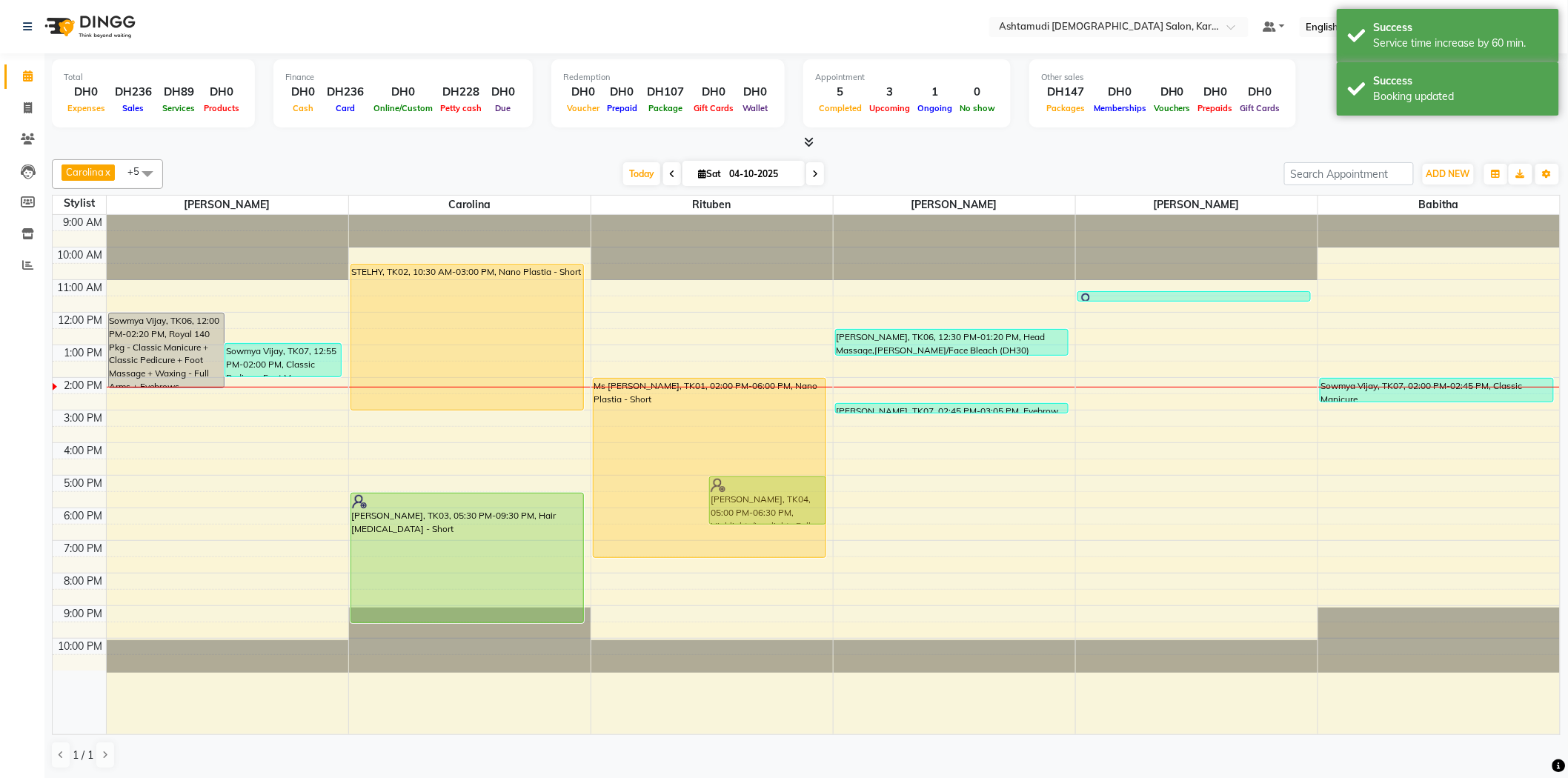
drag, startPoint x: 624, startPoint y: 507, endPoint x: 608, endPoint y: 552, distance: 47.8
click at [608, 552] on div "Ms Pooja, TK01, 02:00 PM-06:00 PM, Nano Plastia - Short Ramya Raj, TK04, 05:00 …" at bounding box center [712, 475] width 242 height 520
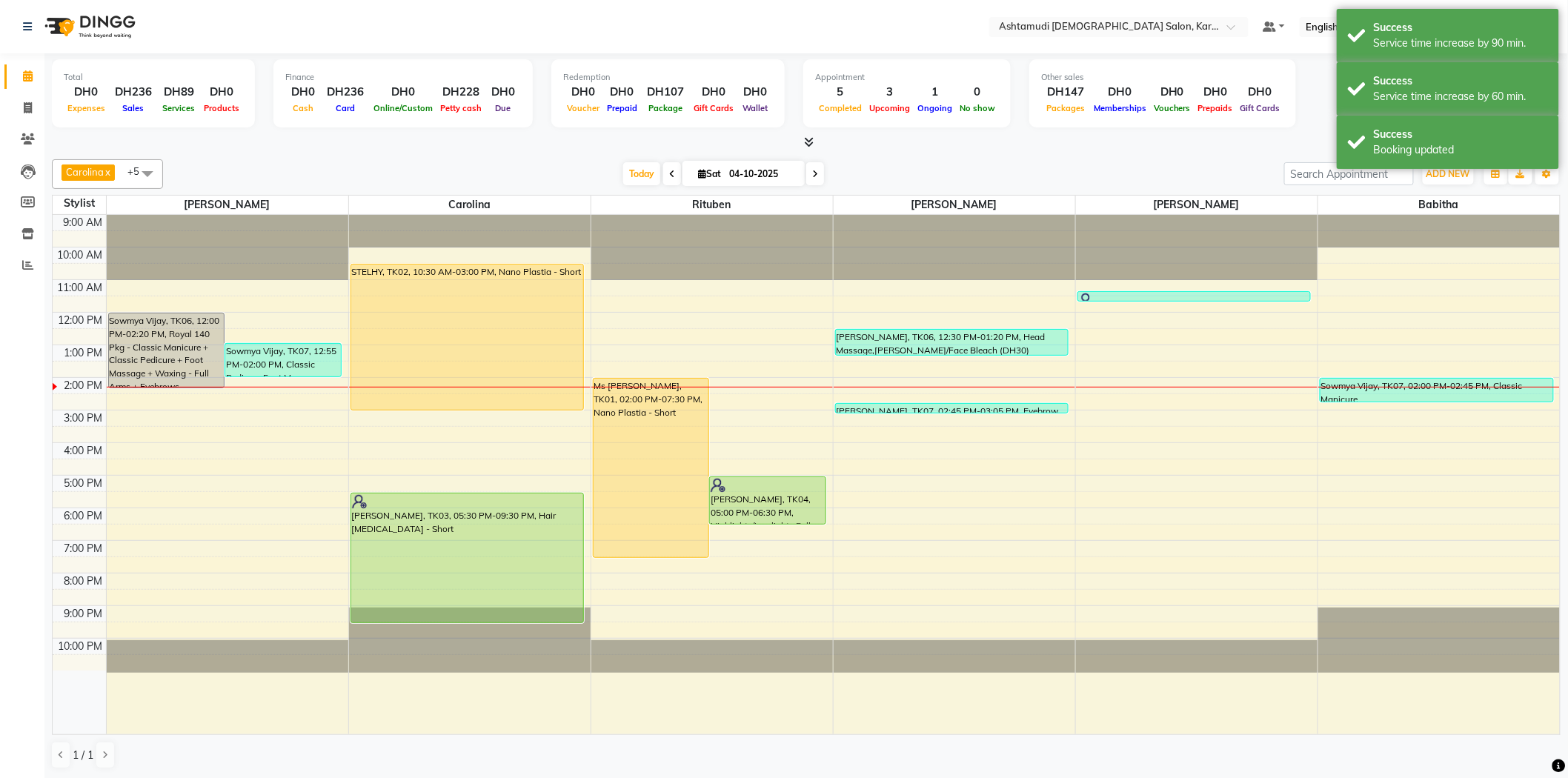
click at [889, 143] on div at bounding box center [806, 143] width 1509 height 16
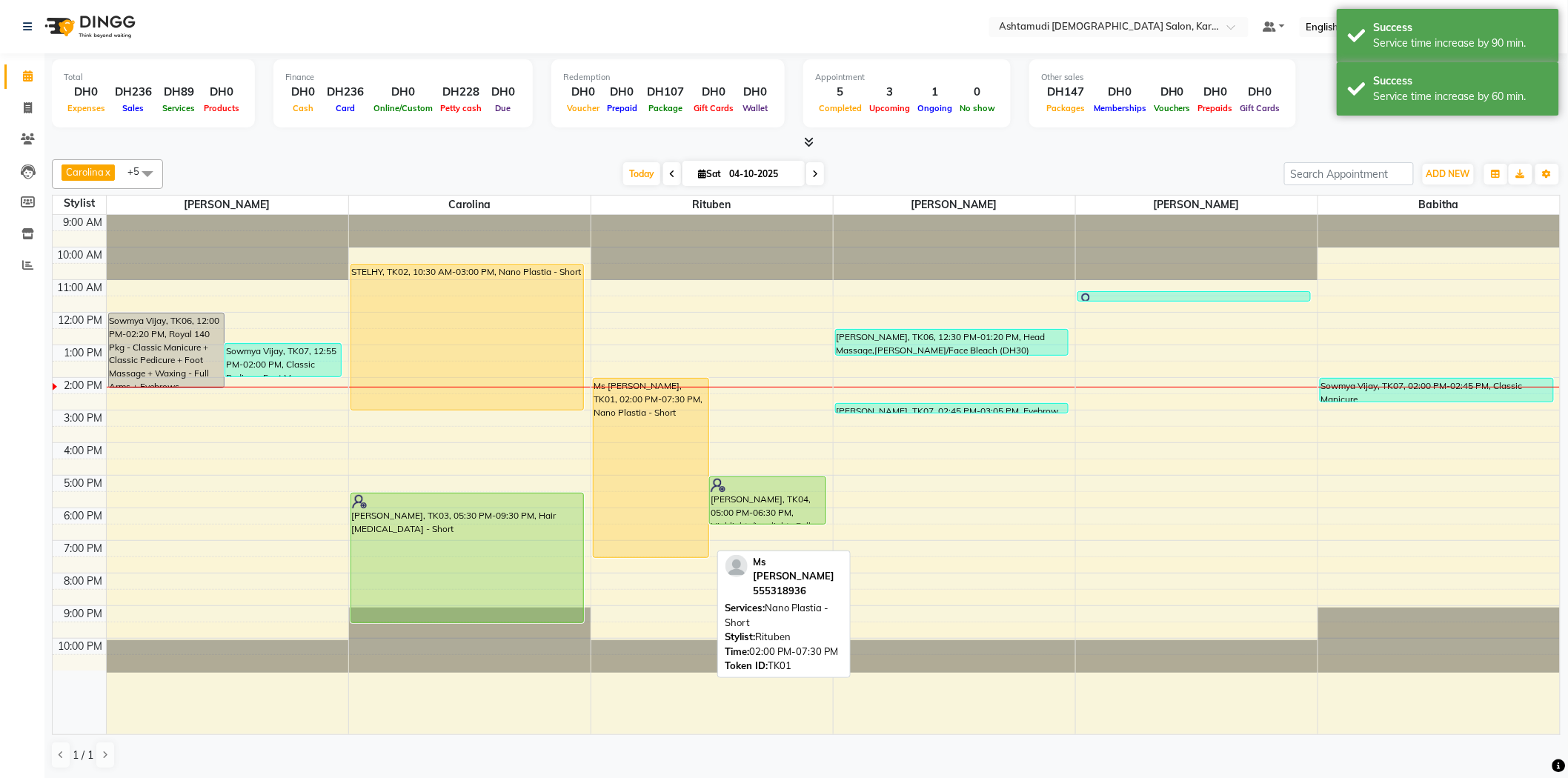
click at [674, 416] on div "Ms [PERSON_NAME], TK01, 02:00 PM-07:30 PM, Nano Plastia - Short" at bounding box center [652, 468] width 116 height 179
click at [631, 436] on div "Ms [PERSON_NAME], TK01, 02:00 PM-07:30 PM, Nano Plastia - Short" at bounding box center [652, 468] width 116 height 179
select select "1"
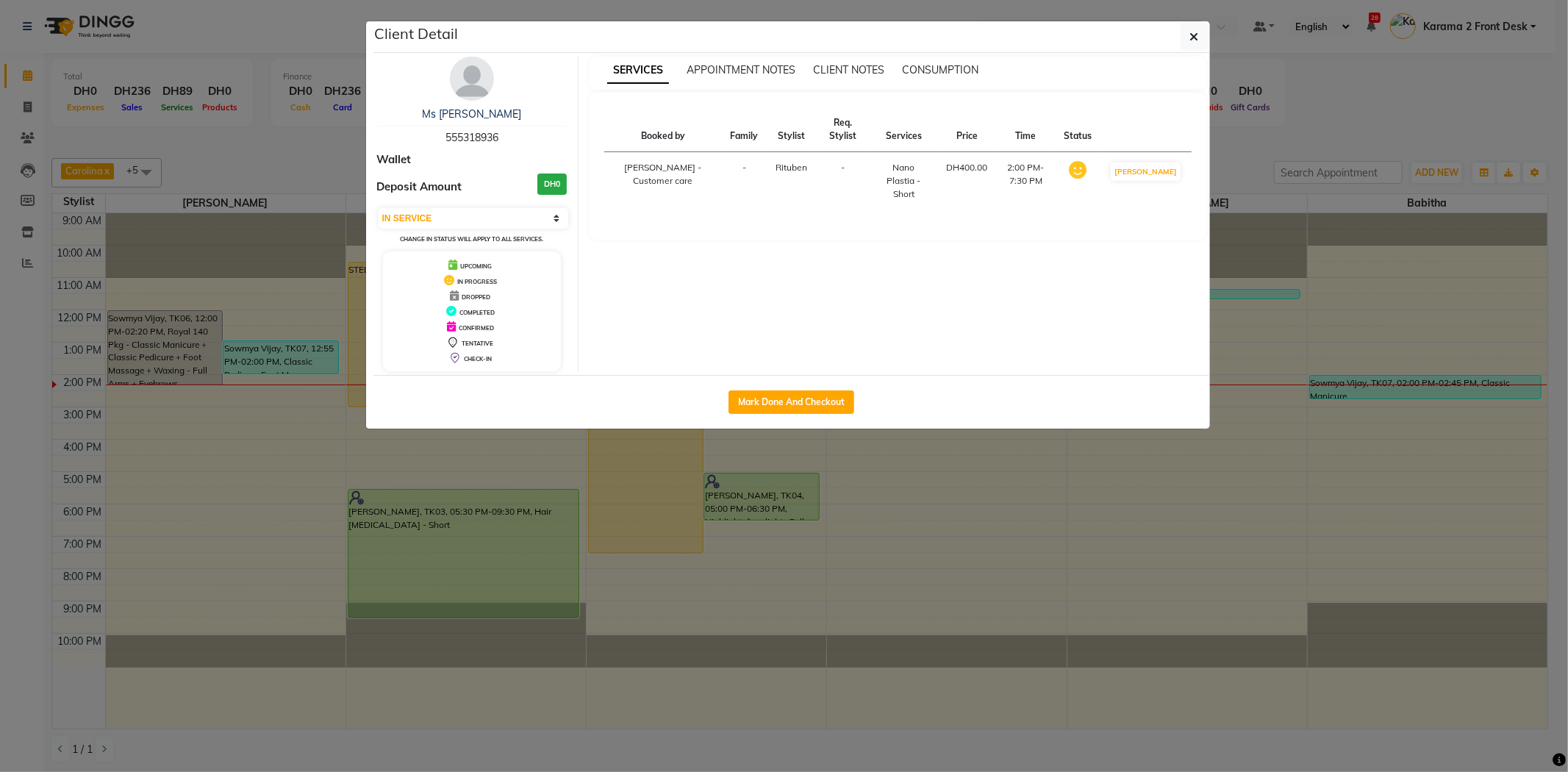
click at [474, 131] on span "555318936" at bounding box center [471, 137] width 53 height 13
copy span "555318936"
click at [1197, 47] on button "button" at bounding box center [1194, 37] width 28 height 28
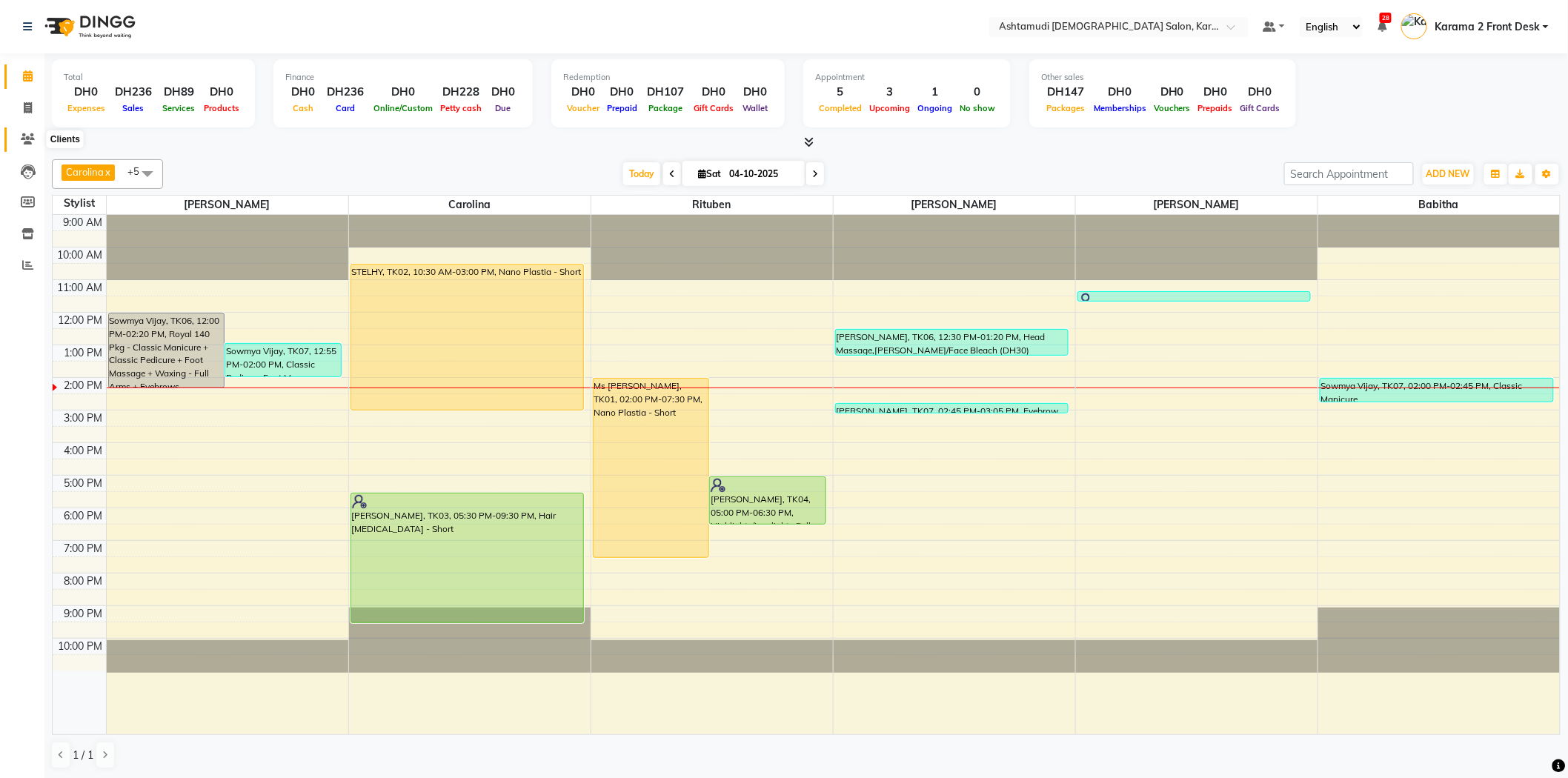
click at [33, 146] on span at bounding box center [28, 139] width 26 height 17
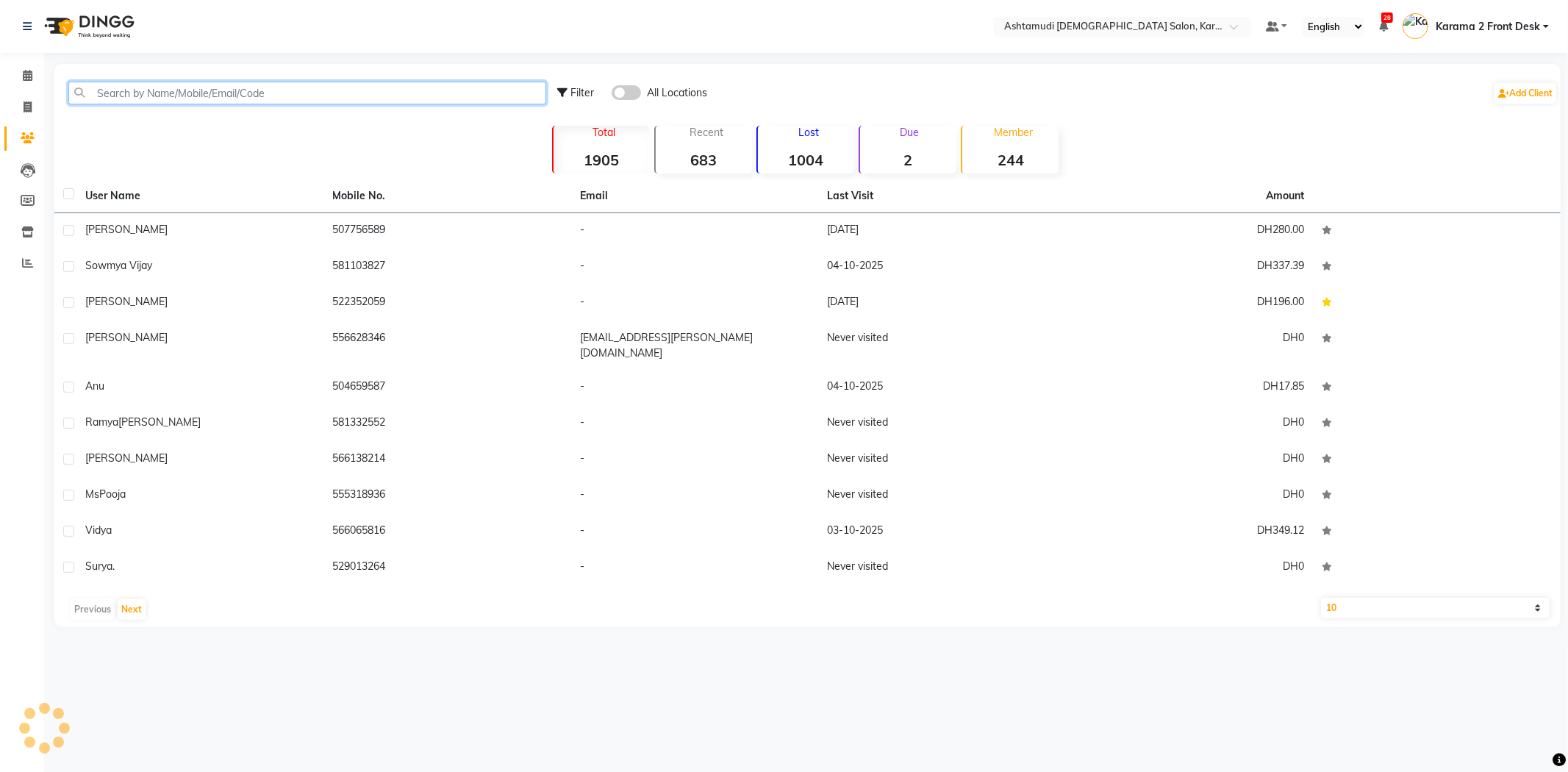
drag, startPoint x: 165, startPoint y: 98, endPoint x: 155, endPoint y: 100, distance: 10.2
click at [166, 98] on input "text" at bounding box center [307, 92] width 478 height 23
paste input "555318936"
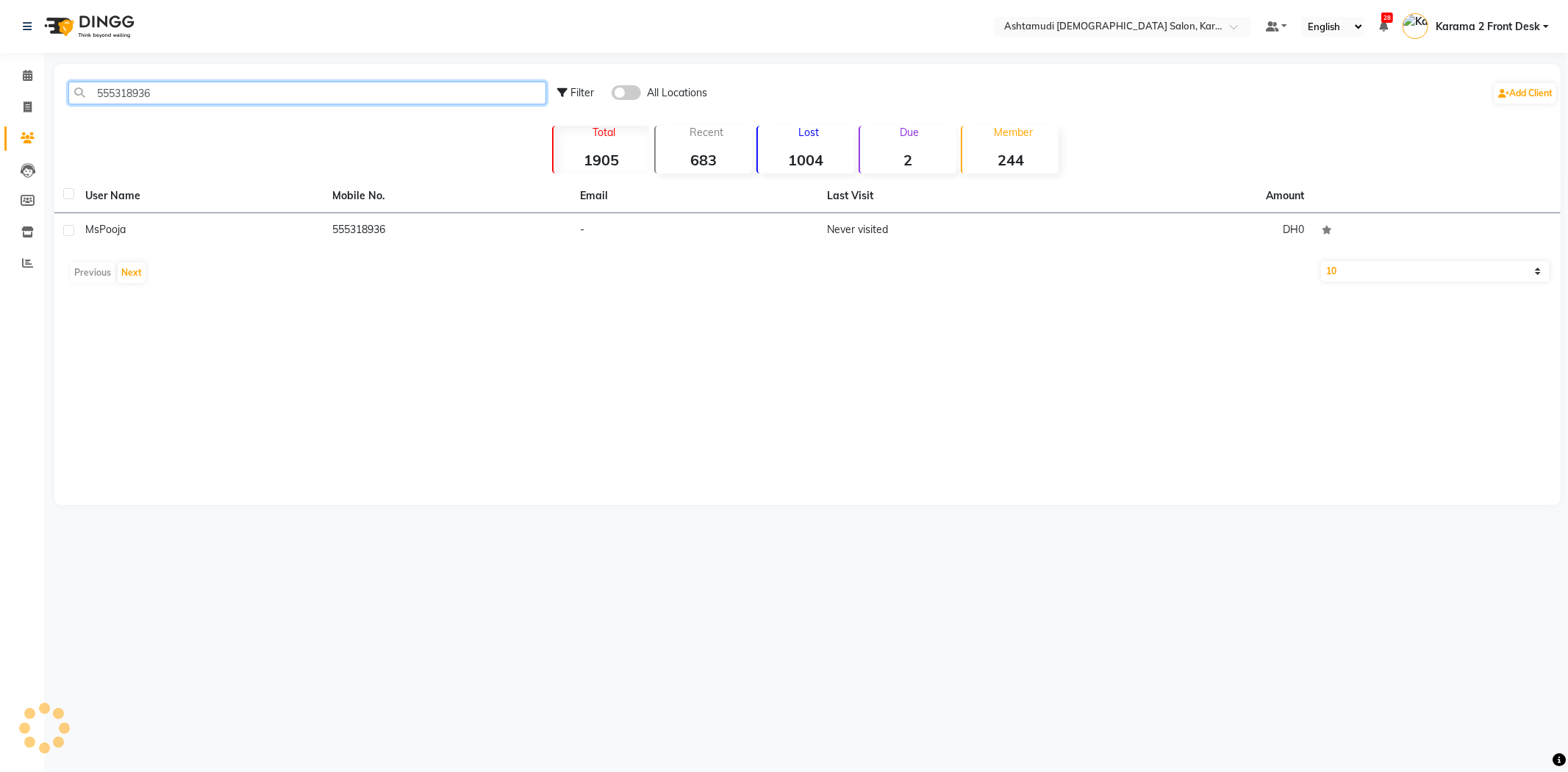
type input "555318936"
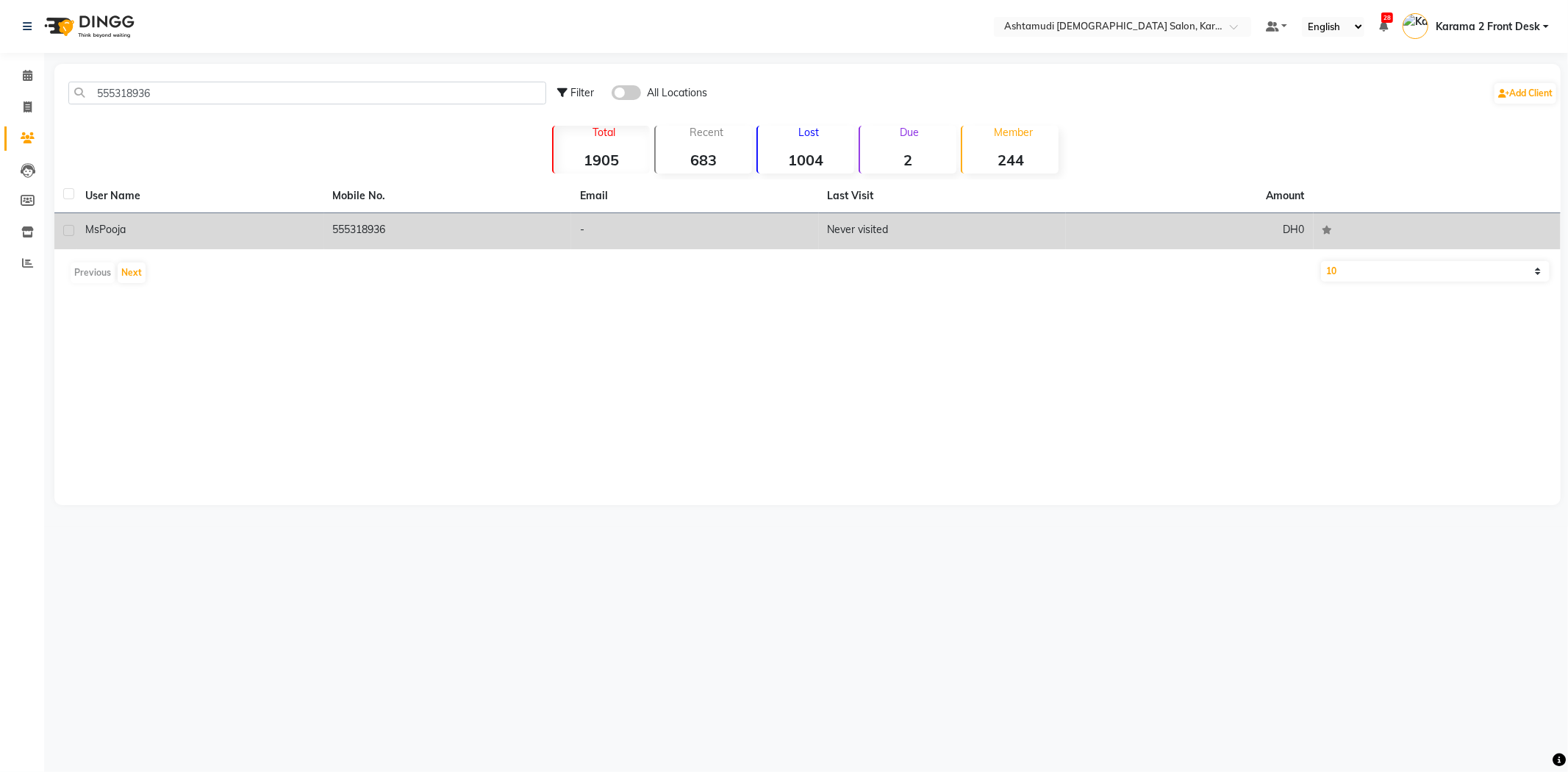
click at [166, 223] on div "Ms Pooja" at bounding box center [200, 230] width 230 height 16
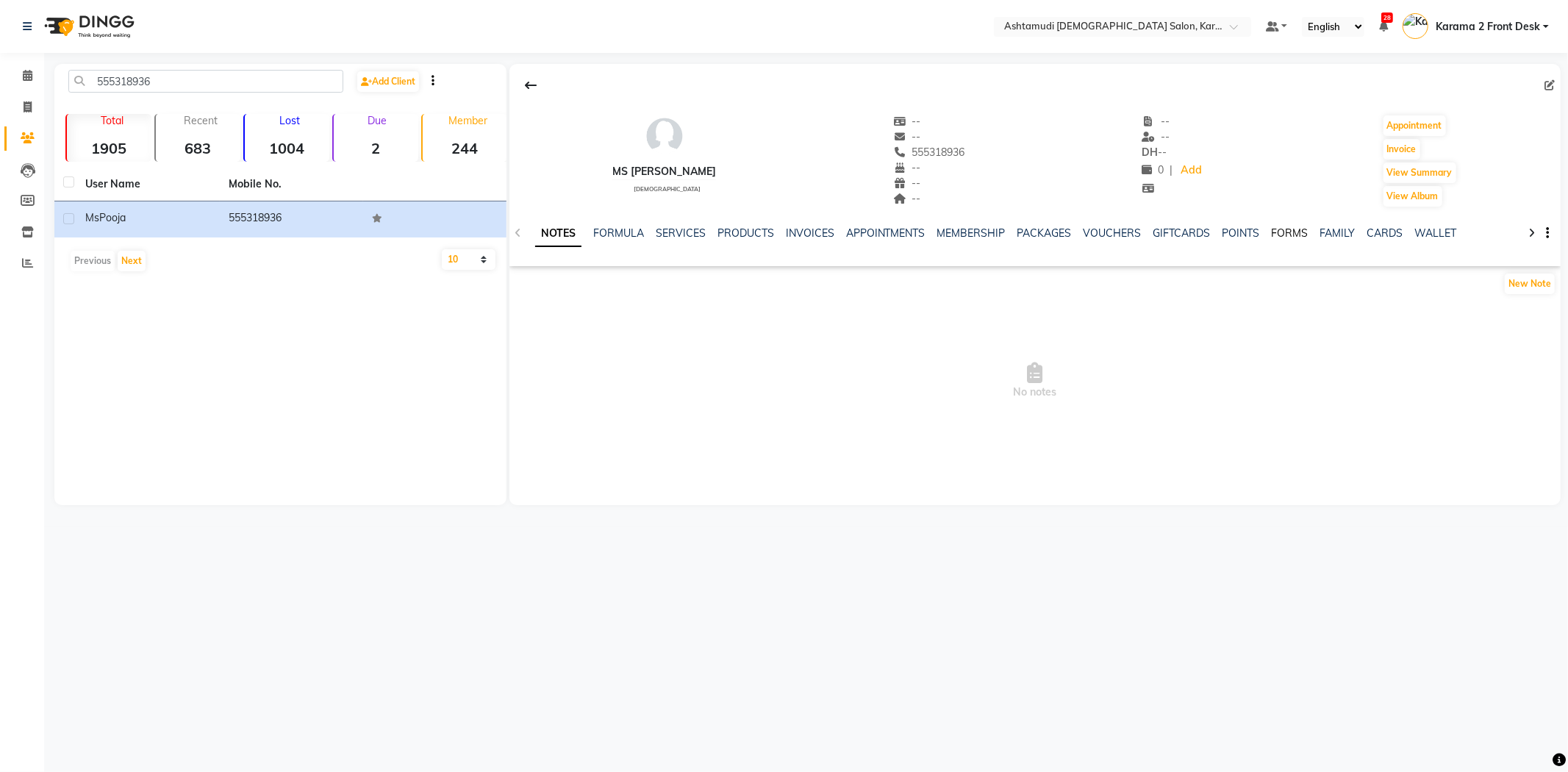
drag, startPoint x: 1279, startPoint y: 239, endPoint x: 1226, endPoint y: 243, distance: 53.2
click at [1279, 239] on link "FORMS" at bounding box center [1289, 232] width 37 height 13
click at [591, 280] on button "Request New Form" at bounding box center [562, 283] width 105 height 23
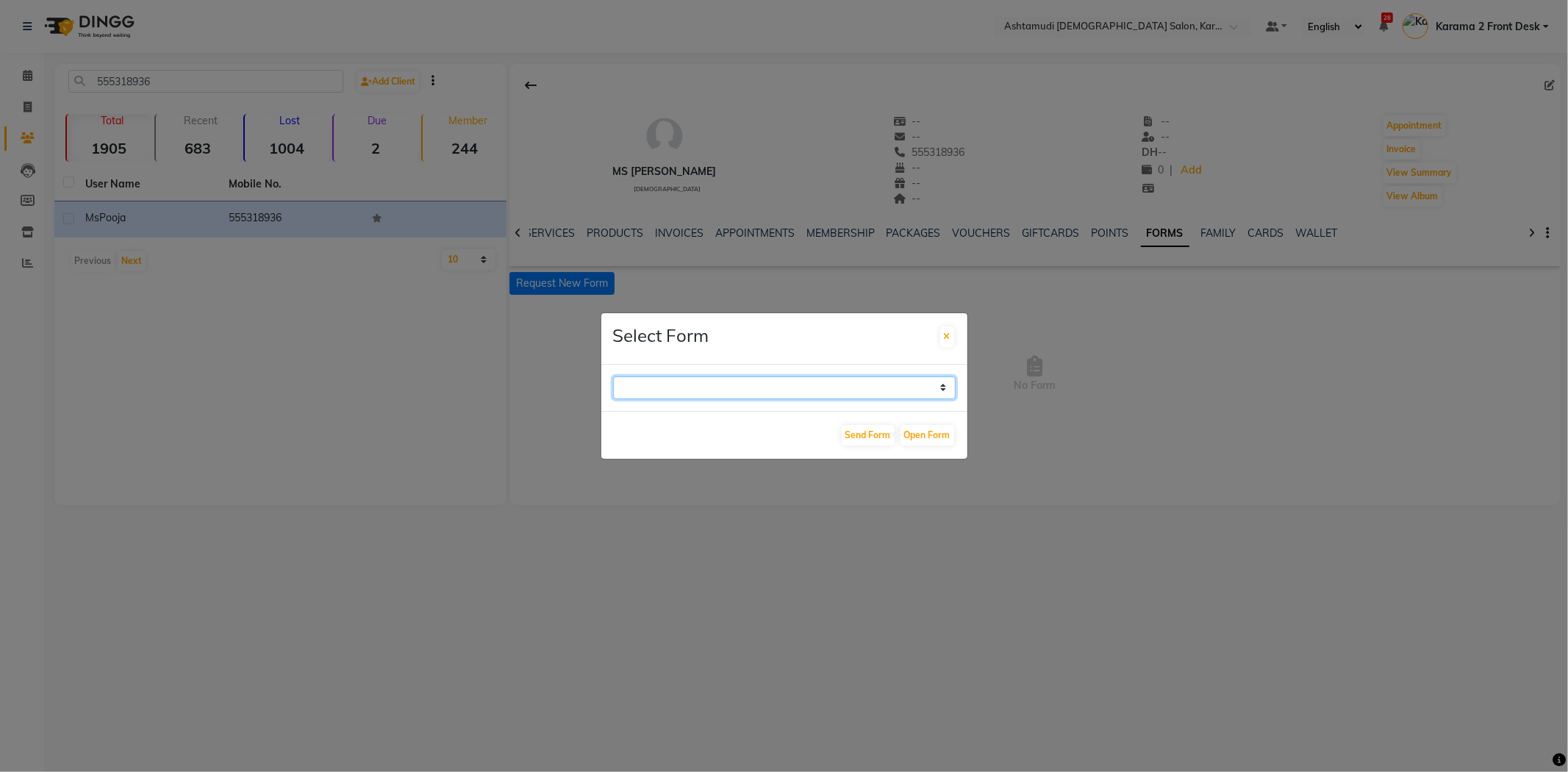
click at [647, 388] on select "WAXING CLIENT CONSULTATION FORM FACIAL-CLIENT CONSULTATION FORM HAIR TREATMENT …" at bounding box center [784, 387] width 342 height 23
select select "263"
click at [613, 376] on select "WAXING CLIENT CONSULTATION FORM FACIAL-CLIENT CONSULTATION FORM HAIR TREATMENT …" at bounding box center [784, 387] width 342 height 23
click at [905, 433] on button "Open Form" at bounding box center [927, 435] width 54 height 21
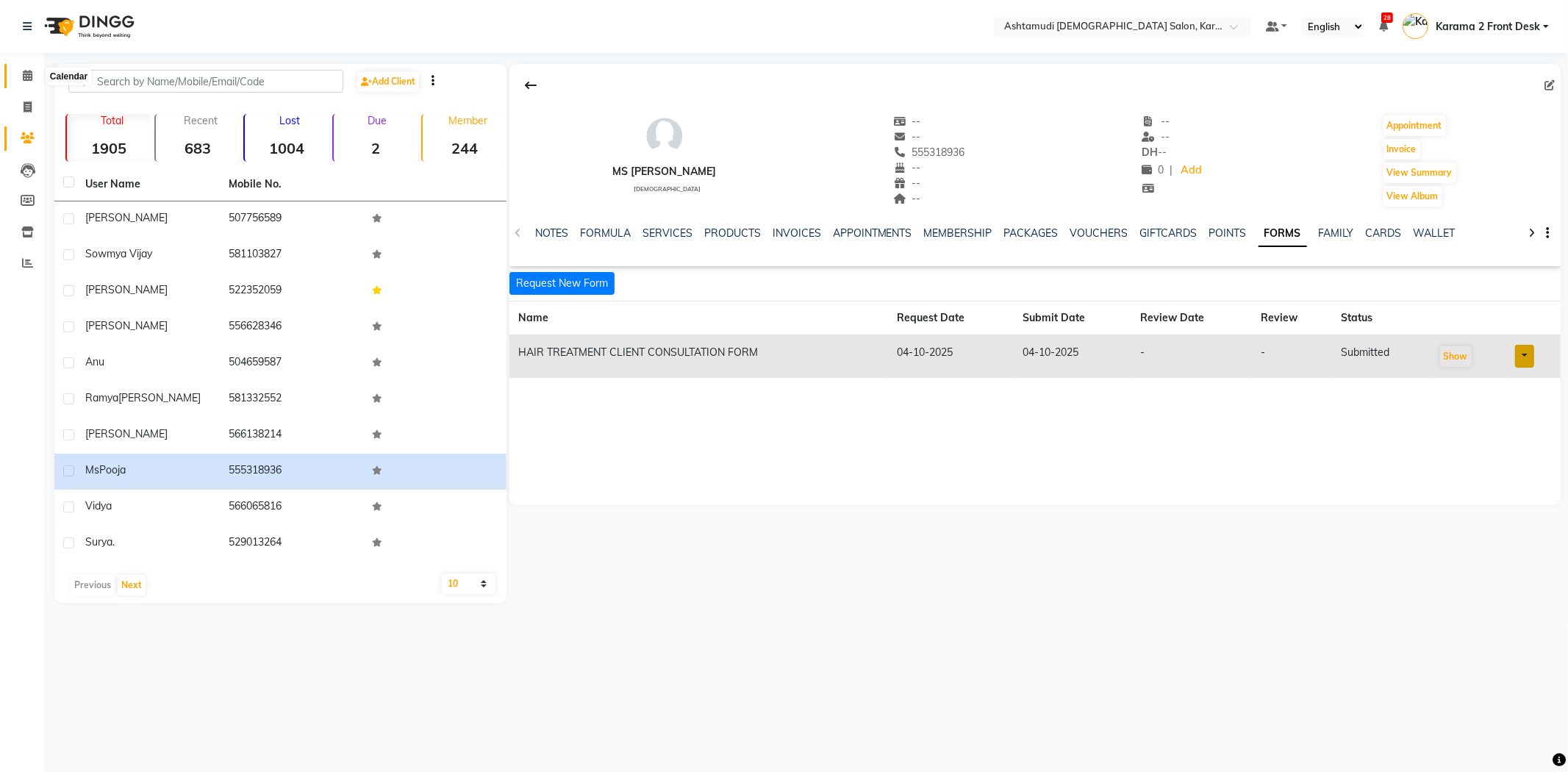
click at [24, 68] on span at bounding box center [28, 75] width 26 height 17
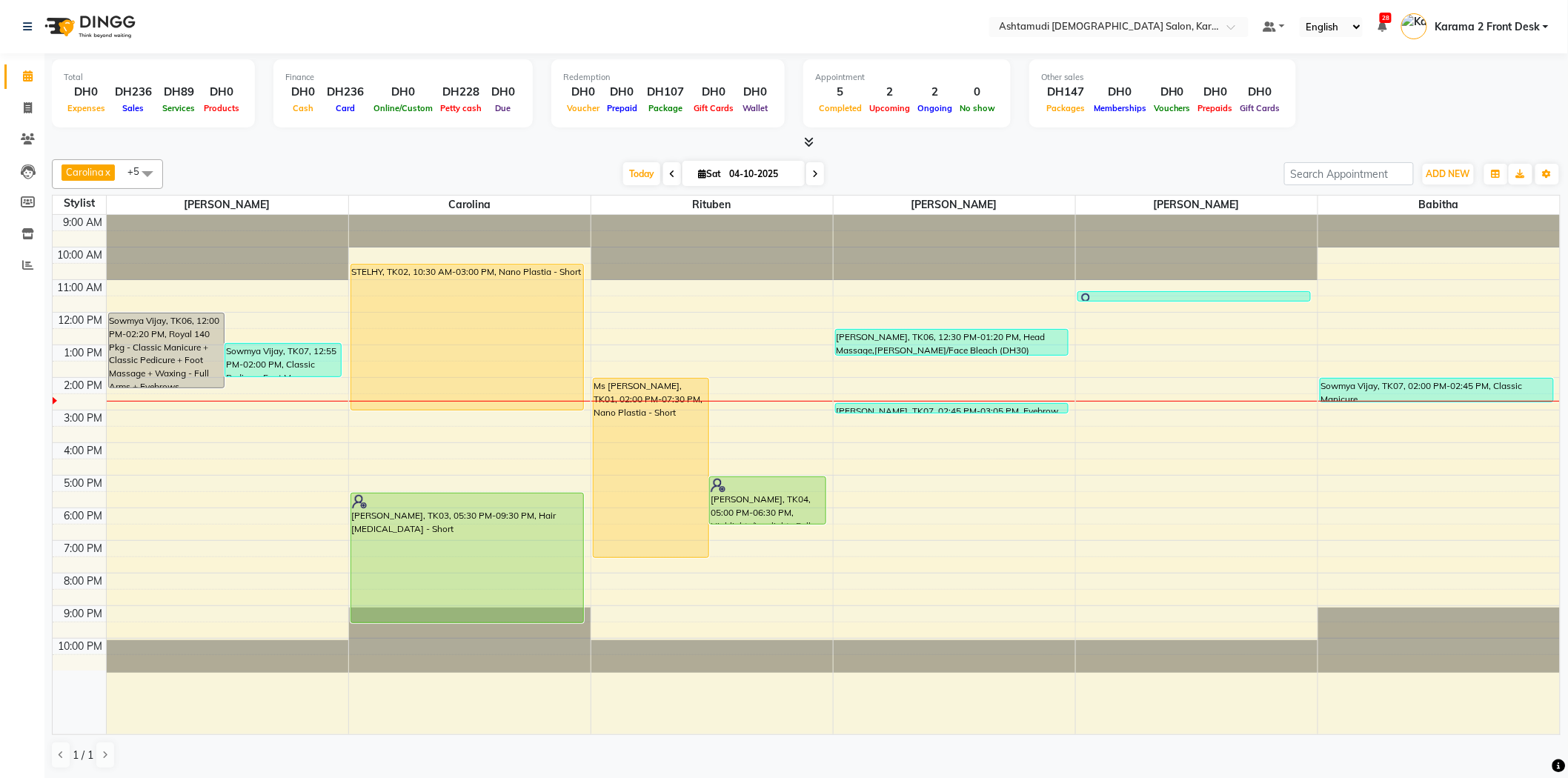
click at [1127, 388] on div "9:00 AM 10:00 AM 11:00 AM 12:00 PM 1:00 PM 2:00 PM 3:00 PM 4:00 PM 5:00 PM 6:00…" at bounding box center [807, 475] width 1508 height 520
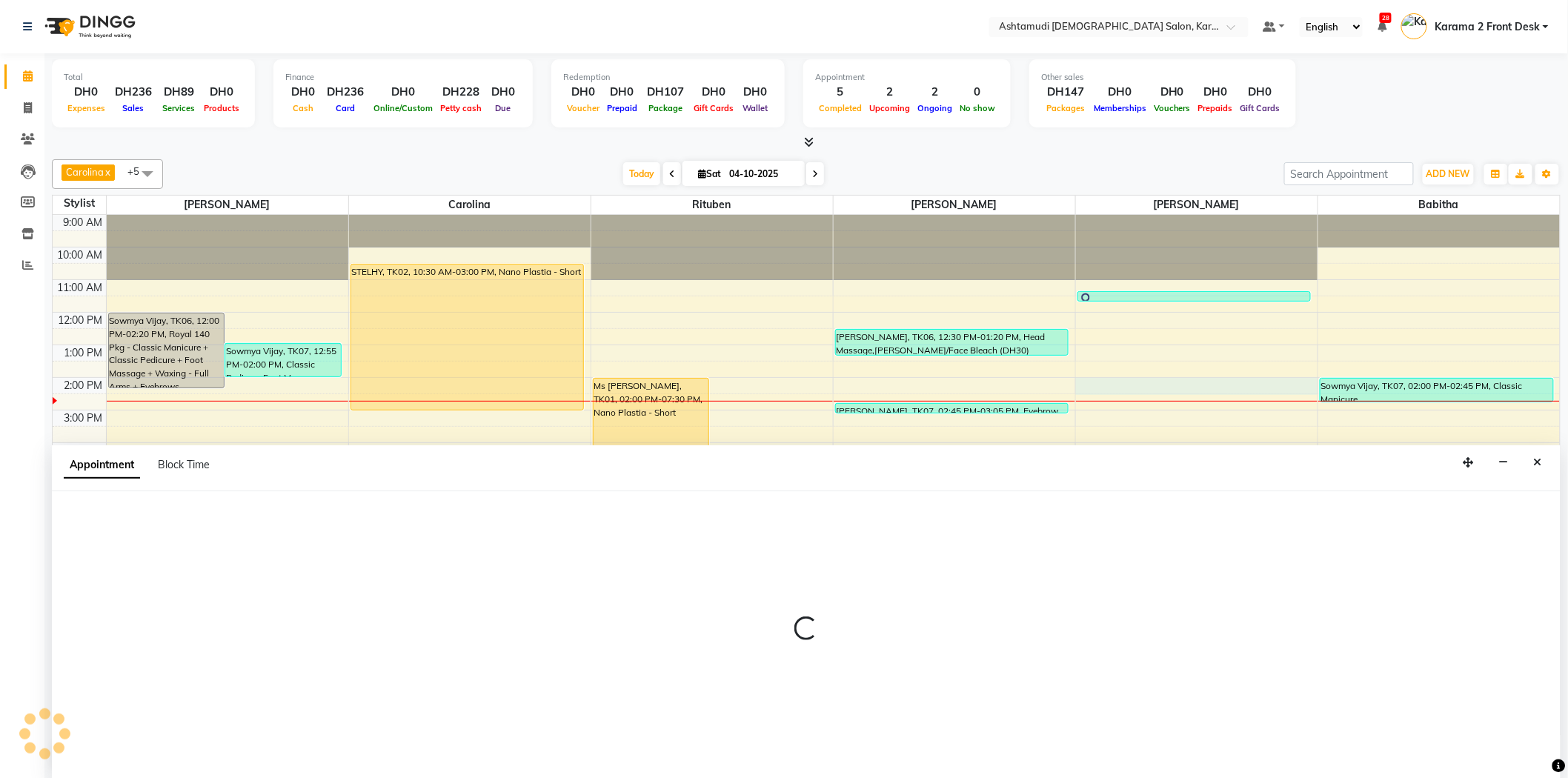
scroll to position [1, 0]
select select "81433"
select select "840"
select select "tentative"
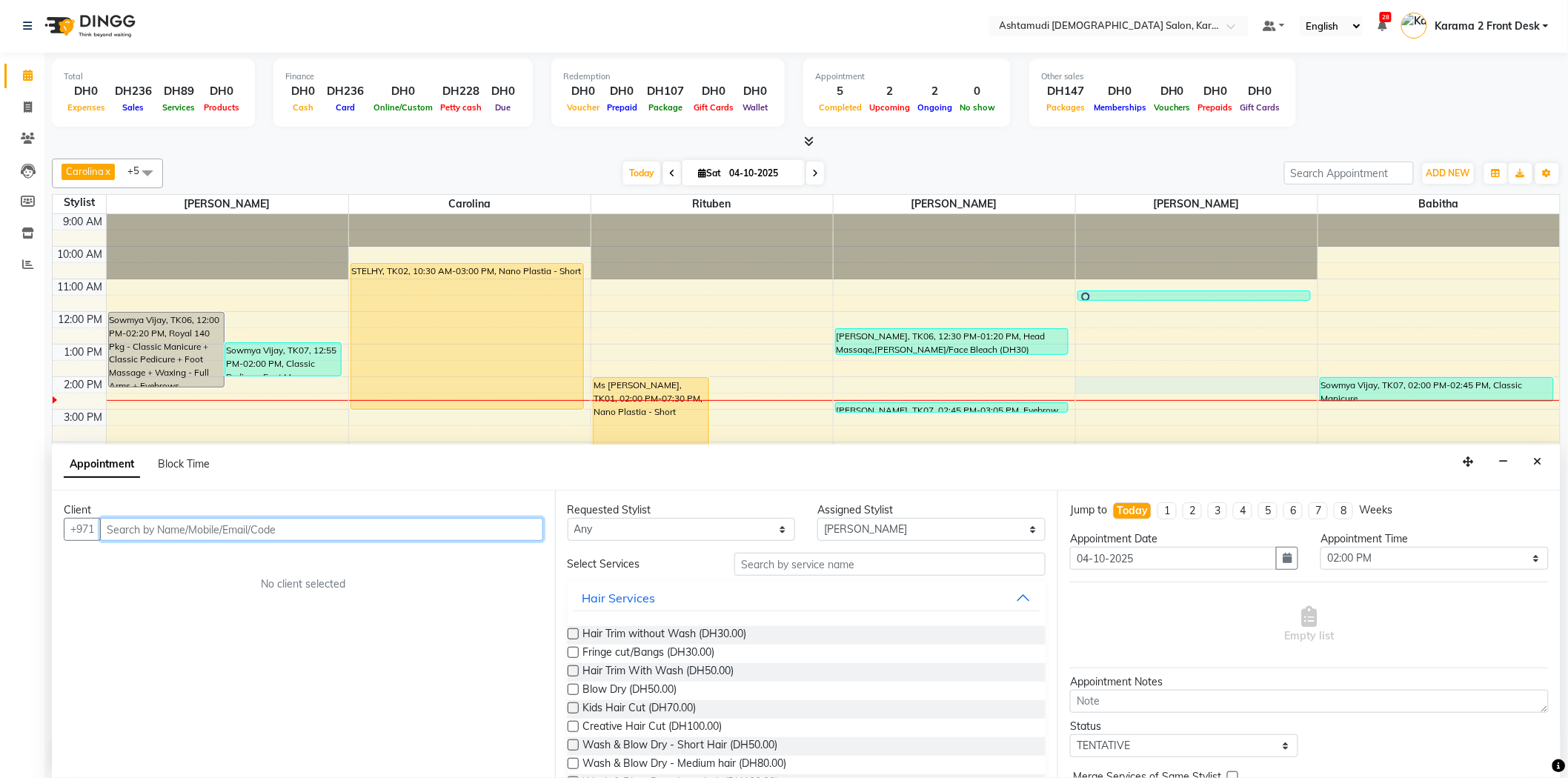
click at [335, 535] on input "text" at bounding box center [321, 529] width 443 height 23
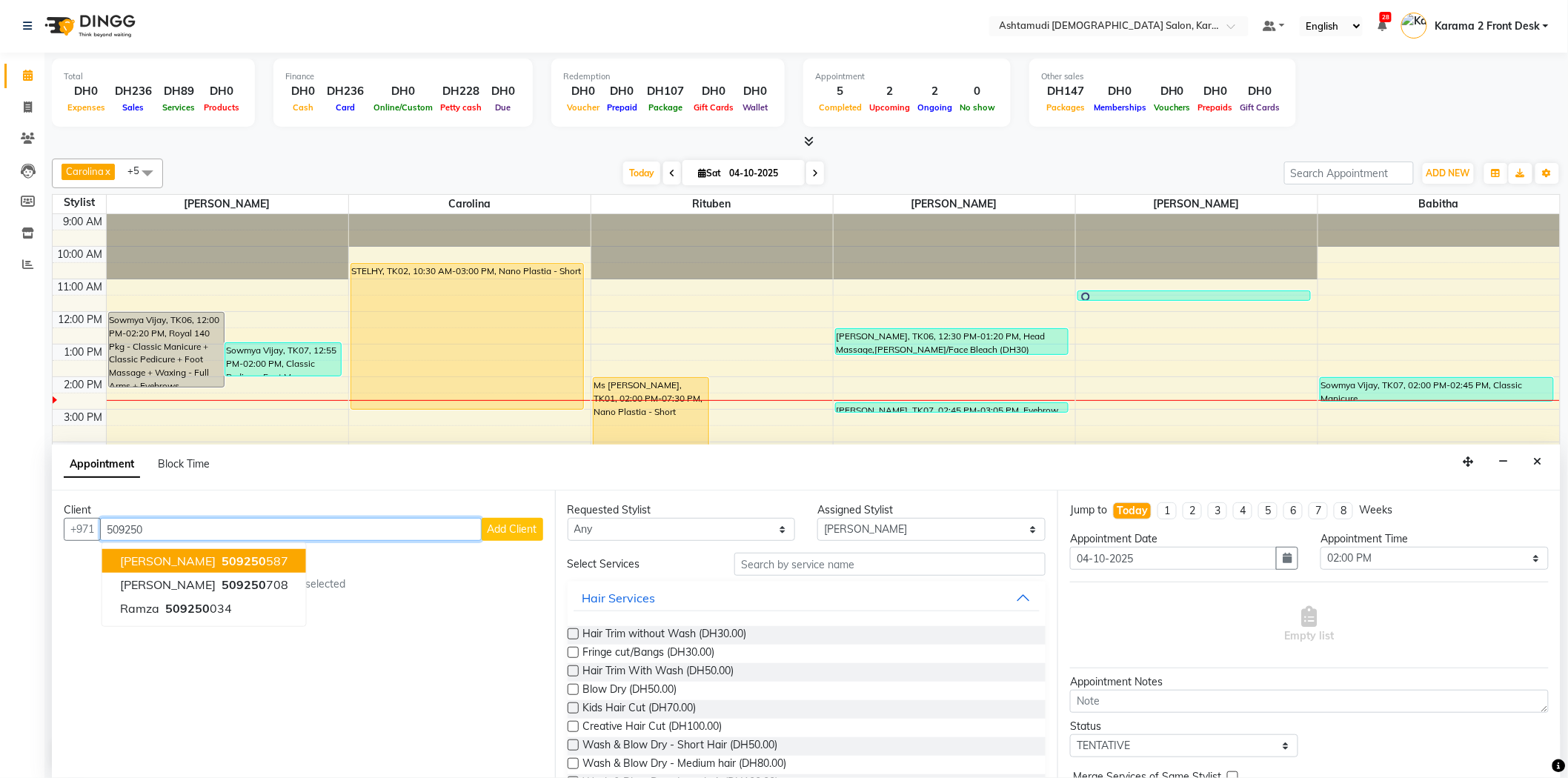
click at [222, 554] on span "509250" at bounding box center [244, 561] width 44 height 15
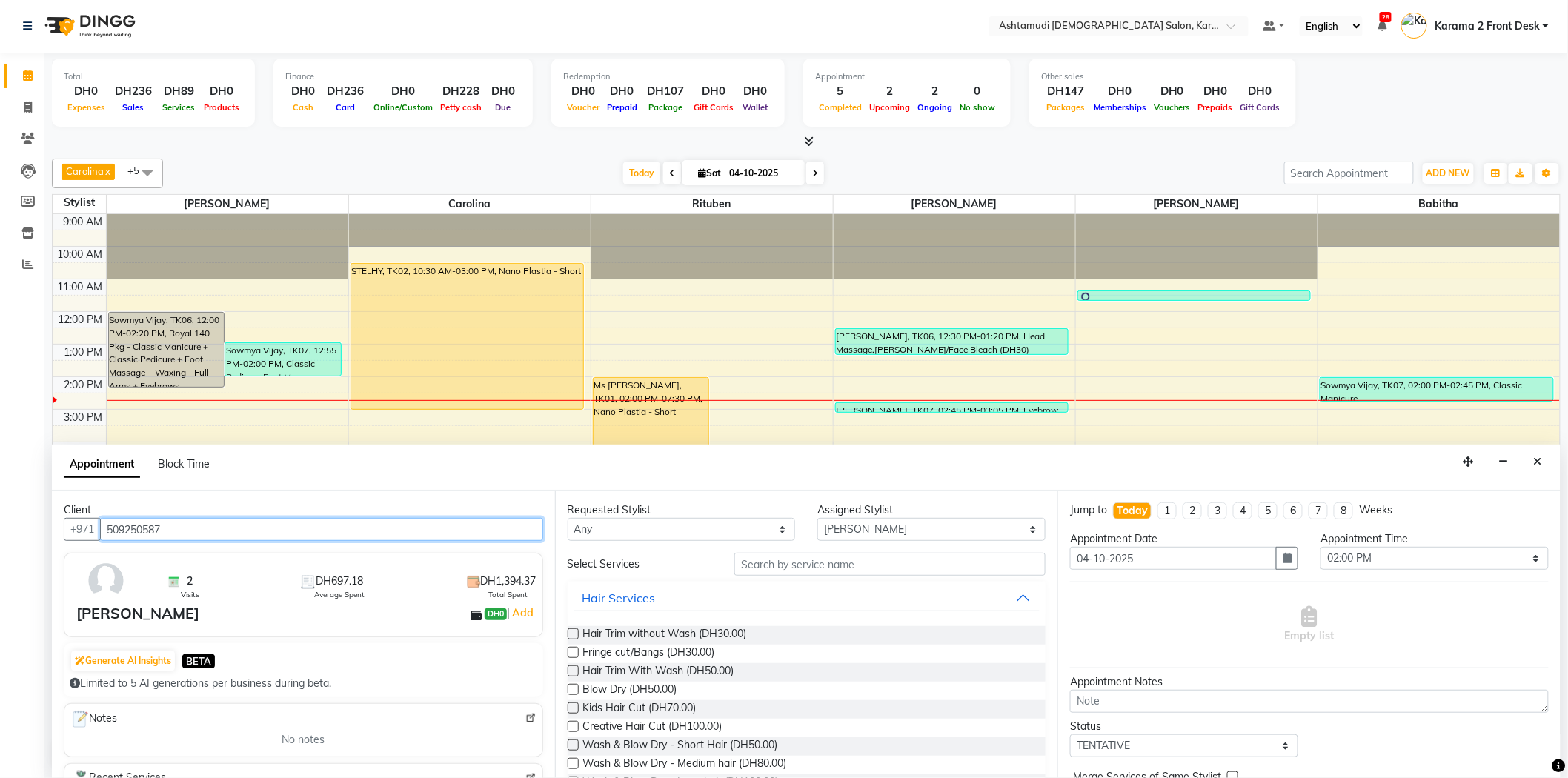
type input "509250587"
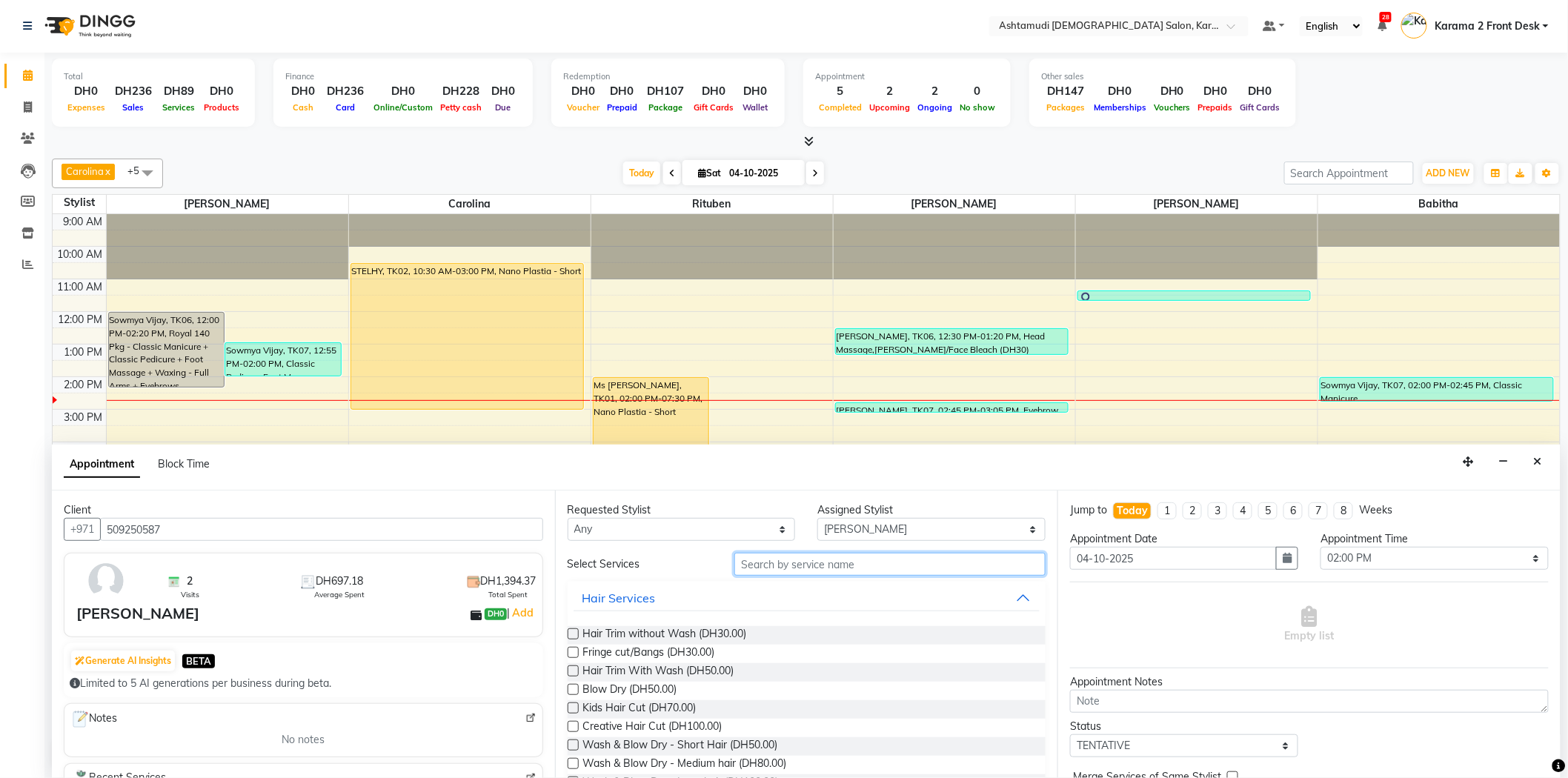
click at [756, 567] on input "text" at bounding box center [889, 564] width 311 height 23
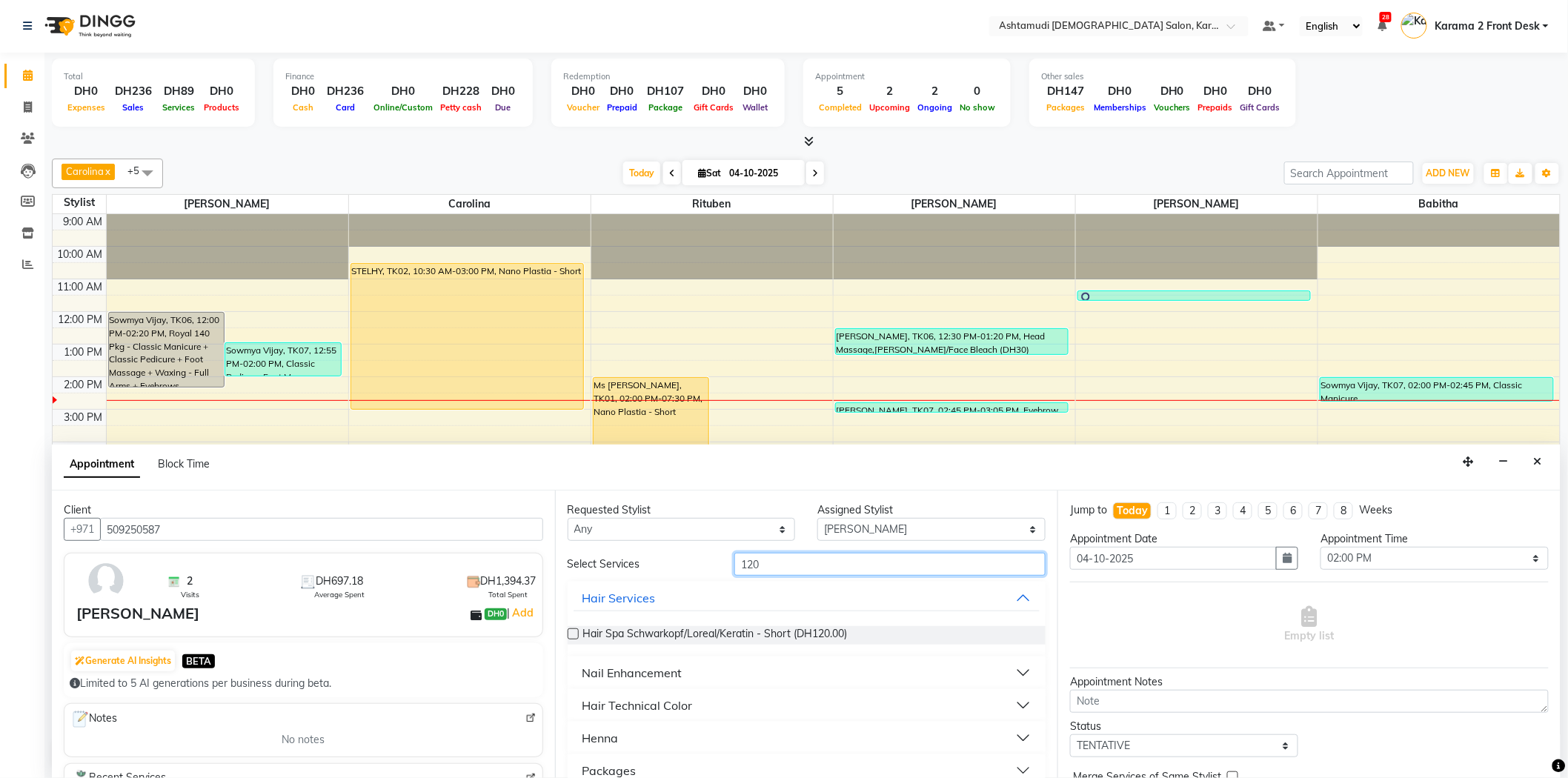
scroll to position [20, 0]
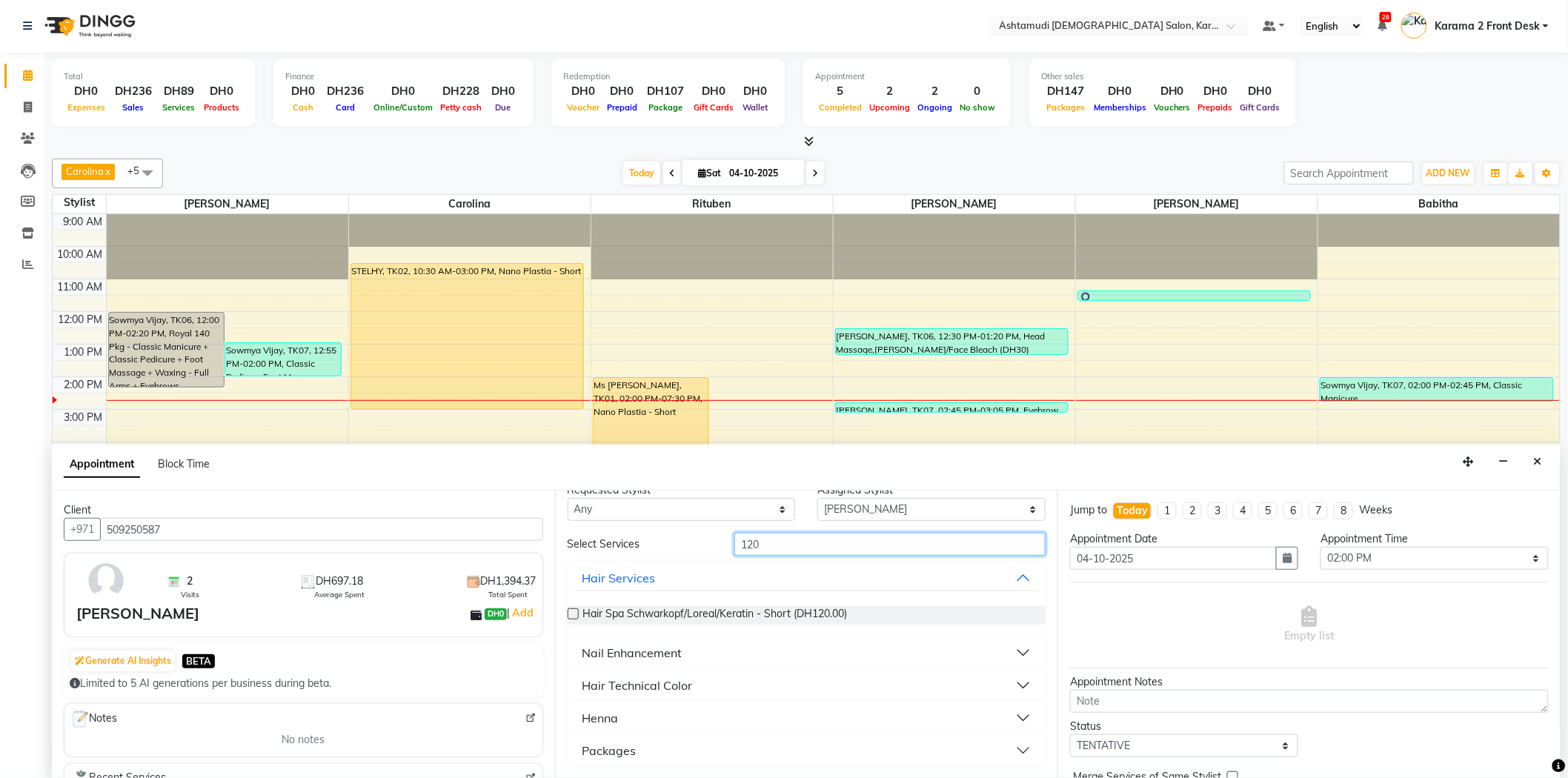
type input "120"
click at [655, 745] on button "Packages" at bounding box center [807, 750] width 467 height 27
click at [636, 752] on button "Packages" at bounding box center [807, 750] width 467 height 27
click at [611, 746] on div "Packages" at bounding box center [610, 751] width 54 height 18
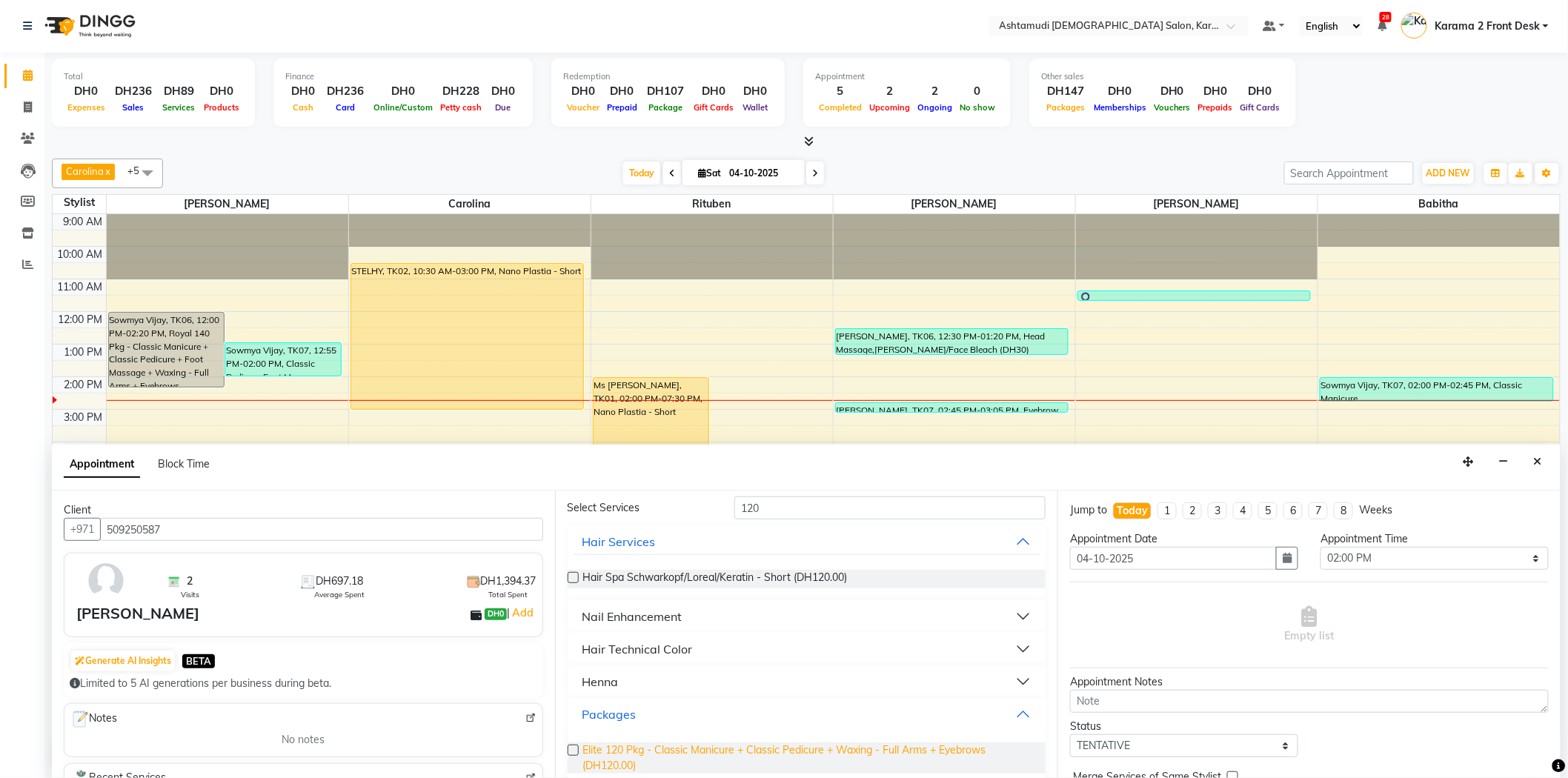
scroll to position [75, 0]
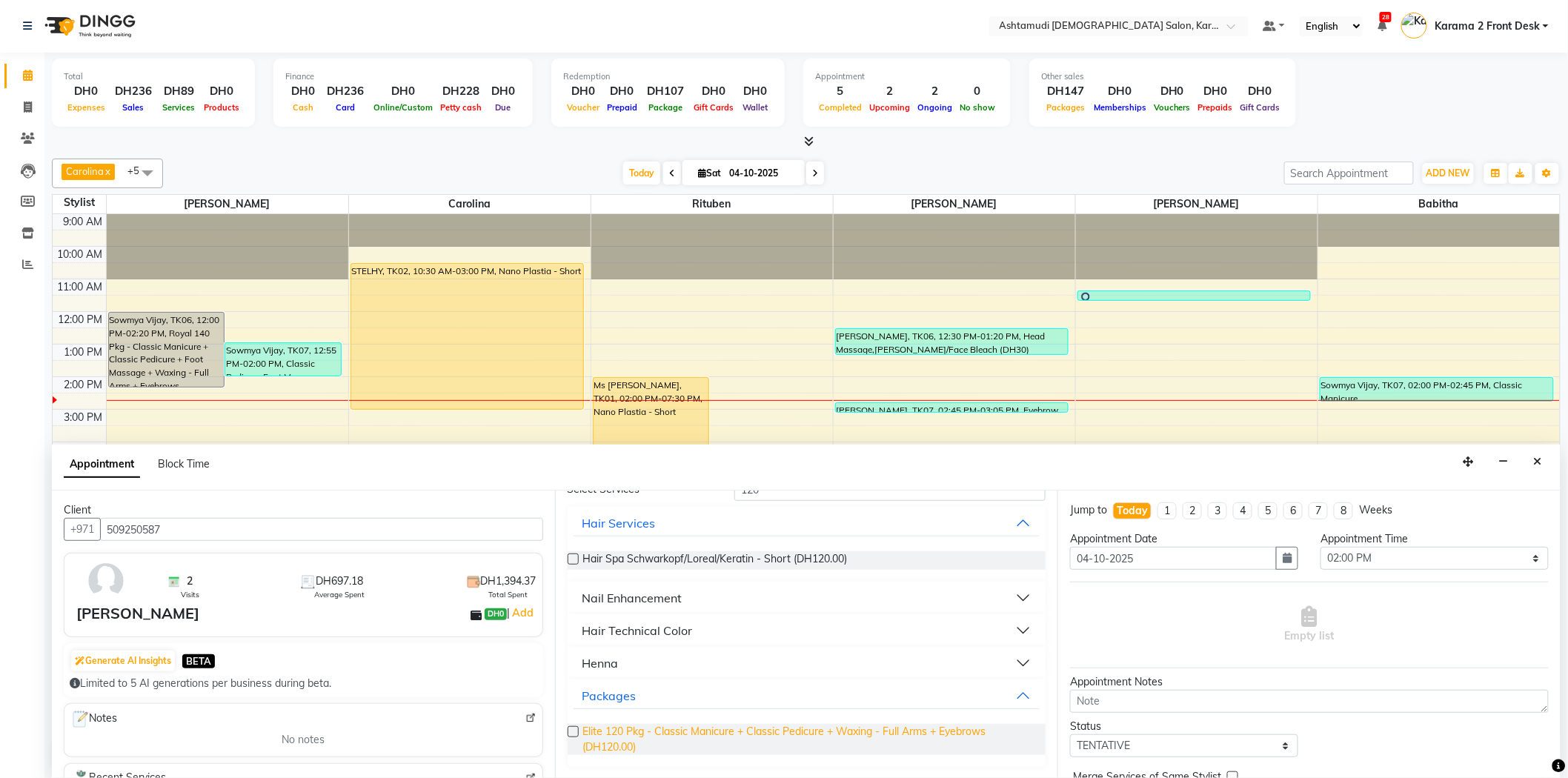
click at [641, 732] on span "Elite 120 Pkg - Classic Manicure + Classic Pedicure + Waxing - Full Arms + Eyeb…" at bounding box center [808, 739] width 451 height 31
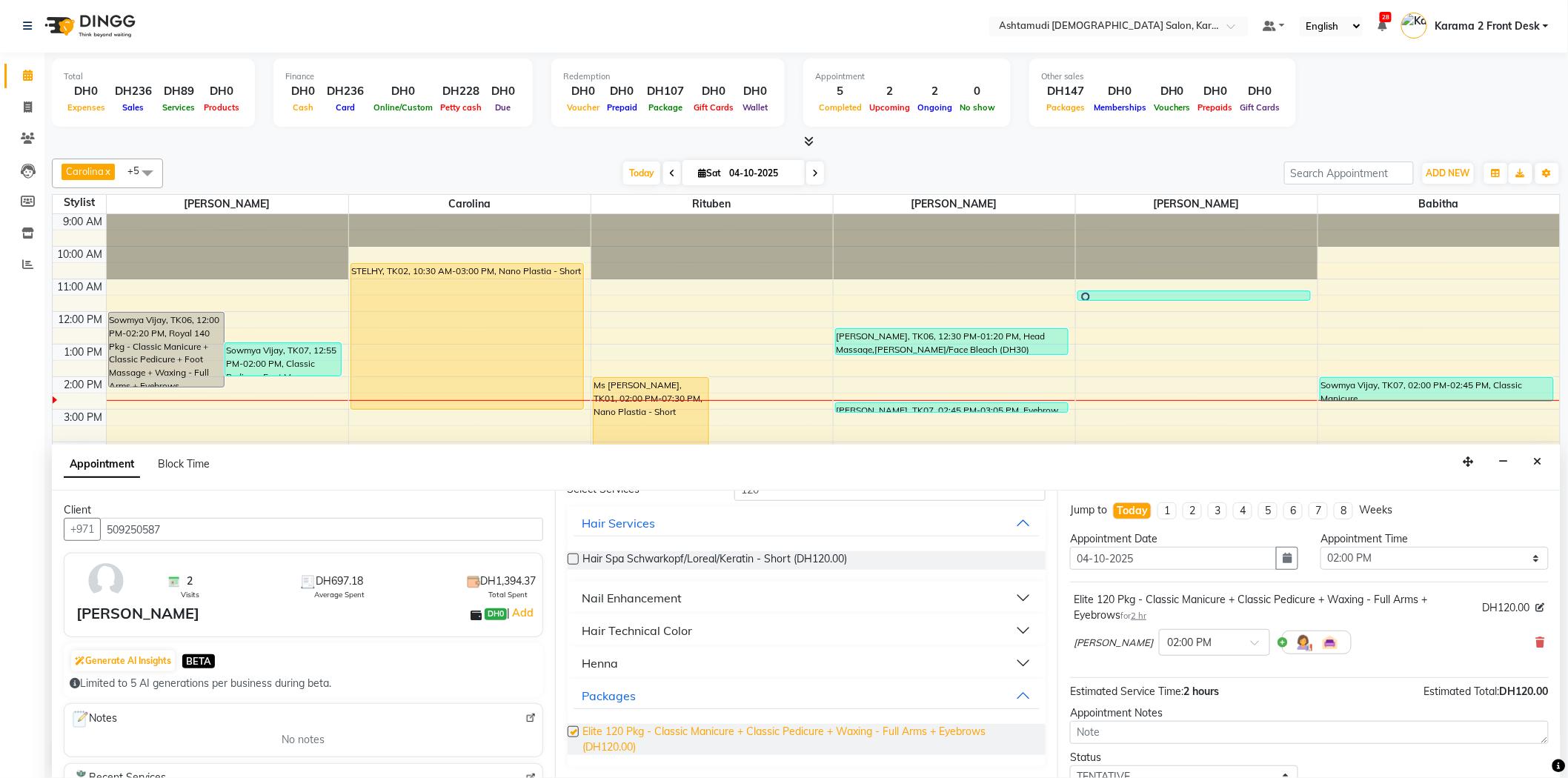
checkbox input "false"
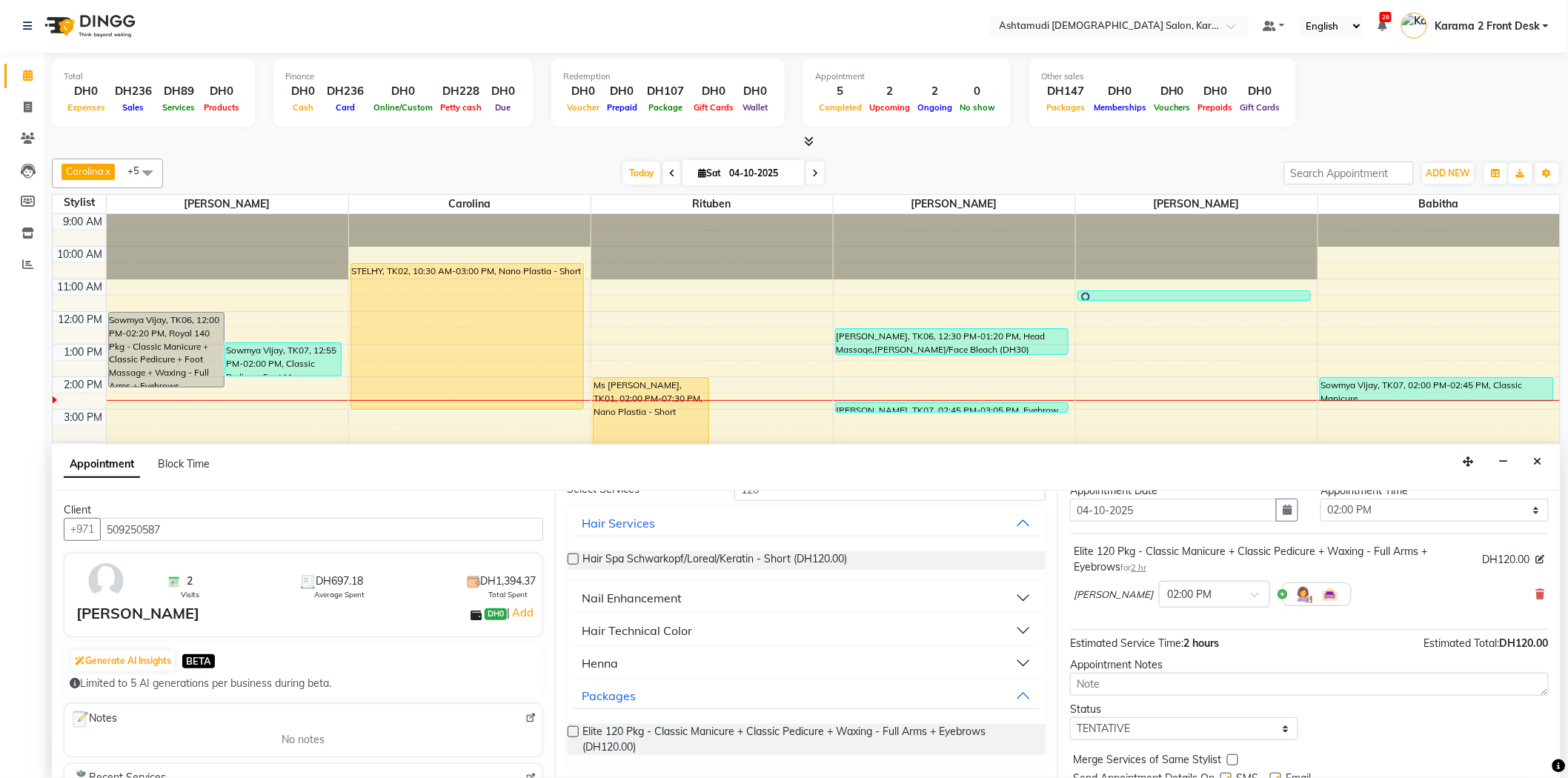
scroll to position [104, 0]
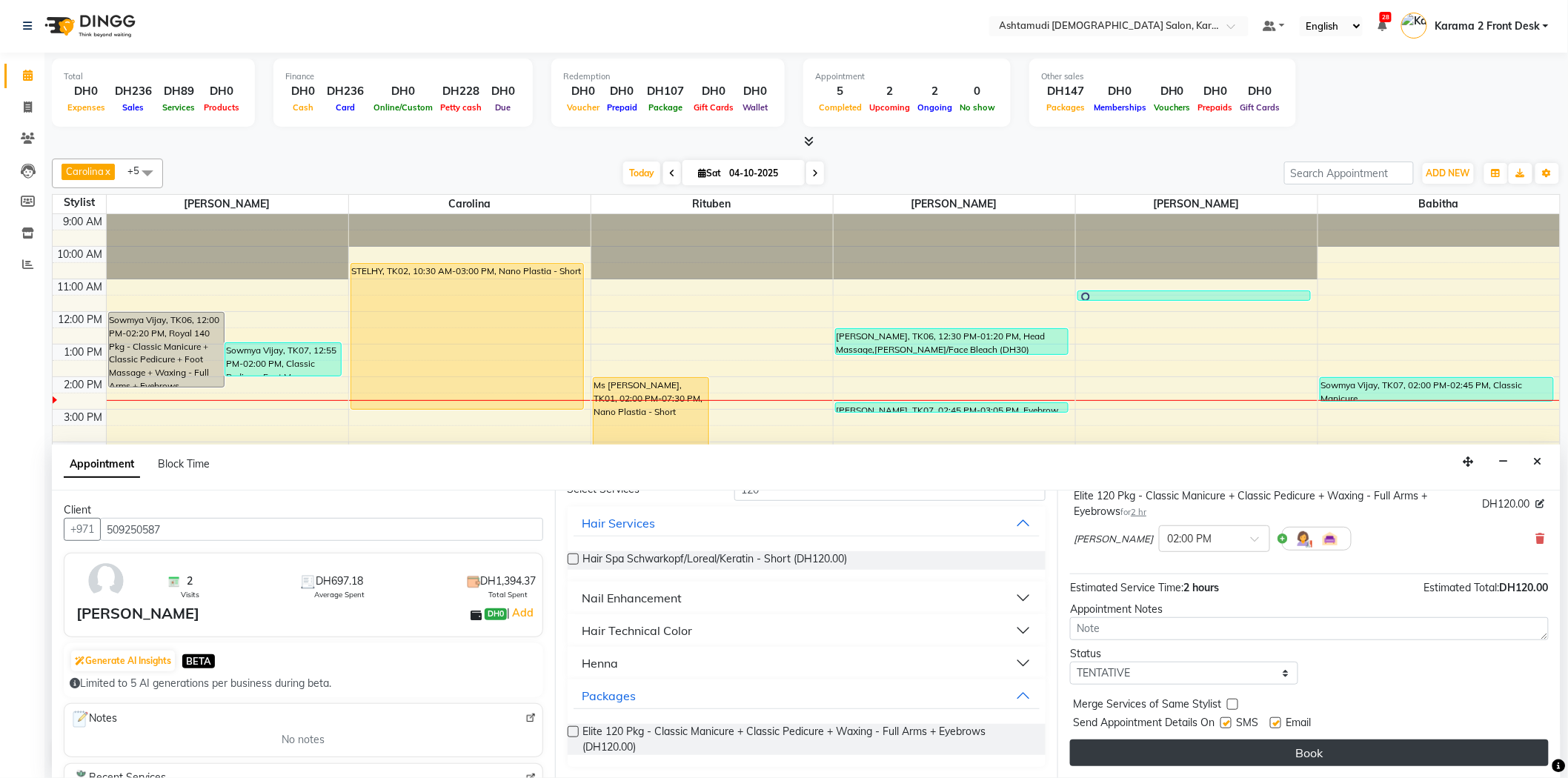
click at [1188, 758] on button "Book" at bounding box center [1309, 753] width 479 height 27
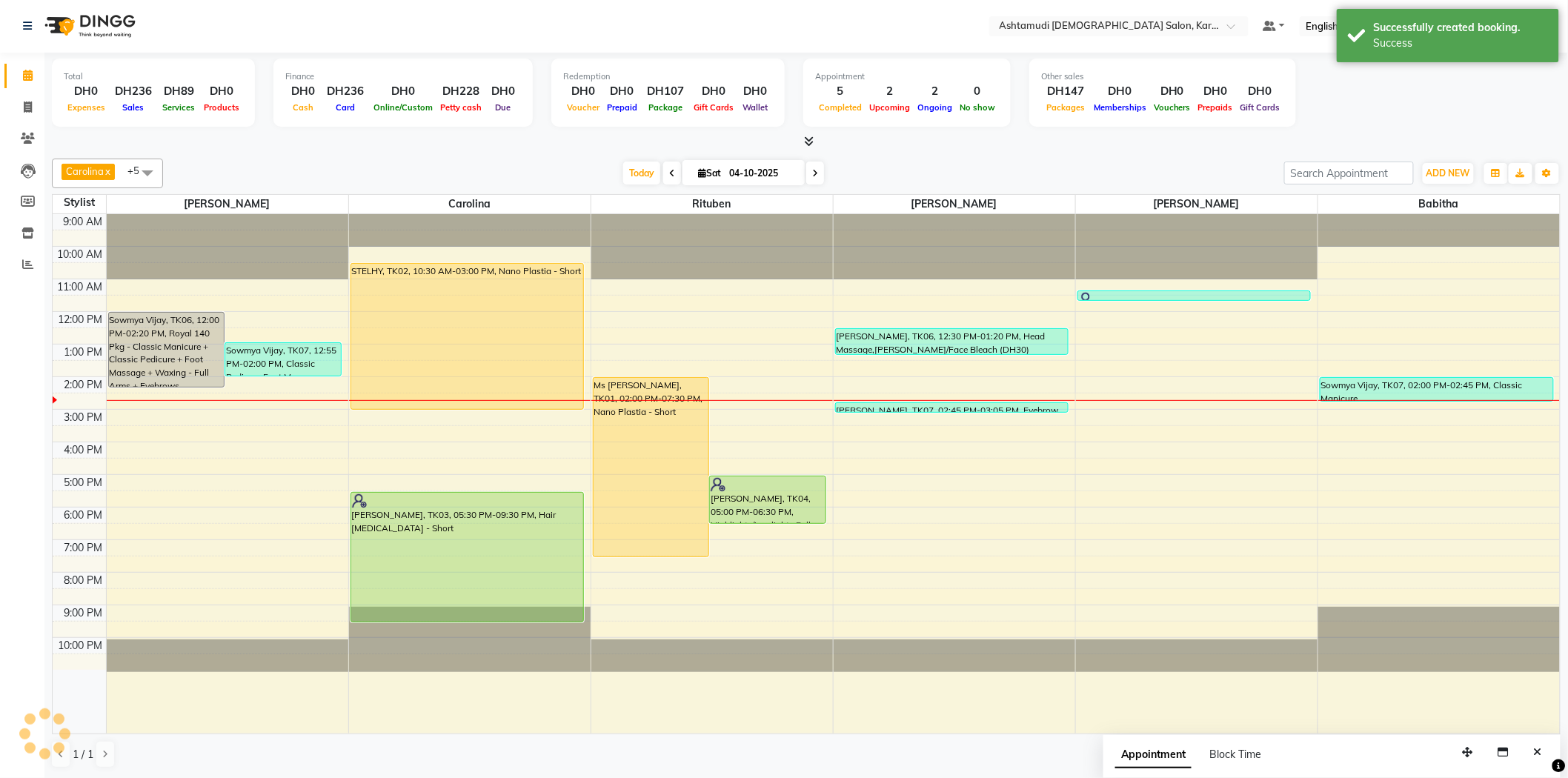
scroll to position [0, 0]
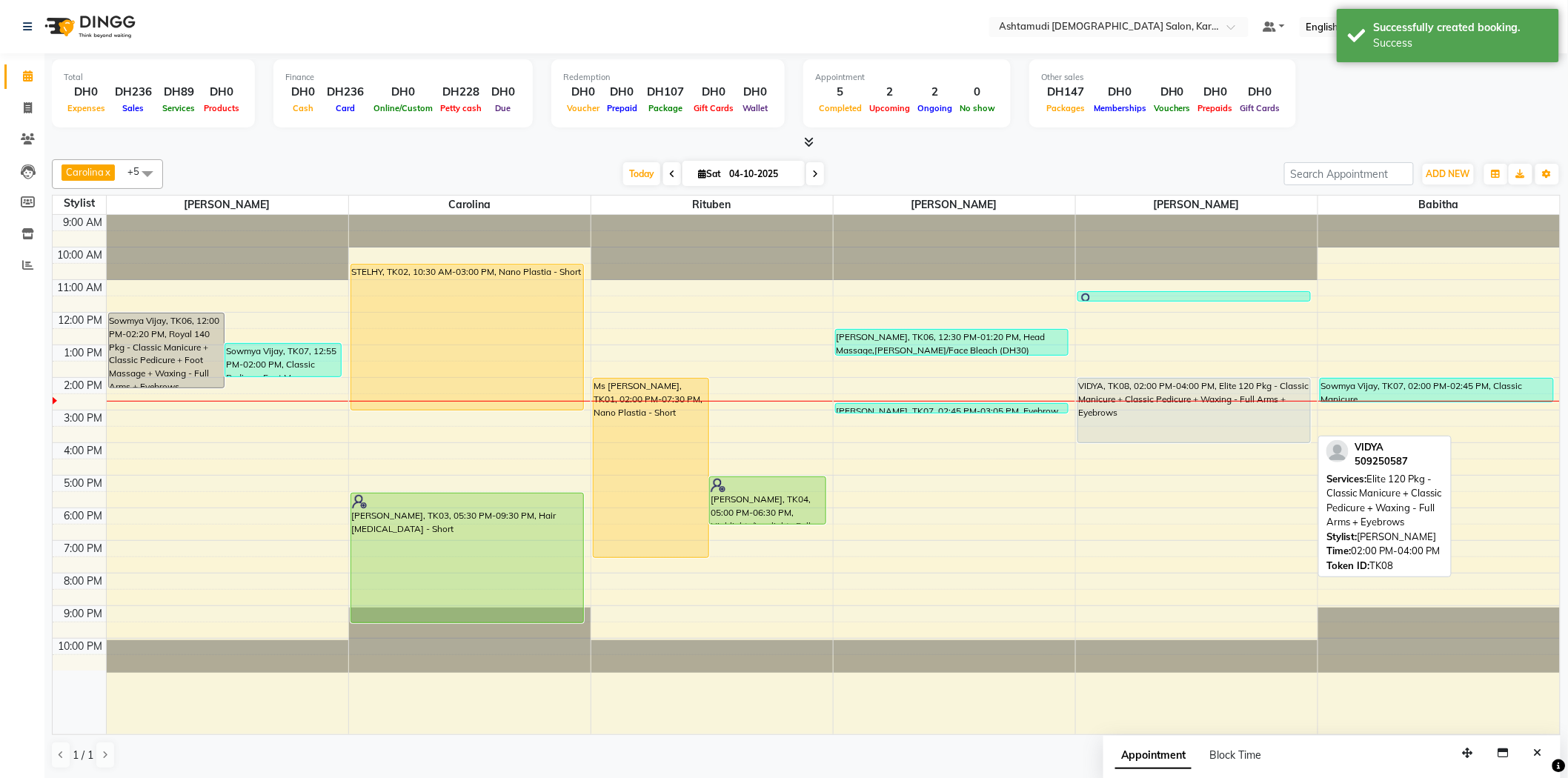
click at [1098, 389] on div "VIDYA, TK08, 02:00 PM-04:00 PM, Elite 120 Pkg - Classic Manicure + Classic Pedi…" at bounding box center [1194, 411] width 233 height 64
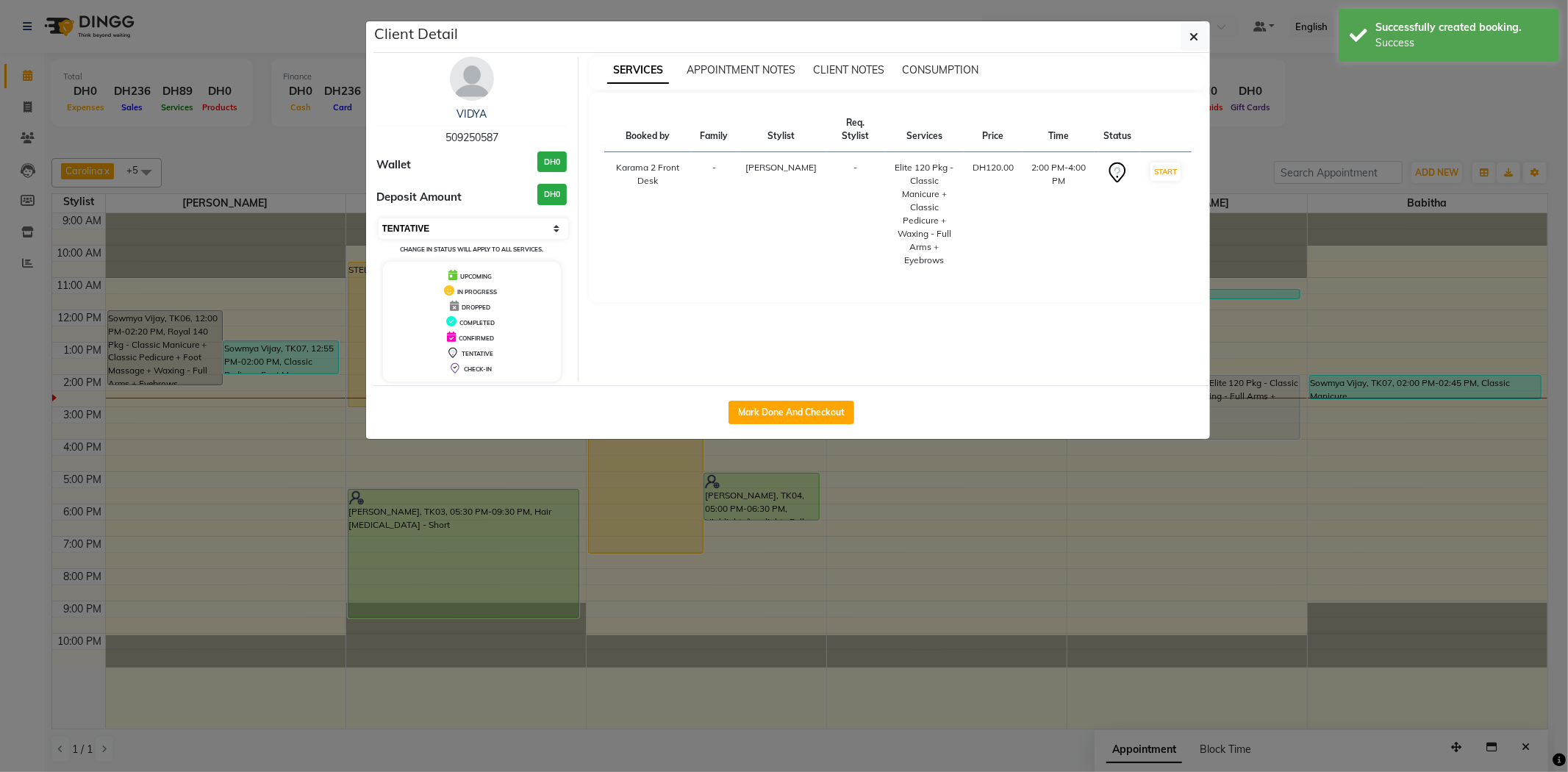
click at [458, 225] on select "Select IN SERVICE CONFIRMED TENTATIVE CHECK IN MARK DONE DROPPED UPCOMING" at bounding box center [474, 228] width 190 height 21
select select "1"
click at [379, 218] on select "Select IN SERVICE CONFIRMED TENTATIVE CHECK IN MARK DONE DROPPED UPCOMING" at bounding box center [474, 228] width 190 height 21
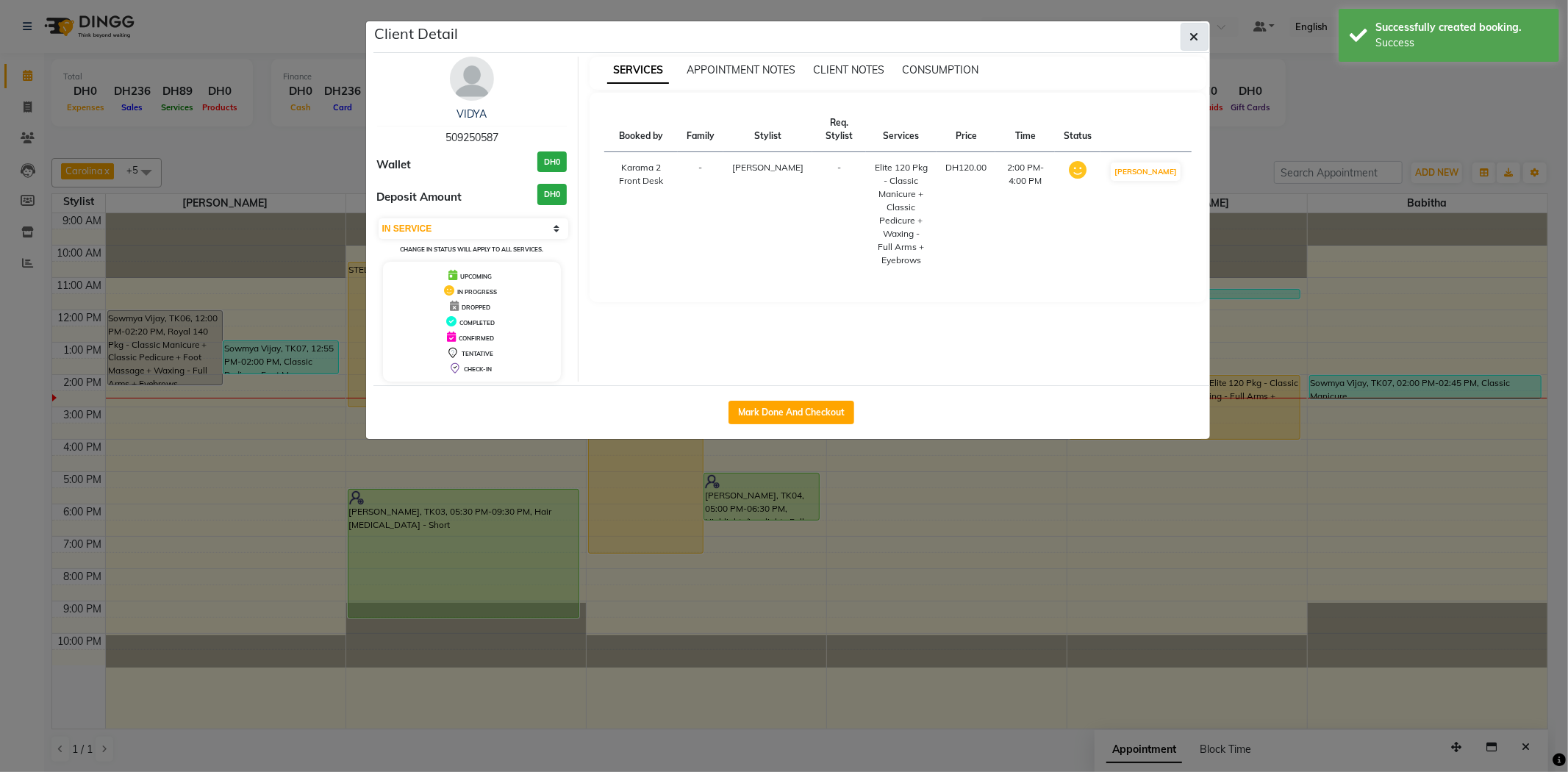
click at [1182, 34] on button "button" at bounding box center [1194, 37] width 28 height 28
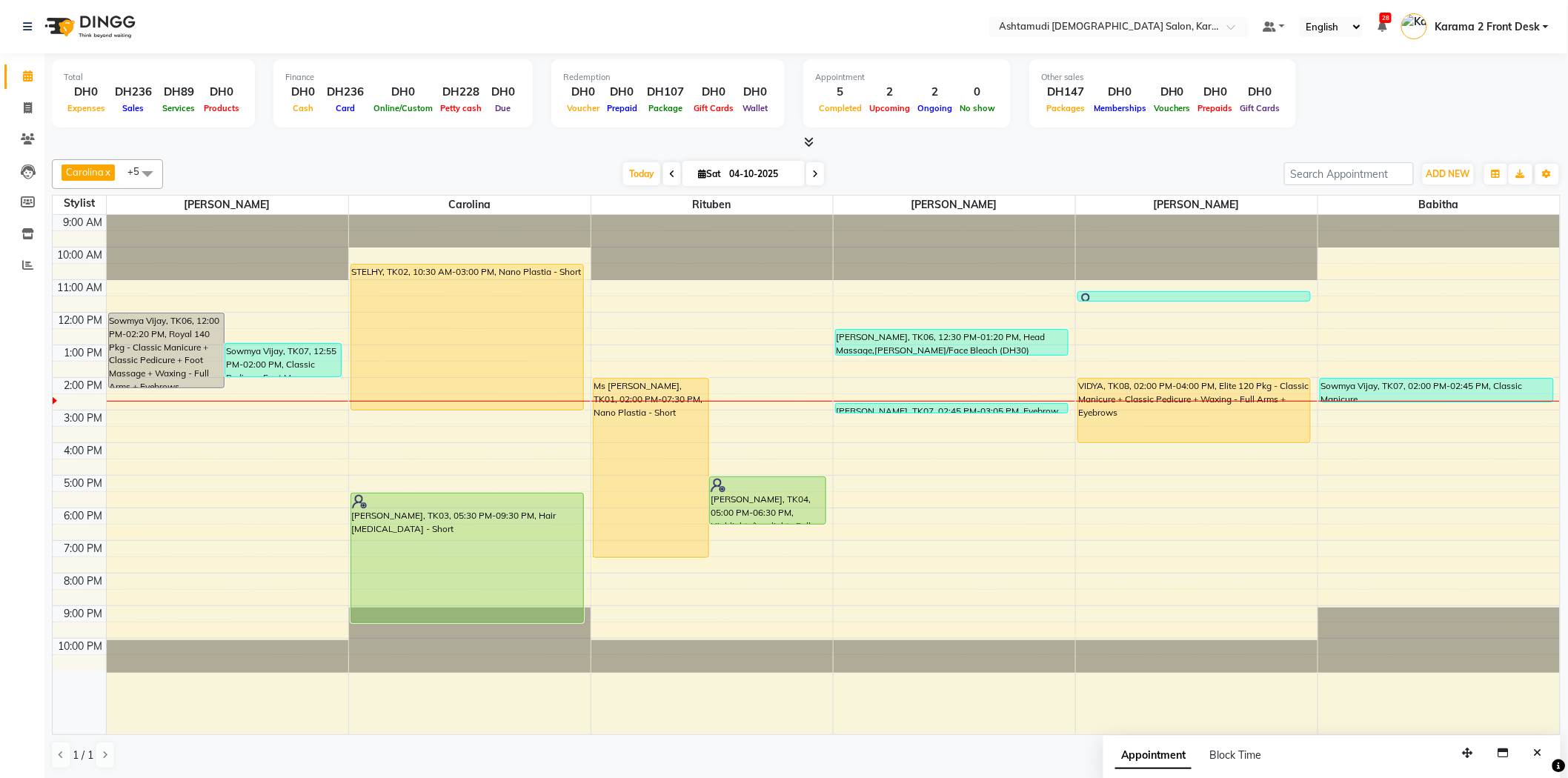
click at [1025, 160] on div "Carolina x Linda x Farsana Begum x Jyothi Krishna x Babitha x Rituben x +5 Sele…" at bounding box center [806, 174] width 1509 height 30
drag, startPoint x: 548, startPoint y: 151, endPoint x: 557, endPoint y: 151, distance: 8.2
click at [551, 151] on div "Total DH0 Expenses DH236 Sales DH89 Services DH0 Products Finance DH0 Cash DH23…" at bounding box center [806, 416] width 1524 height 726
click at [777, 33] on nav "Select Location × Ashtamudi Ladies Salon, Karama 2 Default Panel My Panel Engli…" at bounding box center [784, 26] width 1568 height 53
click at [895, 164] on div "Today Sat 04-10-2025" at bounding box center [723, 174] width 1107 height 22
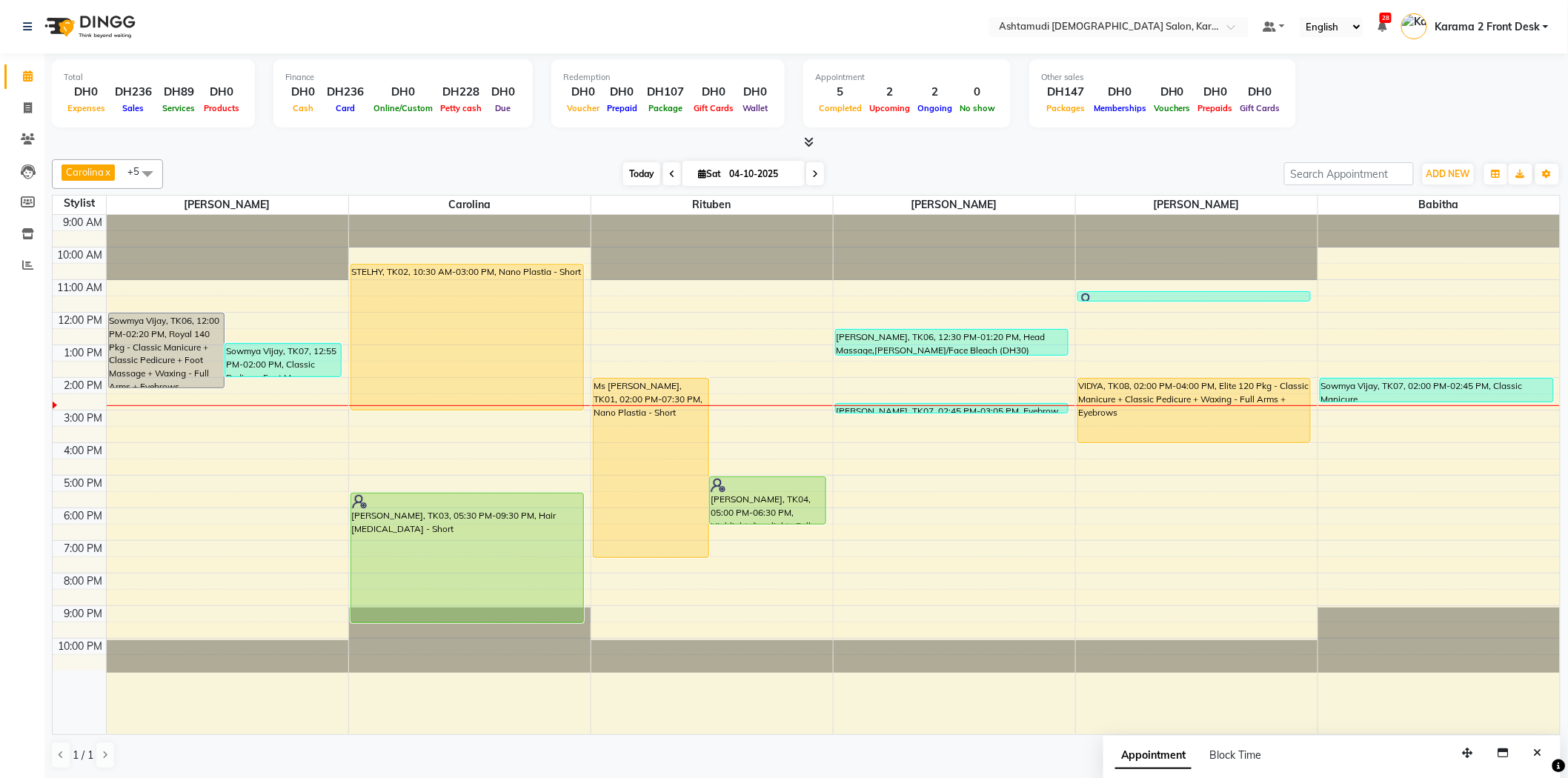
click at [623, 169] on span "Today" at bounding box center [641, 173] width 37 height 23
click at [27, 115] on span at bounding box center [28, 108] width 26 height 17
select select "service"
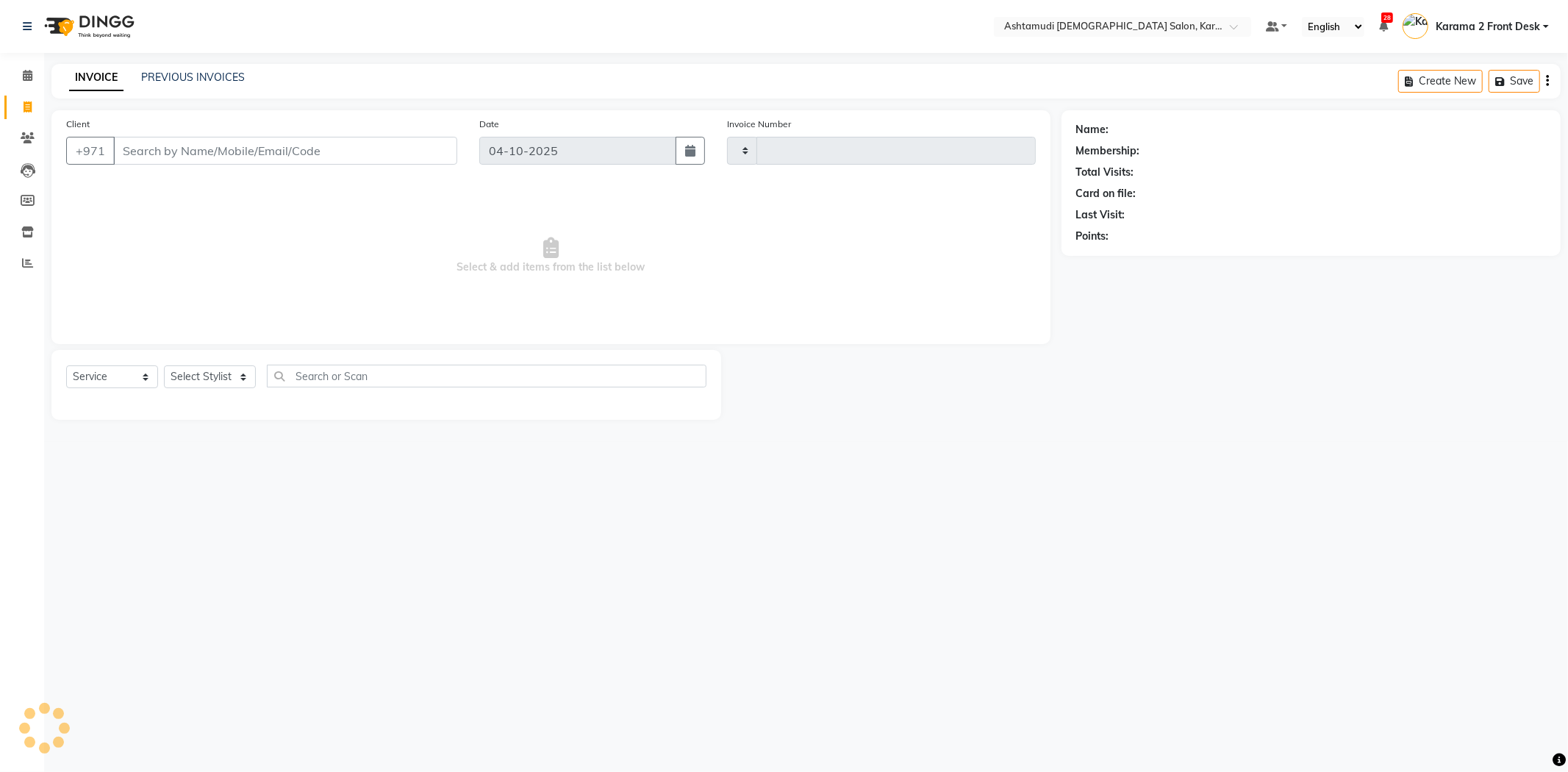
type input "2414"
select select "7424"
click at [234, 382] on select "Select Stylist" at bounding box center [209, 376] width 92 height 23
select select "77371"
click at [164, 366] on select "Select Stylist Babitha Carolina Farsana Begum Geeta Jyothi Krishna Karama 2 Fro…" at bounding box center [209, 376] width 92 height 23
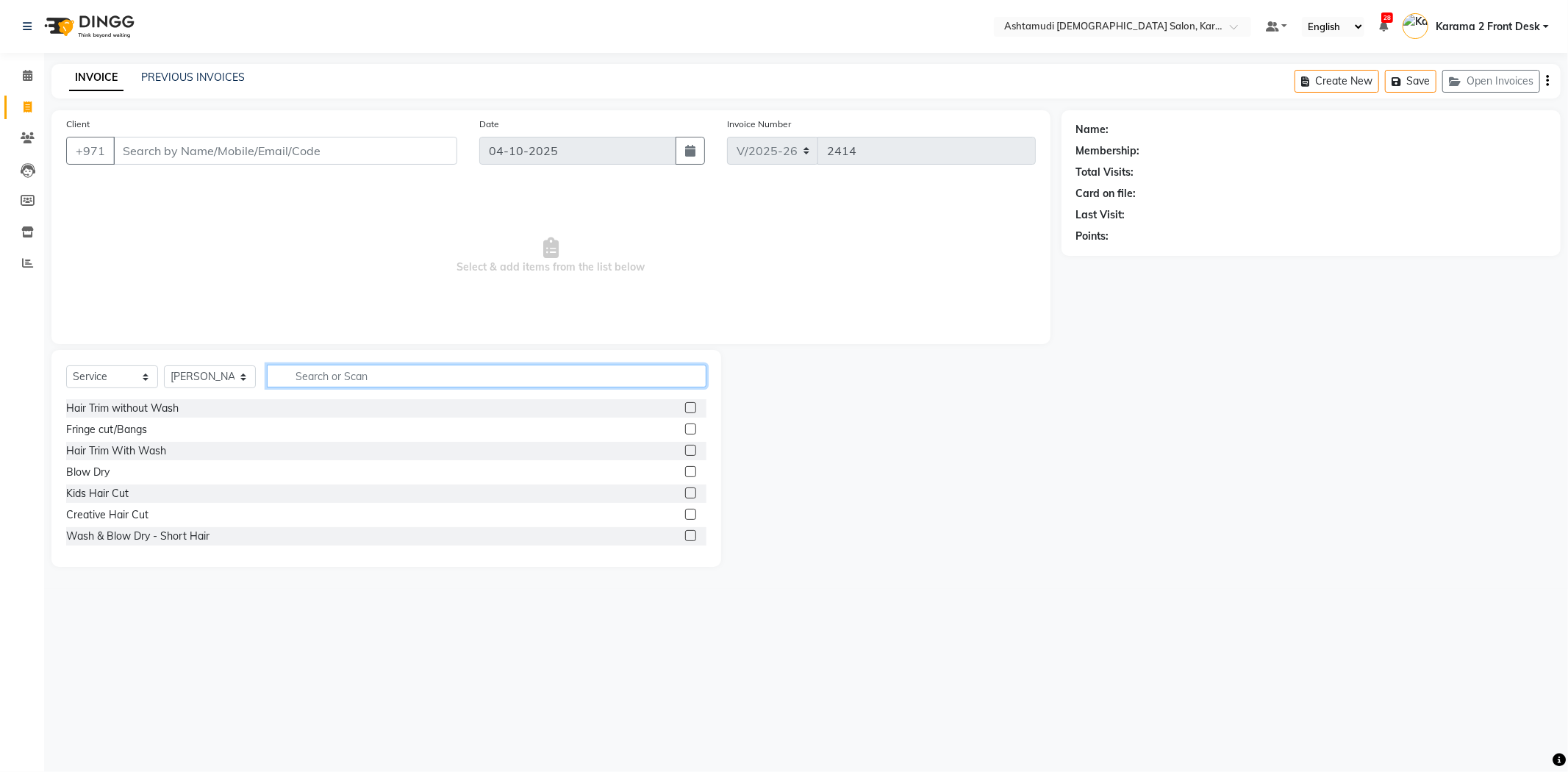
click at [316, 383] on input "text" at bounding box center [486, 376] width 439 height 23
type input "cut"
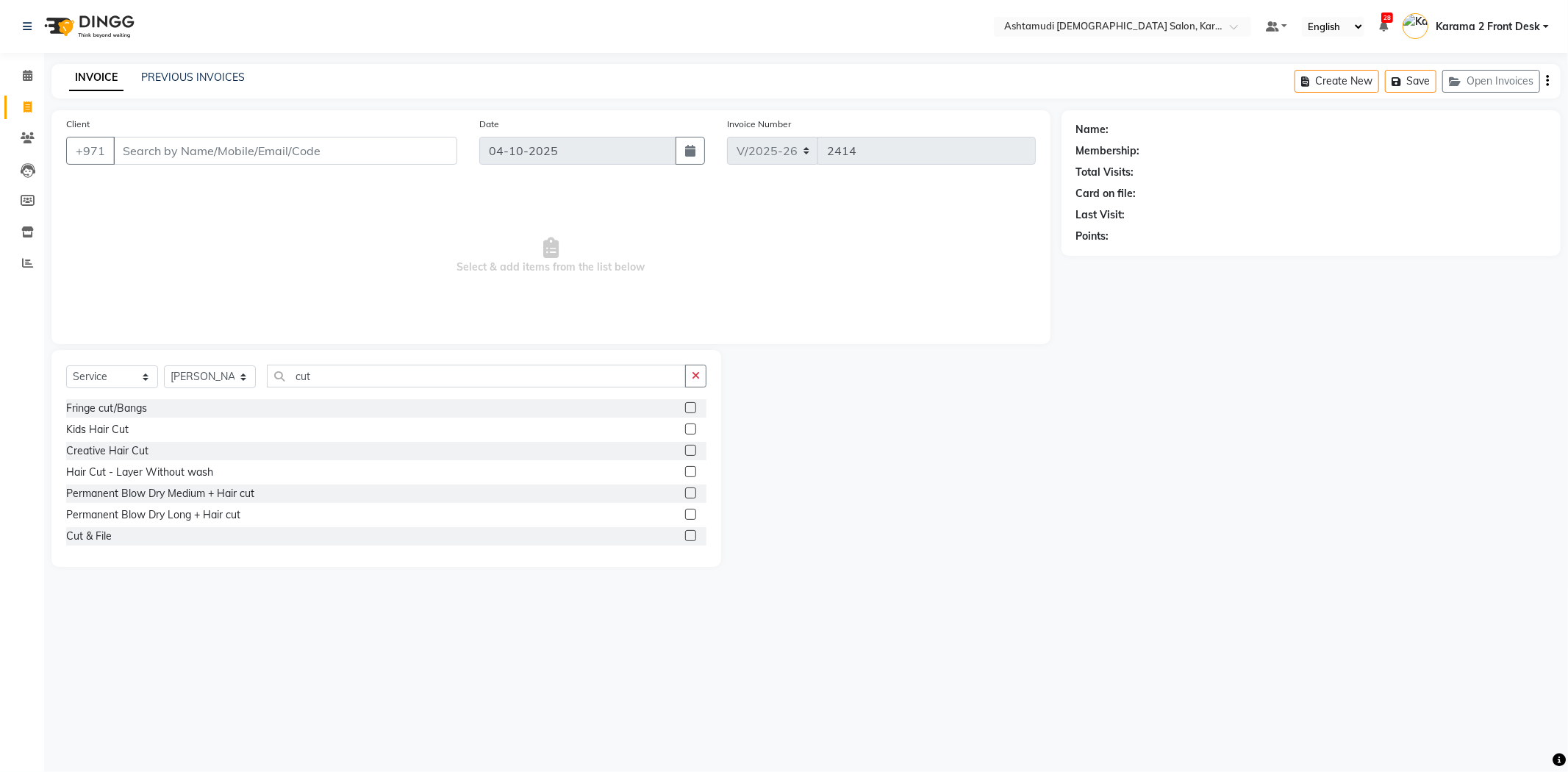
click at [685, 540] on label at bounding box center [690, 535] width 11 height 11
click at [685, 540] on input "checkbox" at bounding box center [690, 537] width 10 height 10
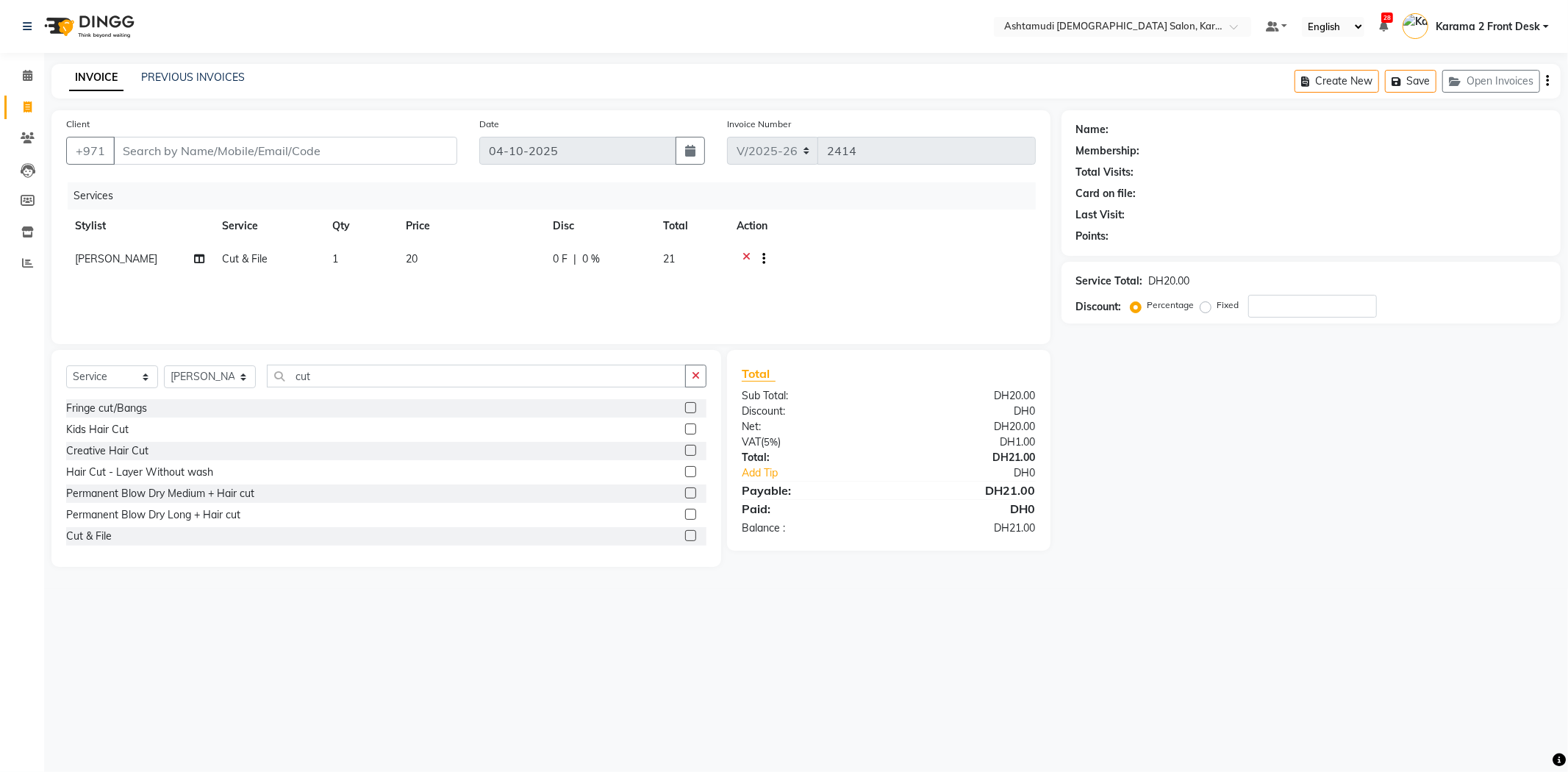
click at [685, 539] on label at bounding box center [690, 535] width 11 height 11
click at [685, 539] on input "checkbox" at bounding box center [690, 537] width 10 height 10
checkbox input "false"
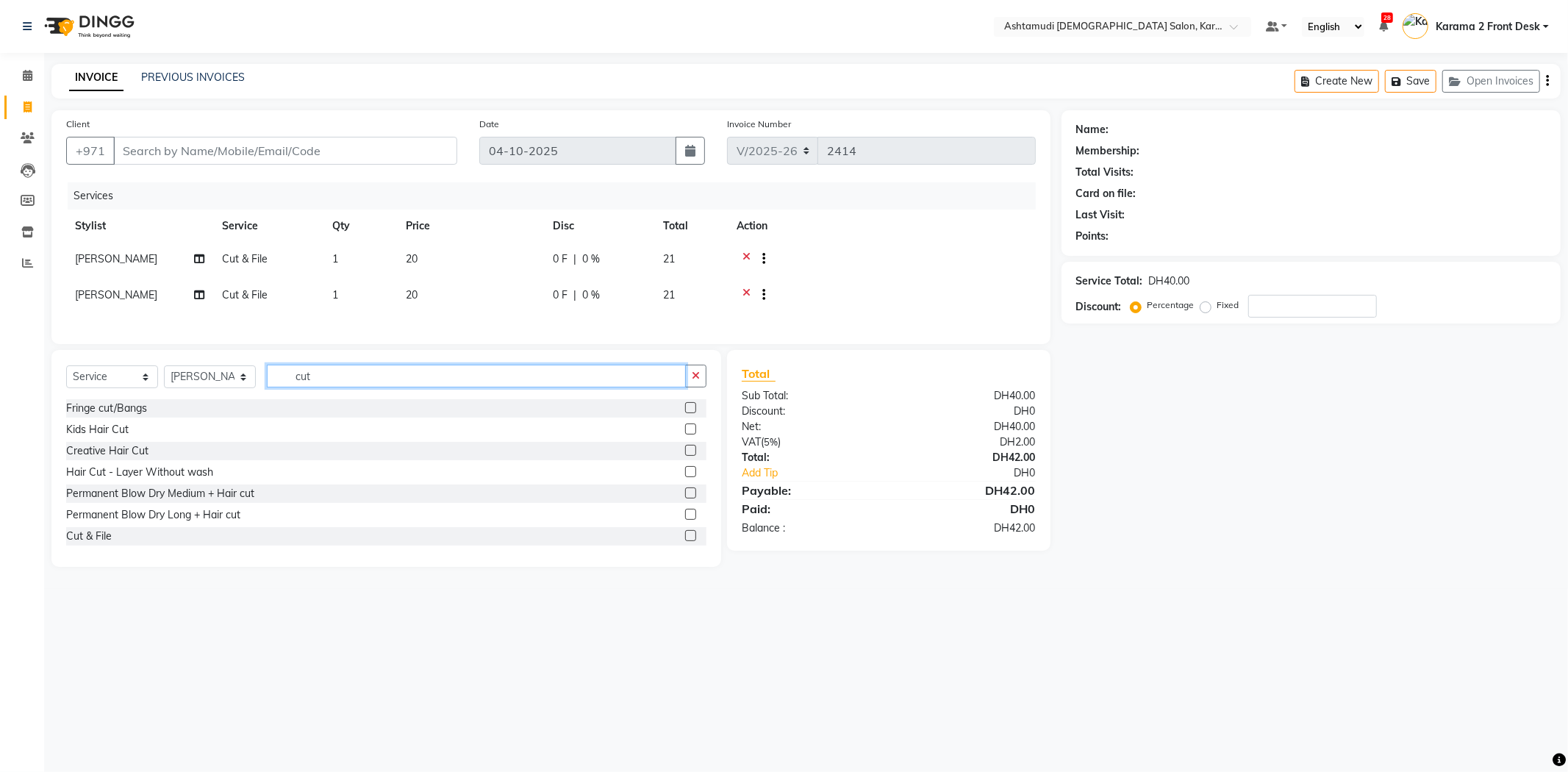
drag, startPoint x: 351, startPoint y: 385, endPoint x: 226, endPoint y: 365, distance: 126.6
click at [226, 365] on div "Select Service Product Membership Package Voucher Prepaid Gift Card Select Styl…" at bounding box center [386, 458] width 669 height 217
type input "gel"
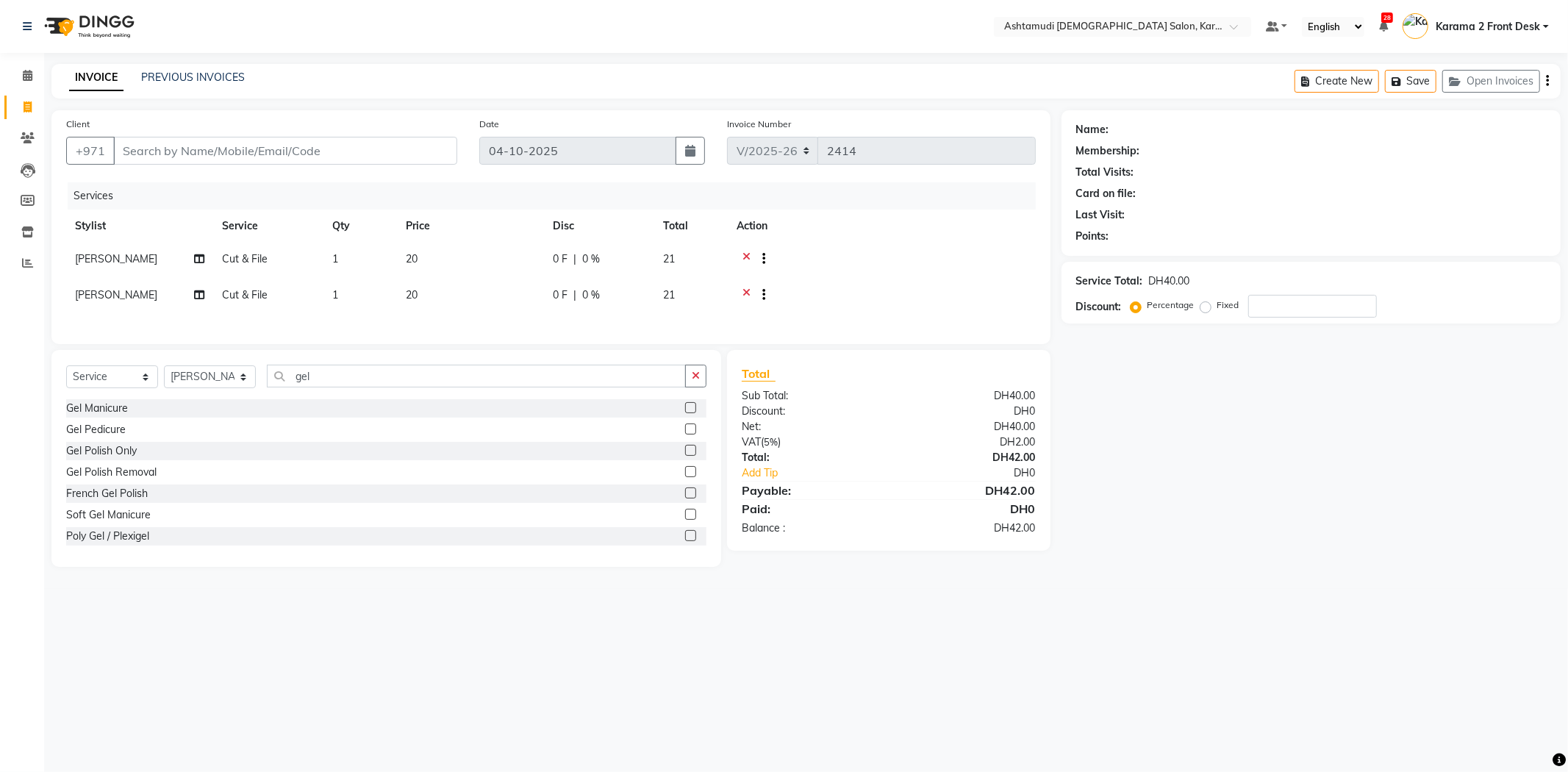
click at [685, 454] on label at bounding box center [690, 450] width 11 height 11
click at [685, 454] on input "checkbox" at bounding box center [690, 451] width 10 height 10
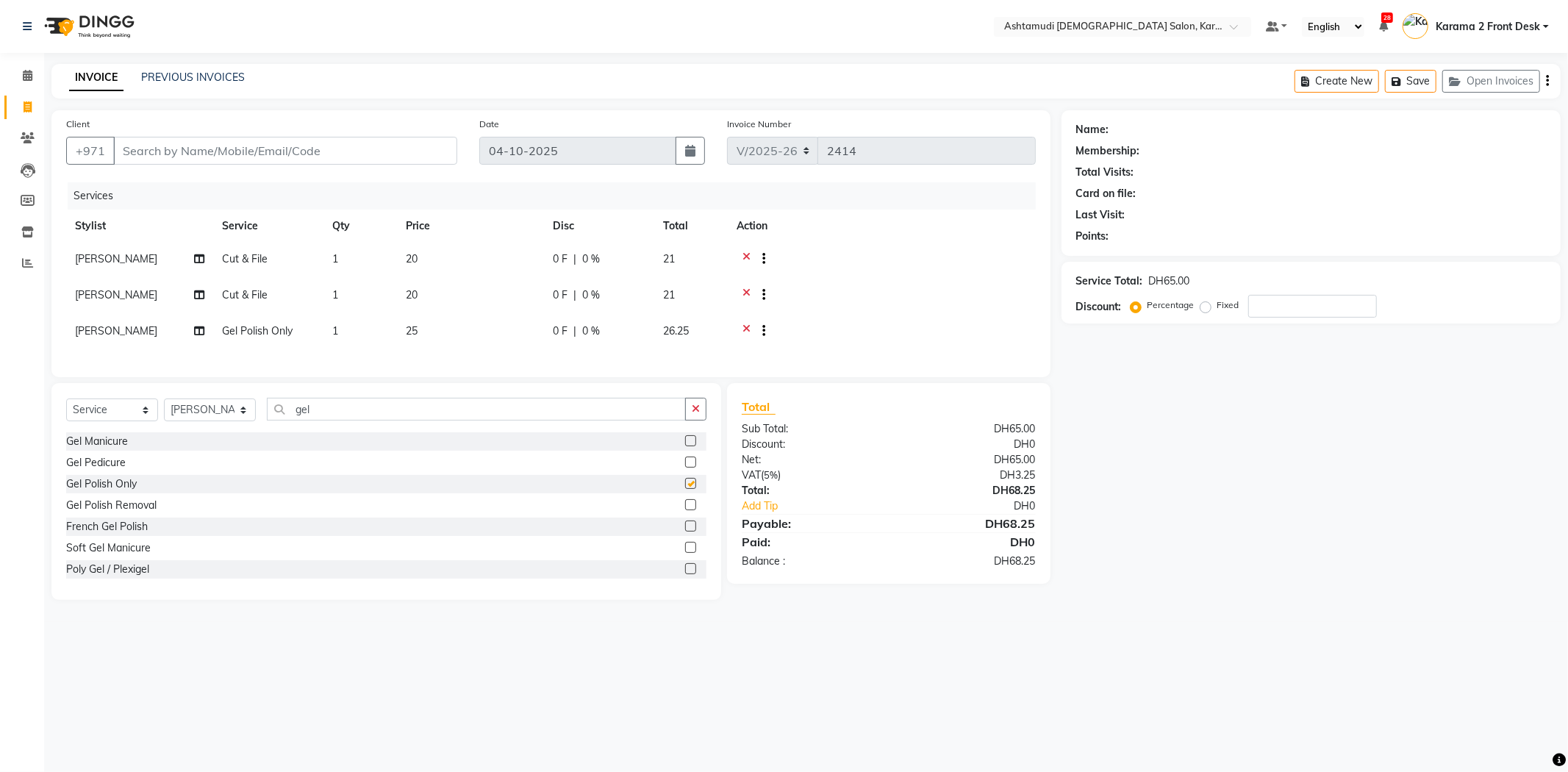
checkbox input "false"
drag, startPoint x: 399, startPoint y: 402, endPoint x: 271, endPoint y: 408, distance: 128.1
click at [271, 408] on div "Select Service Product Membership Package Voucher Prepaid Gift Card Select Styl…" at bounding box center [386, 491] width 669 height 217
drag, startPoint x: 342, startPoint y: 430, endPoint x: 203, endPoint y: 410, distance: 140.4
click at [208, 405] on div "Select Service Product Membership Package Voucher Prepaid Gift Card Select Styl…" at bounding box center [386, 491] width 669 height 217
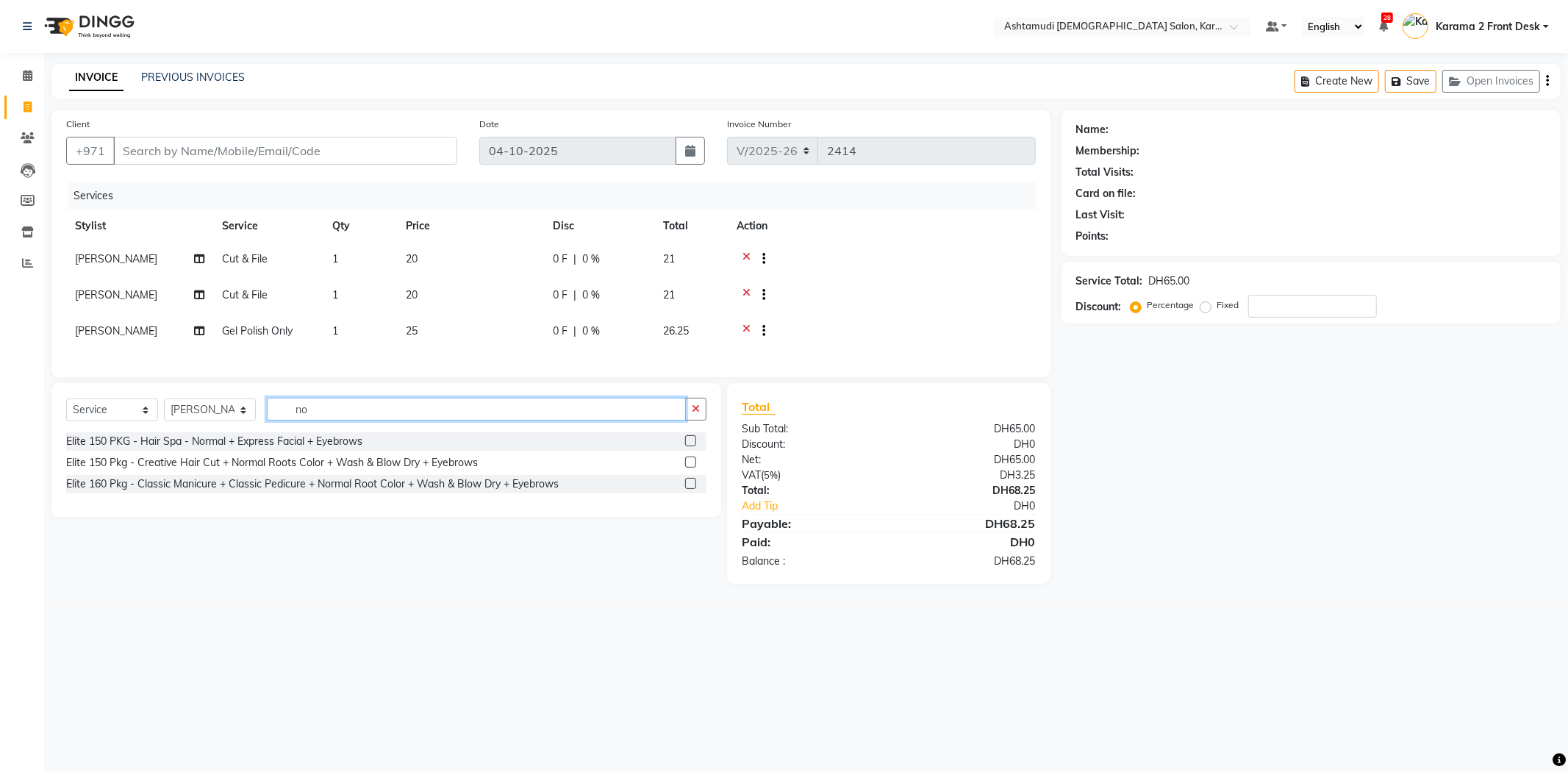
type input "n"
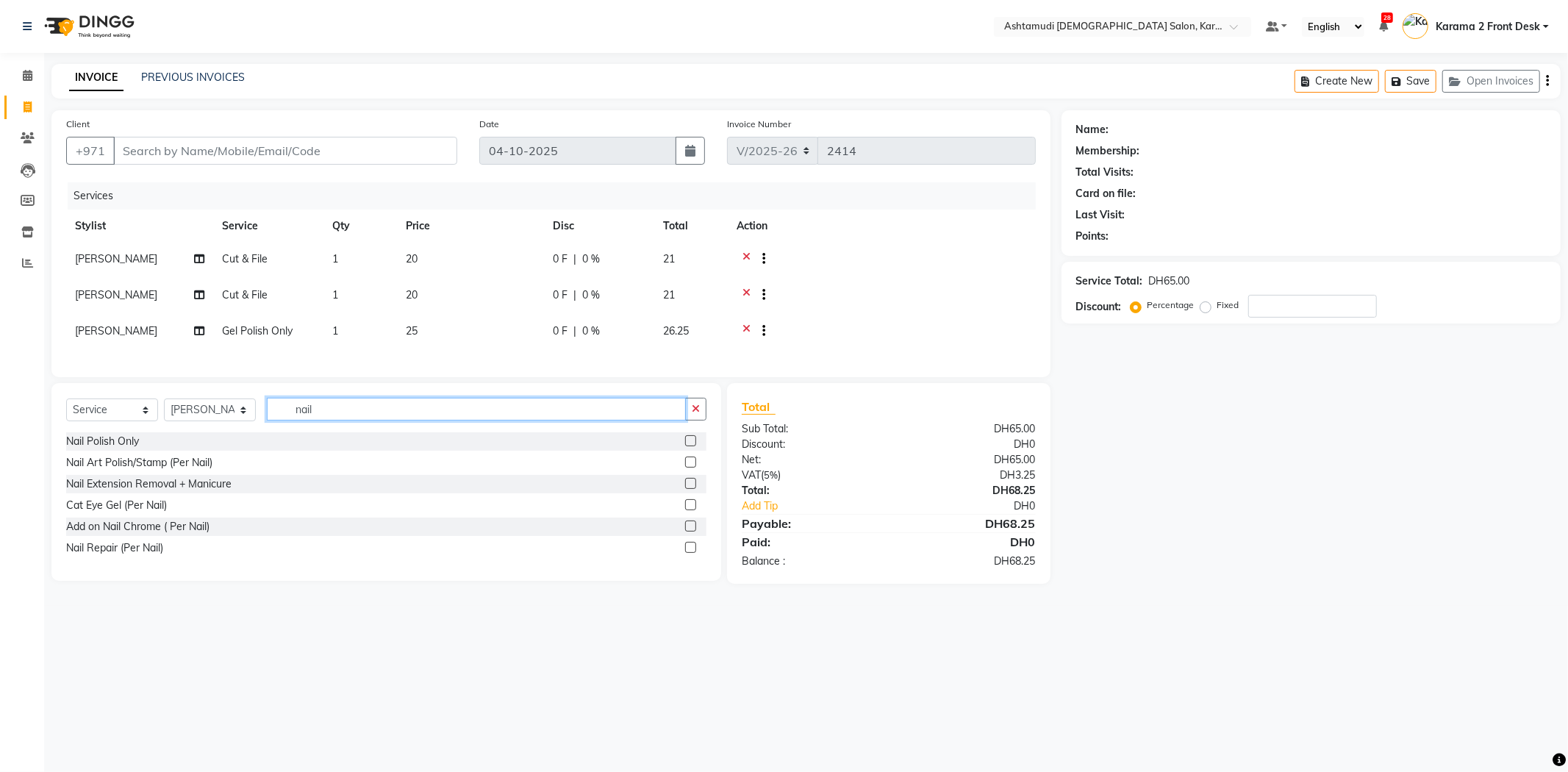
type input "nail"
click at [688, 447] on label at bounding box center [690, 441] width 11 height 11
click at [688, 447] on input "checkbox" at bounding box center [690, 442] width 10 height 10
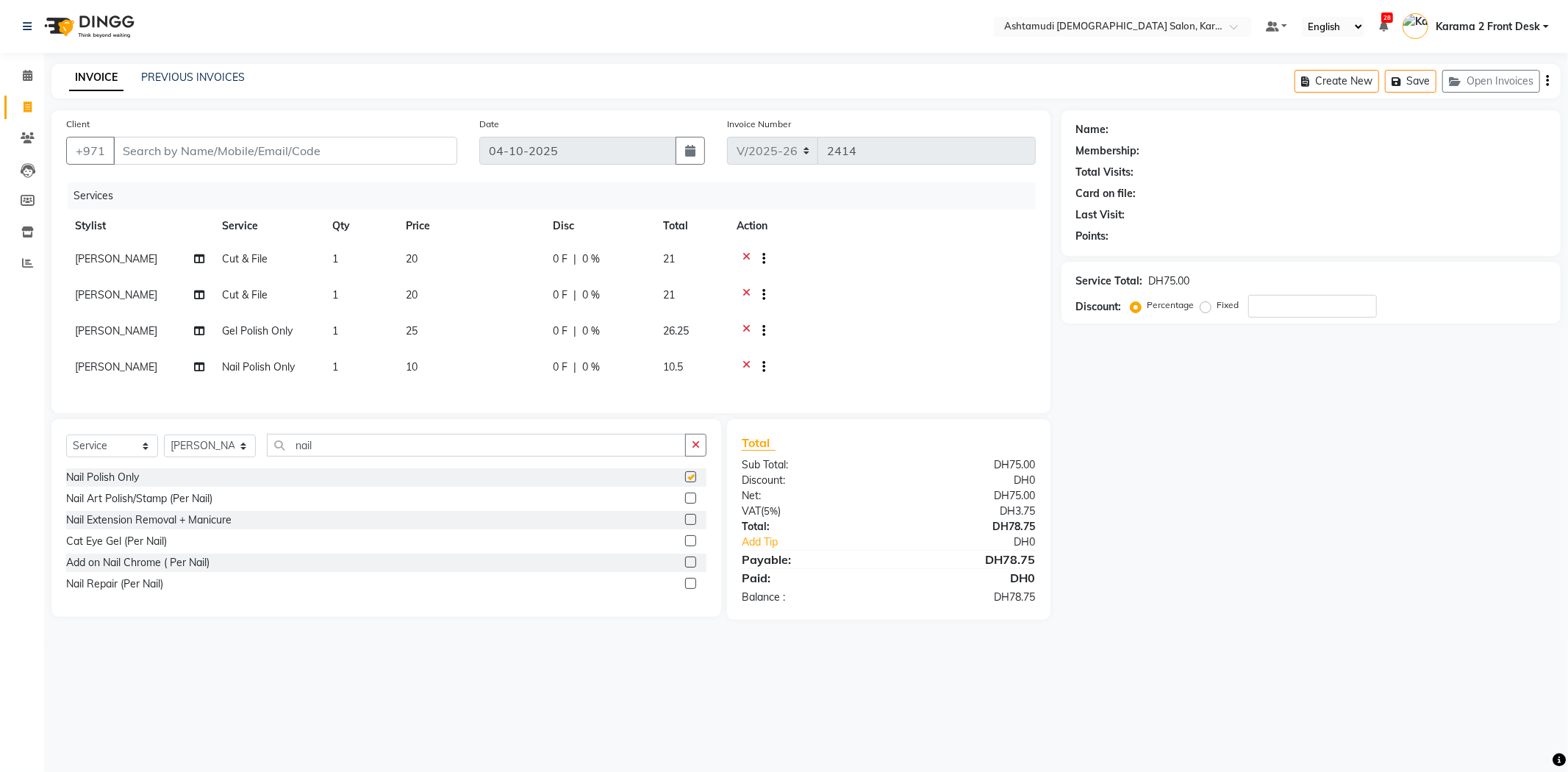
checkbox input "false"
drag, startPoint x: 328, startPoint y: 448, endPoint x: 260, endPoint y: 475, distance: 73.2
click at [273, 468] on div "Select Service Product Membership Package Voucher Prepaid Gift Card Select Styl…" at bounding box center [387, 450] width 641 height 35
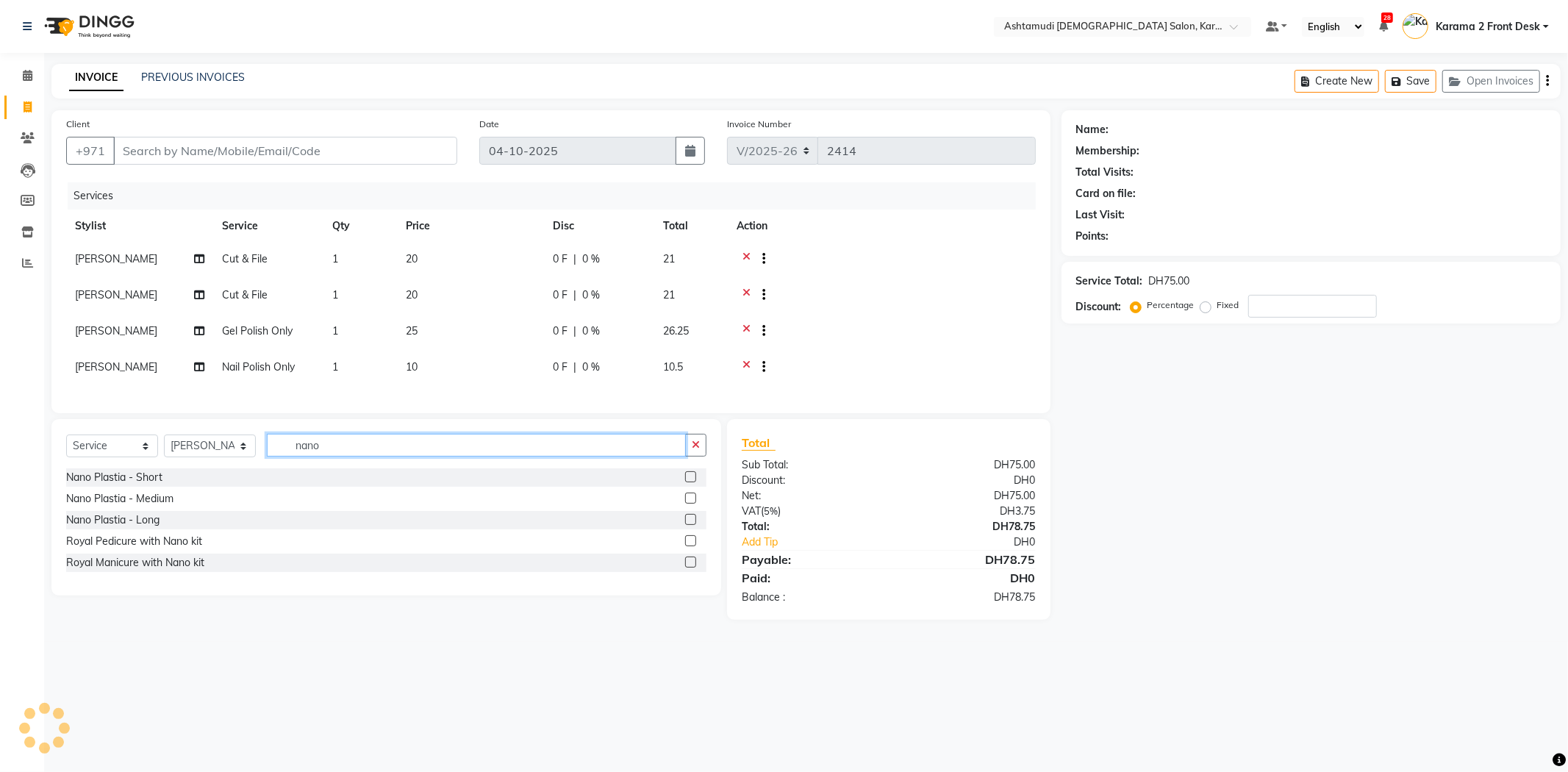
type input "nano"
click at [694, 482] on label at bounding box center [690, 476] width 11 height 11
click at [694, 482] on input "checkbox" at bounding box center [690, 478] width 10 height 10
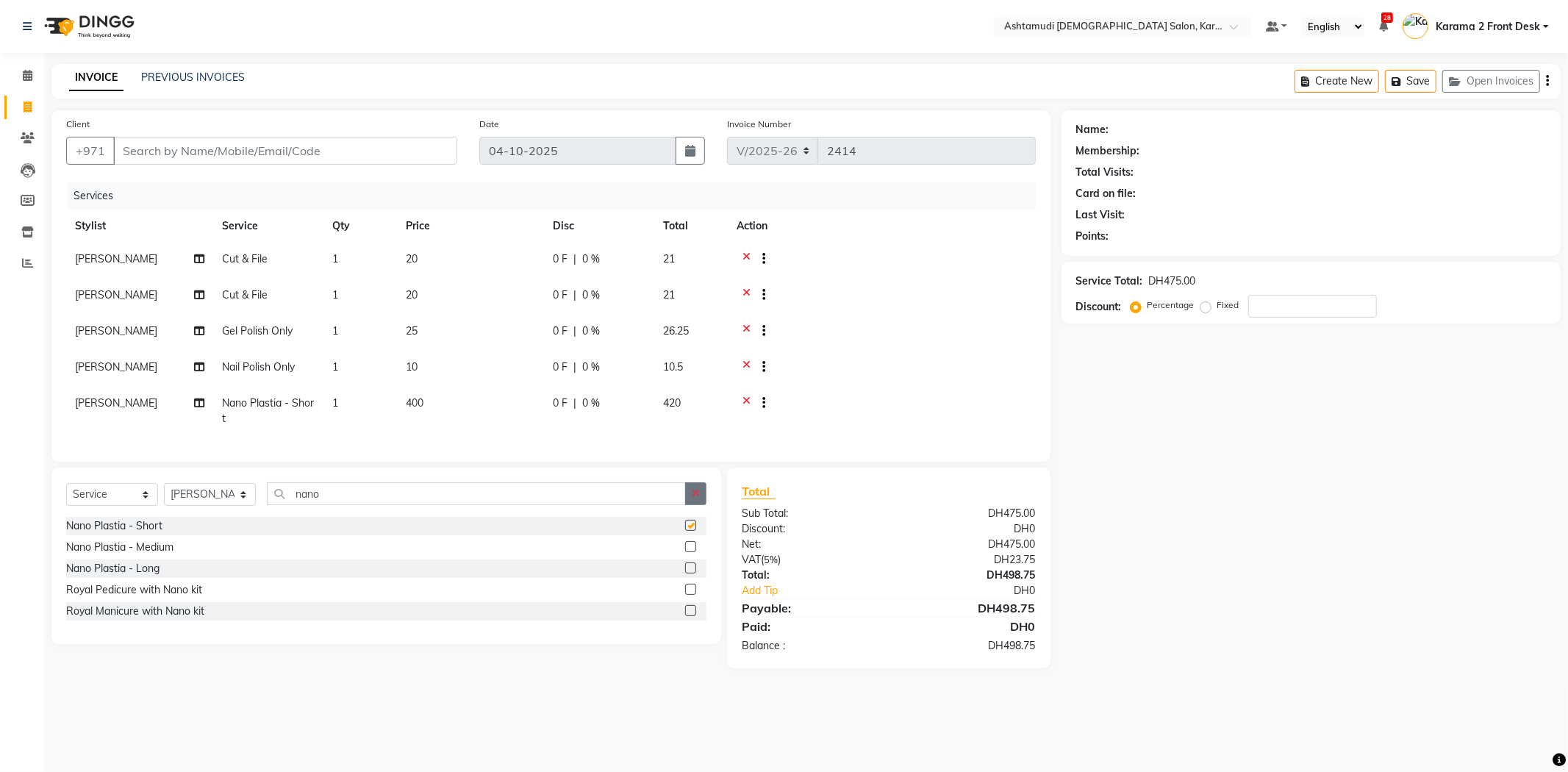
checkbox input "false"
drag, startPoint x: 1270, startPoint y: 306, endPoint x: 1235, endPoint y: 299, distance: 35.7
click at [1271, 306] on input "number" at bounding box center [1312, 306] width 129 height 23
type input "15"
click at [609, 368] on span "15 %" at bounding box center [602, 367] width 24 height 16
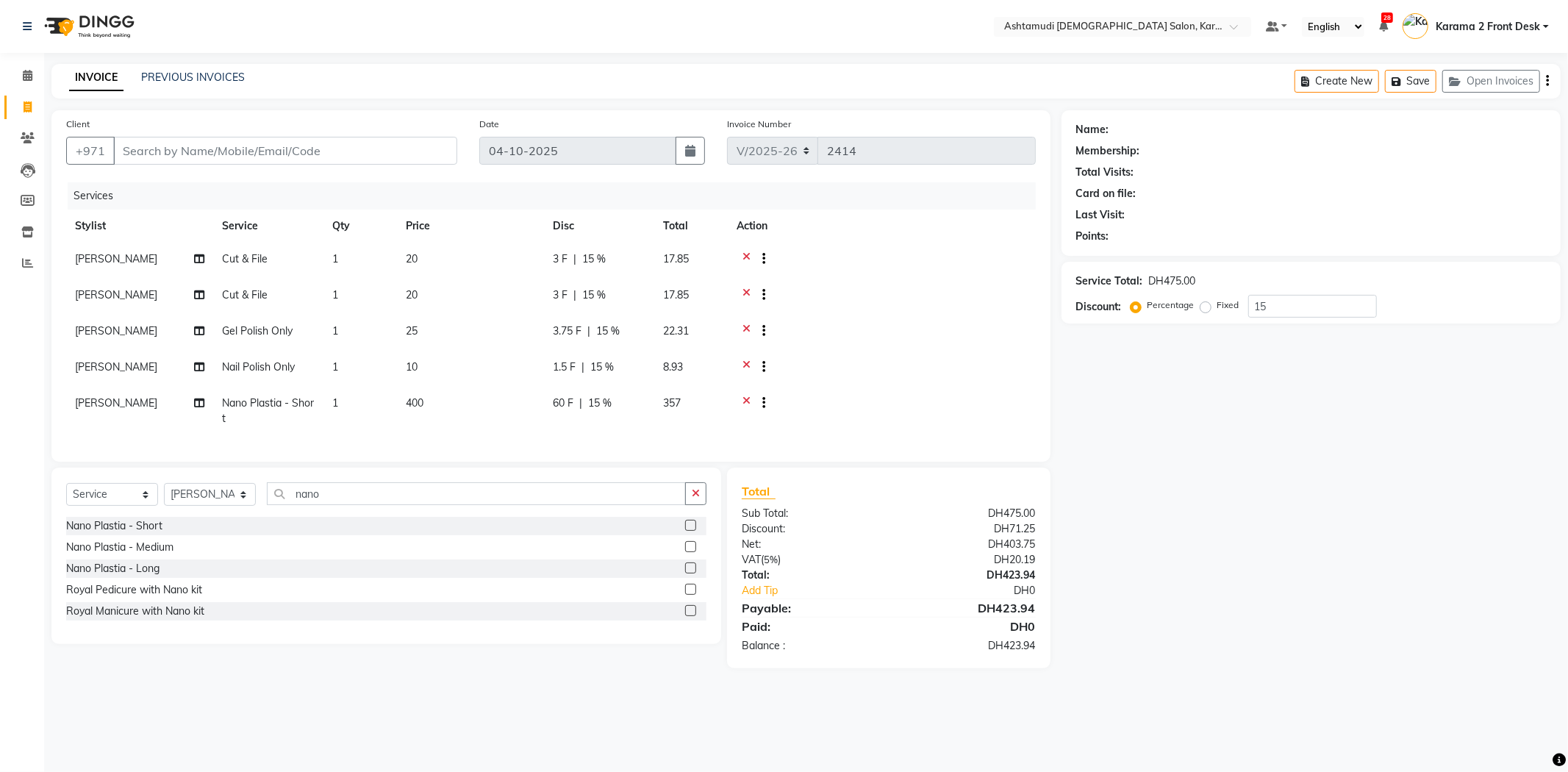
select select "77371"
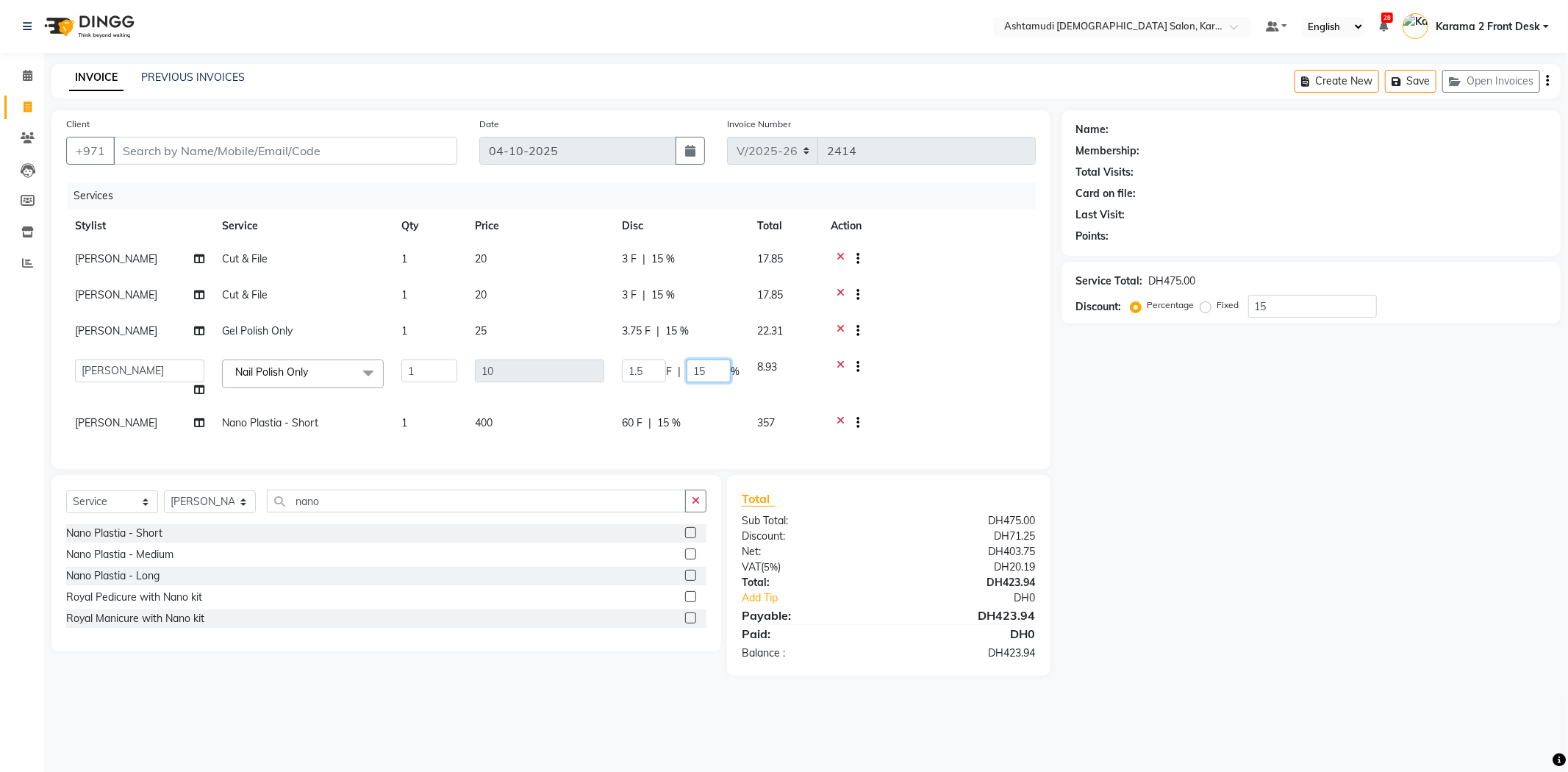
drag, startPoint x: 707, startPoint y: 368, endPoint x: 688, endPoint y: 368, distance: 19.0
click at [688, 368] on input "15" at bounding box center [708, 370] width 44 height 23
type input "0"
click at [971, 377] on div at bounding box center [929, 368] width 196 height 19
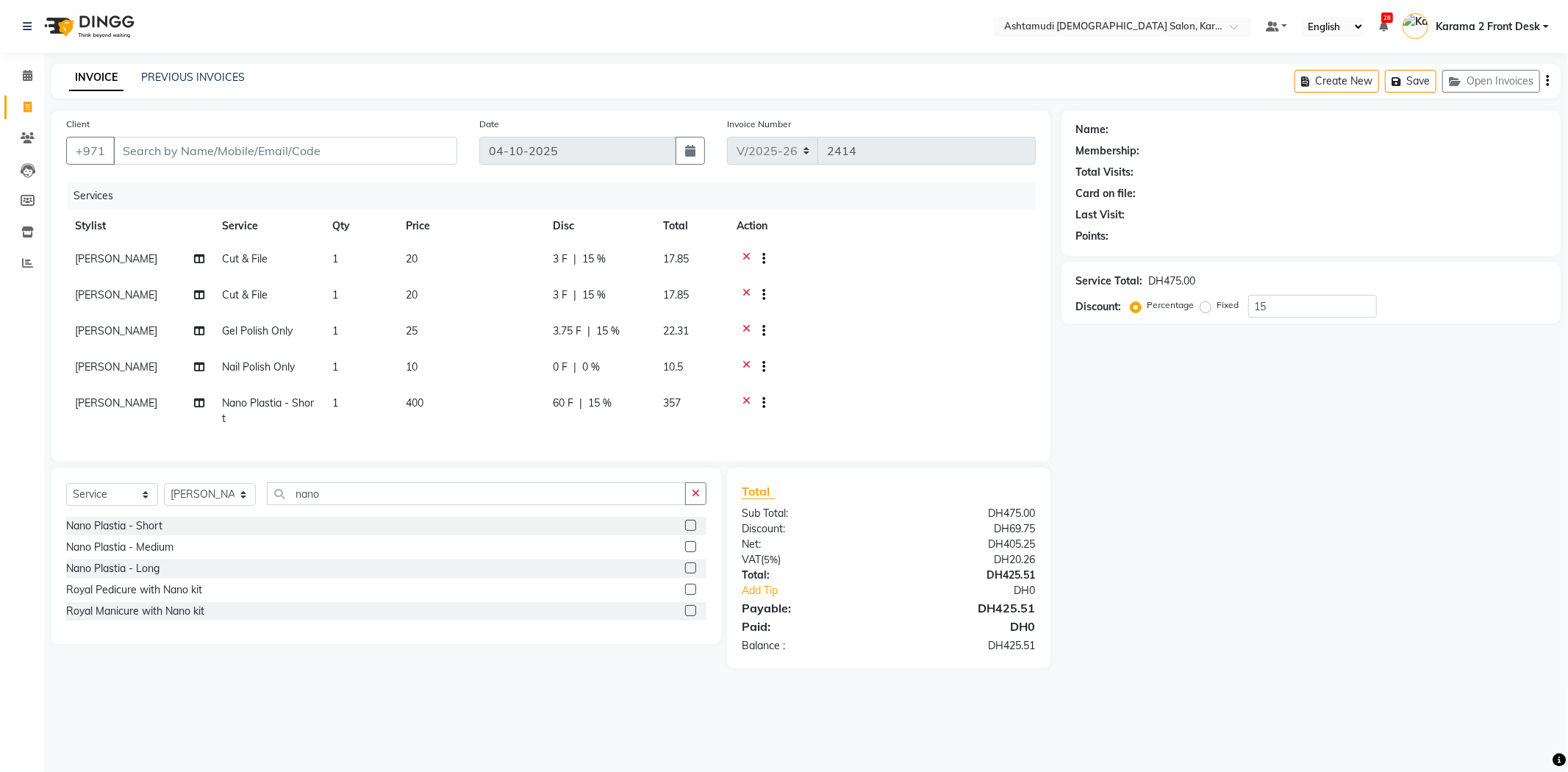
click at [600, 402] on span "15 %" at bounding box center [600, 404] width 24 height 16
select select "77371"
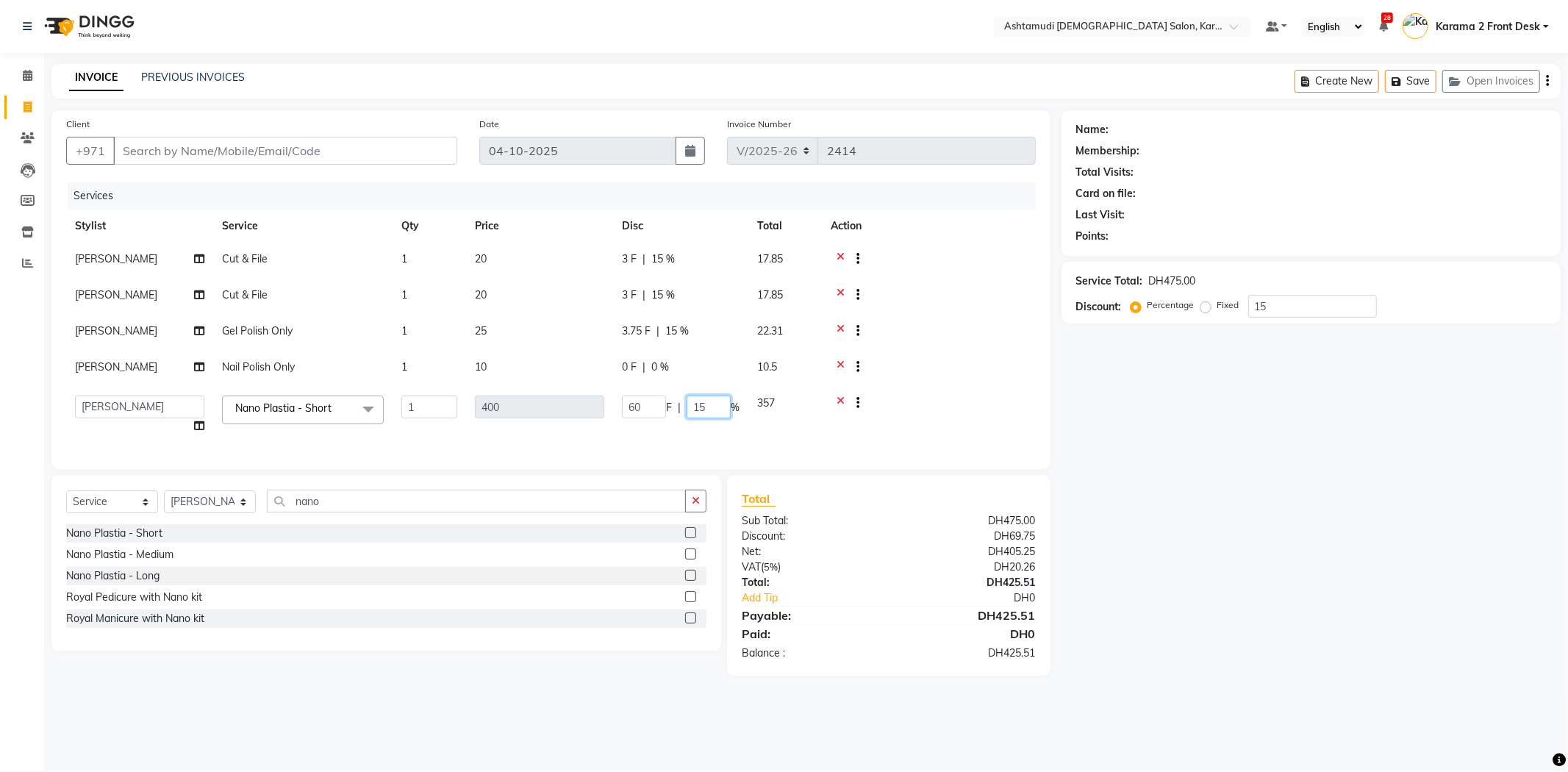
drag, startPoint x: 711, startPoint y: 408, endPoint x: 662, endPoint y: 397, distance: 50.2
click at [662, 397] on div "60 F | 15 %" at bounding box center [680, 407] width 118 height 23
type input "0"
click at [974, 407] on div at bounding box center [929, 405] width 196 height 19
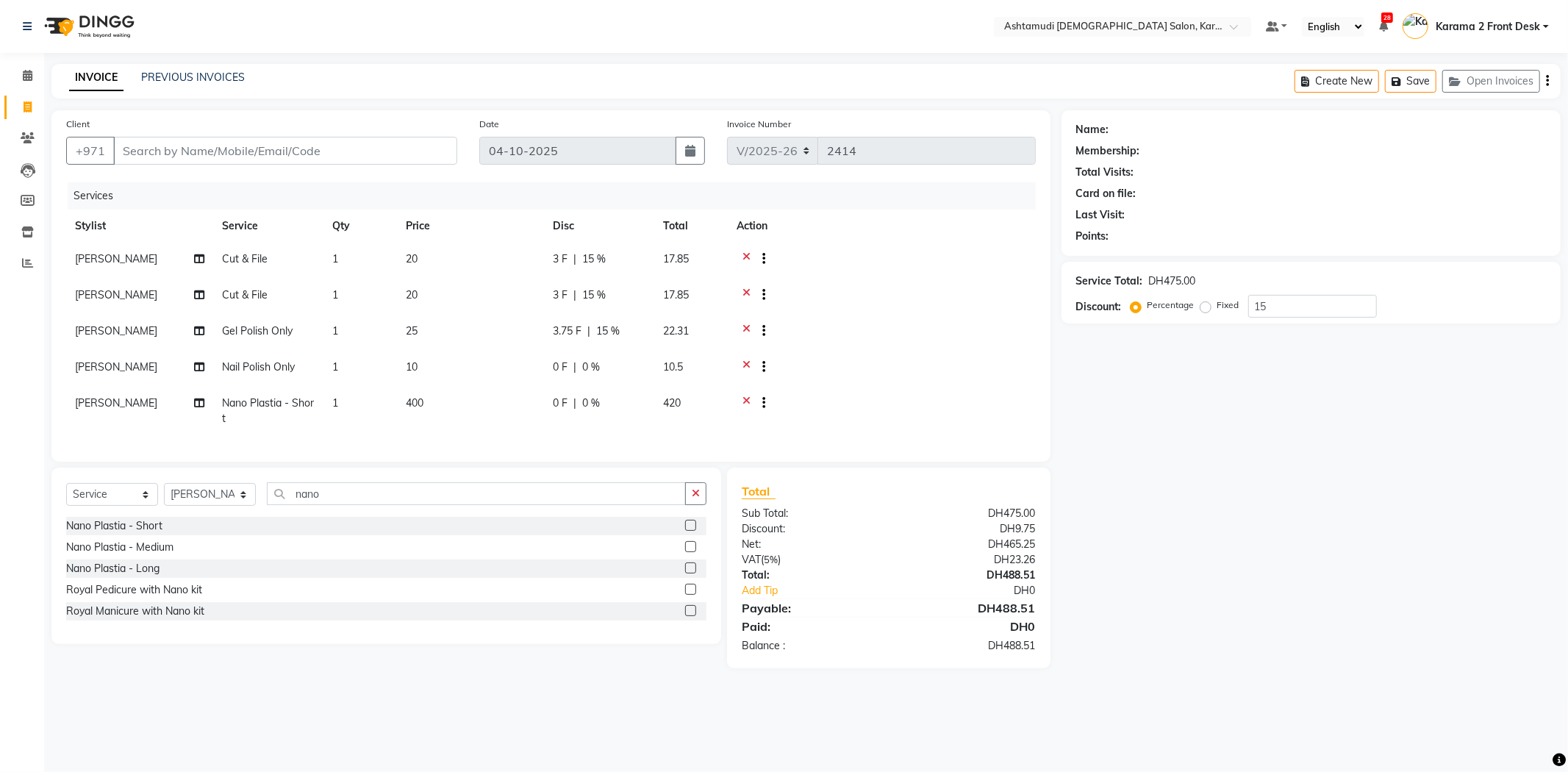
click at [746, 254] on icon at bounding box center [747, 260] width 8 height 19
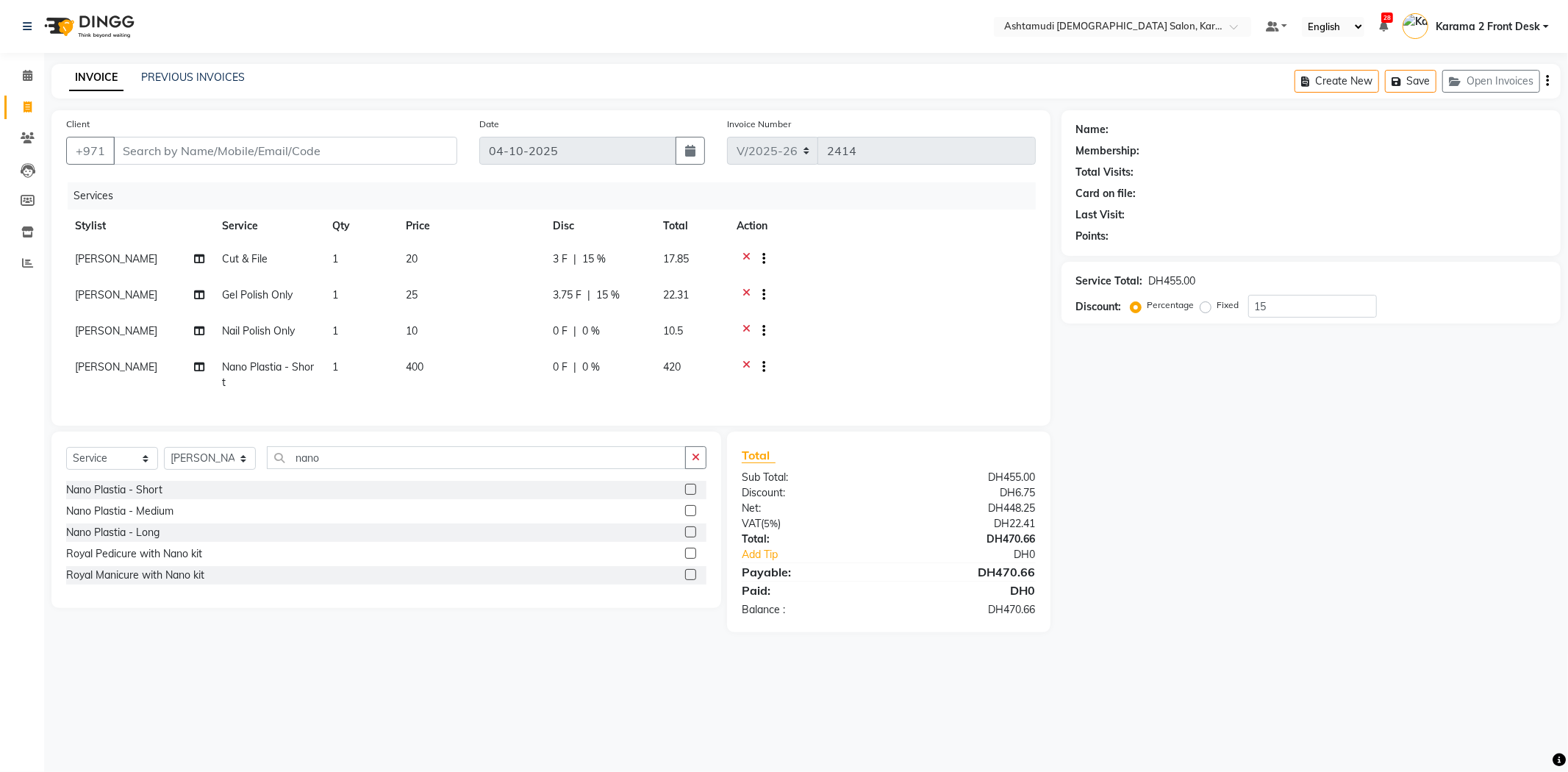
click at [746, 253] on icon at bounding box center [747, 260] width 8 height 19
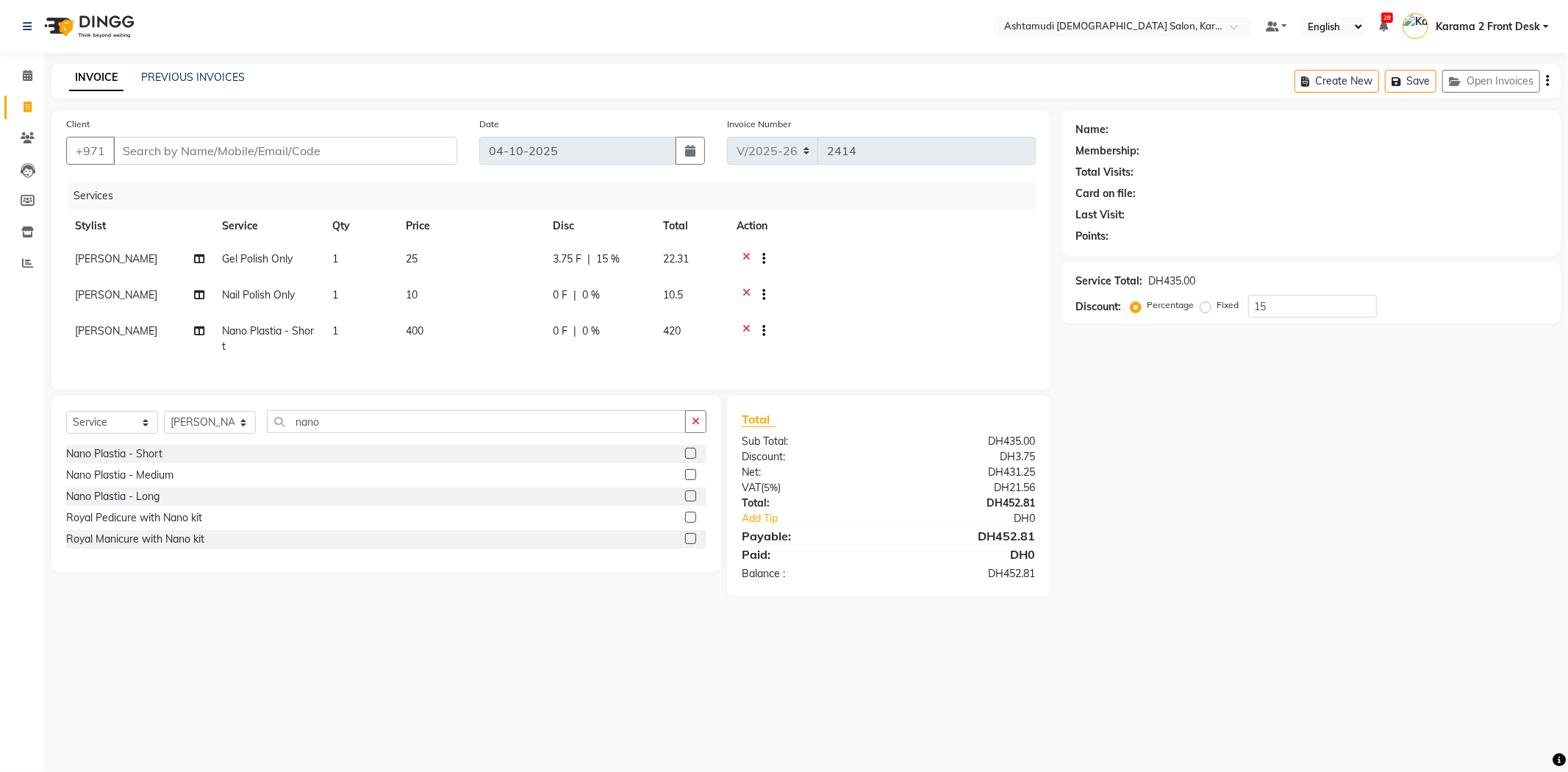
click at [746, 253] on icon at bounding box center [747, 260] width 8 height 19
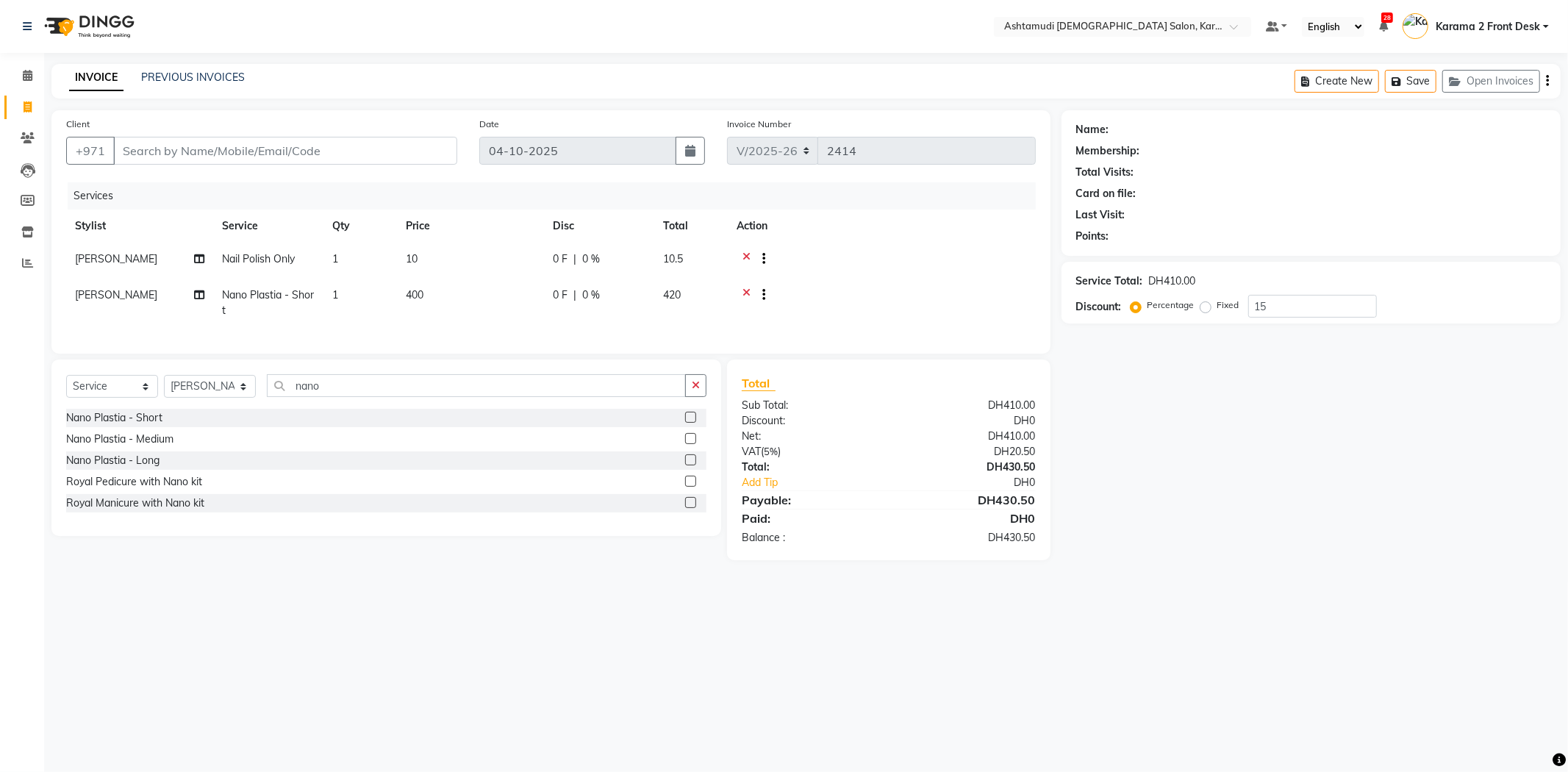
click at [746, 253] on icon at bounding box center [747, 260] width 8 height 19
click at [746, 288] on icon at bounding box center [747, 297] width 8 height 19
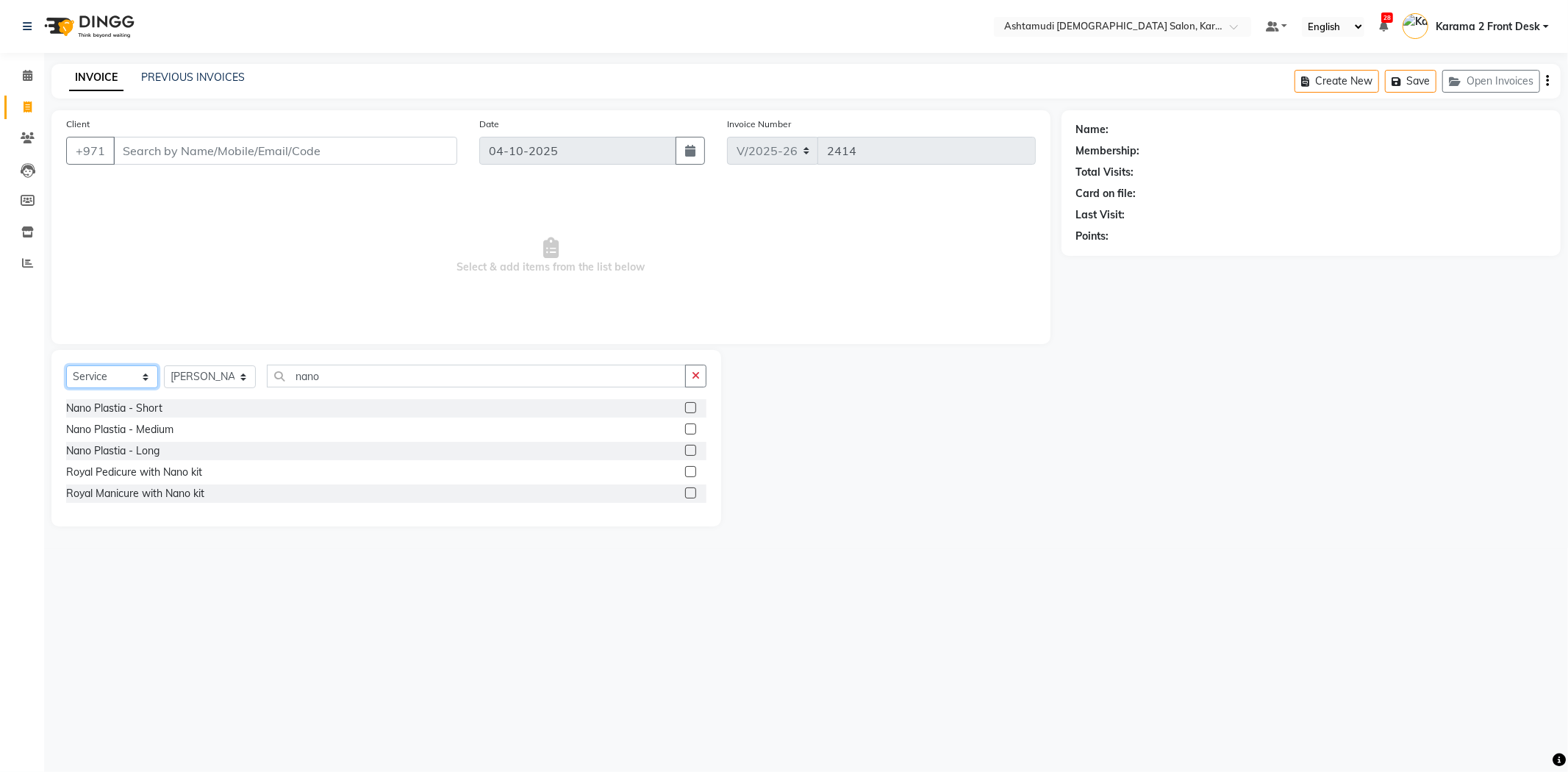
click at [140, 373] on select "Select Service Product Membership Package Voucher Prepaid Gift Card" at bounding box center [112, 376] width 92 height 23
drag, startPoint x: 305, startPoint y: 374, endPoint x: 240, endPoint y: 418, distance: 78.5
click at [230, 396] on div "Select Service Product Membership Package Voucher Prepaid Gift Card Select Styl…" at bounding box center [387, 382] width 641 height 35
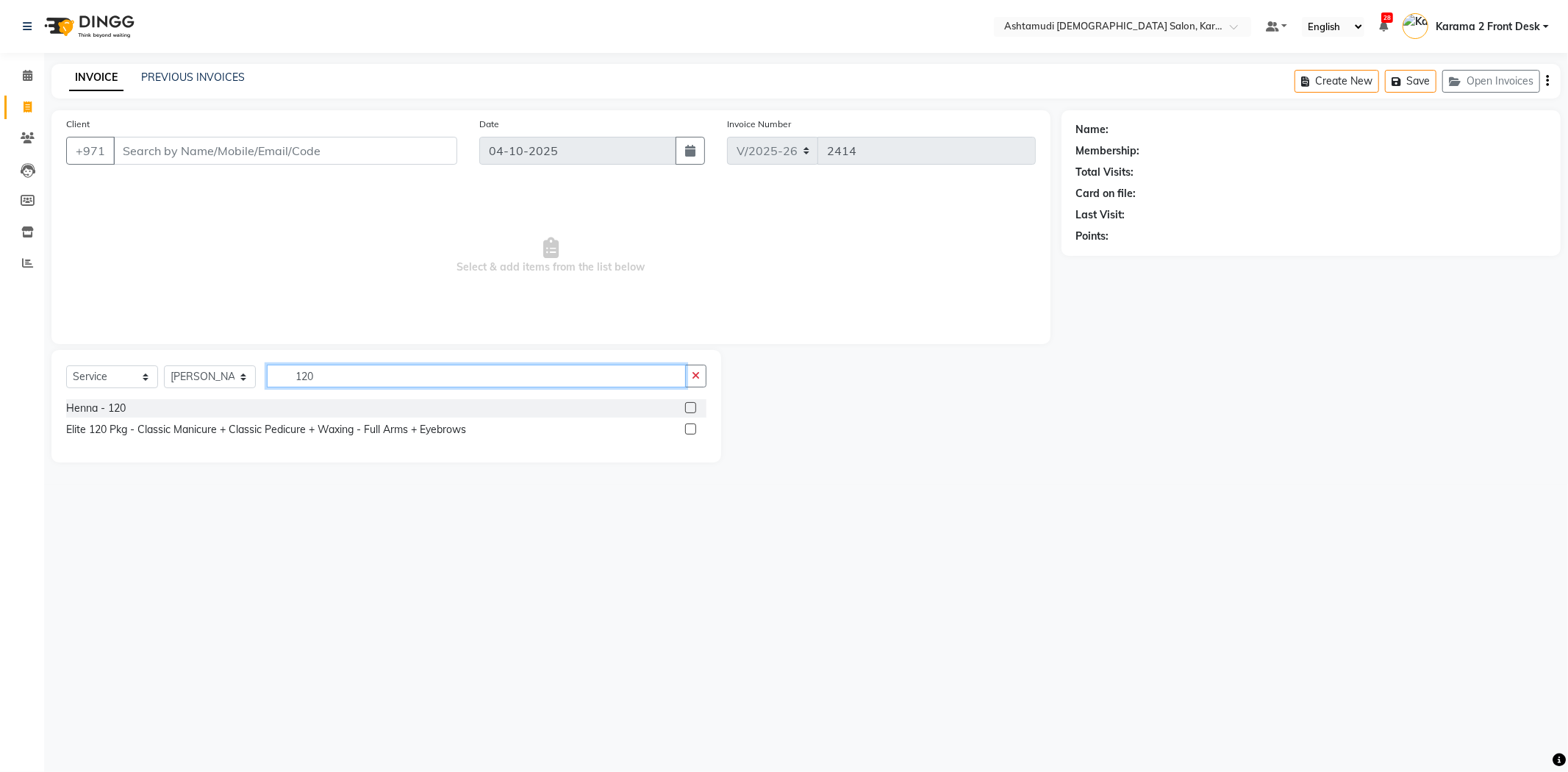
type input "120"
drag, startPoint x: 688, startPoint y: 424, endPoint x: 423, endPoint y: 356, distance: 273.6
click at [668, 423] on div "Elite 120 Pkg - Classic Manicure + Classic Pedicure + Waxing - Full Arms + Eyeb…" at bounding box center [387, 430] width 641 height 19
click at [691, 428] on label at bounding box center [690, 429] width 11 height 11
click at [691, 428] on input "checkbox" at bounding box center [690, 430] width 10 height 10
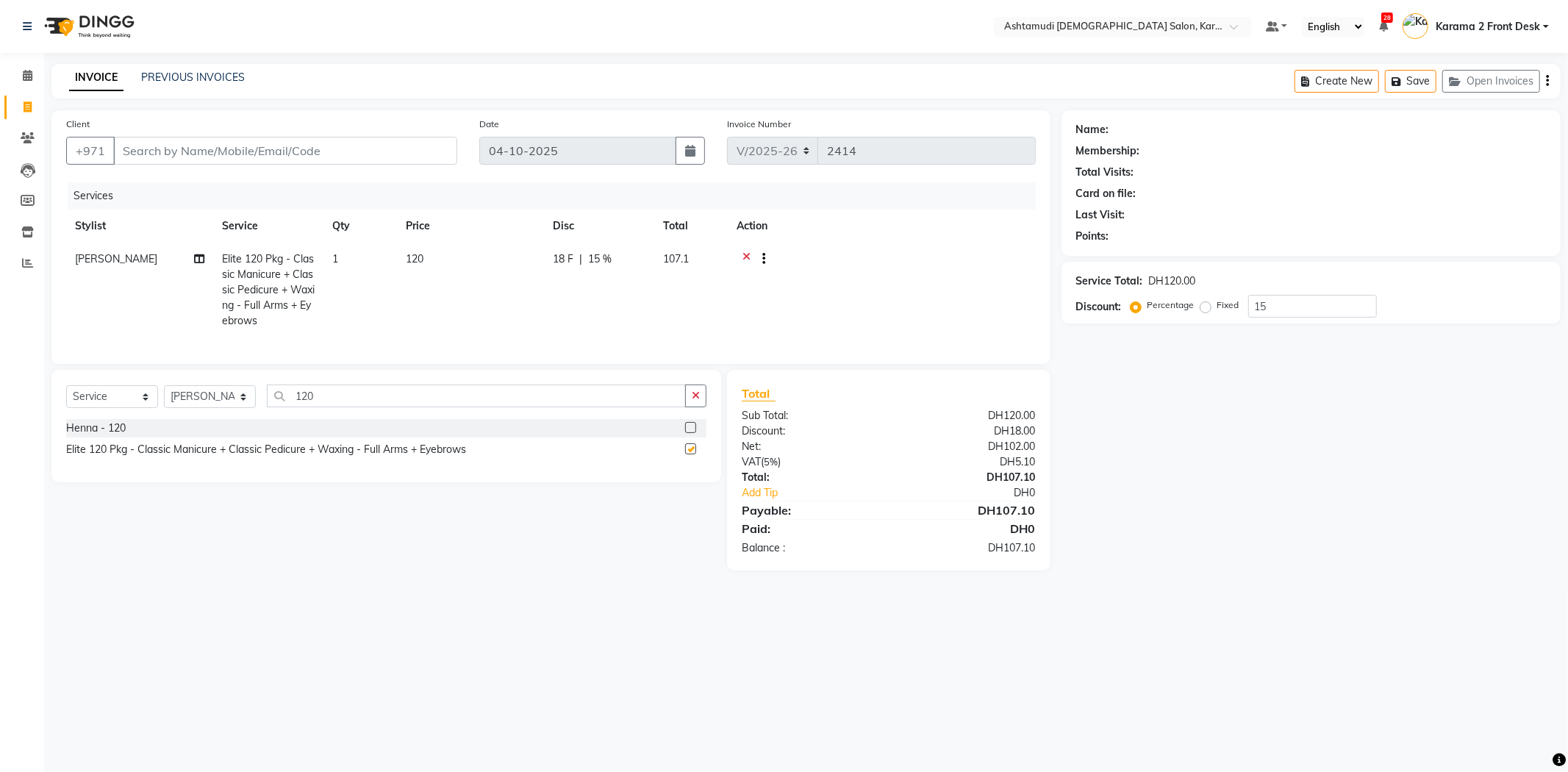
checkbox input "false"
drag, startPoint x: 278, startPoint y: 414, endPoint x: 128, endPoint y: 408, distance: 150.1
click at [128, 408] on div "Select Service Product Membership Package Voucher Prepaid Gift Card Select Styl…" at bounding box center [387, 402] width 641 height 35
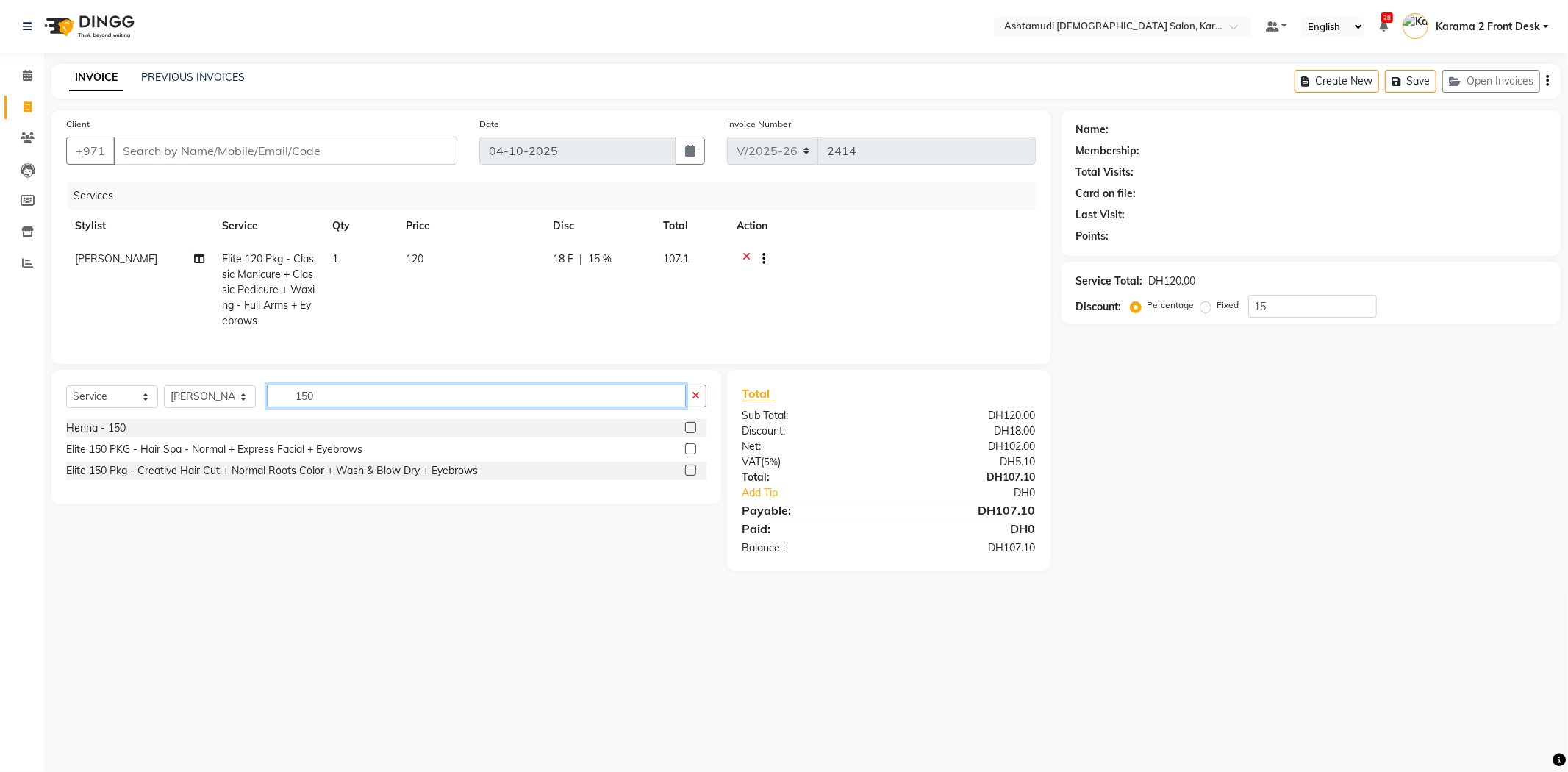
type input "150"
click at [688, 454] on label at bounding box center [690, 449] width 11 height 11
click at [688, 454] on input "checkbox" at bounding box center [690, 450] width 10 height 10
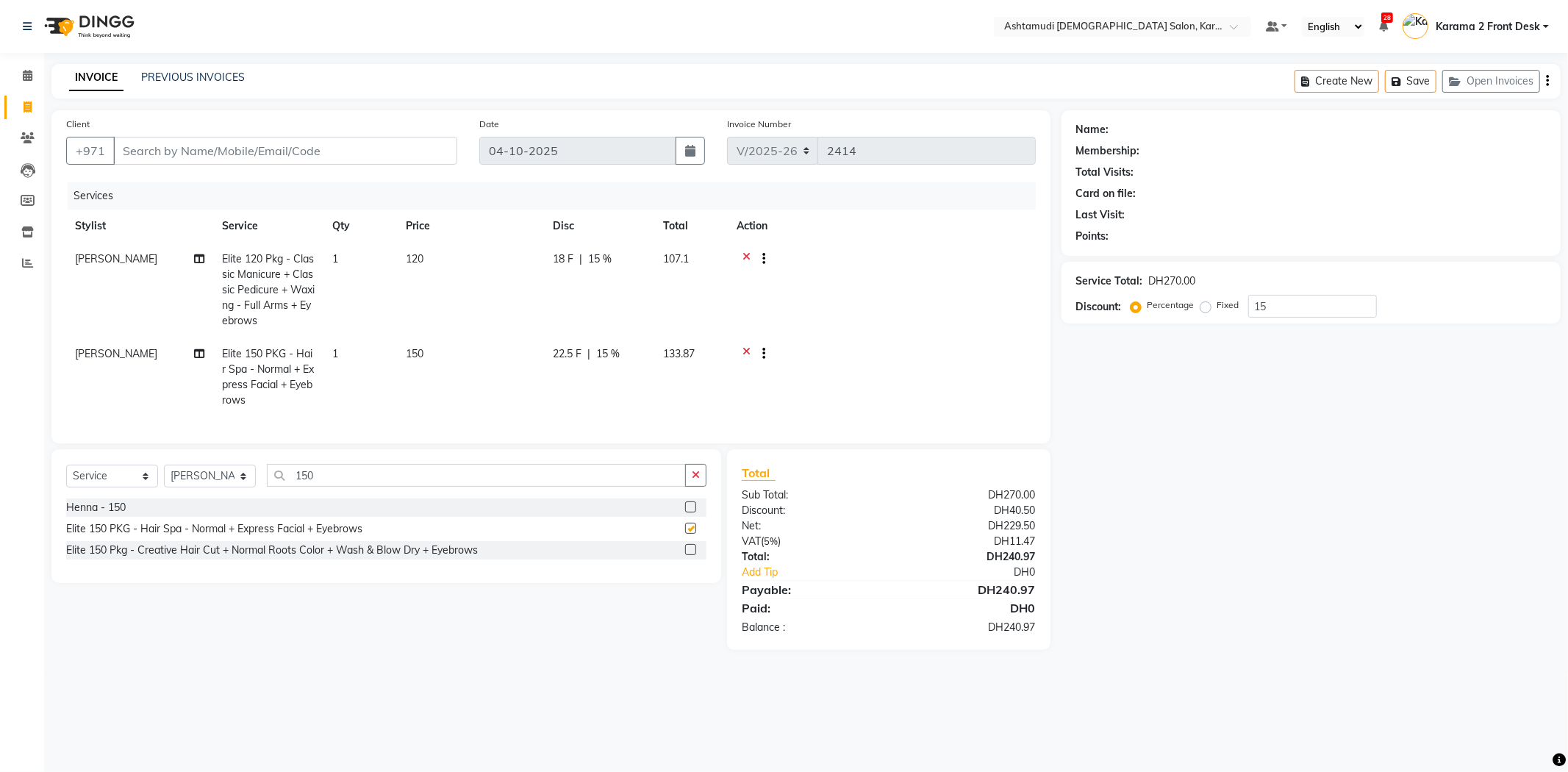
checkbox input "false"
drag, startPoint x: 381, startPoint y: 501, endPoint x: 153, endPoint y: 501, distance: 228.0
click at [159, 499] on div "Select Service Product Membership Package Voucher Prepaid Gift Card Select Styl…" at bounding box center [387, 481] width 641 height 35
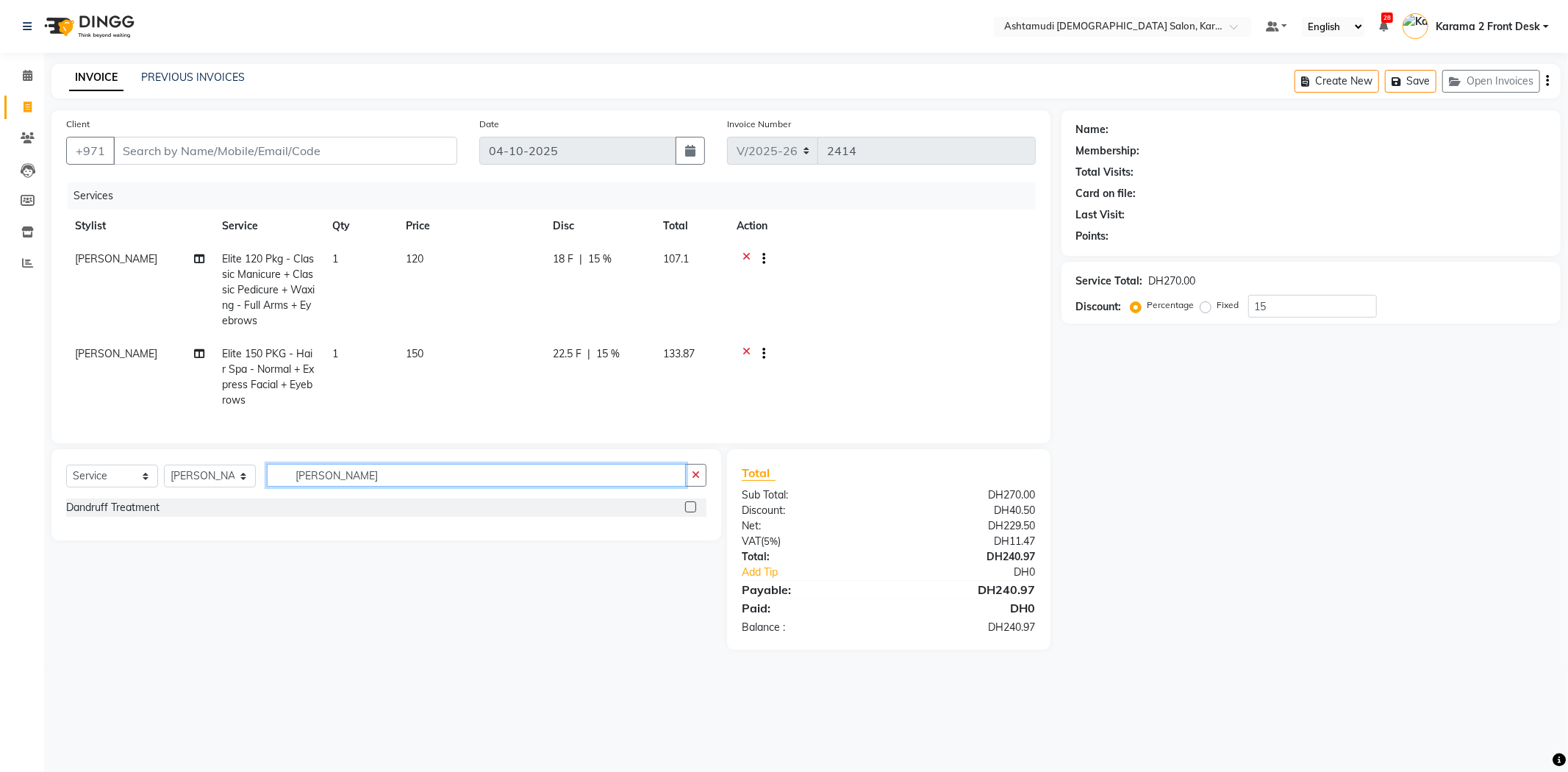
type input "dan"
click at [691, 513] on label at bounding box center [690, 506] width 11 height 11
click at [691, 513] on input "checkbox" at bounding box center [690, 508] width 10 height 10
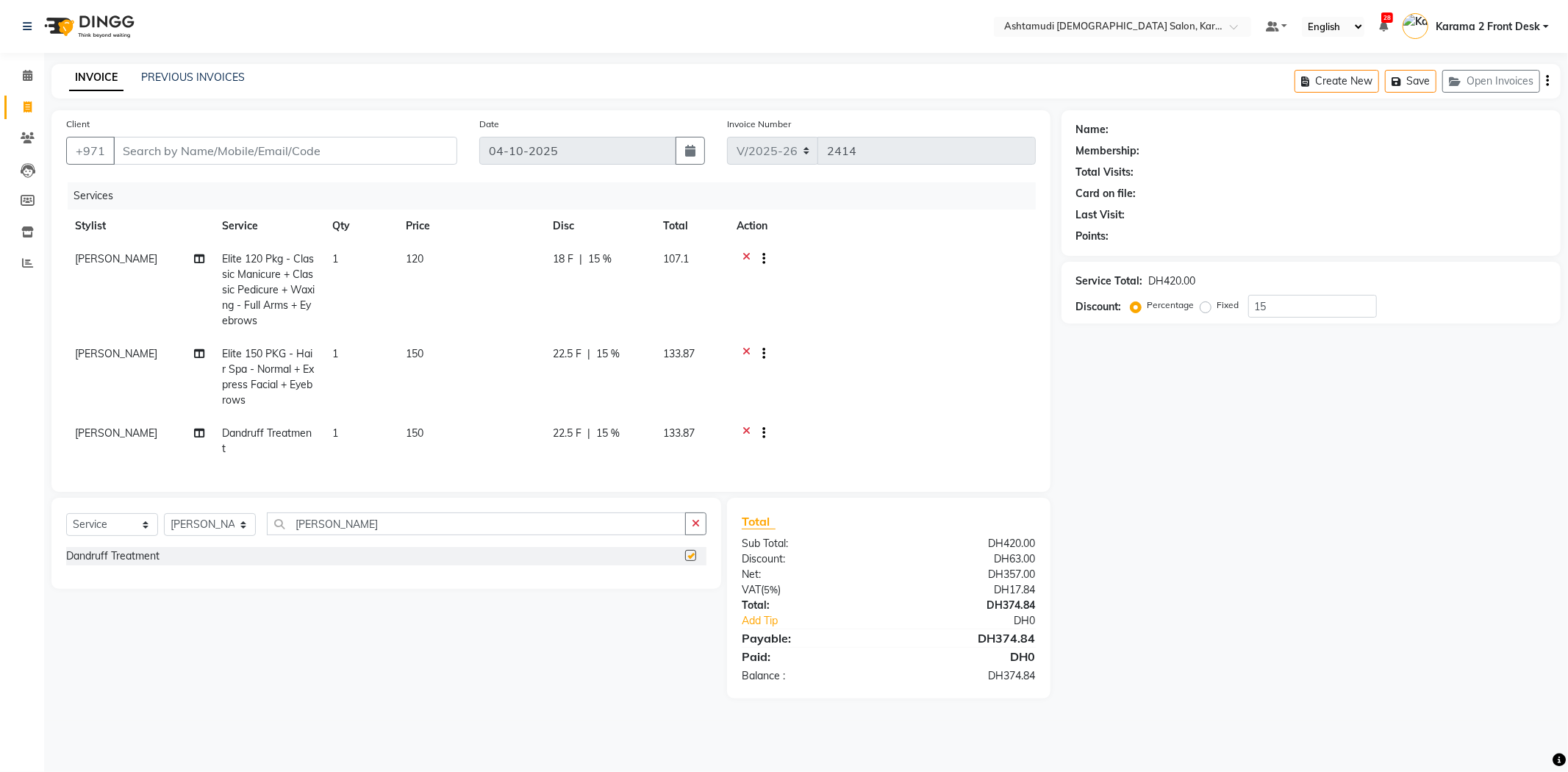
checkbox input "false"
click at [609, 350] on span "15 %" at bounding box center [608, 354] width 24 height 16
select select "77371"
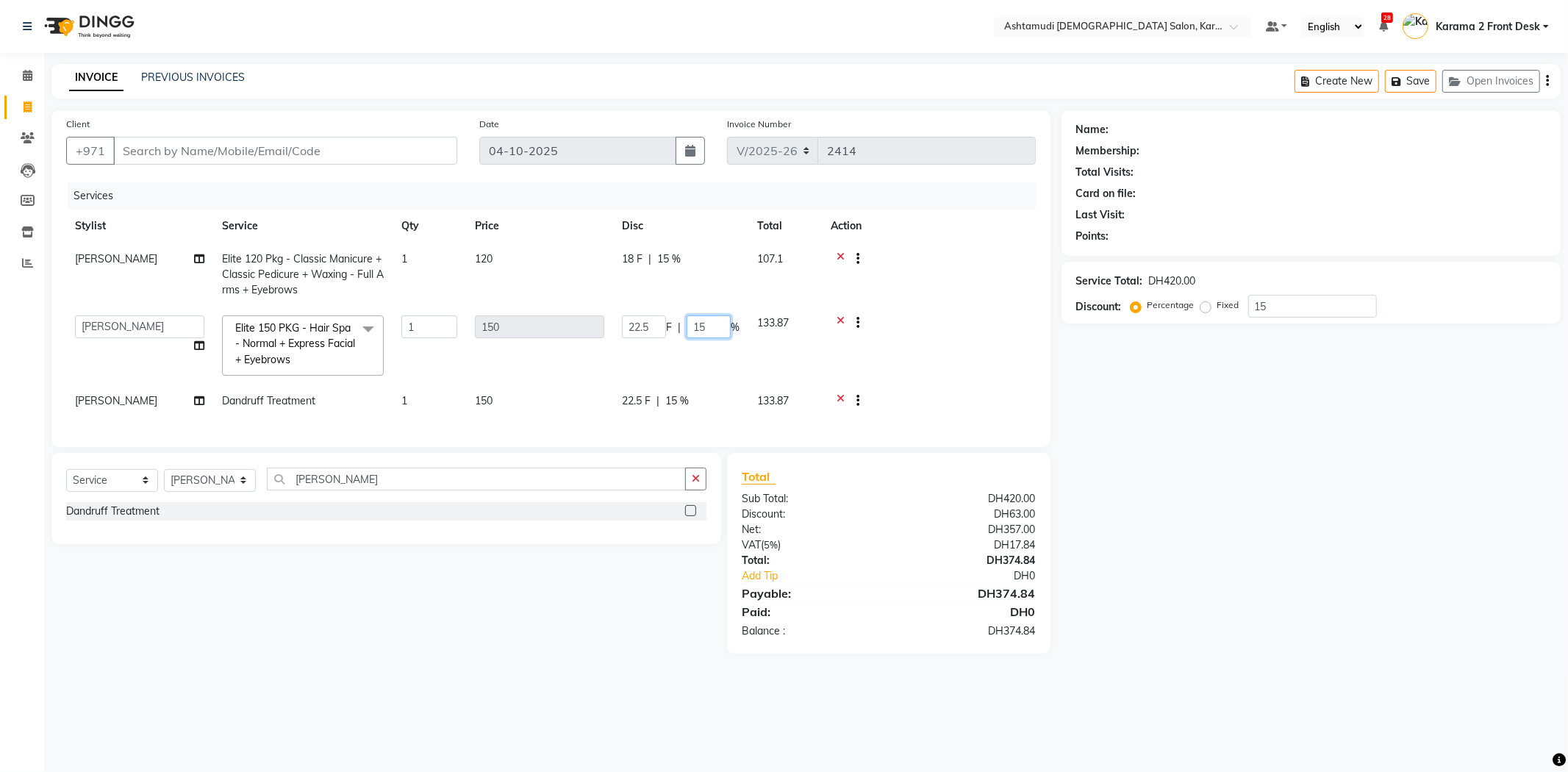
drag, startPoint x: 707, startPoint y: 324, endPoint x: 569, endPoint y: 305, distance: 139.3
click at [569, 305] on tbody "Farsana Begum Elite 120 Pkg - Classic Manicure + Classic Pedicure + Waxing - Fu…" at bounding box center [551, 331] width 970 height 178
type input "0"
click at [906, 357] on td at bounding box center [929, 345] width 214 height 78
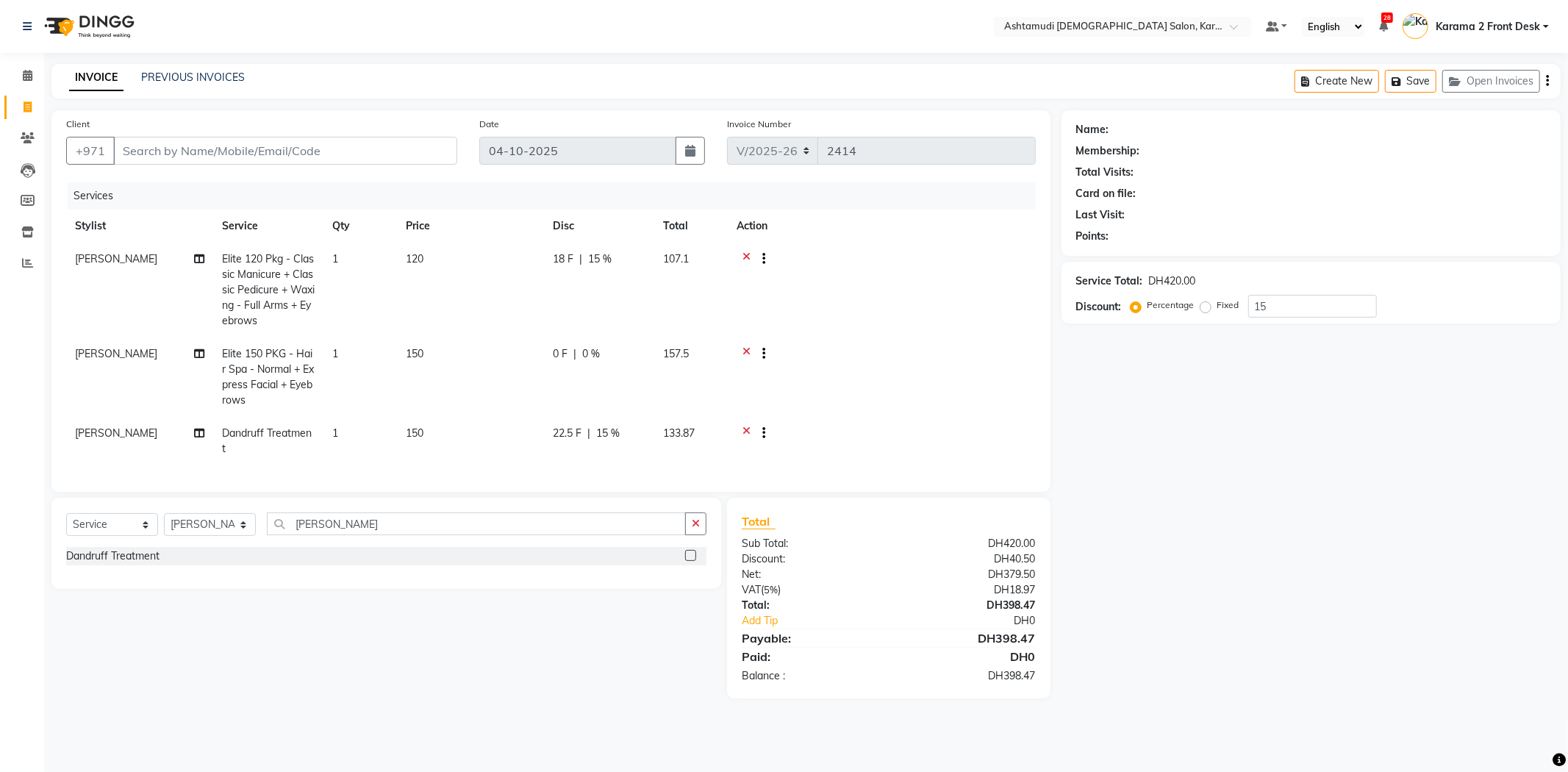
click at [601, 258] on span "15 %" at bounding box center [600, 259] width 24 height 16
select select "77371"
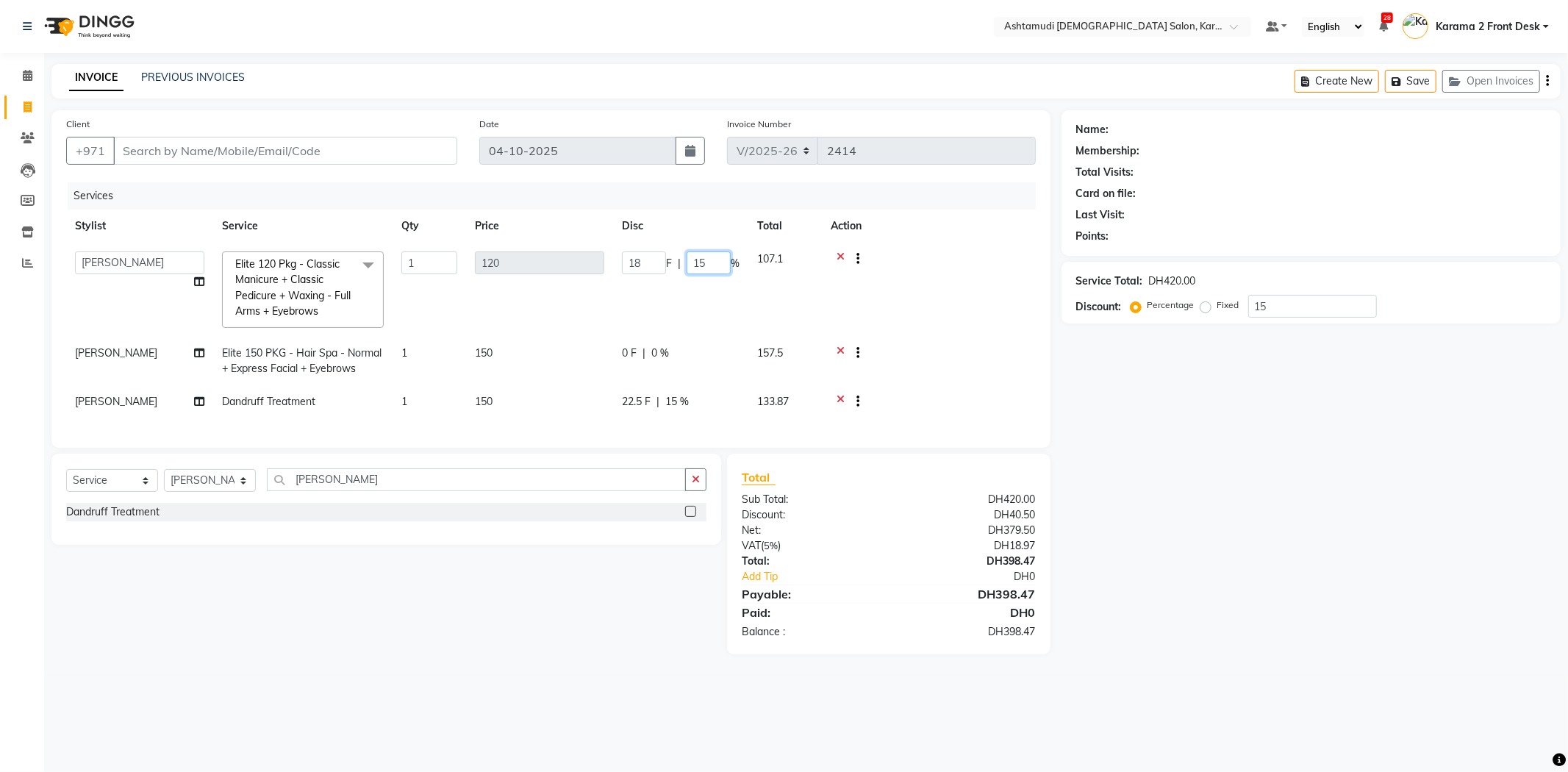
drag, startPoint x: 711, startPoint y: 267, endPoint x: 656, endPoint y: 250, distance: 57.6
click at [656, 250] on td "18 F | 15 %" at bounding box center [680, 290] width 135 height 94
type input "0"
drag, startPoint x: 893, startPoint y: 326, endPoint x: 874, endPoint y: 331, distance: 19.6
click at [891, 326] on td at bounding box center [929, 290] width 214 height 94
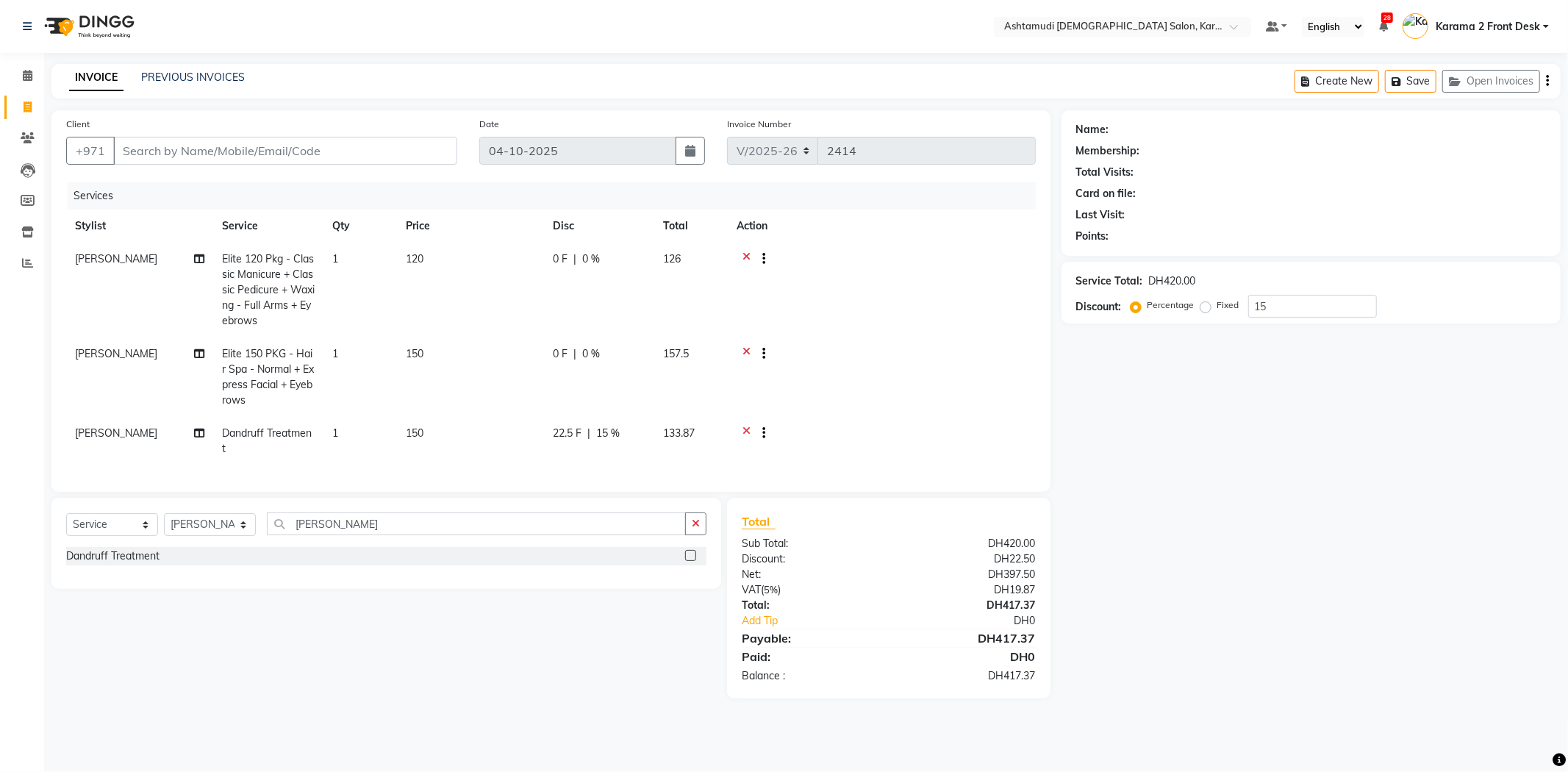
click at [916, 451] on td at bounding box center [882, 441] width 308 height 49
click at [743, 256] on icon at bounding box center [747, 260] width 8 height 19
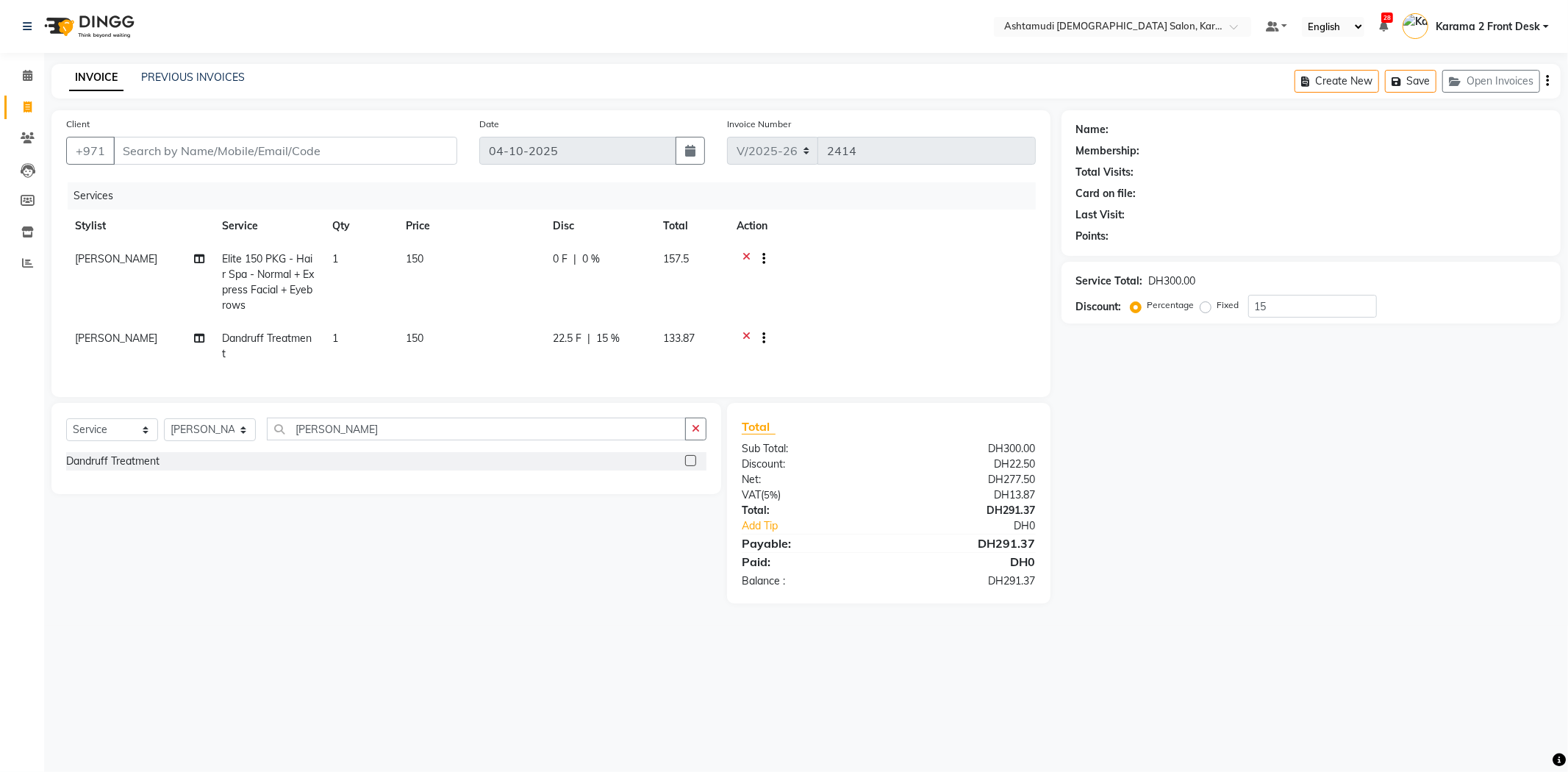
click at [743, 256] on icon at bounding box center [747, 260] width 8 height 19
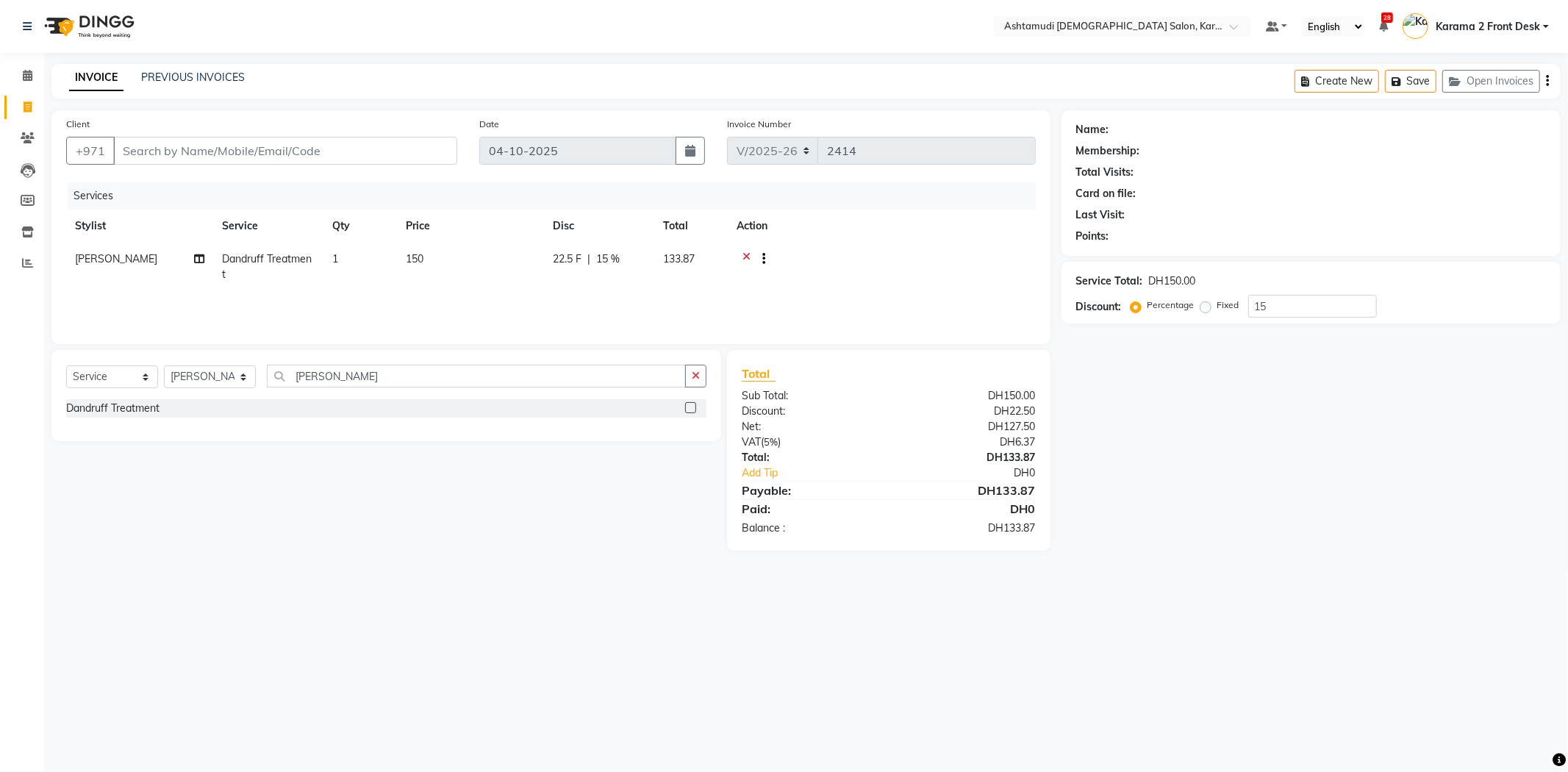
click at [743, 256] on icon at bounding box center [747, 260] width 8 height 19
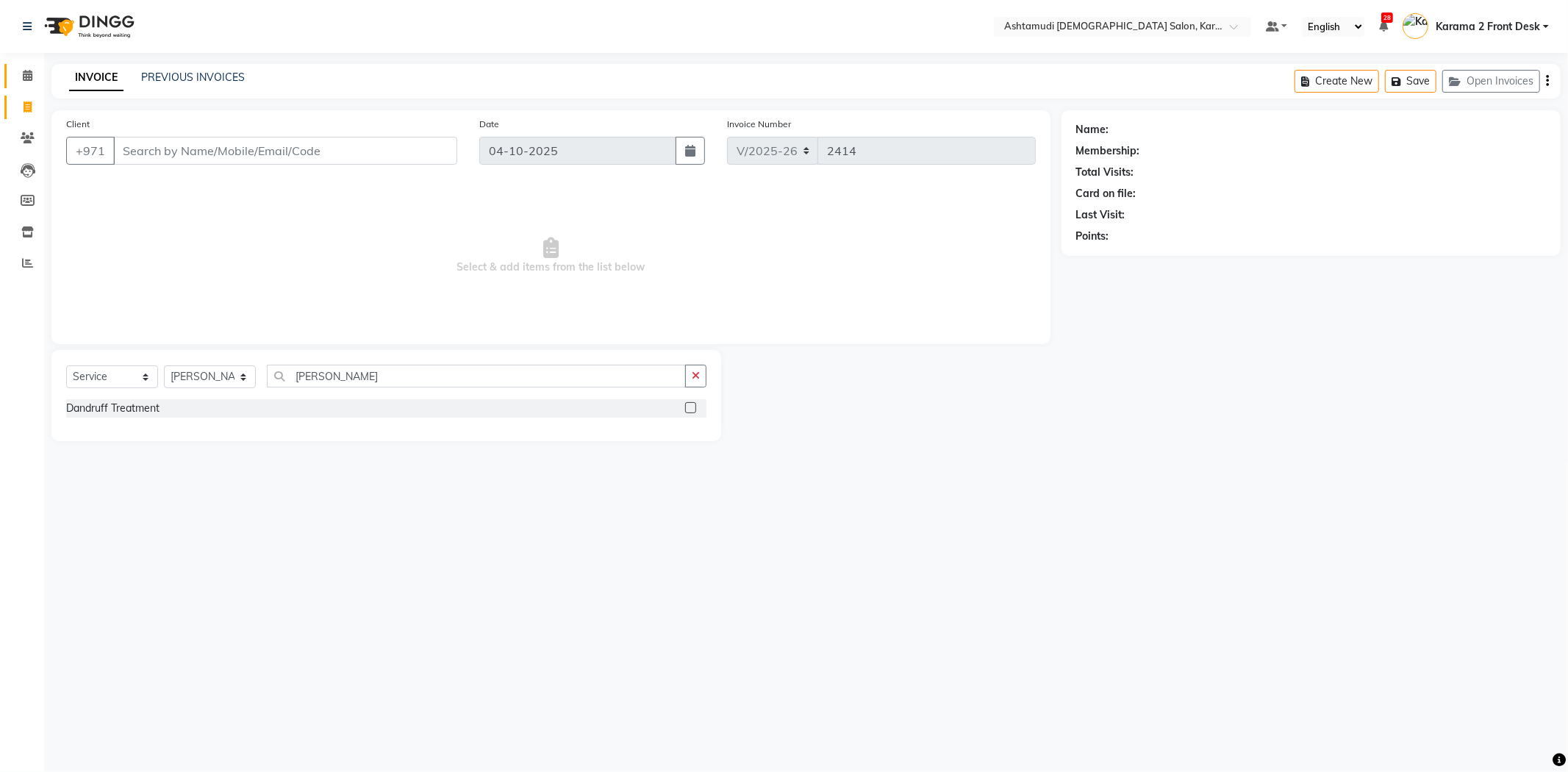
click at [24, 75] on icon at bounding box center [28, 74] width 10 height 11
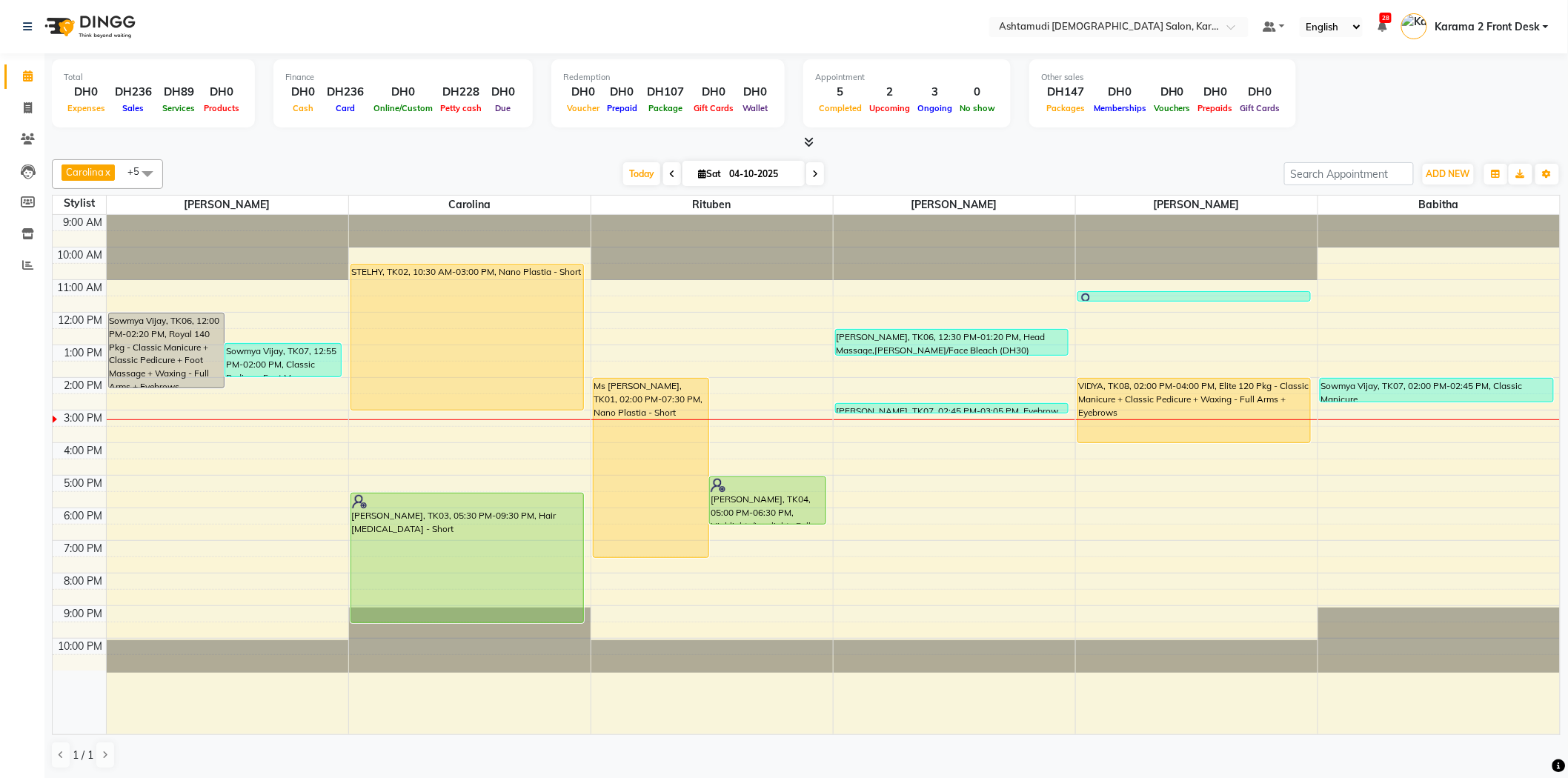
click at [809, 179] on span at bounding box center [815, 173] width 18 height 23
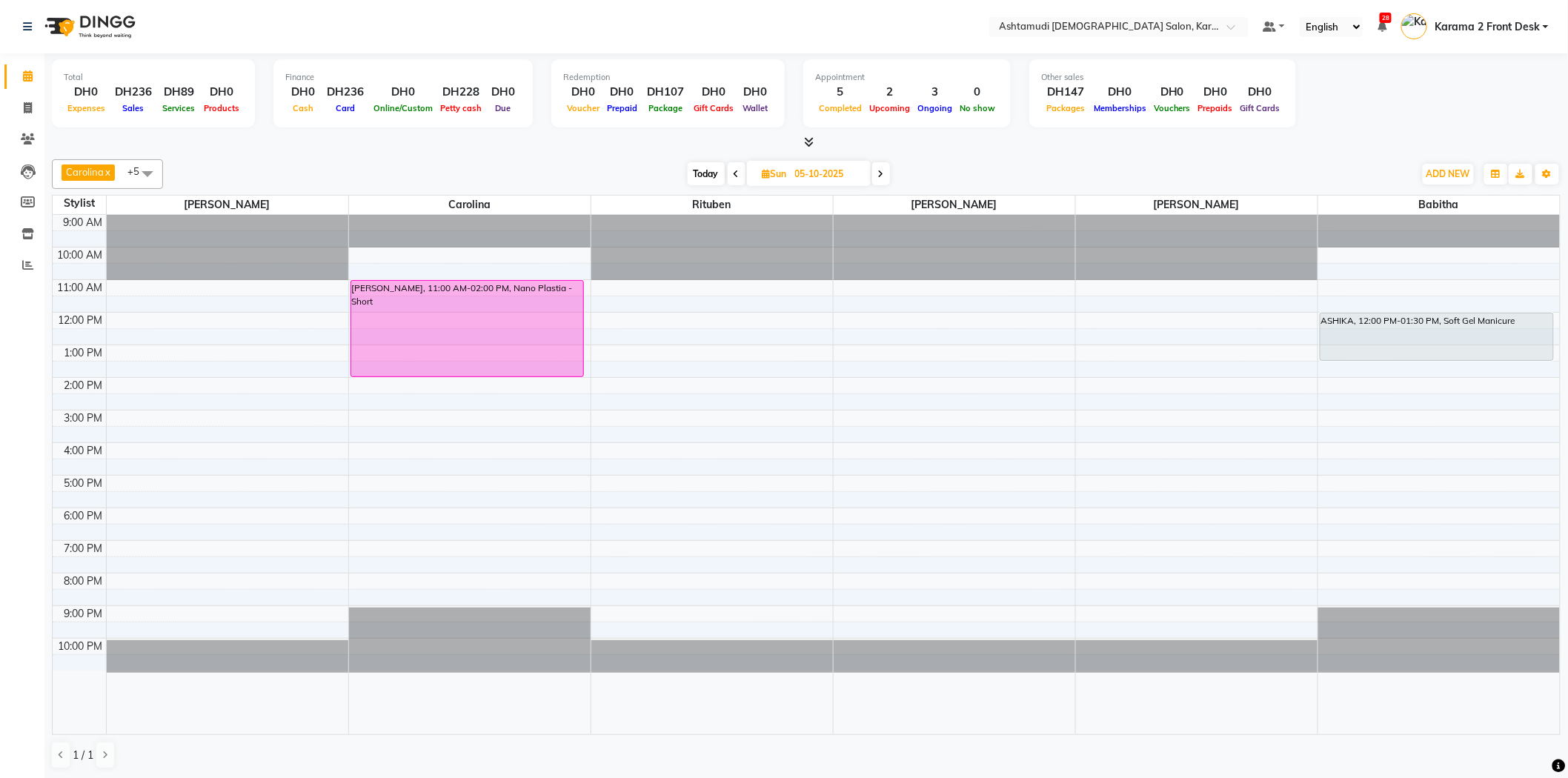
click at [930, 165] on div "[DATE] [DATE]" at bounding box center [788, 174] width 1236 height 22
click at [713, 179] on span "Today" at bounding box center [706, 173] width 37 height 23
type input "04-10-2025"
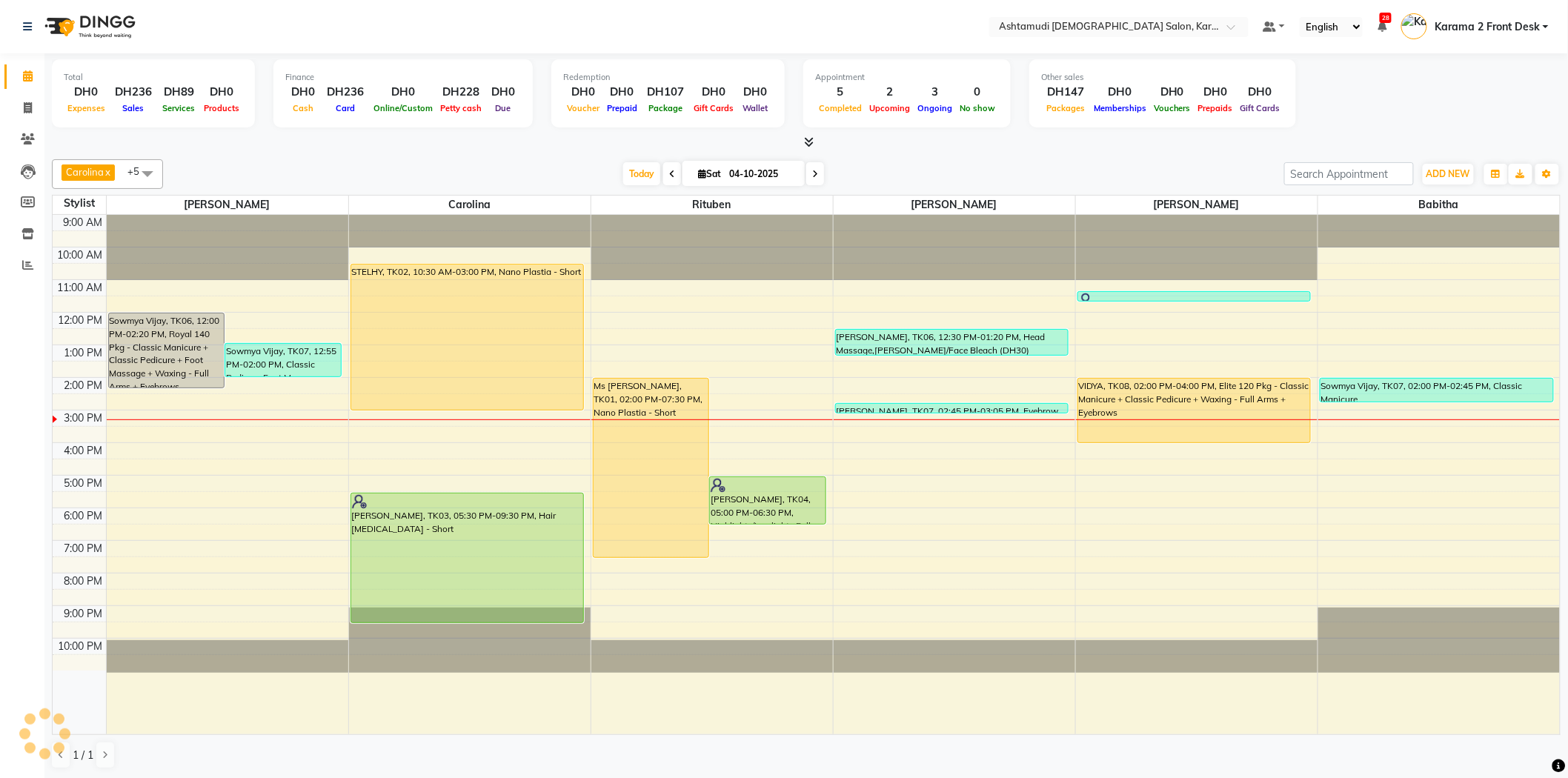
click at [632, 156] on div "Carolina x [PERSON_NAME] x [PERSON_NAME] x [PERSON_NAME] x [PERSON_NAME] x Ritu…" at bounding box center [806, 464] width 1509 height 622
click at [405, 146] on div at bounding box center [806, 143] width 1509 height 16
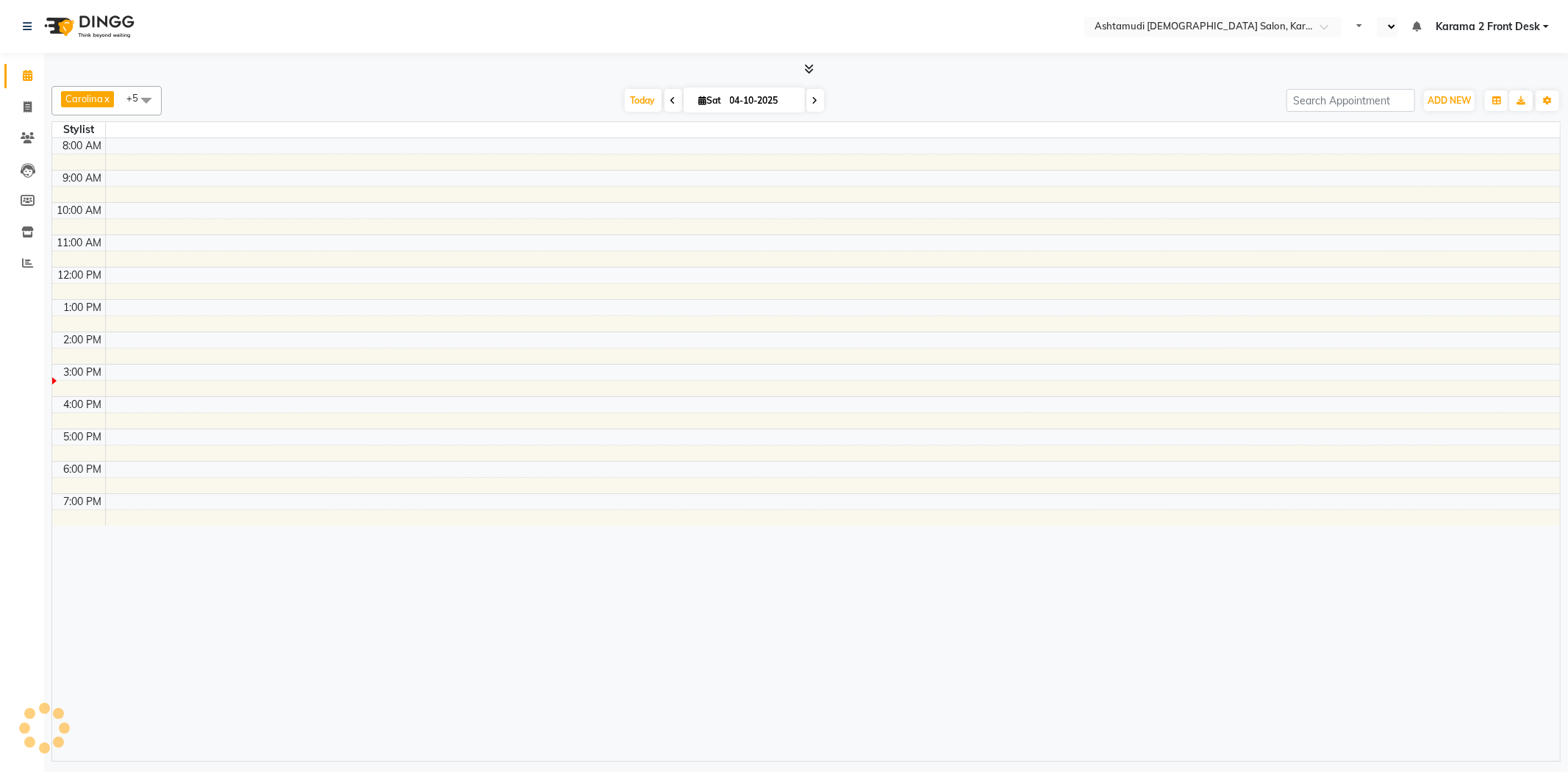
select select "en"
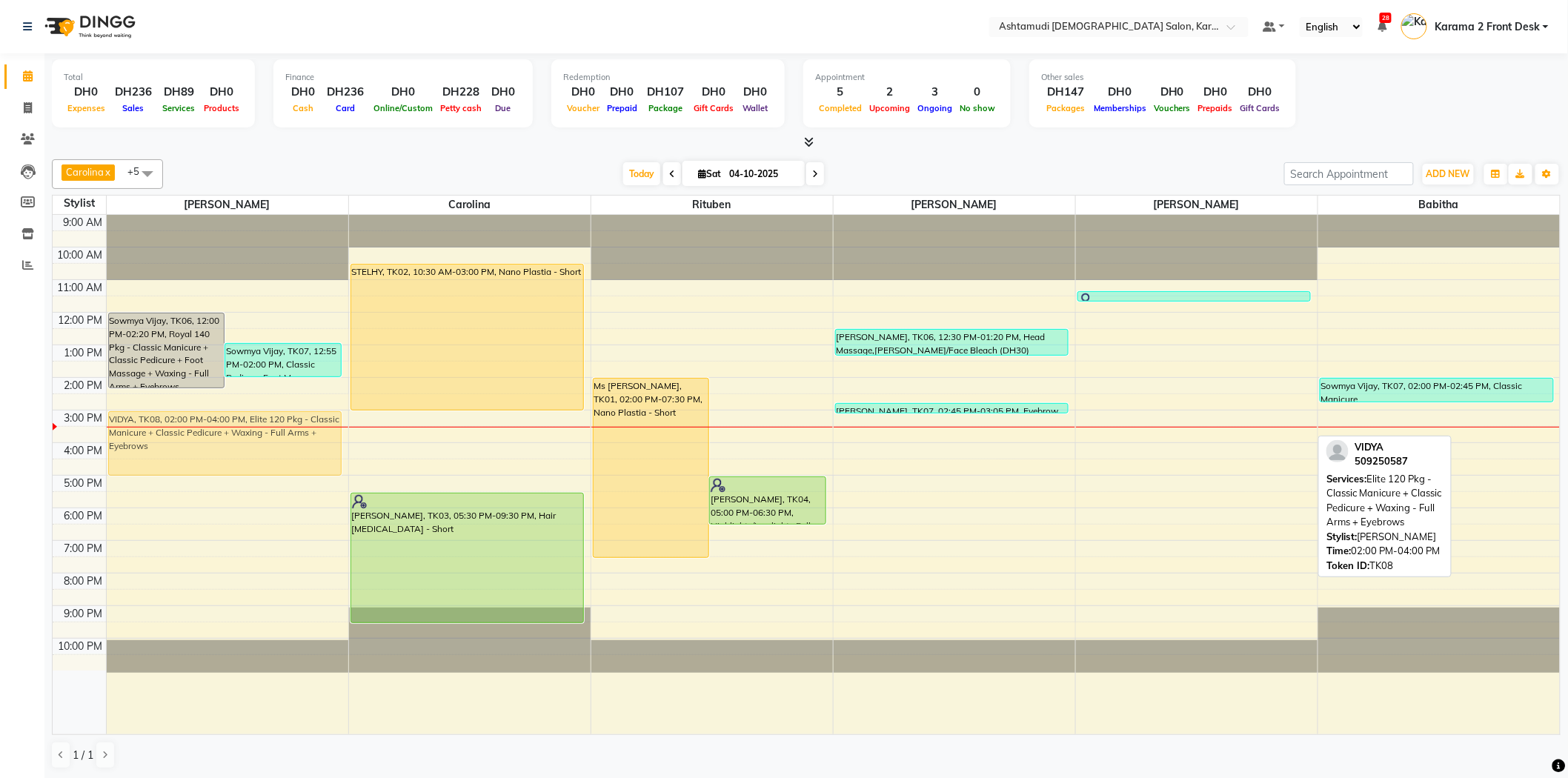
drag, startPoint x: 1187, startPoint y: 405, endPoint x: 198, endPoint y: 431, distance: 989.8
click at [198, 431] on tr "Sowmya Vijay, TK06, 12:00 PM-02:20 PM, Royal 140 Pkg - Classic Manicure + Class…" at bounding box center [807, 475] width 1508 height 520
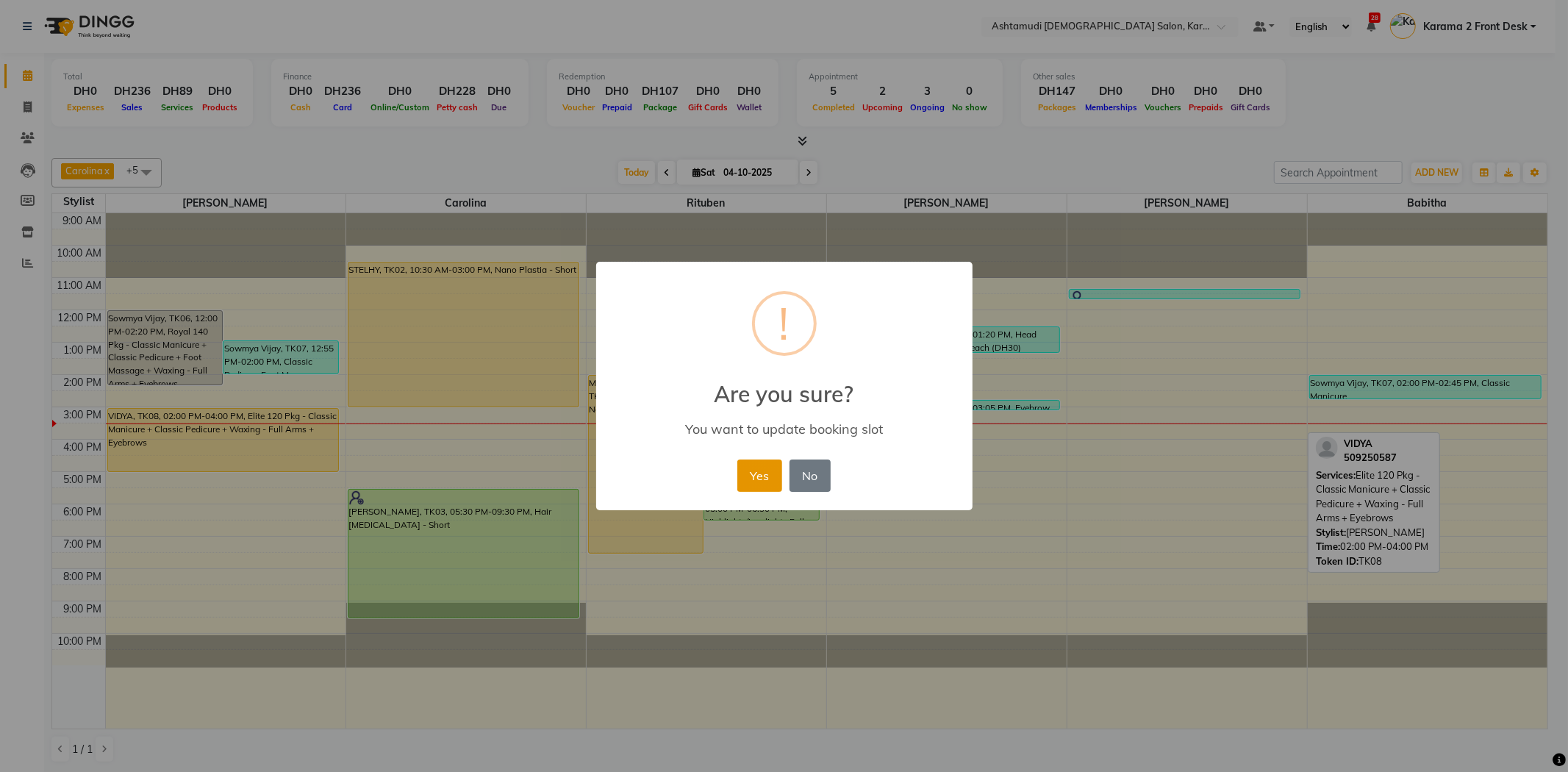
drag, startPoint x: 760, startPoint y: 475, endPoint x: 888, endPoint y: 395, distance: 150.9
click at [760, 475] on button "Yes" at bounding box center [759, 475] width 45 height 33
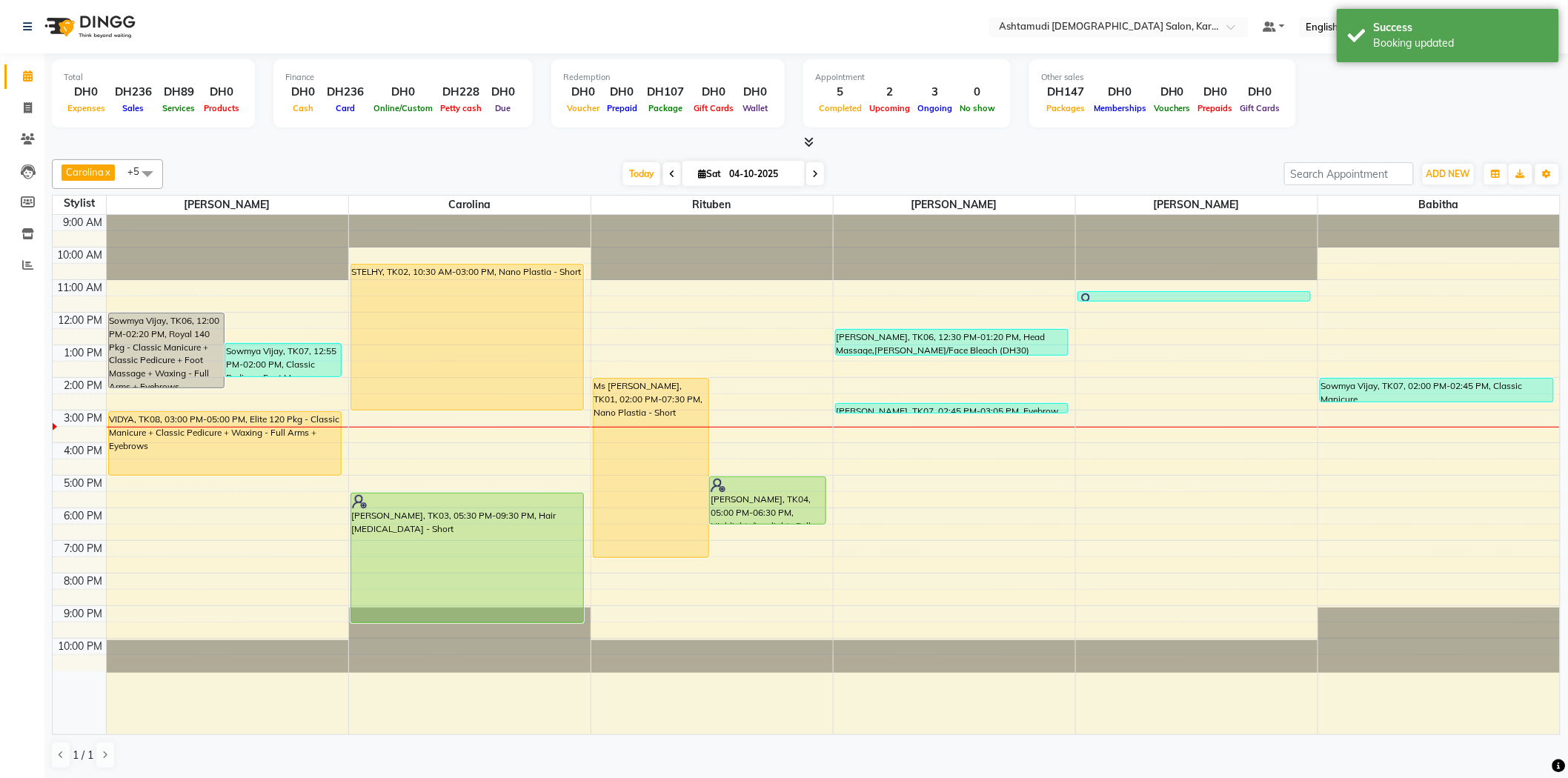
click at [1115, 411] on div "9:00 AM 10:00 AM 11:00 AM 12:00 PM 1:00 PM 2:00 PM 3:00 PM 4:00 PM 5:00 PM 6:00…" at bounding box center [807, 475] width 1508 height 520
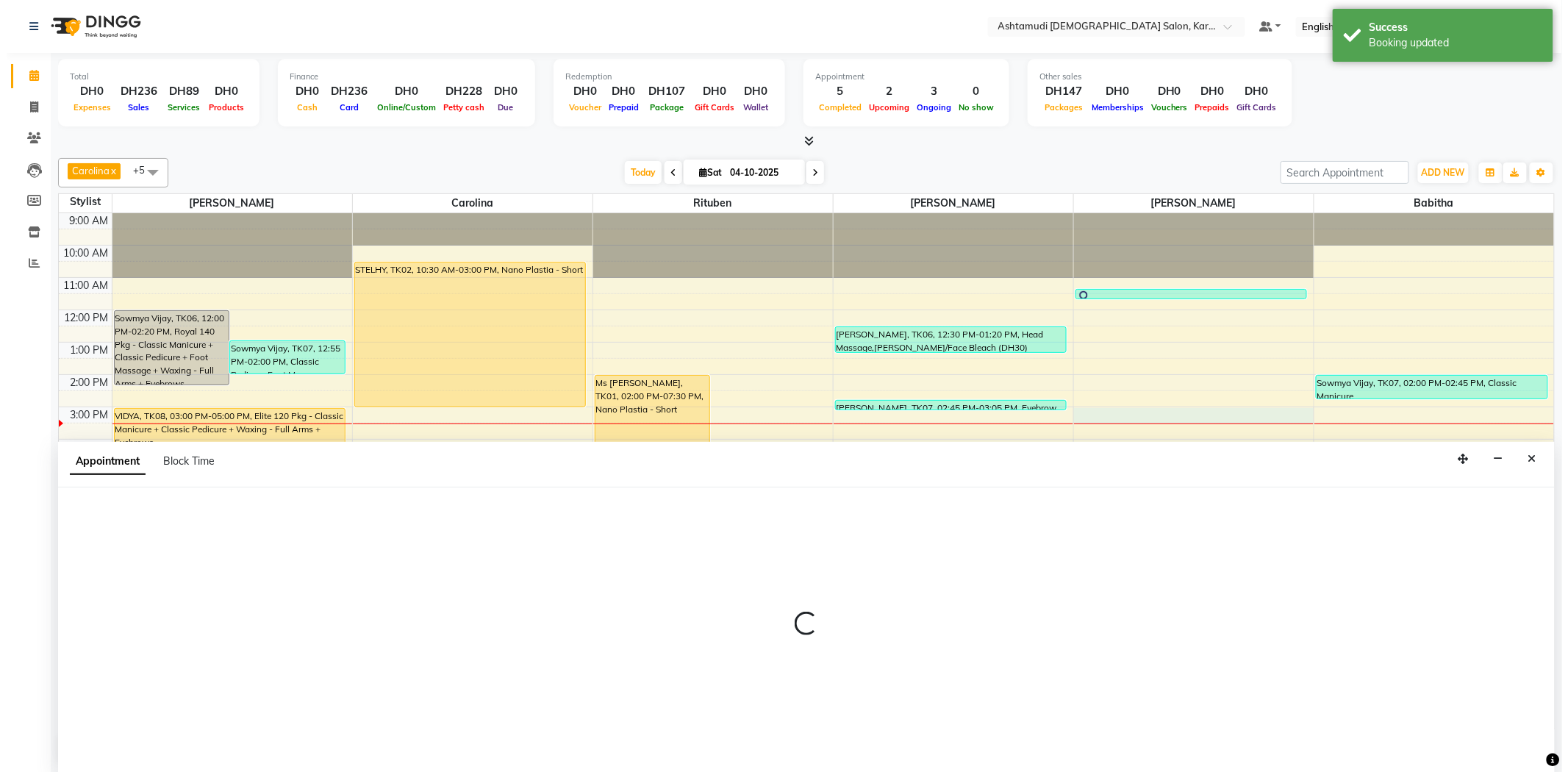
scroll to position [1, 0]
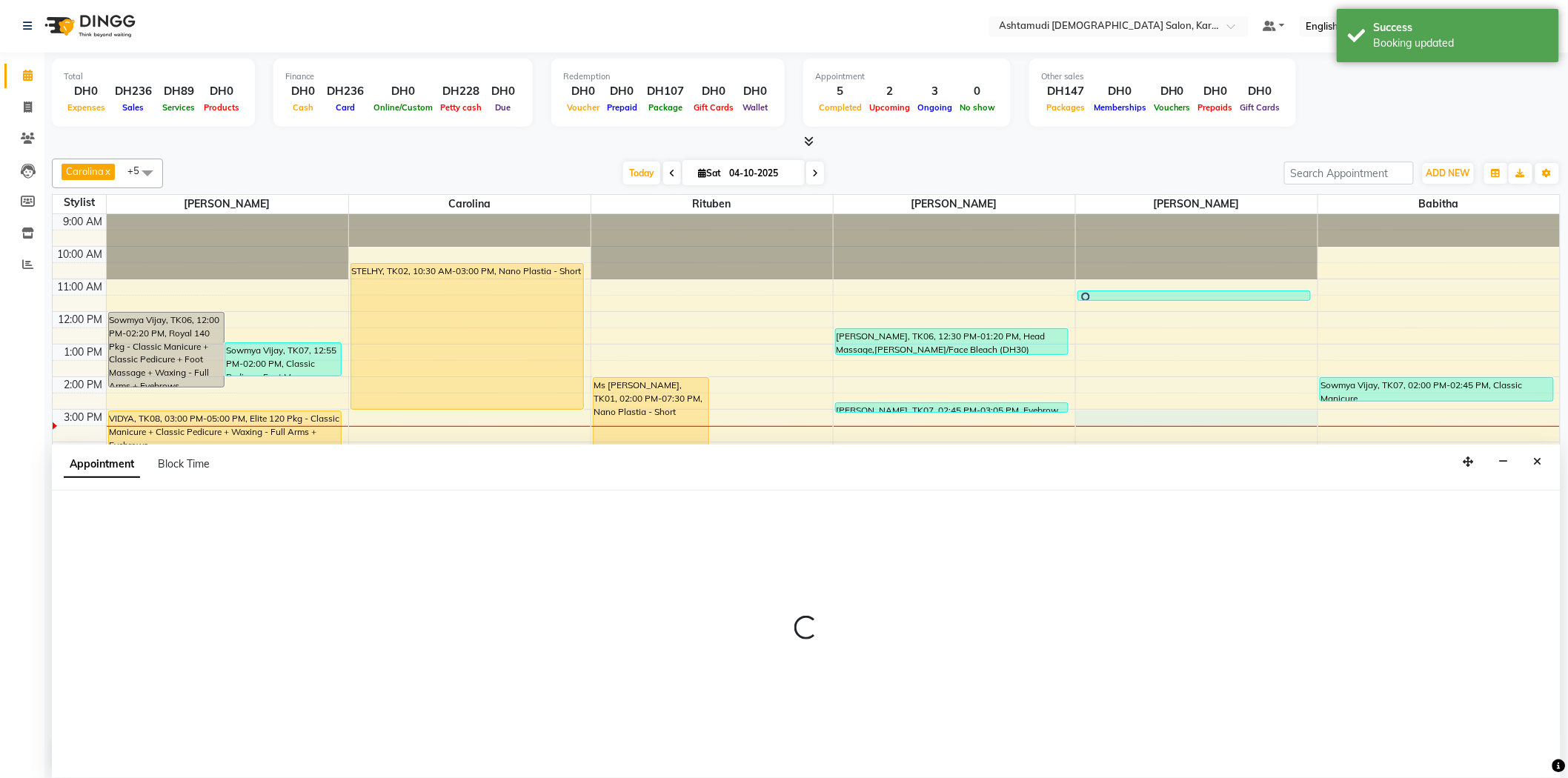
select select "81433"
select select "900"
select select "tentative"
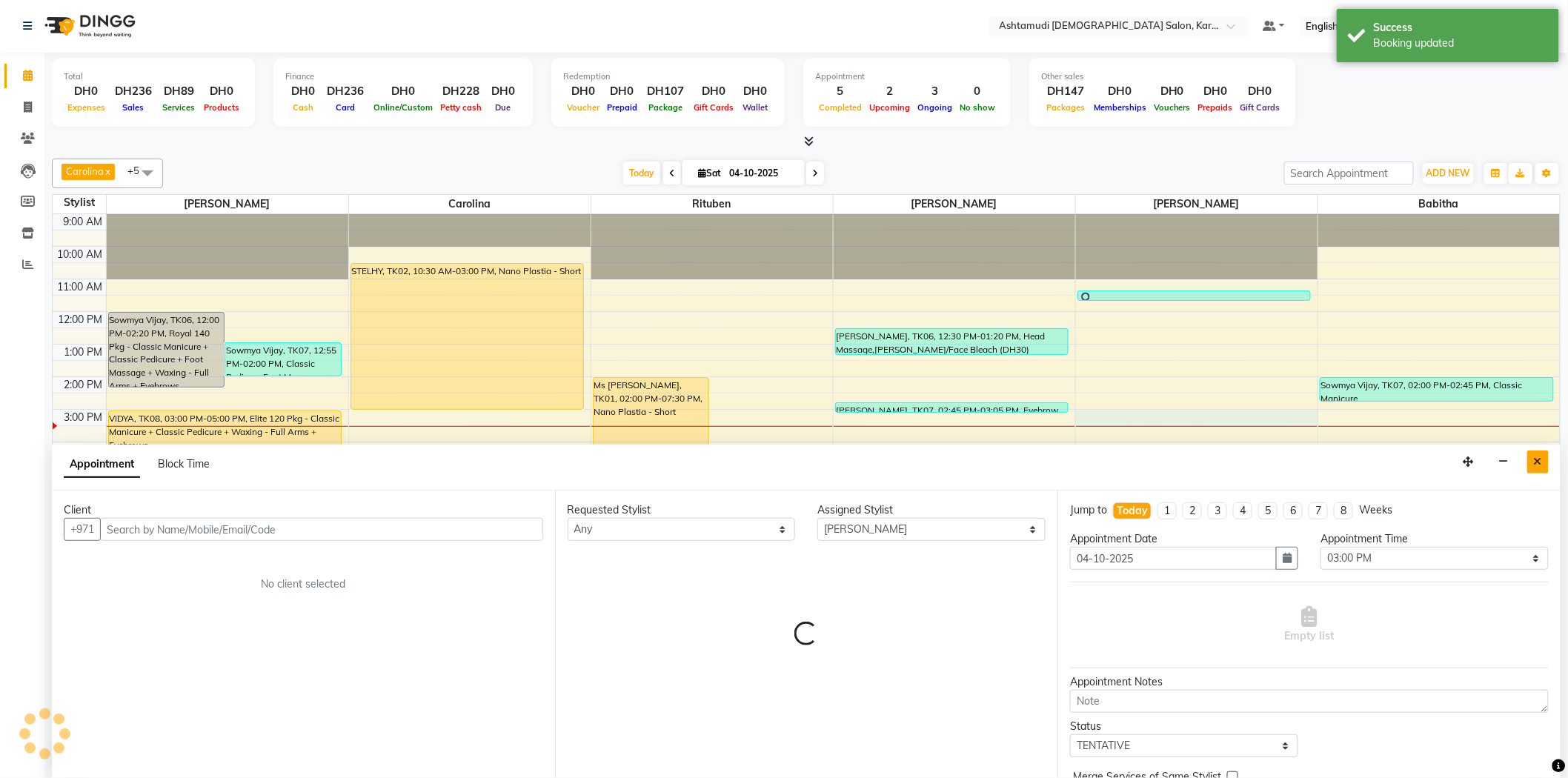
click at [1543, 467] on button "Close" at bounding box center [1538, 462] width 21 height 23
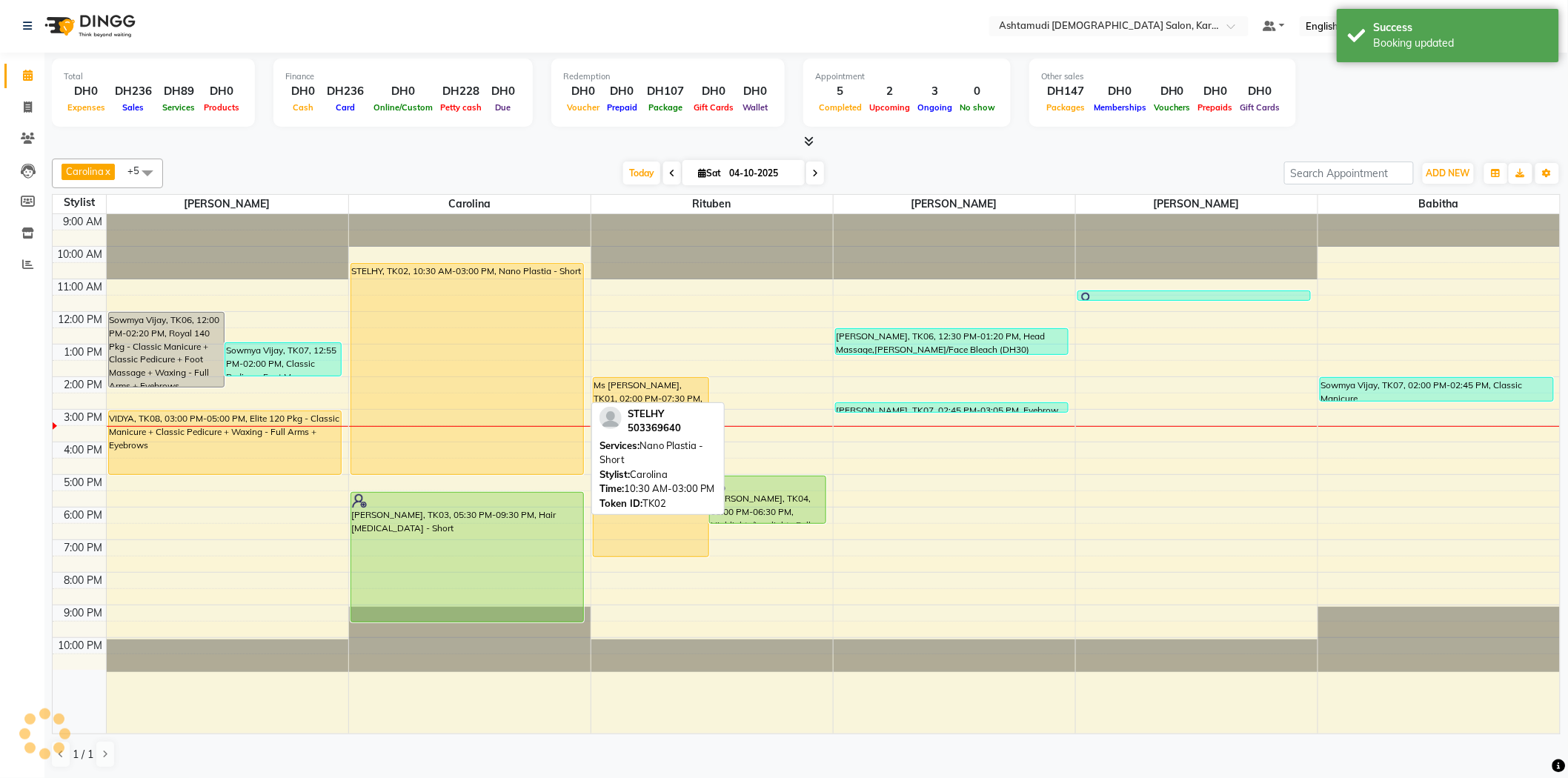
drag, startPoint x: 417, startPoint y: 408, endPoint x: 397, endPoint y: 465, distance: 60.2
click at [396, 477] on div "STELHY, TK02, 10:30 AM-03:00 PM, Nano Plastia - Short gopika, TK03, 05:30 PM-09…" at bounding box center [470, 474] width 242 height 520
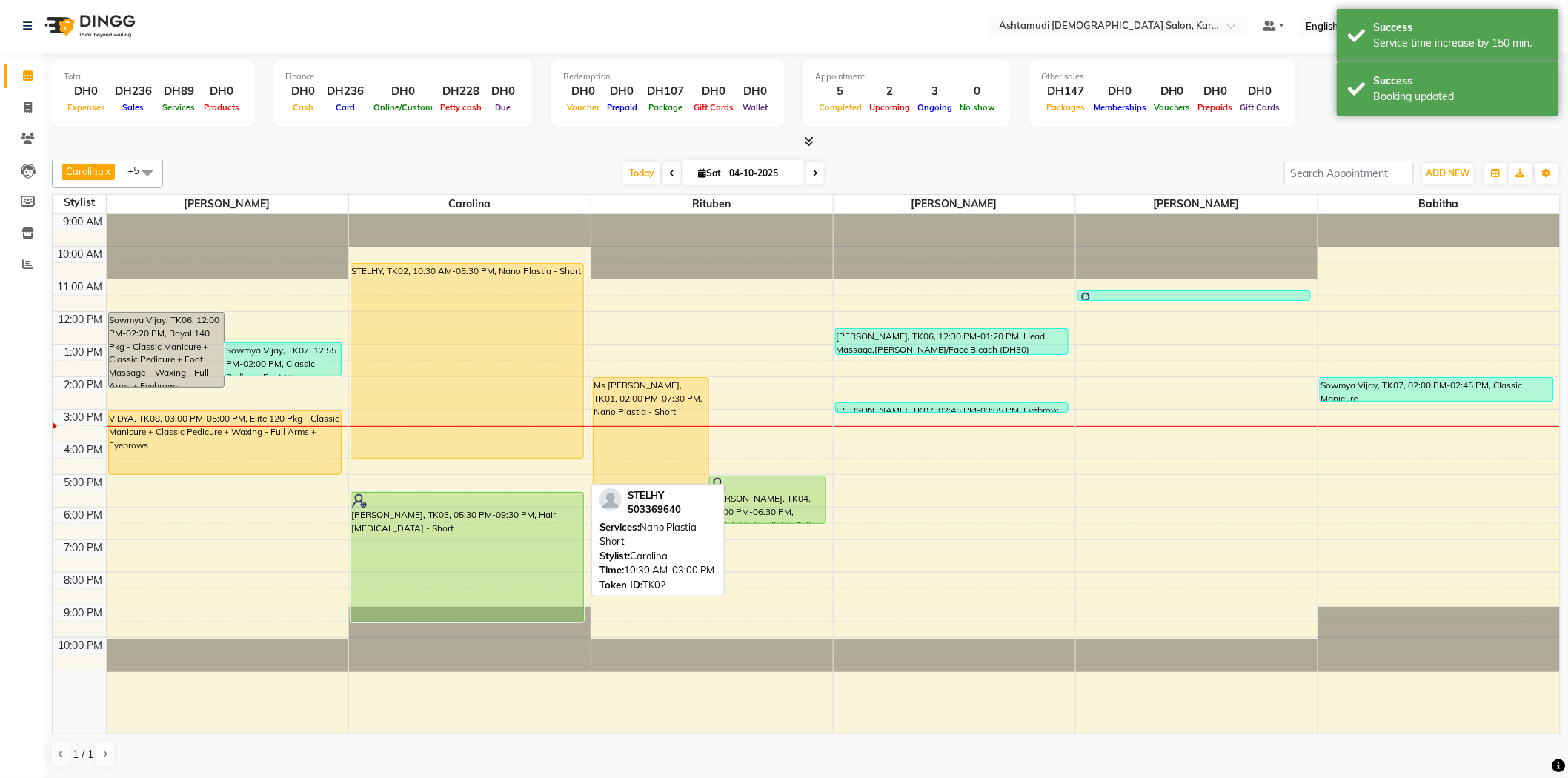
drag, startPoint x: 468, startPoint y: 489, endPoint x: 471, endPoint y: 451, distance: 38.6
click at [471, 453] on div "STELHY, TK02, 10:30 AM-05:30 PM, Nano Plastia - Short gopika, TK03, 05:30 PM-09…" at bounding box center [470, 474] width 242 height 520
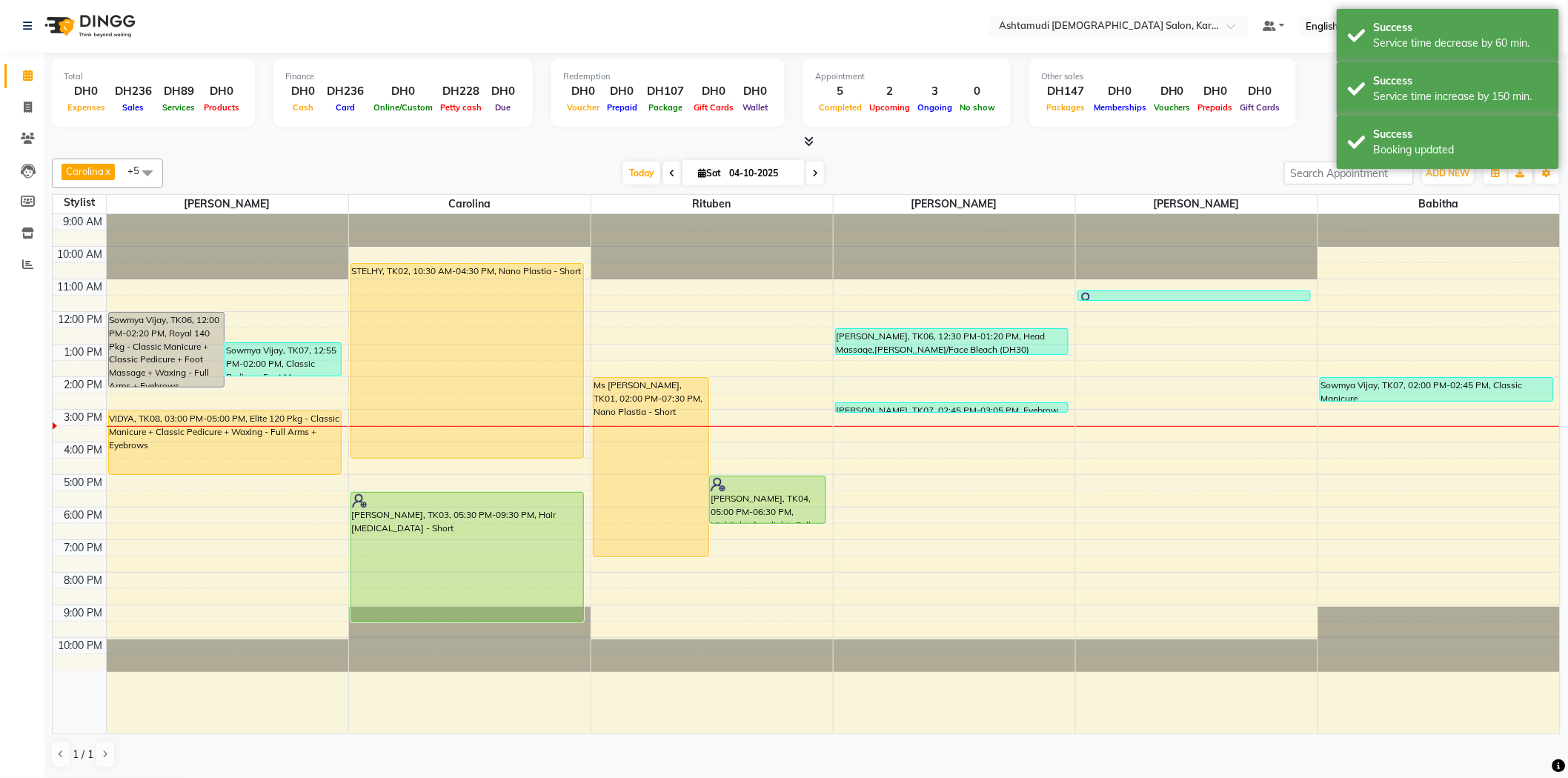
click at [1098, 425] on div "9:00 AM 10:00 AM 11:00 AM 12:00 PM 1:00 PM 2:00 PM 3:00 PM 4:00 PM 5:00 PM 6:00…" at bounding box center [807, 474] width 1508 height 520
select select "81433"
select select "tentative"
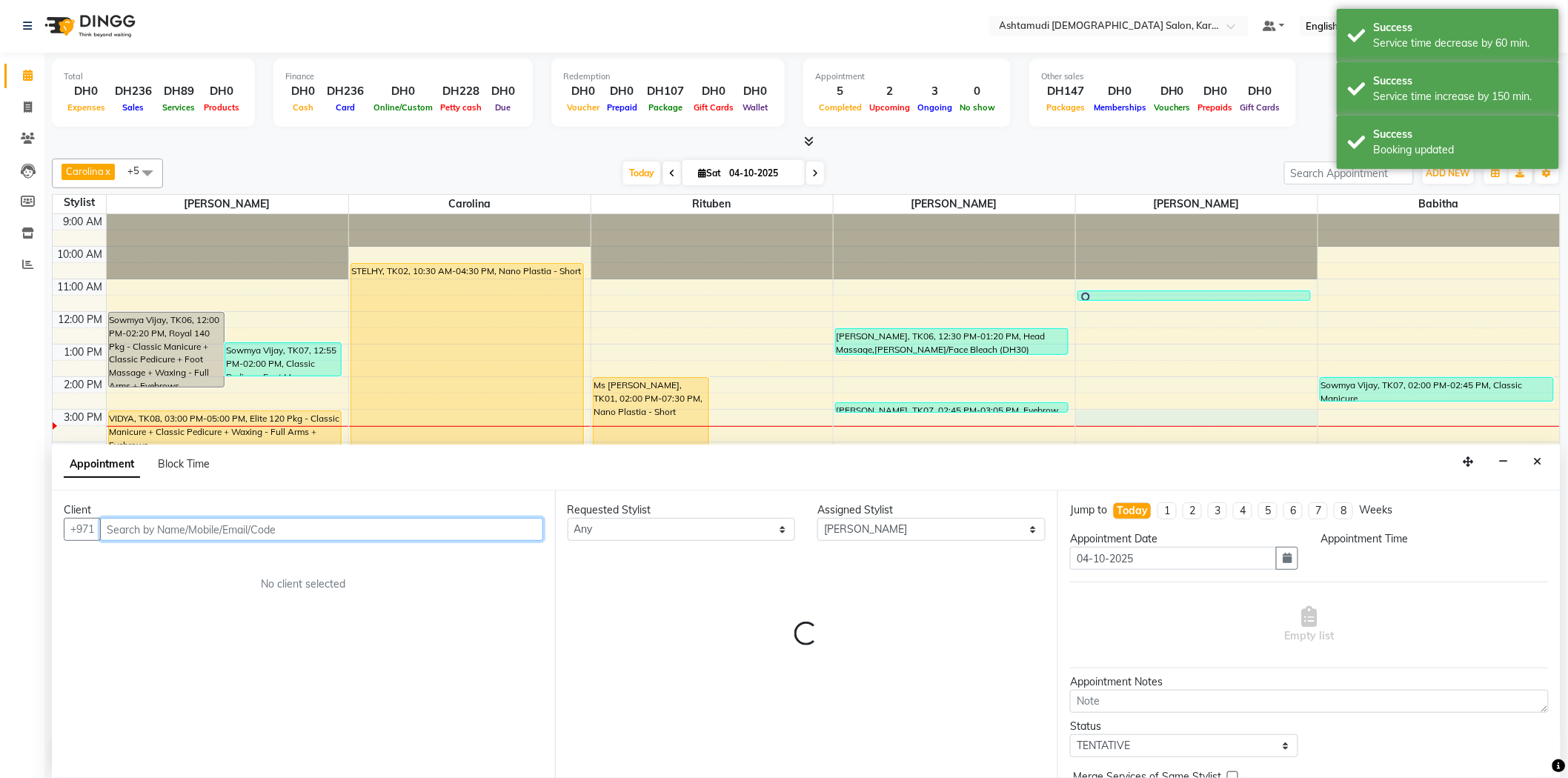
select select "900"
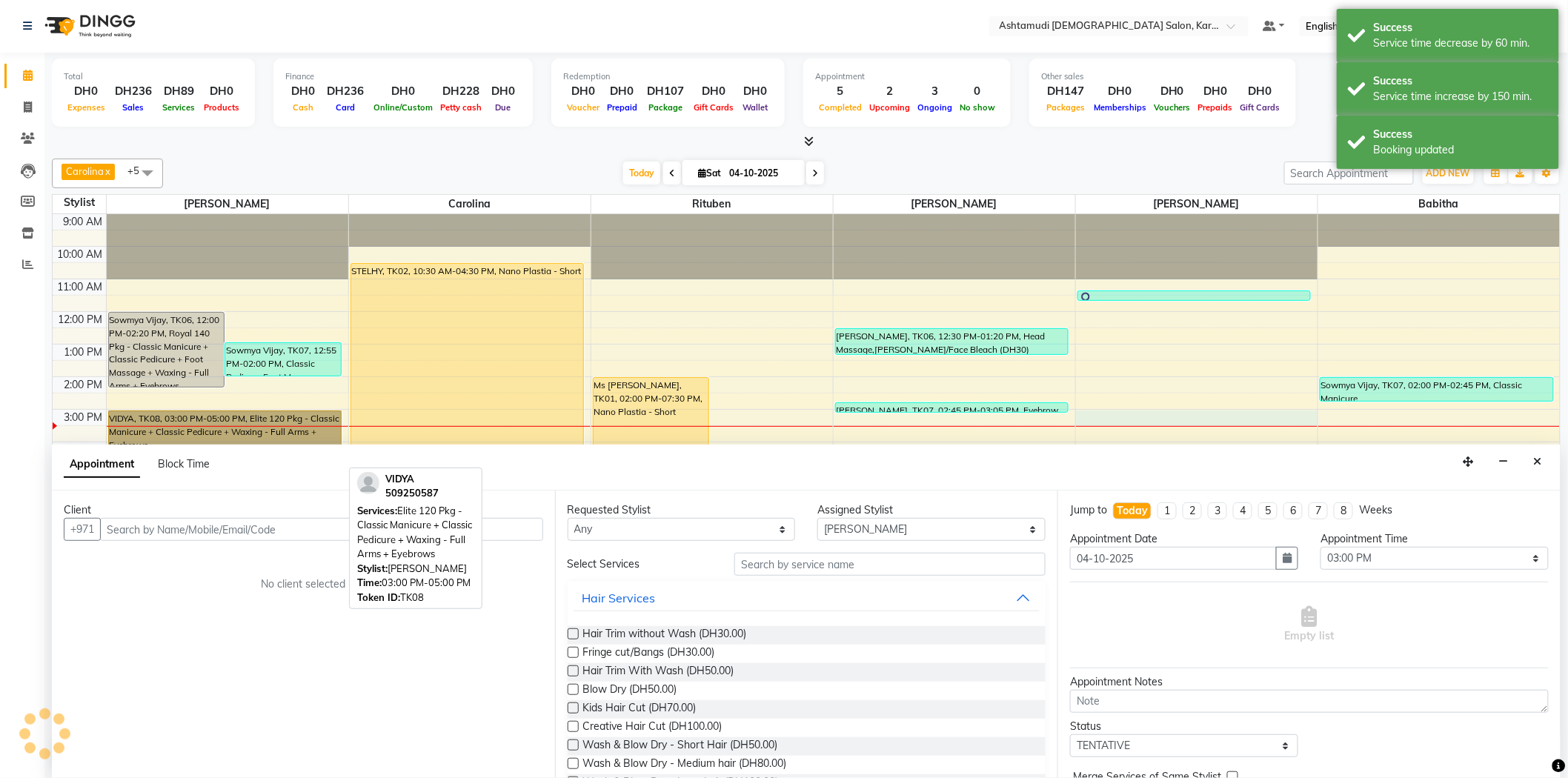
drag, startPoint x: 208, startPoint y: 408, endPoint x: 215, endPoint y: 418, distance: 12.2
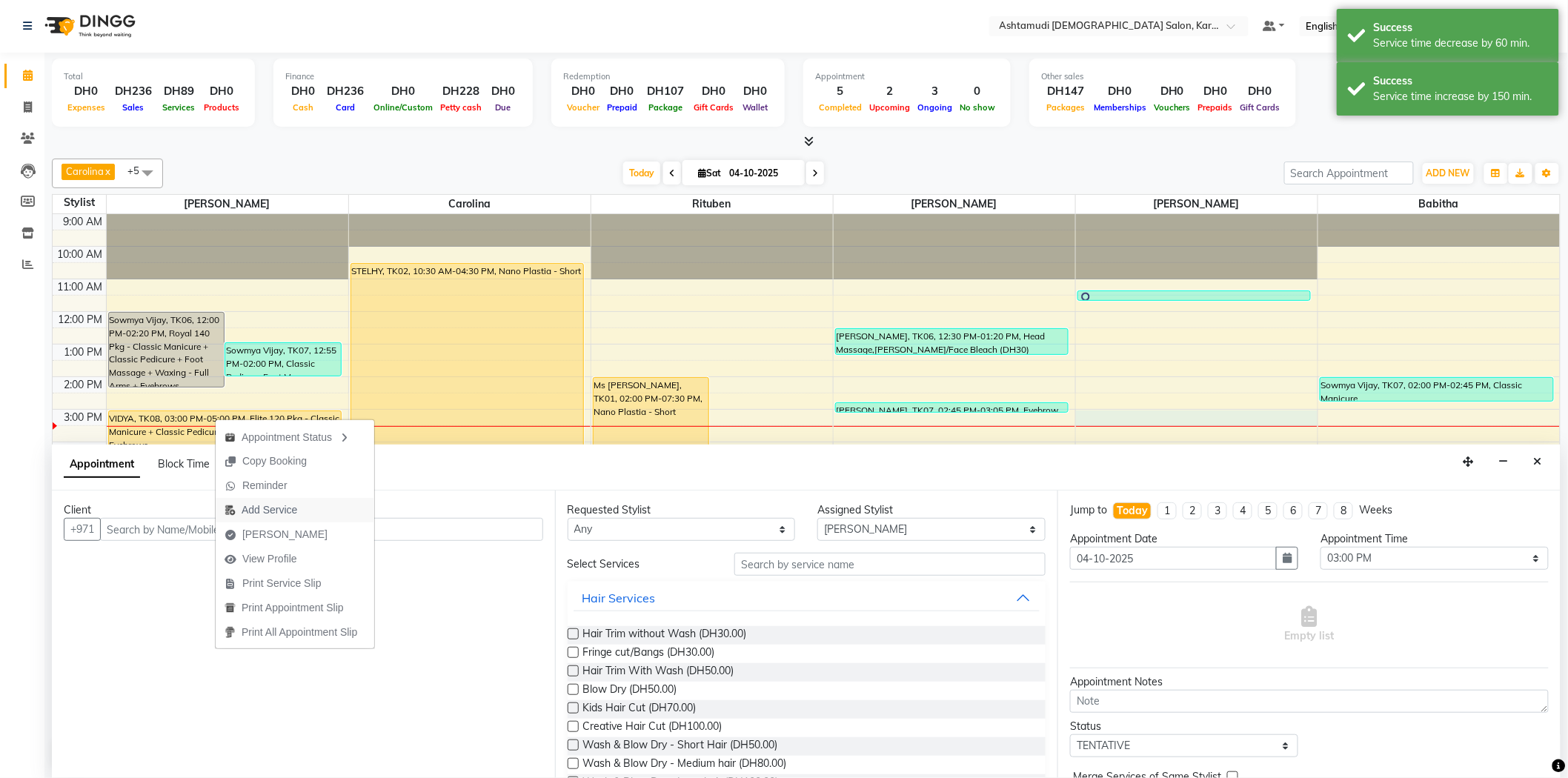
click at [282, 501] on span "Add Service" at bounding box center [261, 510] width 90 height 24
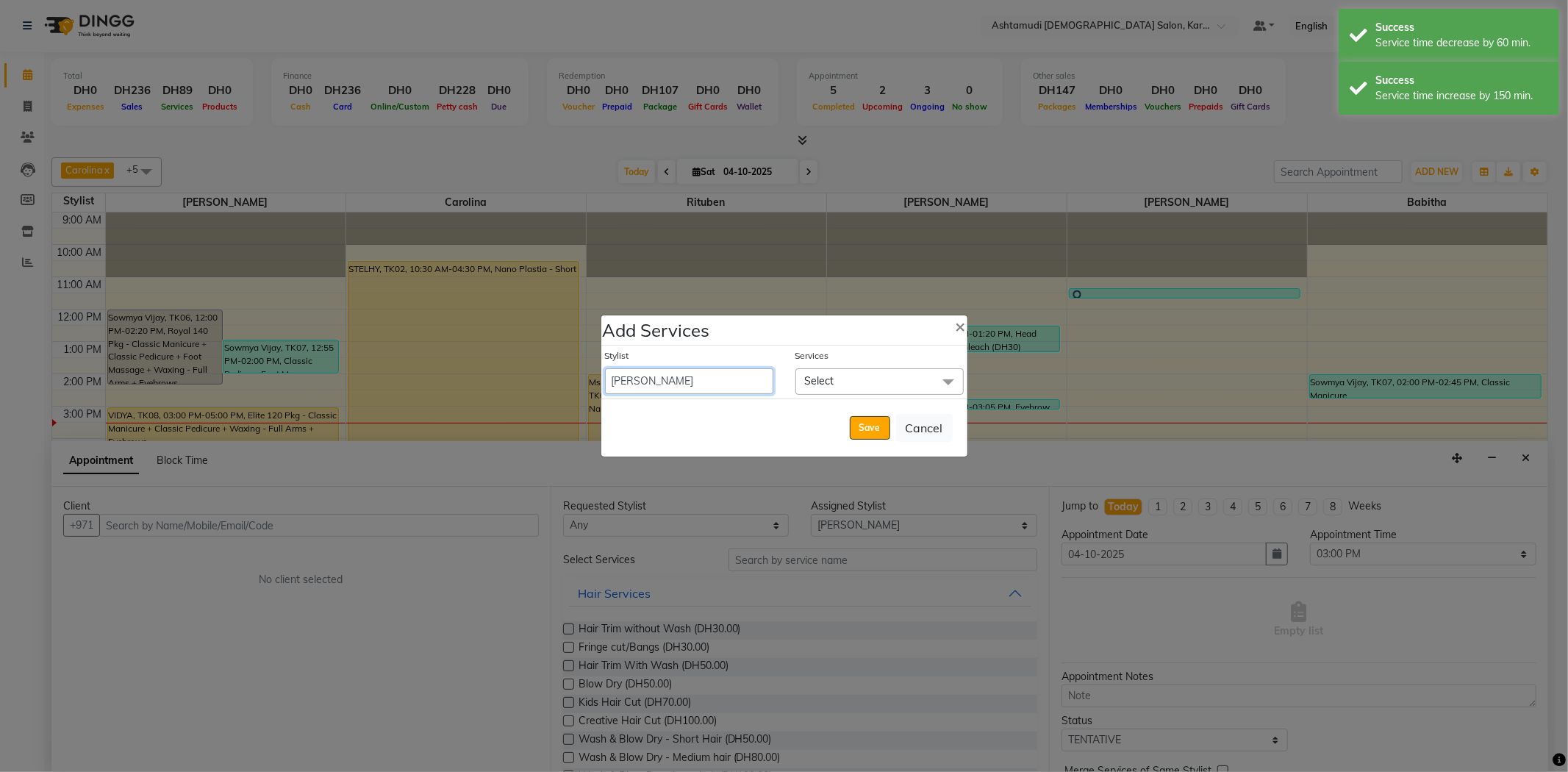
click at [681, 371] on select "Babitha Carolina Farsana Begum Geeta Jyothi Krishna Karama 2 Front Desk Linda R…" at bounding box center [689, 381] width 169 height 26
select select "81433"
click at [605, 368] on select "Babitha Carolina Farsana Begum Geeta Jyothi Krishna Karama 2 Front Desk Linda R…" at bounding box center [689, 381] width 169 height 26
select select "1020"
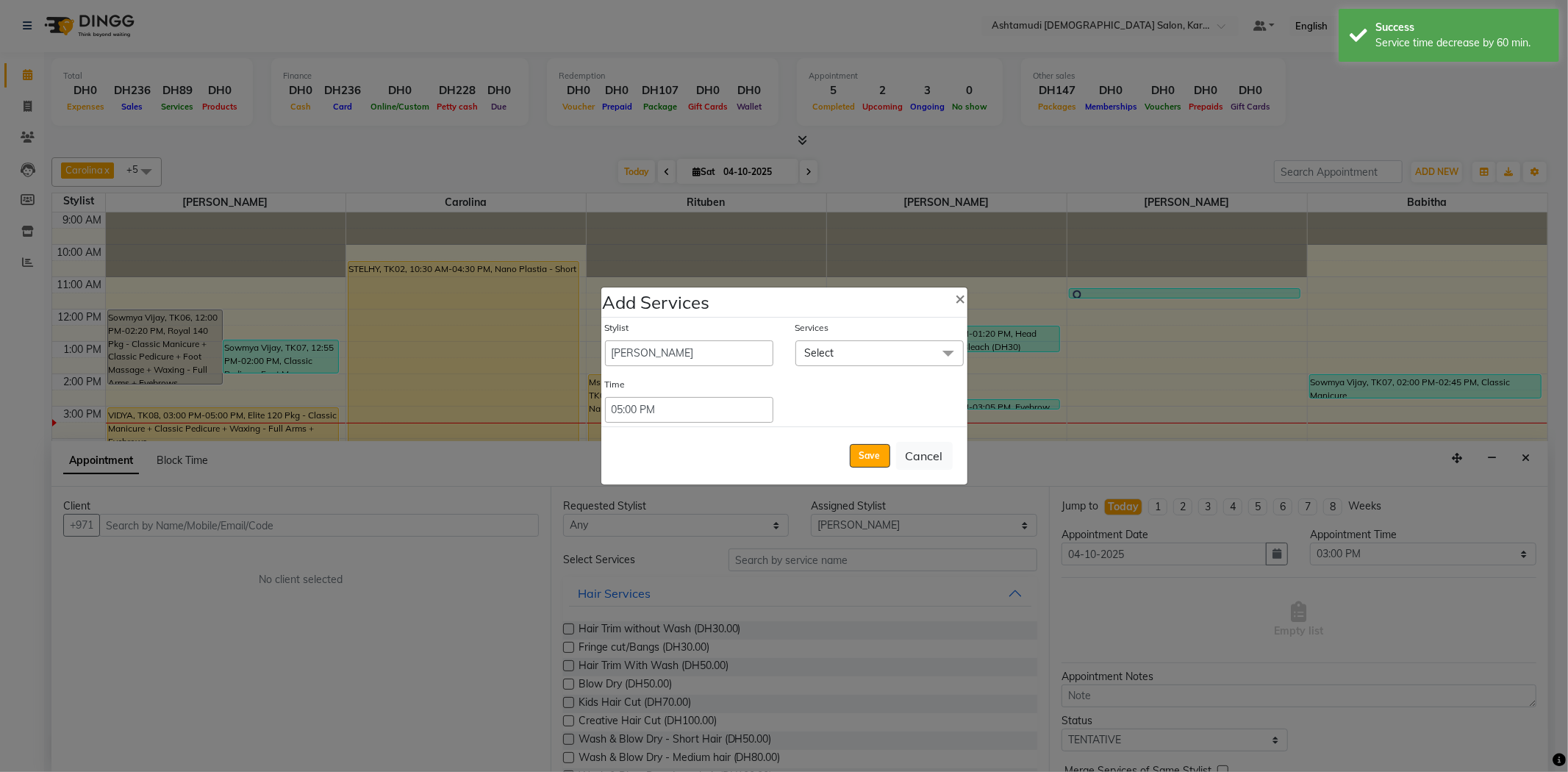
click at [854, 355] on span "Select" at bounding box center [880, 353] width 169 height 26
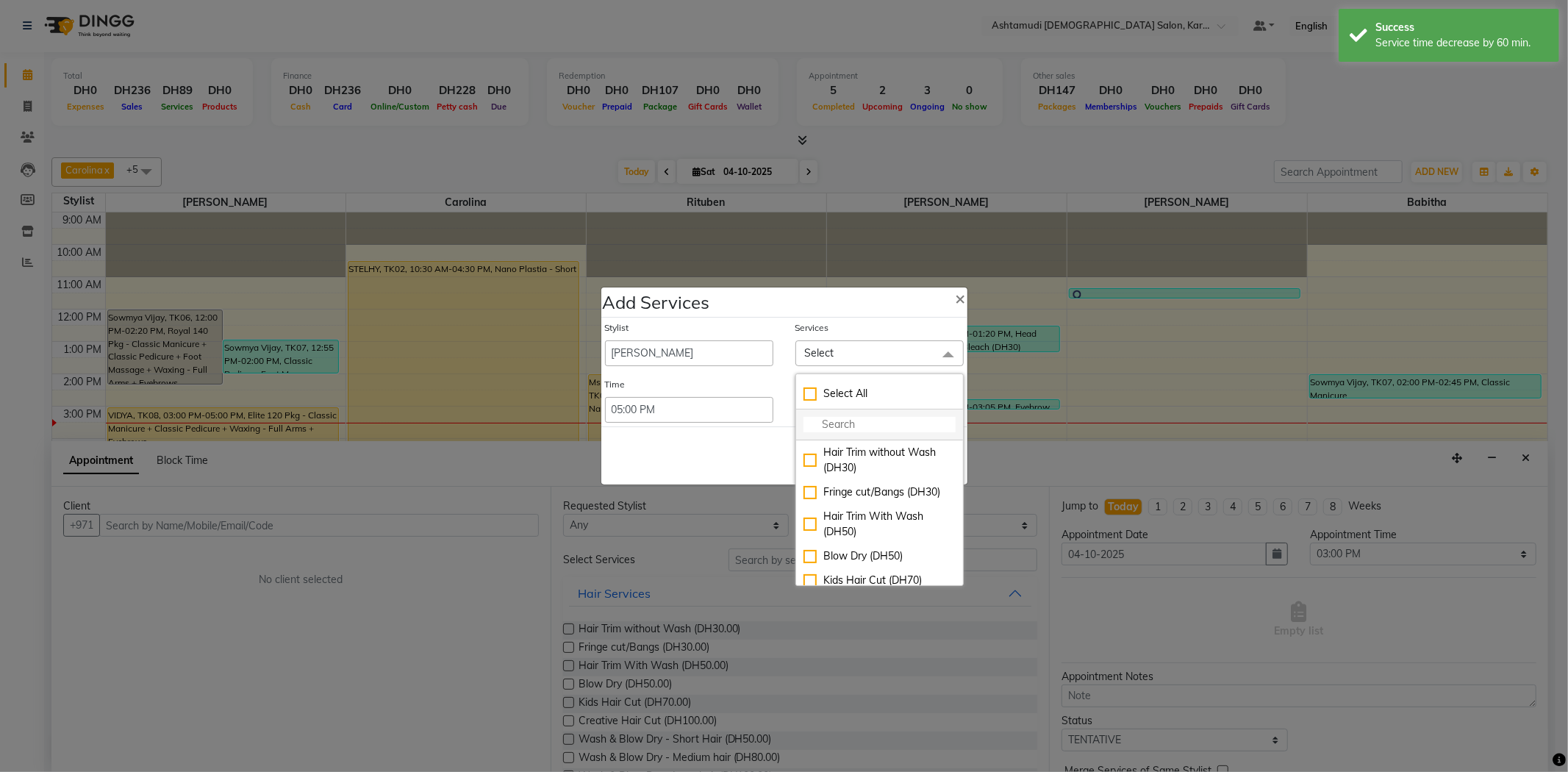
click at [842, 420] on input "multiselect-search" at bounding box center [879, 425] width 152 height 16
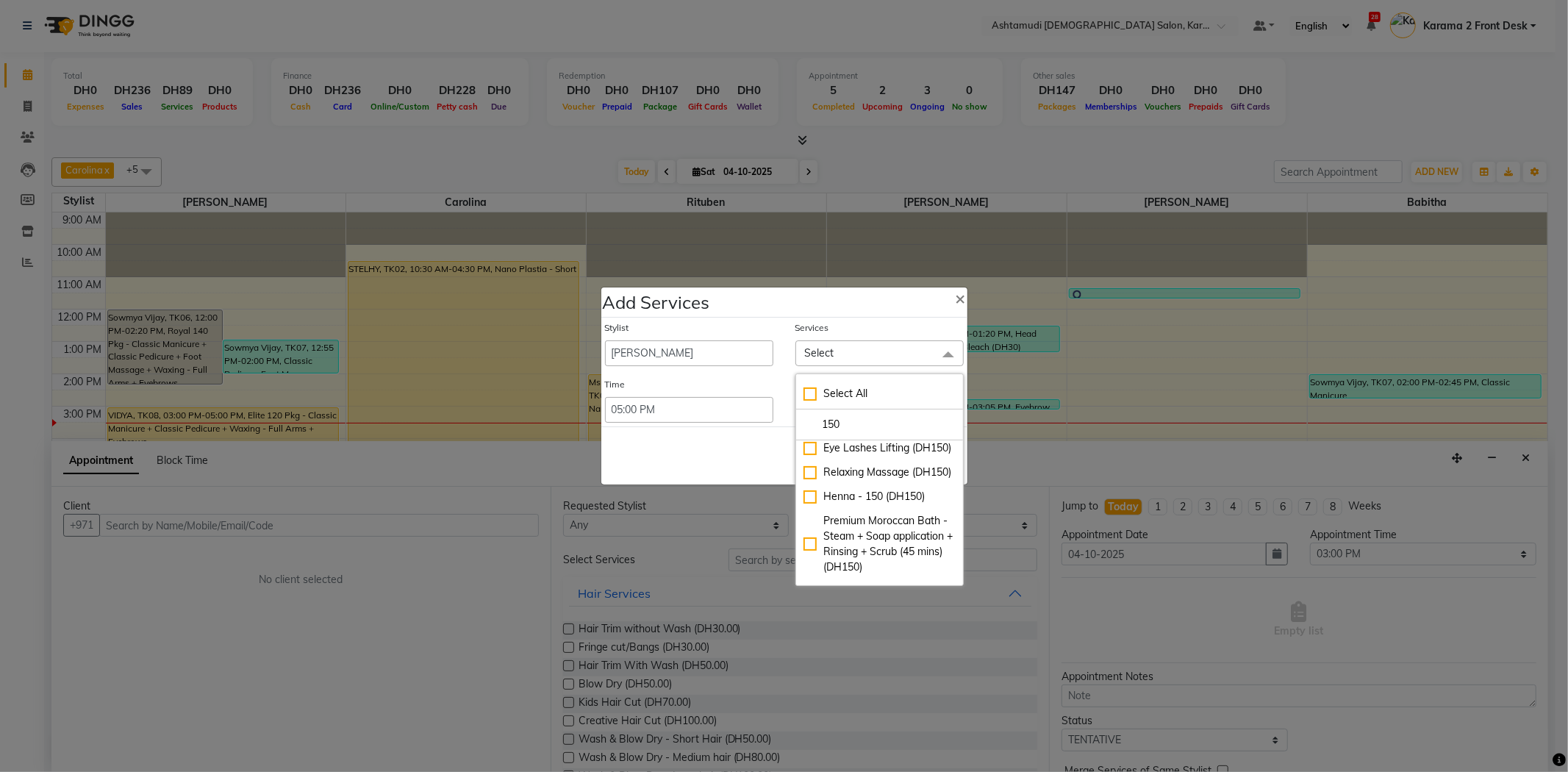
scroll to position [702, 0]
type input "150"
click at [868, 485] on div "Elite 150 PKG - Hair Spa - Normal + Express Facial + Eyebrows (DH150)" at bounding box center [879, 487] width 152 height 47
checkbox input "true"
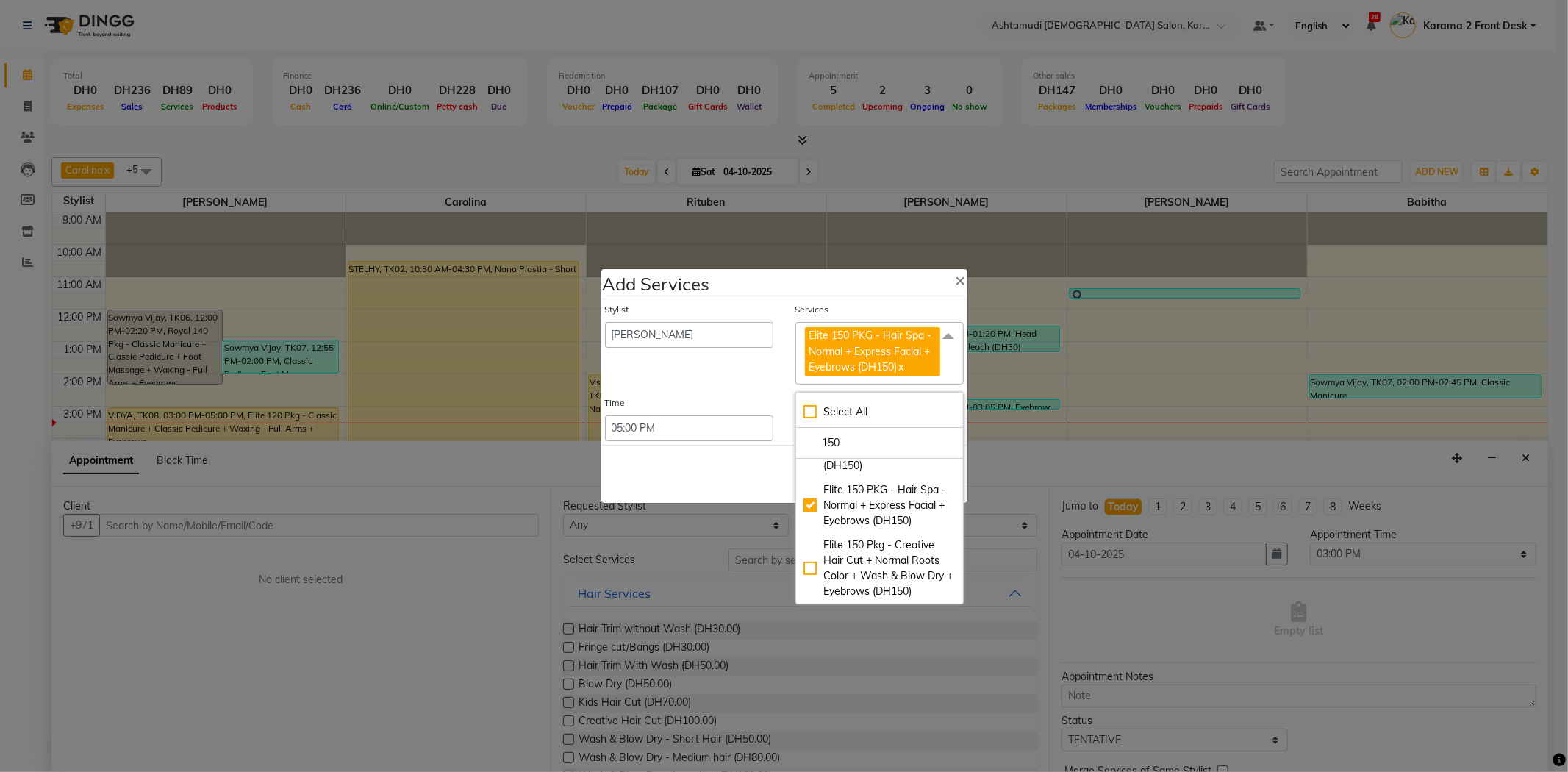
click at [736, 443] on div "Stylist Babitha Carolina Farsana Begum Geeta Jyothi Krishna Karama 2 Front Desk…" at bounding box center [784, 372] width 366 height 145
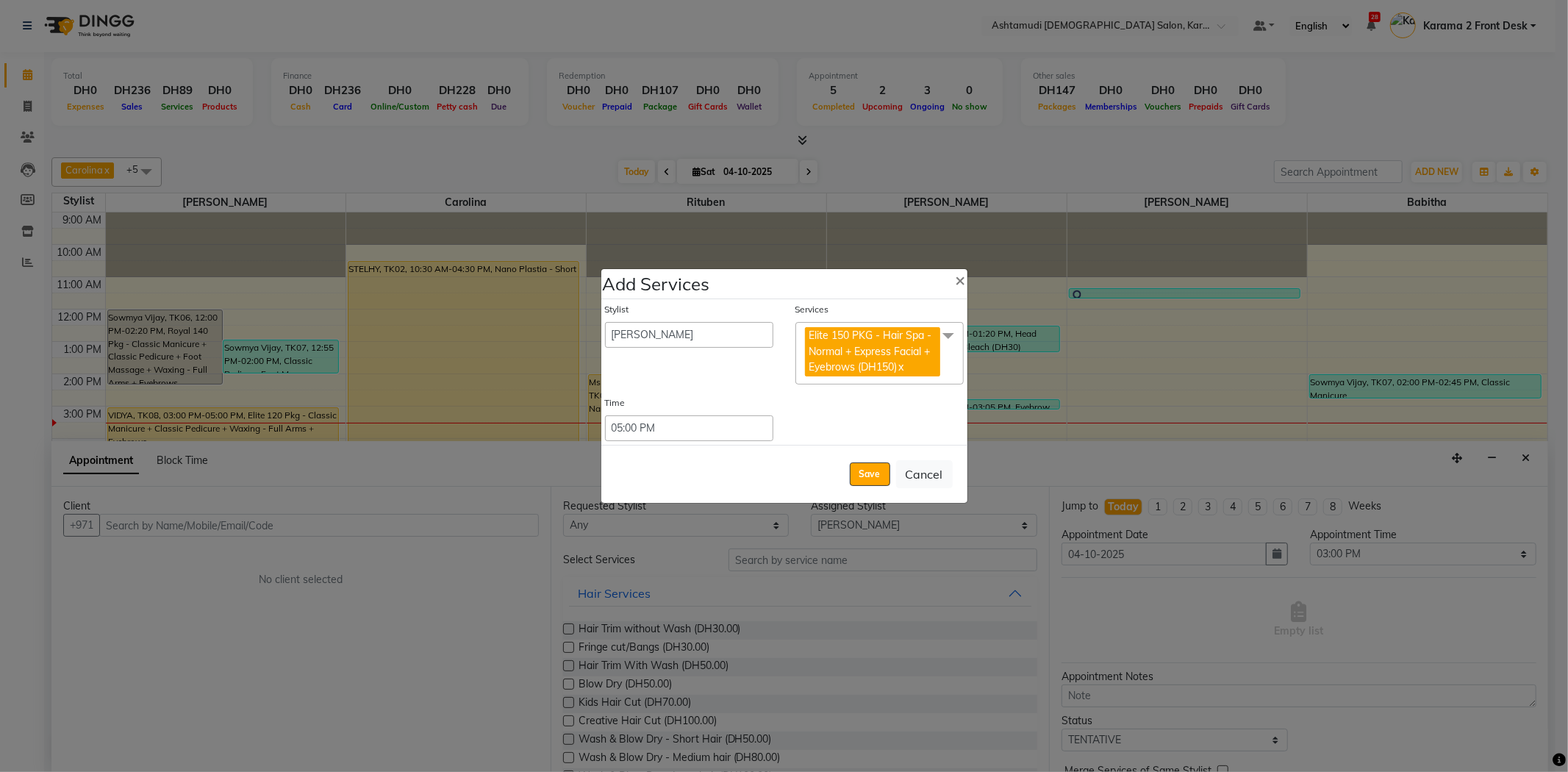
click at [953, 333] on span at bounding box center [948, 336] width 30 height 28
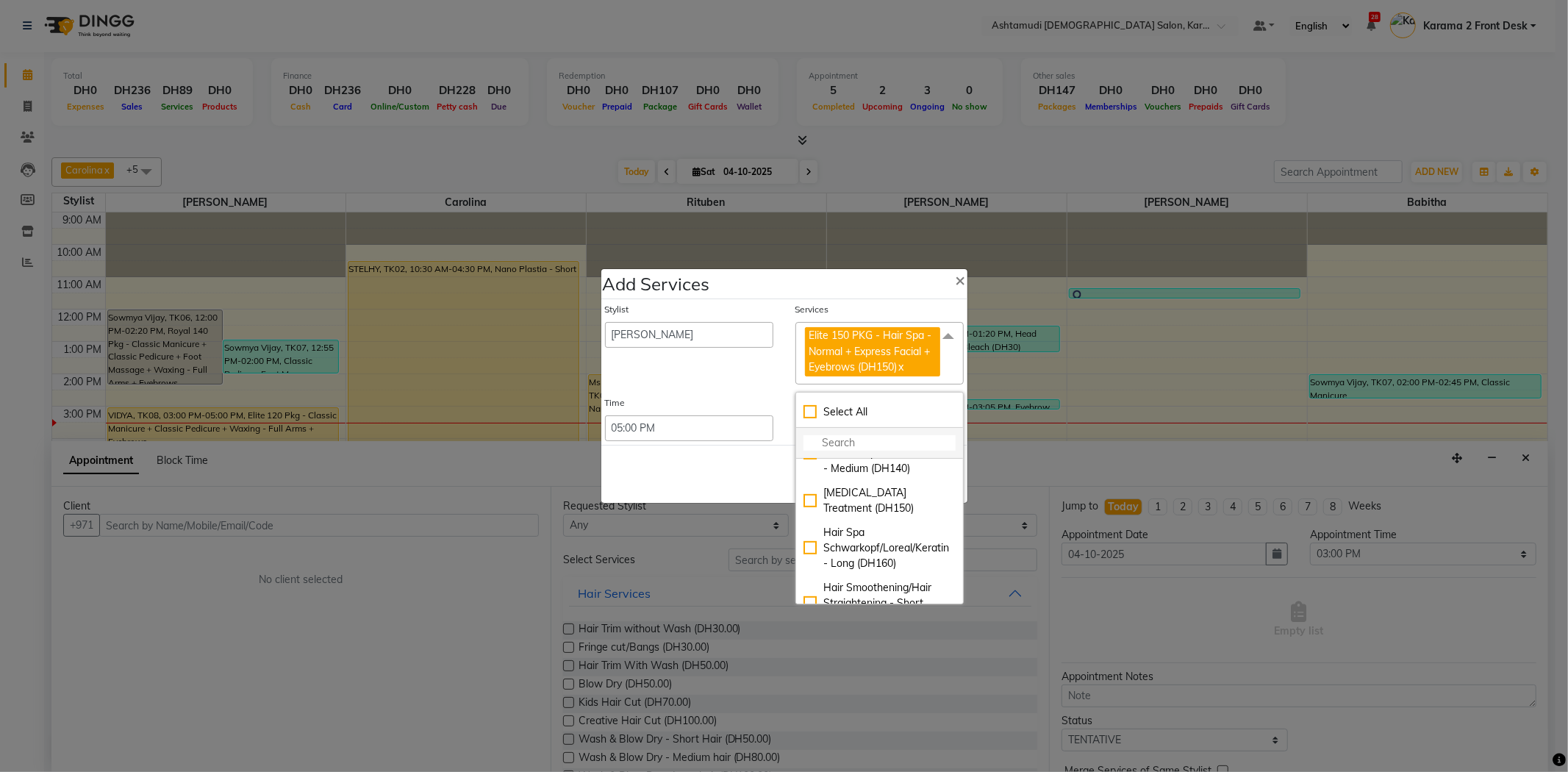
click at [853, 436] on input "multiselect-search" at bounding box center [879, 444] width 152 height 16
type input "da"
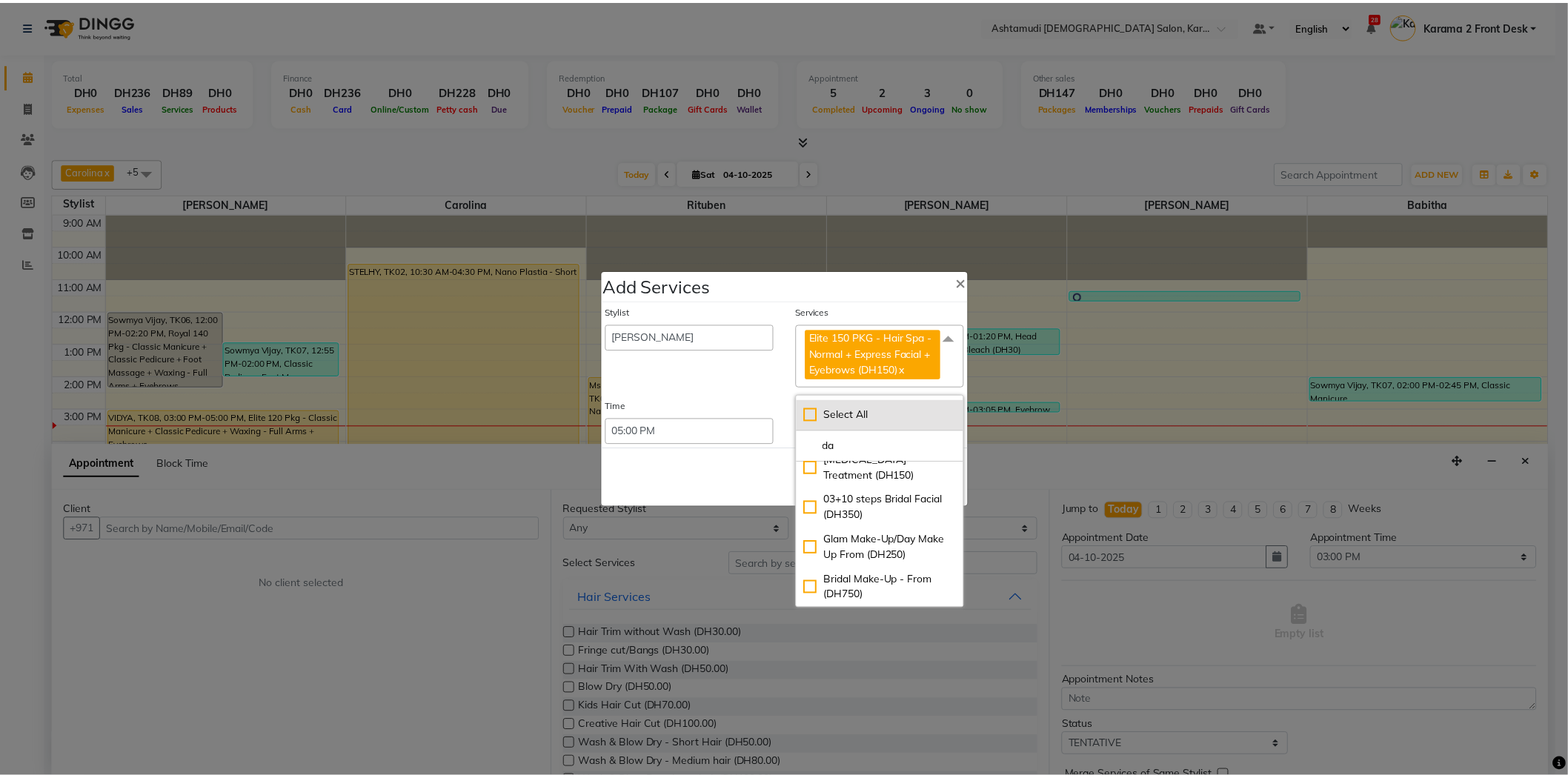
scroll to position [0, 0]
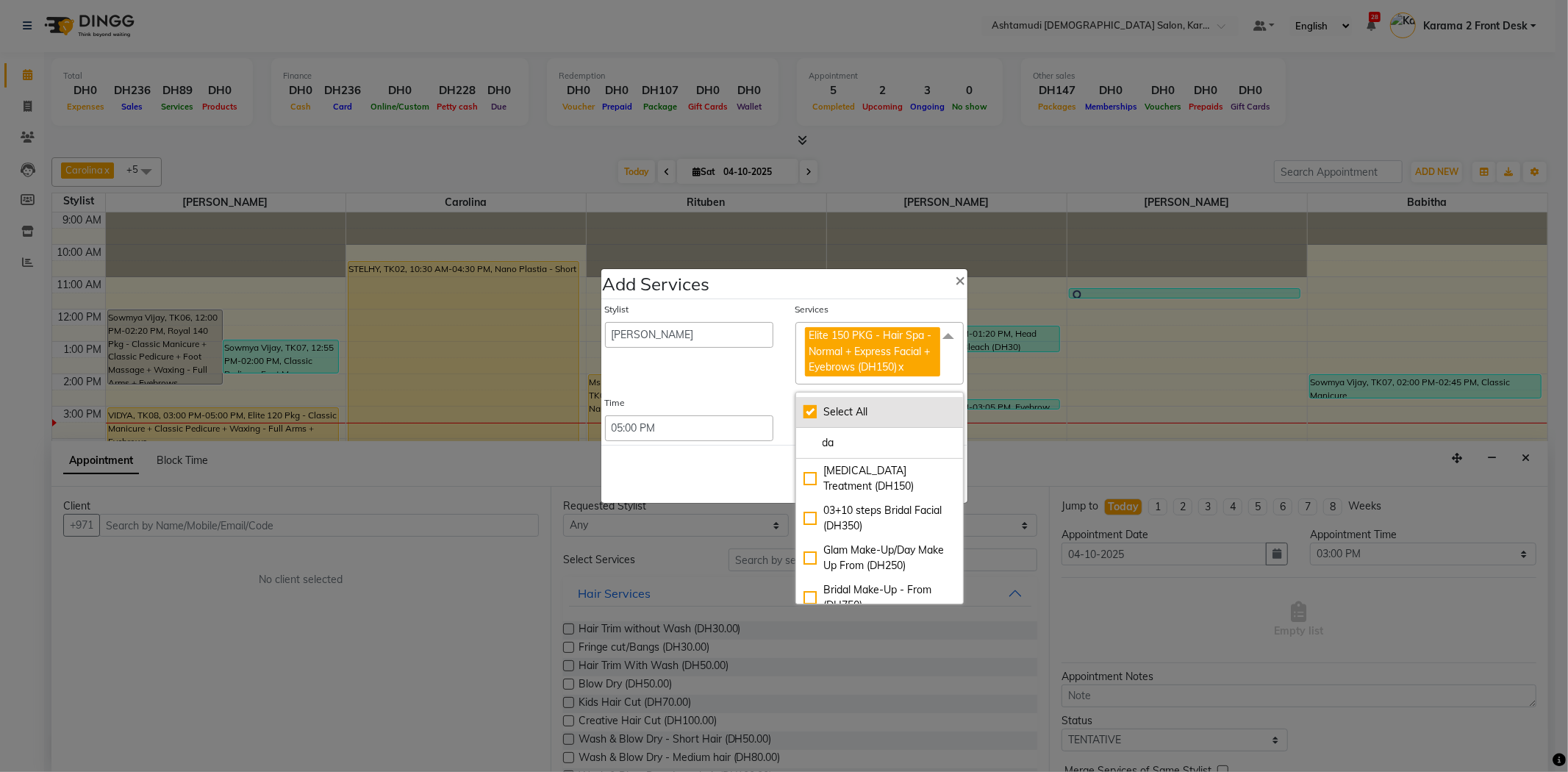
checkbox input "true"
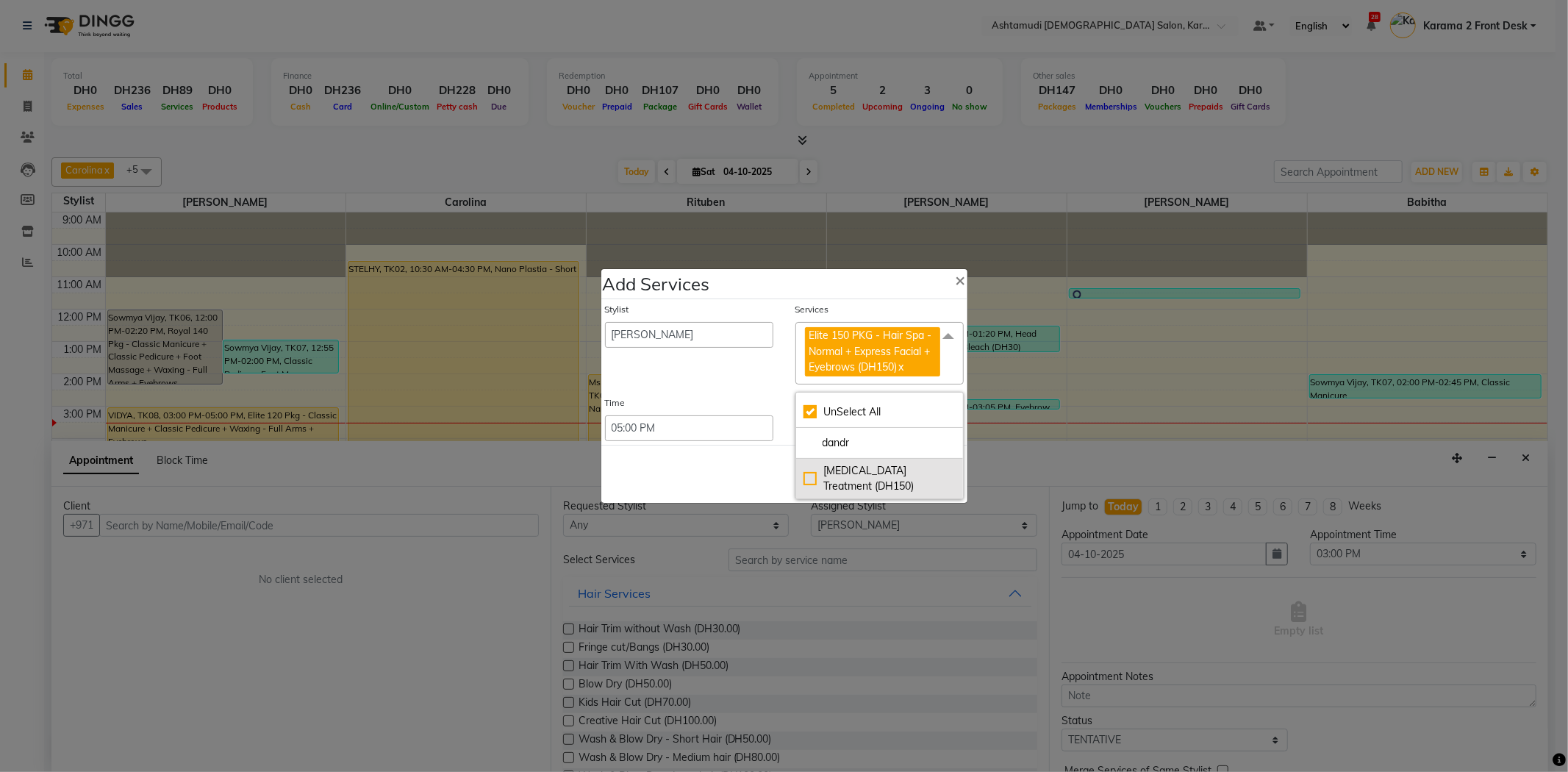
type input "dandr"
click at [839, 469] on div "Dandruff Treatment (DH150)" at bounding box center [879, 478] width 152 height 31
checkbox input "false"
checkbox input "true"
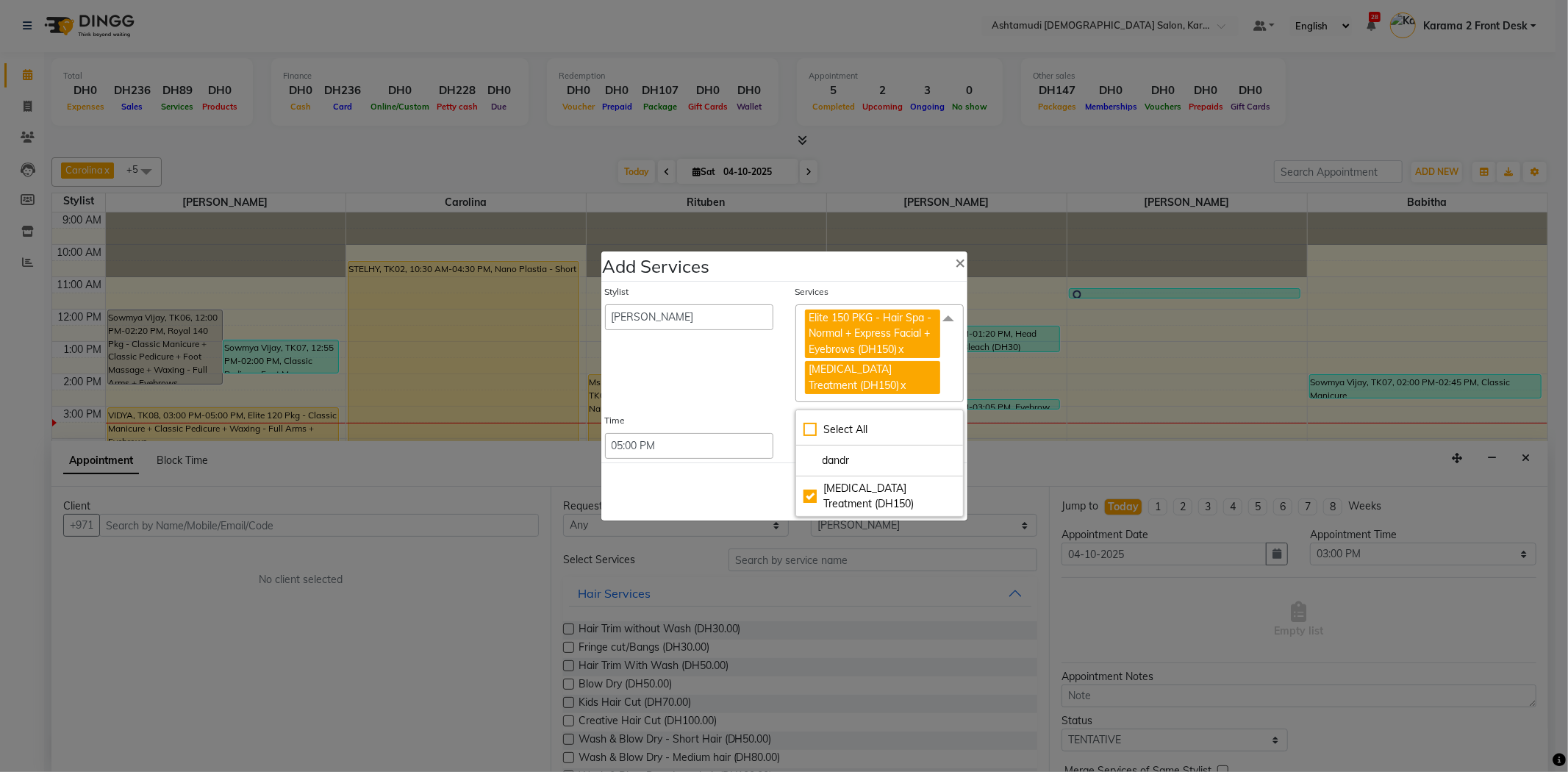
click at [784, 399] on div "Services Elite 150 PKG - Hair Spa - Normal + Express Facial + Eyebrows (DH150) …" at bounding box center [880, 344] width 190 height 117
click at [876, 496] on button "Save" at bounding box center [870, 492] width 41 height 24
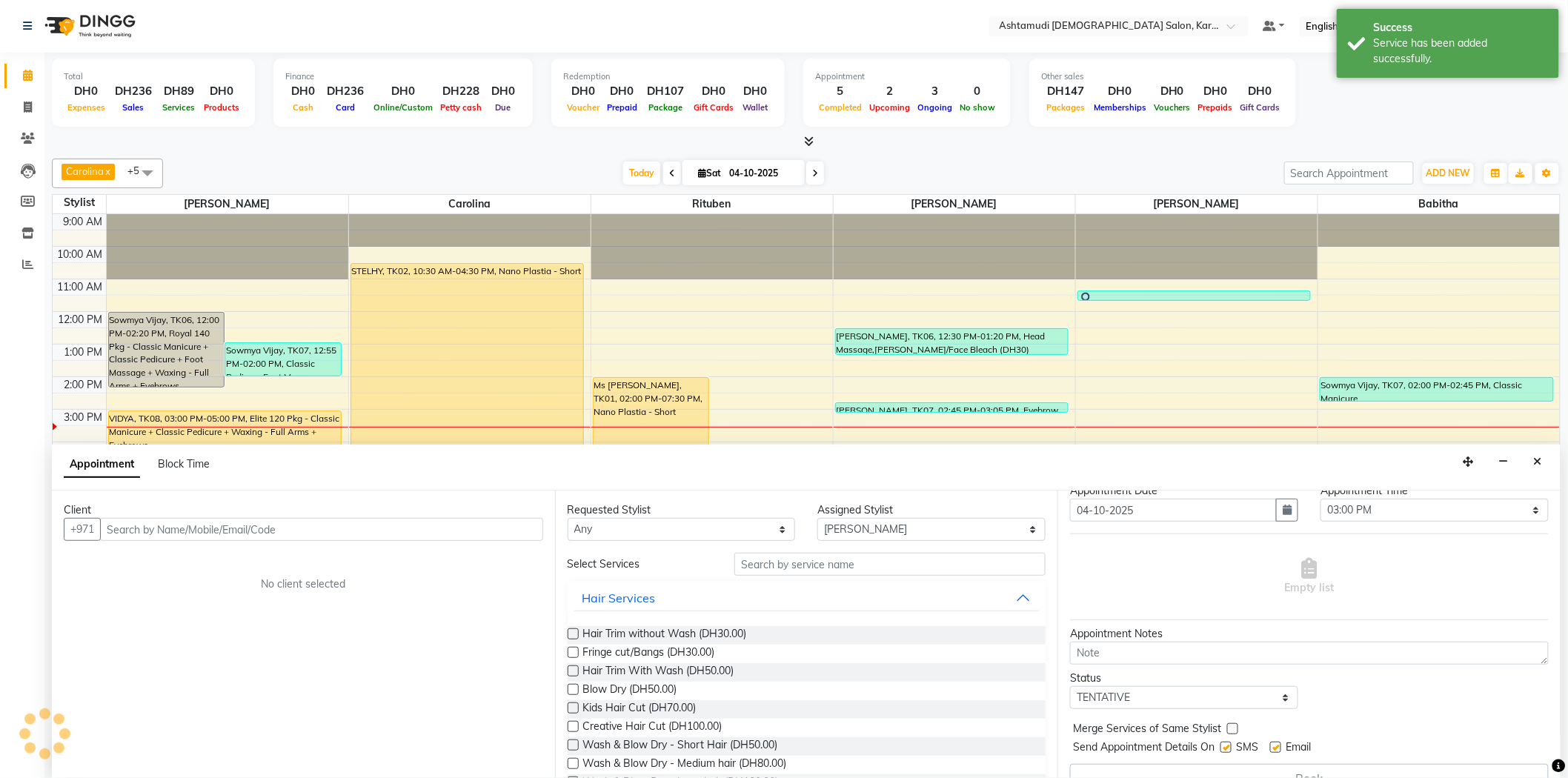
scroll to position [75, 0]
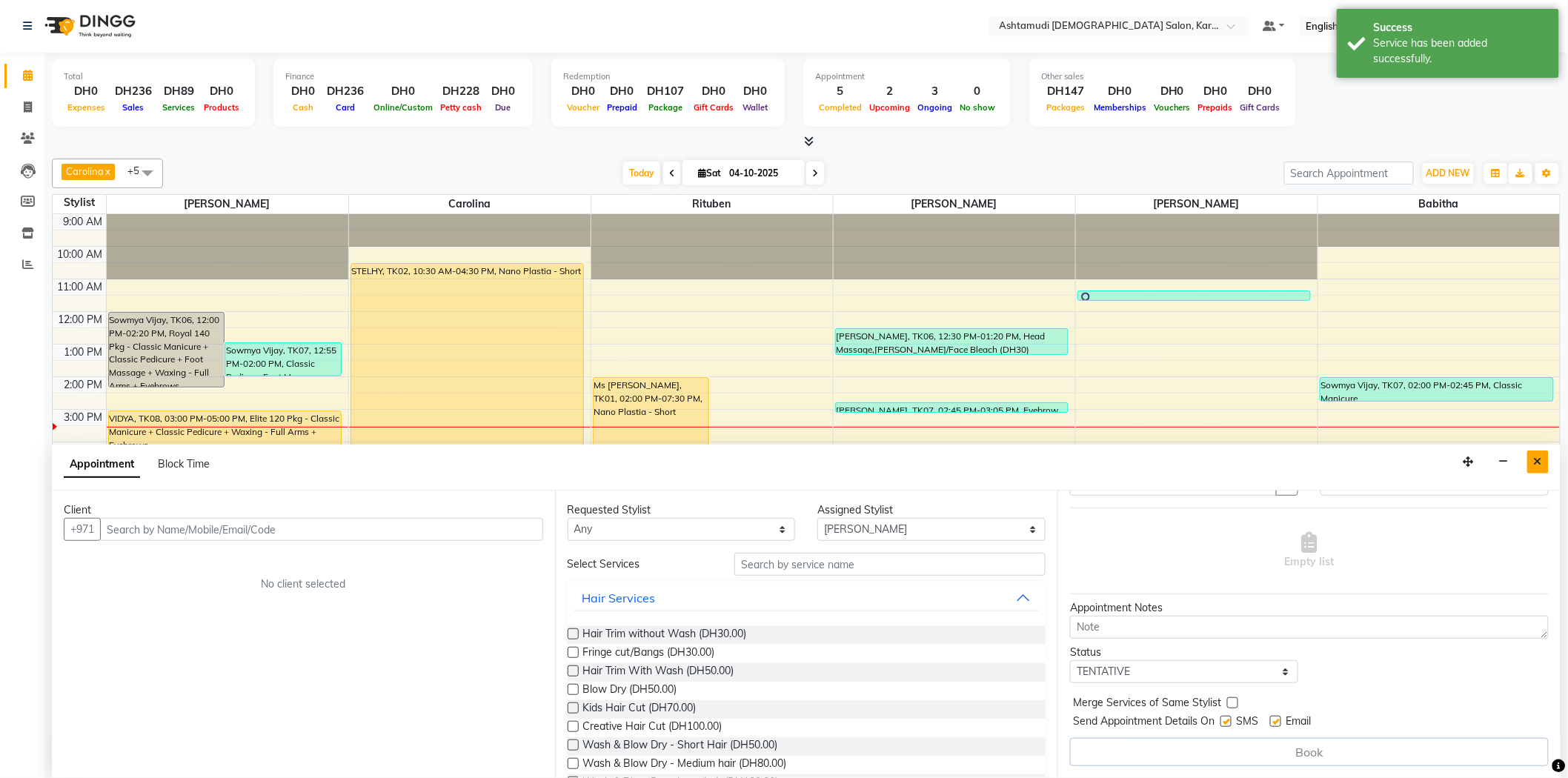
click at [1534, 469] on button "Close" at bounding box center [1538, 462] width 21 height 23
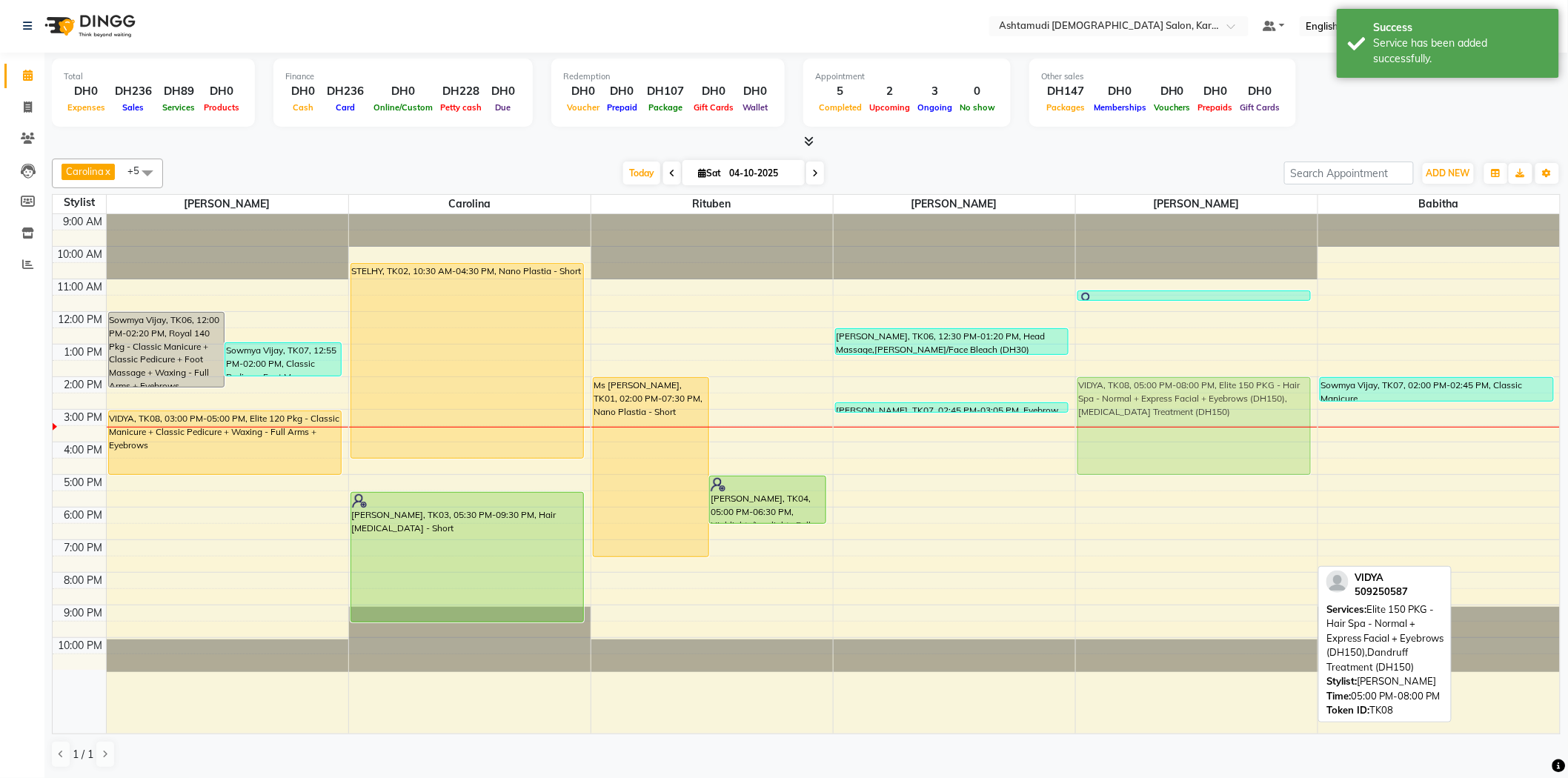
drag, startPoint x: 1153, startPoint y: 508, endPoint x: 1152, endPoint y: 408, distance: 100.1
click at [1152, 408] on div "anu, TK05, 11:20 AM-11:40 AM, Eyebrow Threading VIDYA, TK08, 05:00 PM-08:00 PM,…" at bounding box center [1197, 474] width 242 height 520
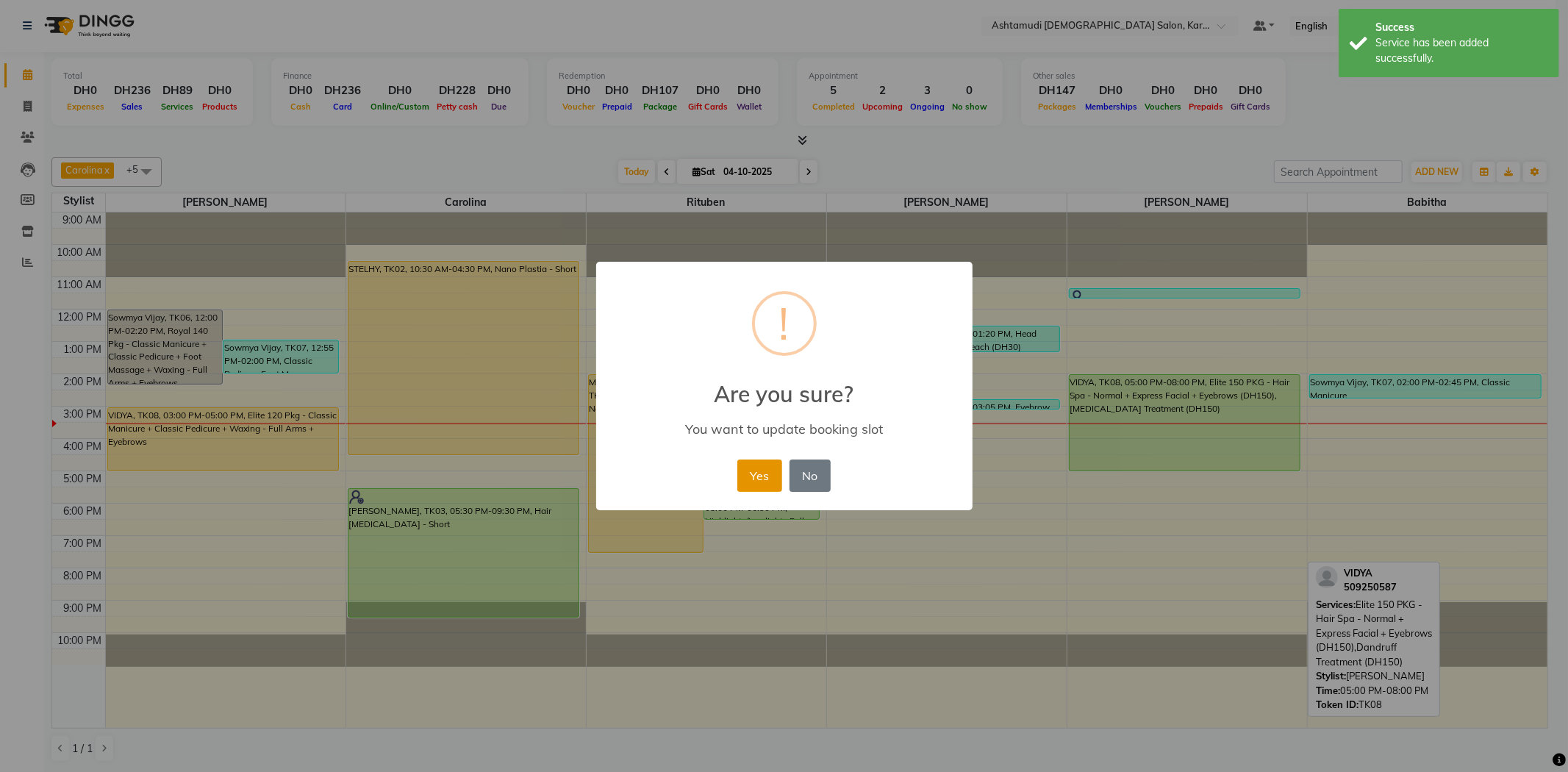
click at [754, 473] on button "Yes" at bounding box center [759, 475] width 45 height 33
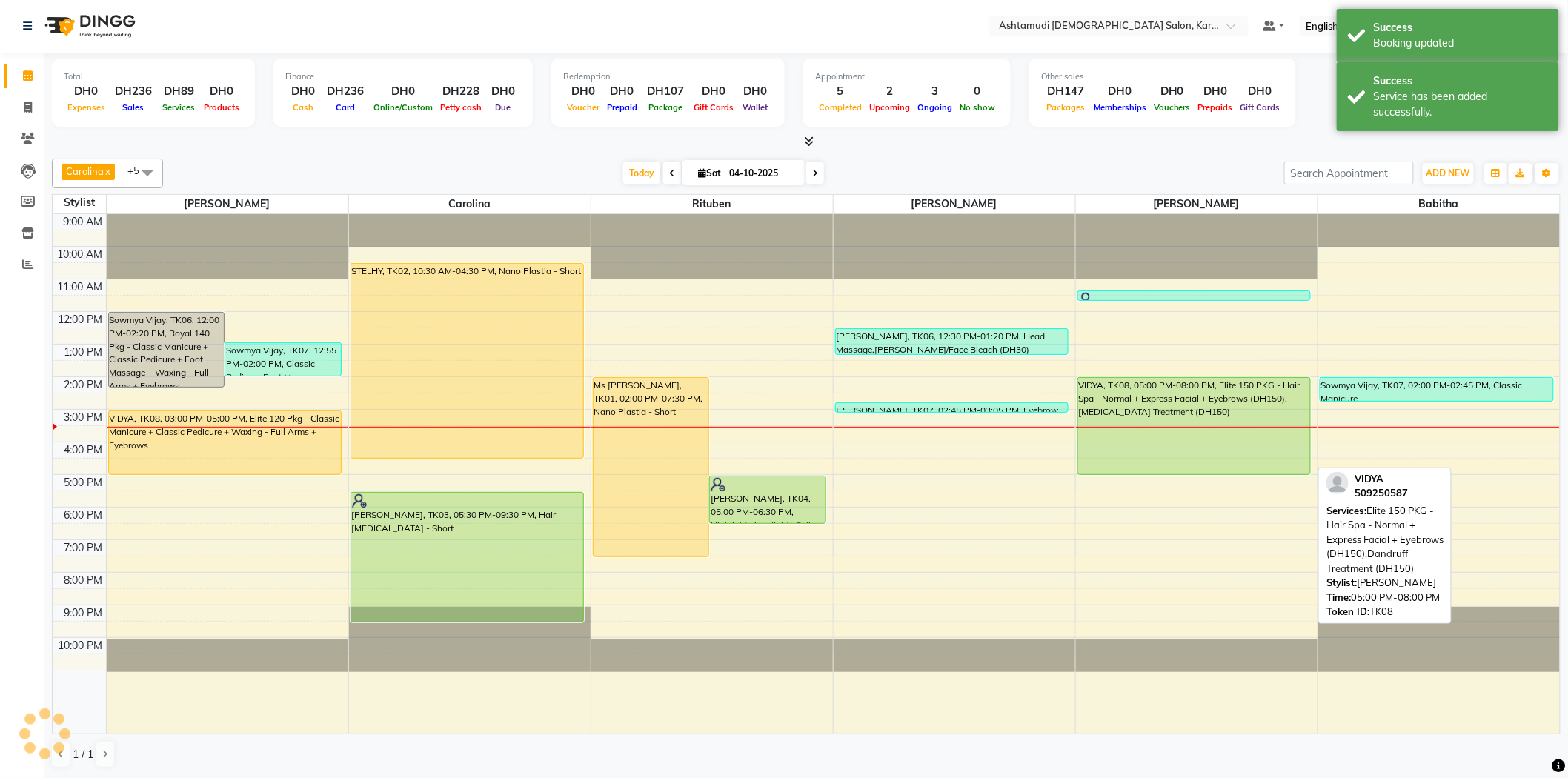
click at [1125, 415] on div "VIDYA, TK08, 05:00 PM-08:00 PM, Elite 150 PKG - Hair Spa - Normal + Express Fac…" at bounding box center [1194, 426] width 233 height 96
click at [1125, 415] on div "VIDYA, TK08, 02:00 PM-05:00 PM, Elite 150 PKG - Hair Spa - Normal + Express Fac…" at bounding box center [1194, 426] width 233 height 96
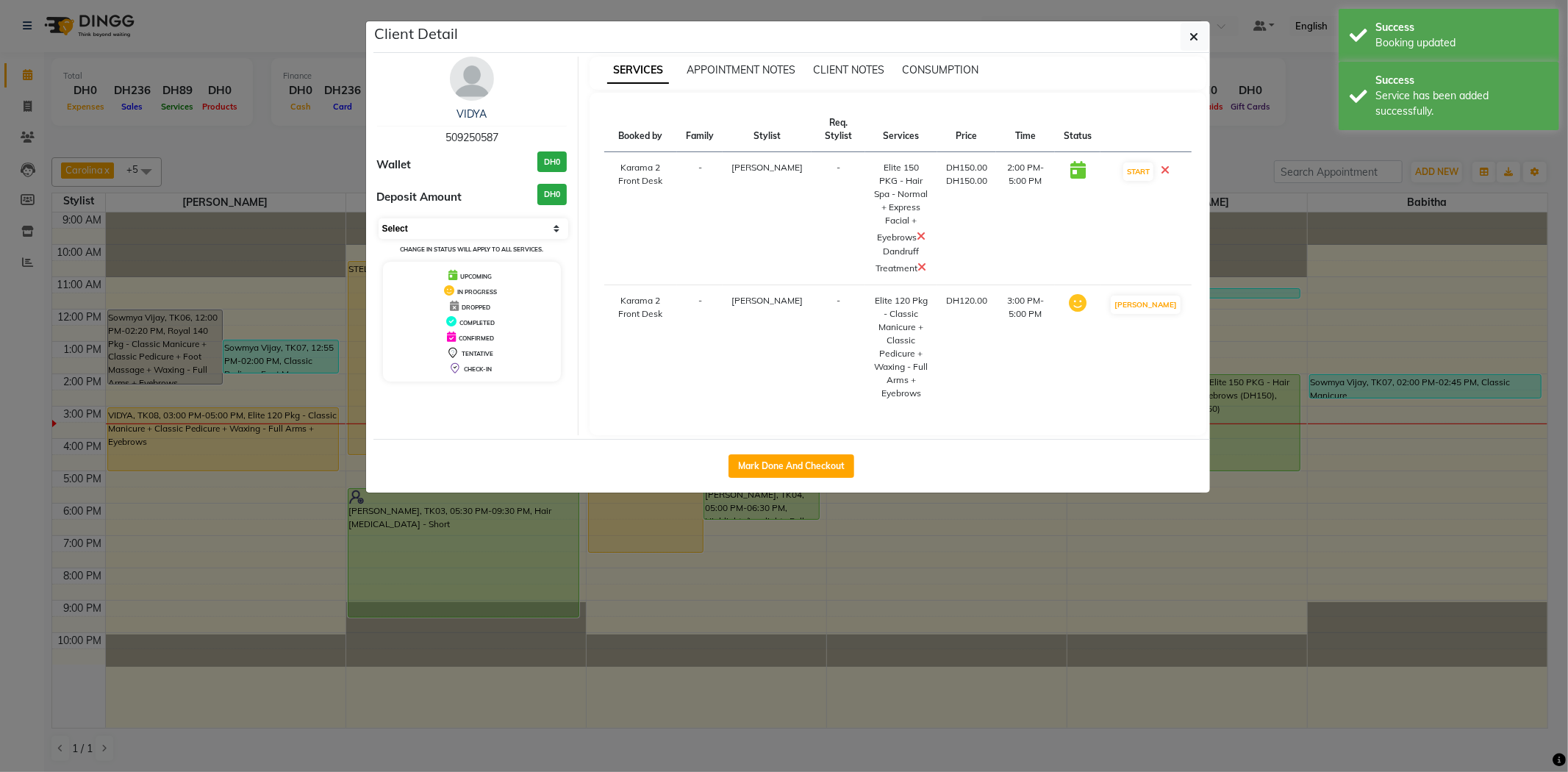
click at [496, 228] on select "Select IN SERVICE CONFIRMED TENTATIVE CHECK IN MARK DONE DROPPED UPCOMING" at bounding box center [474, 228] width 190 height 21
select select "1"
click at [379, 218] on select "Select IN SERVICE CONFIRMED TENTATIVE CHECK IN MARK DONE DROPPED UPCOMING" at bounding box center [474, 228] width 190 height 21
click at [1201, 27] on button "button" at bounding box center [1194, 37] width 28 height 28
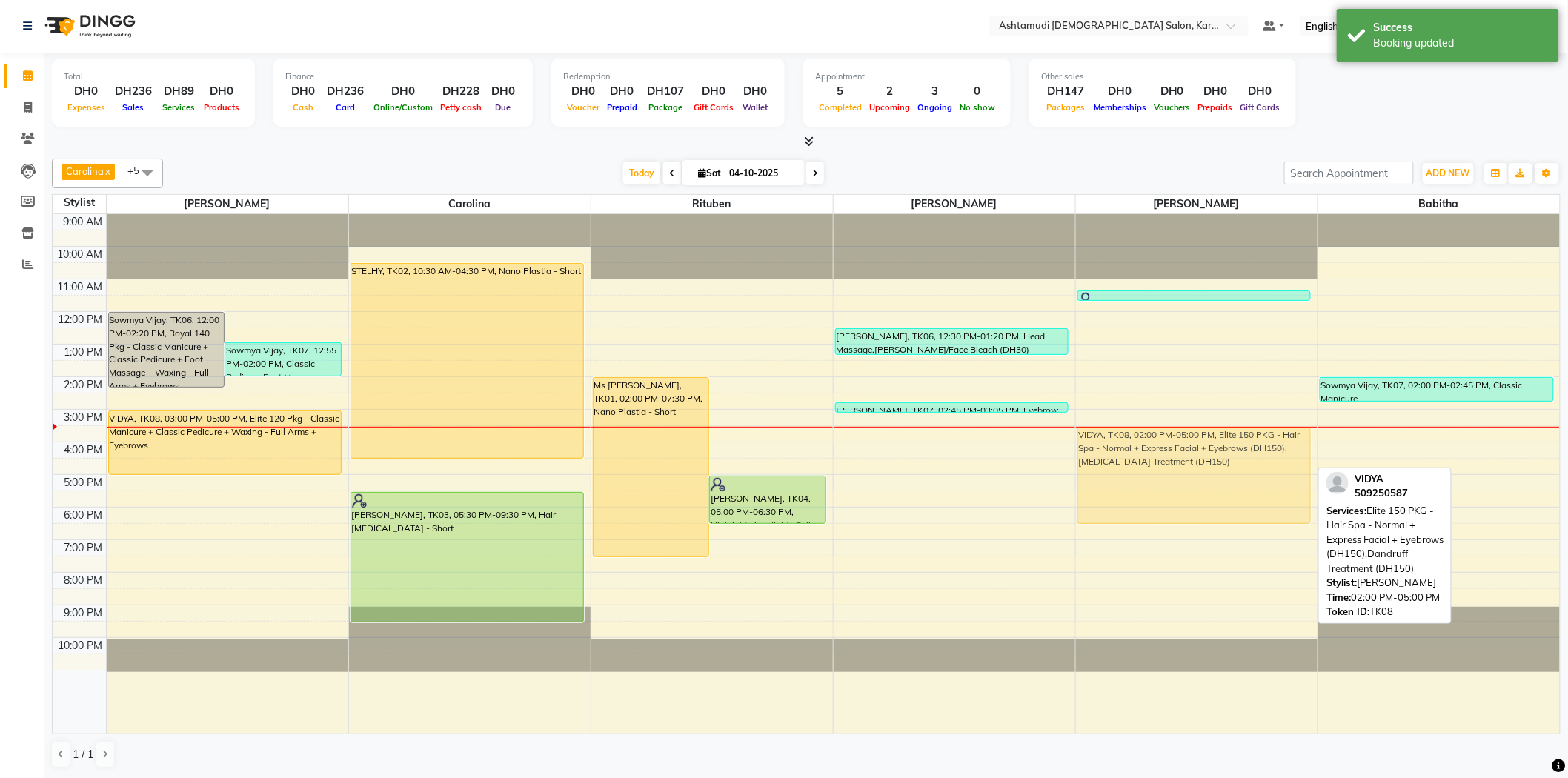
drag, startPoint x: 1176, startPoint y: 434, endPoint x: 1165, endPoint y: 478, distance: 45.8
click at [1165, 478] on div "anu, TK05, 11:20 AM-11:40 AM, Eyebrow Threading VIDYA, TK08, 02:00 PM-05:00 PM,…" at bounding box center [1197, 474] width 242 height 520
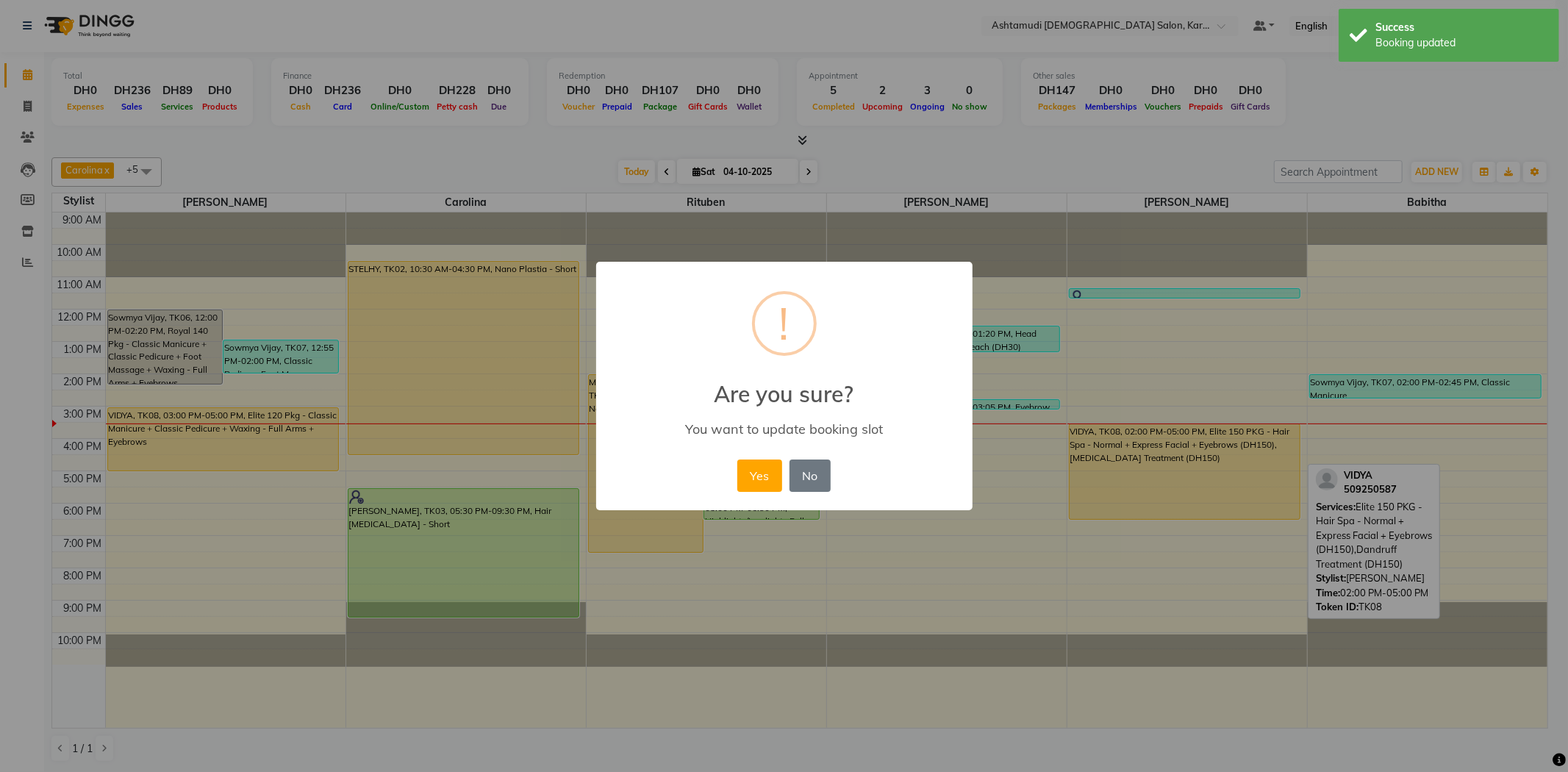
drag, startPoint x: 755, startPoint y: 474, endPoint x: 738, endPoint y: 456, distance: 24.8
click at [756, 473] on button "Yes" at bounding box center [759, 475] width 45 height 33
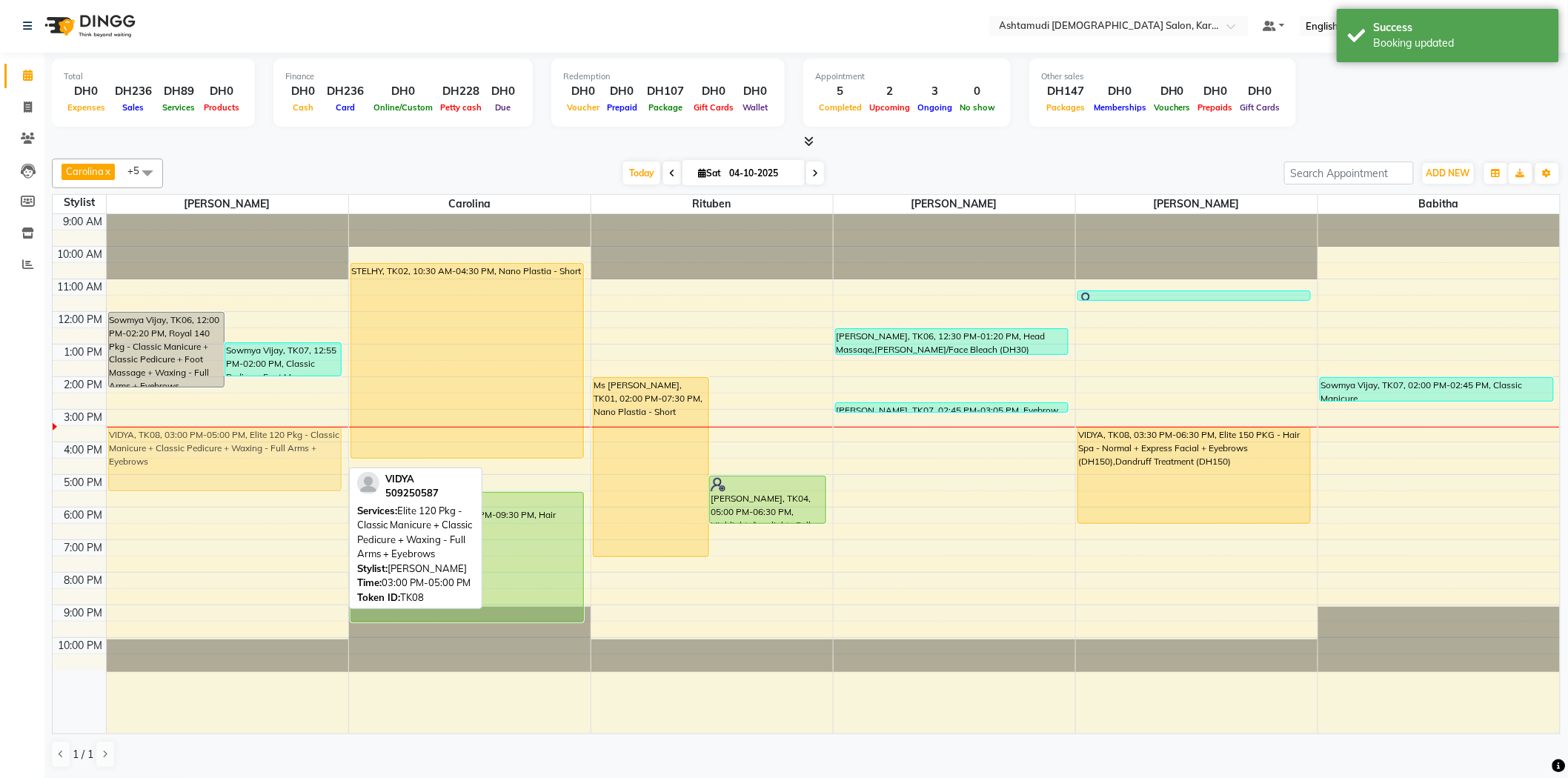
drag, startPoint x: 179, startPoint y: 436, endPoint x: 173, endPoint y: 450, distance: 15.0
click at [173, 450] on div "Sowmya Vijay, TK06, 12:00 PM-02:20 PM, Royal 140 Pkg - Classic Manicure + Class…" at bounding box center [228, 474] width 242 height 520
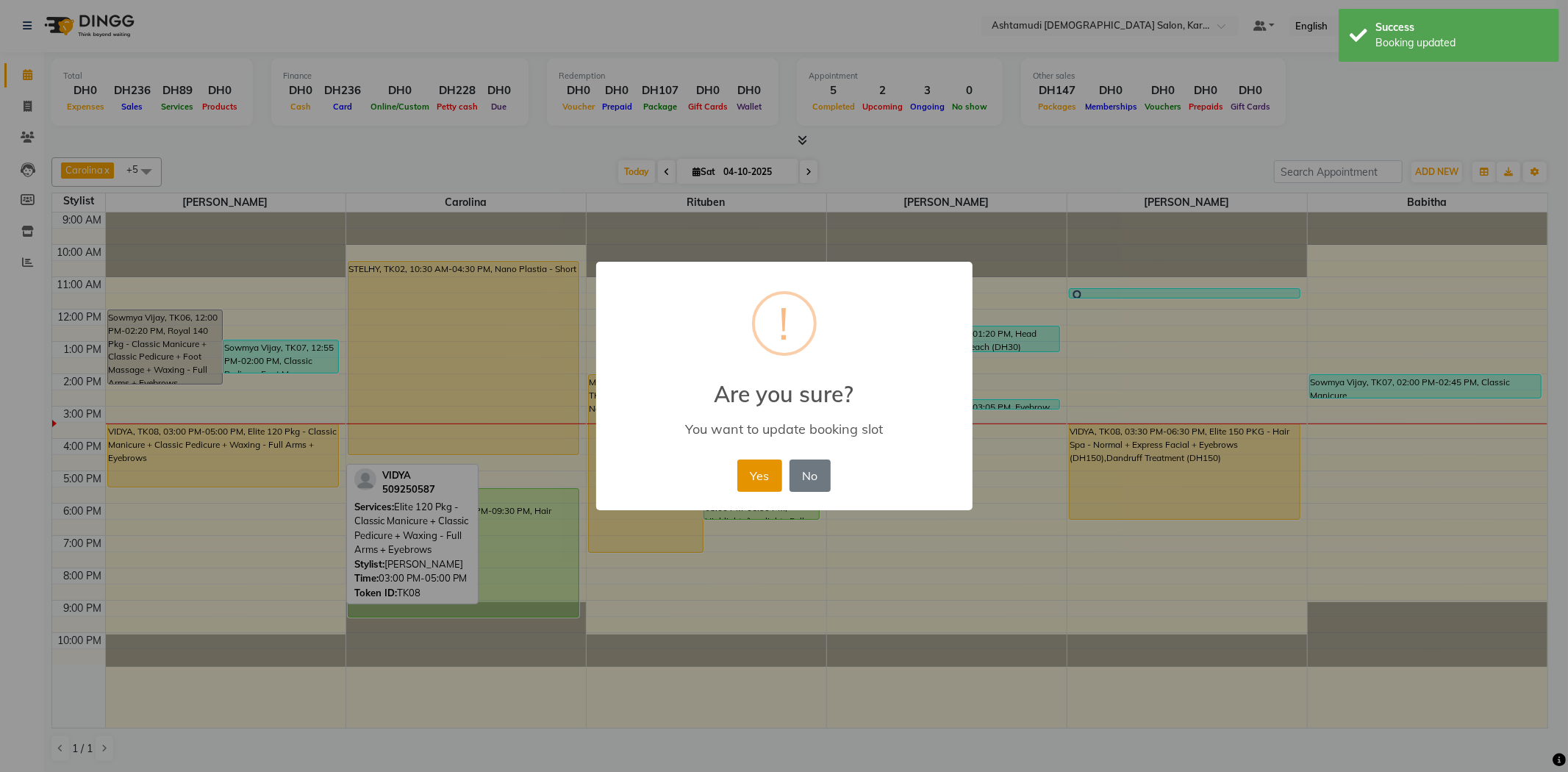
click at [745, 478] on button "Yes" at bounding box center [759, 475] width 45 height 33
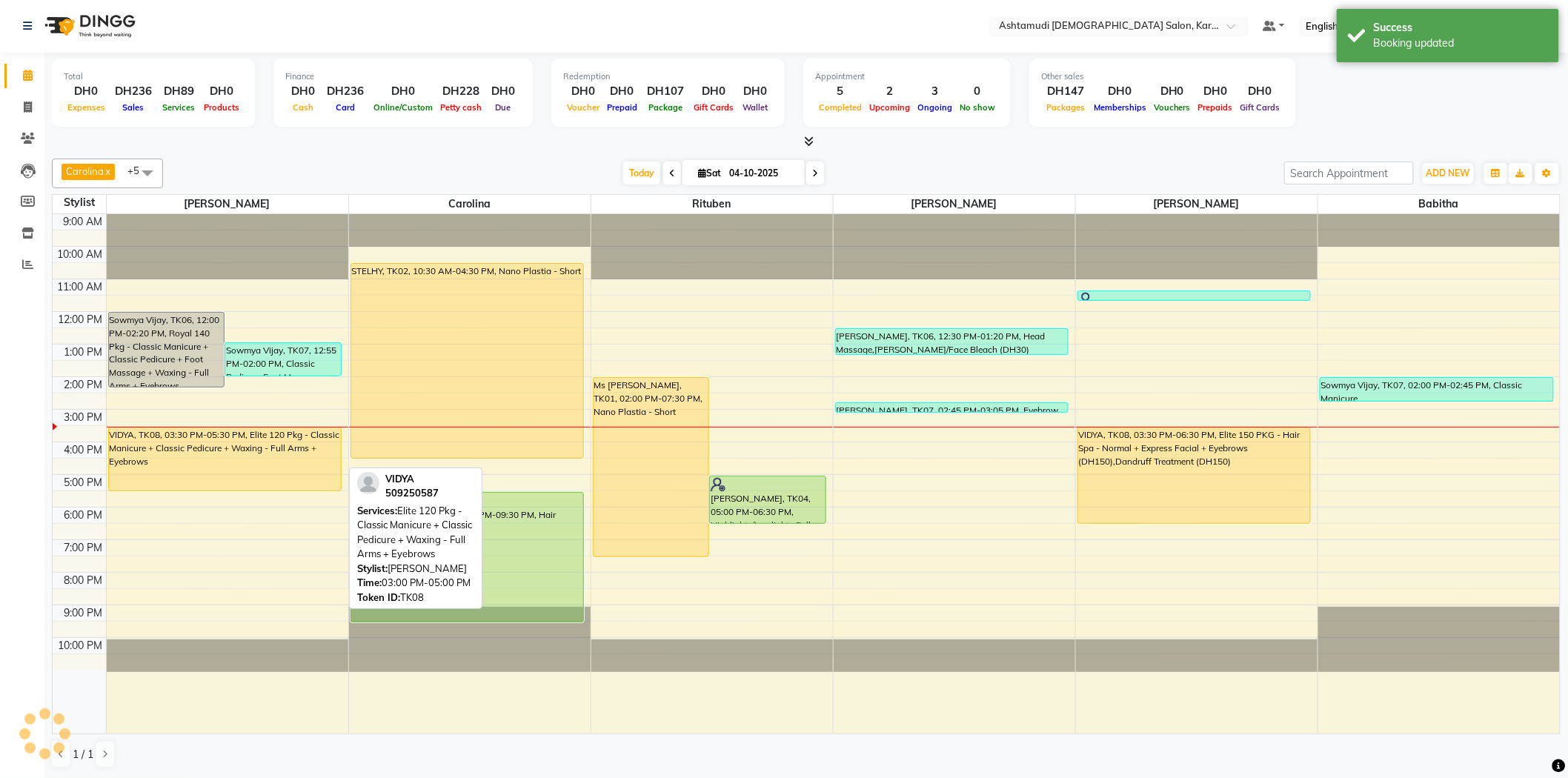
click at [371, 163] on div "Today Sat 04-10-2025" at bounding box center [723, 173] width 1107 height 22
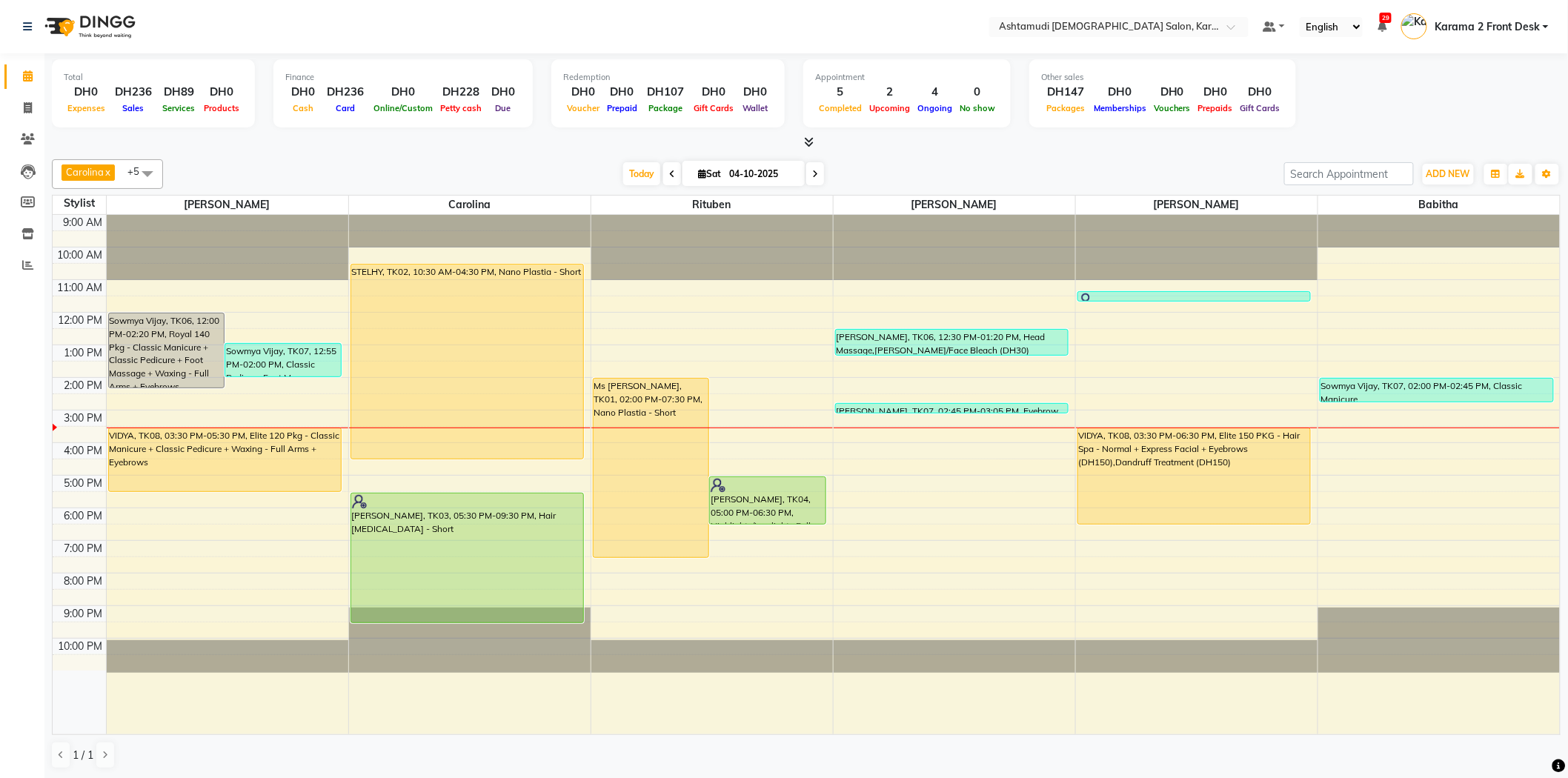
click at [591, 52] on nav "Select Location × Ashtamudi [DEMOGRAPHIC_DATA] Salon, Karama 2 Default Panel My…" at bounding box center [784, 26] width 1568 height 53
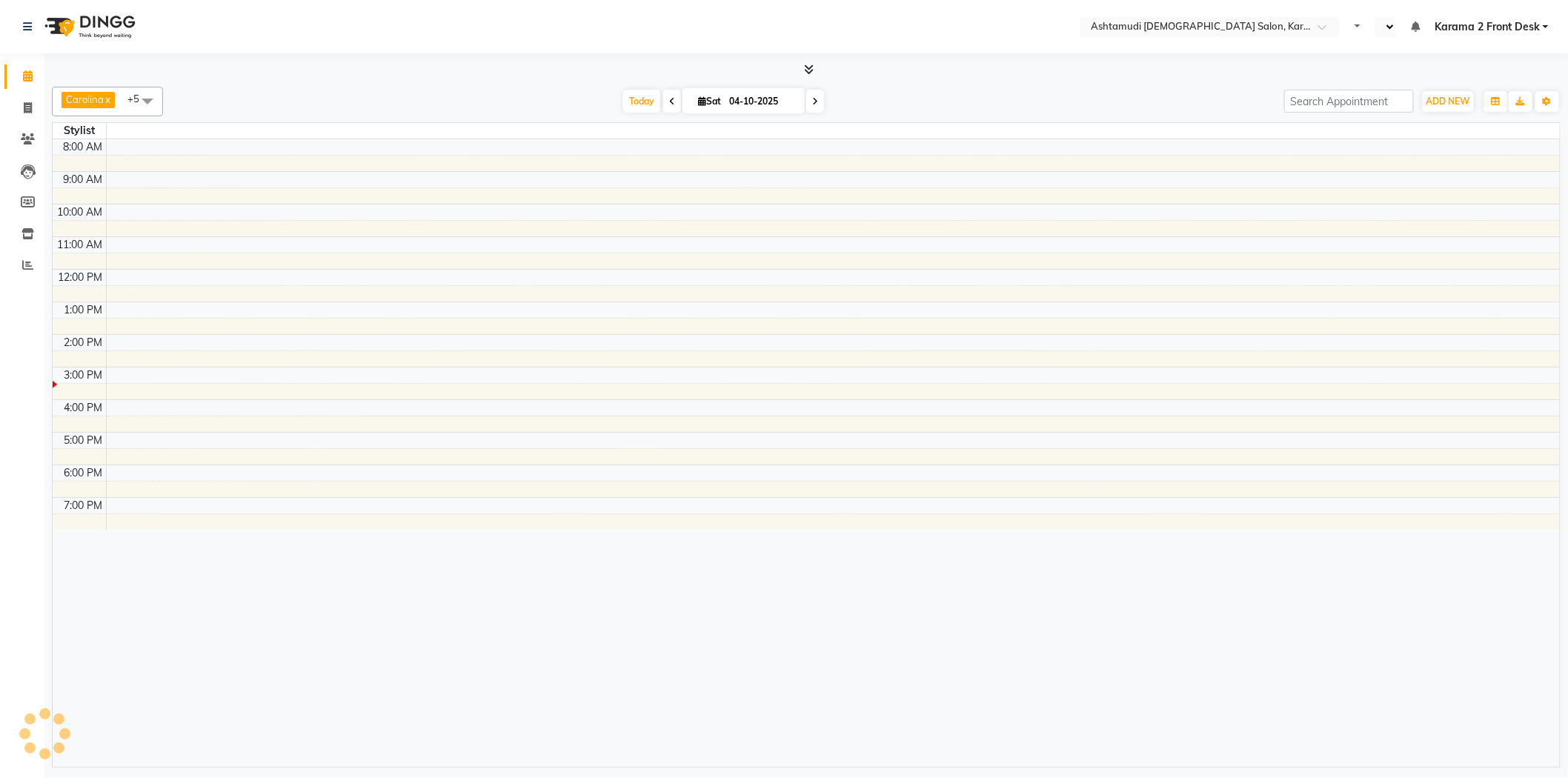
select select "en"
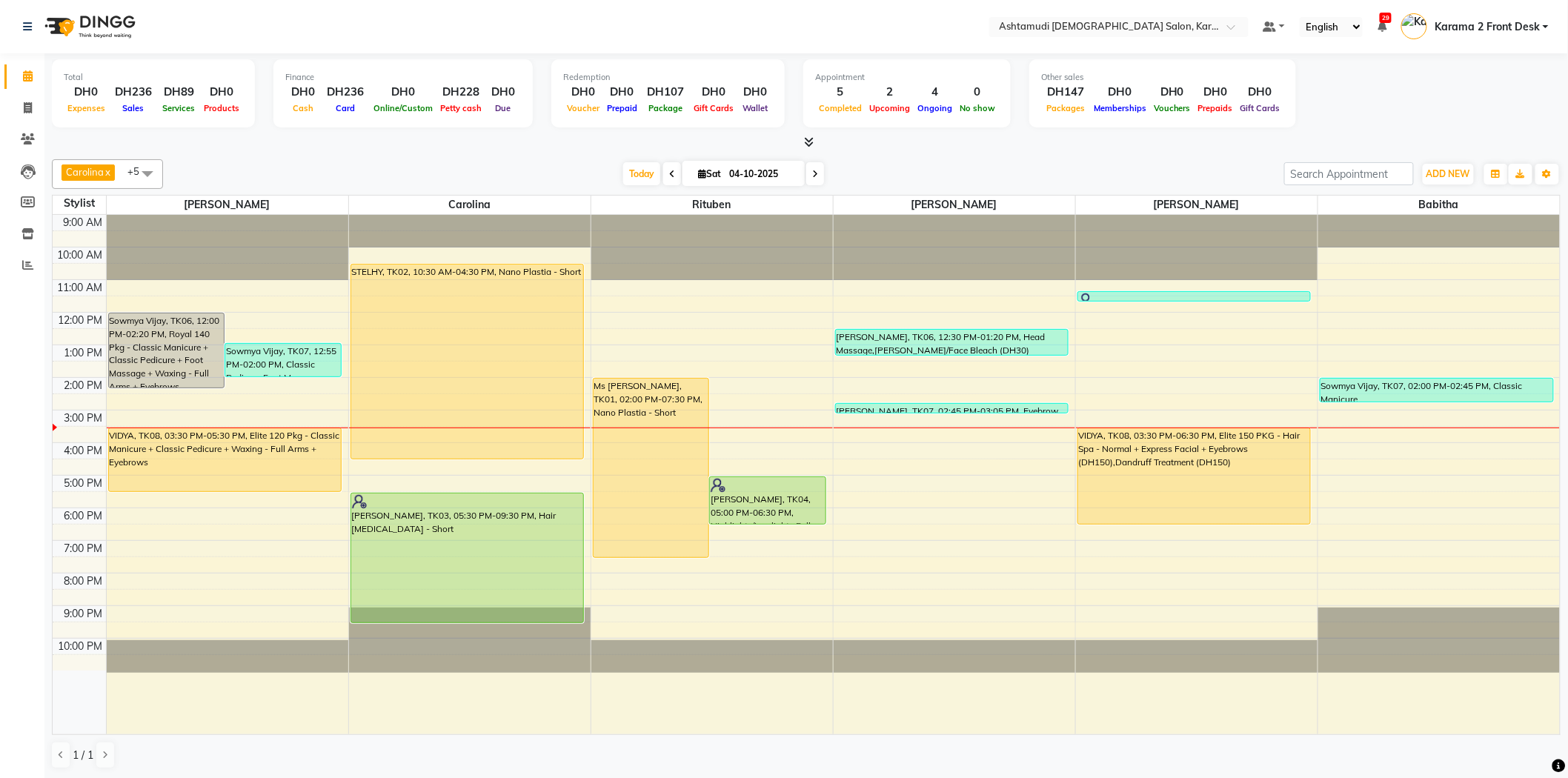
click at [516, 153] on div "Carolina x [PERSON_NAME] x [PERSON_NAME] x [PERSON_NAME] x [PERSON_NAME] x Ritu…" at bounding box center [806, 464] width 1509 height 622
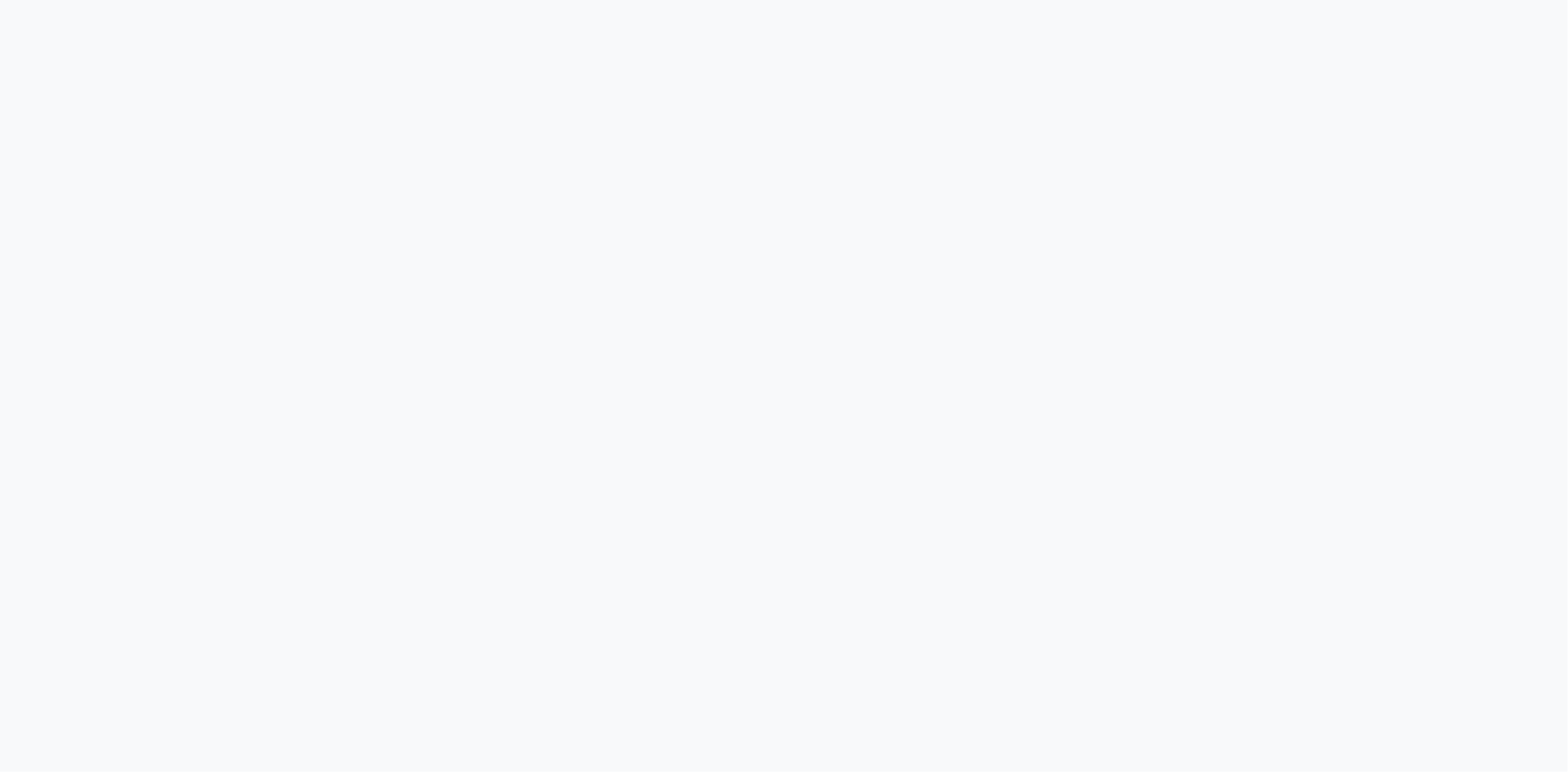
click at [697, 91] on div at bounding box center [784, 386] width 1568 height 772
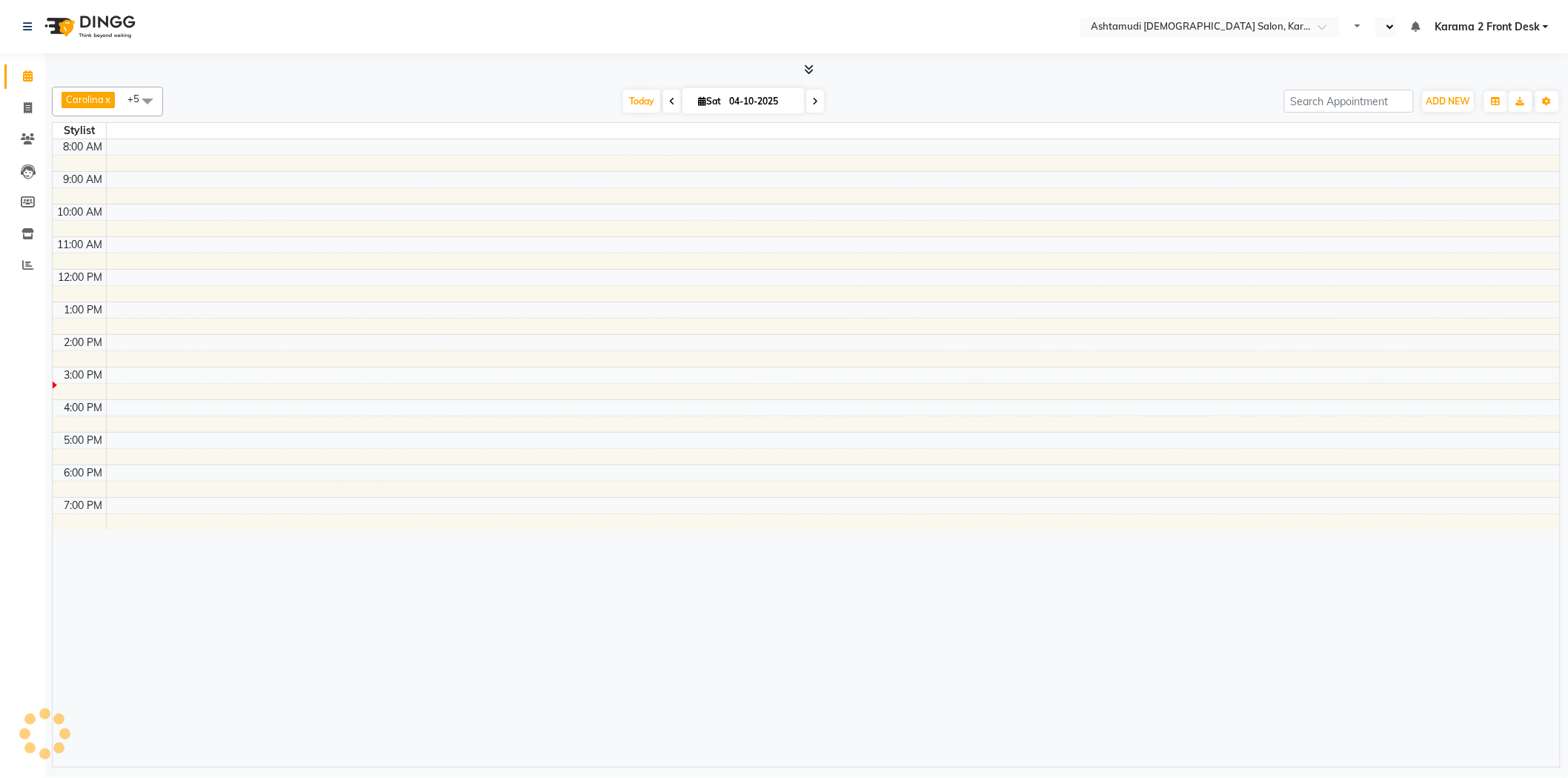
select select "en"
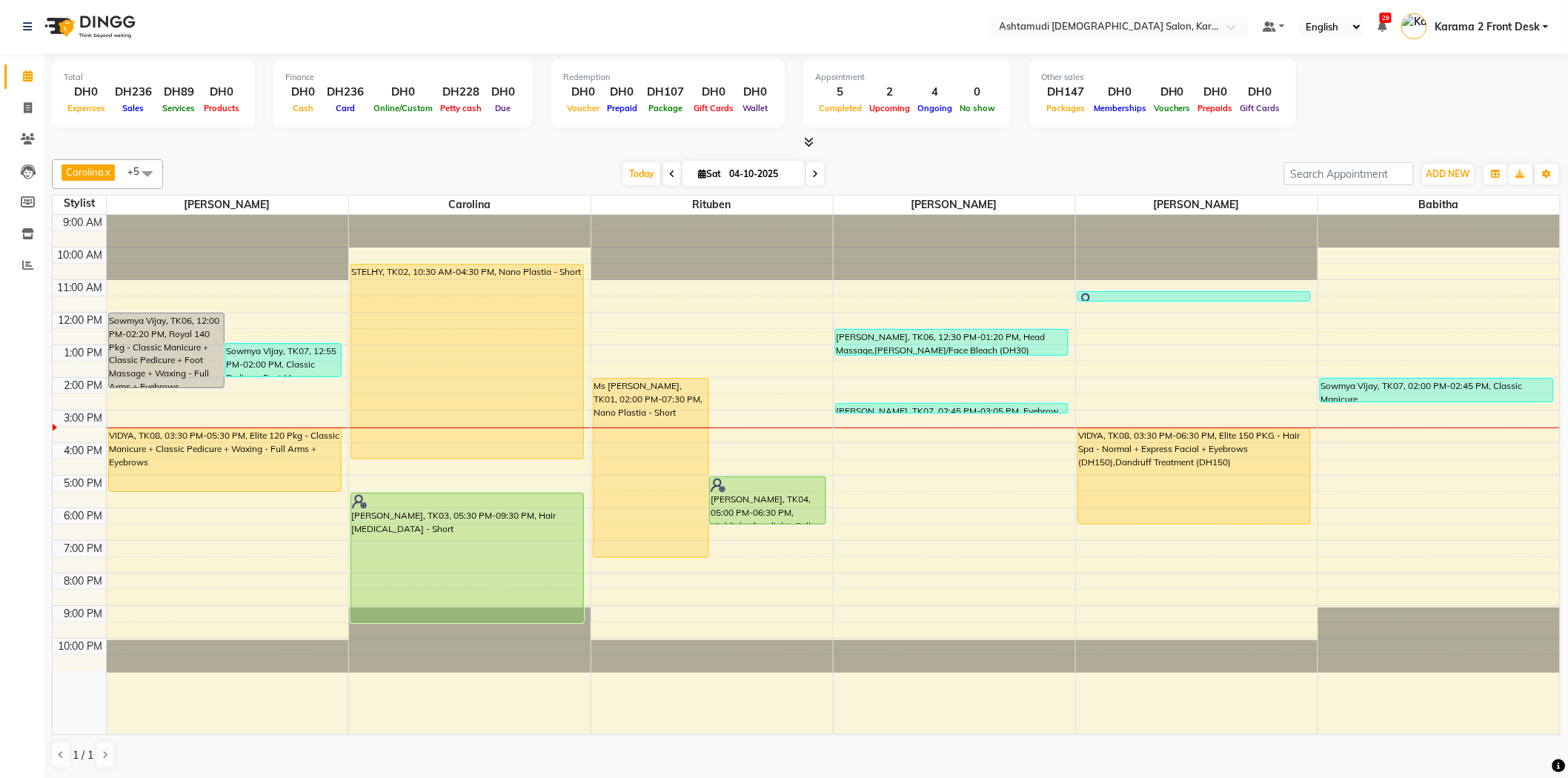
click at [1231, 153] on div "Carolina x [PERSON_NAME] x [PERSON_NAME] x [PERSON_NAME] x [PERSON_NAME] x Ritu…" at bounding box center [806, 464] width 1509 height 622
click at [645, 171] on span "Today" at bounding box center [641, 173] width 37 height 23
drag, startPoint x: 661, startPoint y: 180, endPoint x: 694, endPoint y: 195, distance: 36.5
click at [694, 195] on div "Carolina x [PERSON_NAME] x [PERSON_NAME] x [PERSON_NAME] x [PERSON_NAME] x Ritu…" at bounding box center [806, 464] width 1509 height 622
click at [27, 271] on icon at bounding box center [27, 264] width 11 height 11
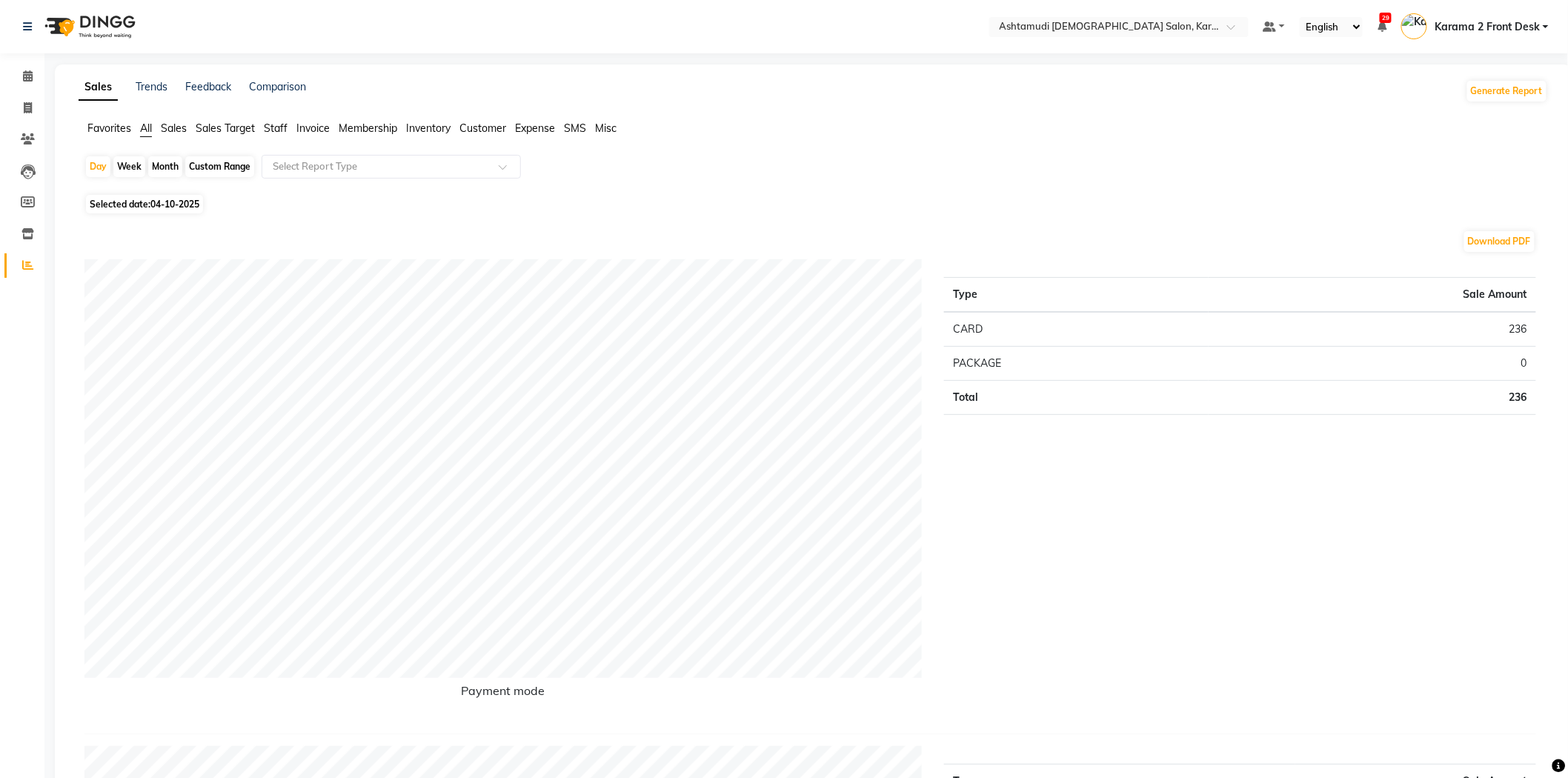
click at [182, 127] on span "Sales" at bounding box center [174, 128] width 26 height 13
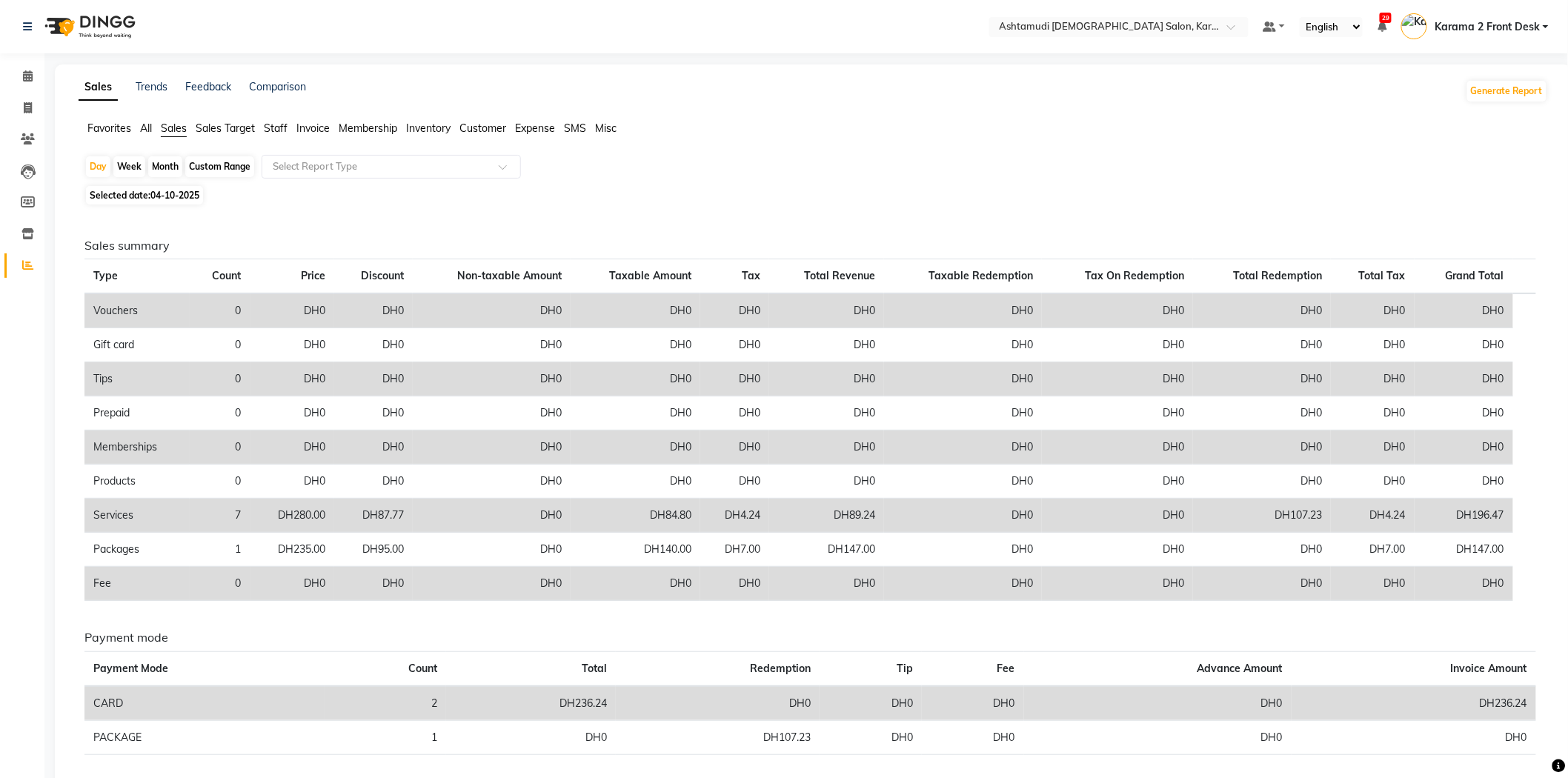
click at [210, 157] on div "Custom Range" at bounding box center [219, 166] width 69 height 21
select select "10"
select select "2025"
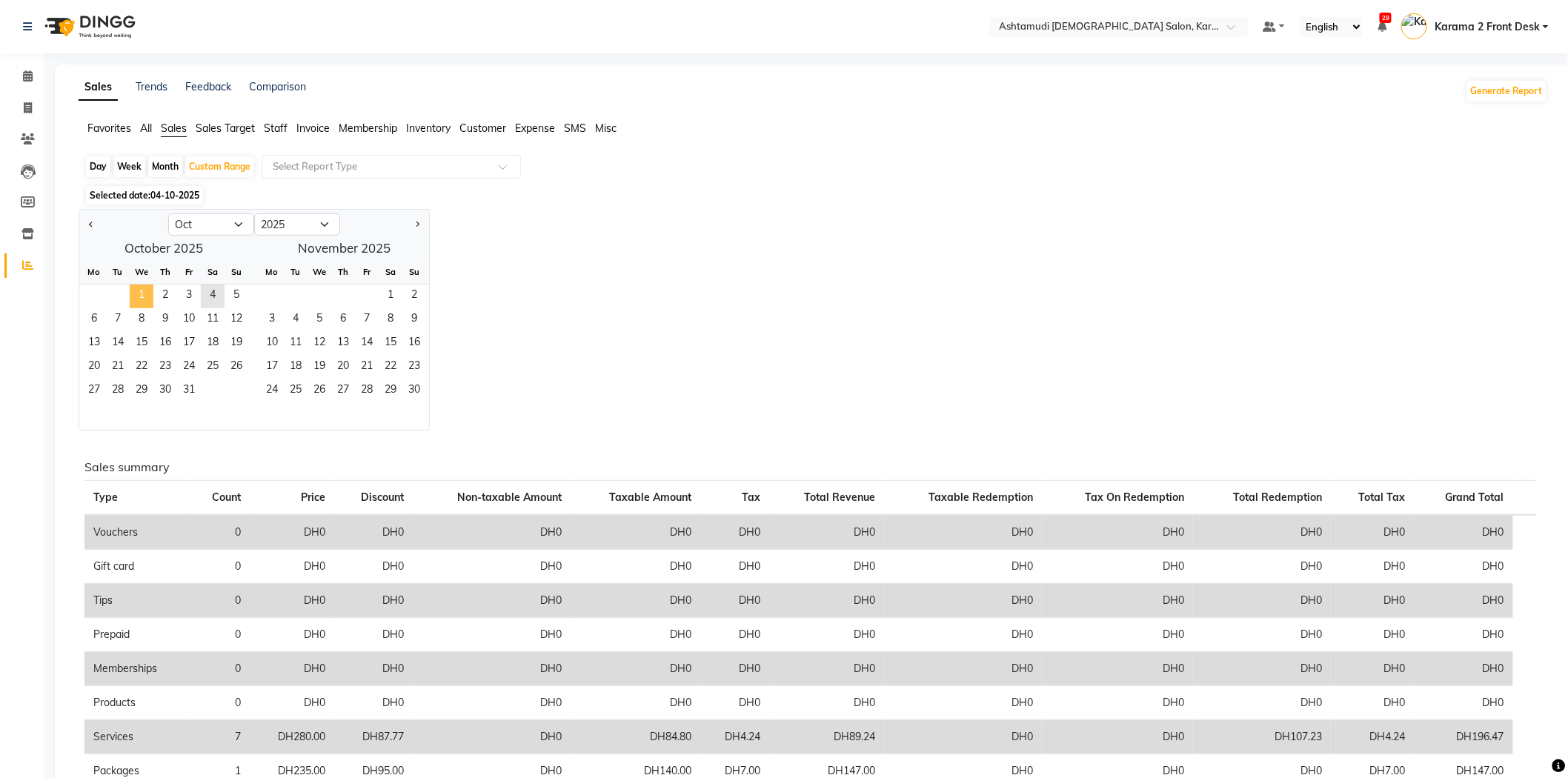
click at [151, 291] on span "1" at bounding box center [142, 297] width 24 height 24
click at [190, 388] on span "31" at bounding box center [189, 391] width 24 height 24
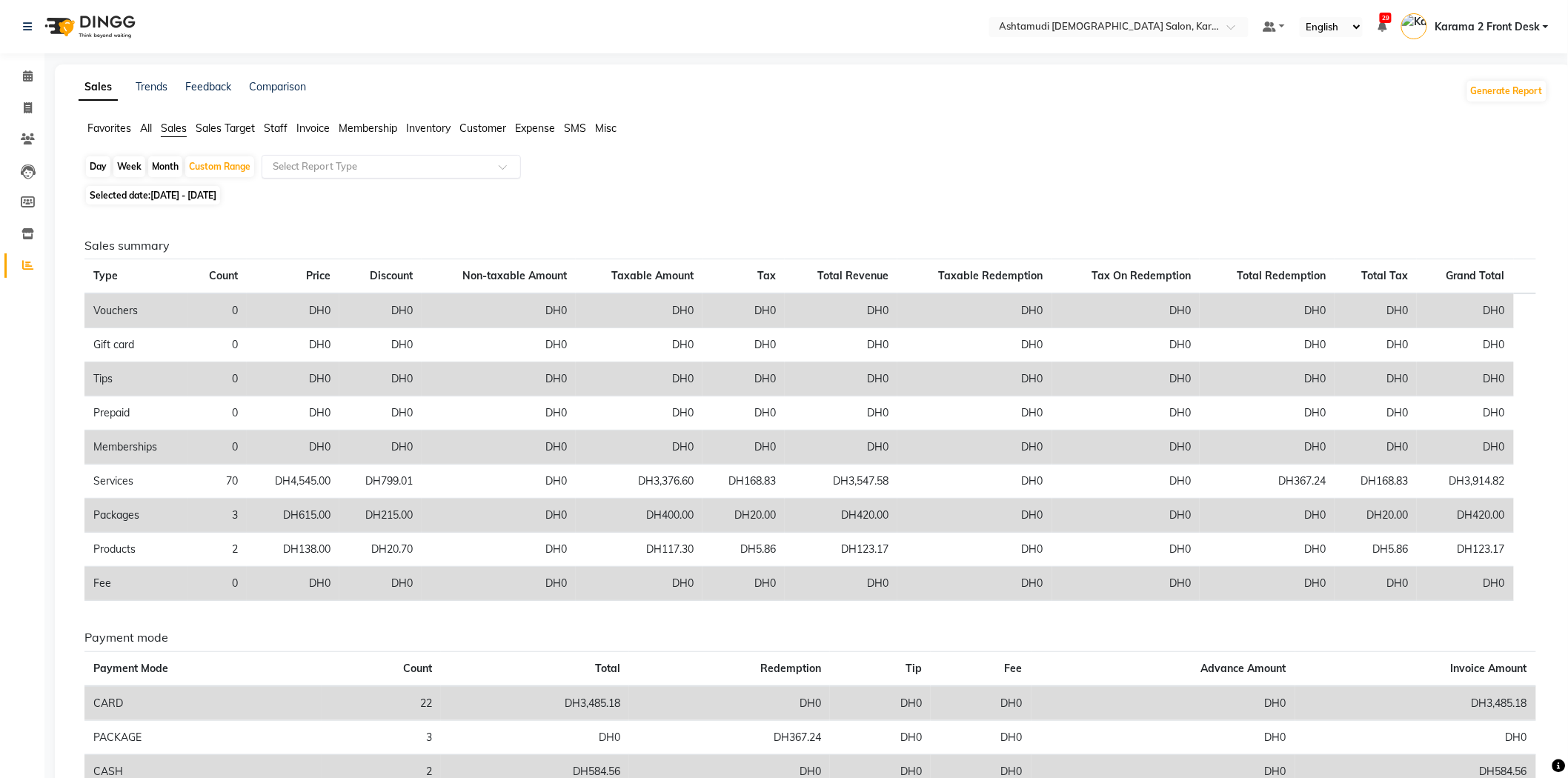
click at [335, 178] on ng-select "Select Report Type" at bounding box center [391, 167] width 259 height 24
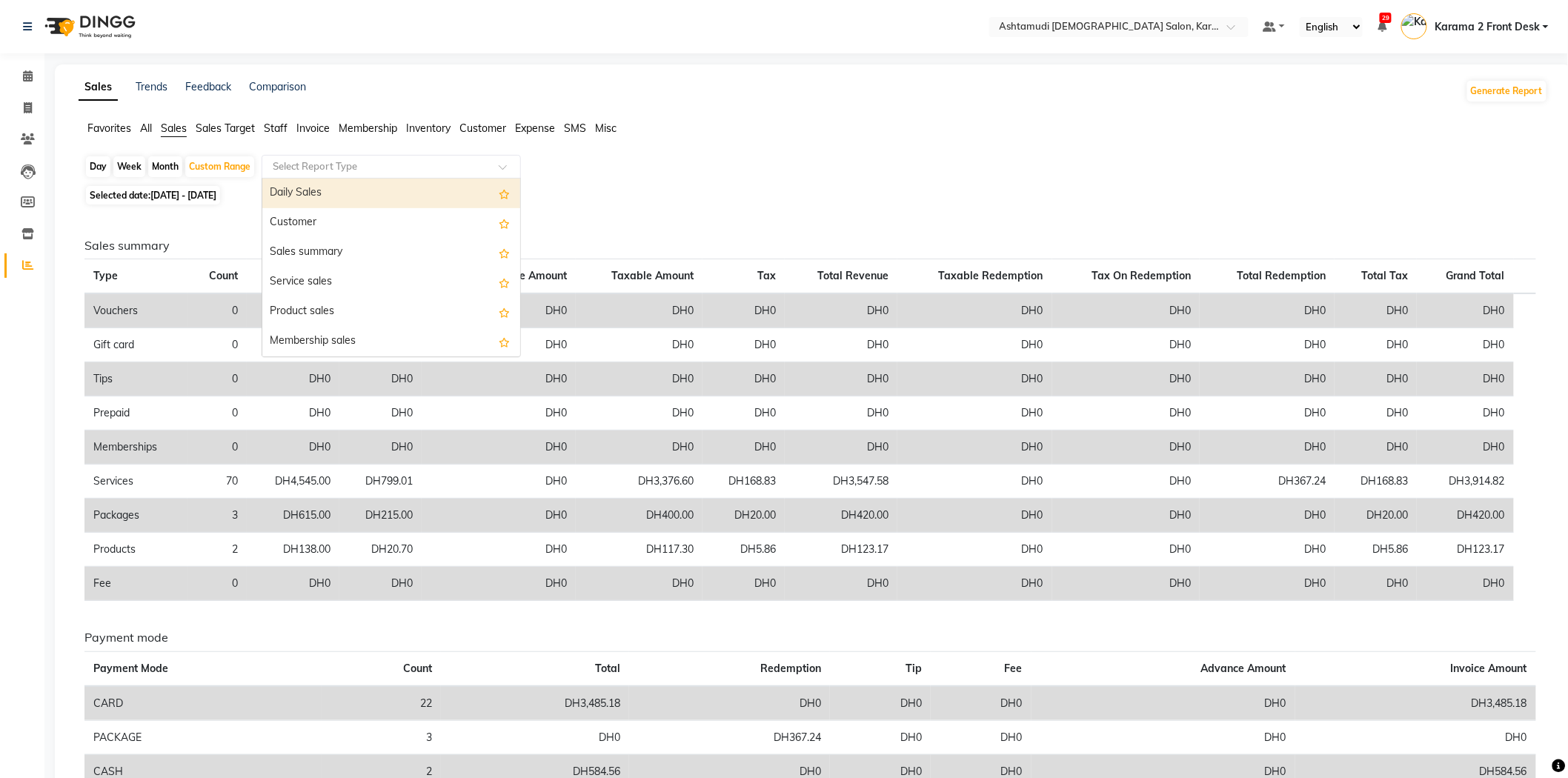
click at [336, 202] on div "Daily Sales" at bounding box center [391, 194] width 258 height 30
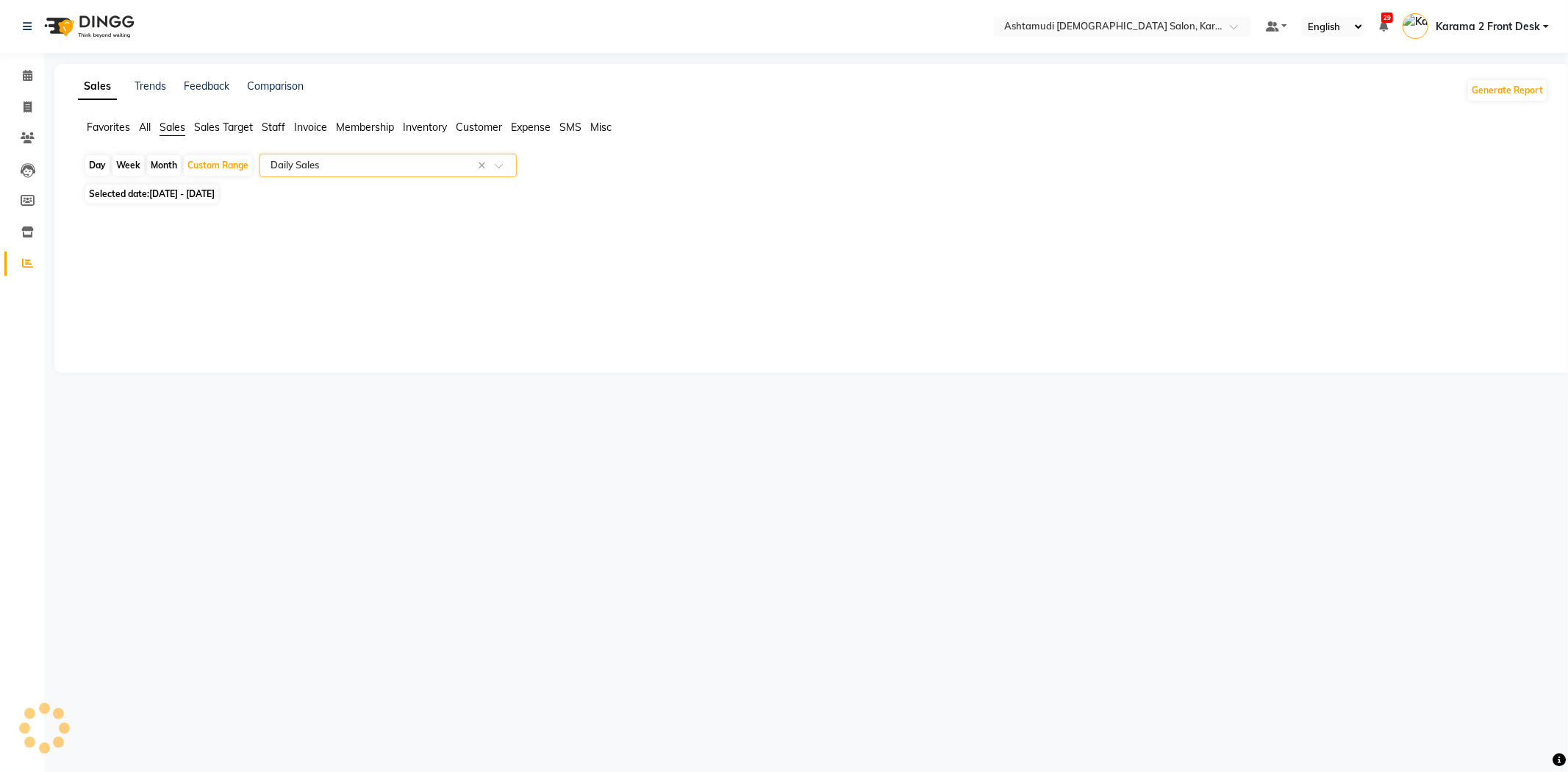
select select "full_report"
select select "csv"
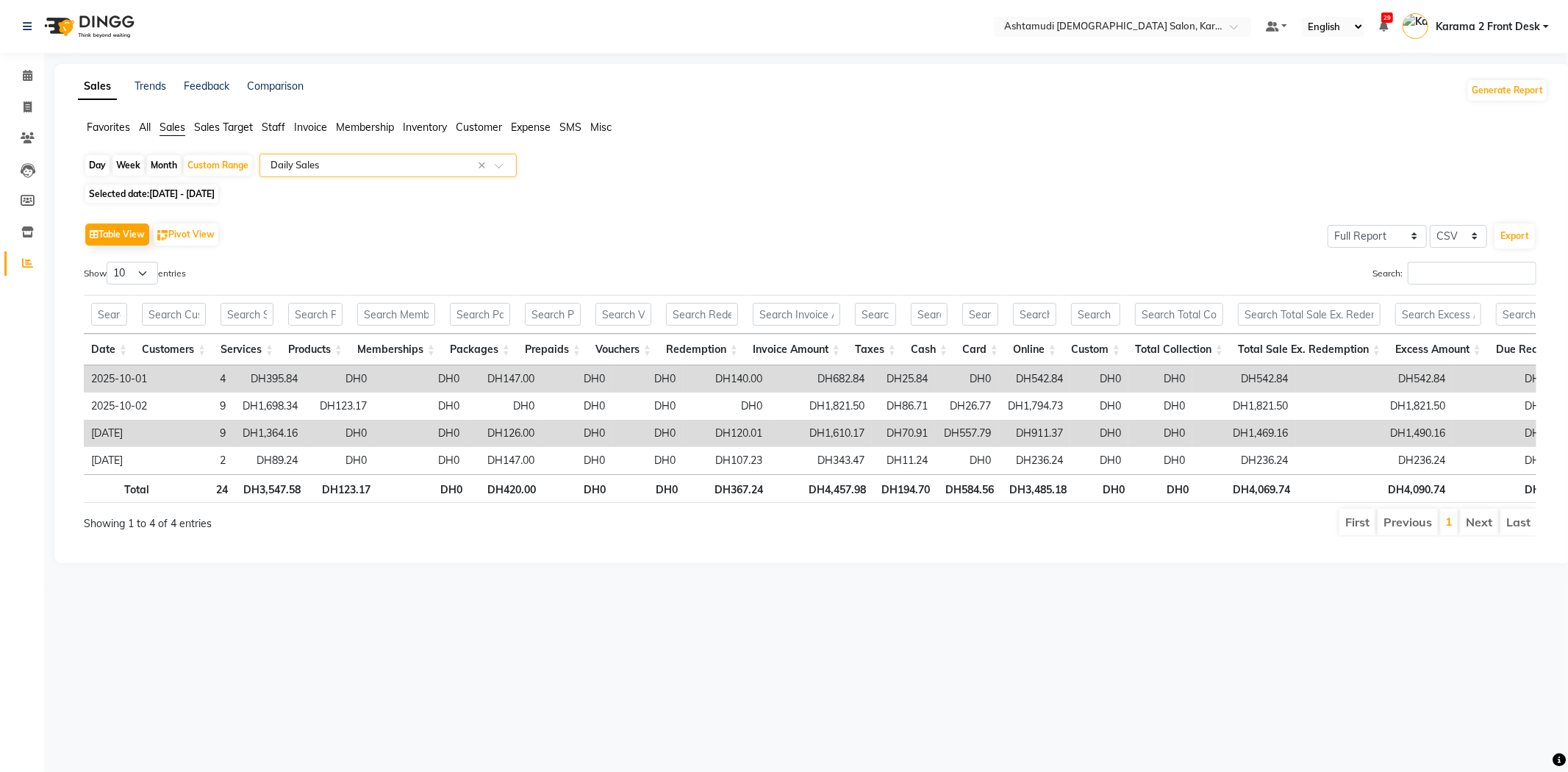
click at [834, 32] on nav "Select Location × Ashtamudi [DEMOGRAPHIC_DATA] Salon, Karama 2 Default Panel My…" at bounding box center [784, 26] width 1568 height 53
click at [27, 75] on icon at bounding box center [28, 74] width 10 height 11
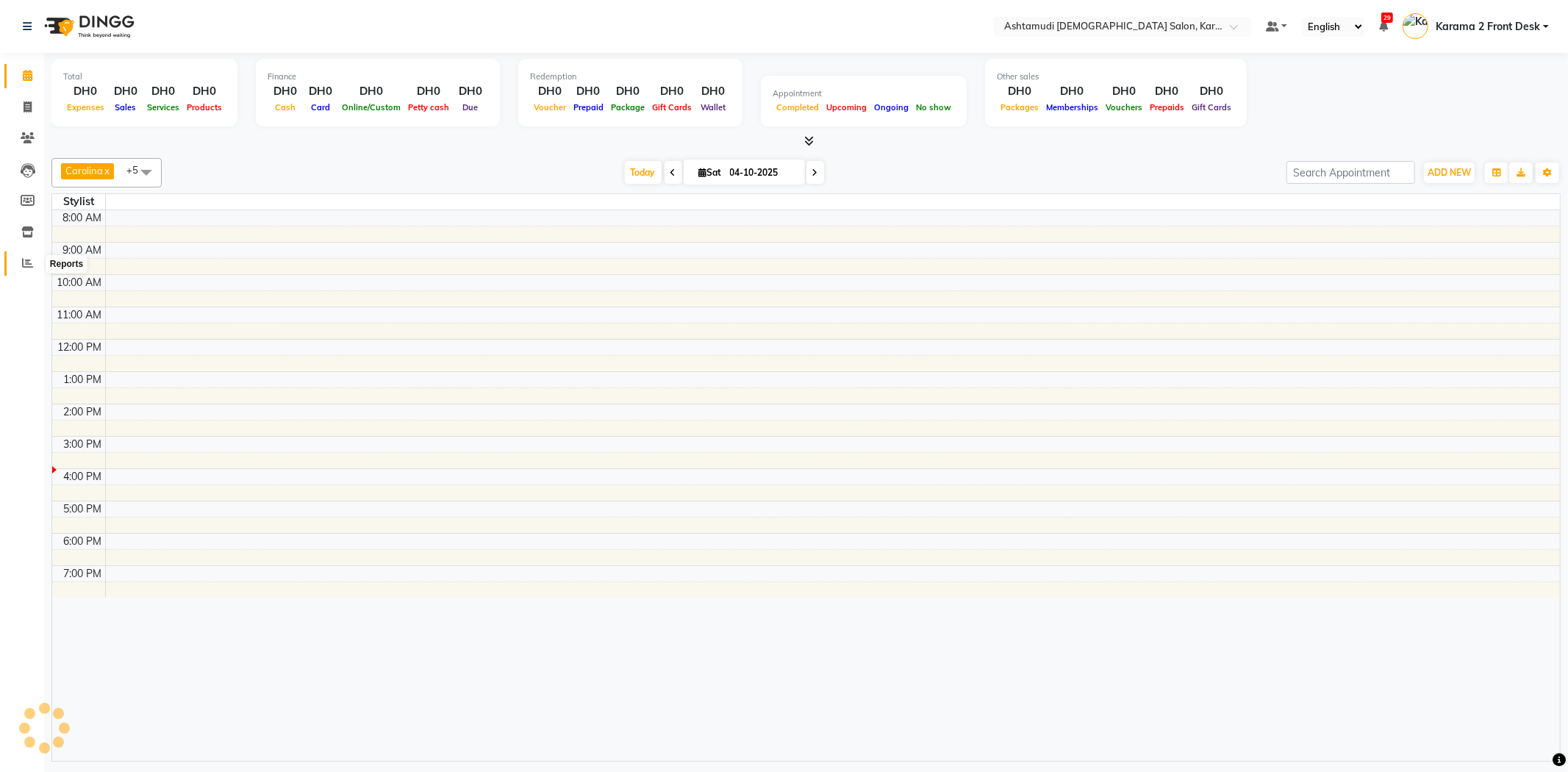
click at [38, 261] on span at bounding box center [28, 263] width 26 height 17
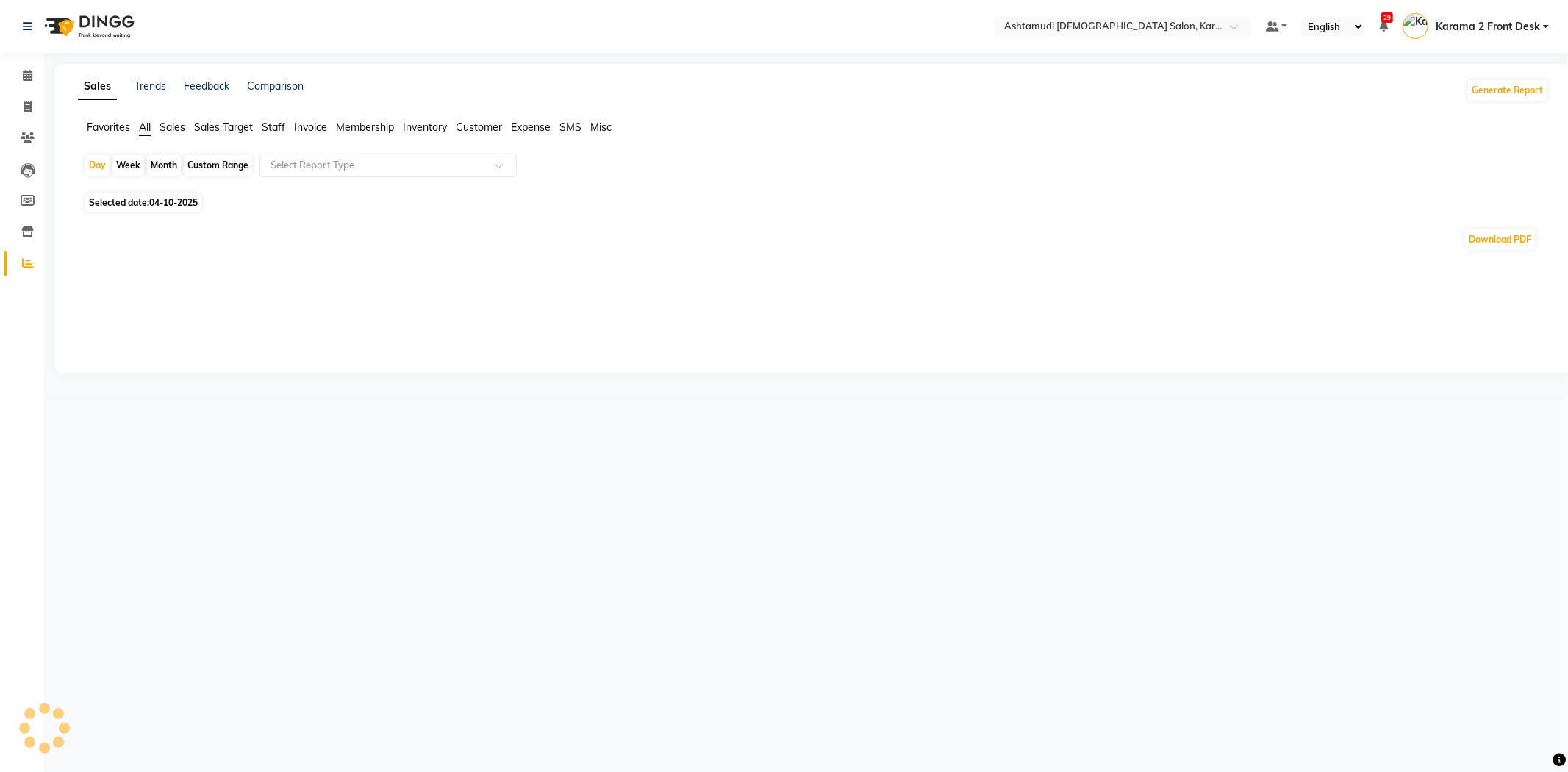
click at [486, 138] on div "Favorites All Sales Sales Target Staff Invoice Membership Inventory Customer Ex…" at bounding box center [812, 134] width 1493 height 28
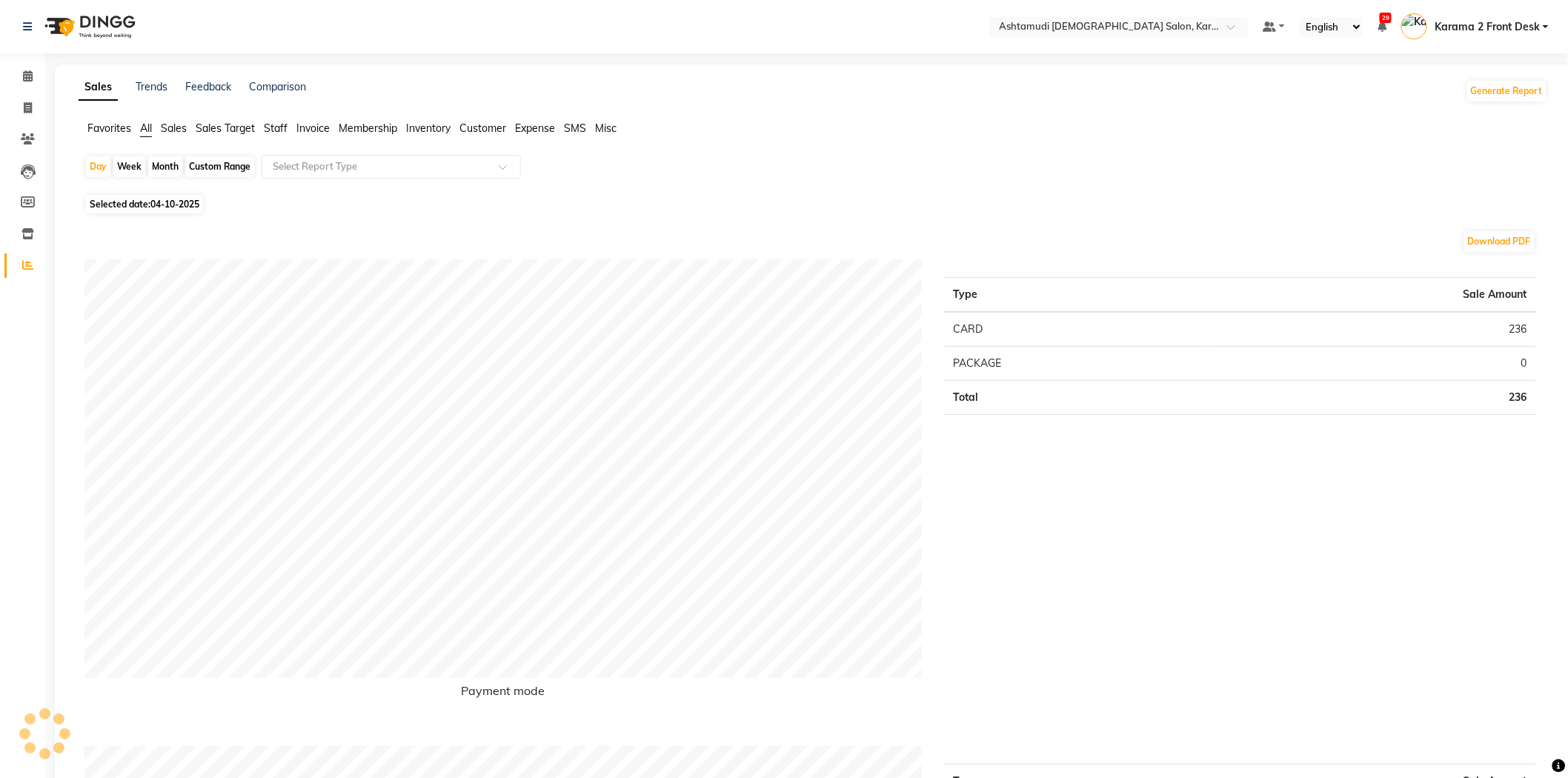
click at [486, 133] on span "Customer" at bounding box center [483, 128] width 47 height 13
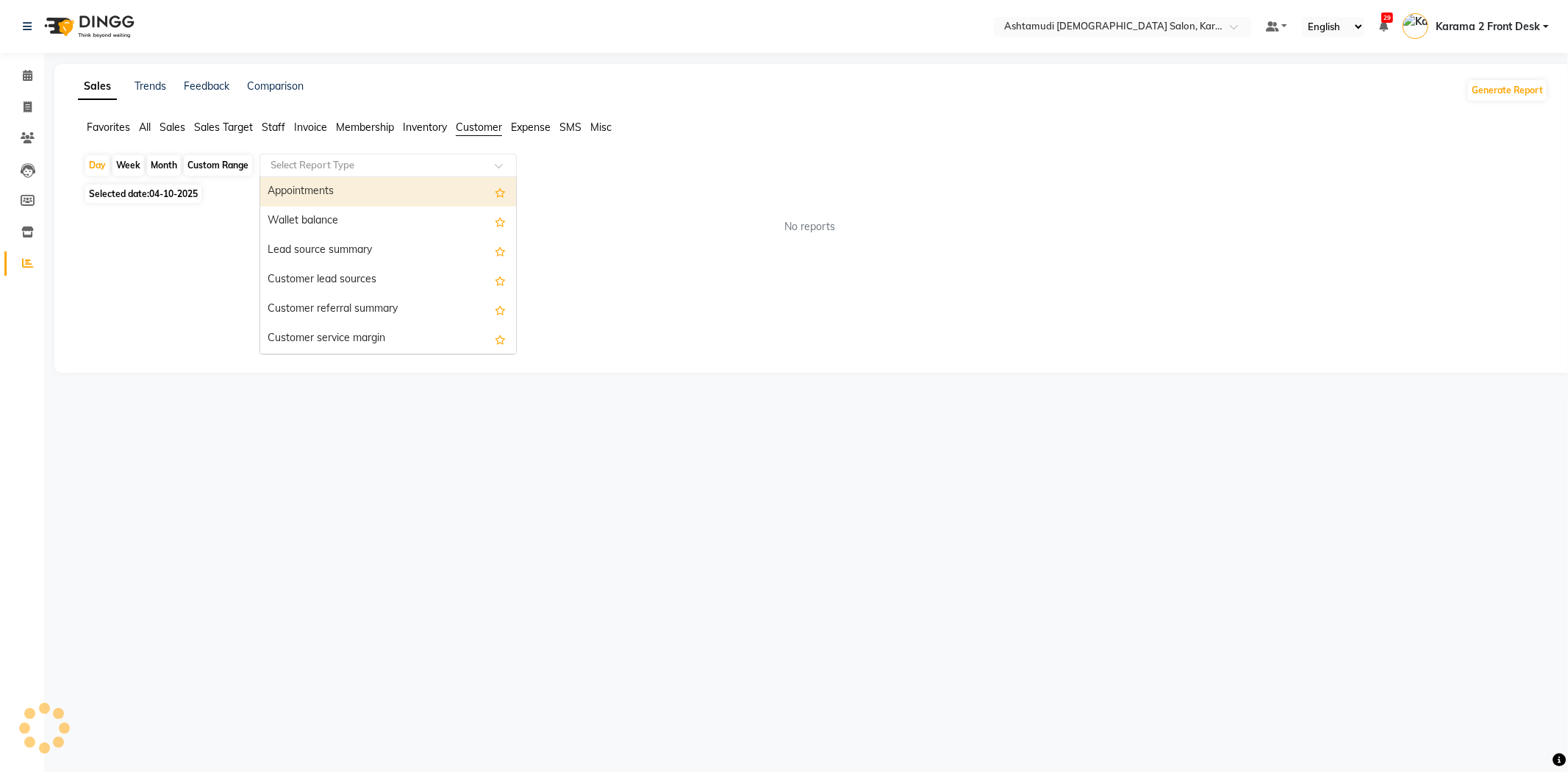
click at [408, 167] on input "text" at bounding box center [373, 165] width 211 height 15
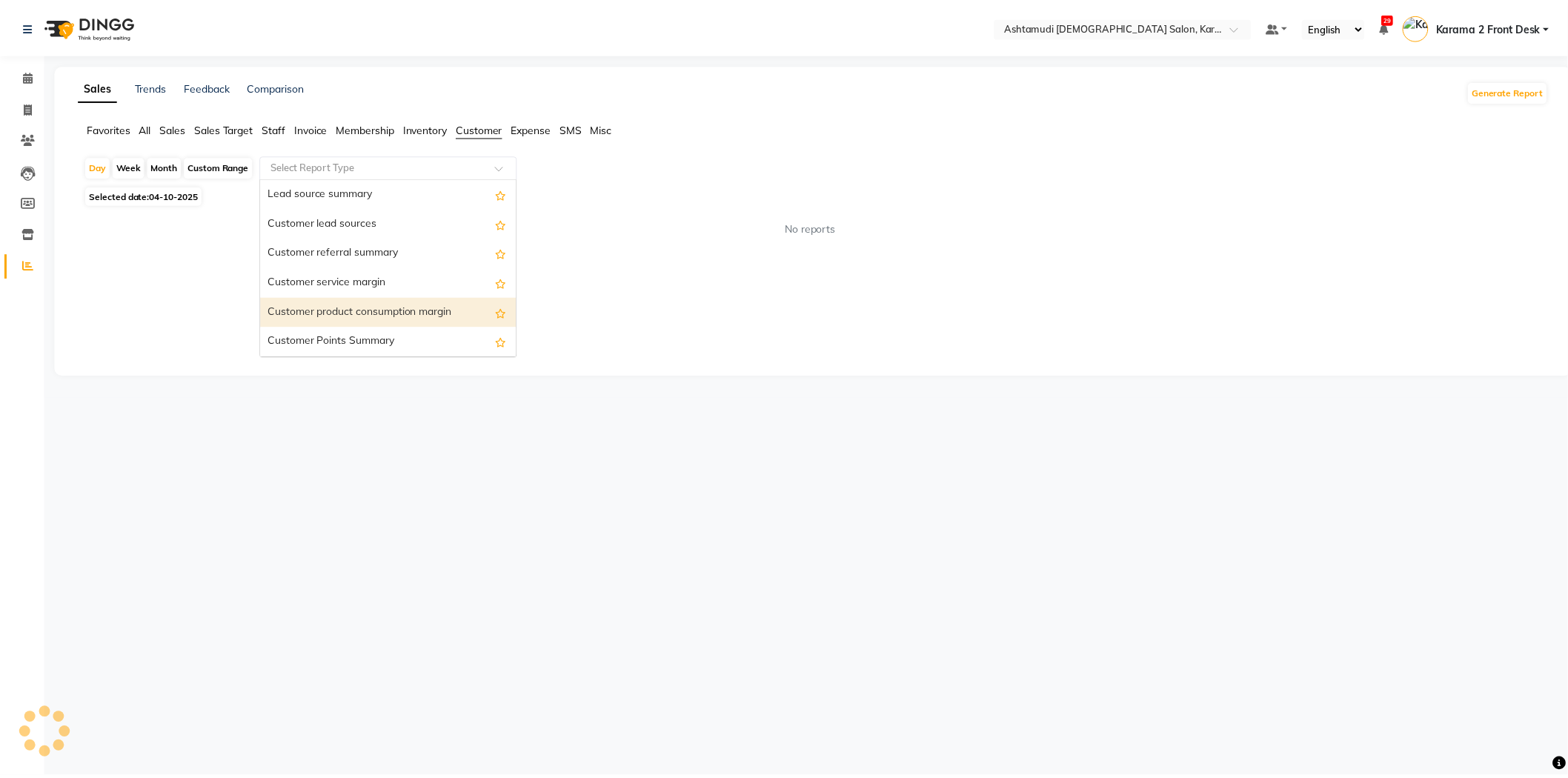
scroll to position [119, 0]
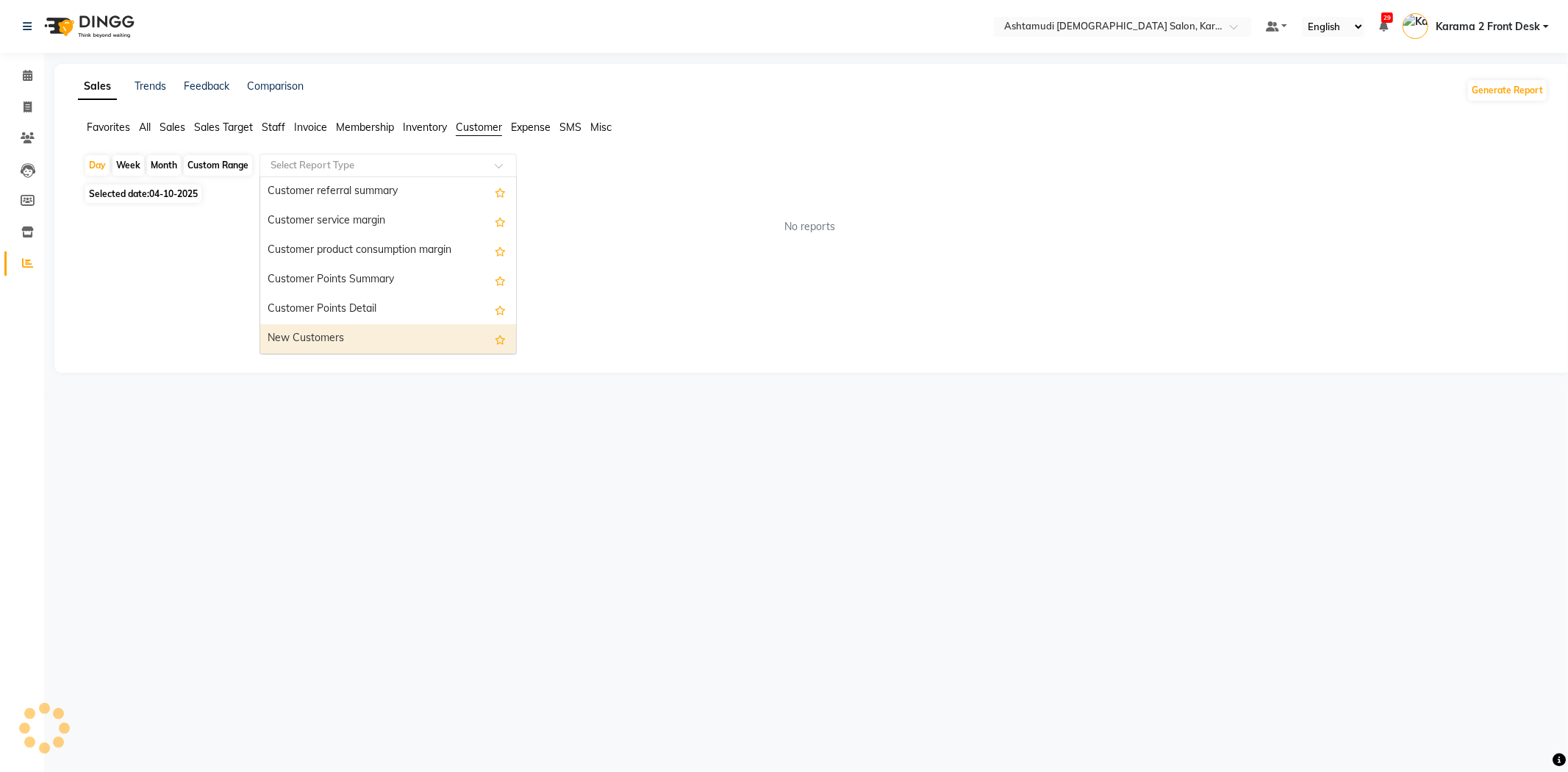
click at [357, 338] on div "New Customers" at bounding box center [388, 339] width 256 height 30
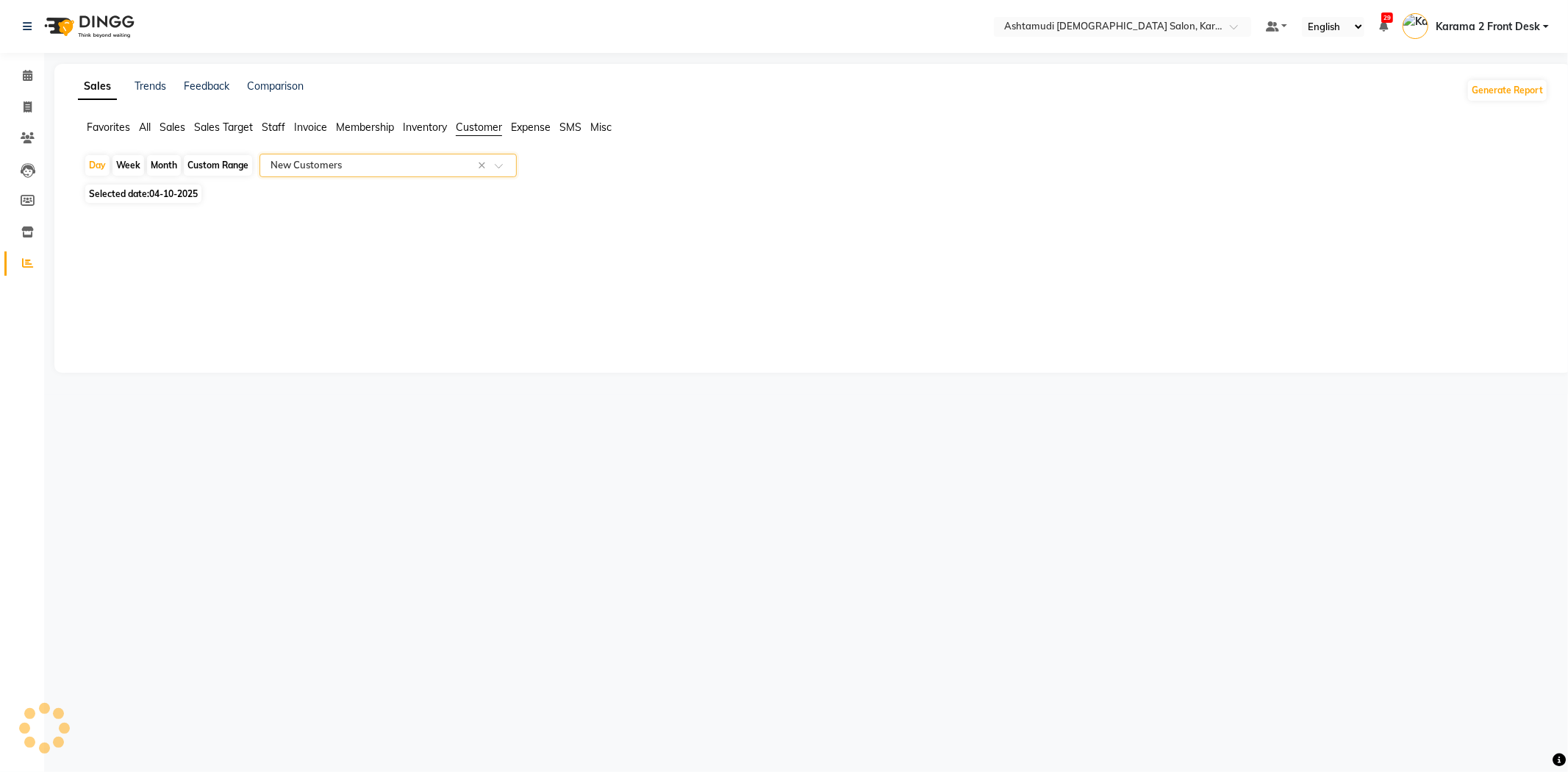
select select "full_report"
select select "csv"
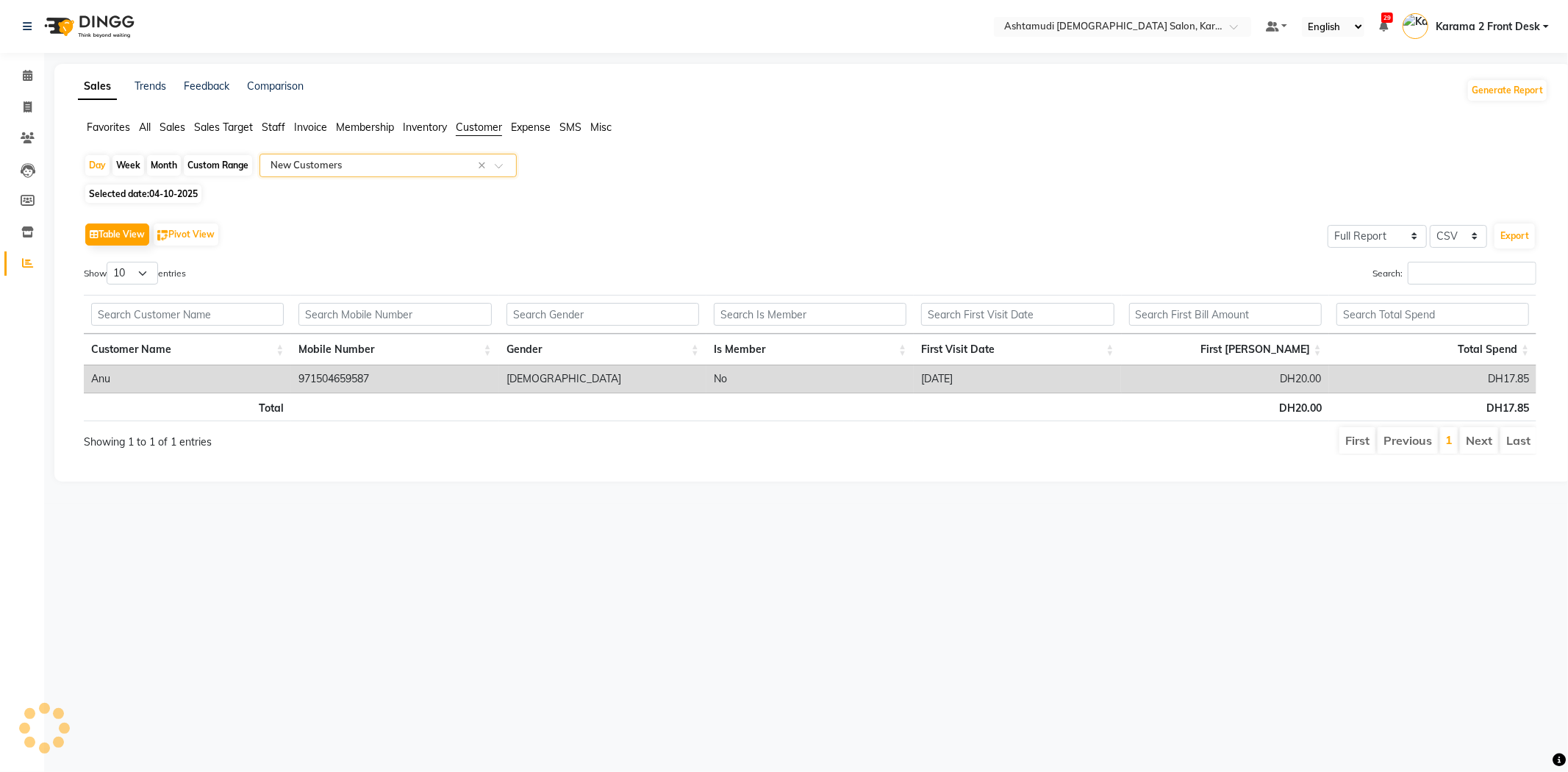
drag, startPoint x: 323, startPoint y: 243, endPoint x: 302, endPoint y: 236, distance: 22.1
click at [323, 244] on div "Table View Pivot View Select Full Report Filtered Report Select CSV PDF Export" at bounding box center [809, 234] width 1453 height 31
click at [30, 75] on icon at bounding box center [28, 74] width 10 height 11
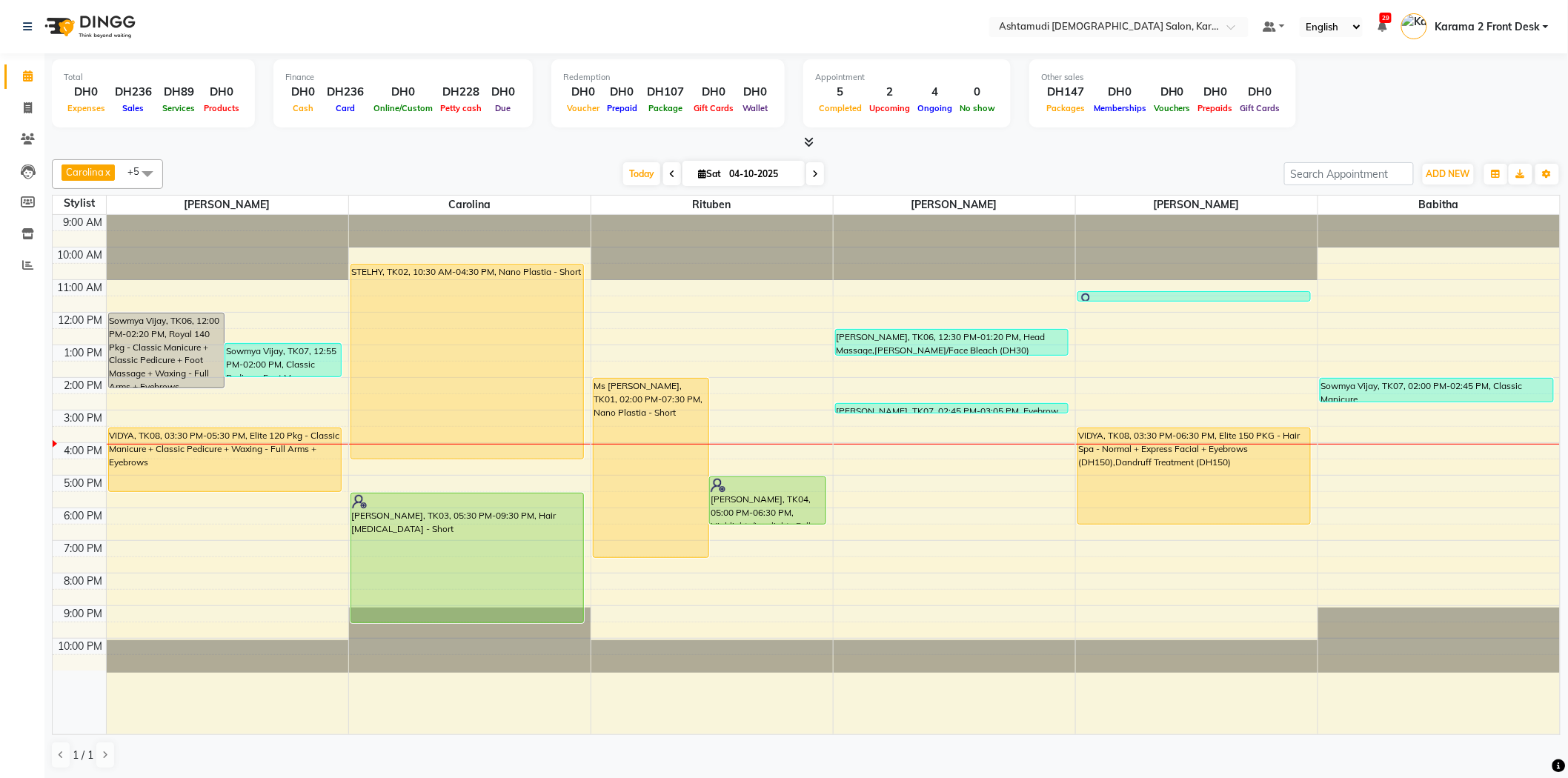
click at [776, 38] on nav "Select Location × Ashtamudi Ladies Salon, Karama 2 Default Panel My Panel Engli…" at bounding box center [784, 26] width 1568 height 53
click at [804, 31] on nav "Select Location × Ashtamudi Ladies Salon, Karama 2 Default Panel My Panel Engli…" at bounding box center [784, 26] width 1568 height 53
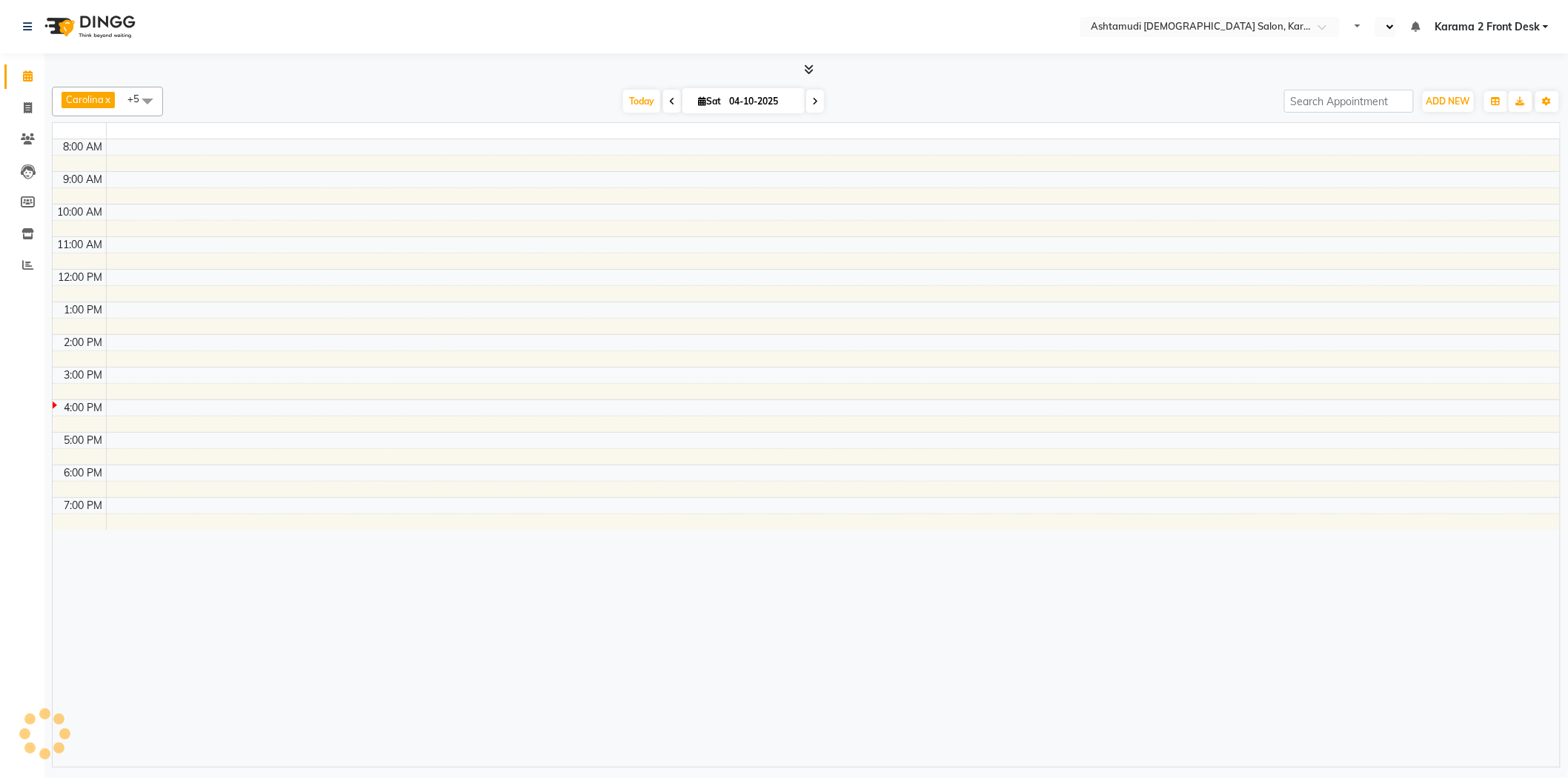
select select "en"
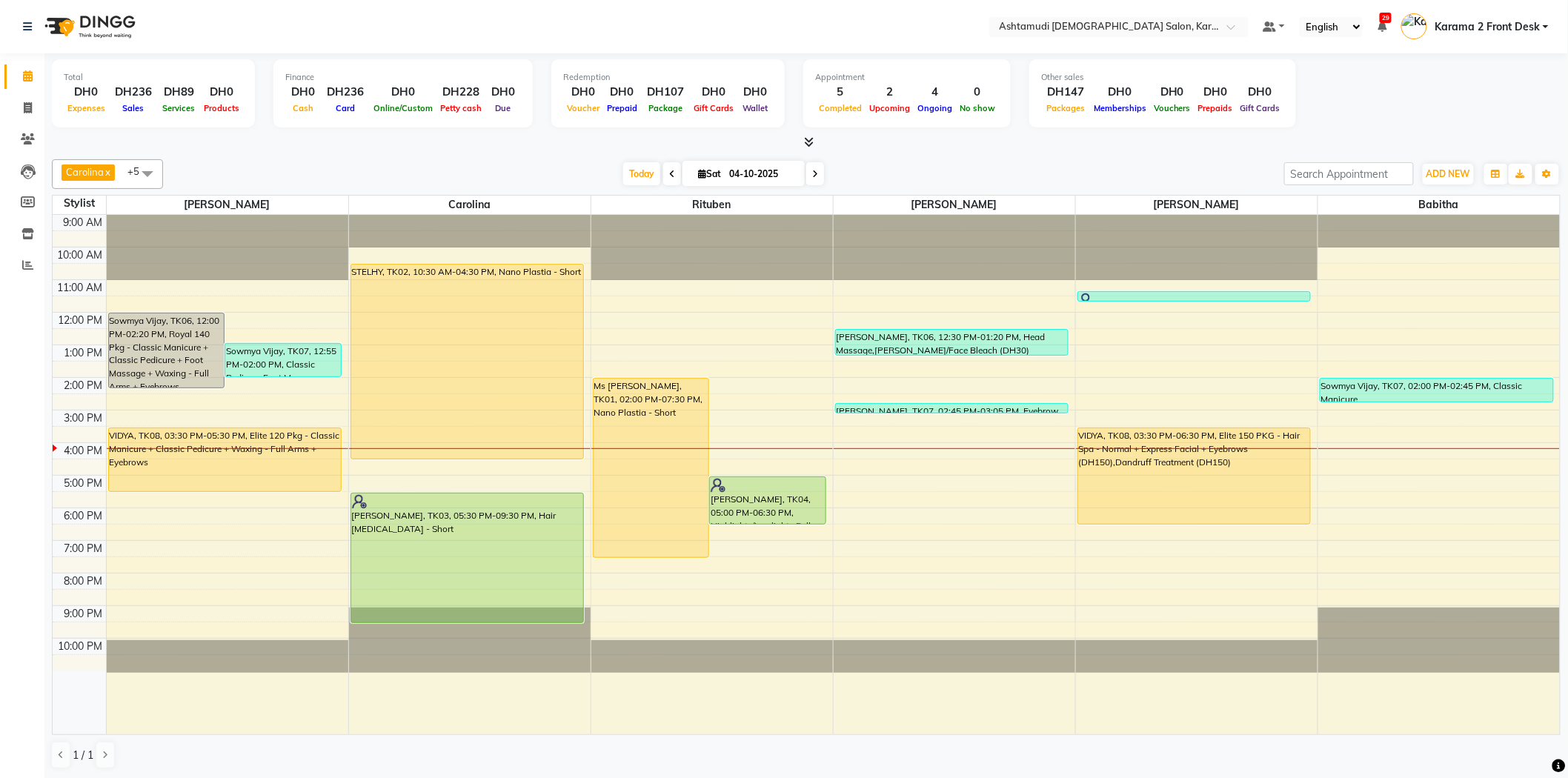
click at [886, 174] on div "[DATE] [DATE]" at bounding box center [723, 174] width 1107 height 22
click at [873, 150] on div at bounding box center [806, 143] width 1509 height 16
click at [888, 135] on div at bounding box center [806, 143] width 1509 height 16
click at [879, 145] on div at bounding box center [806, 143] width 1509 height 16
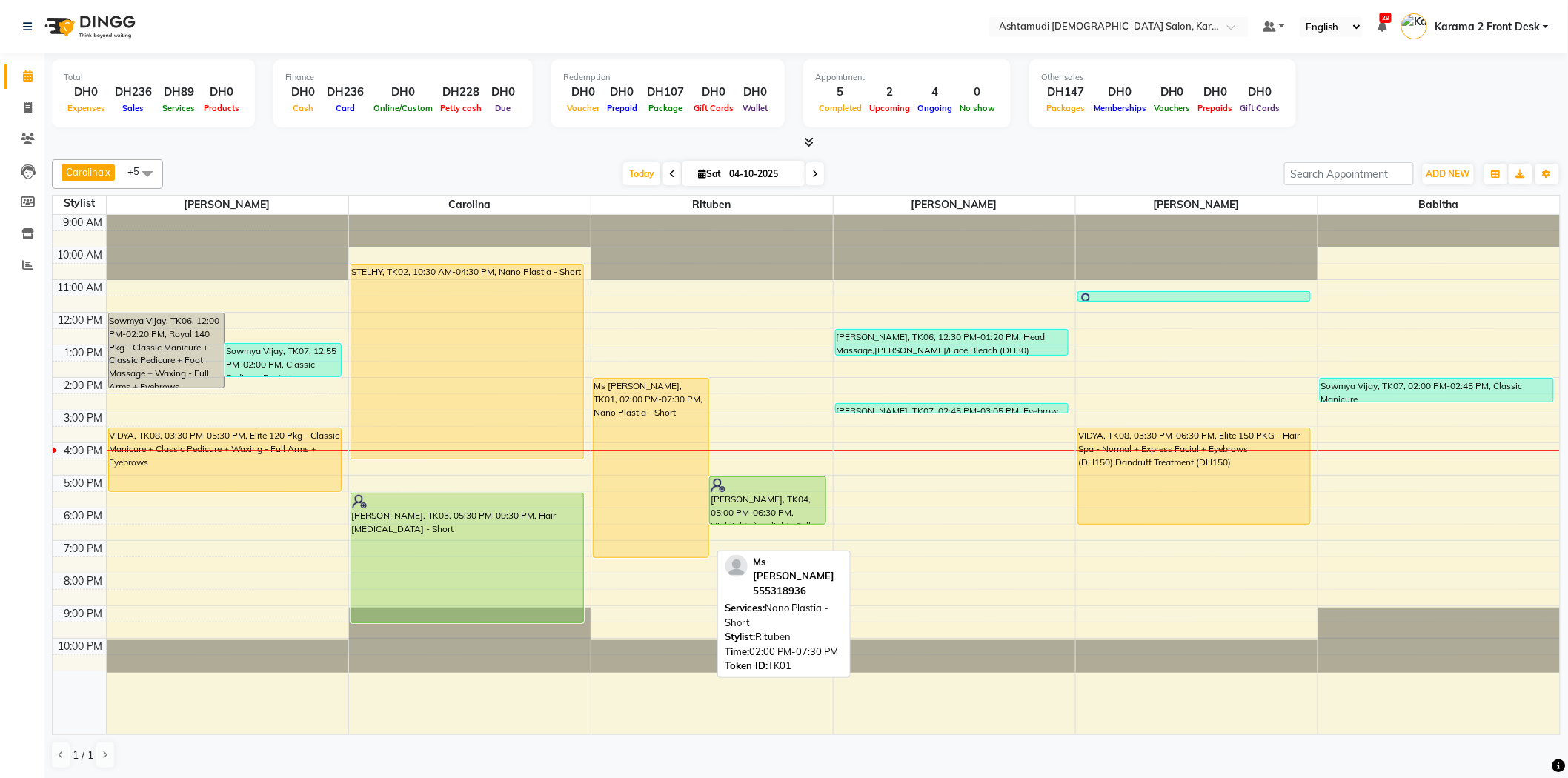
click at [663, 430] on div "Ms [PERSON_NAME], TK01, 02:00 PM-07:30 PM, Nano Plastia - Short" at bounding box center [652, 468] width 116 height 179
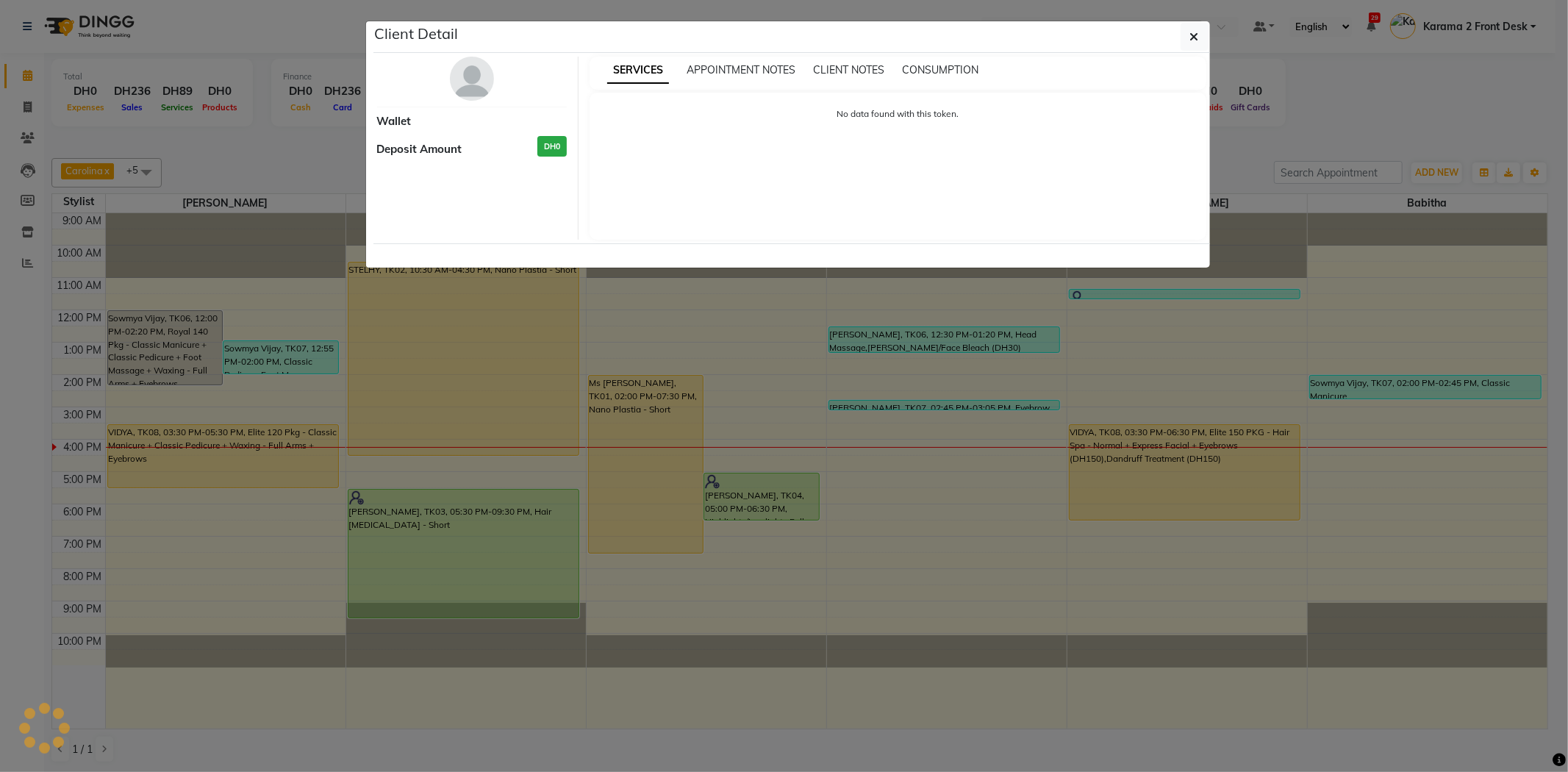
select select "1"
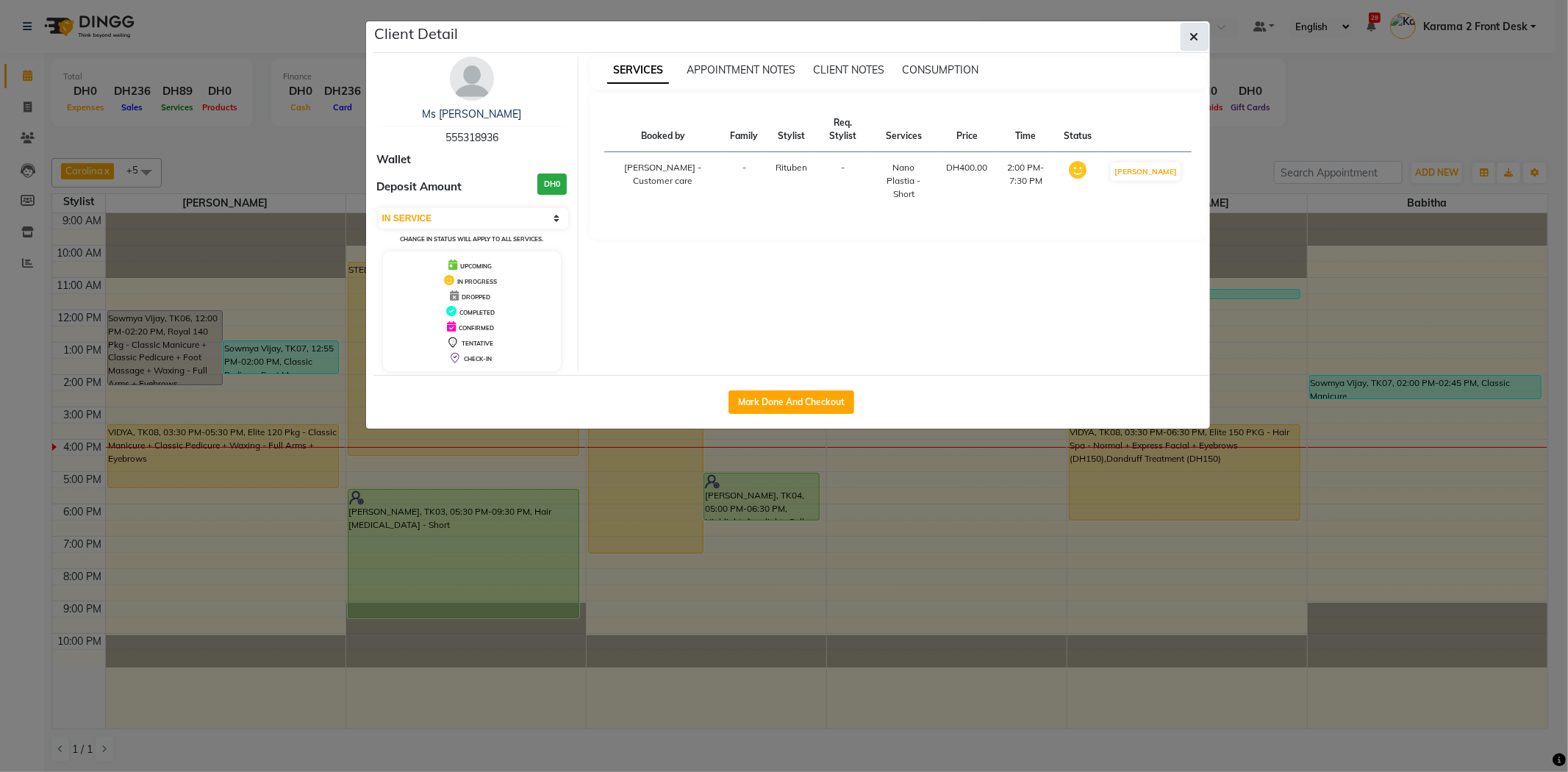
click at [1199, 38] on button "button" at bounding box center [1194, 37] width 28 height 28
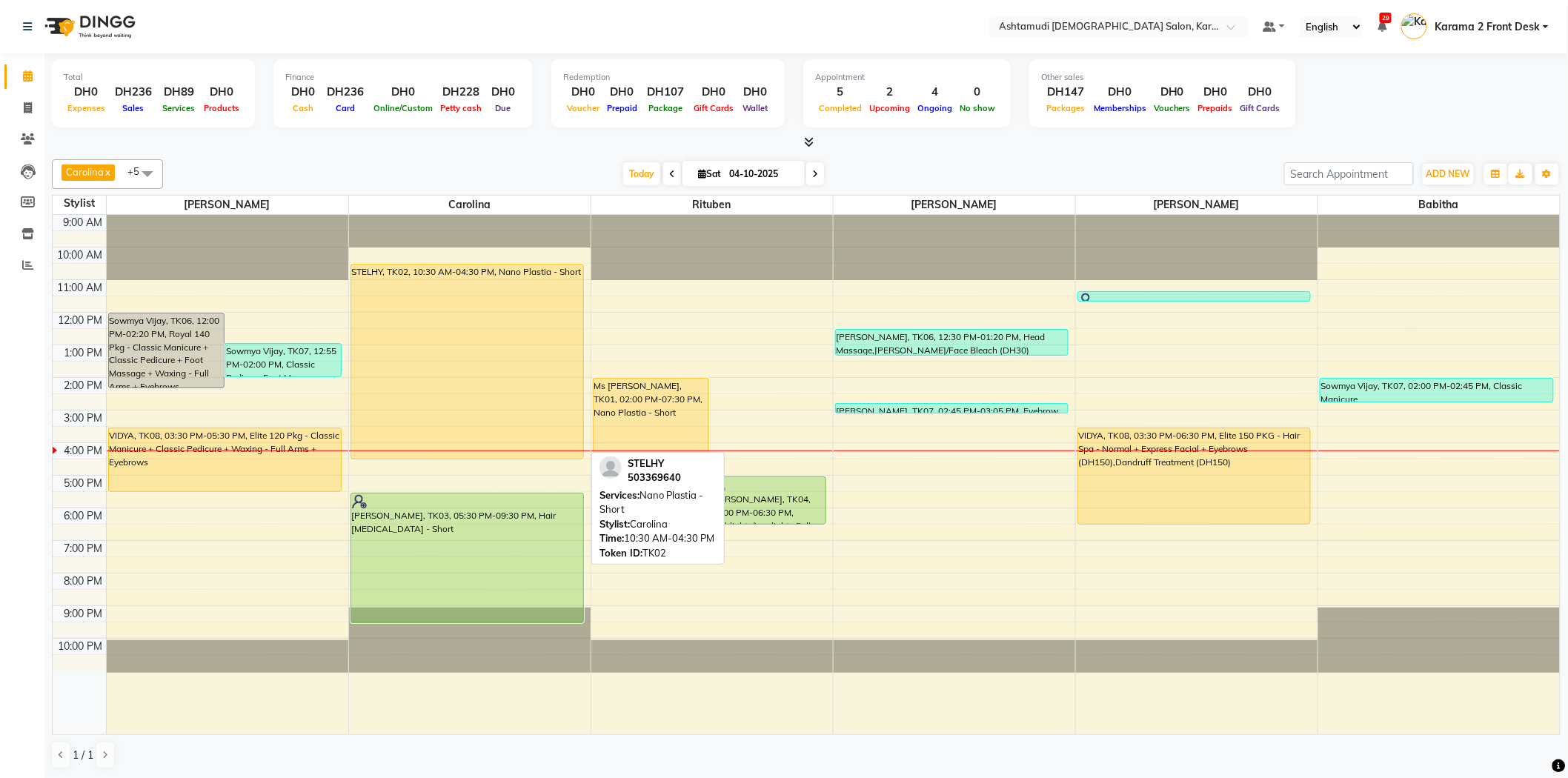
click at [391, 284] on div "STELHY, TK02, 10:30 AM-04:30 PM, Nano Plastia - Short" at bounding box center [467, 362] width 233 height 194
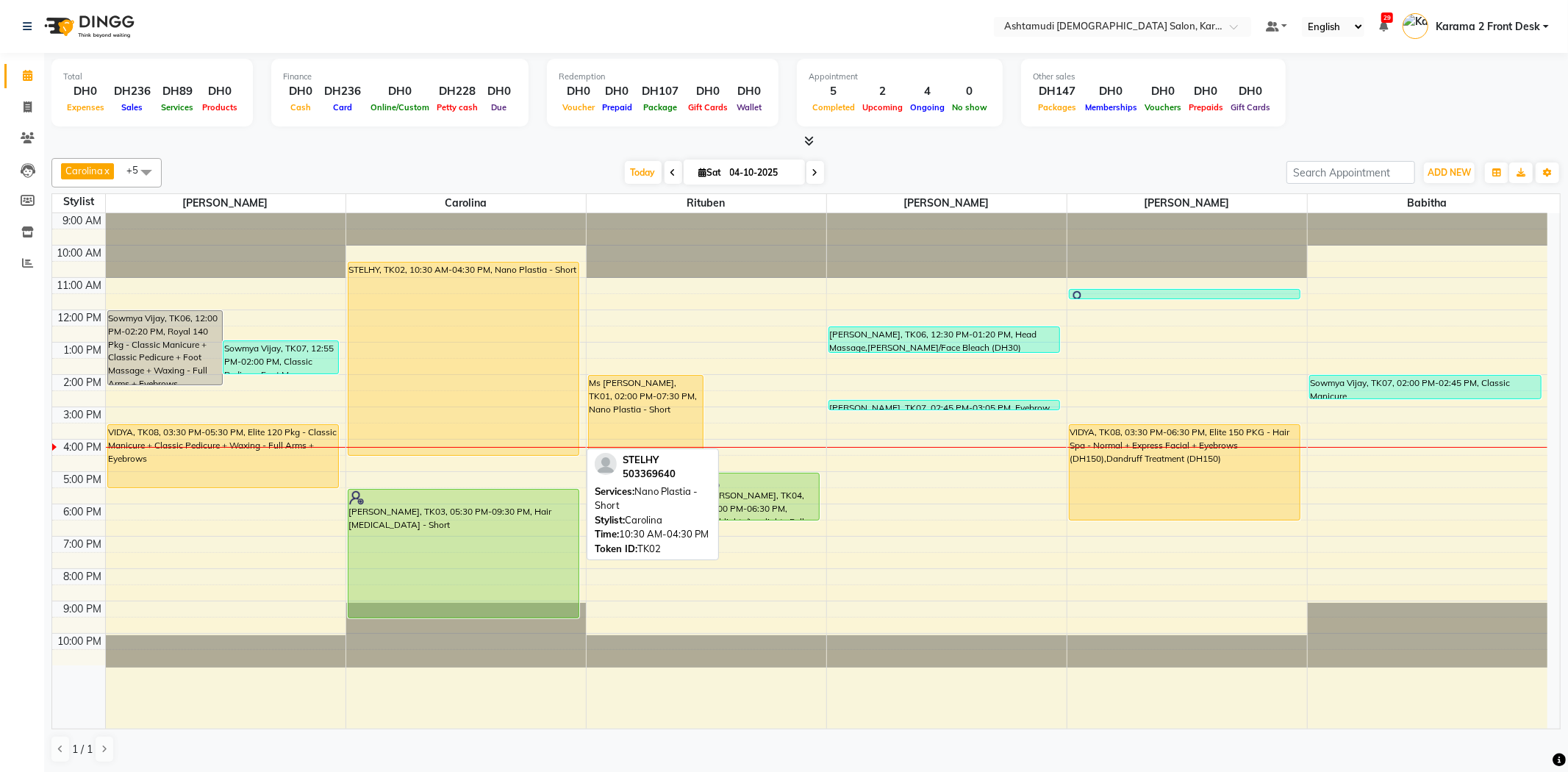
select select "1"
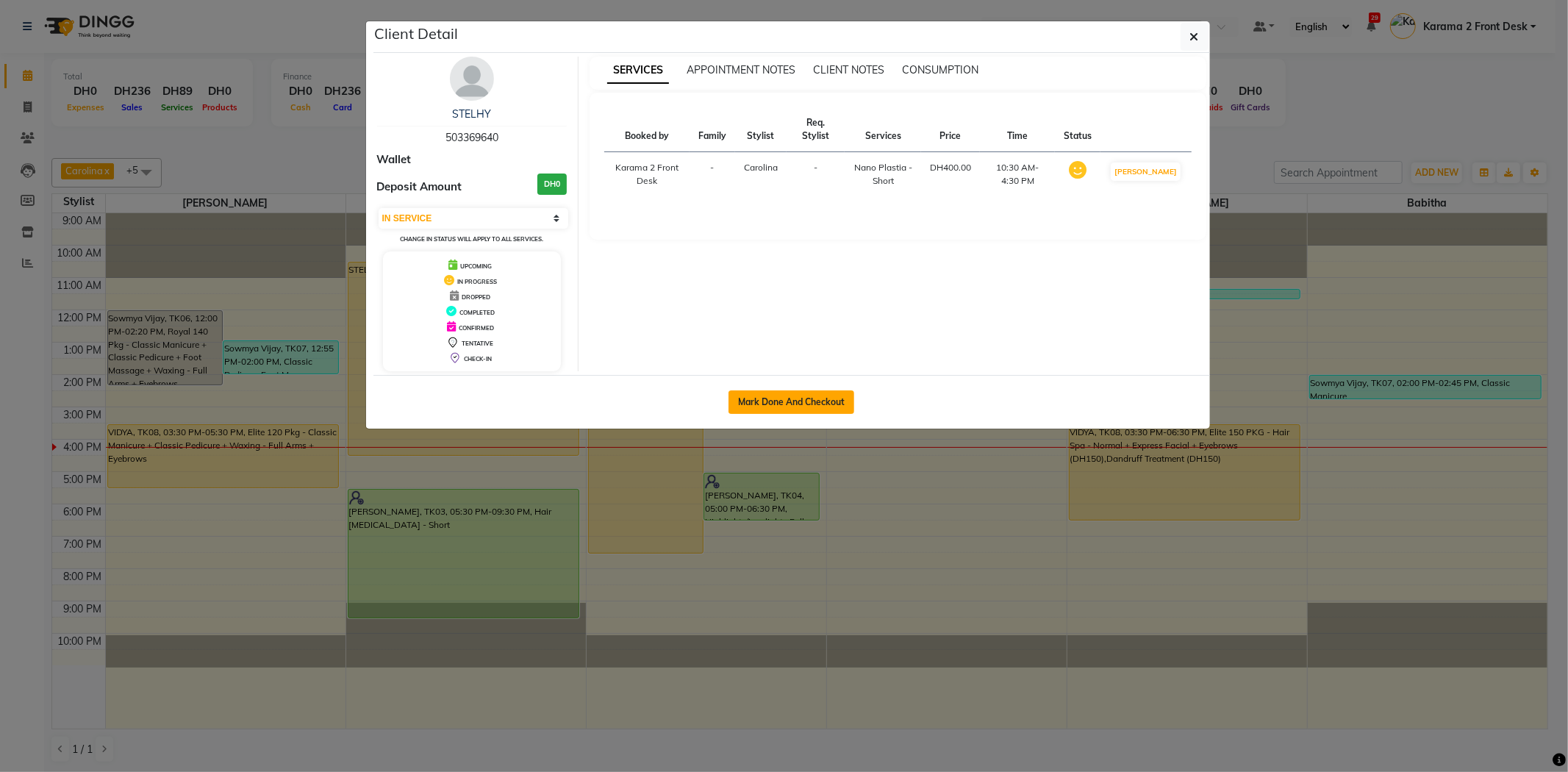
click at [769, 399] on button "Mark Done And Checkout" at bounding box center [790, 403] width 126 height 24
select select "7424"
select select "service"
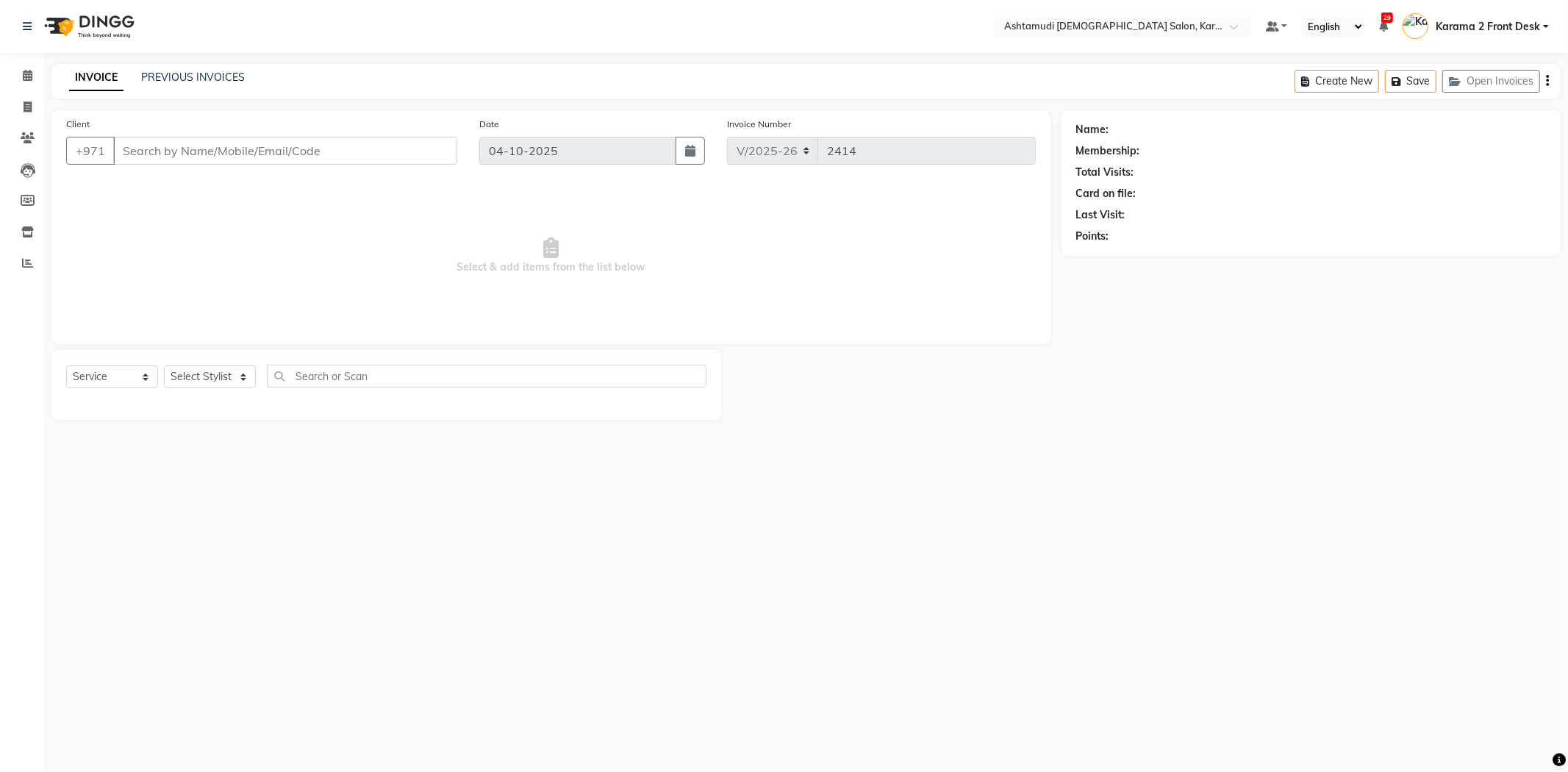
type input "503369640"
select select "69442"
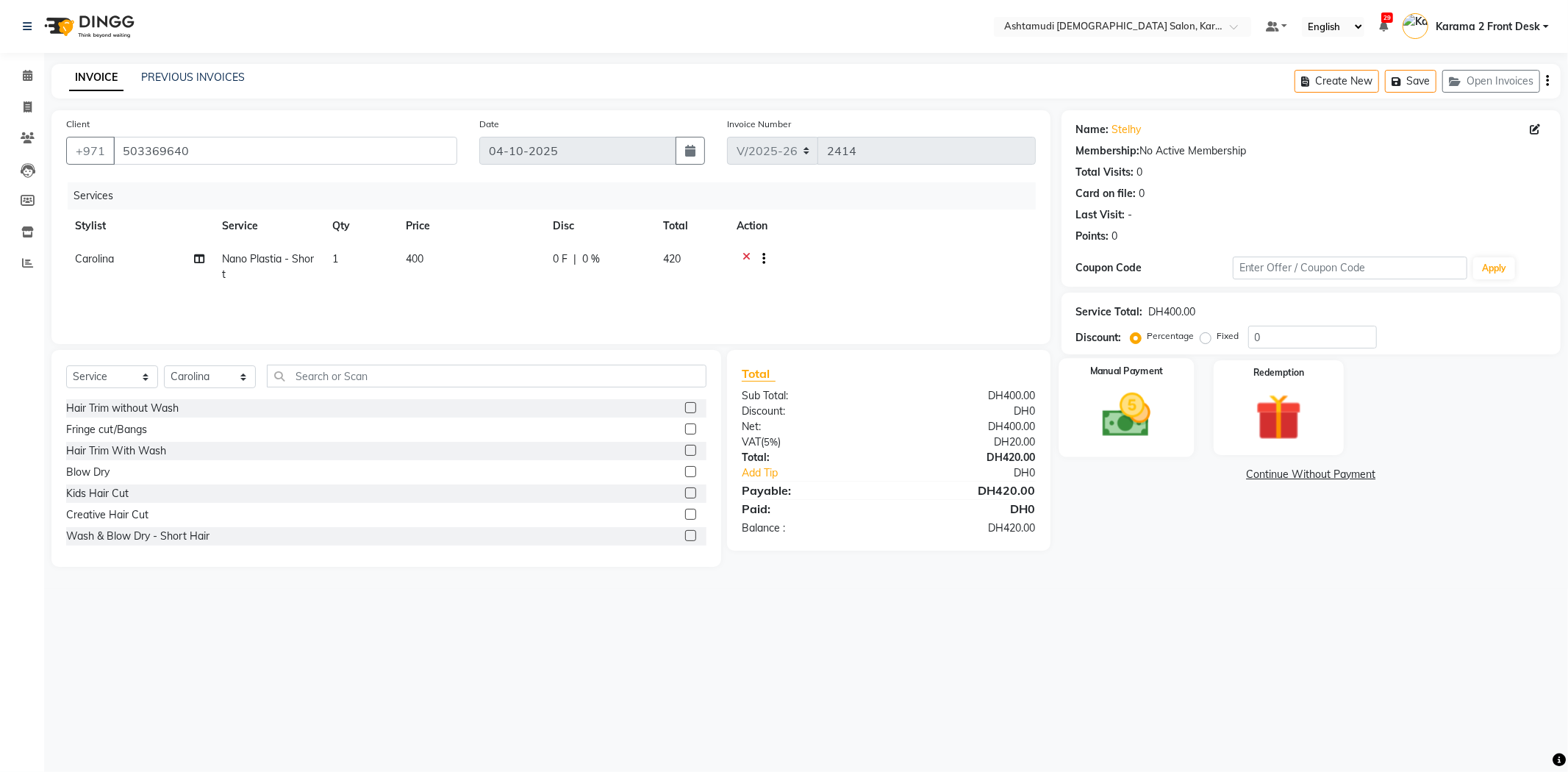
click at [1167, 381] on div "Manual Payment" at bounding box center [1126, 407] width 135 height 98
click at [1254, 478] on span "CASH" at bounding box center [1256, 475] width 32 height 17
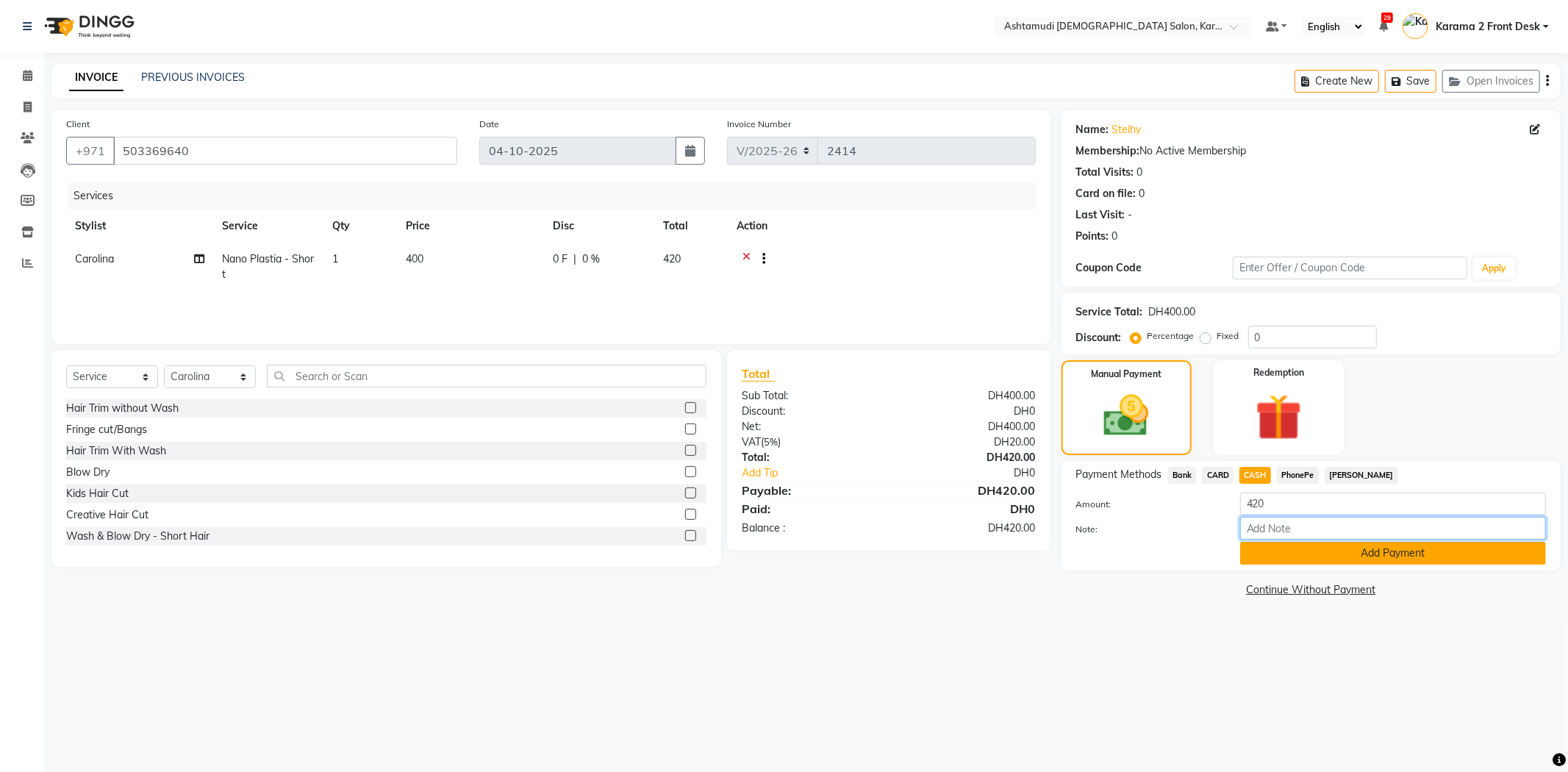
drag, startPoint x: 1252, startPoint y: 519, endPoint x: 1267, endPoint y: 543, distance: 28.3
click at [1252, 519] on input "Note:" at bounding box center [1392, 528] width 305 height 23
type input "swathy"
click at [1306, 564] on button "Add Payment" at bounding box center [1392, 553] width 305 height 23
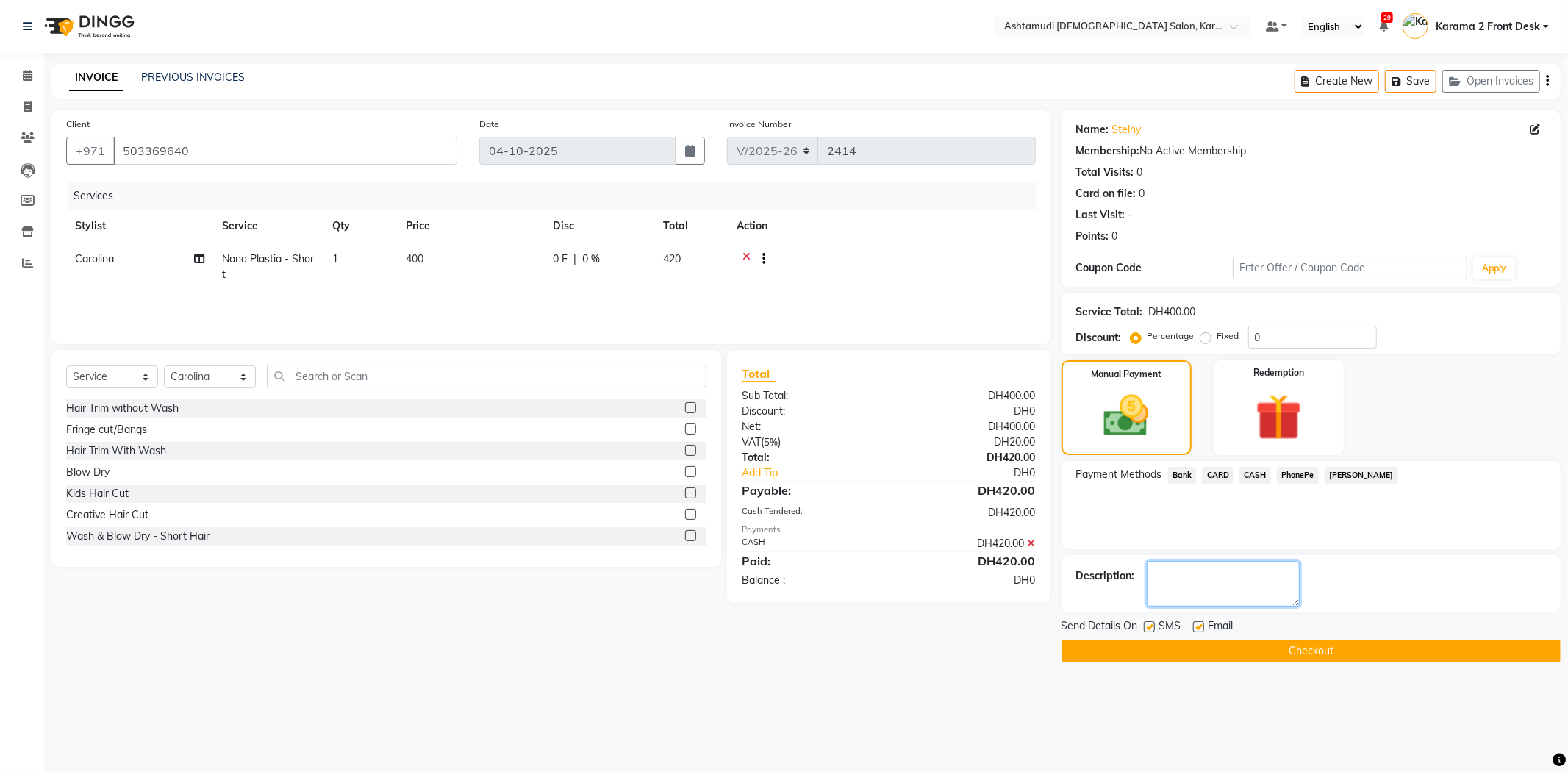
click at [1223, 577] on textarea at bounding box center [1223, 584] width 153 height 46
click at [1203, 627] on label at bounding box center [1198, 626] width 11 height 11
click at [1203, 627] on input "checkbox" at bounding box center [1198, 628] width 10 height 10
checkbox input "false"
click at [1151, 626] on label at bounding box center [1148, 626] width 11 height 11
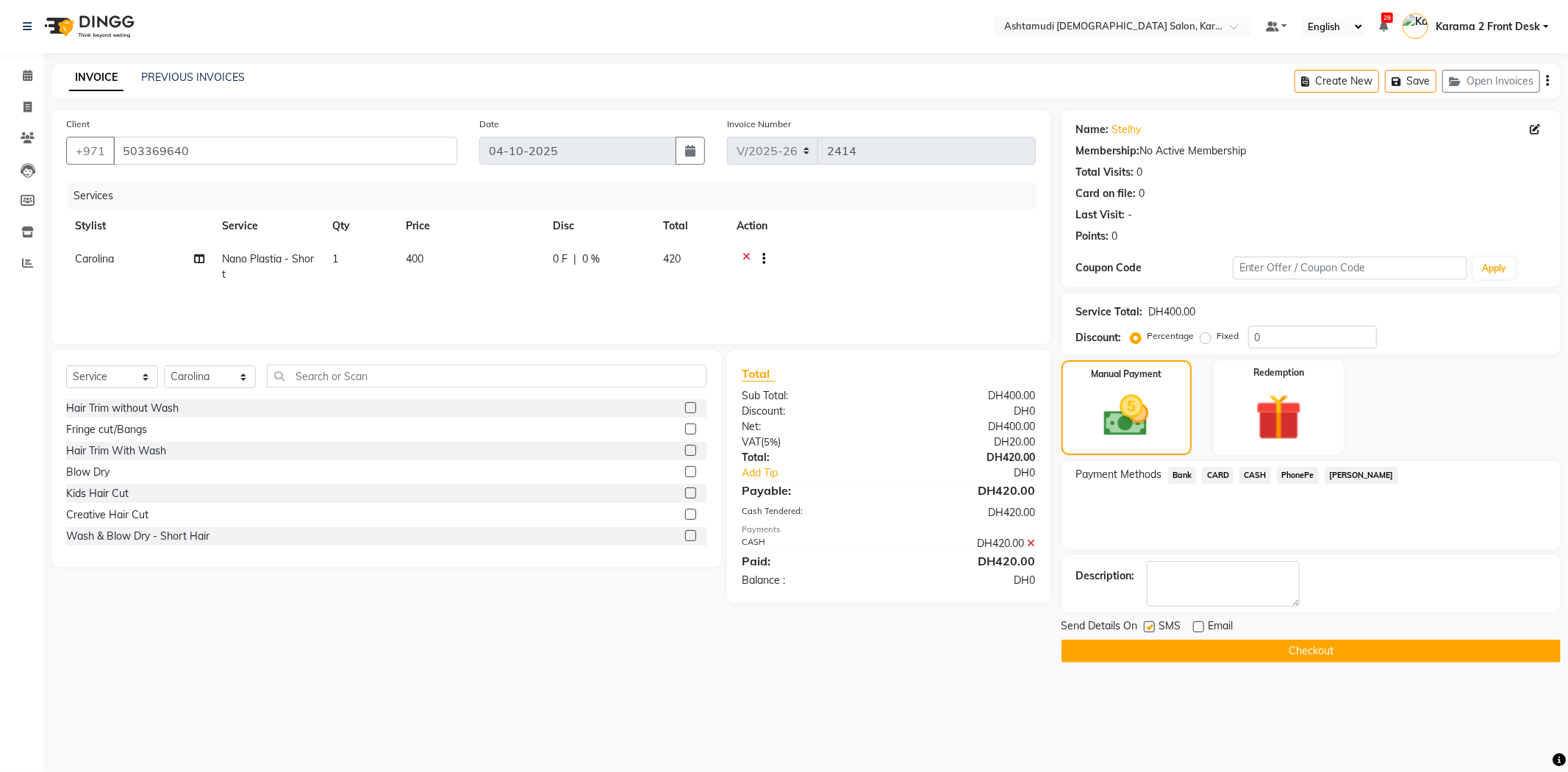
click at [1151, 626] on input "checkbox" at bounding box center [1148, 628] width 10 height 10
checkbox input "false"
click at [1186, 586] on textarea at bounding box center [1223, 584] width 153 height 46
click at [1178, 645] on button "Checkout" at bounding box center [1310, 651] width 499 height 23
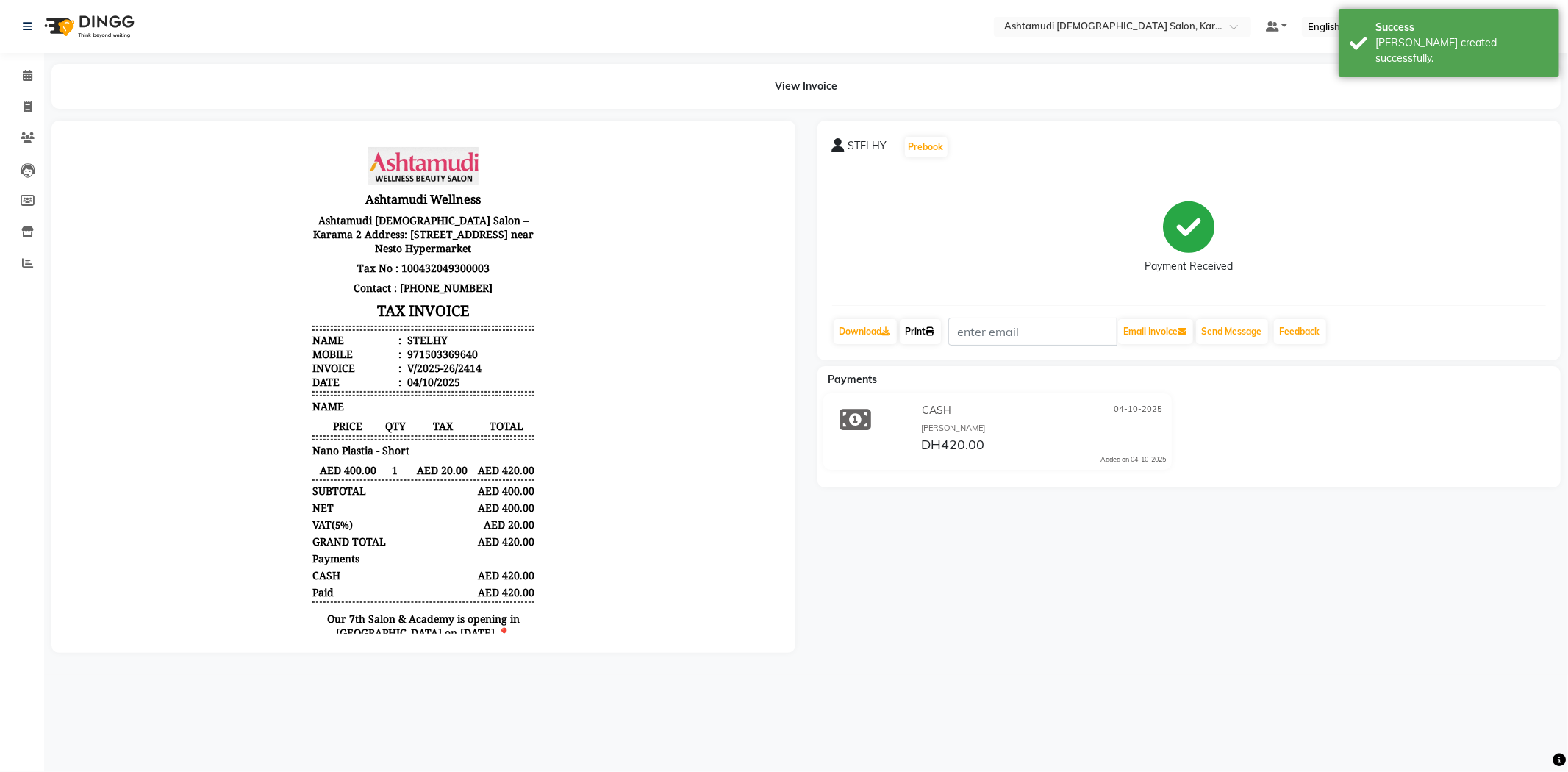
click at [918, 333] on link "Print" at bounding box center [920, 331] width 42 height 25
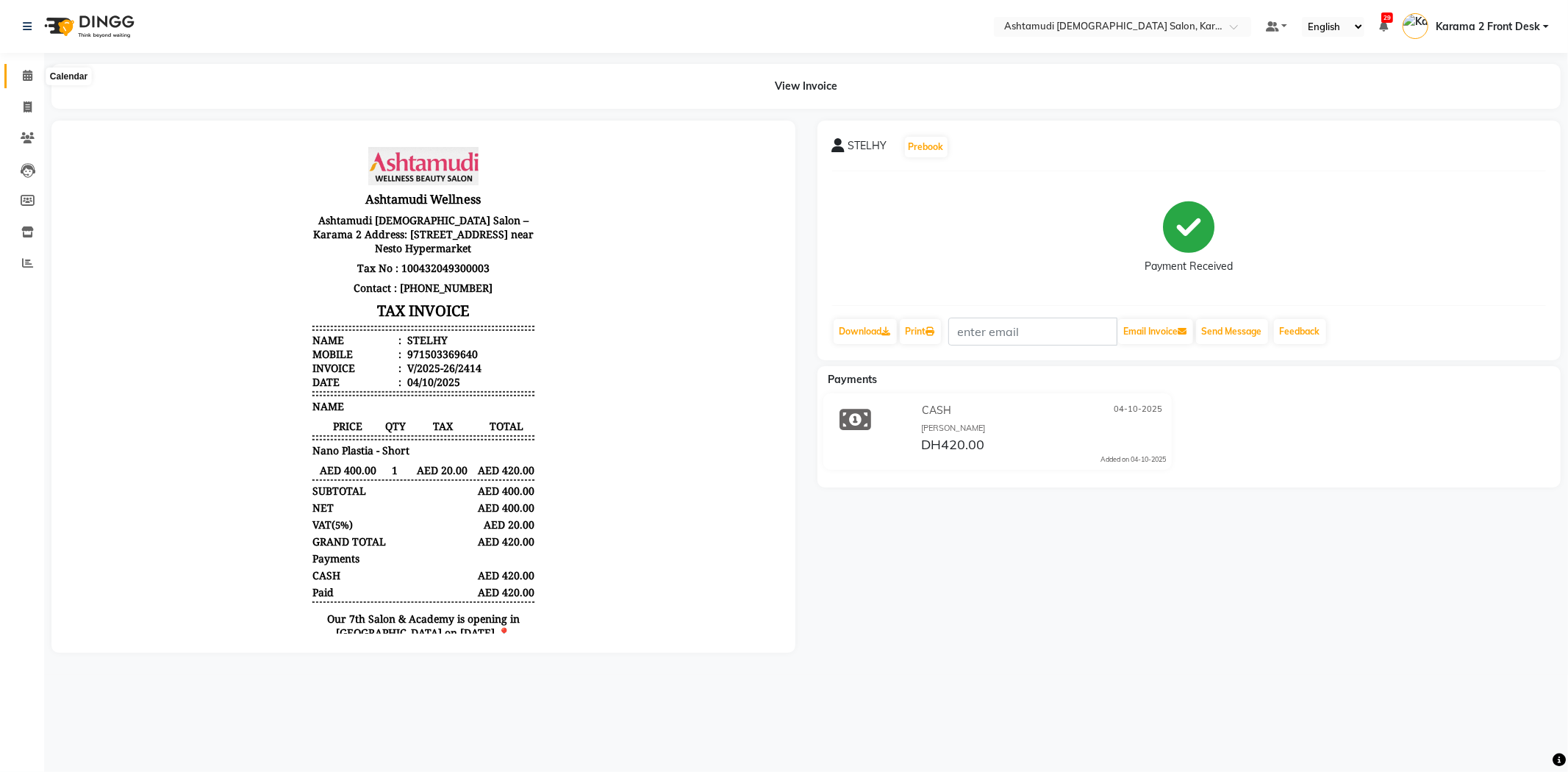
drag, startPoint x: 24, startPoint y: 78, endPoint x: 16, endPoint y: 44, distance: 34.9
click at [24, 78] on icon at bounding box center [28, 74] width 10 height 11
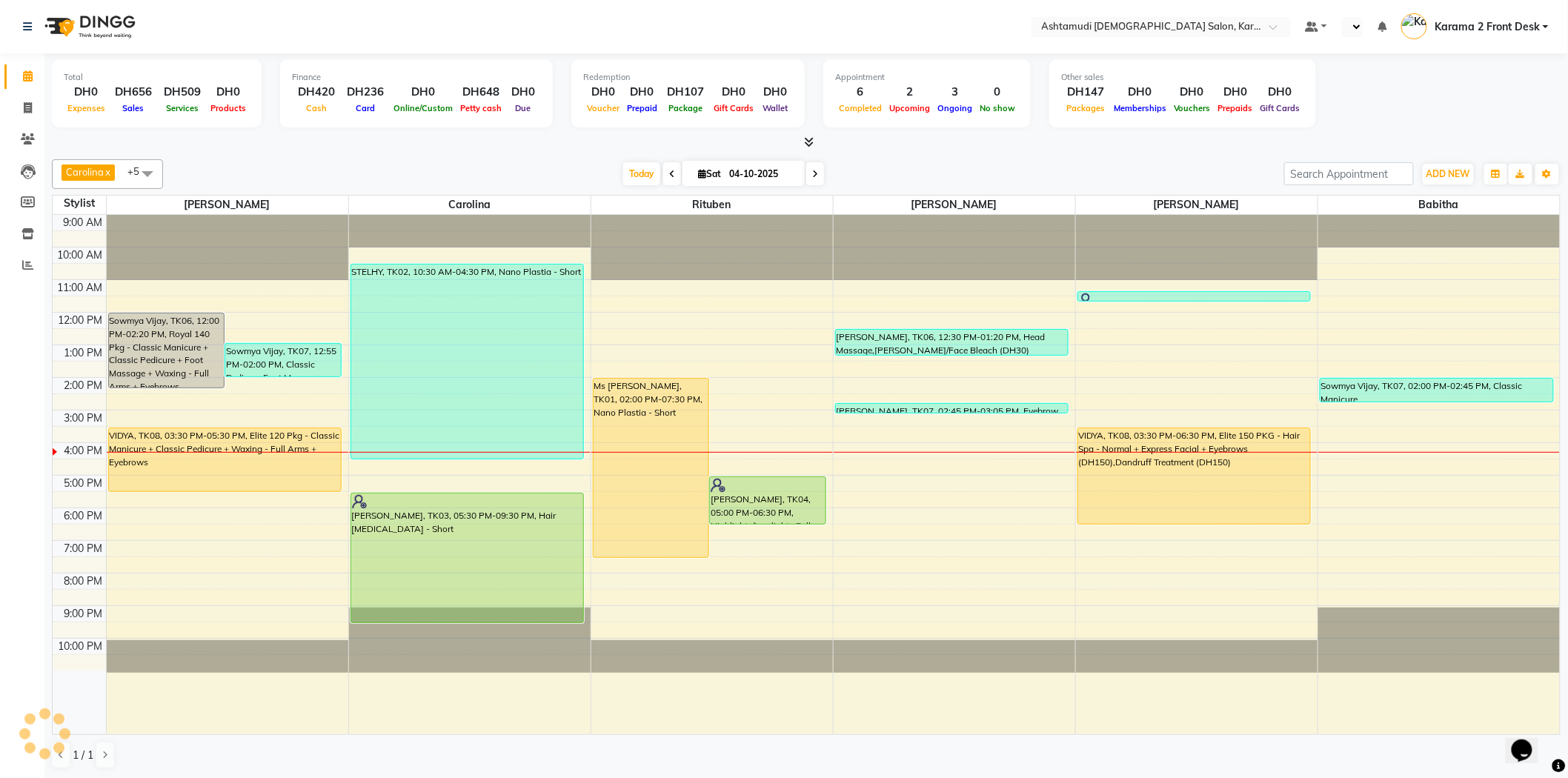
select select "en"
click at [759, 27] on nav "Select Location × Ashtamudi [DEMOGRAPHIC_DATA] Salon, Karama 2 Default Panel My…" at bounding box center [784, 26] width 1568 height 53
click at [30, 276] on link "Reports" at bounding box center [22, 265] width 36 height 24
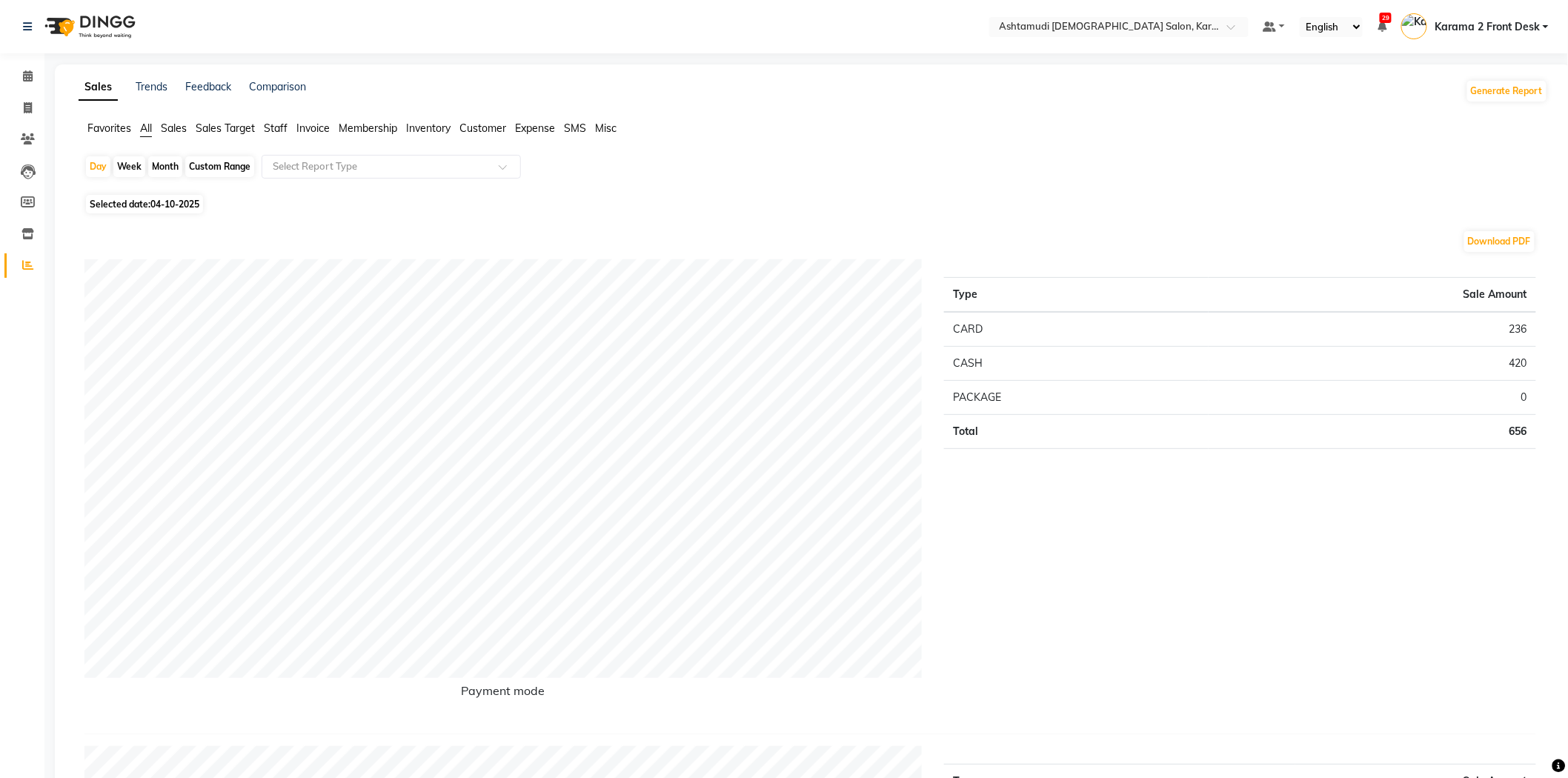
click at [485, 125] on span "Customer" at bounding box center [483, 128] width 47 height 13
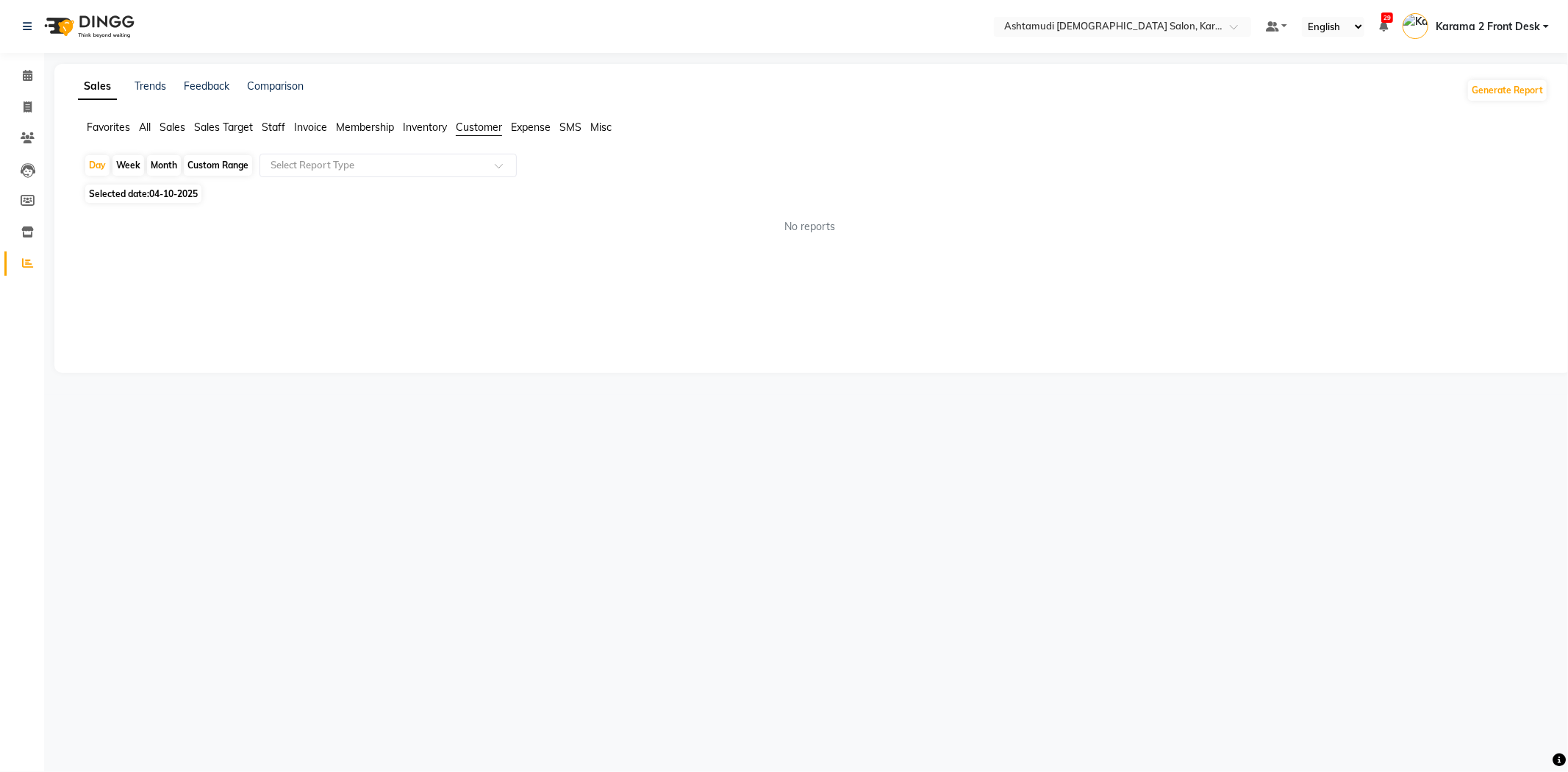
click at [359, 193] on div "Selected date: [DATE]" at bounding box center [815, 194] width 1464 height 16
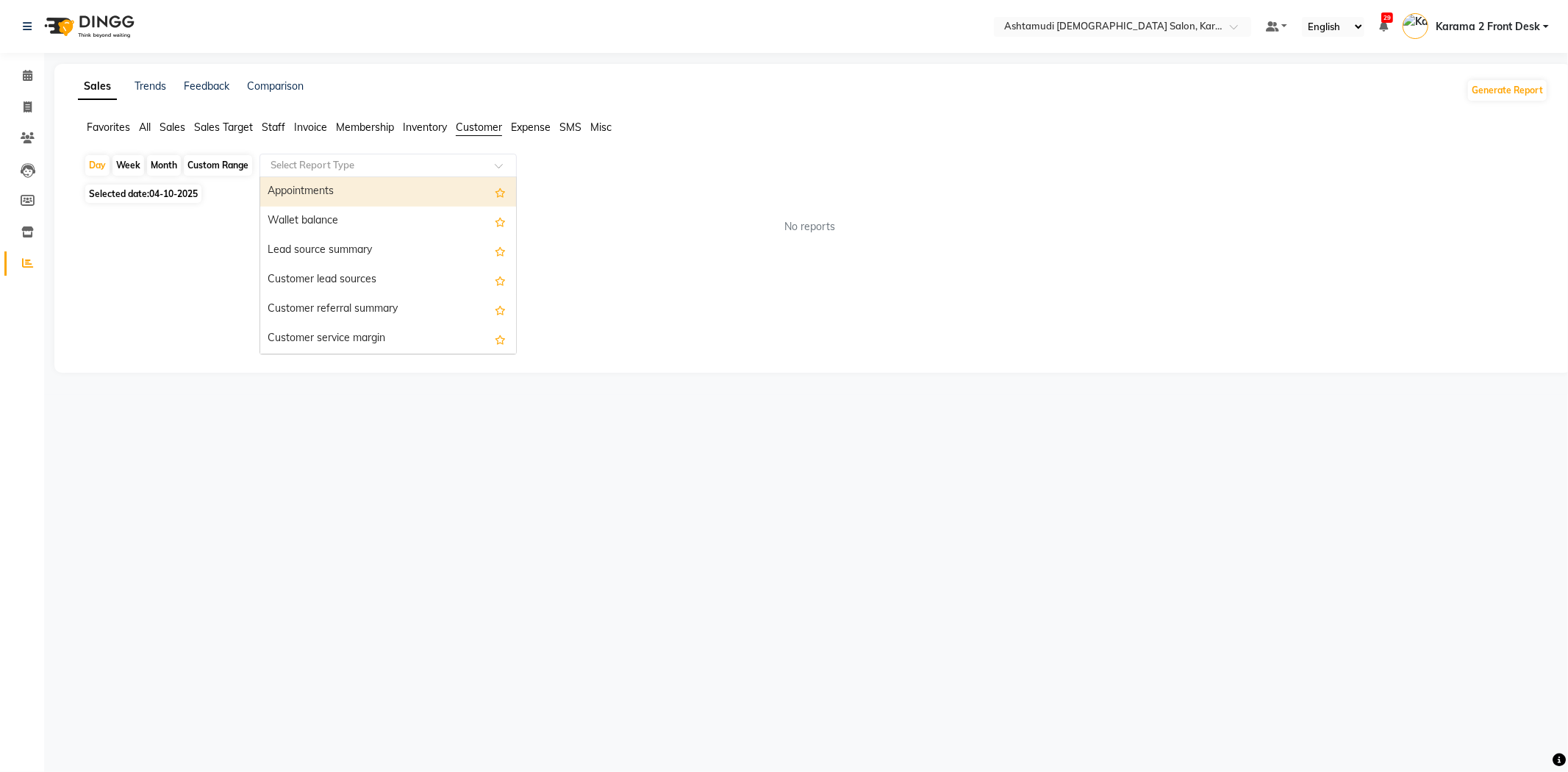
click at [366, 171] on input "text" at bounding box center [373, 165] width 211 height 15
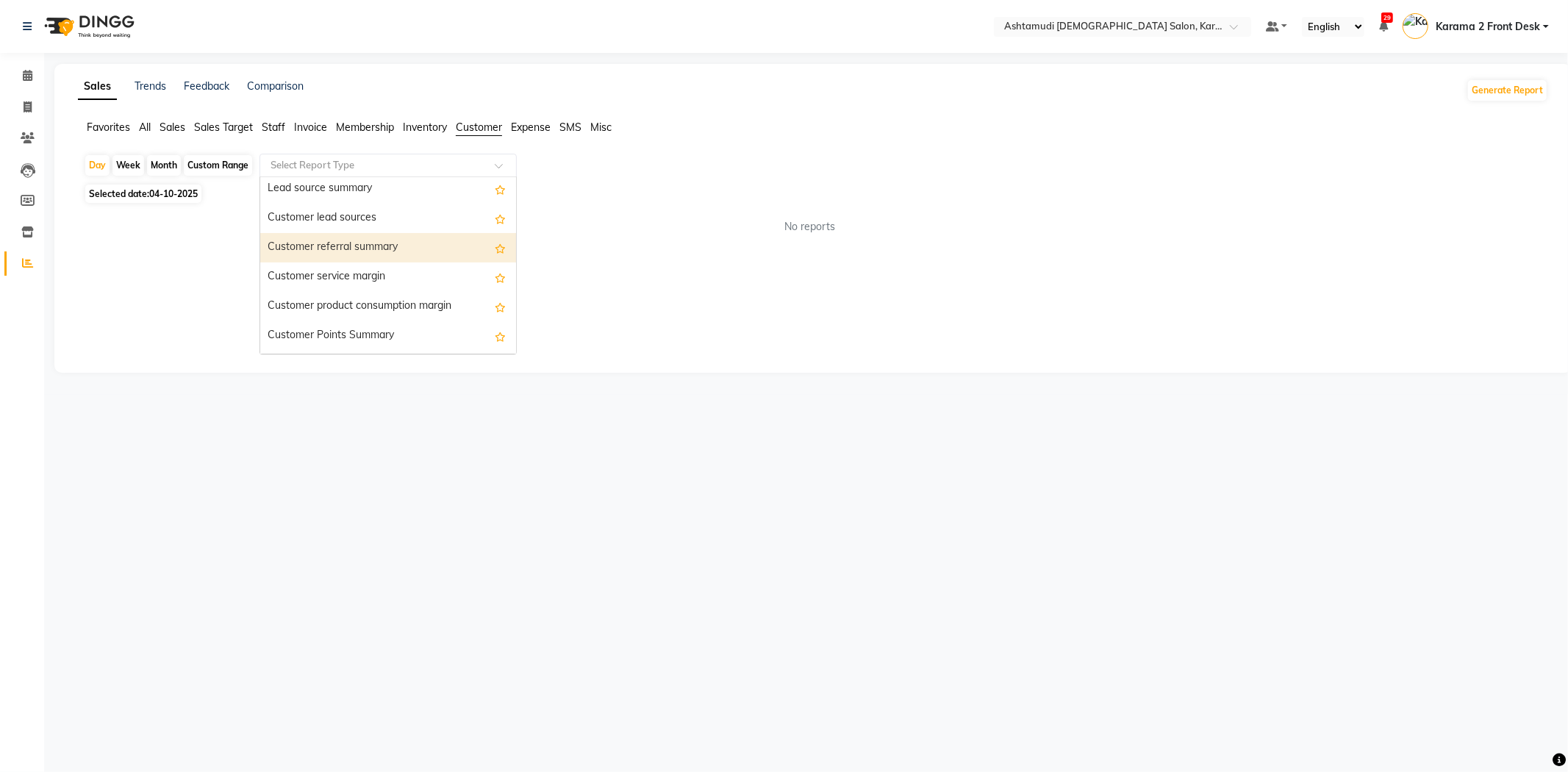
scroll to position [118, 0]
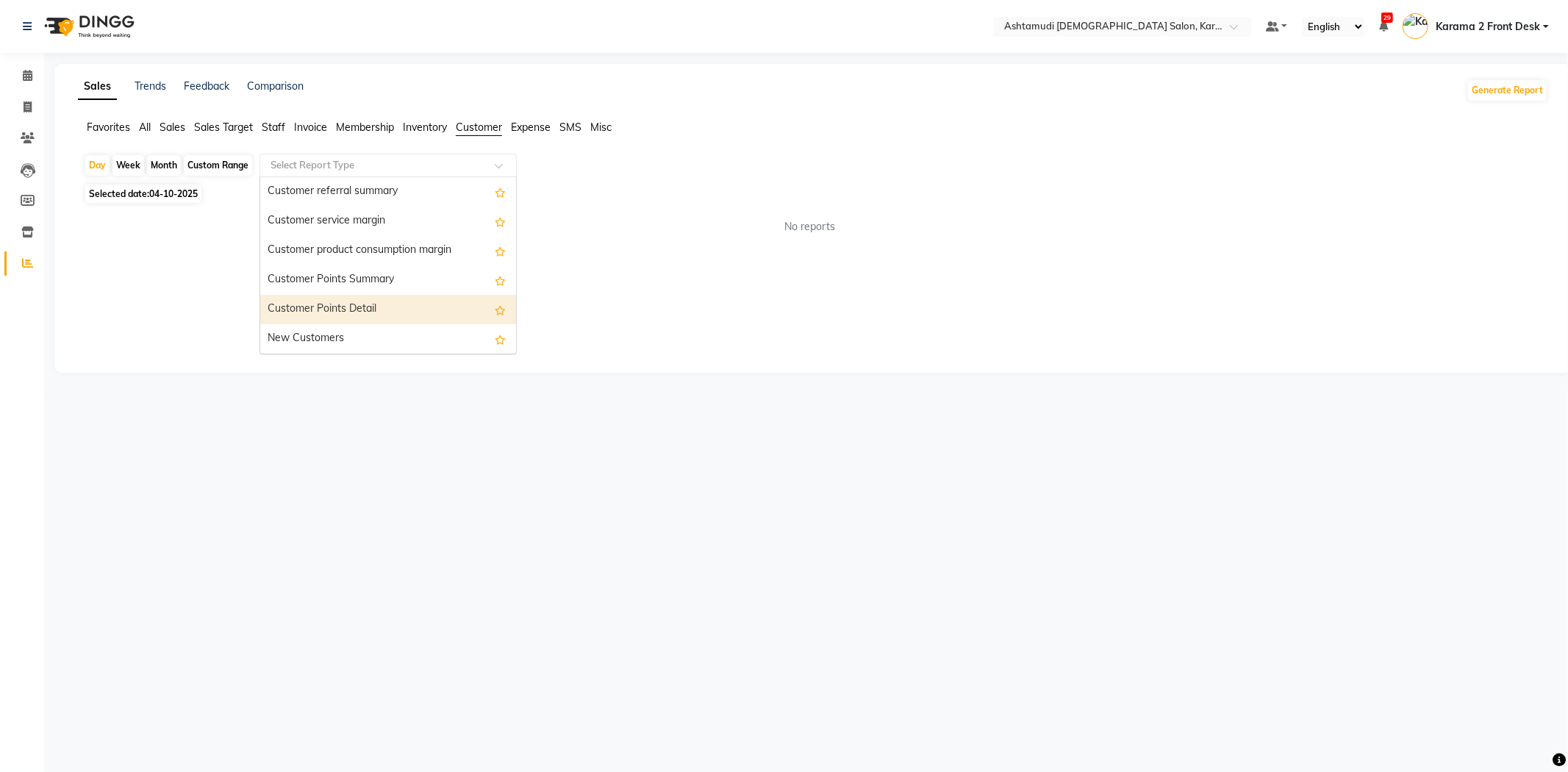
click at [364, 320] on div "Customer Points Detail" at bounding box center [388, 310] width 256 height 30
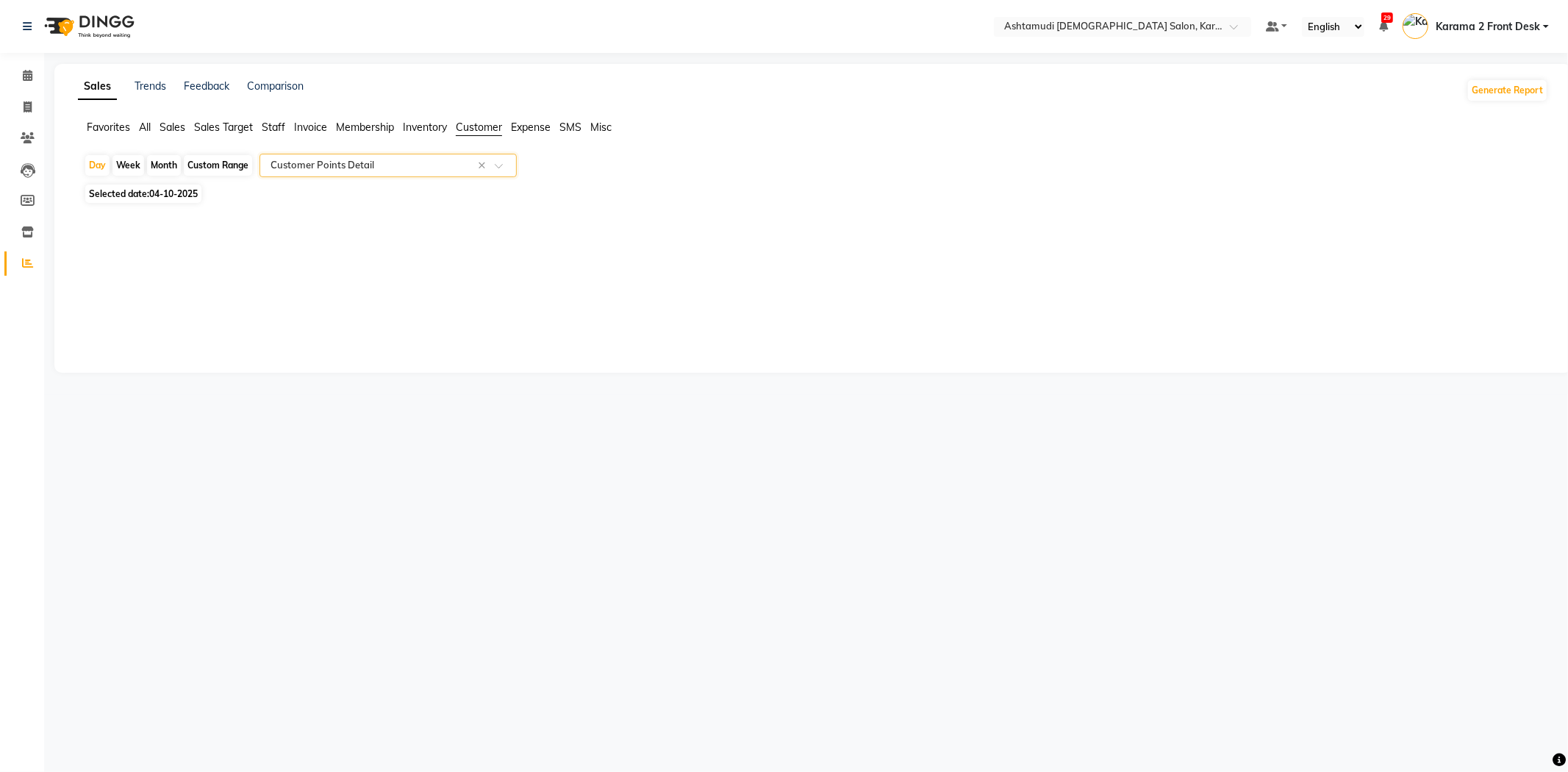
click at [369, 161] on input "text" at bounding box center [373, 165] width 211 height 15
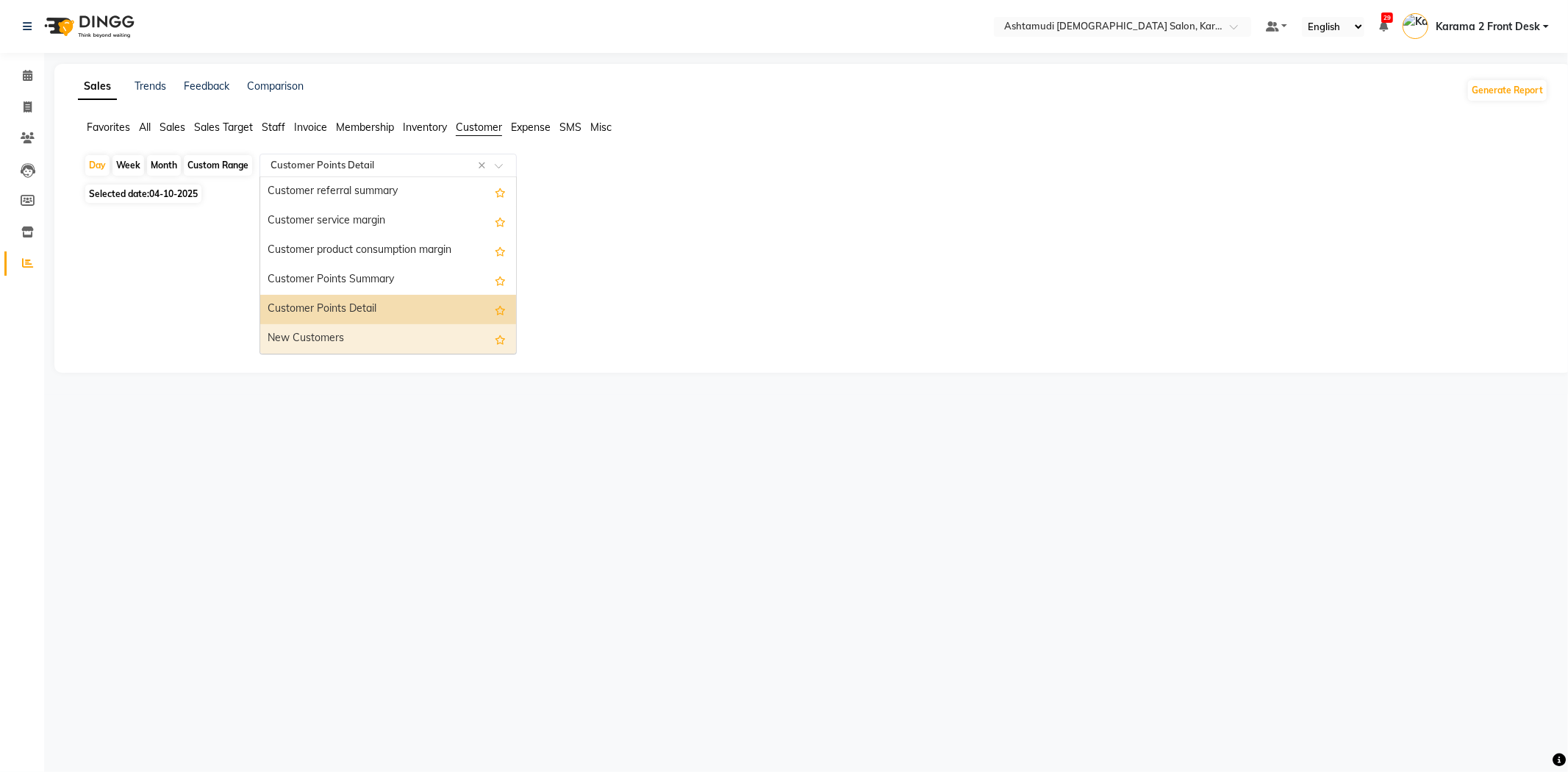
click at [331, 328] on div "New Customers" at bounding box center [388, 339] width 256 height 30
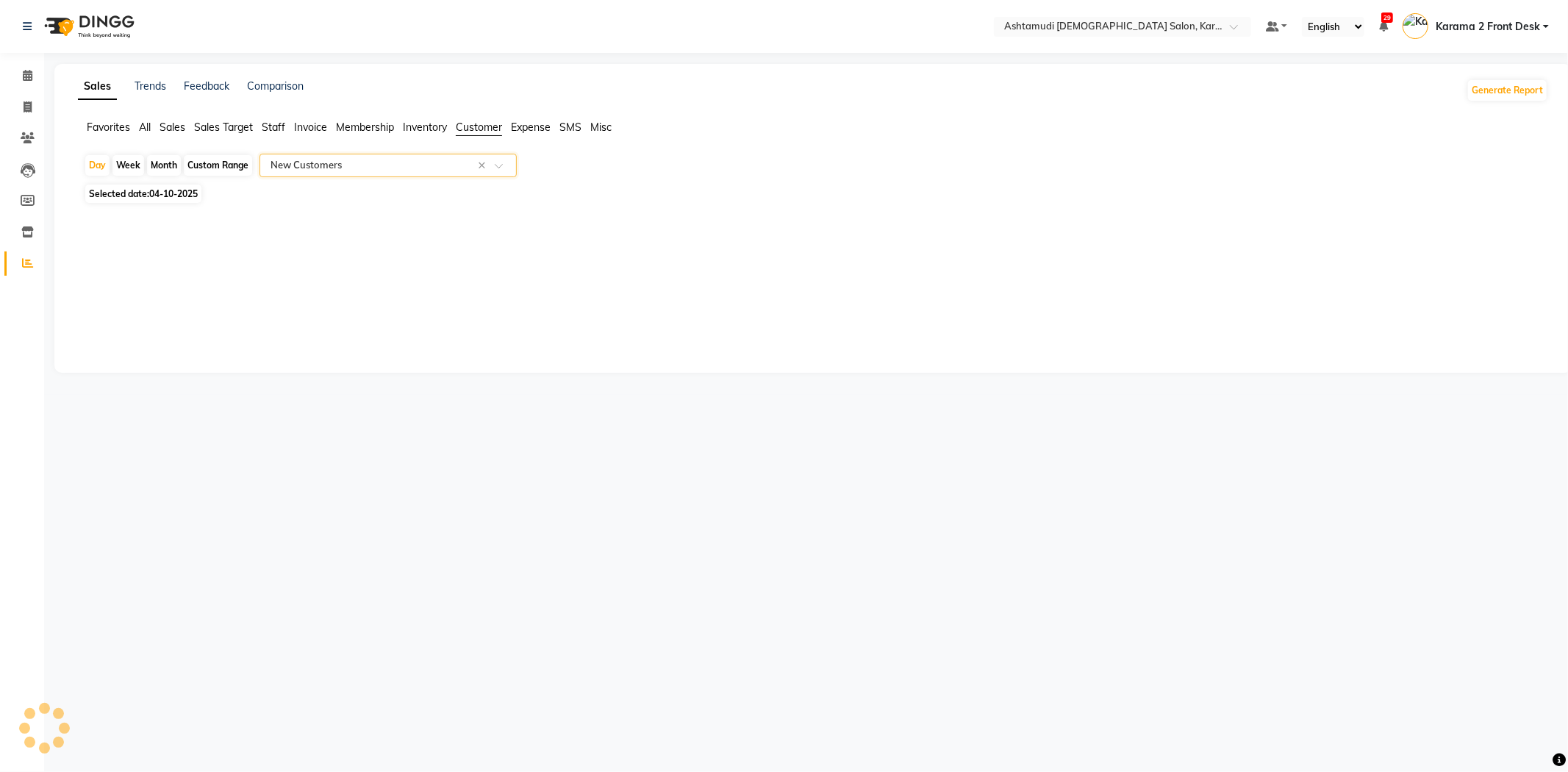
select select "full_report"
select select "csv"
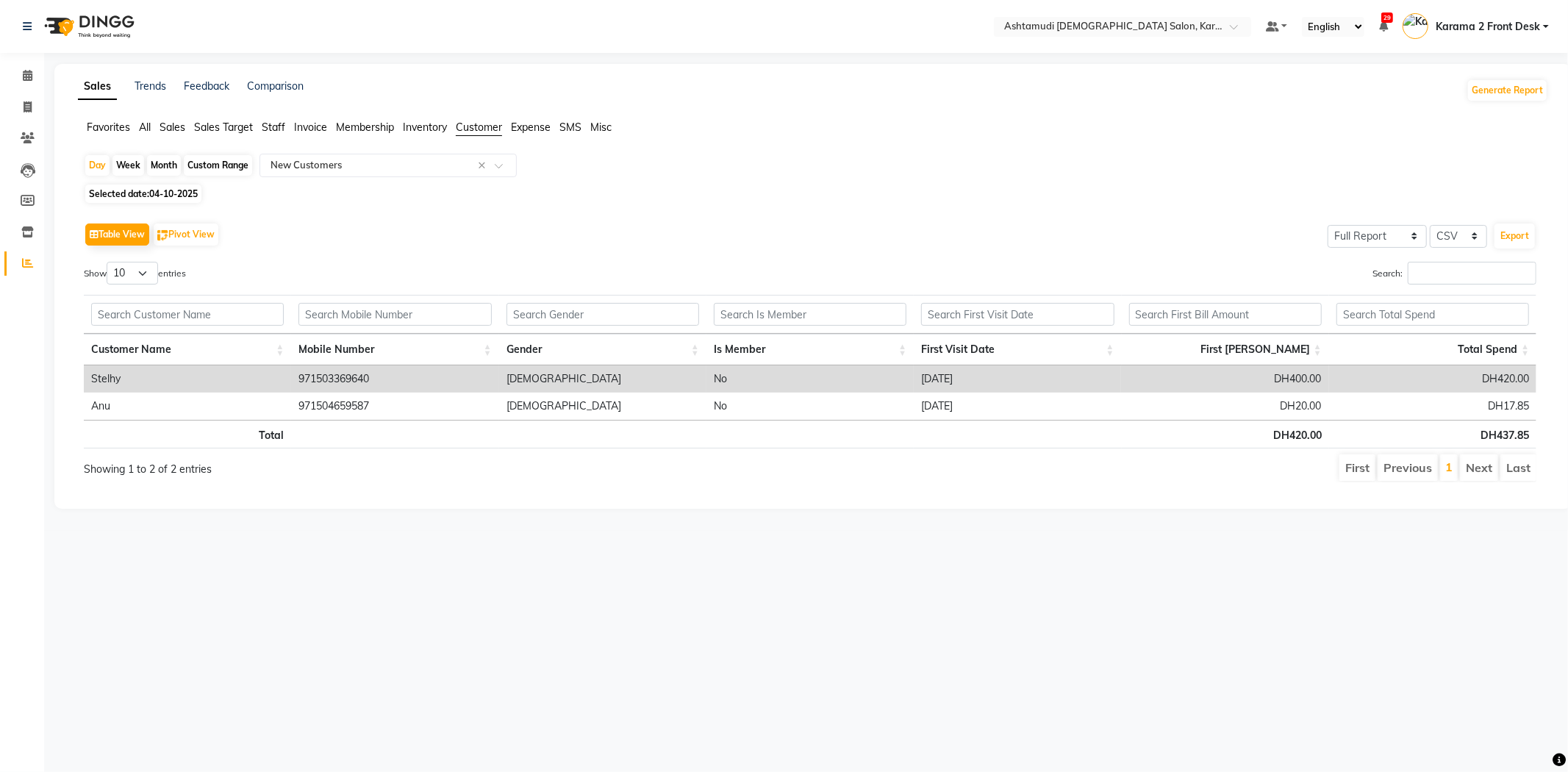
click at [328, 263] on div "Show 10 25 50 100 entries" at bounding box center [440, 276] width 715 height 29
click at [19, 75] on span at bounding box center [28, 75] width 26 height 17
